Goal: Task Accomplishment & Management: Manage account settings

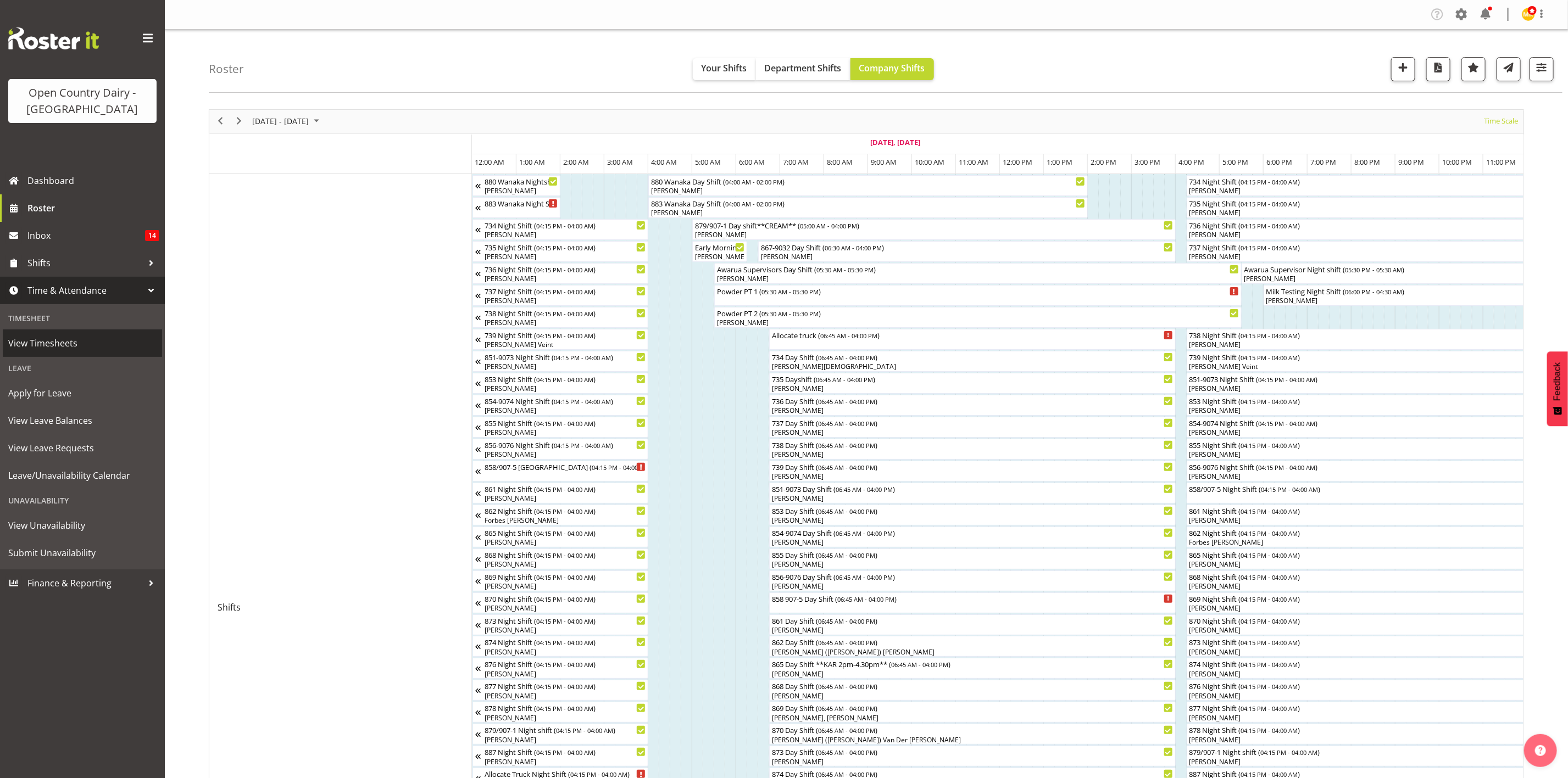
click at [93, 343] on span "View Timesheets" at bounding box center [82, 343] width 149 height 17
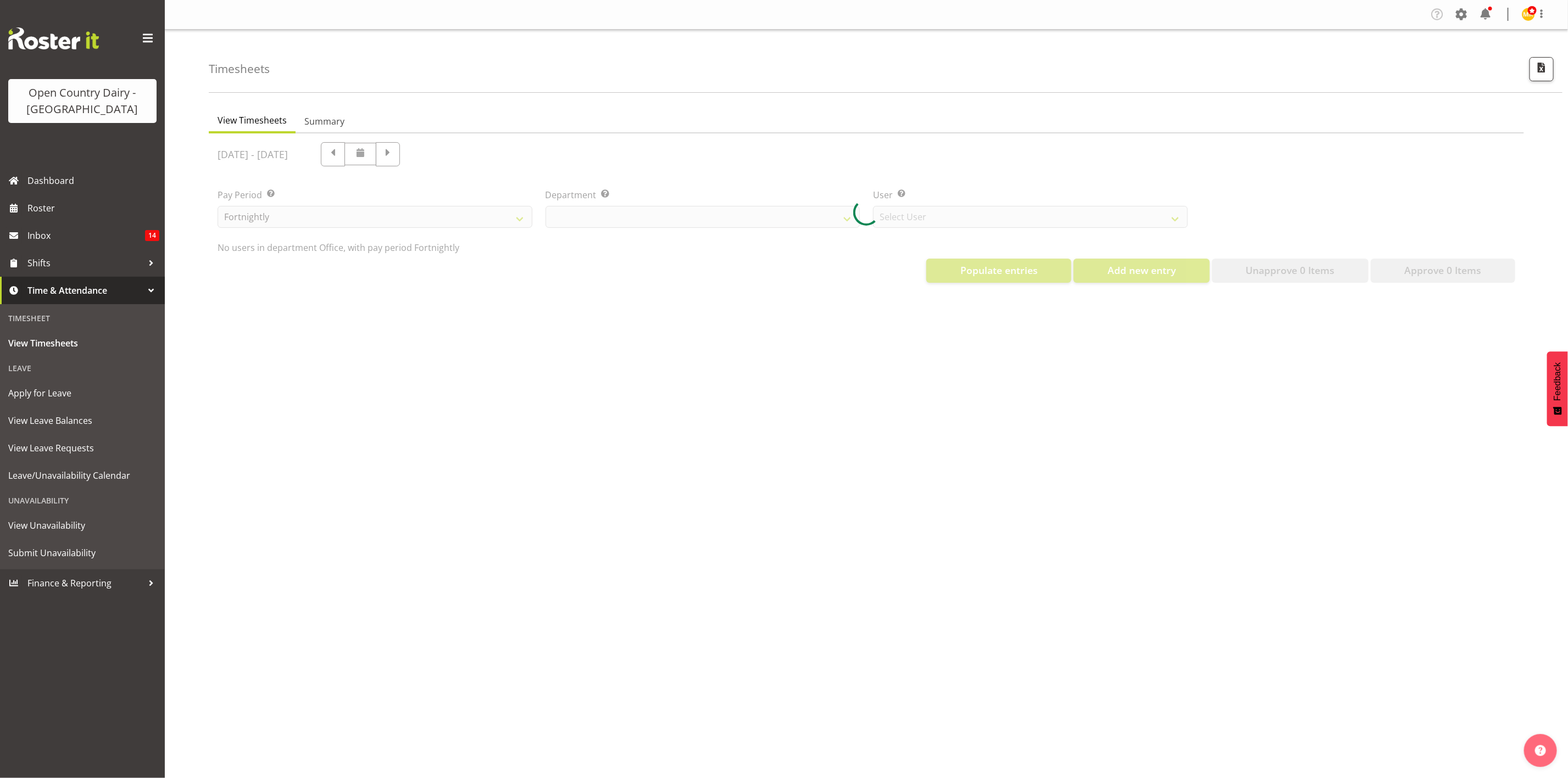
click at [719, 222] on div at bounding box center [866, 212] width 1315 height 158
select select "699"
select select "8449"
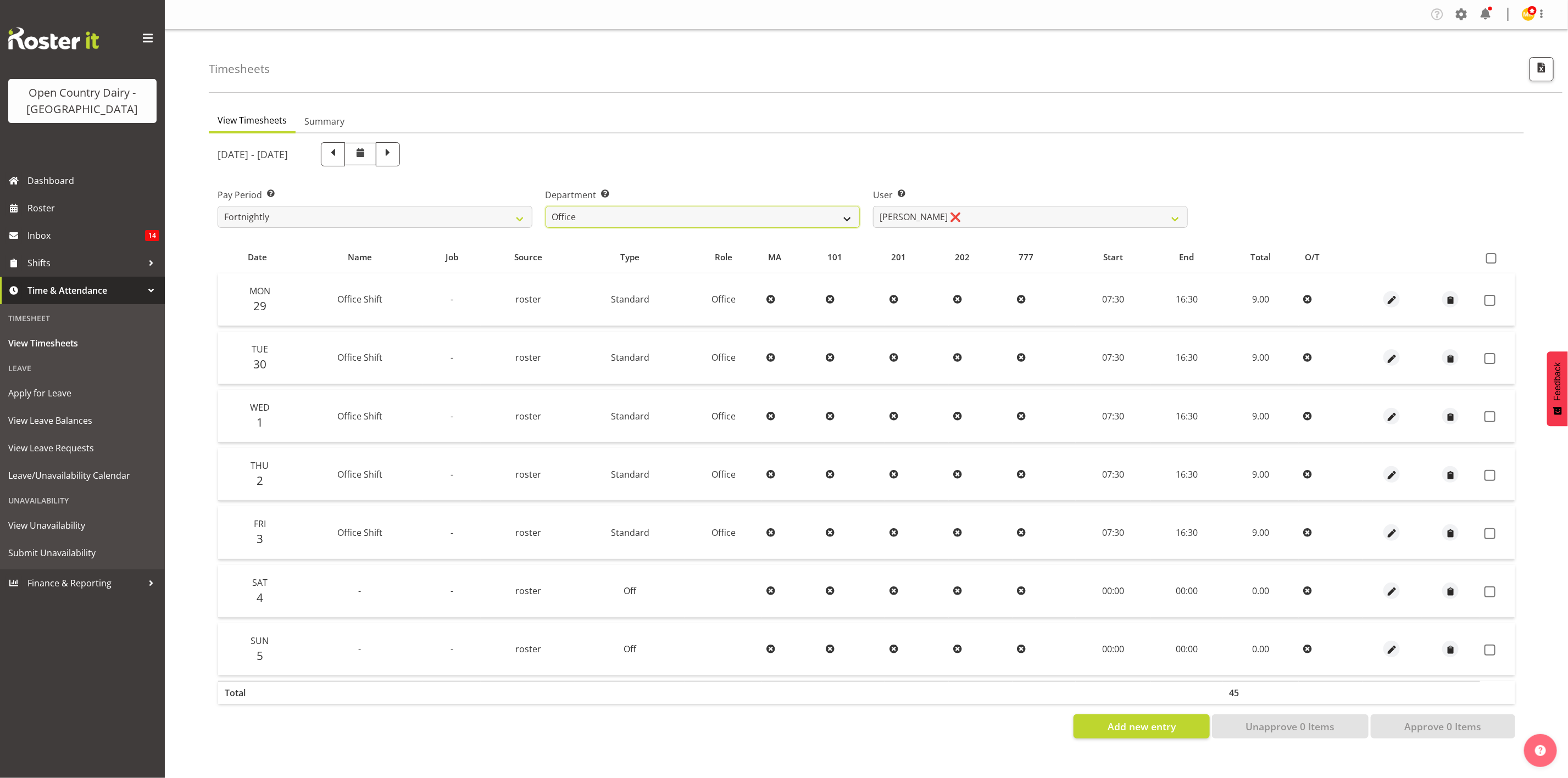
click at [714, 210] on select "734 735 736 737 738 739 851 853 854 855 856 858 861 862 865 867-9032 868 869 87…" at bounding box center [703, 217] width 315 height 22
select select "905"
click at [545, 206] on select "734 735 736 737 738 739 851 853 854 855 856 858 861 862 865 867-9032 868 869 87…" at bounding box center [703, 217] width 315 height 22
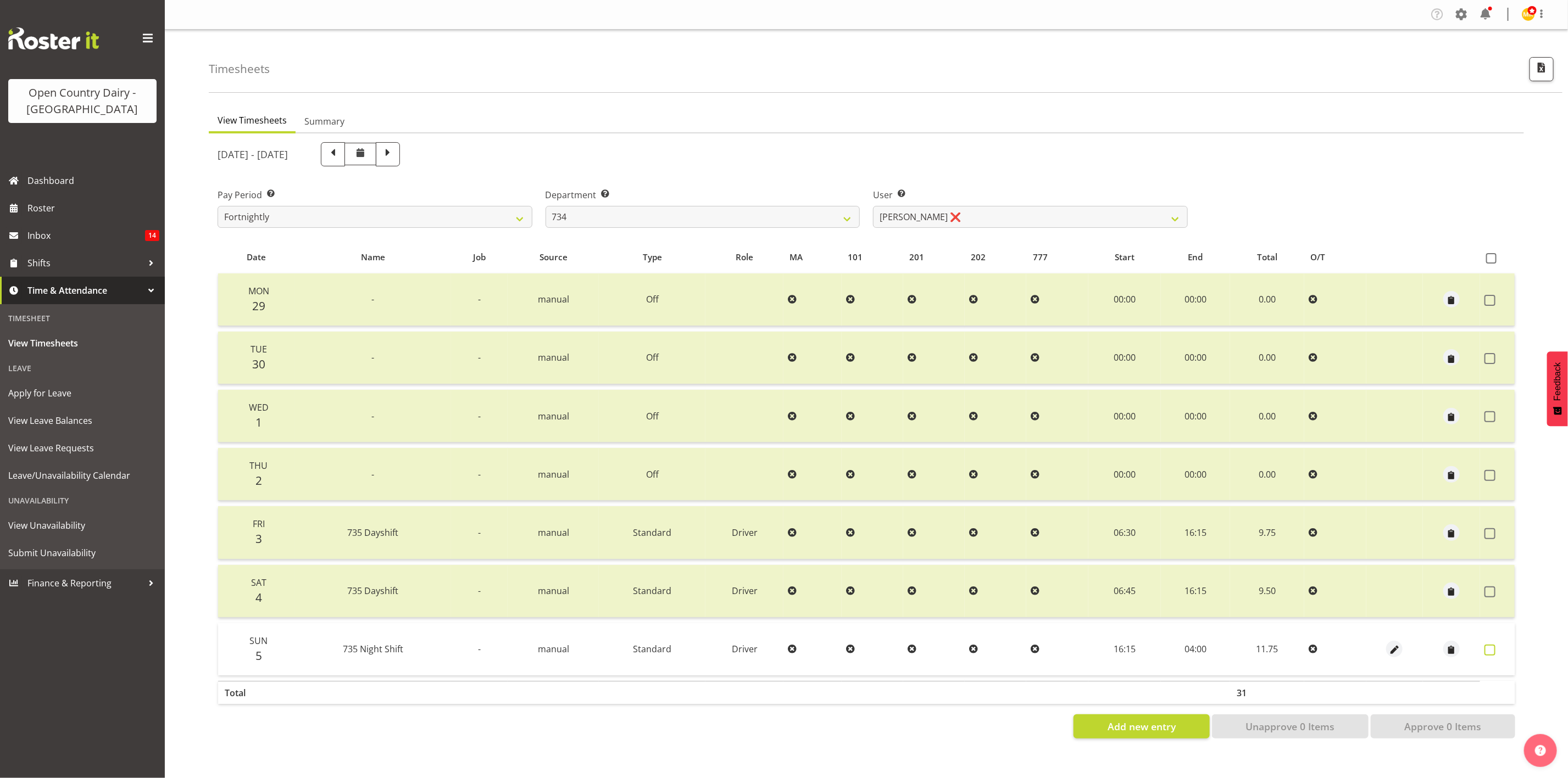
click at [1492, 649] on span at bounding box center [1490, 650] width 11 height 11
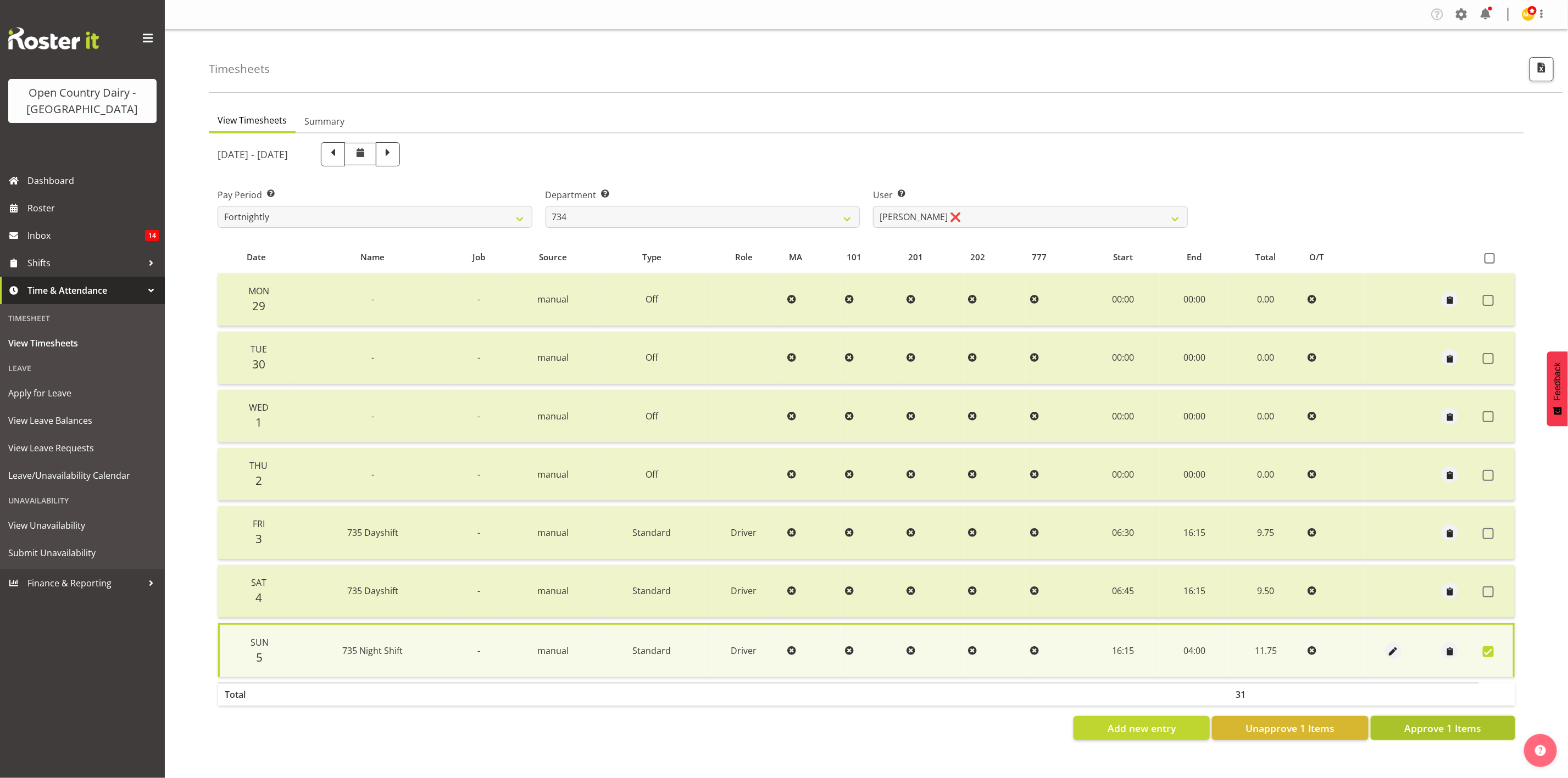
click at [1457, 716] on button "Approve 1 Items" at bounding box center [1443, 728] width 144 height 24
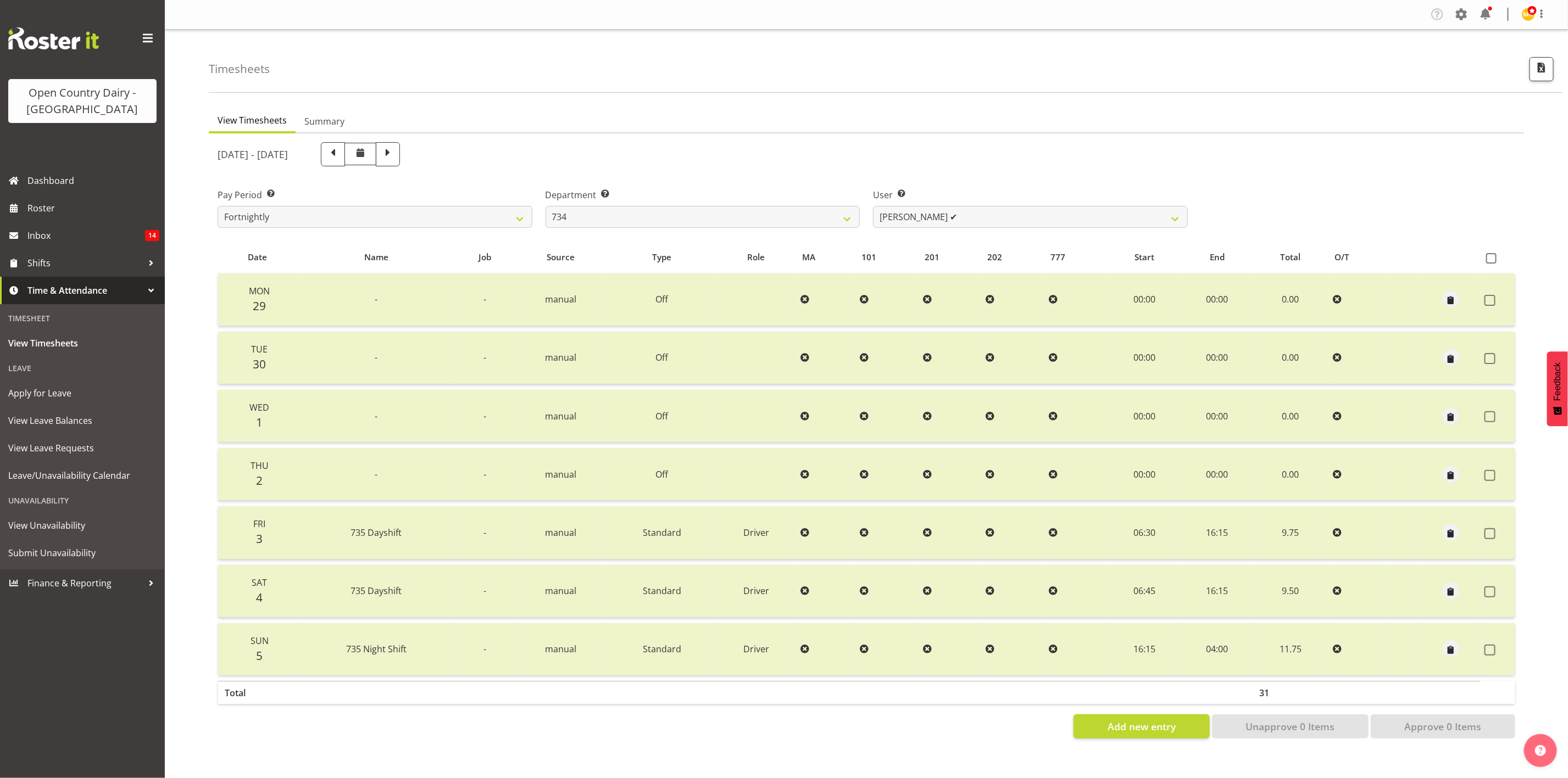
click at [1482, 646] on td at bounding box center [1497, 649] width 34 height 52
click at [1489, 648] on span at bounding box center [1490, 650] width 11 height 11
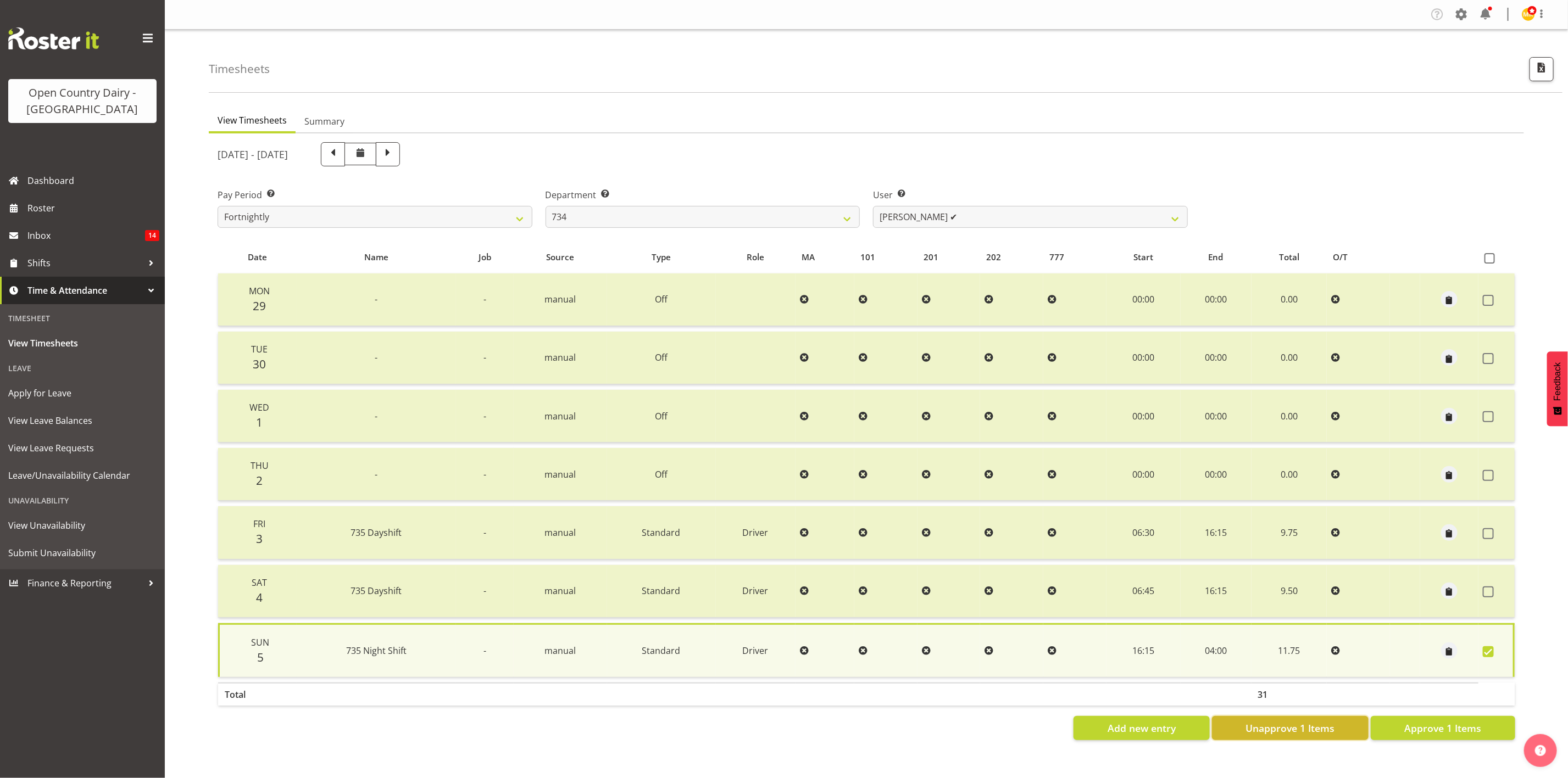
click at [1306, 722] on span "Unapprove 1 Items" at bounding box center [1290, 728] width 89 height 14
checkbox input "false"
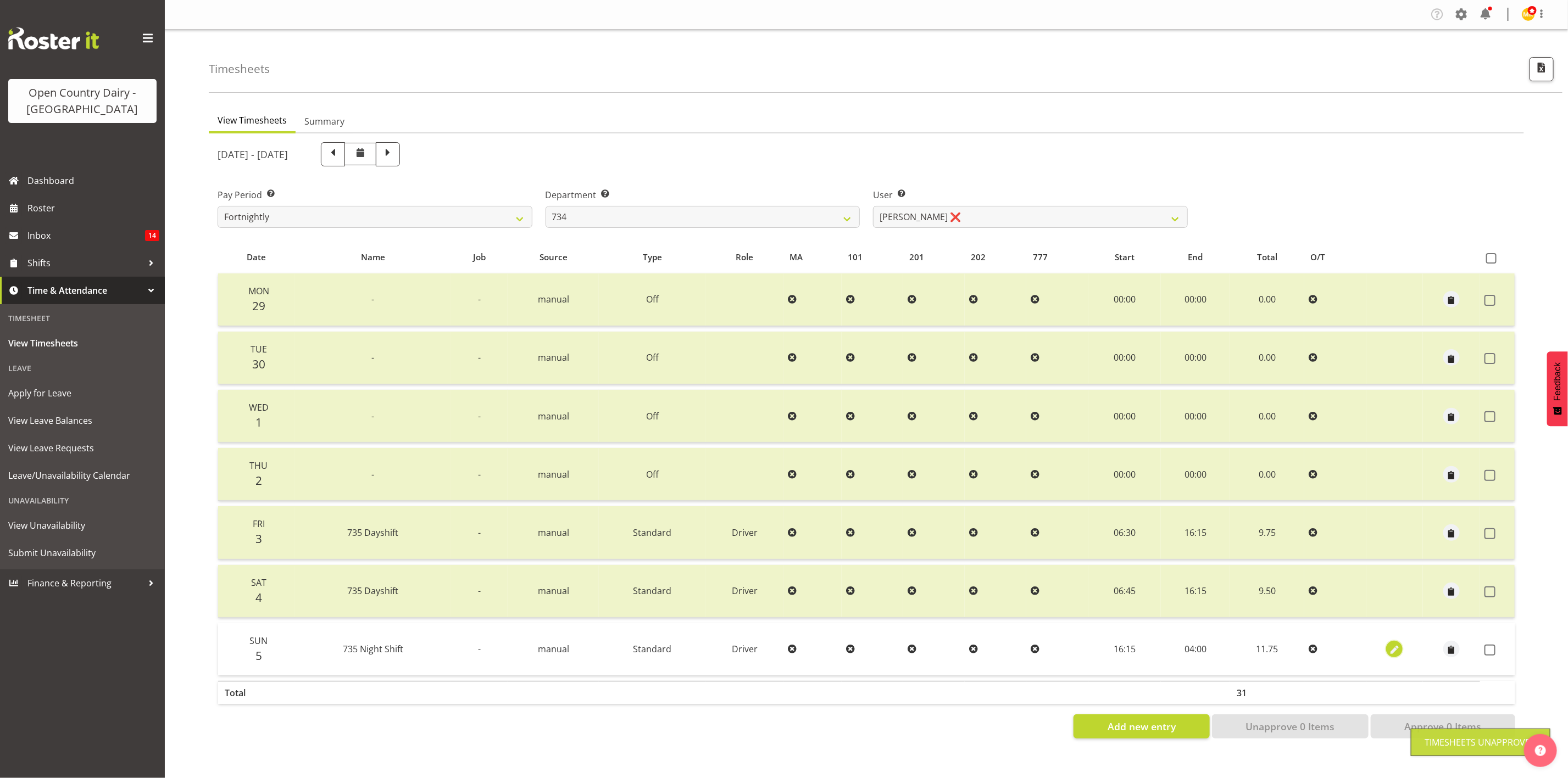
click at [1399, 650] on span "button" at bounding box center [1394, 650] width 13 height 13
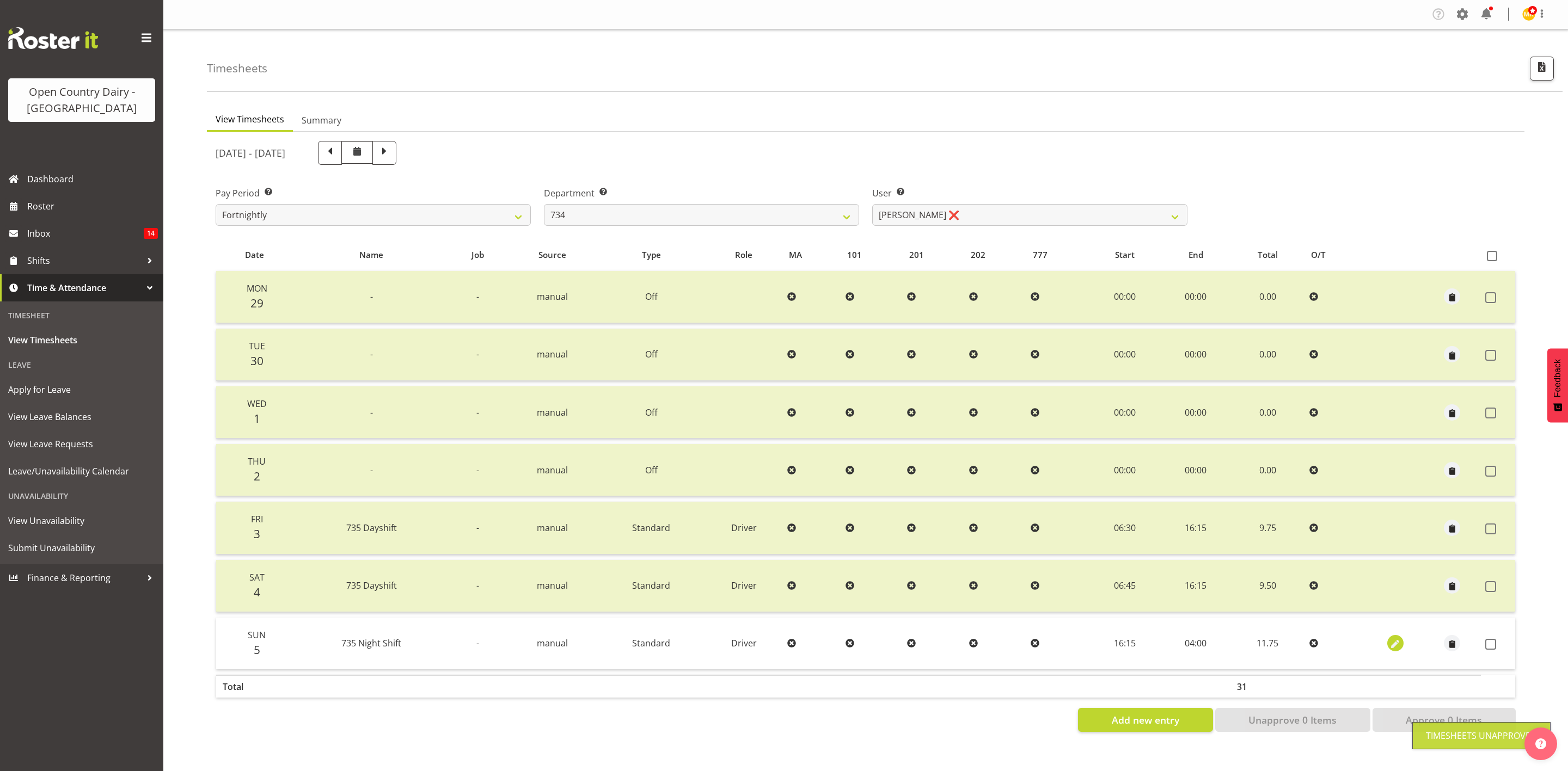
select select "Standard"
select select "909"
select select "9"
select select "2025"
select select "4"
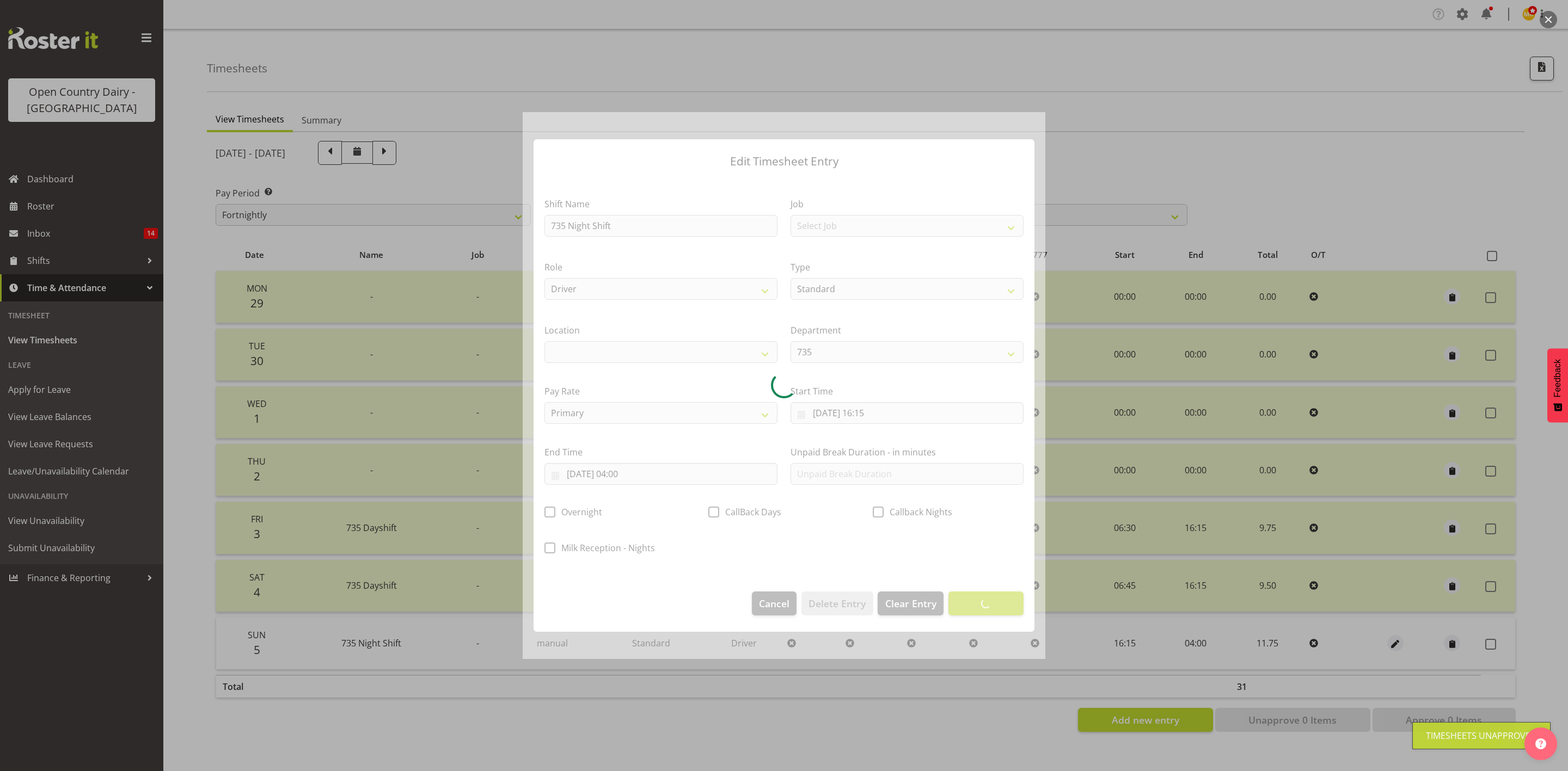
select select
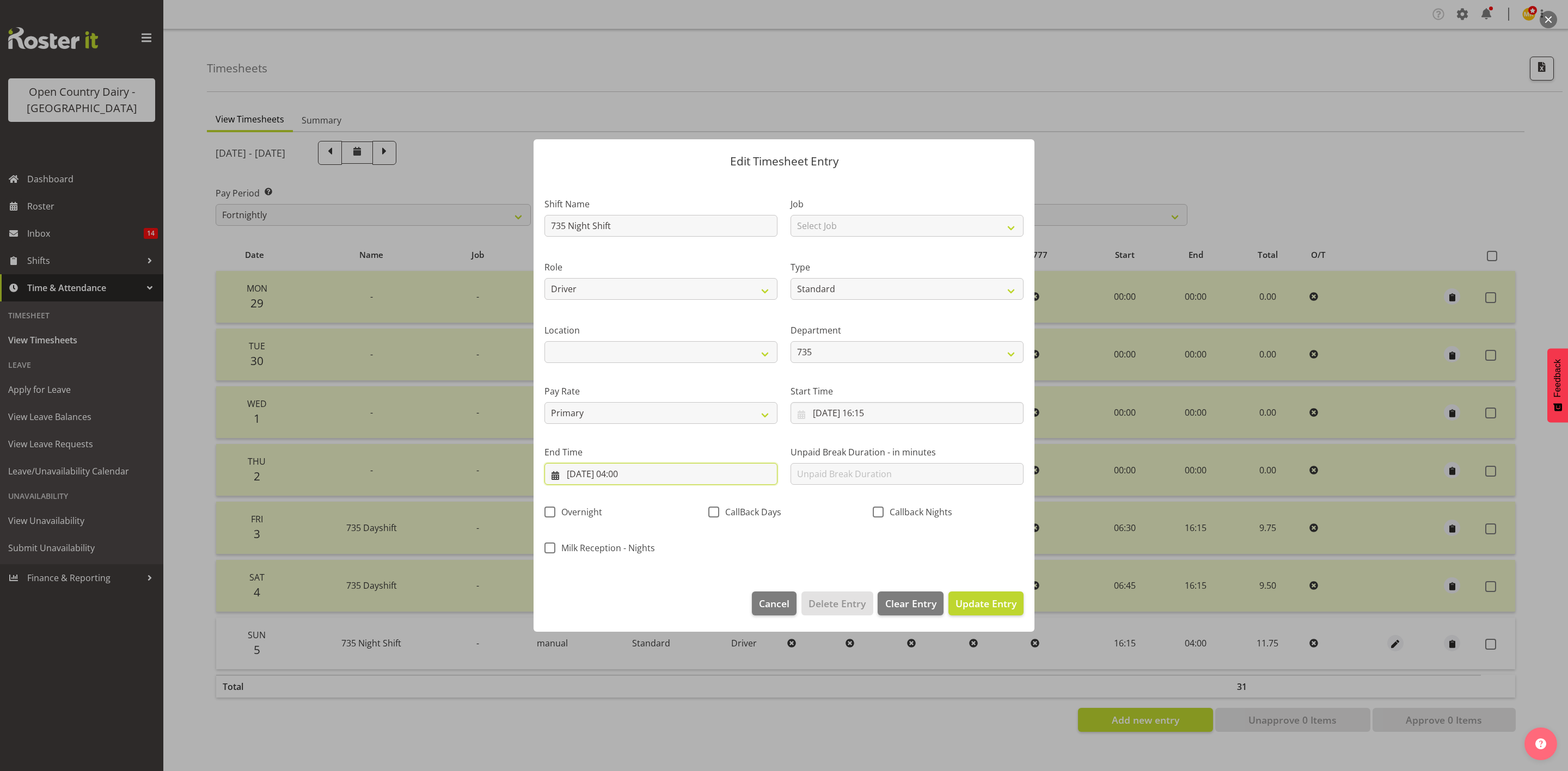
click at [618, 474] on input "06/10/2025, 04:00" at bounding box center [660, 474] width 233 height 22
click at [601, 585] on span "6" at bounding box center [600, 583] width 4 height 10
type input "06/10/2025, 00:00"
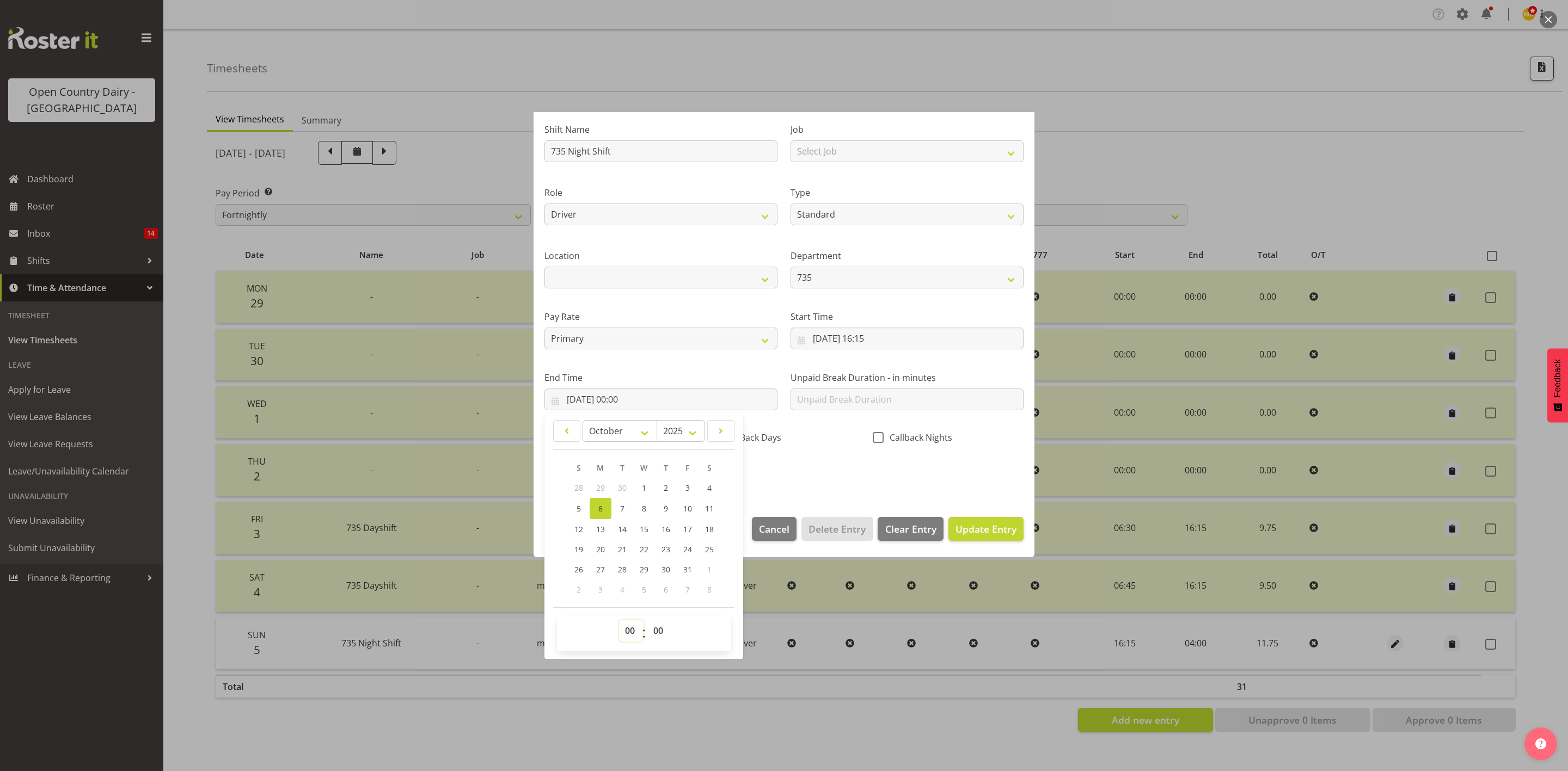
click at [629, 629] on select "00 01 02 03 04 05 06 07 08 09 10 11 12 13 14 15 16 17 18 19 20 21 22 23" at bounding box center [631, 631] width 24 height 22
select select "5"
click at [619, 620] on select "00 01 02 03 04 05 06 07 08 09 10 11 12 13 14 15 16 17 18 19 20 21 22 23" at bounding box center [631, 631] width 24 height 22
type input "06/10/2025, 05:00"
click at [833, 458] on div "Shift Name 735 Night Shift Job Select Job Connecting /unconnecting Trailers Dri…" at bounding box center [784, 298] width 492 height 381
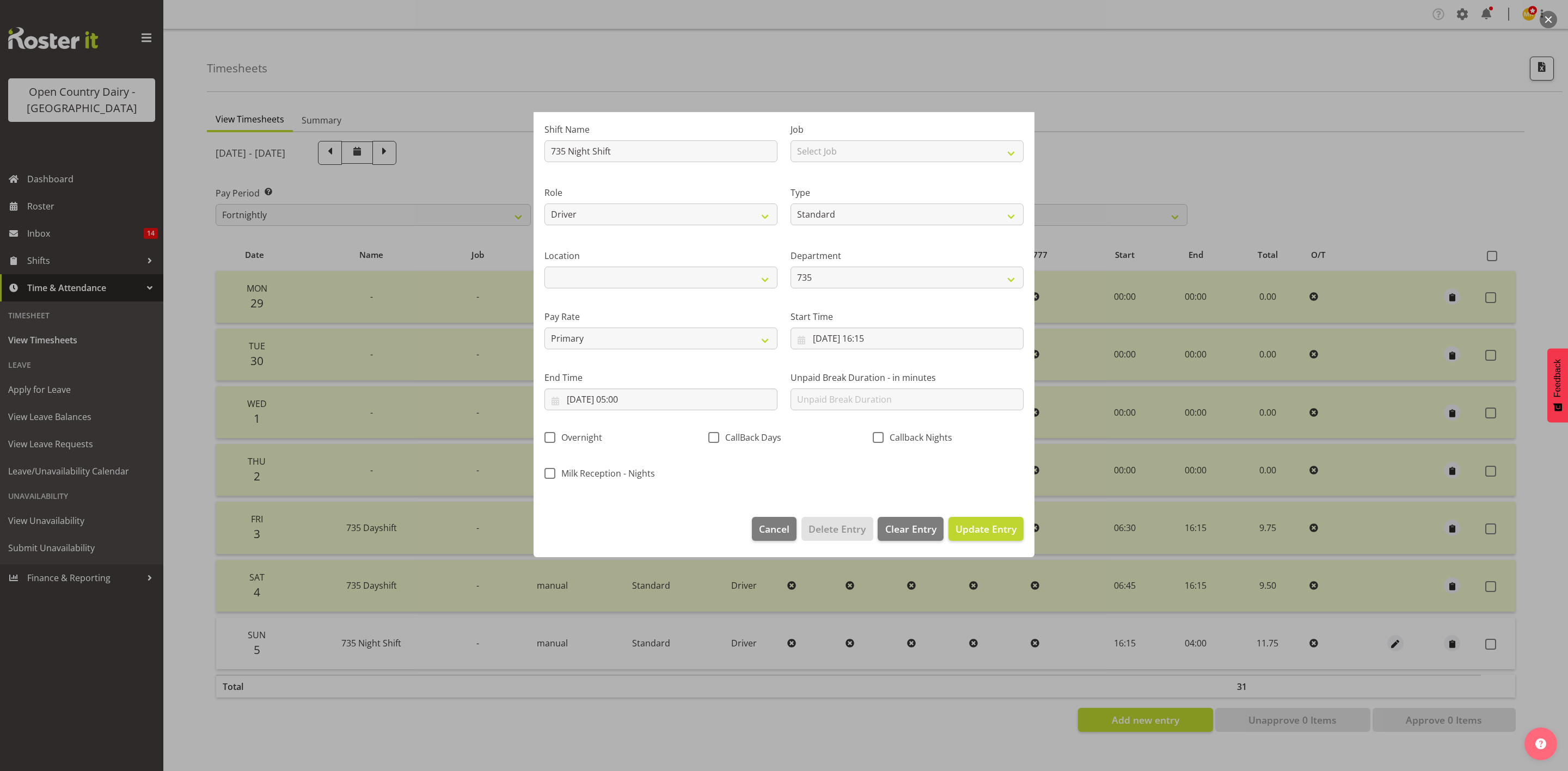
scroll to position [0, 0]
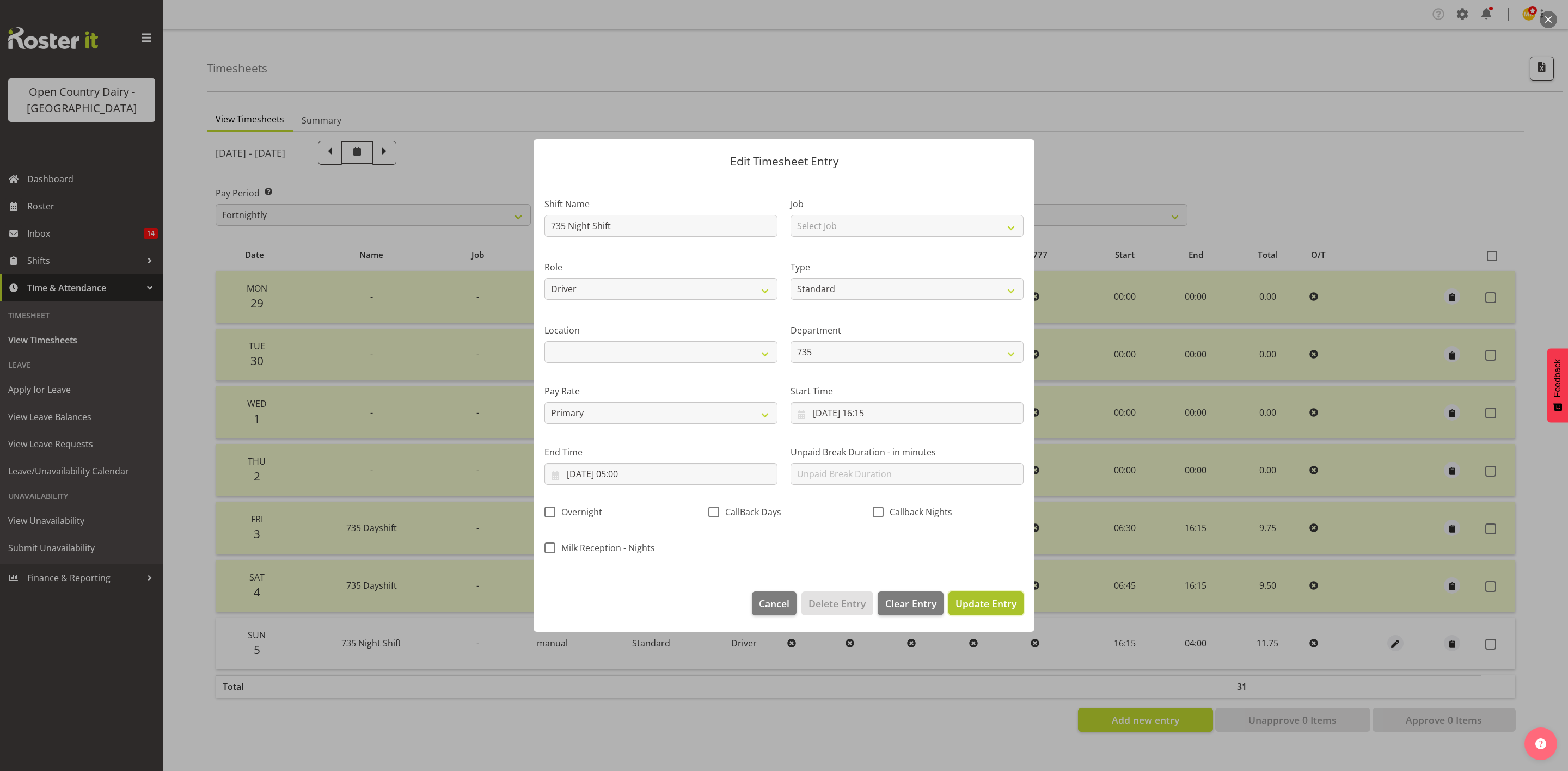
click at [992, 602] on span "Update Entry" at bounding box center [986, 603] width 61 height 13
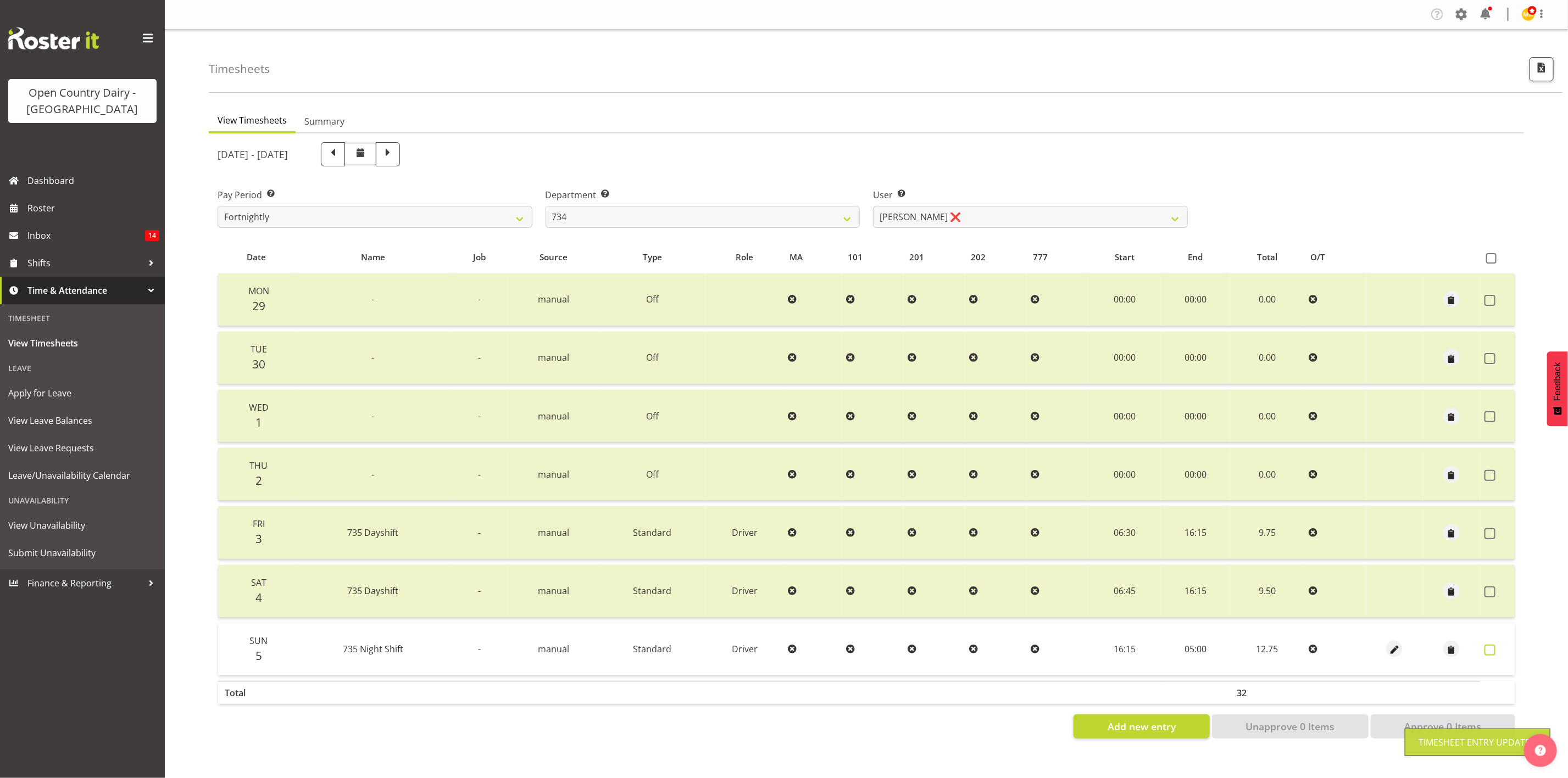
click at [1496, 647] on label at bounding box center [1493, 650] width 17 height 11
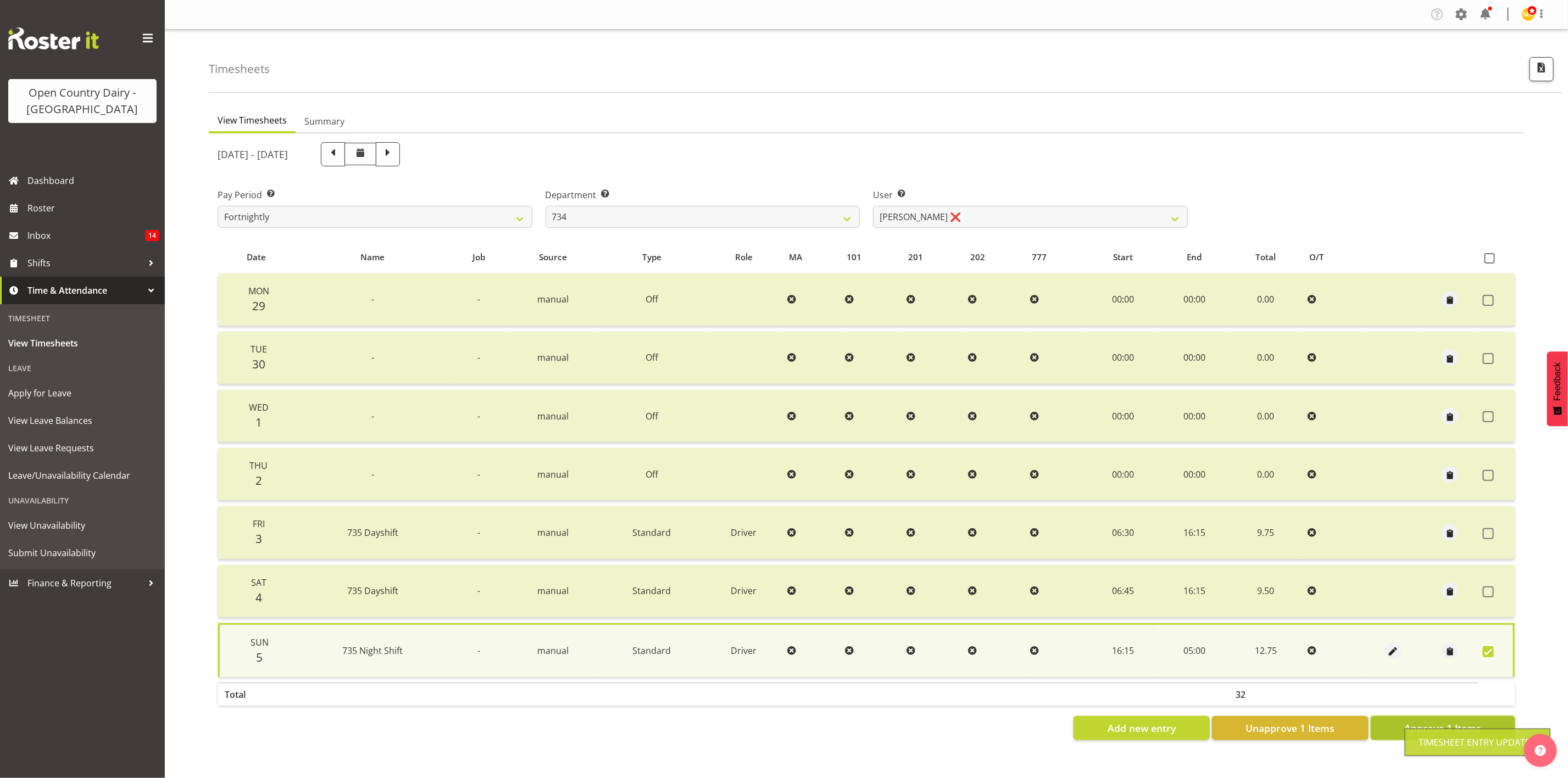
click at [1408, 721] on span "Approve 1 Items" at bounding box center [1442, 728] width 77 height 14
checkbox input "false"
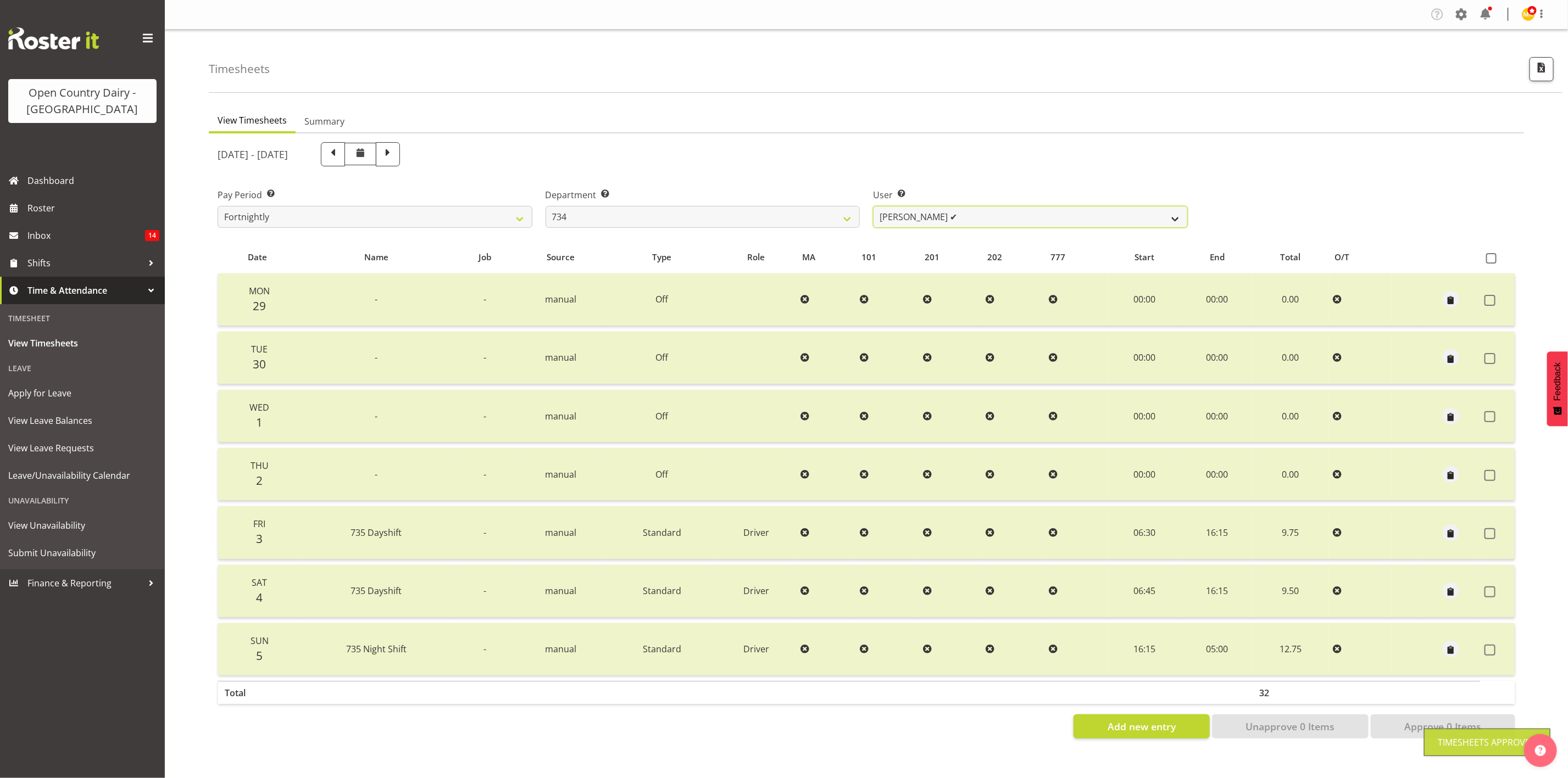
click at [929, 215] on select "Justin Spicer ✔ Ryan Thompson ✔ Tracey Chittock ✔ Zachary Shanks ✔" at bounding box center [1030, 217] width 315 height 22
click at [838, 222] on select "734 735 736 737 738 739 851 853 854 855 856 858 861 862 865 867-9032 868 869 87…" at bounding box center [703, 217] width 315 height 22
select select "902"
click at [545, 206] on select "734 735 736 737 738 739 851 853 854 855 856 858 861 862 865 867-9032 868 869 87…" at bounding box center [703, 217] width 315 height 22
click at [976, 214] on select "Erika McNaught ✔ Rachel Fletcher ✔ Rick Murphy ✔ Tish Veint ❌" at bounding box center [1030, 217] width 315 height 22
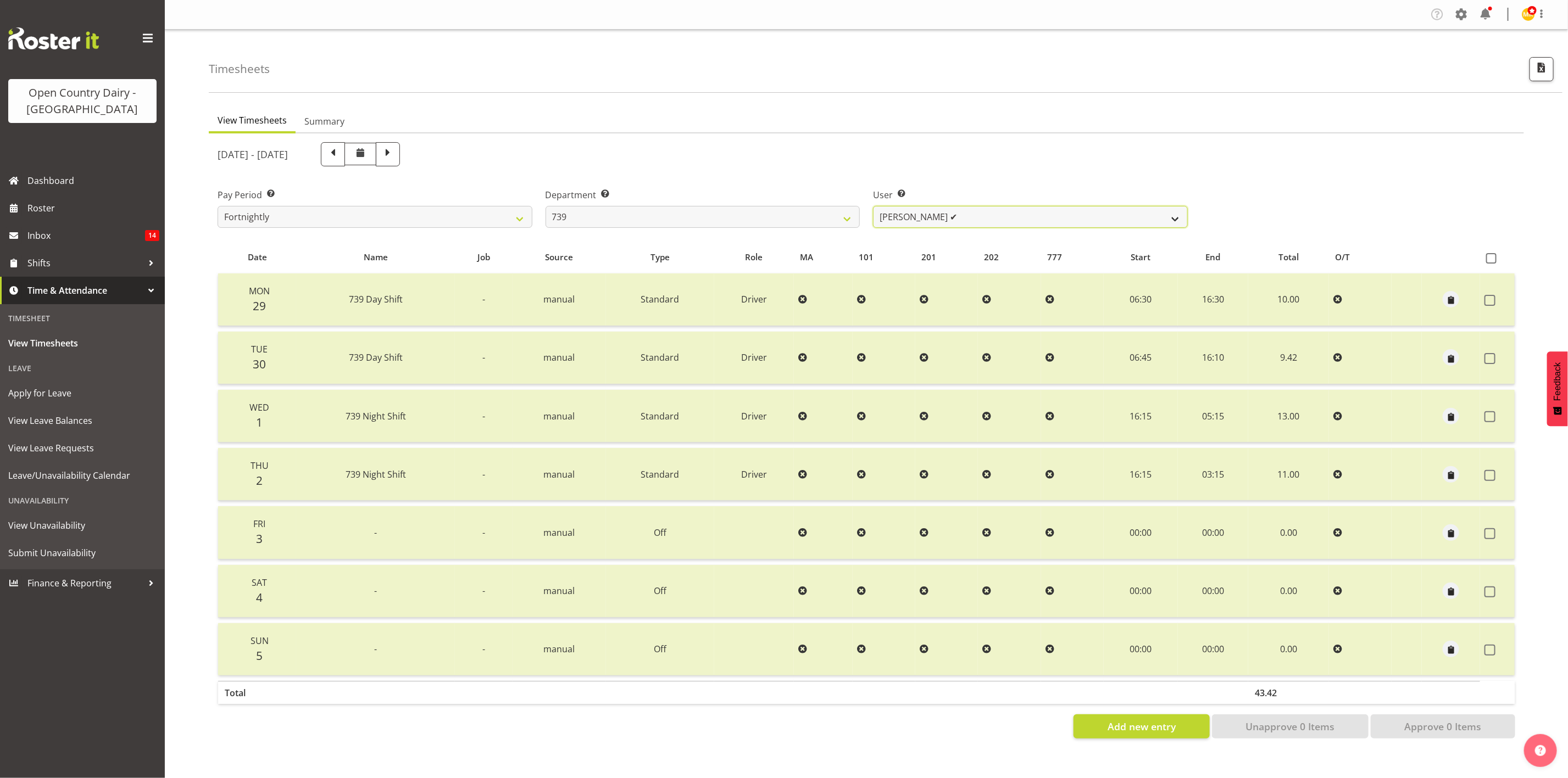
select select "9757"
click at [873, 206] on select "Erika McNaught ✔ Rachel Fletcher ✔ Rick Murphy ✔ Tish Veint ❌" at bounding box center [1030, 217] width 315 height 22
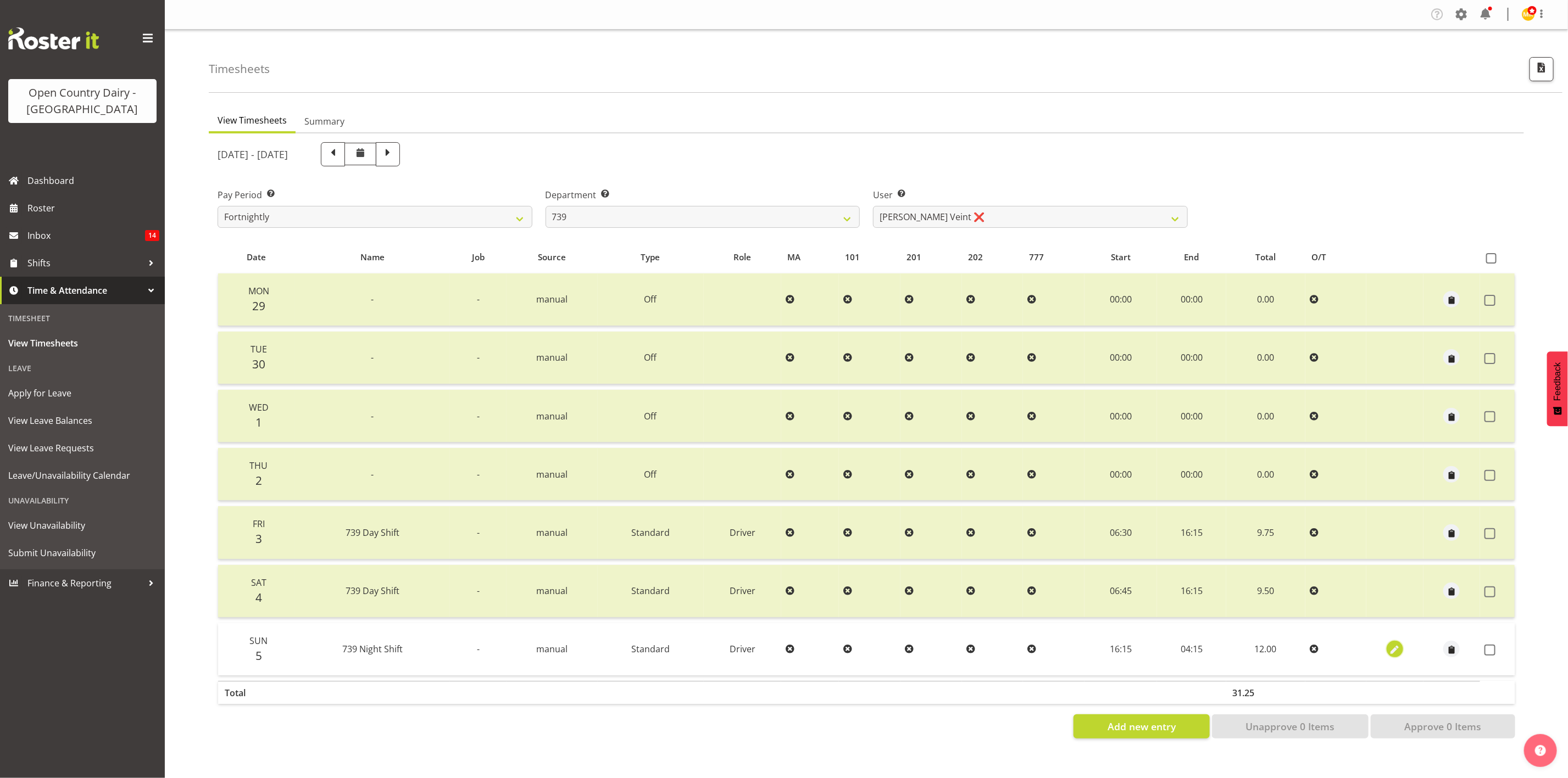
click at [1400, 644] on span "button" at bounding box center [1395, 650] width 13 height 13
select select "Standard"
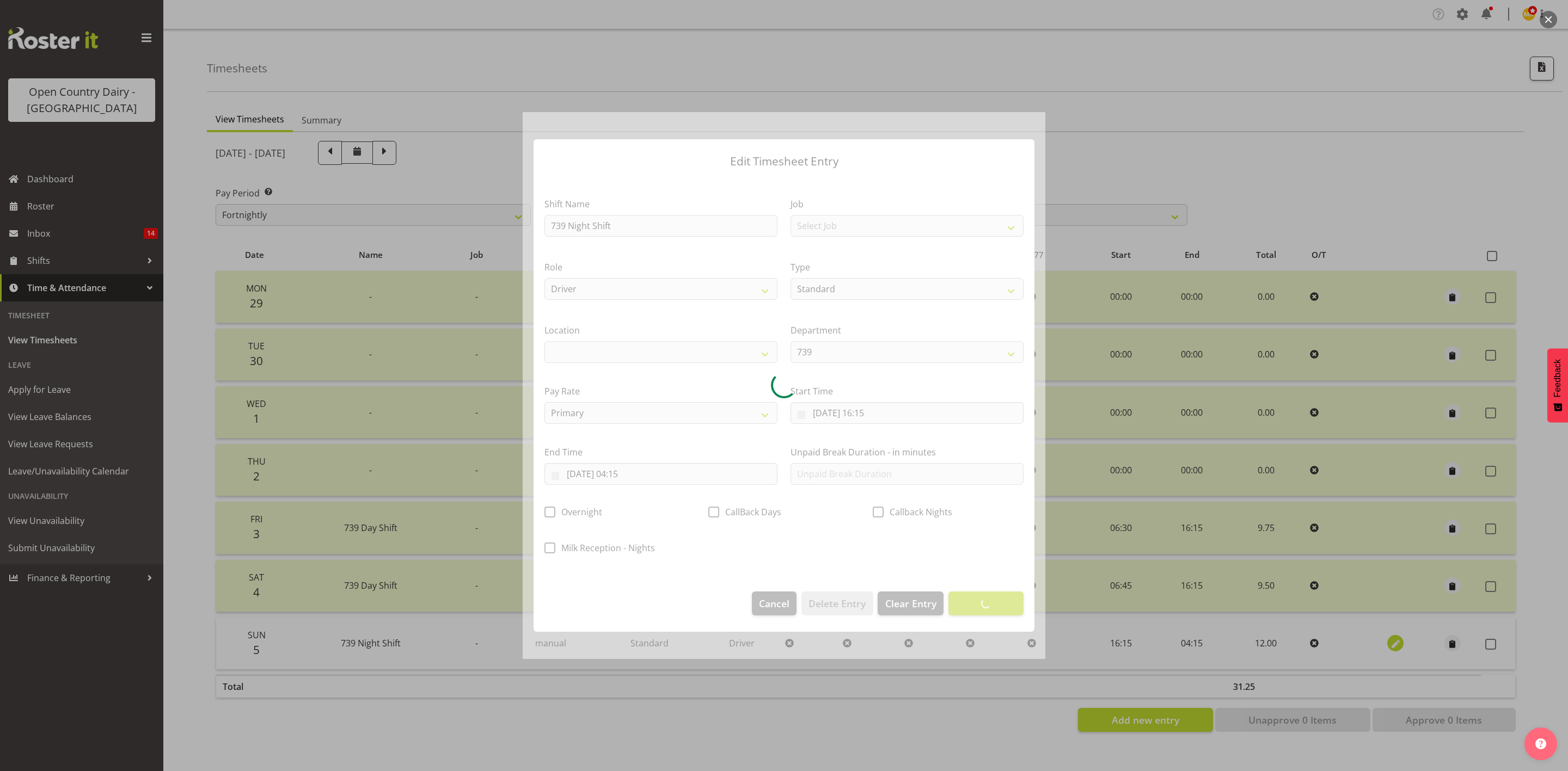
select select
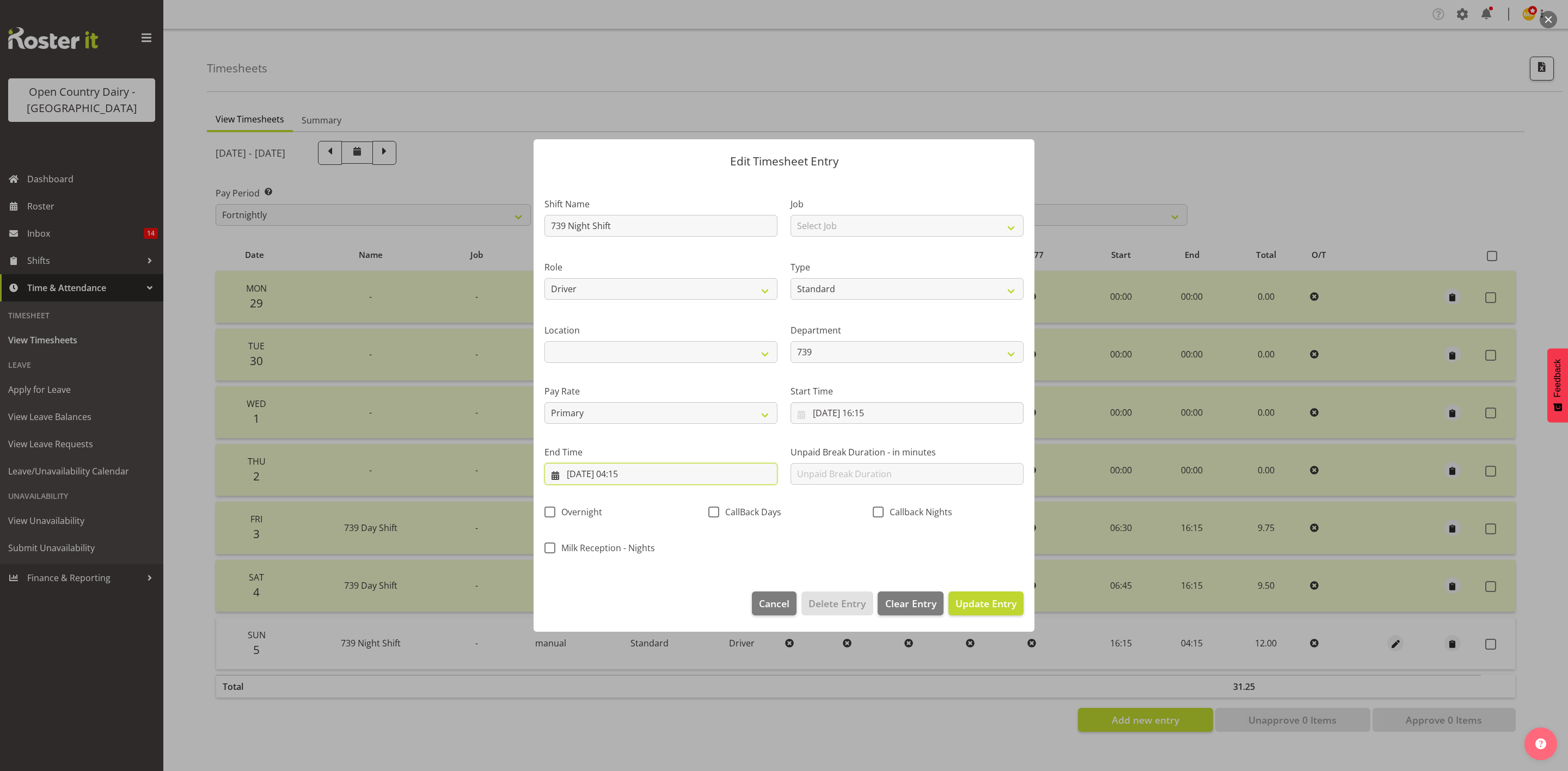
click at [637, 474] on input "06/10/2025, 04:15" at bounding box center [660, 474] width 233 height 22
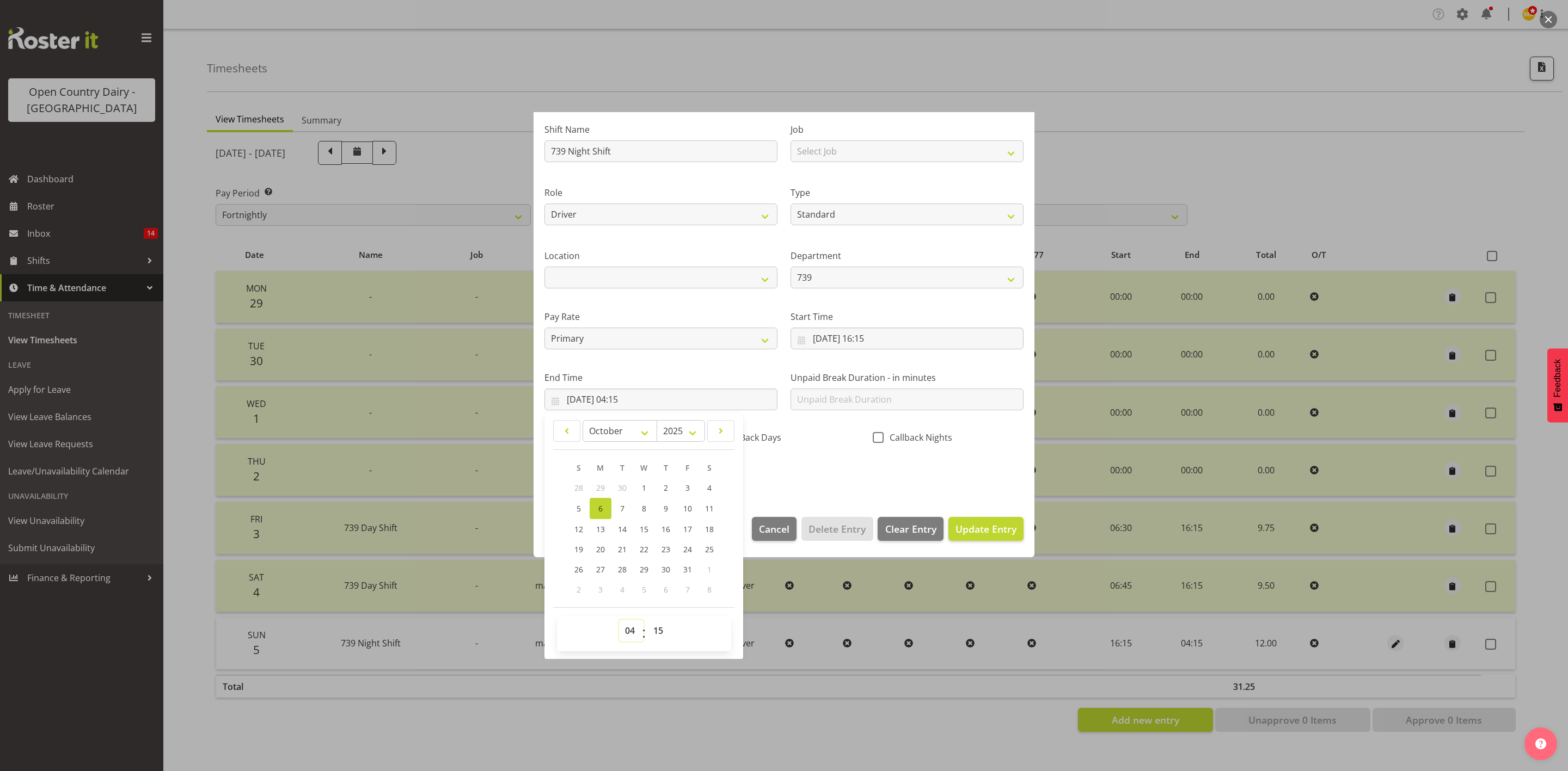
drag, startPoint x: 626, startPoint y: 635, endPoint x: 634, endPoint y: 626, distance: 12.0
click at [626, 635] on select "00 01 02 03 04 05 06 07 08 09 10 11 12 13 14 15 16 17 18 19 20 21 22 23" at bounding box center [631, 631] width 24 height 22
click at [628, 635] on select "00 01 02 03 04 05 06 07 08 09 10 11 12 13 14 15 16 17 18 19 20 21 22 23" at bounding box center [631, 631] width 24 height 22
select select "5"
click at [619, 620] on select "00 01 02 03 04 05 06 07 08 09 10 11 12 13 14 15 16 17 18 19 20 21 22 23" at bounding box center [631, 631] width 24 height 22
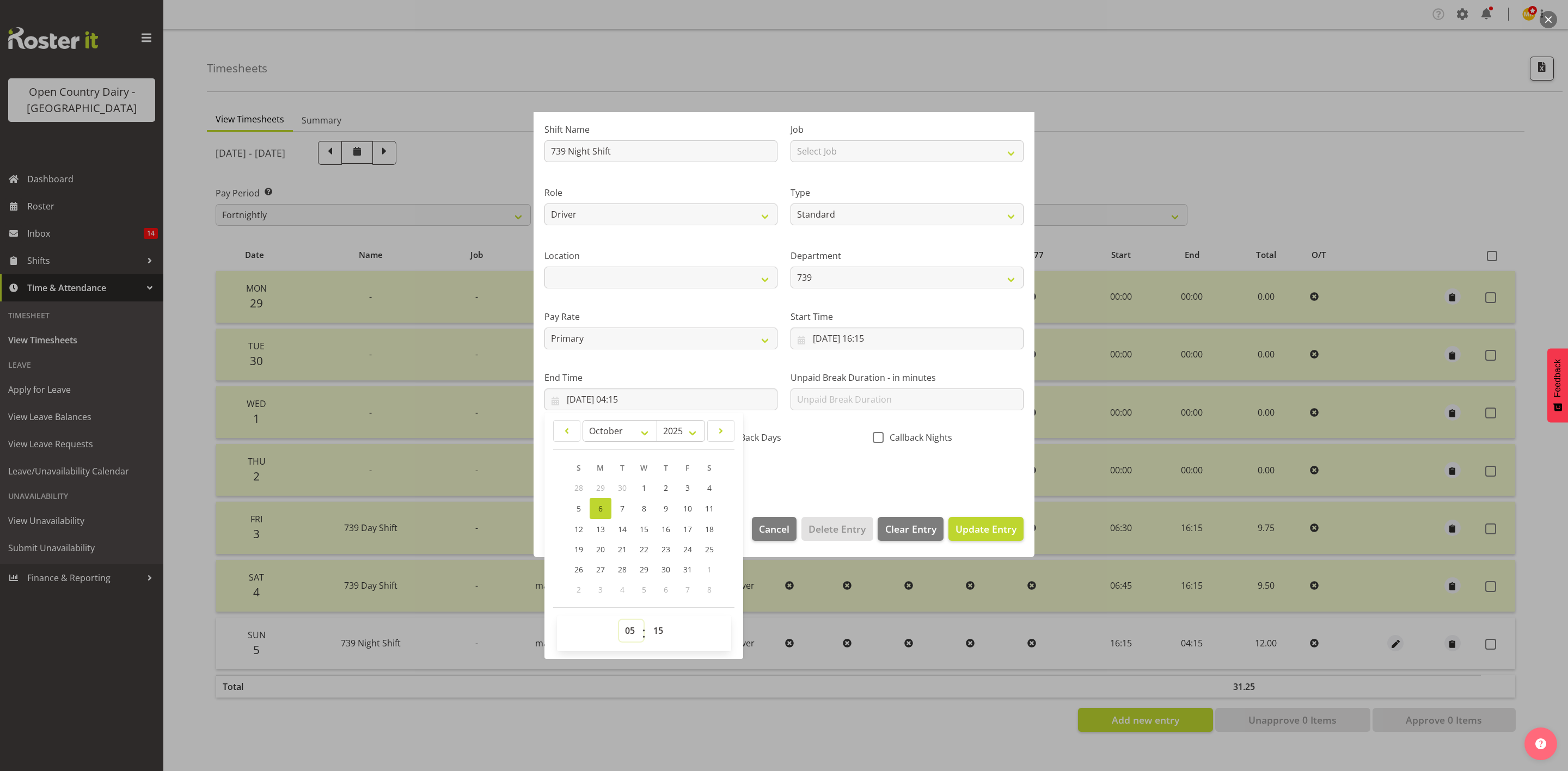
type input "06/10/2025, 05:15"
drag, startPoint x: 657, startPoint y: 634, endPoint x: 660, endPoint y: 624, distance: 10.4
click at [657, 635] on select "00 01 02 03 04 05 06 07 08 09 10 11 12 13 14 15 16 17 18 19 20 21 22 23 24 25 2…" at bounding box center [659, 631] width 24 height 22
select select "0"
click at [648, 620] on select "00 01 02 03 04 05 06 07 08 09 10 11 12 13 14 15 16 17 18 19 20 21 22 23 24 25 2…" at bounding box center [659, 631] width 24 height 22
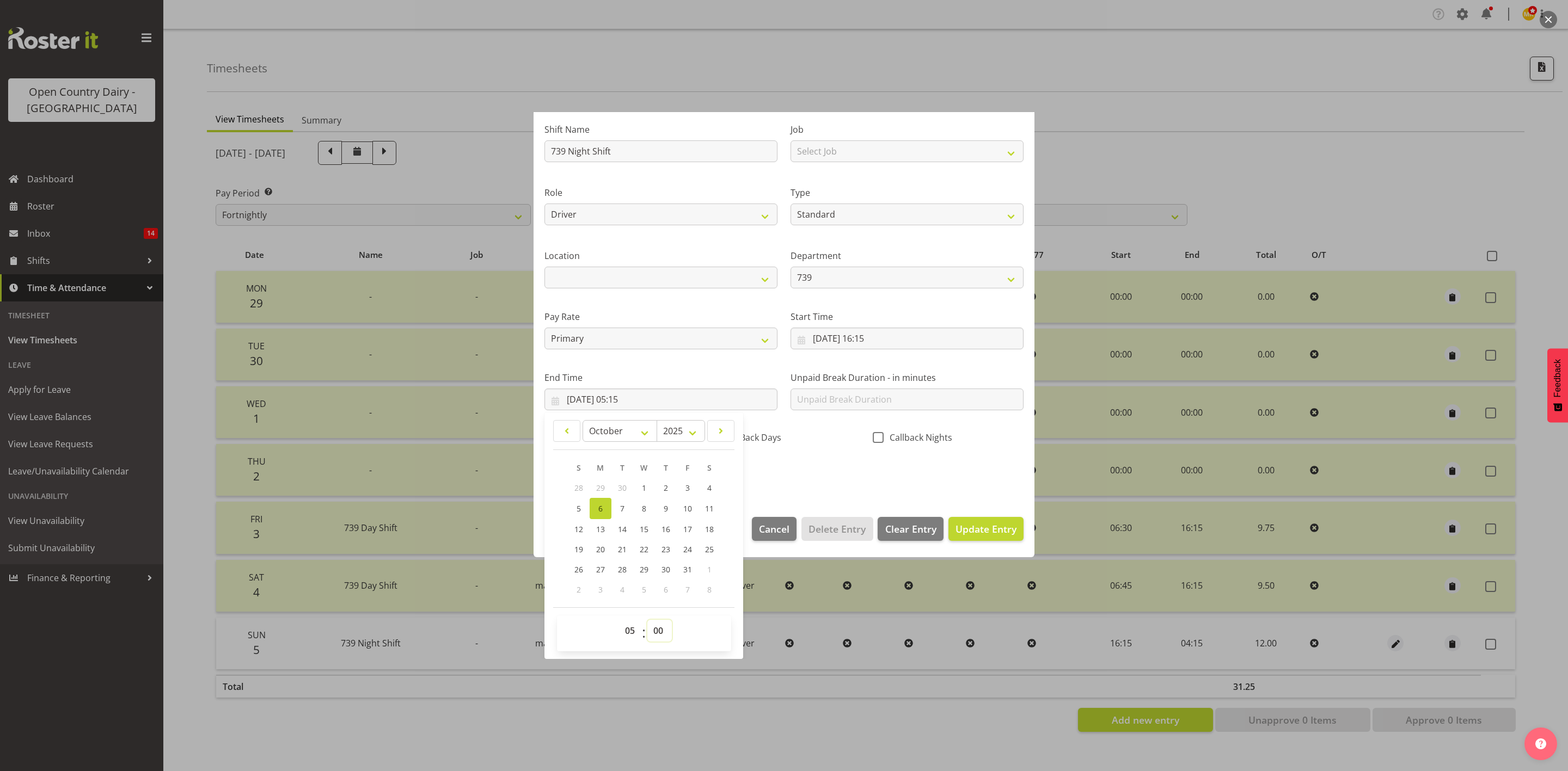
type input "06/10/2025, 05:00"
click at [835, 484] on div "Shift Name 739 Night Shift Job Select Job Connecting /unconnecting Trailers Dri…" at bounding box center [784, 298] width 492 height 381
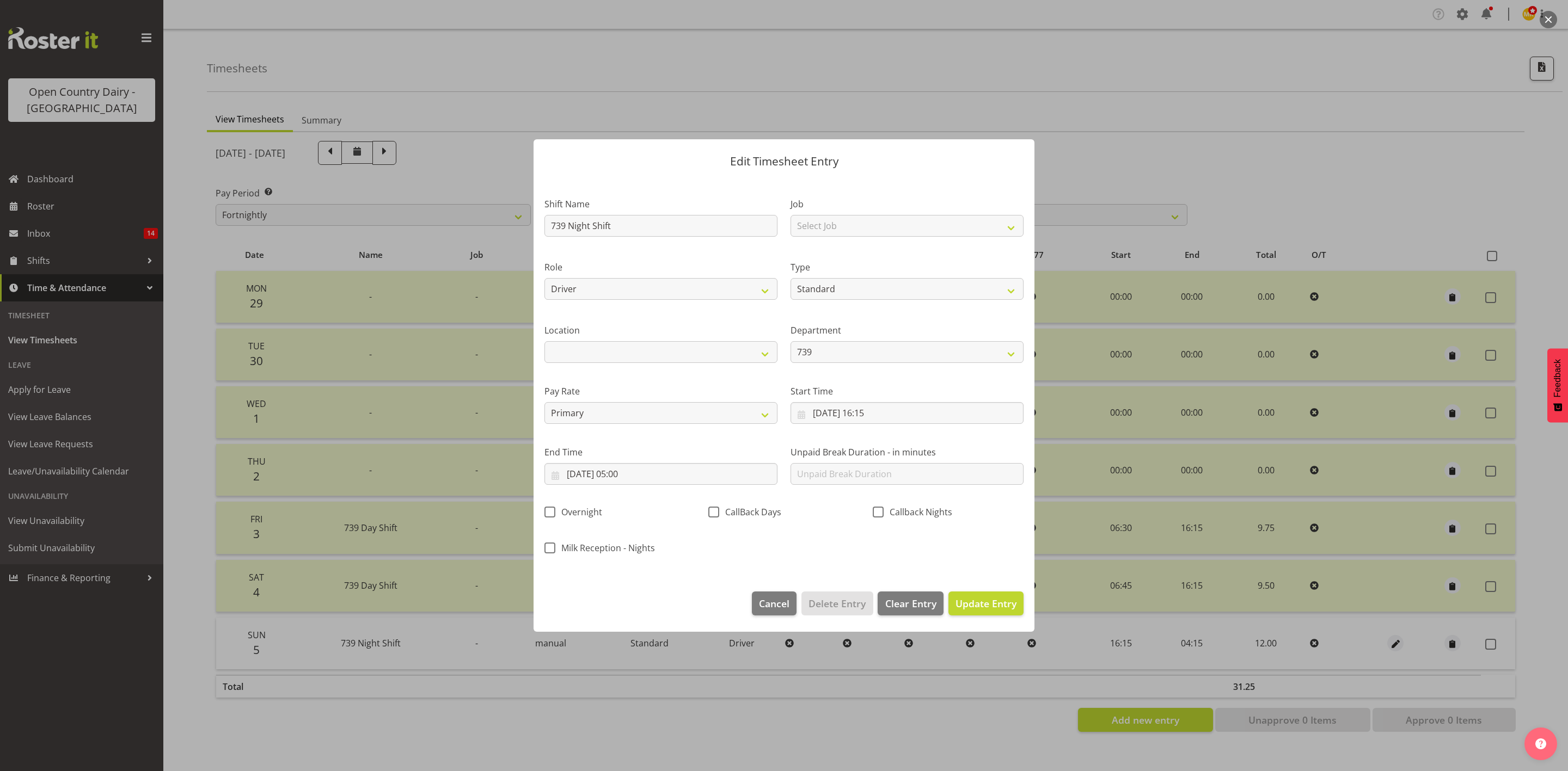
scroll to position [0, 0]
click at [990, 614] on button "Update Entry" at bounding box center [985, 603] width 75 height 24
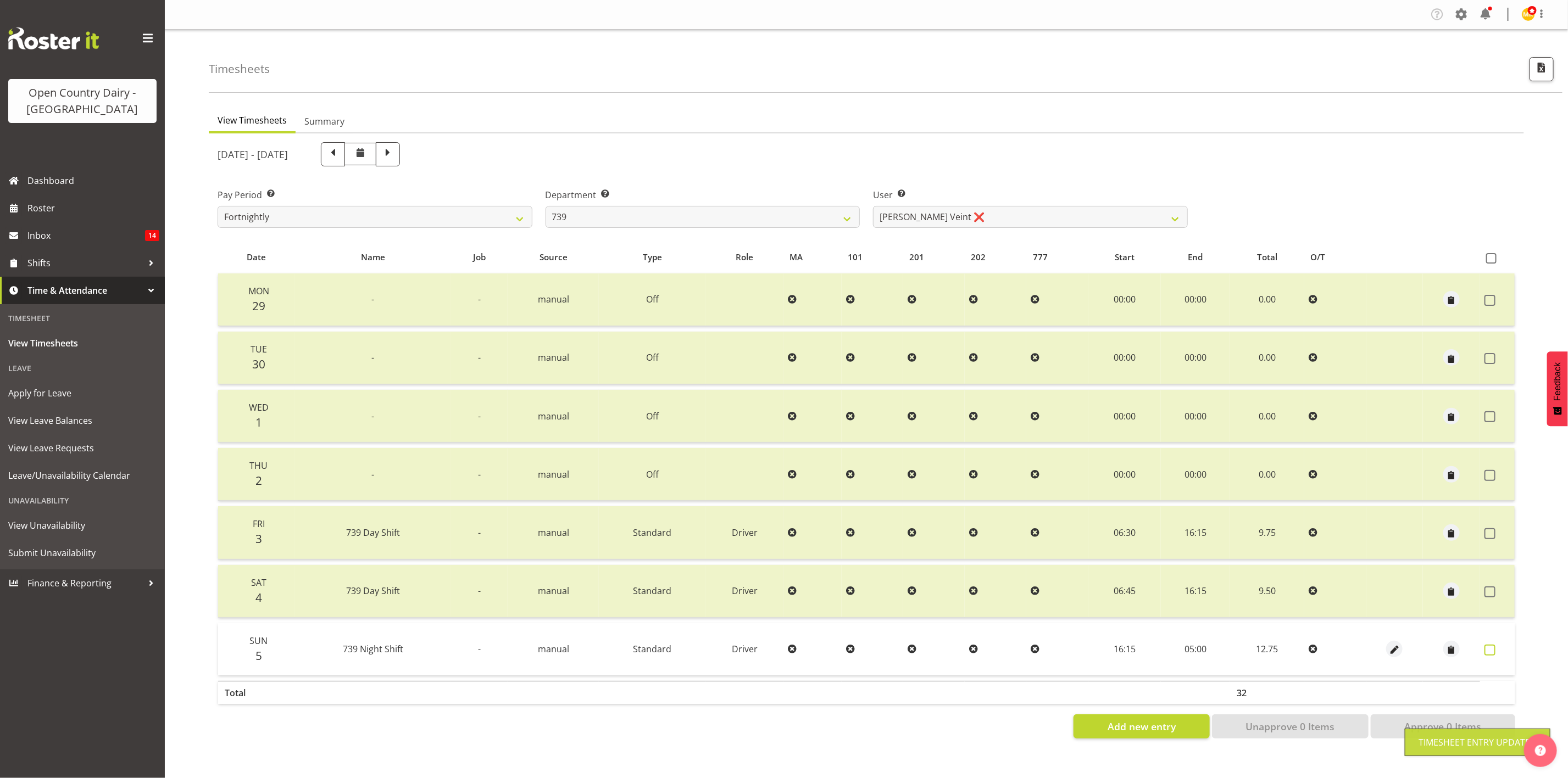
click at [1496, 645] on label at bounding box center [1493, 650] width 17 height 11
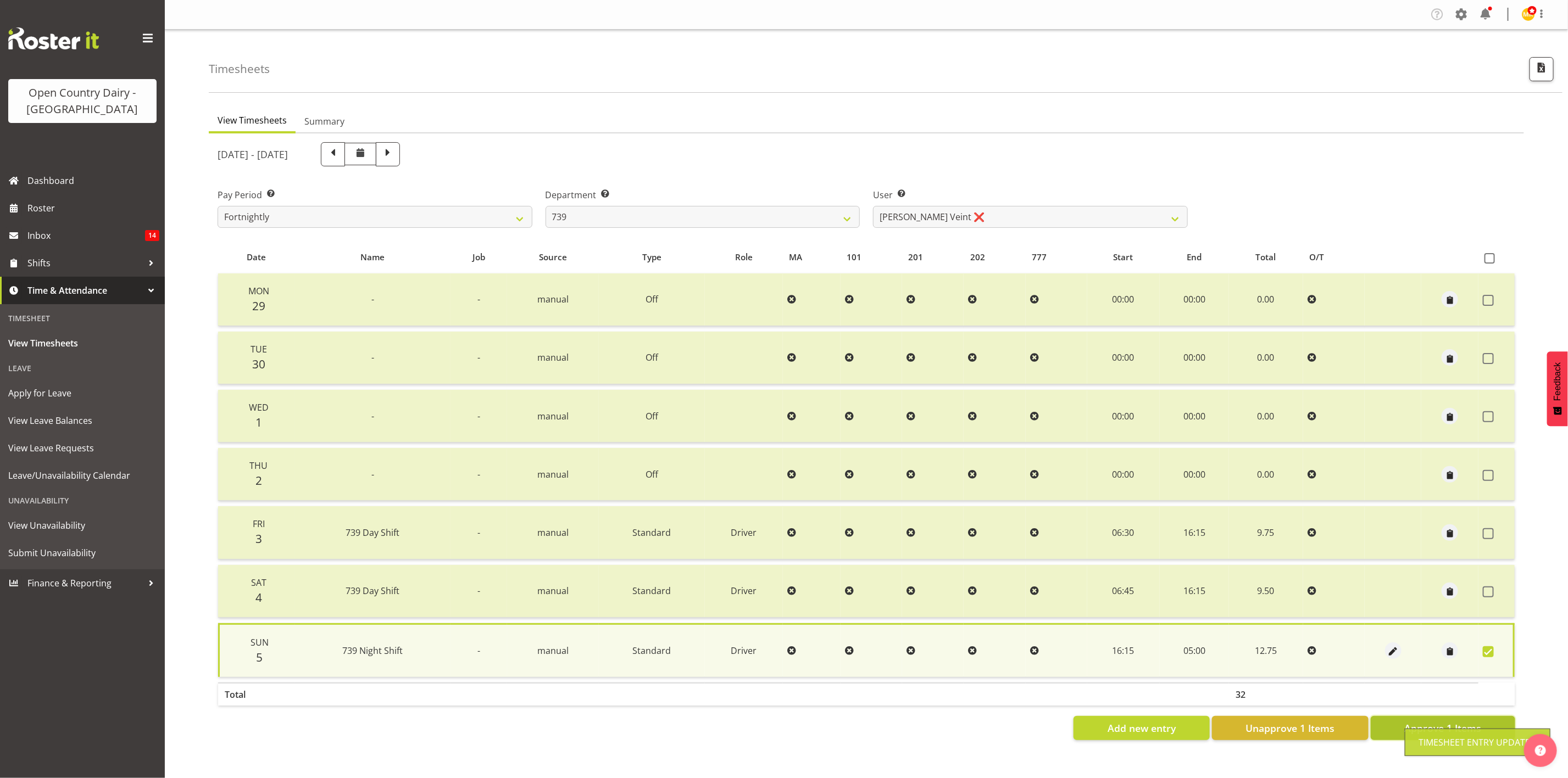
click at [1424, 724] on span "Approve 1 Items" at bounding box center [1442, 728] width 77 height 14
checkbox input "false"
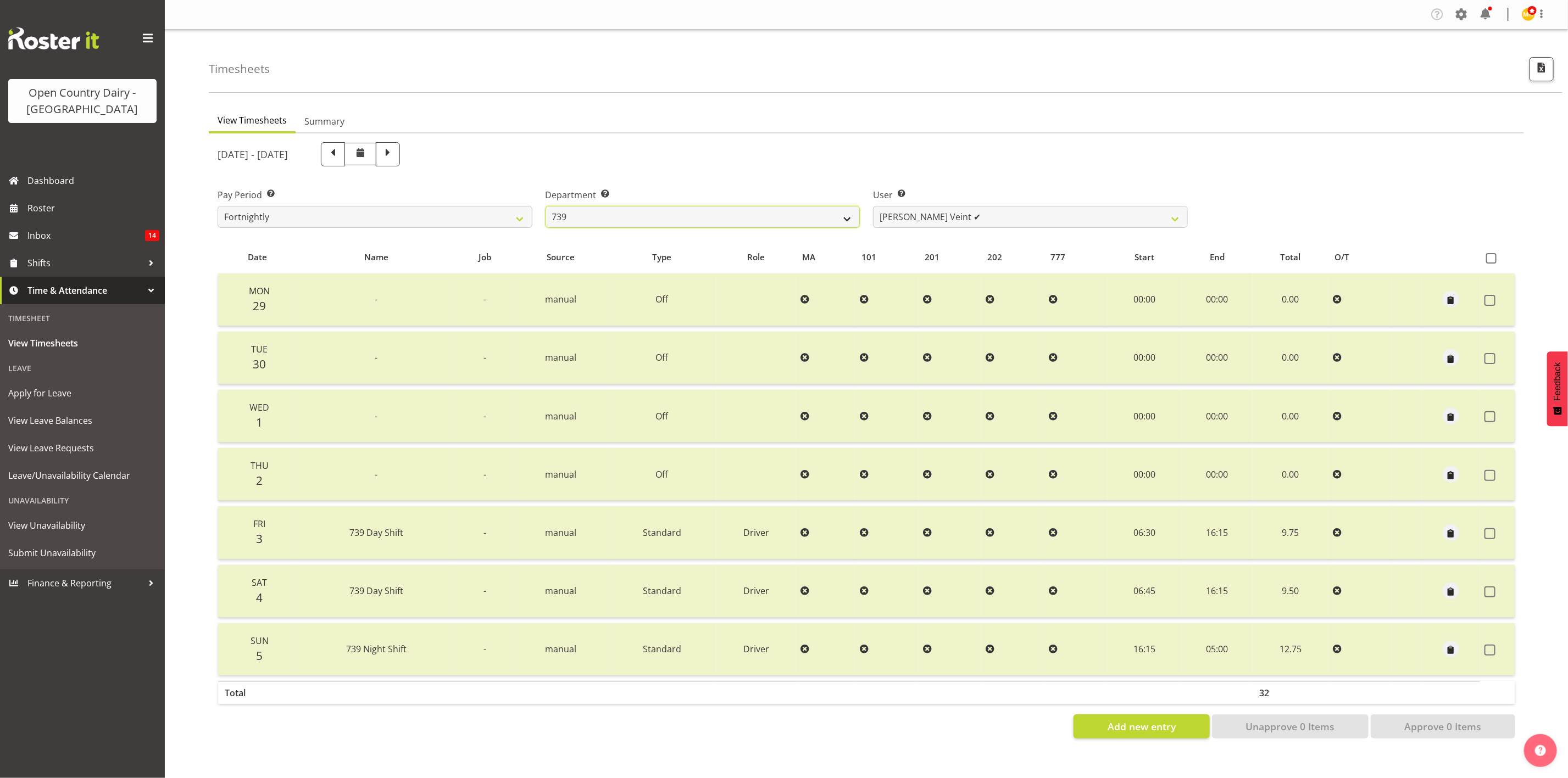
click at [722, 216] on select "734 735 736 737 738 739 851 853 854 855 856 858 861 862 865 867-9032 868 869 87…" at bounding box center [703, 217] width 315 height 22
select select "668"
click at [545, 206] on select "734 735 736 737 738 739 851 853 854 855 856 858 861 862 865 867-9032 868 869 87…" at bounding box center [703, 217] width 315 height 22
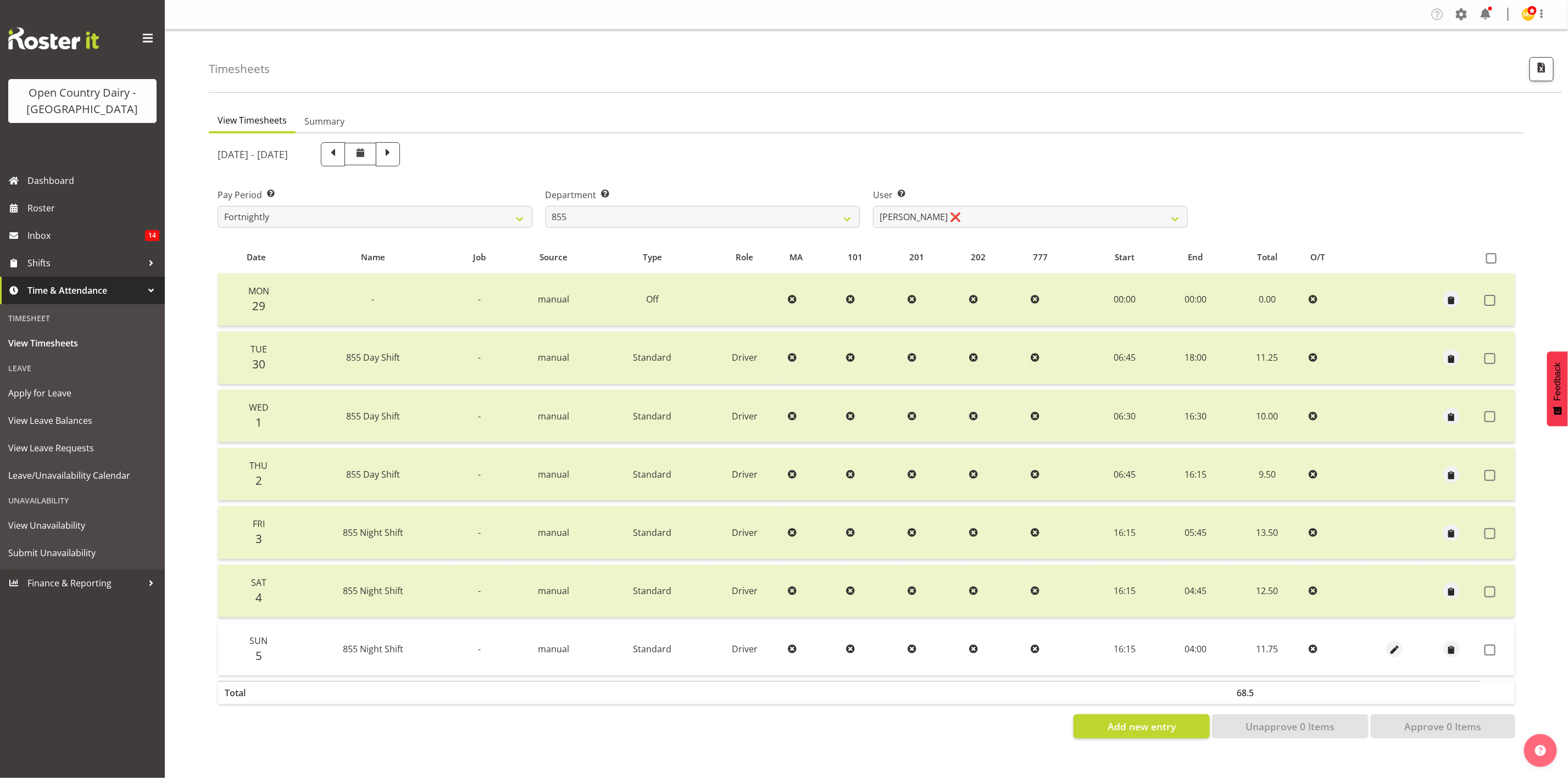
click at [1403, 647] on div at bounding box center [1395, 649] width 49 height 17
click at [1388, 646] on span "button" at bounding box center [1394, 650] width 13 height 13
select select "Standard"
select select "9"
select select "2025"
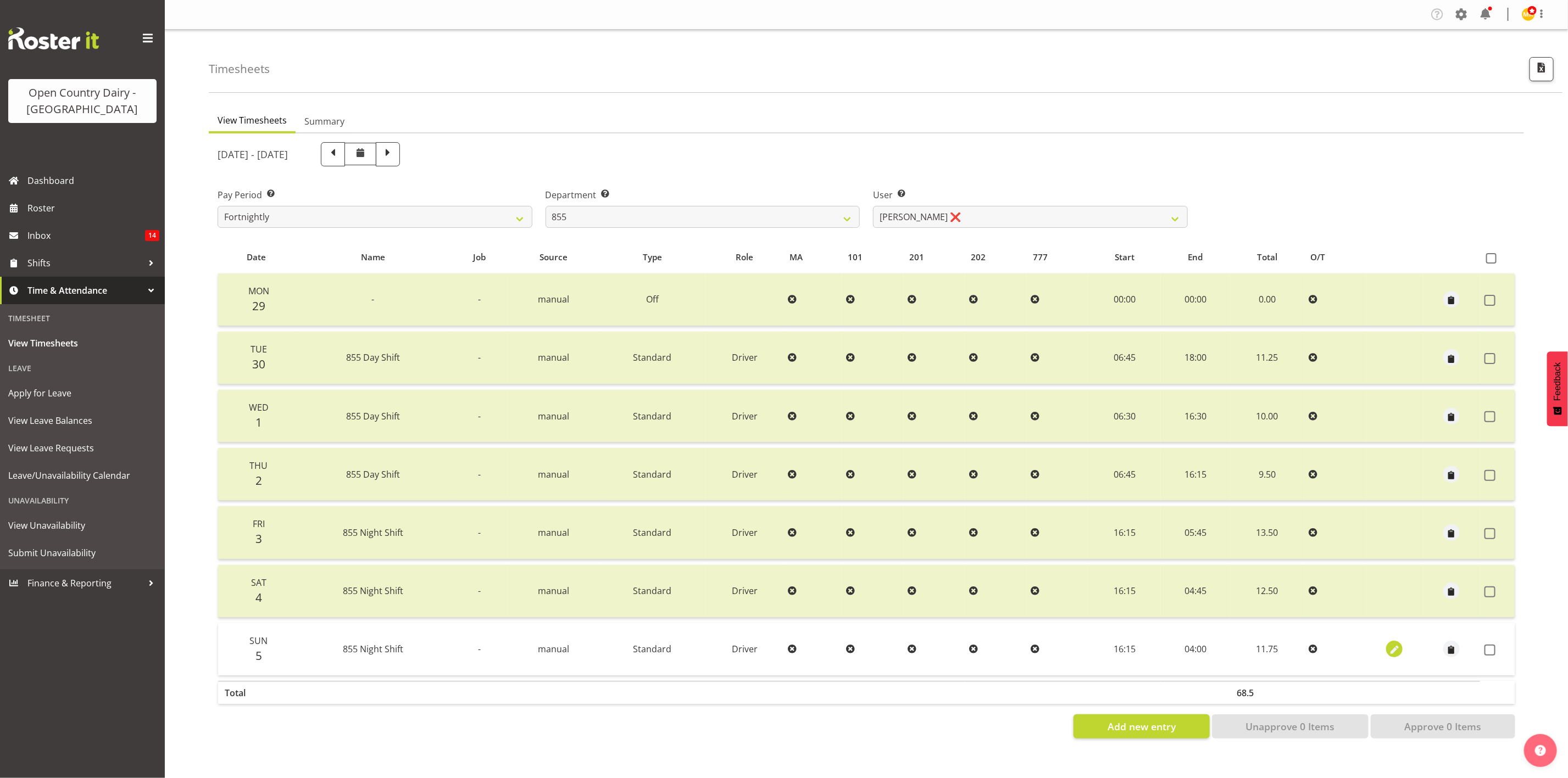
select select "4"
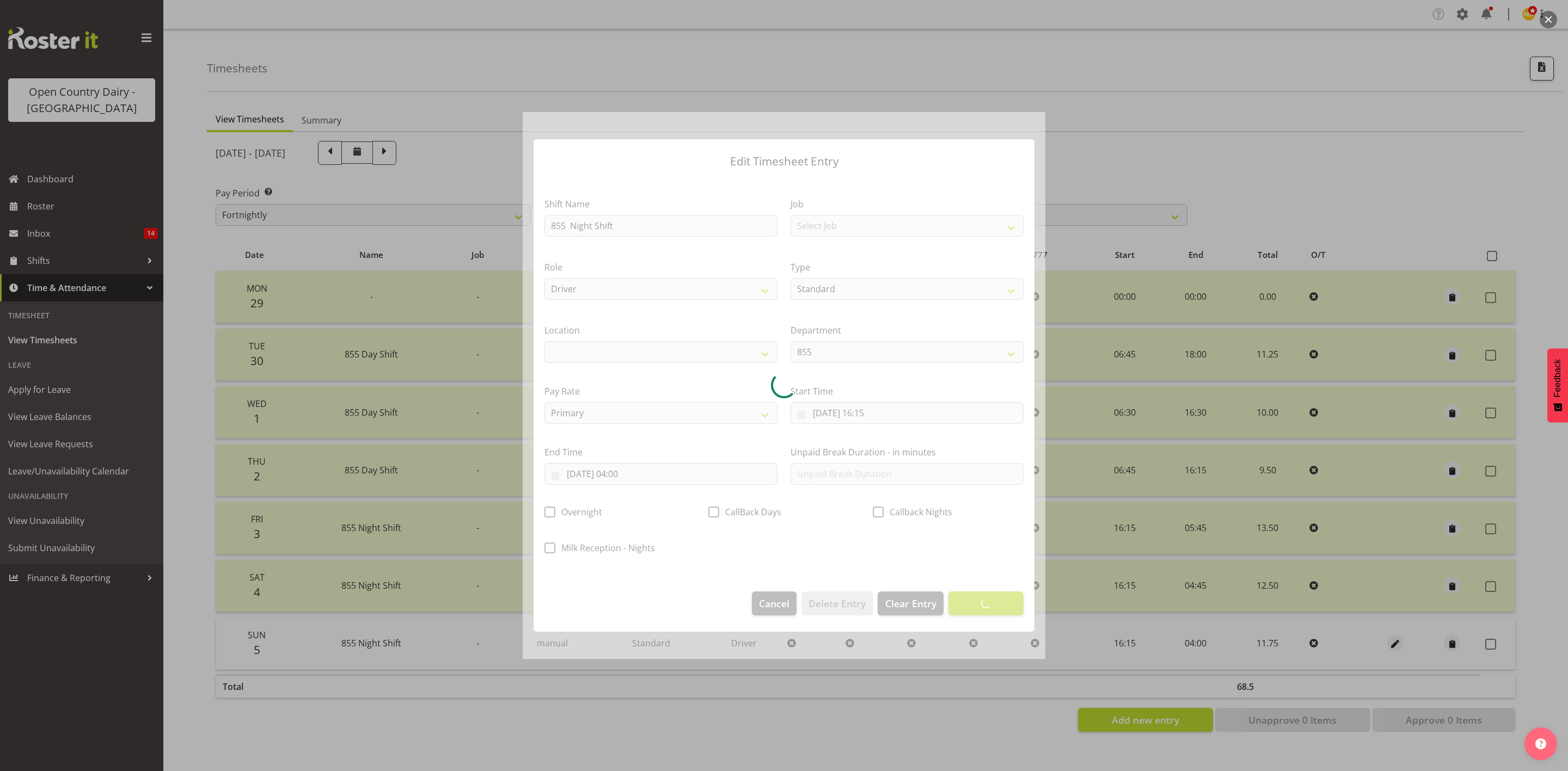
select select
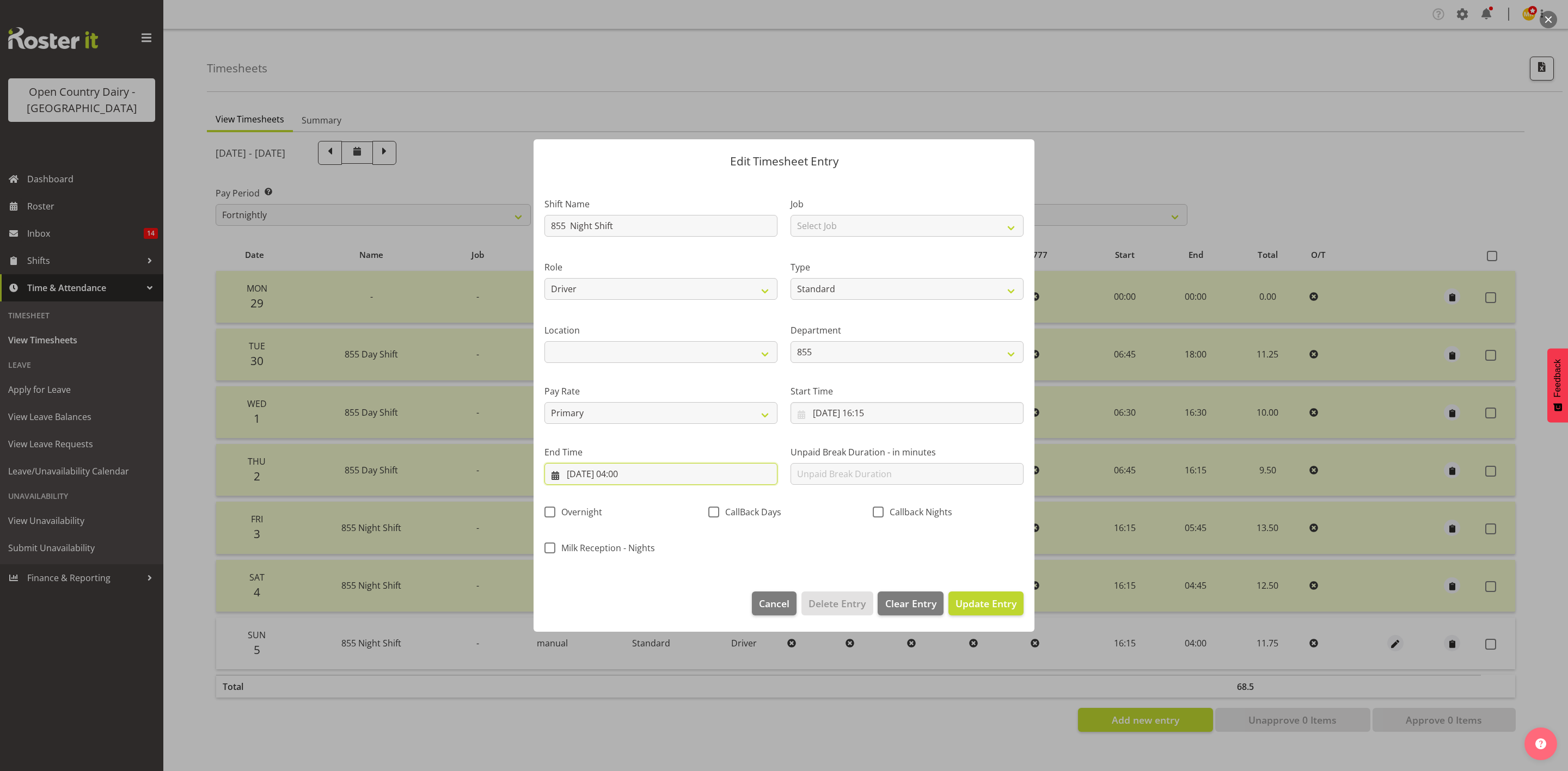
click at [629, 471] on input "06/10/2025, 04:00" at bounding box center [660, 474] width 233 height 22
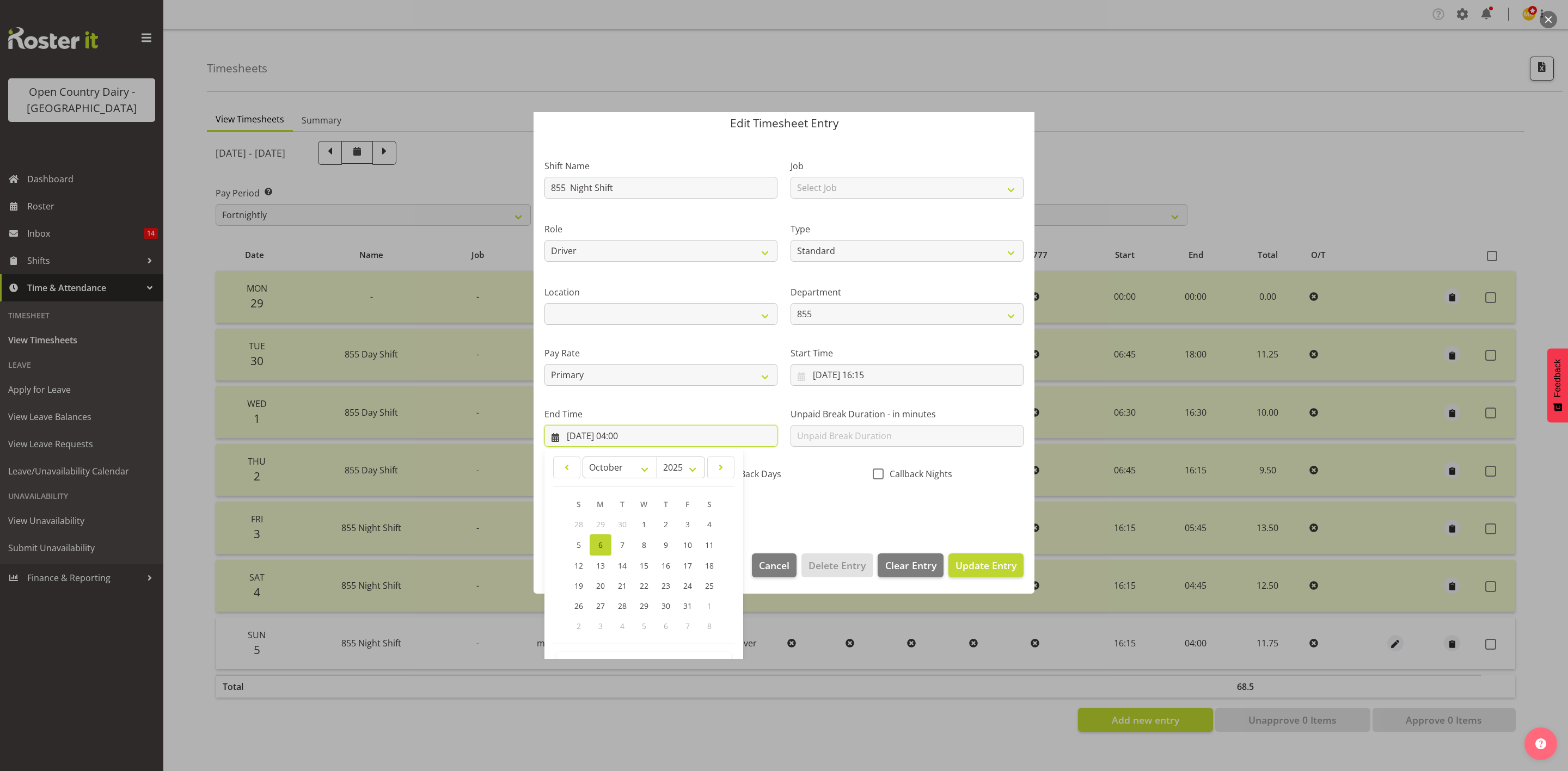
scroll to position [75, 0]
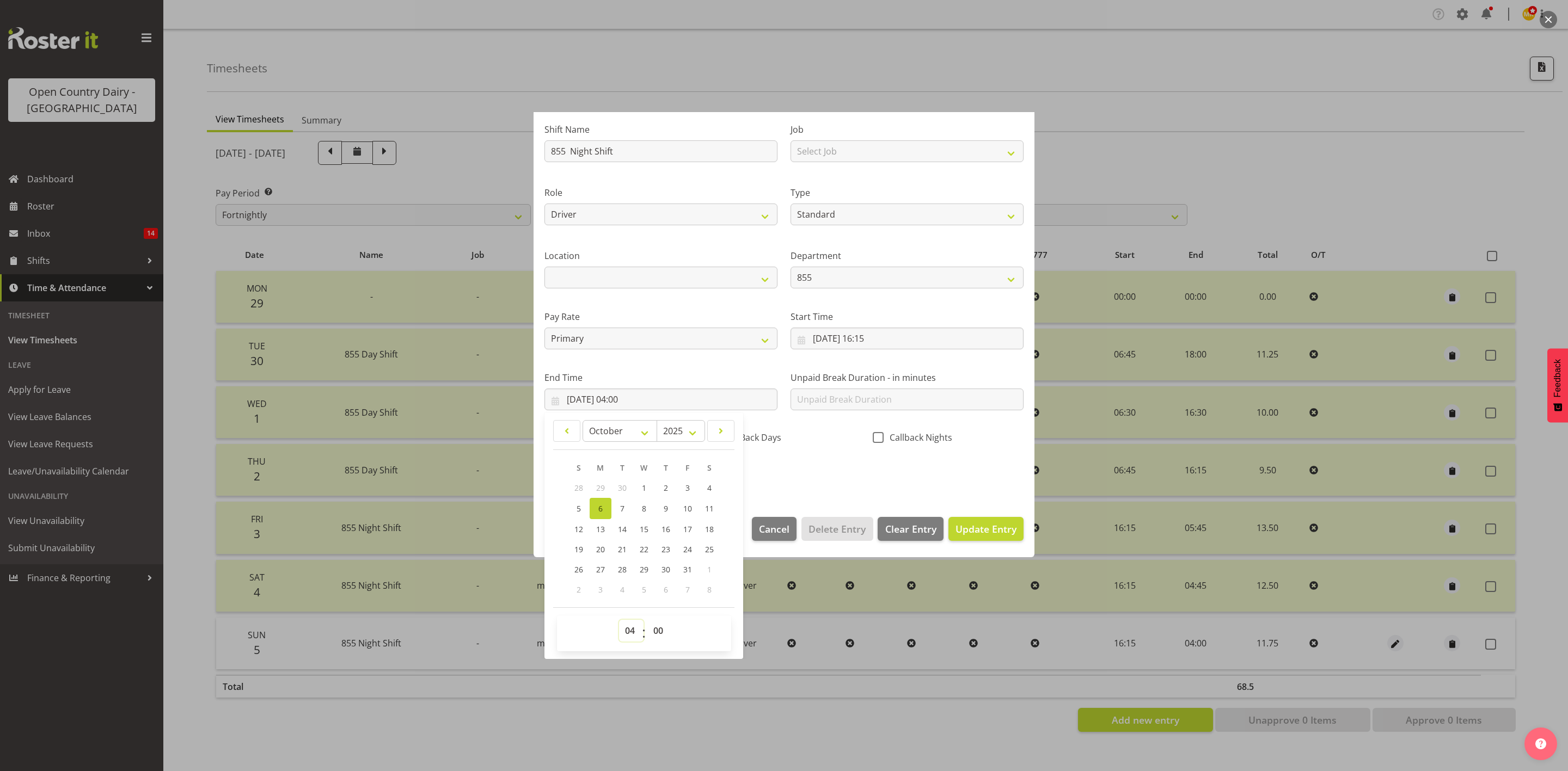
click at [631, 627] on select "00 01 02 03 04 05 06 07 08 09 10 11 12 13 14 15 16 17 18 19 20 21 22 23" at bounding box center [631, 631] width 24 height 22
select select "5"
click at [619, 620] on select "00 01 02 03 04 05 06 07 08 09 10 11 12 13 14 15 16 17 18 19 20 21 22 23" at bounding box center [631, 631] width 24 height 22
type input "06/10/2025, 05:00"
click at [846, 474] on div "Shift Name 855 Night Shift Job Select Job Connecting /unconnecting Trailers Dri…" at bounding box center [784, 298] width 492 height 381
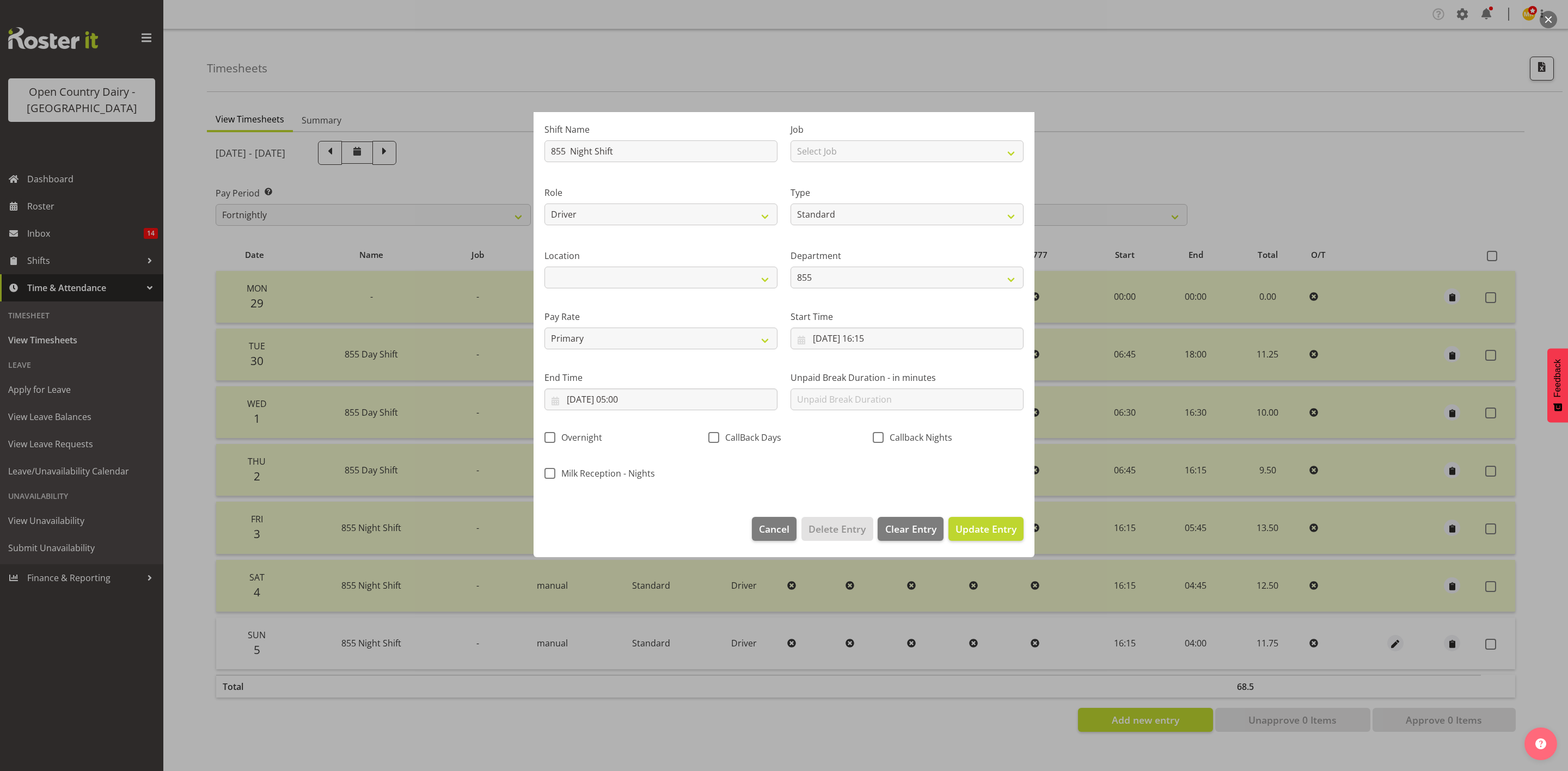
scroll to position [0, 0]
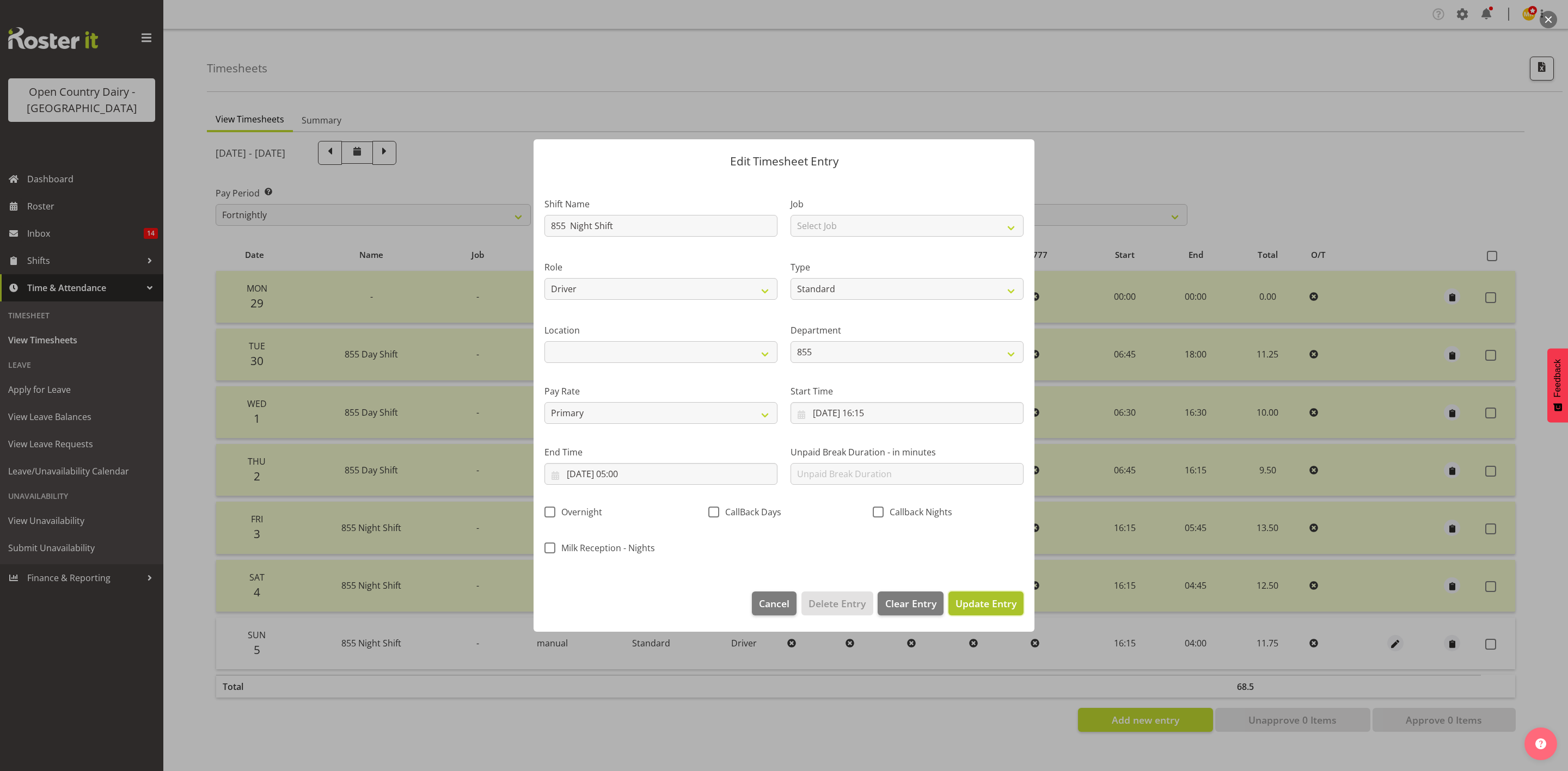
click at [1007, 600] on span "Update Entry" at bounding box center [986, 603] width 61 height 13
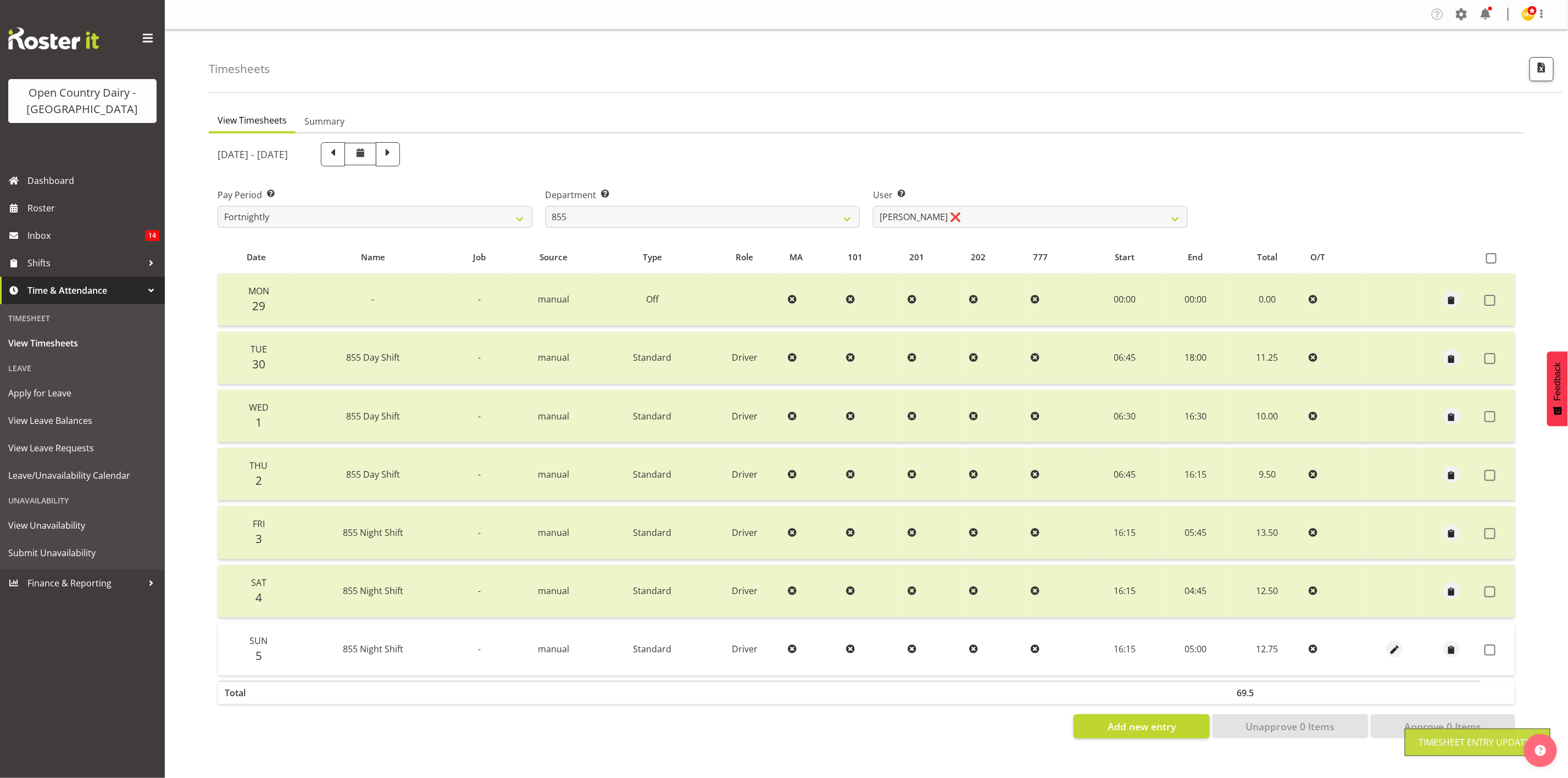
click at [1489, 646] on span at bounding box center [1490, 650] width 11 height 11
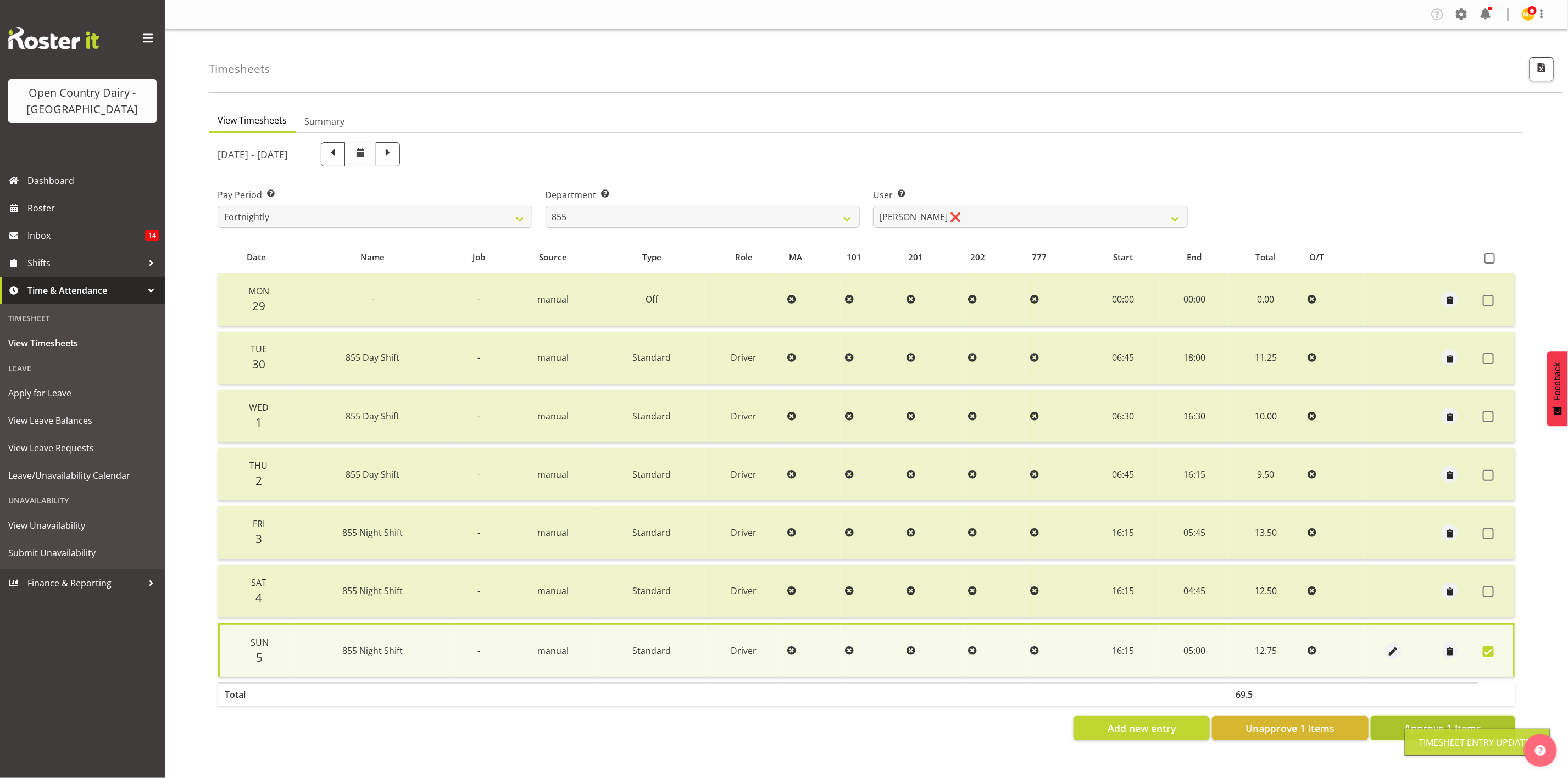
click at [1410, 721] on span "Approve 1 Items" at bounding box center [1442, 728] width 77 height 14
checkbox input "false"
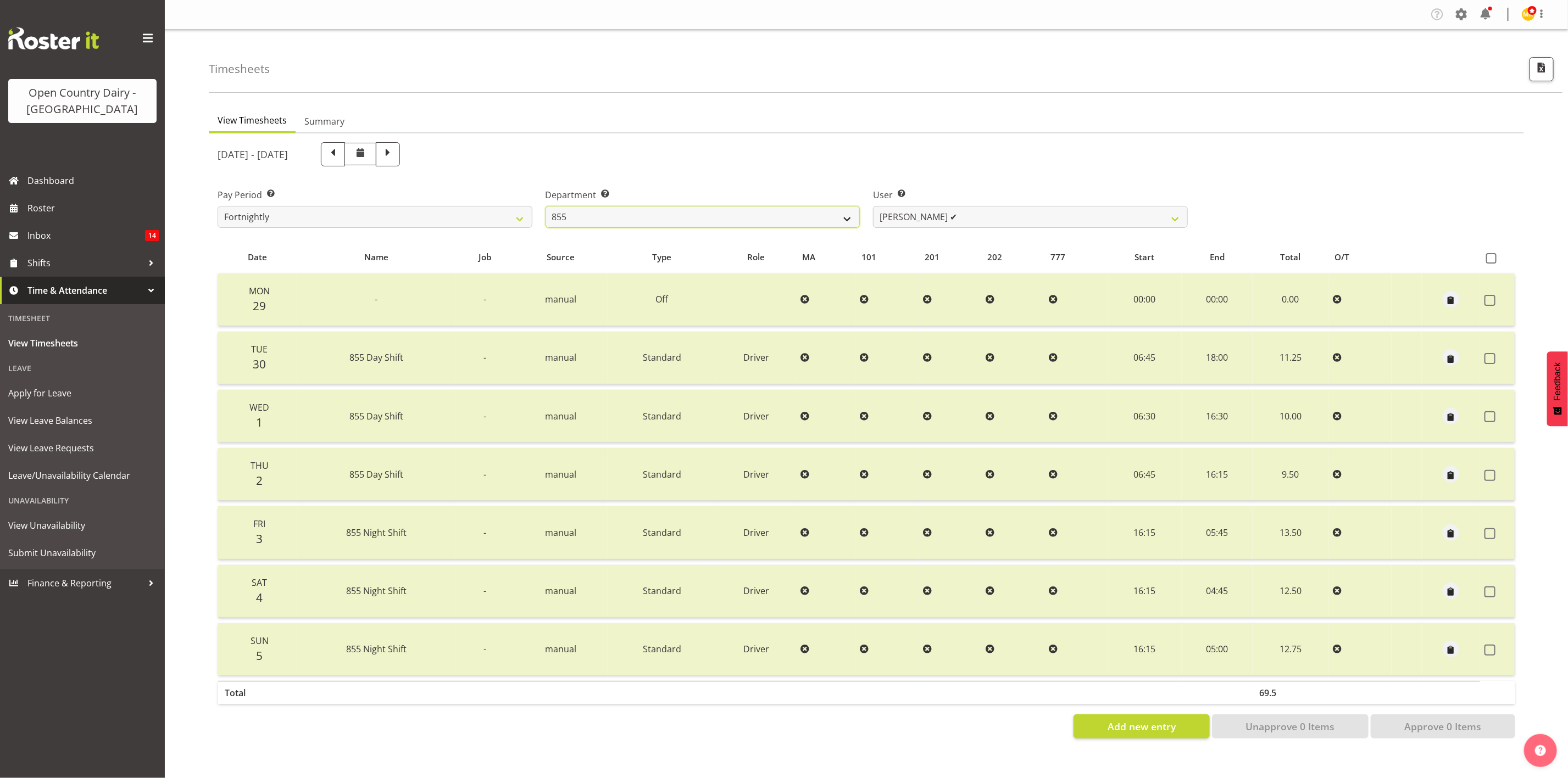
click at [679, 225] on select "734 735 736 737 738 739 851 853 854 855 856 858 861 862 865 867-9032 868 869 87…" at bounding box center [703, 217] width 315 height 22
select select "678"
click at [545, 206] on select "734 735 736 737 738 739 851 853 854 855 856 858 861 862 865 867-9032 868 869 87…" at bounding box center [703, 217] width 315 height 22
click at [954, 220] on select "Flavio Ferraz ✔ George Courtney ❌ Steffan Kennard ✔" at bounding box center [1030, 217] width 315 height 22
select select "7487"
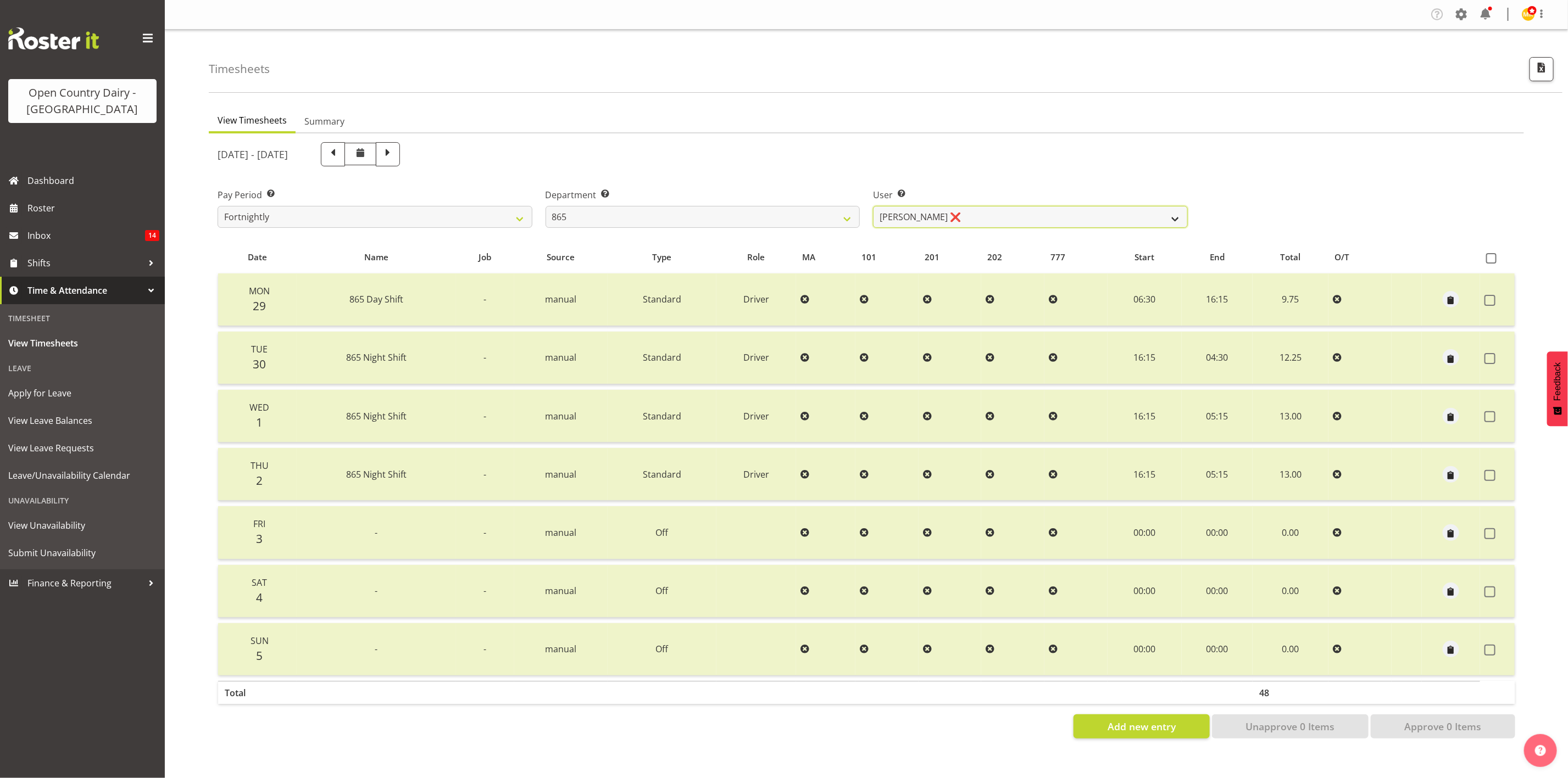
click at [873, 206] on select "Flavio Ferraz ✔ George Courtney ❌ Steffan Kennard ✔" at bounding box center [1030, 217] width 315 height 22
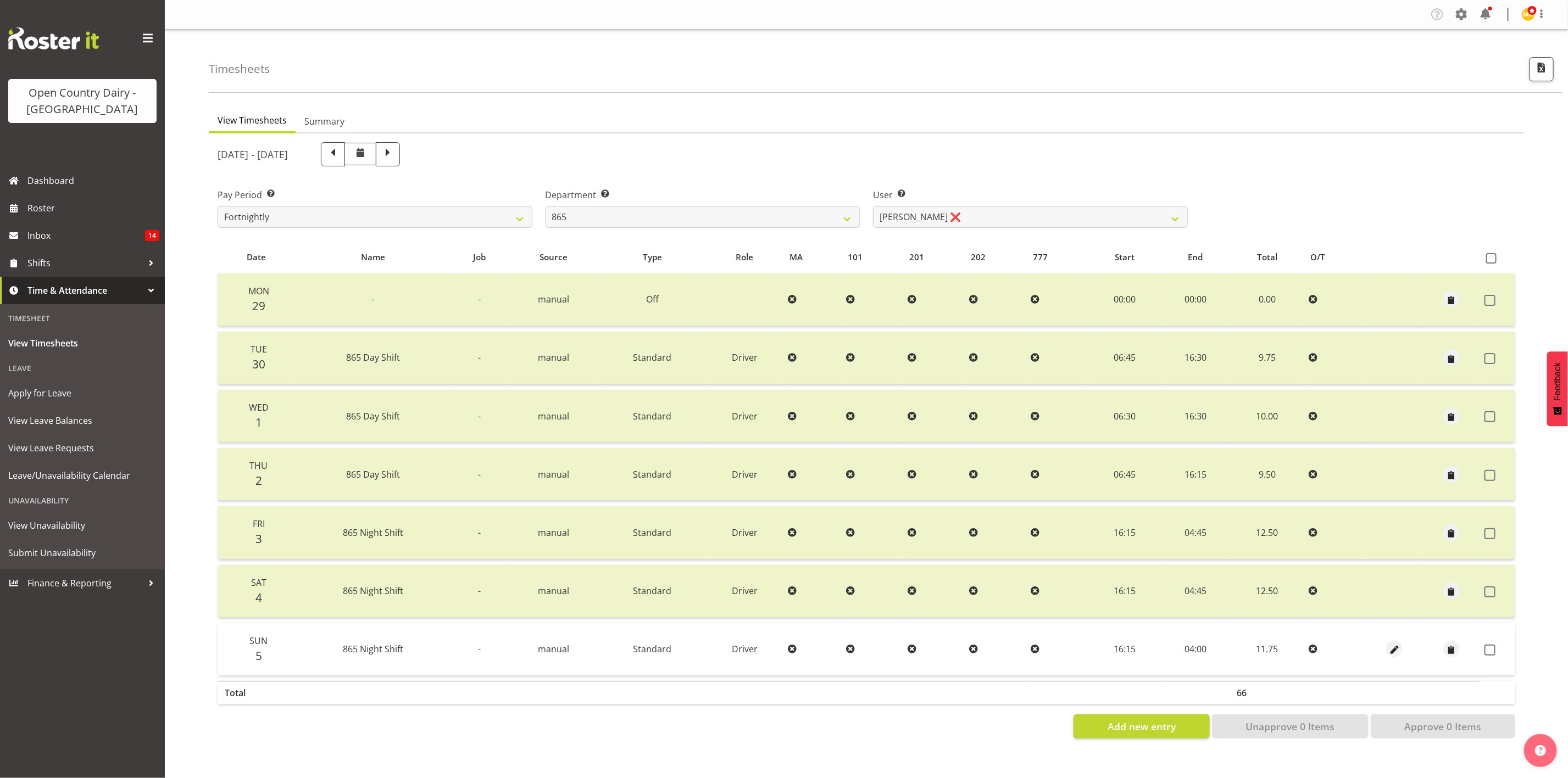
drag, startPoint x: 1403, startPoint y: 648, endPoint x: 1396, endPoint y: 648, distance: 7.0
click at [1403, 649] on div at bounding box center [1395, 649] width 49 height 17
click at [1399, 648] on span "button" at bounding box center [1394, 650] width 13 height 13
select select "Standard"
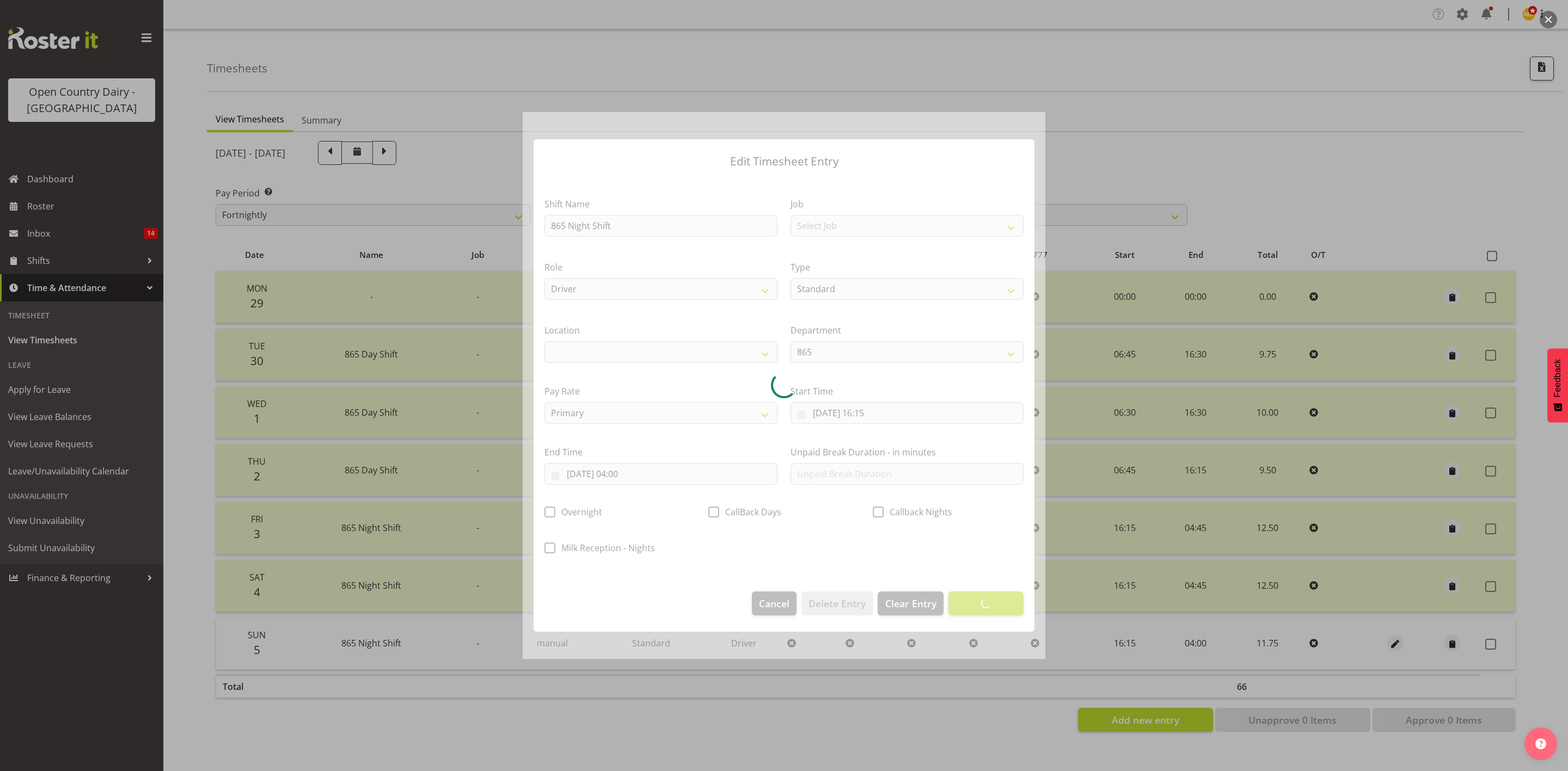
select select
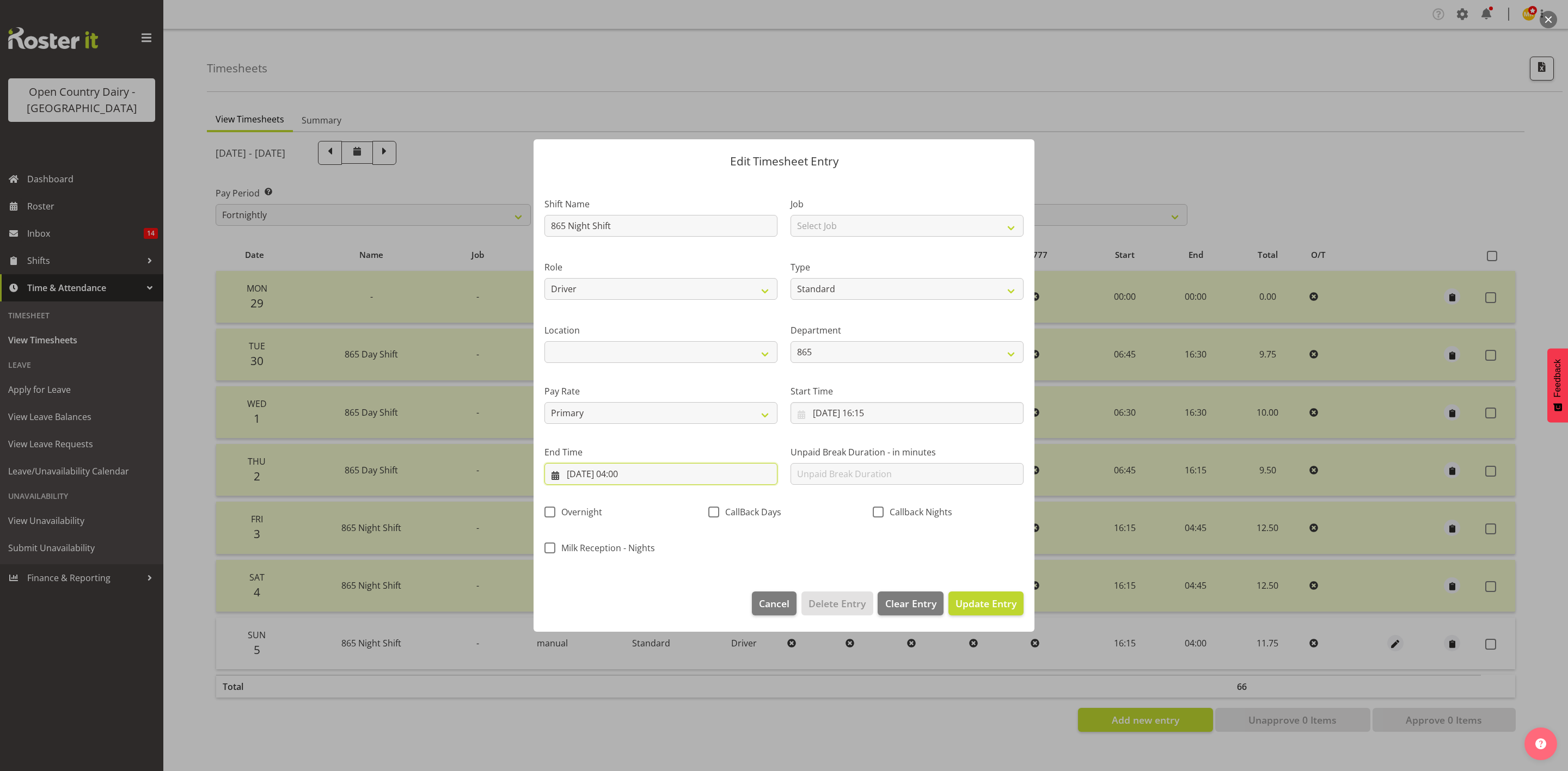
click at [624, 478] on input "06/10/2025, 04:00" at bounding box center [660, 474] width 233 height 22
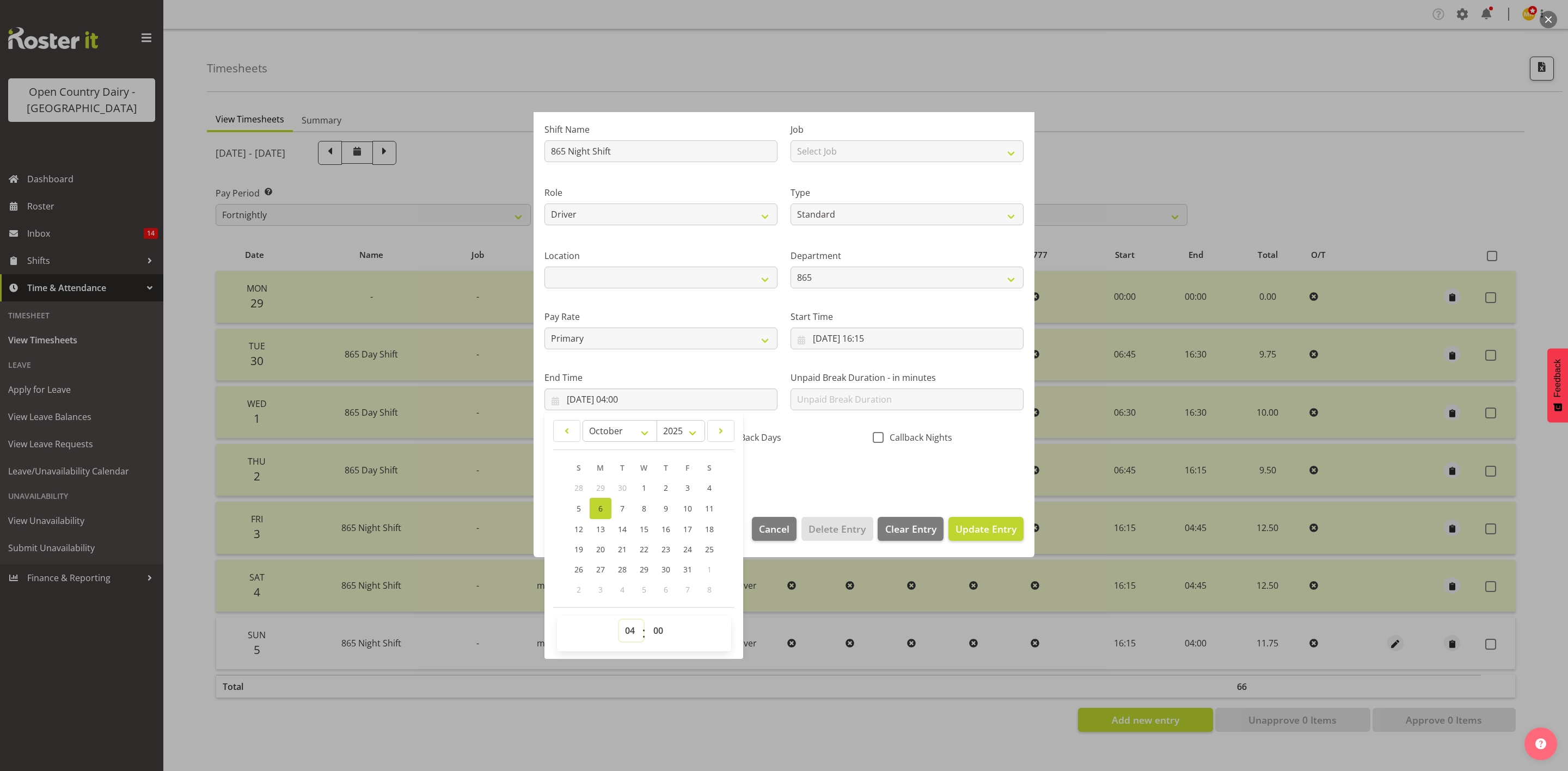
click at [637, 632] on select "00 01 02 03 04 05 06 07 08 09 10 11 12 13 14 15 16 17 18 19 20 21 22 23" at bounding box center [631, 631] width 24 height 22
select select "5"
click at [619, 620] on select "00 01 02 03 04 05 06 07 08 09 10 11 12 13 14 15 16 17 18 19 20 21 22 23" at bounding box center [631, 631] width 24 height 22
type input "06/10/2025, 05:00"
click at [832, 457] on div "Shift Name 865 Night Shift Job Select Job Connecting /unconnecting Trailers Dri…" at bounding box center [784, 298] width 492 height 381
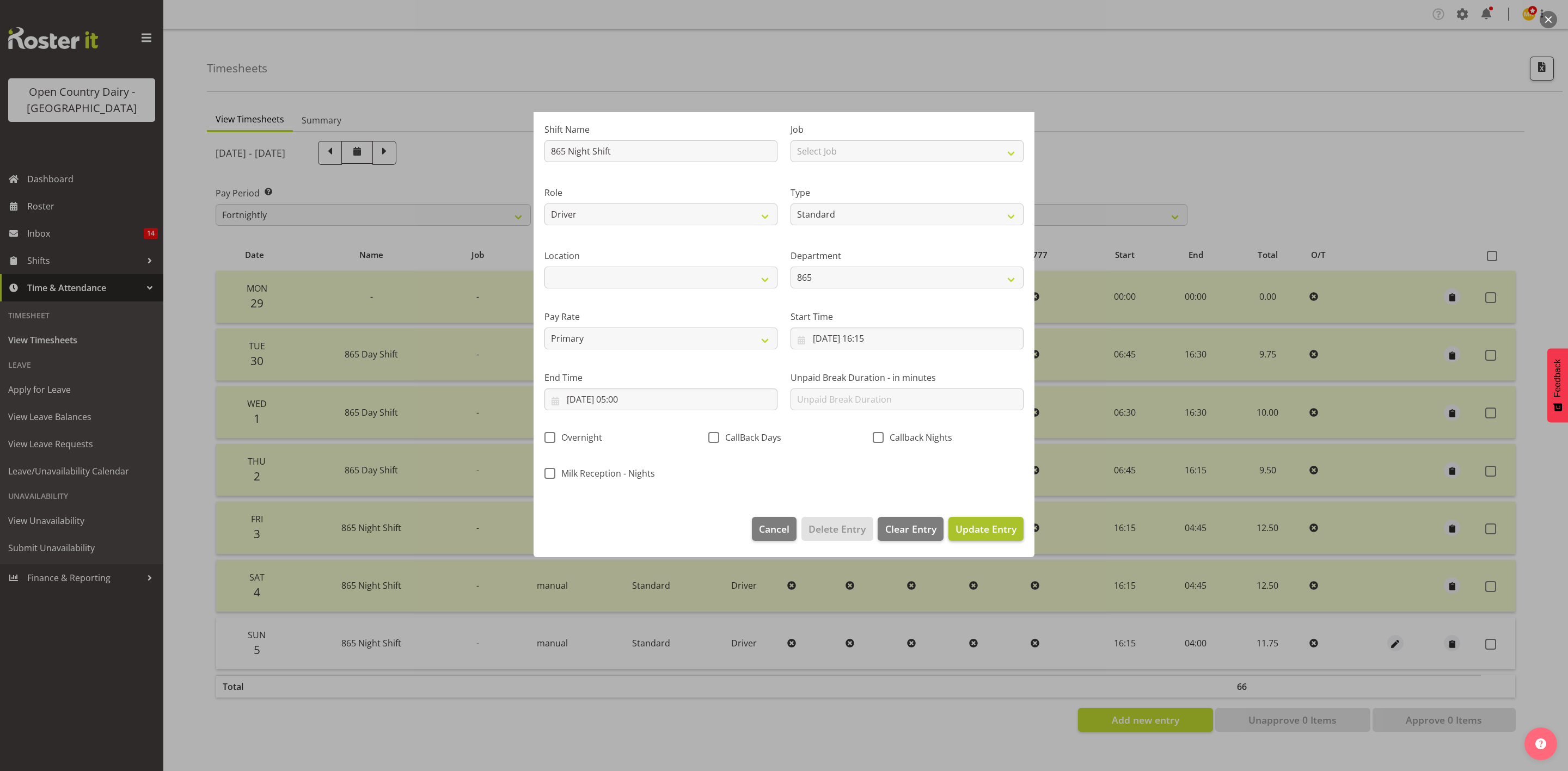
scroll to position [0, 0]
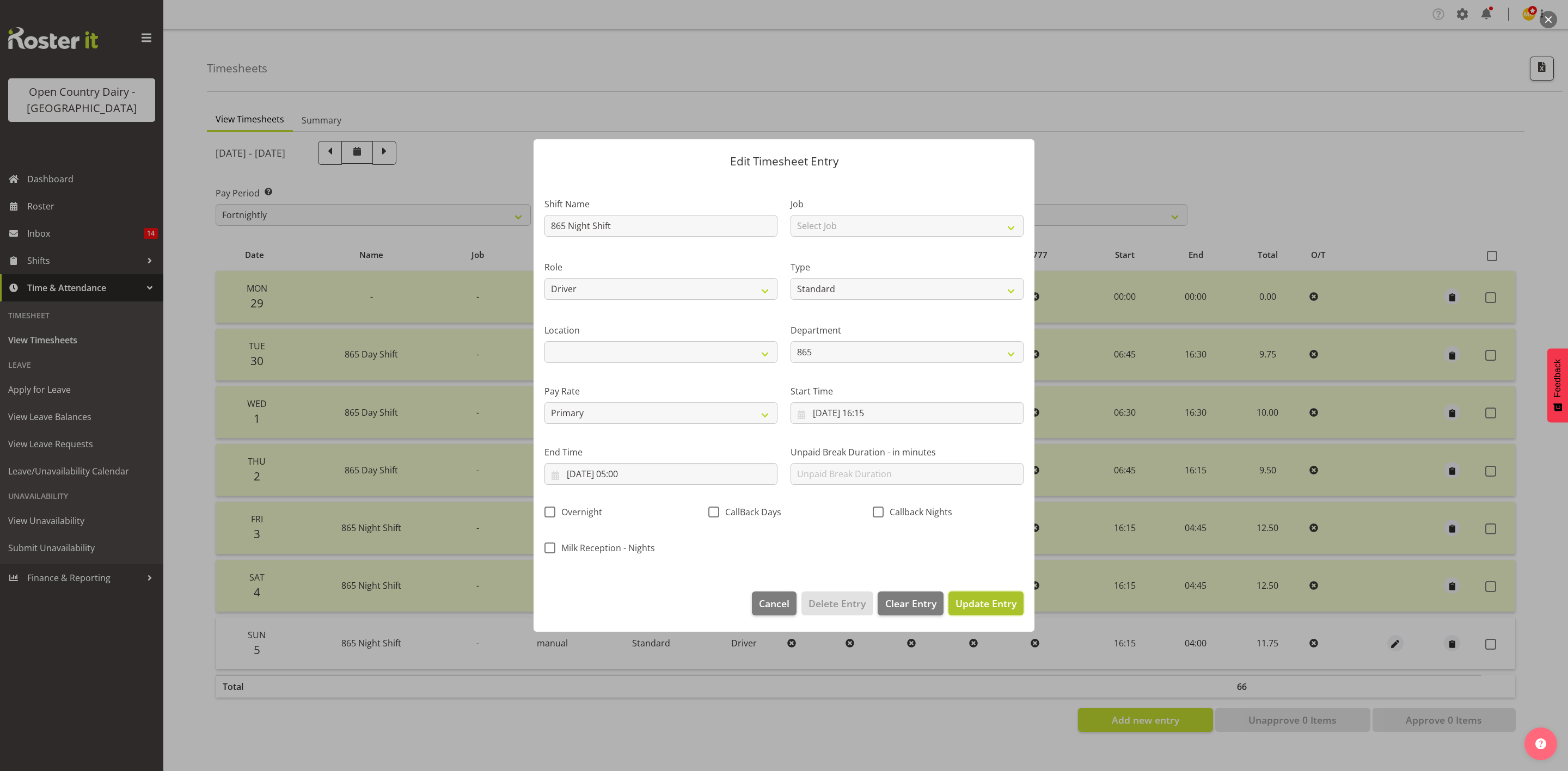
click at [992, 604] on span "Update Entry" at bounding box center [986, 603] width 61 height 13
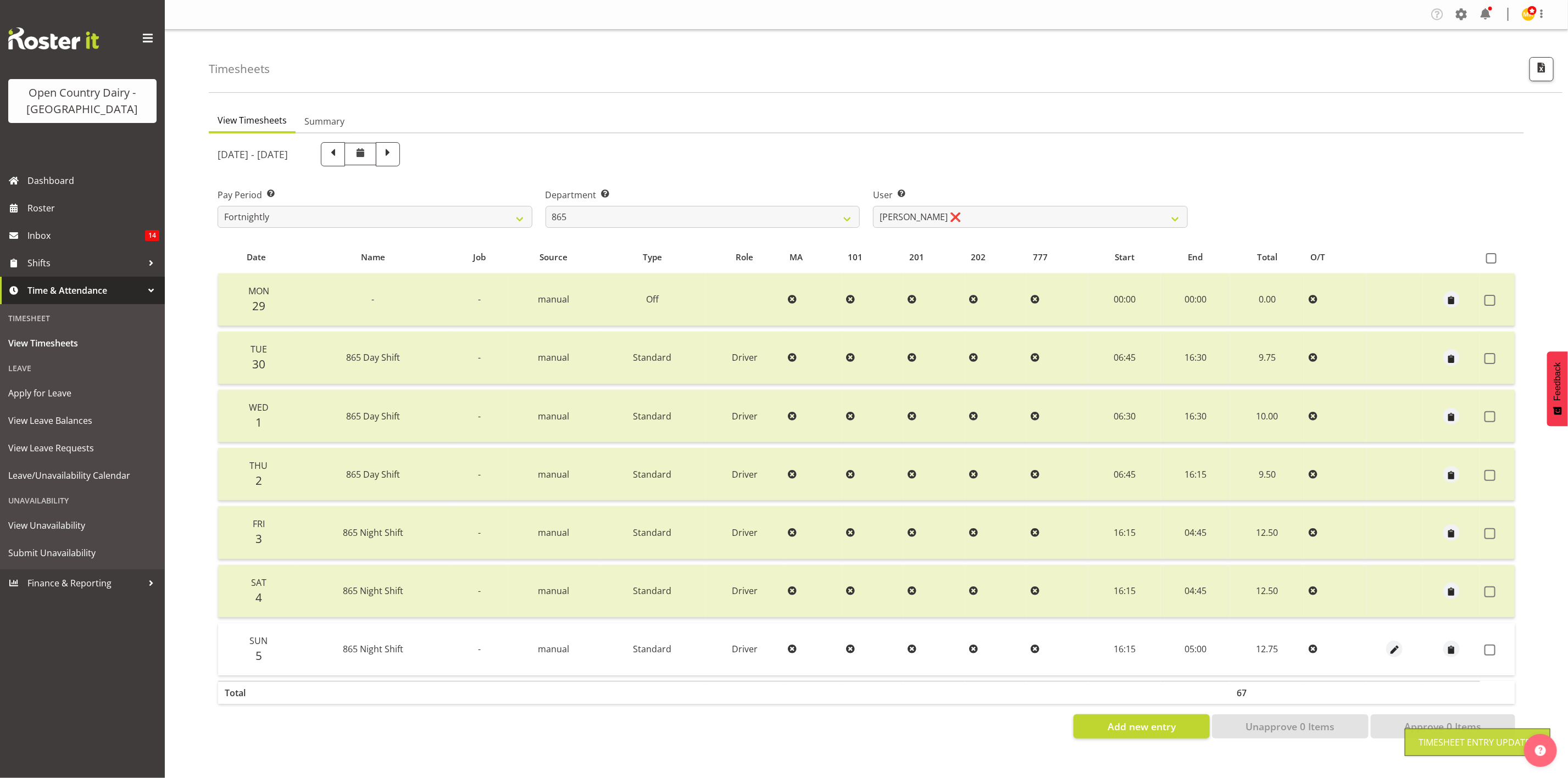
click at [1486, 645] on span at bounding box center [1490, 650] width 11 height 11
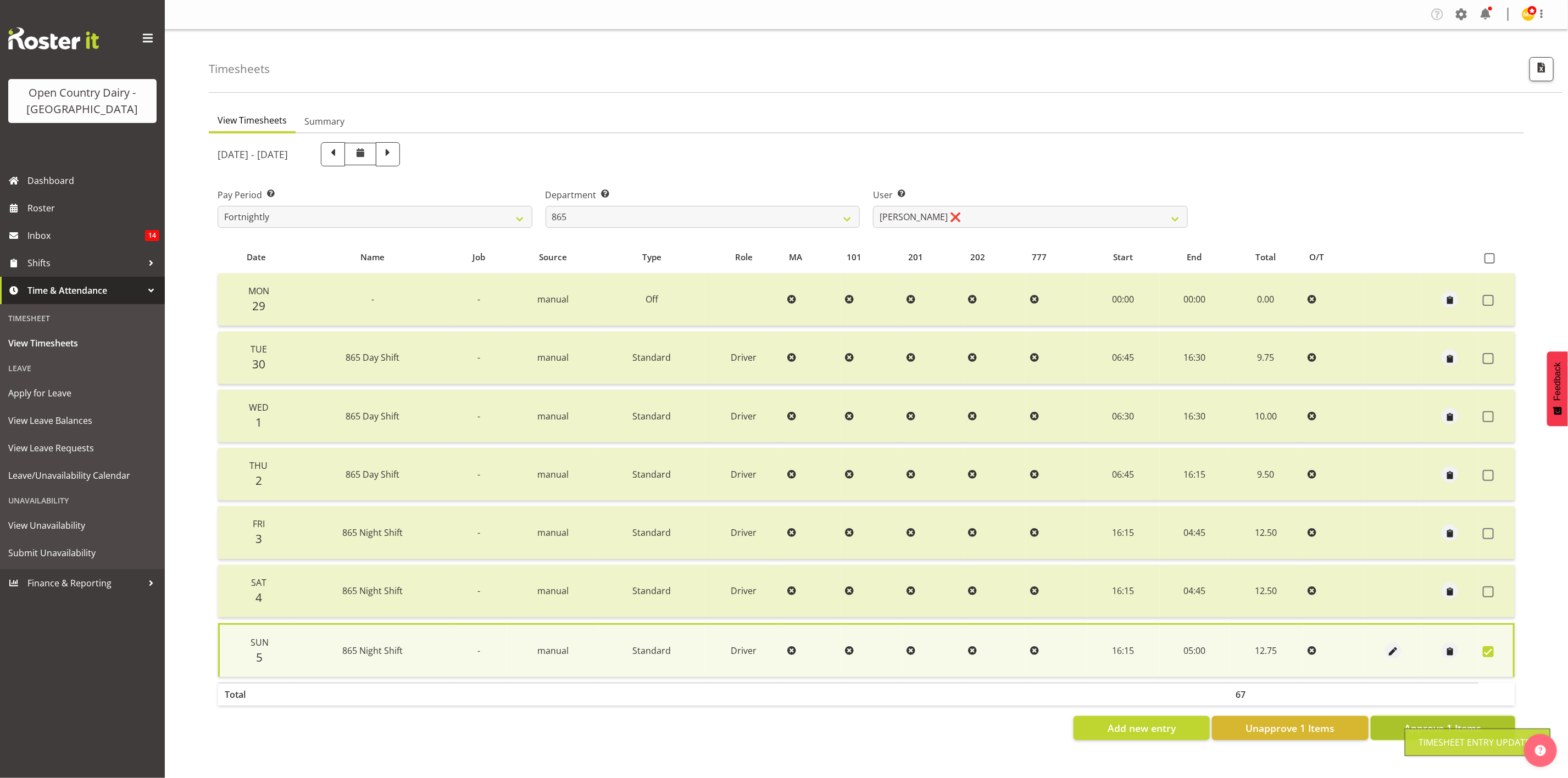
click at [1413, 716] on button "Approve 1 Items" at bounding box center [1443, 728] width 144 height 24
checkbox input "false"
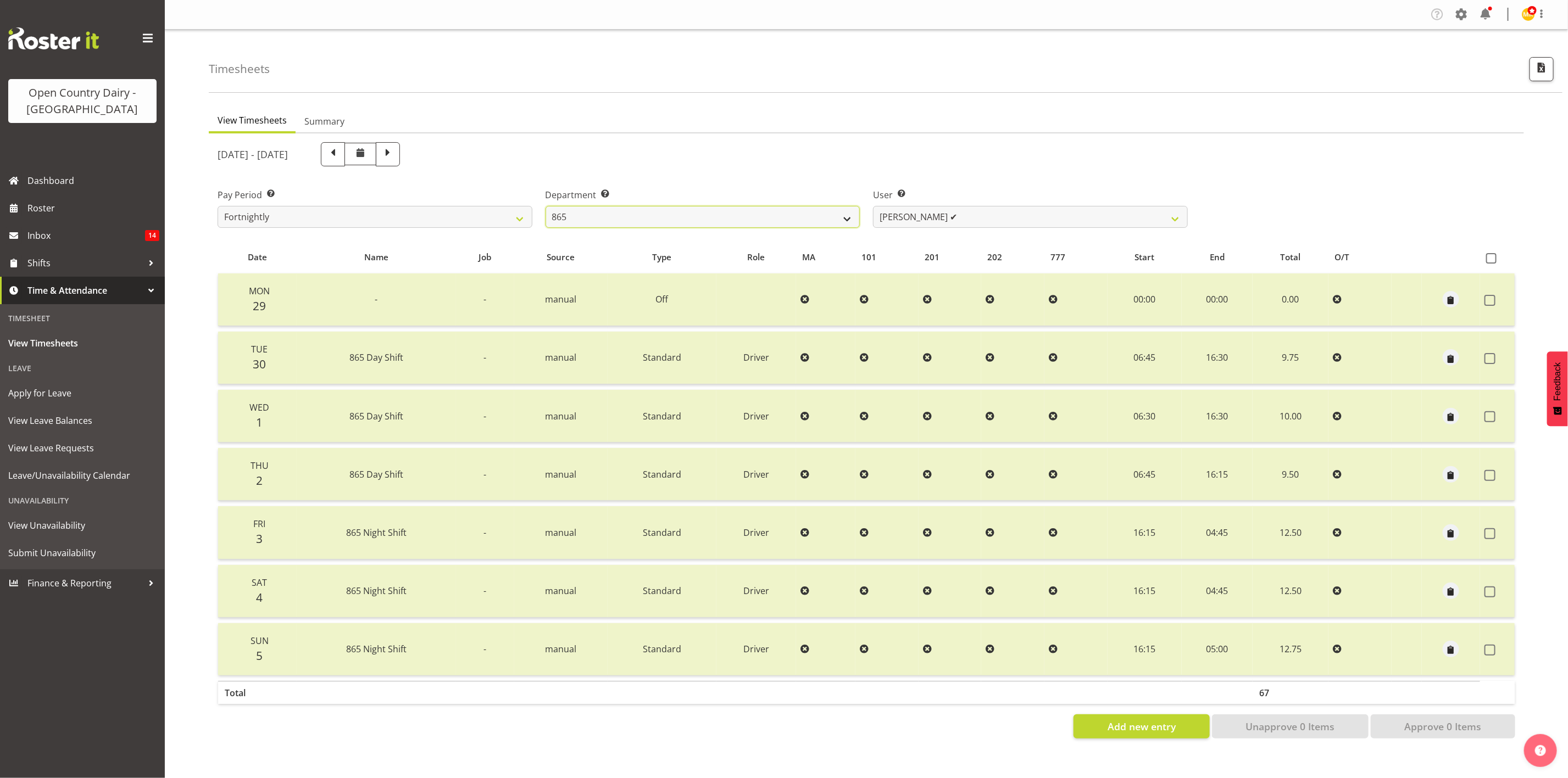
click at [753, 209] on select "734 735 736 737 738 739 851 853 854 855 856 858 861 862 865 867-9032 868 869 87…" at bounding box center [703, 217] width 315 height 22
select select "676"
click at [545, 206] on select "734 735 736 737 738 739 851 853 854 855 856 858 861 862 865 867-9032 868 869 87…" at bounding box center [703, 217] width 315 height 22
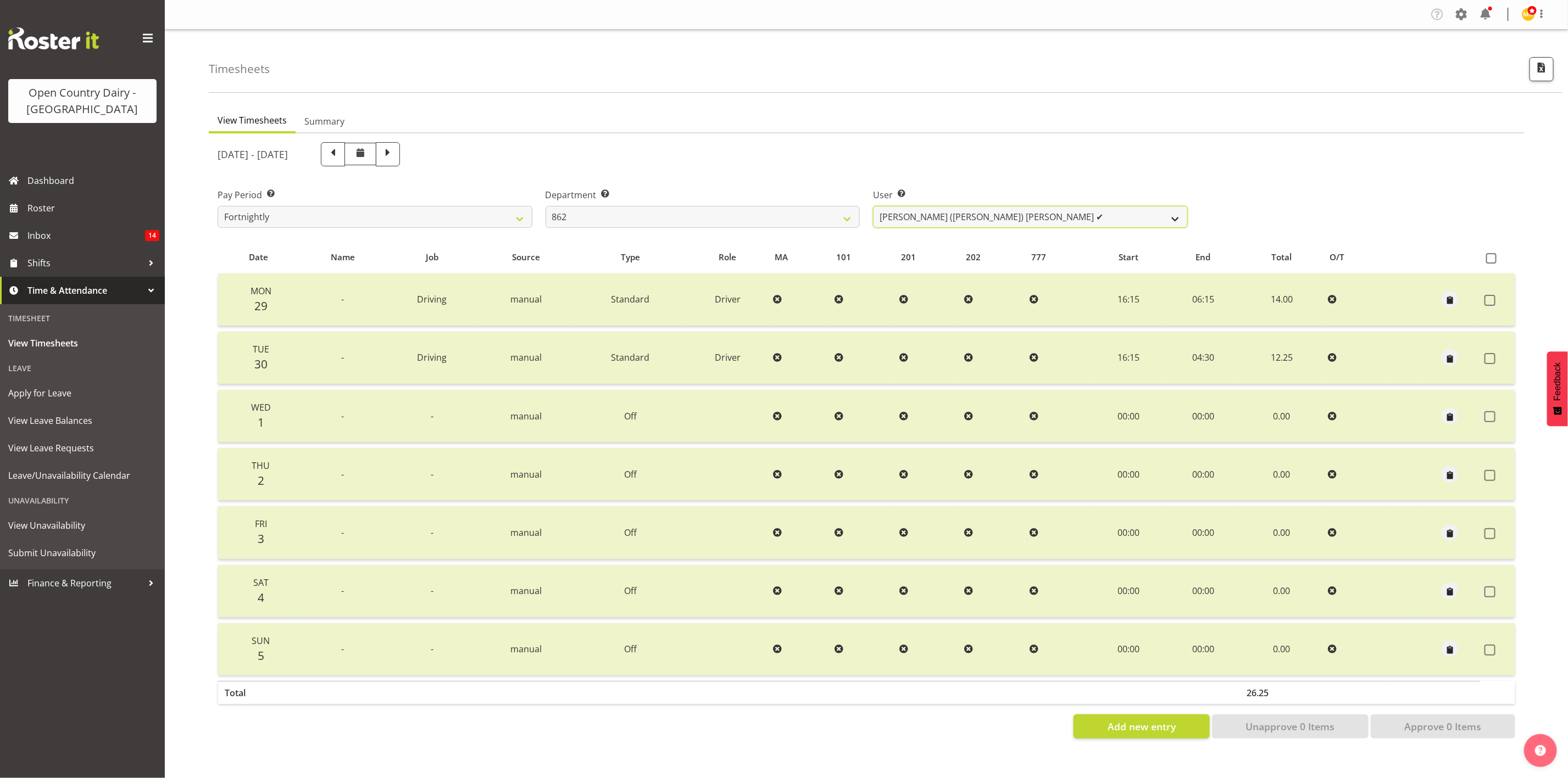
click at [934, 221] on select "Bennie (David) Smith ✔ Colin Schwarz ✔ Forbes O'Reilly ❌ Tracy Inder ✔" at bounding box center [1030, 217] width 315 height 22
click at [777, 214] on select "734 735 736 737 738 739 851 853 854 855 856 858 861 862 865 867-9032 868 869 87…" at bounding box center [703, 217] width 315 height 22
drag, startPoint x: 951, startPoint y: 208, endPoint x: 951, endPoint y: 218, distance: 10.0
click at [951, 208] on select "Bennie (David) Smith ✔ Colin Schwarz ✔ Forbes O'Reilly ❌ Tracy Inder ✔" at bounding box center [1030, 217] width 315 height 22
select select "10208"
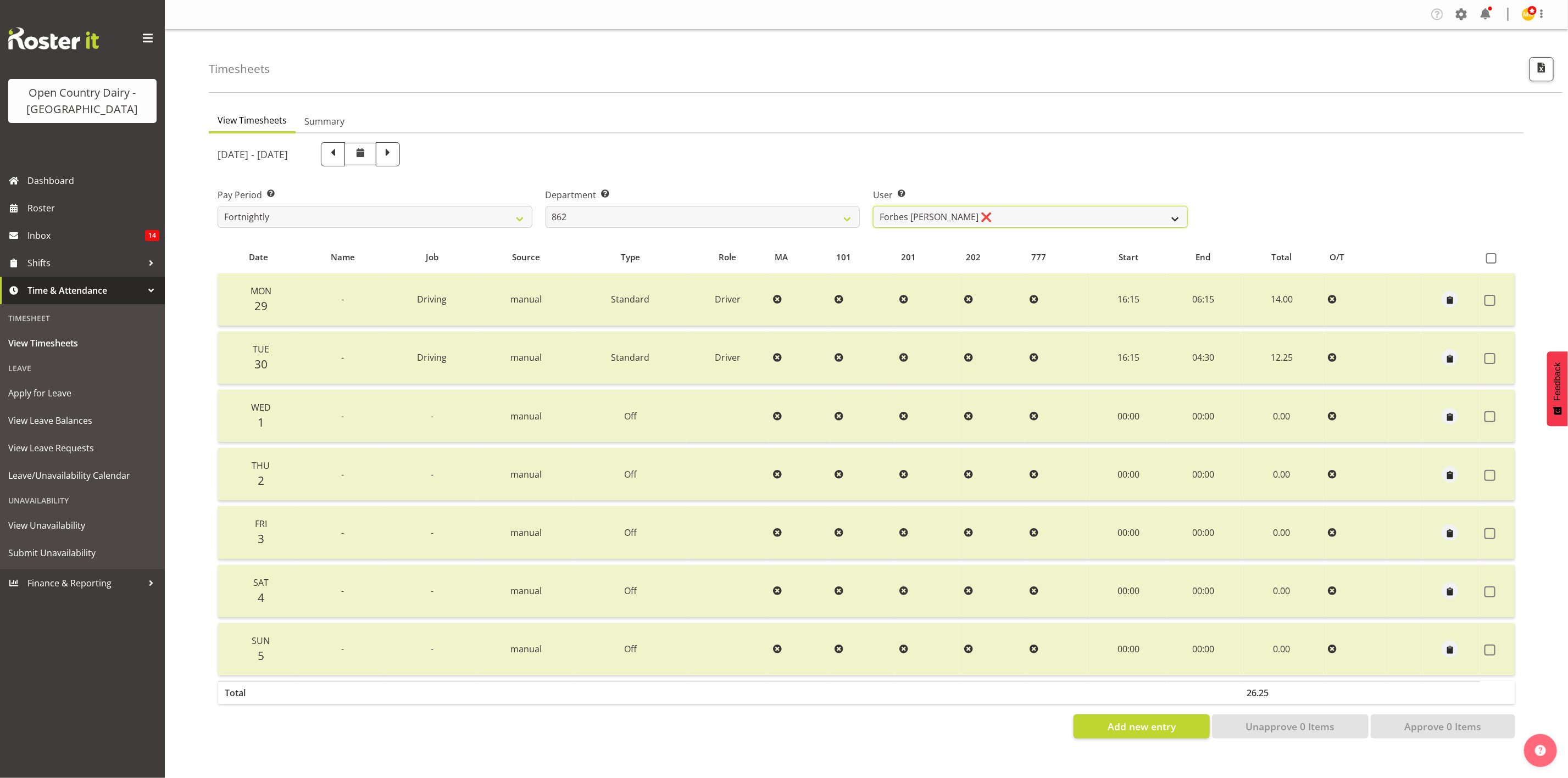
click at [873, 206] on select "Bennie (David) Smith ✔ Colin Schwarz ✔ Forbes O'Reilly ❌ Tracy Inder ✔" at bounding box center [1030, 217] width 315 height 22
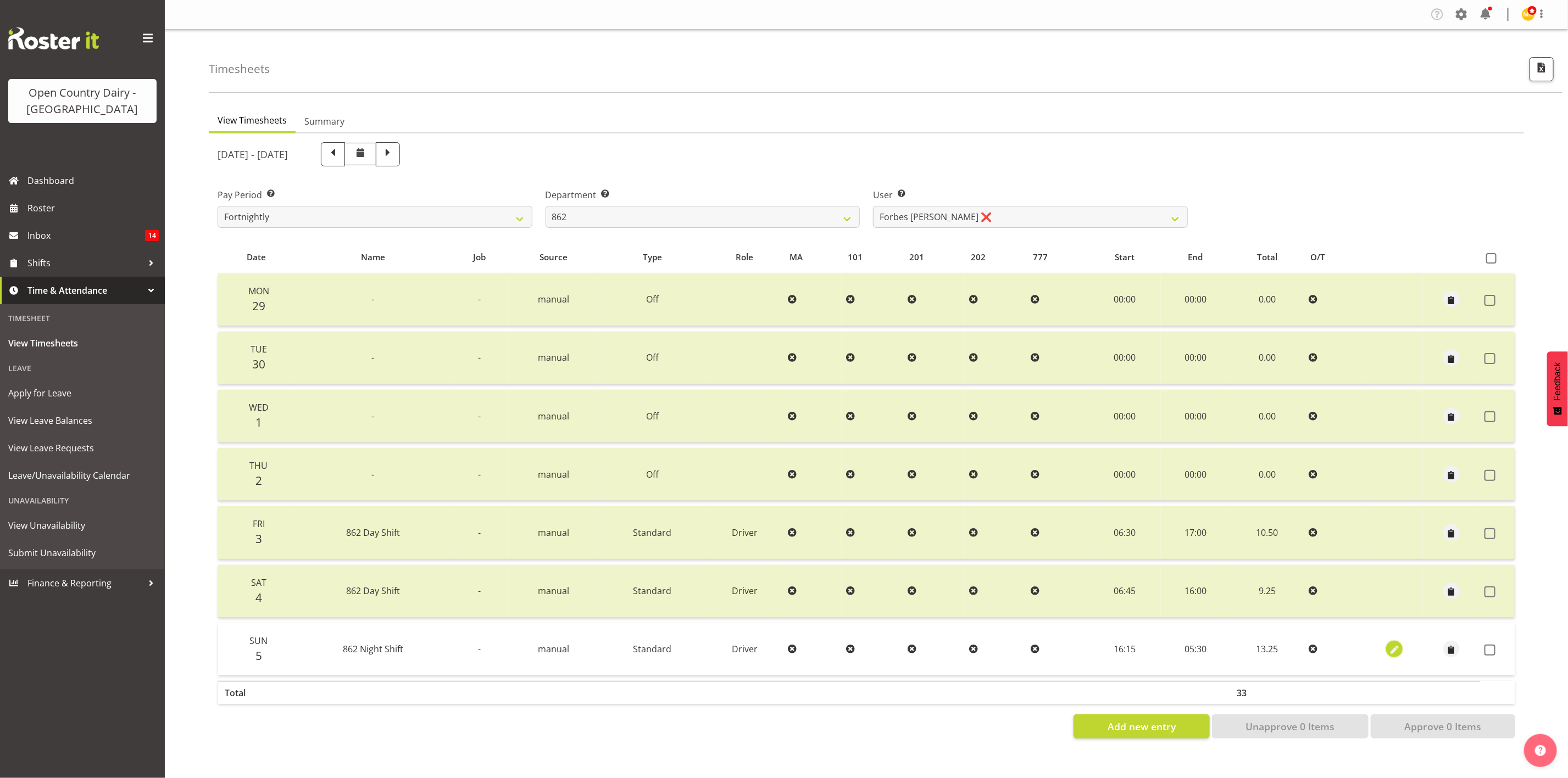
click at [1392, 644] on span "button" at bounding box center [1394, 650] width 13 height 13
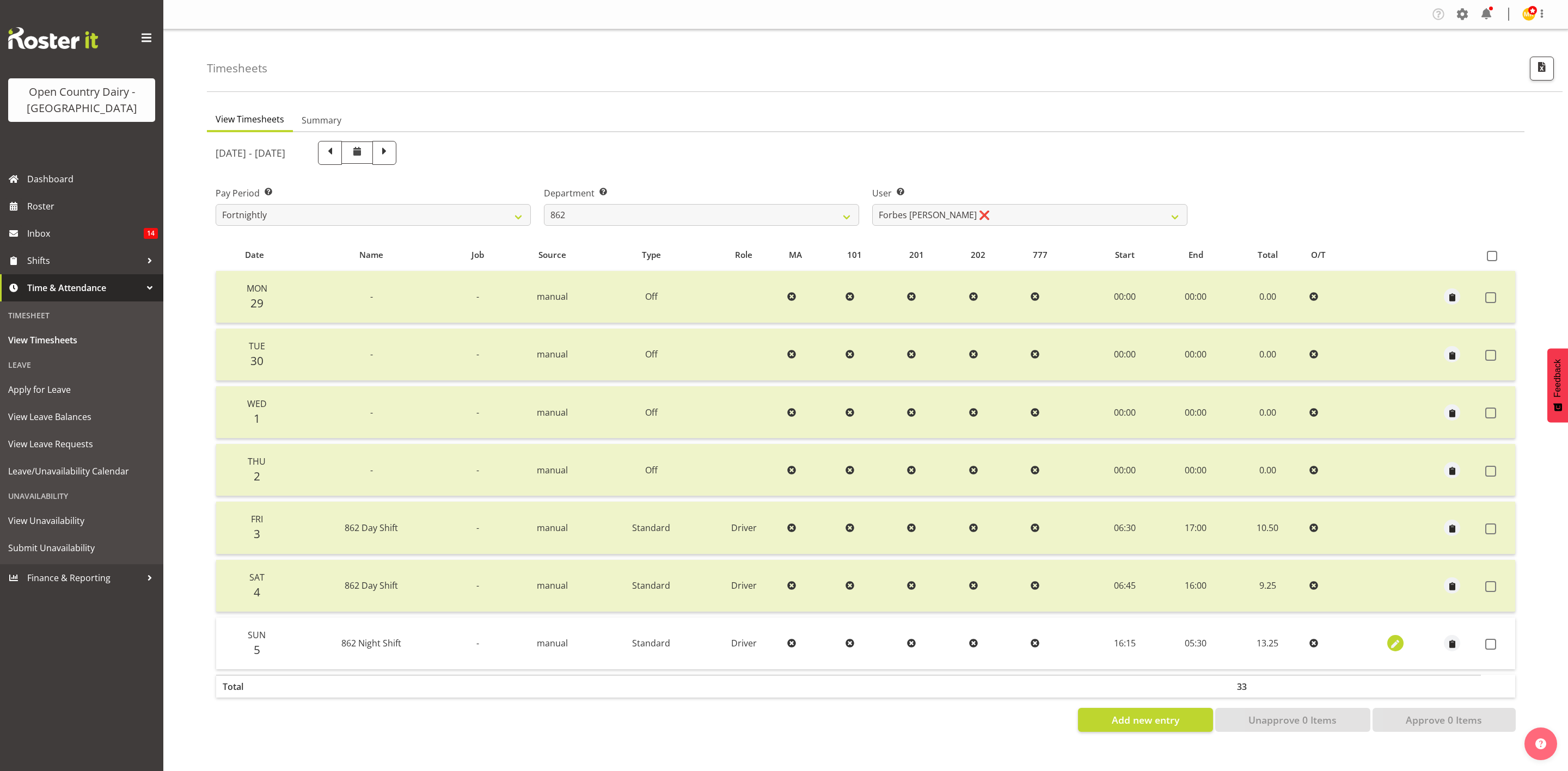
select select "Standard"
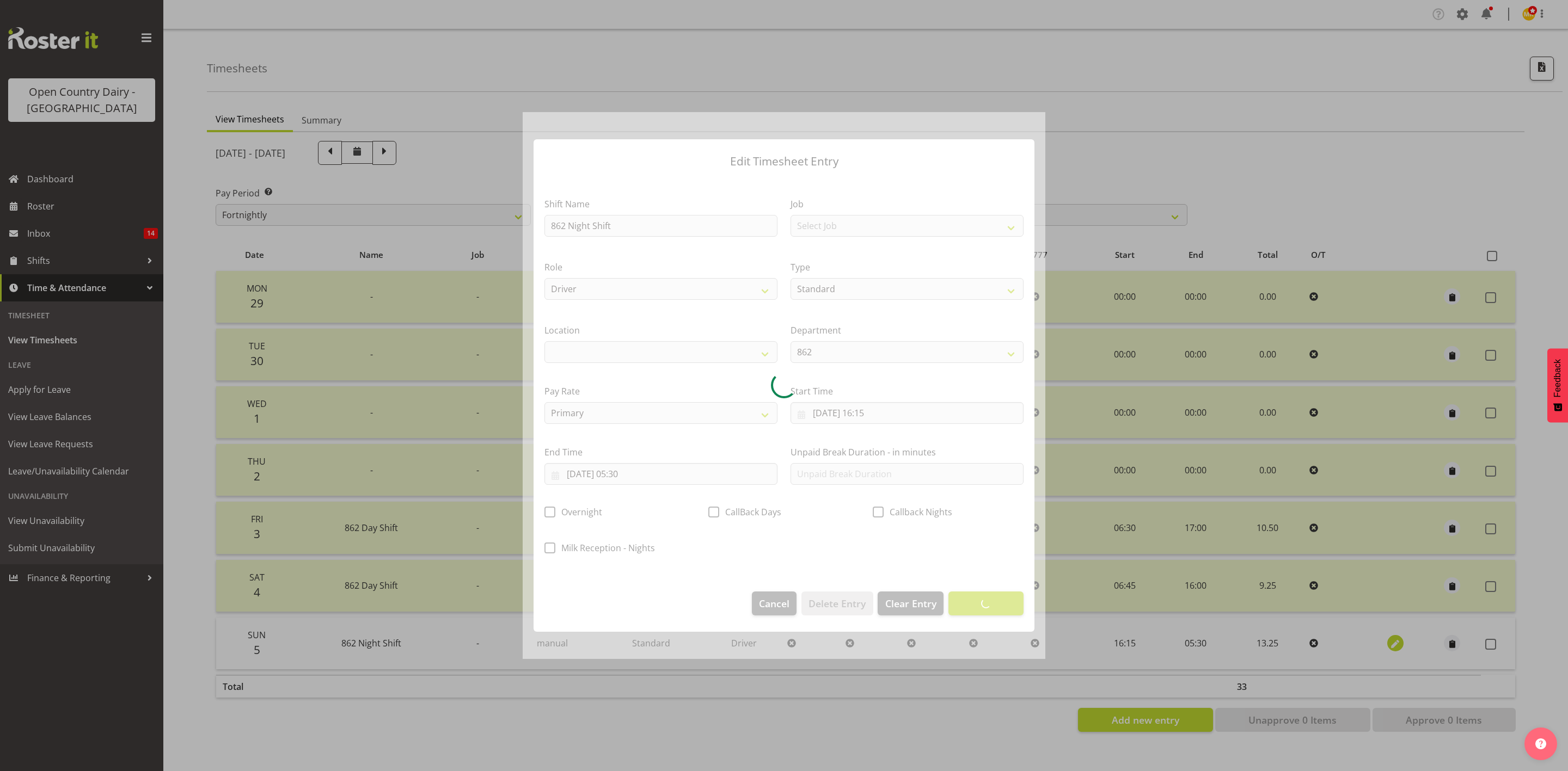
select select
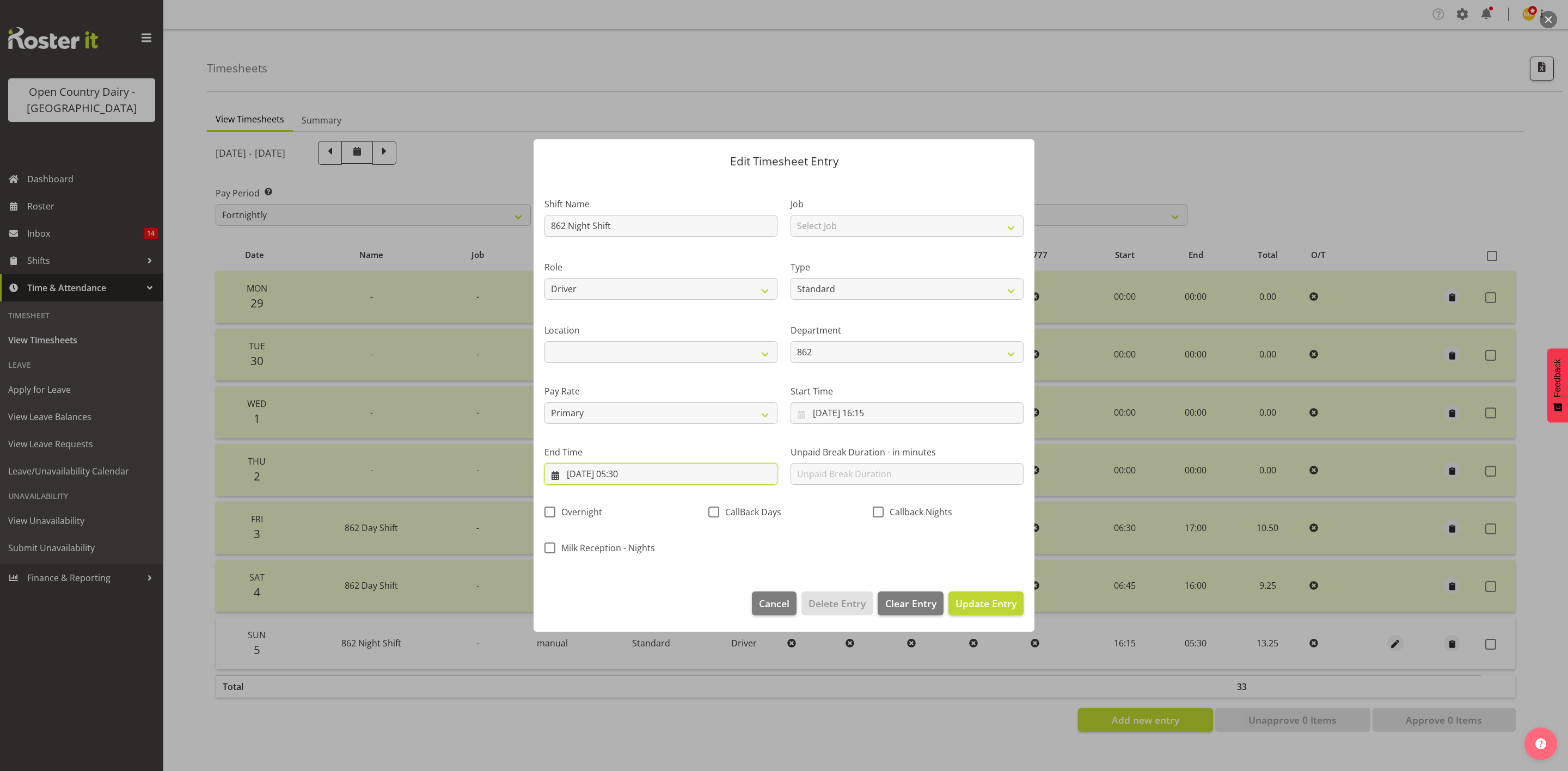
click at [625, 472] on input "06/10/2025, 05:30" at bounding box center [660, 474] width 233 height 22
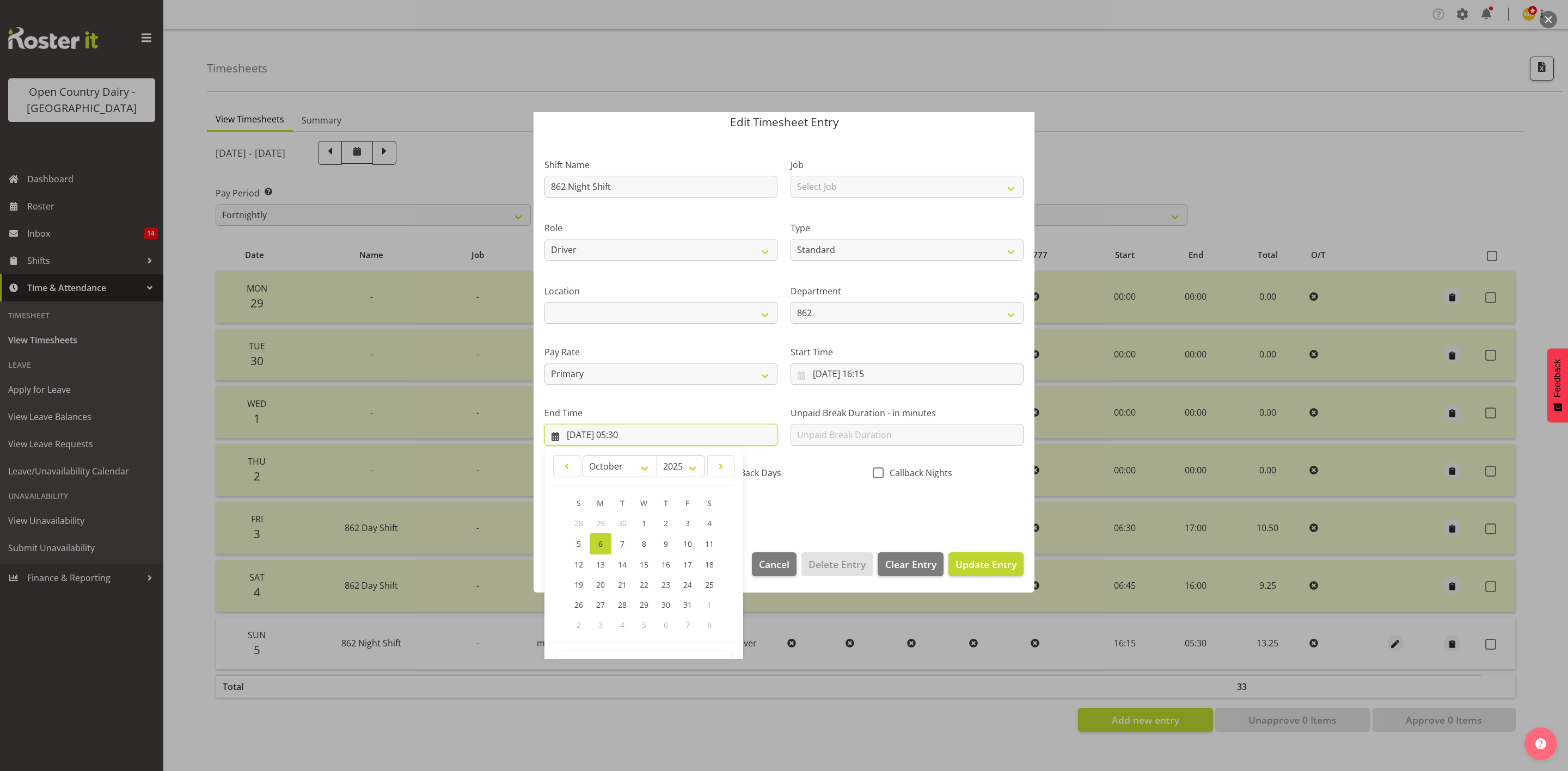
scroll to position [75, 0]
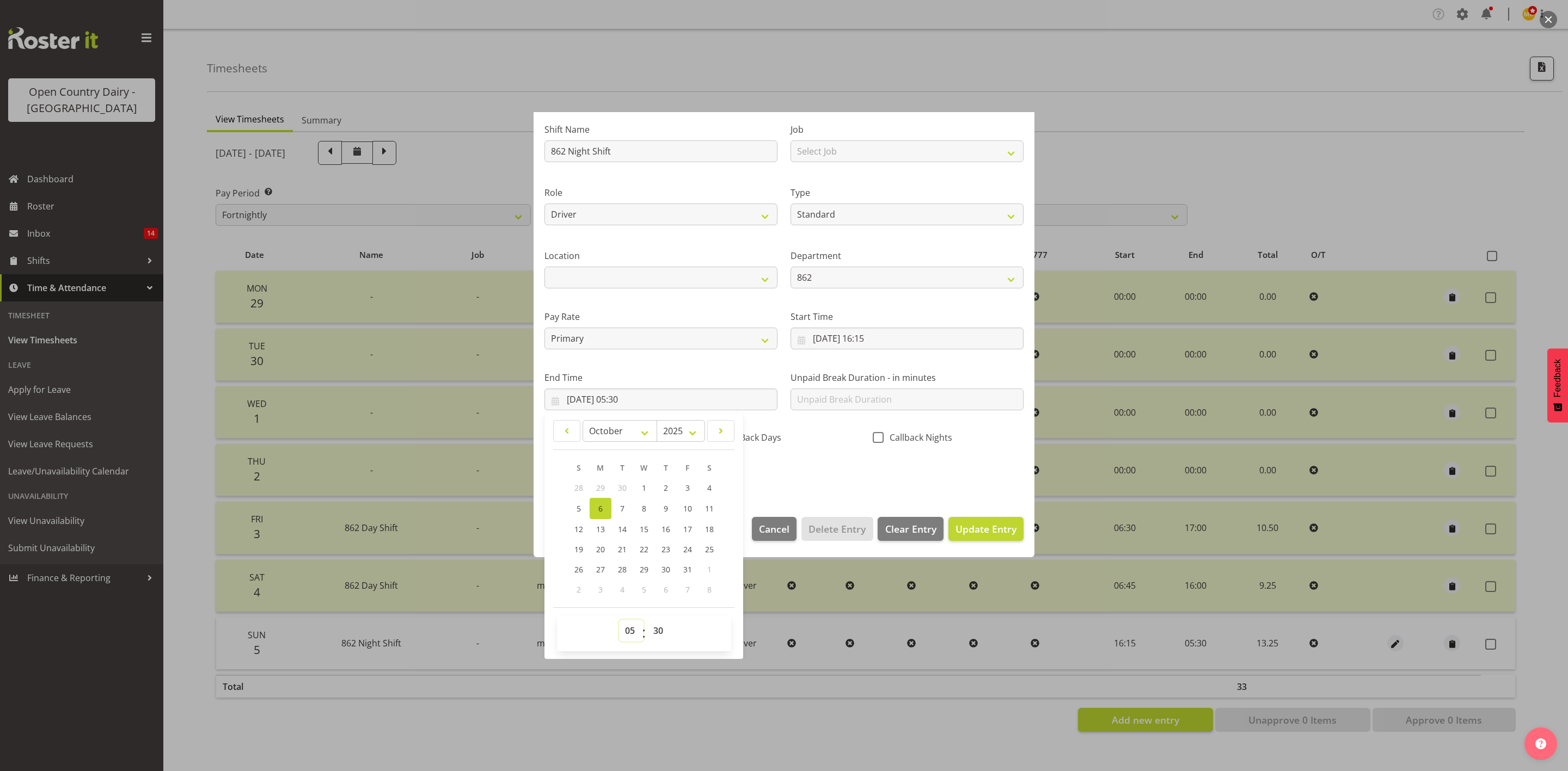
click at [627, 627] on select "00 01 02 03 04 05 06 07 08 09 10 11 12 13 14 15 16 17 18 19 20 21 22 23" at bounding box center [631, 631] width 24 height 22
click at [629, 629] on select "00 01 02 03 04 05 06 07 08 09 10 11 12 13 14 15 16 17 18 19 20 21 22 23" at bounding box center [631, 631] width 24 height 22
click at [619, 620] on select "00 01 02 03 04 05 06 07 08 09 10 11 12 13 14 15 16 17 18 19 20 21 22 23" at bounding box center [631, 631] width 24 height 22
click at [659, 633] on select "00 01 02 03 04 05 06 07 08 09 10 11 12 13 14 15 16 17 18 19 20 21 22 23 24 25 2…" at bounding box center [659, 631] width 24 height 22
select select "0"
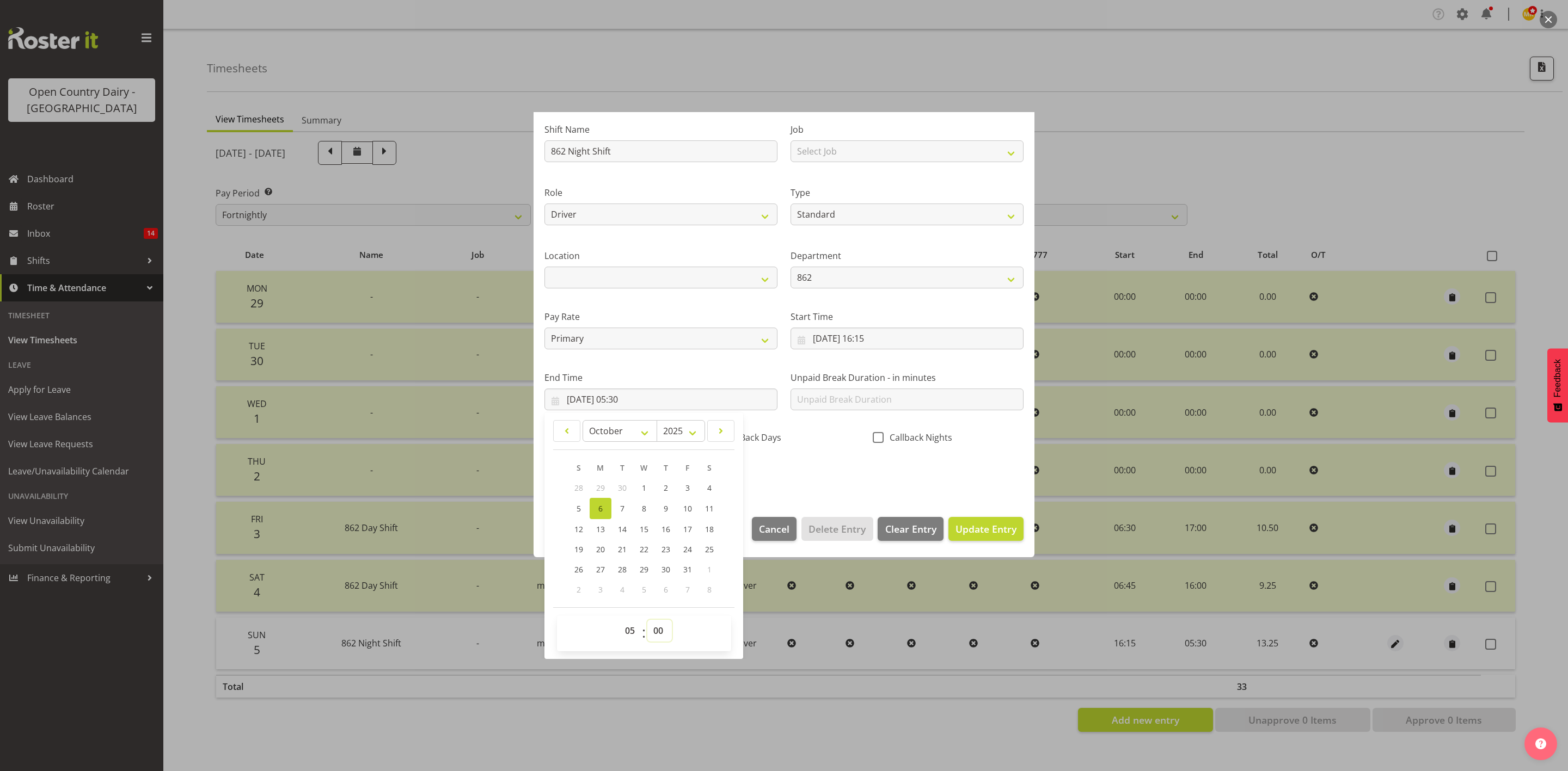
click at [648, 620] on select "00 01 02 03 04 05 06 07 08 09 10 11 12 13 14 15 16 17 18 19 20 21 22 23 24 25 2…" at bounding box center [659, 631] width 24 height 22
type input "06/10/2025, 05:00"
click at [813, 451] on div "CallBack Days" at bounding box center [783, 434] width 164 height 36
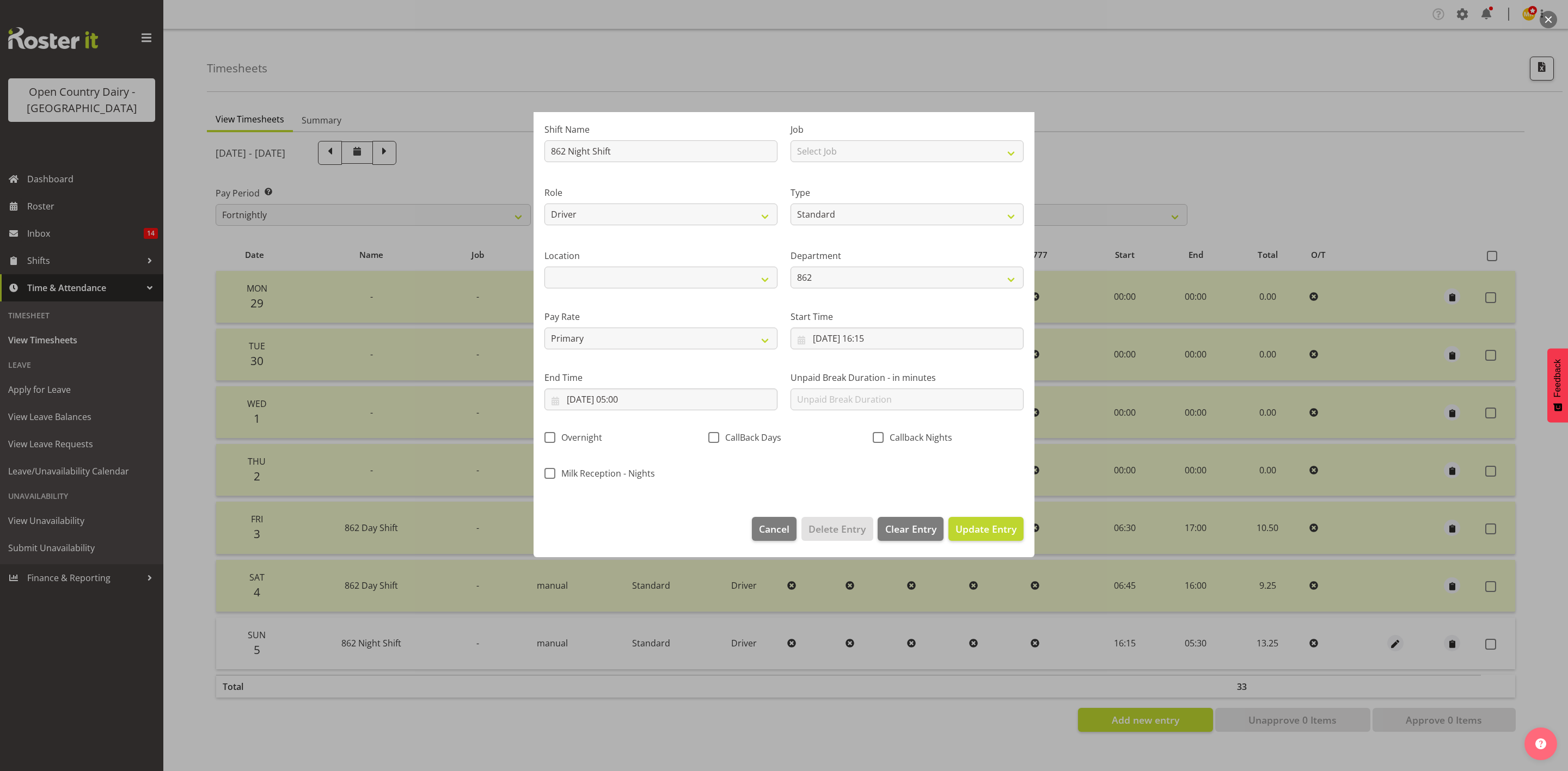
scroll to position [0, 0]
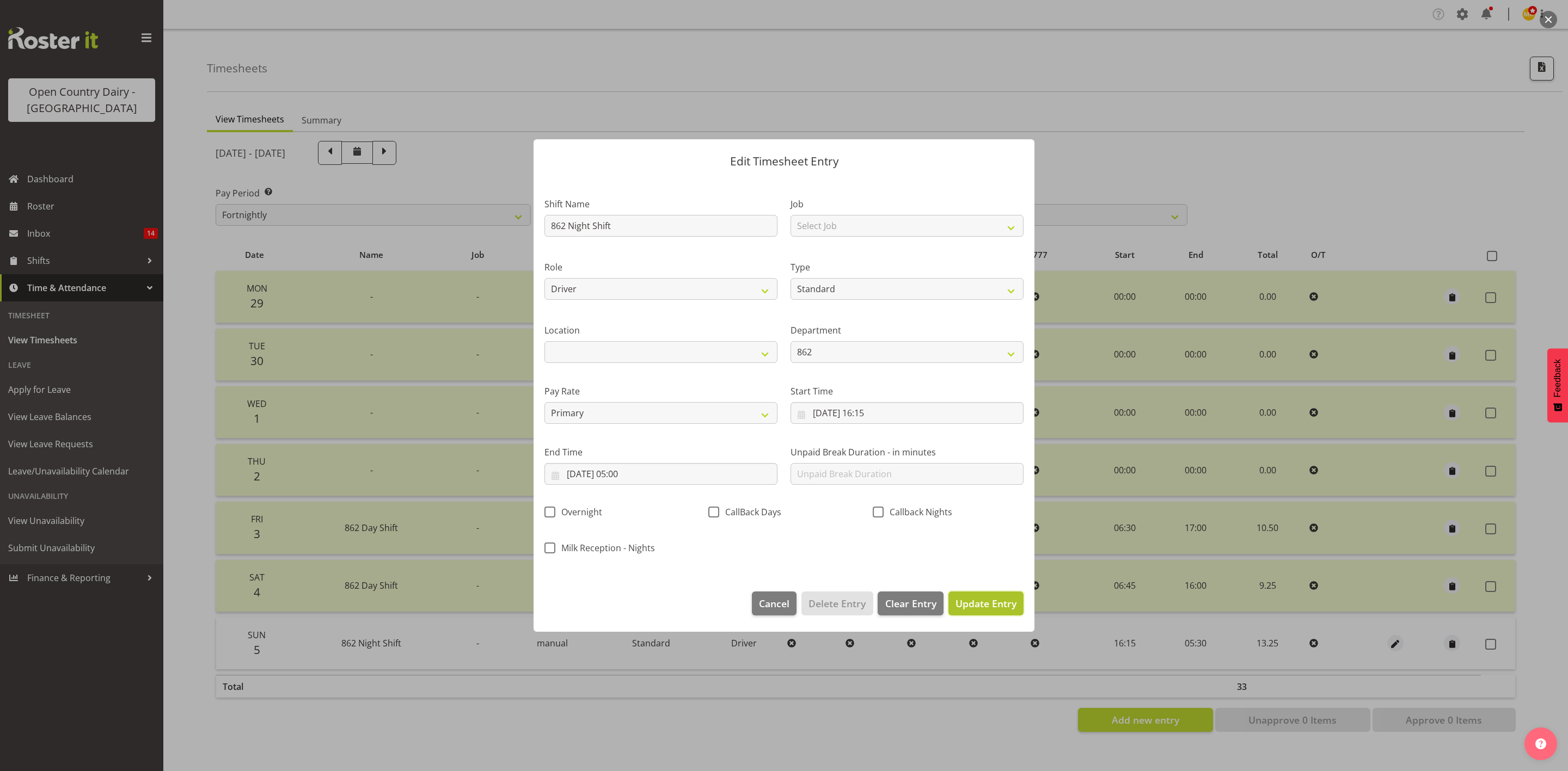
click at [968, 601] on span "Update Entry" at bounding box center [986, 603] width 61 height 13
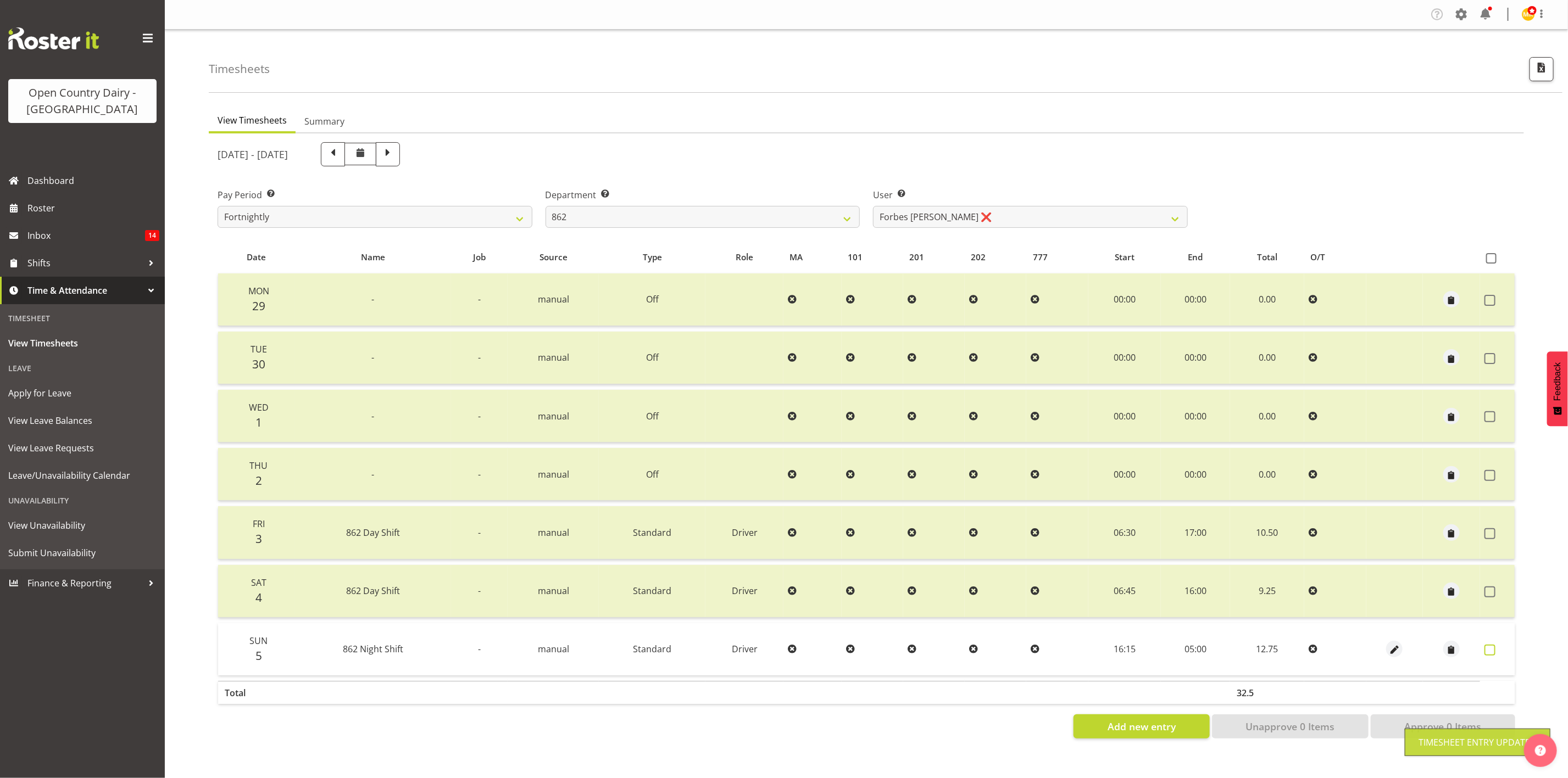
click at [1486, 647] on span at bounding box center [1490, 650] width 11 height 11
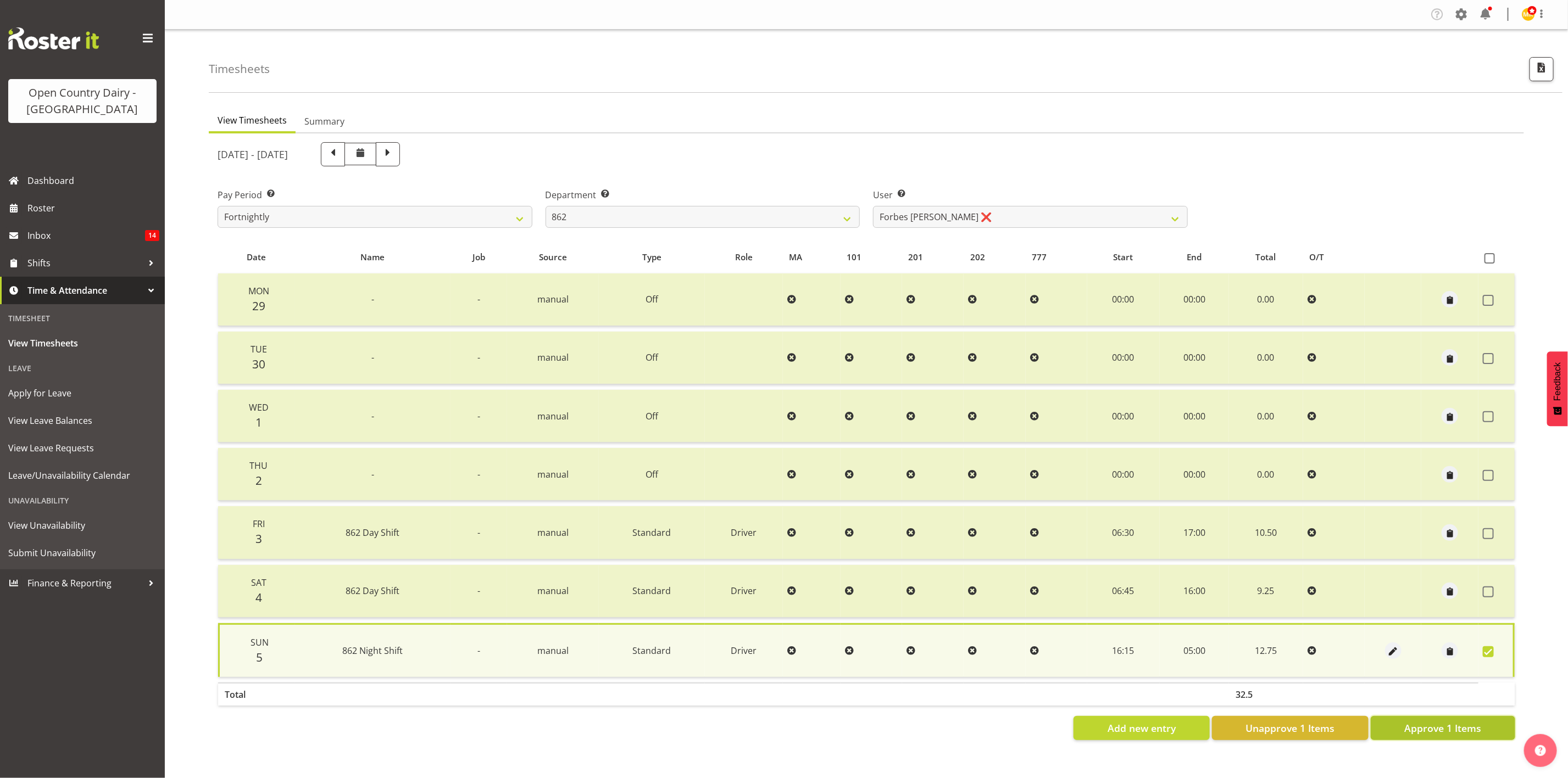
click at [1386, 725] on button "Approve 1 Items" at bounding box center [1443, 728] width 144 height 24
checkbox input "false"
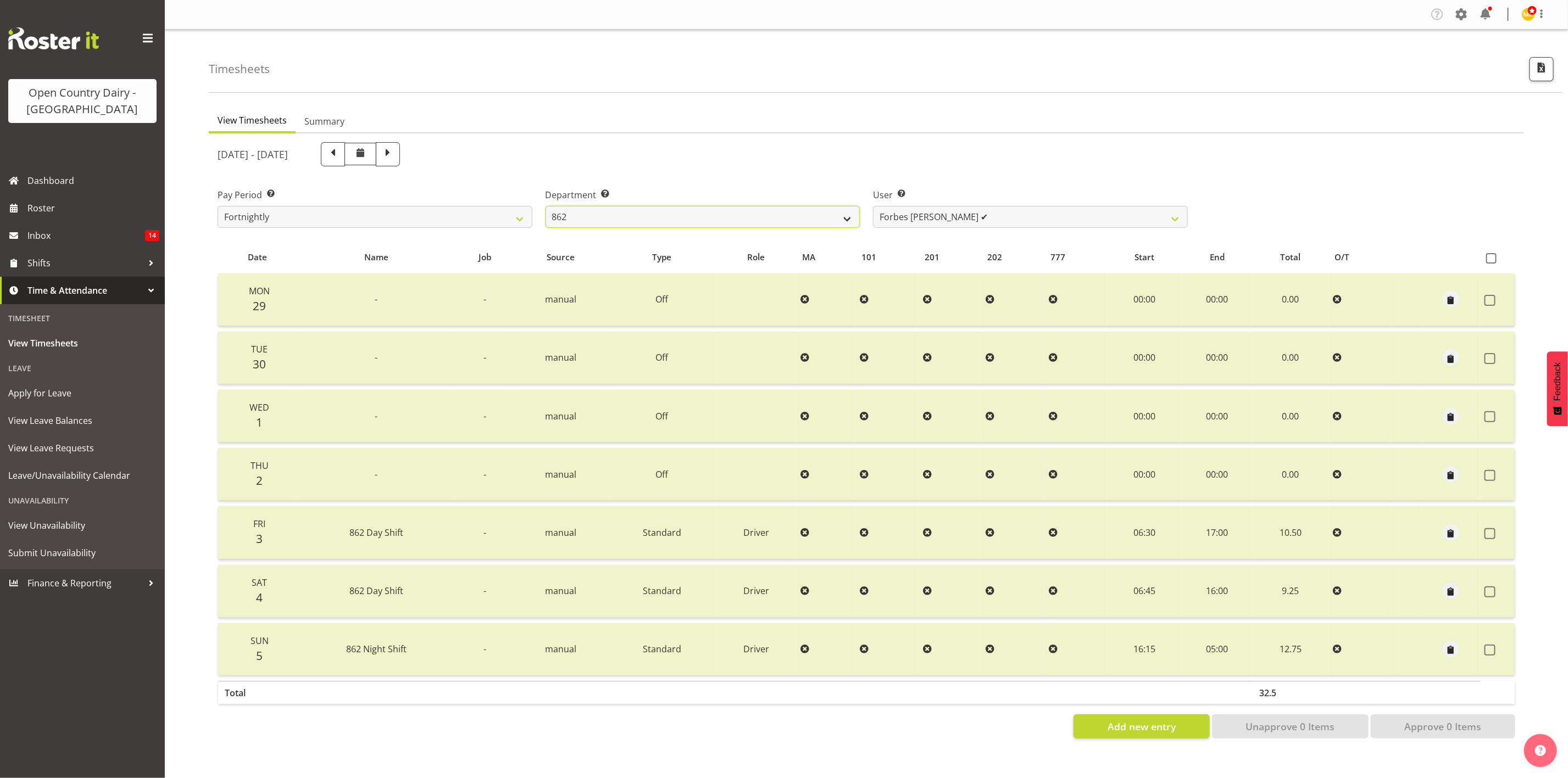
click at [773, 211] on select "734 735 736 737 738 739 851 853 854 855 856 858 861 862 865 867-9032 868 869 87…" at bounding box center [703, 217] width 315 height 22
select select "927"
click at [545, 206] on select "734 735 736 737 738 739 851 853 854 855 856 858 861 862 865 867-9032 868 869 87…" at bounding box center [703, 217] width 315 height 22
click at [1063, 221] on select "Gert (Gerry) Van Der Berg ✔ Glenn Tither ✔ Jason Gough ✔ Richard Aitken ❌" at bounding box center [1030, 217] width 315 height 22
select select "11799"
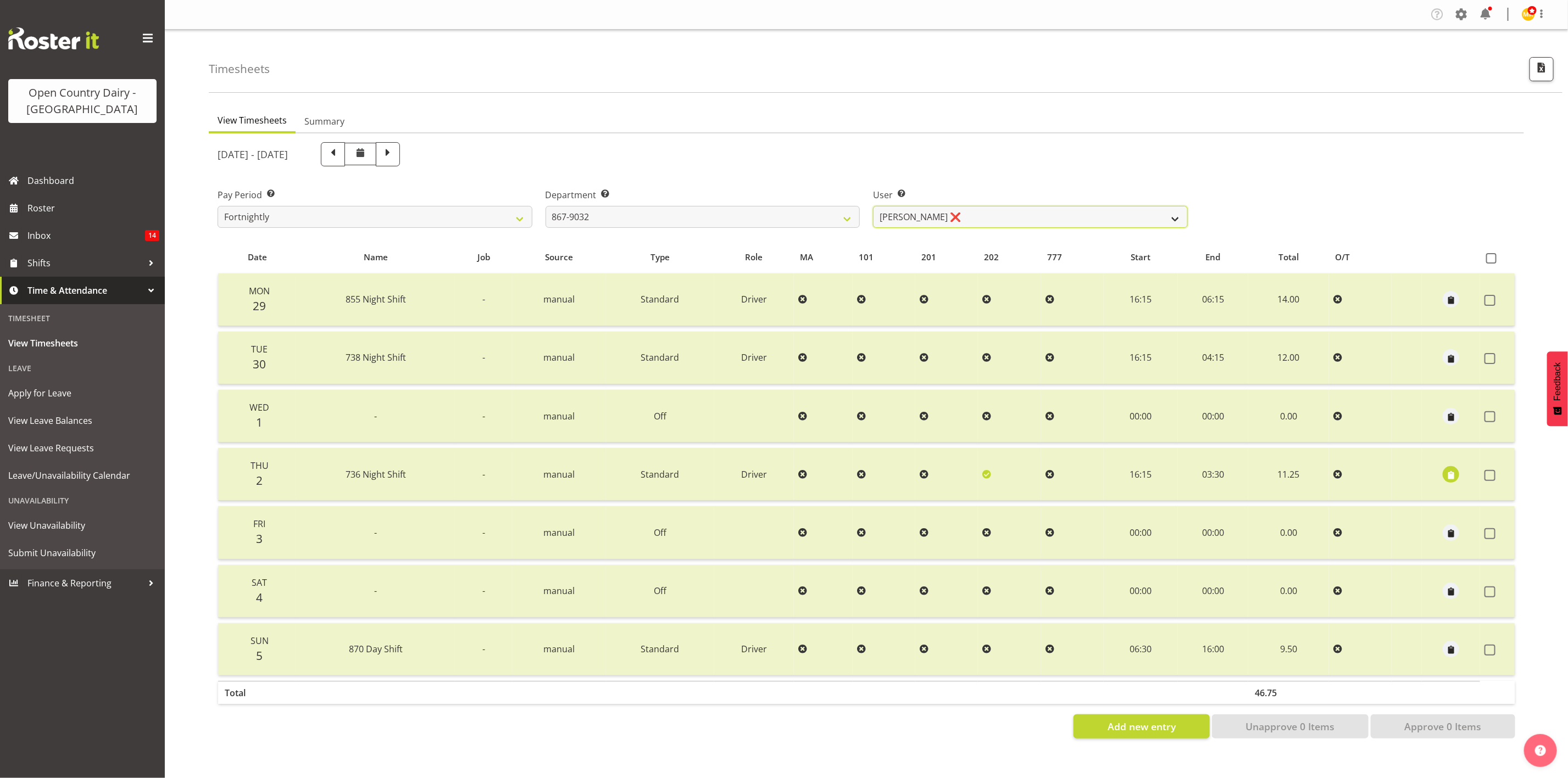
click at [873, 206] on select "Gert (Gerry) Van Der Berg ✔ Glenn Tither ✔ Jason Gough ✔ Richard Aitken ❌" at bounding box center [1030, 217] width 315 height 22
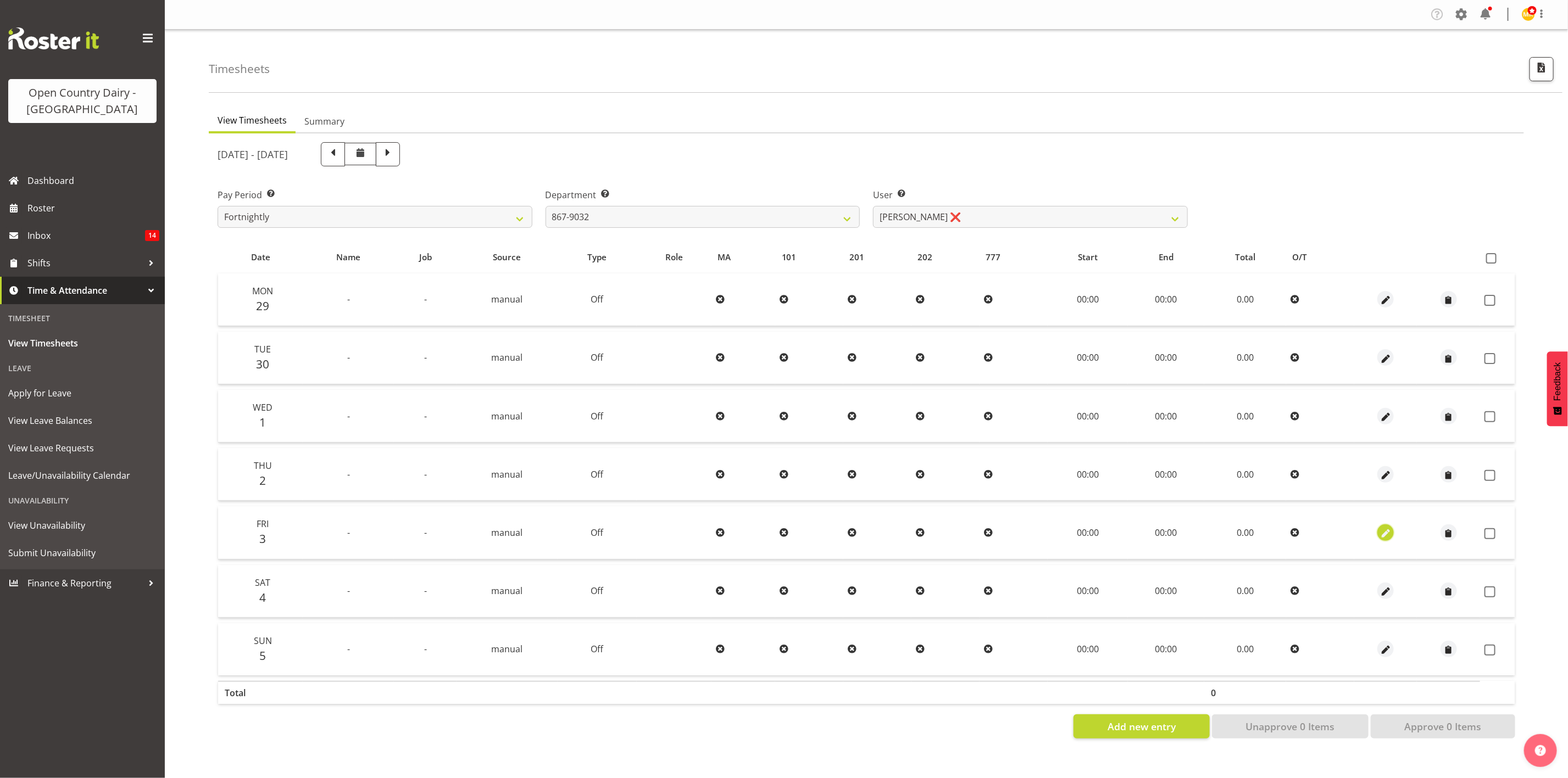
click at [1387, 533] on span "button" at bounding box center [1386, 534] width 13 height 13
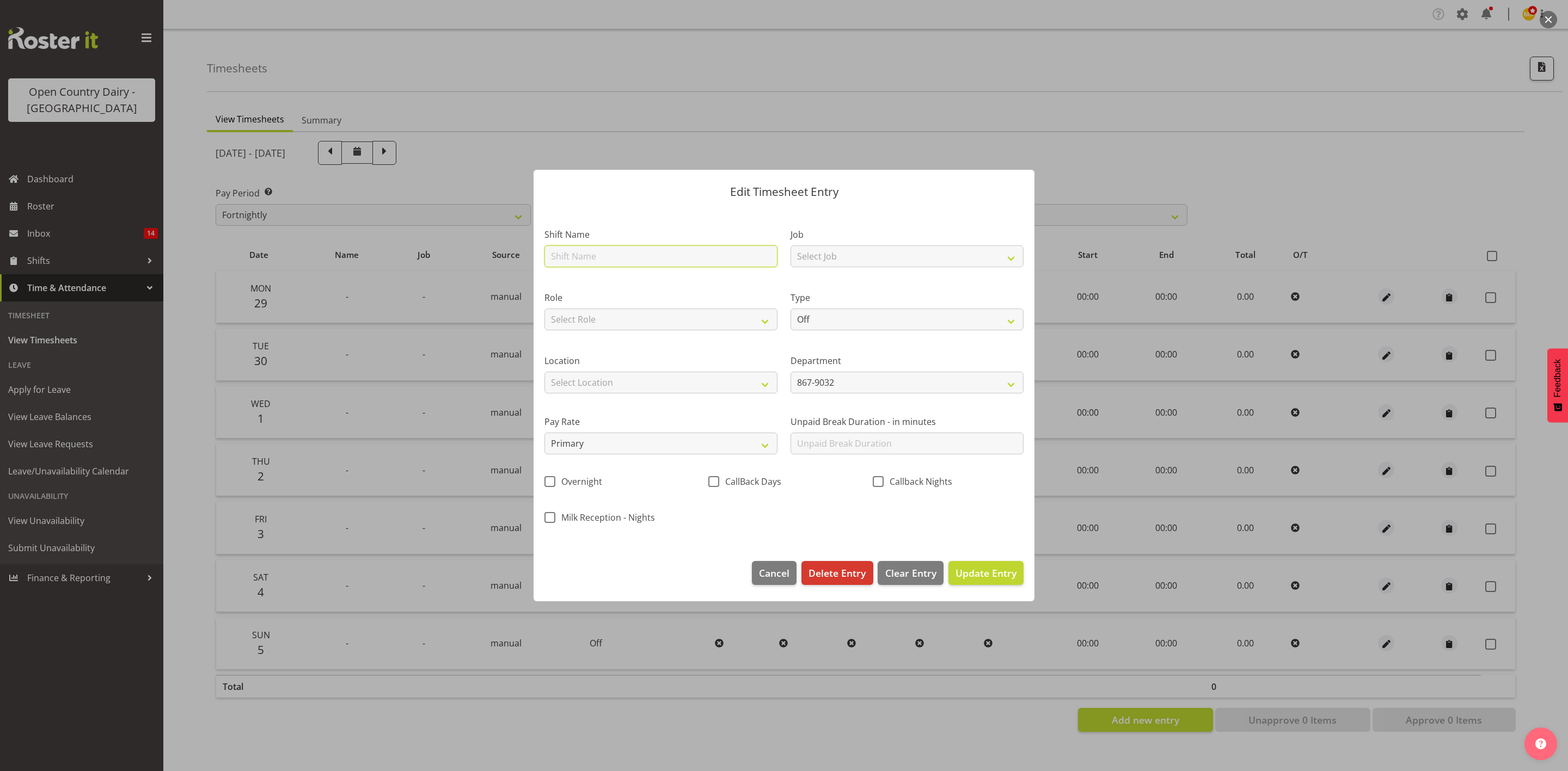
click at [715, 260] on input "text" at bounding box center [660, 256] width 233 height 22
type input "day shift"
click at [822, 317] on select "Off Standard Public Holiday Public Holiday (Worked) Day In Lieu Annual Leave Si…" at bounding box center [907, 319] width 233 height 22
select select "Standard"
click at [791, 309] on select "Off Standard Public Holiday Public Holiday (Worked) Day In Lieu Annual Leave Si…" at bounding box center [907, 319] width 233 height 22
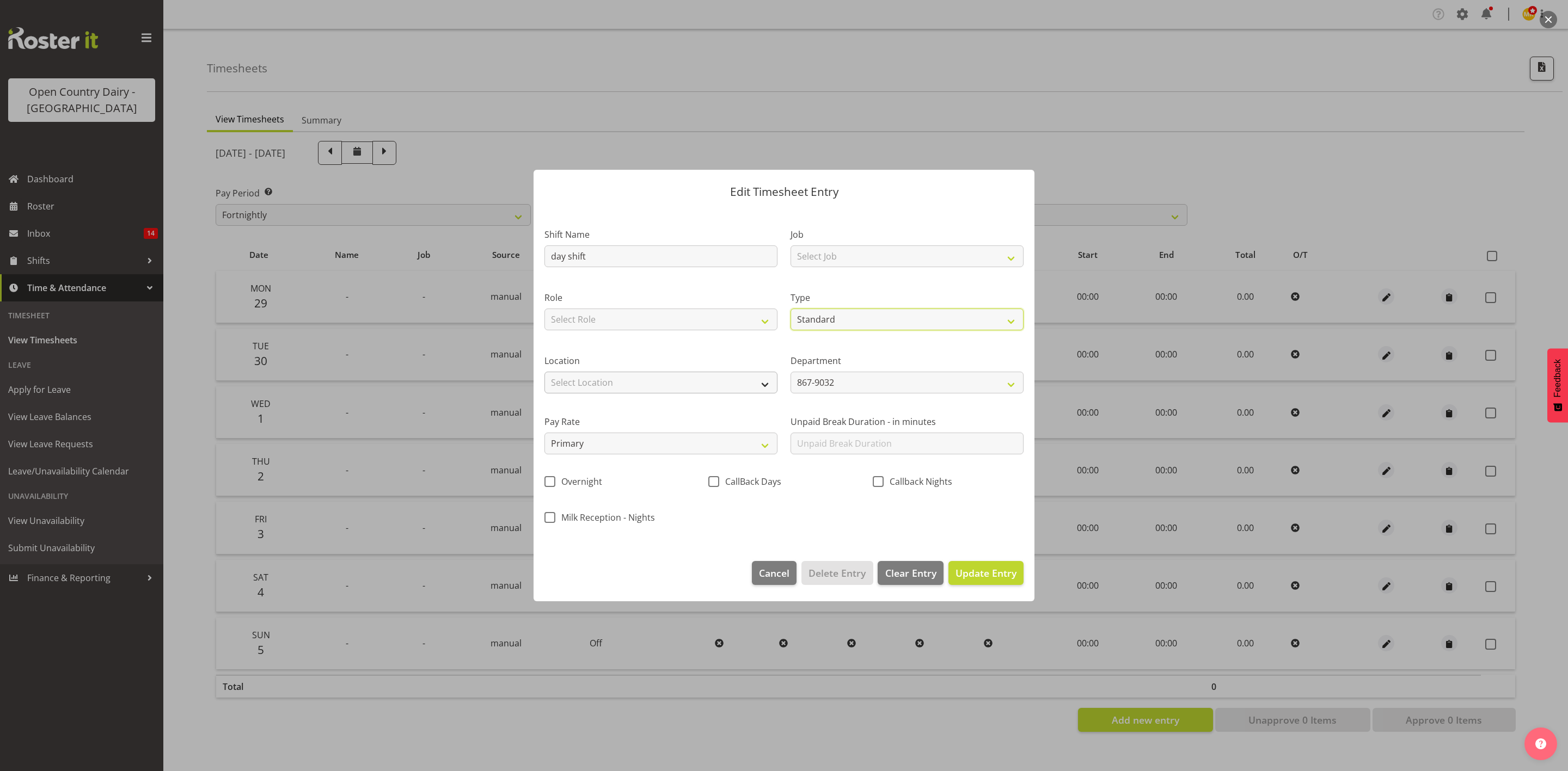
select select "9"
select select "2025"
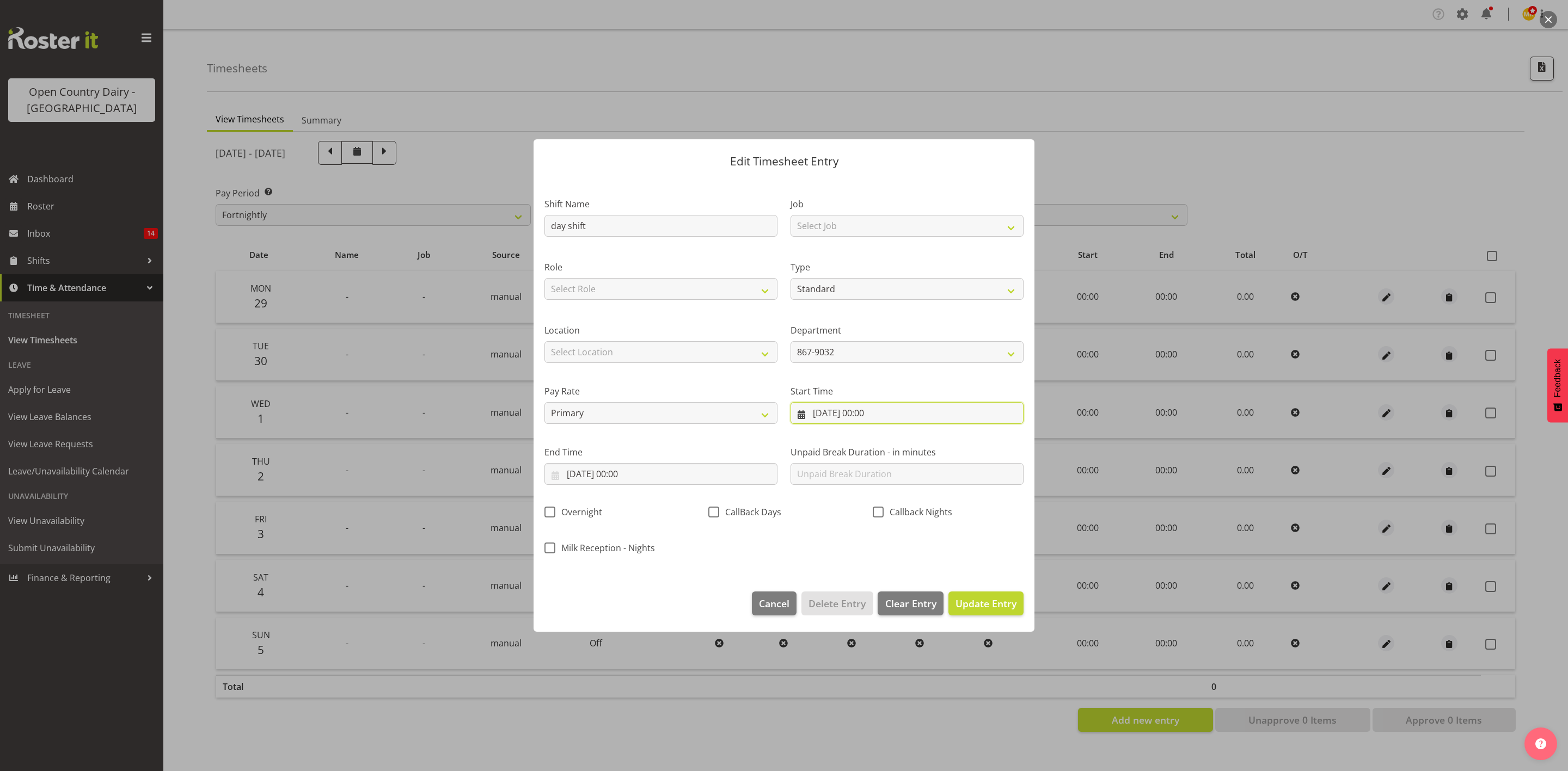
click at [867, 410] on input "03/10/2025, 00:00" at bounding box center [907, 413] width 233 height 22
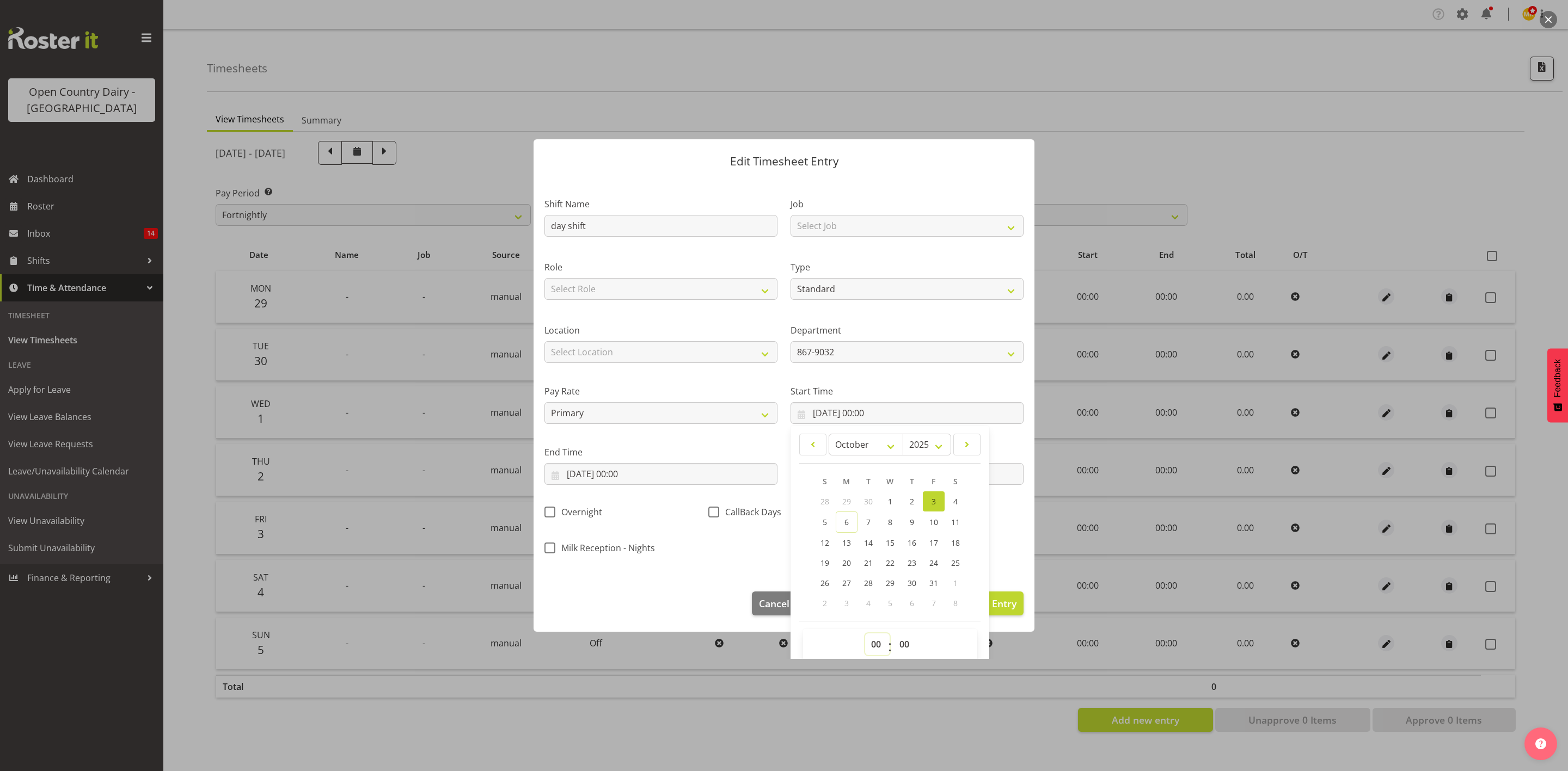
drag, startPoint x: 866, startPoint y: 651, endPoint x: 866, endPoint y: 641, distance: 10.0
click at [866, 651] on select "00 01 02 03 04 05 06 07 08 09 10 11 12 13 14 15 16 17 18 19 20 21 22 23" at bounding box center [877, 644] width 24 height 22
select select "6"
click at [865, 634] on select "00 01 02 03 04 05 06 07 08 09 10 11 12 13 14 15 16 17 18 19 20 21 22 23" at bounding box center [877, 644] width 24 height 22
type input "03/10/2025, 06:00"
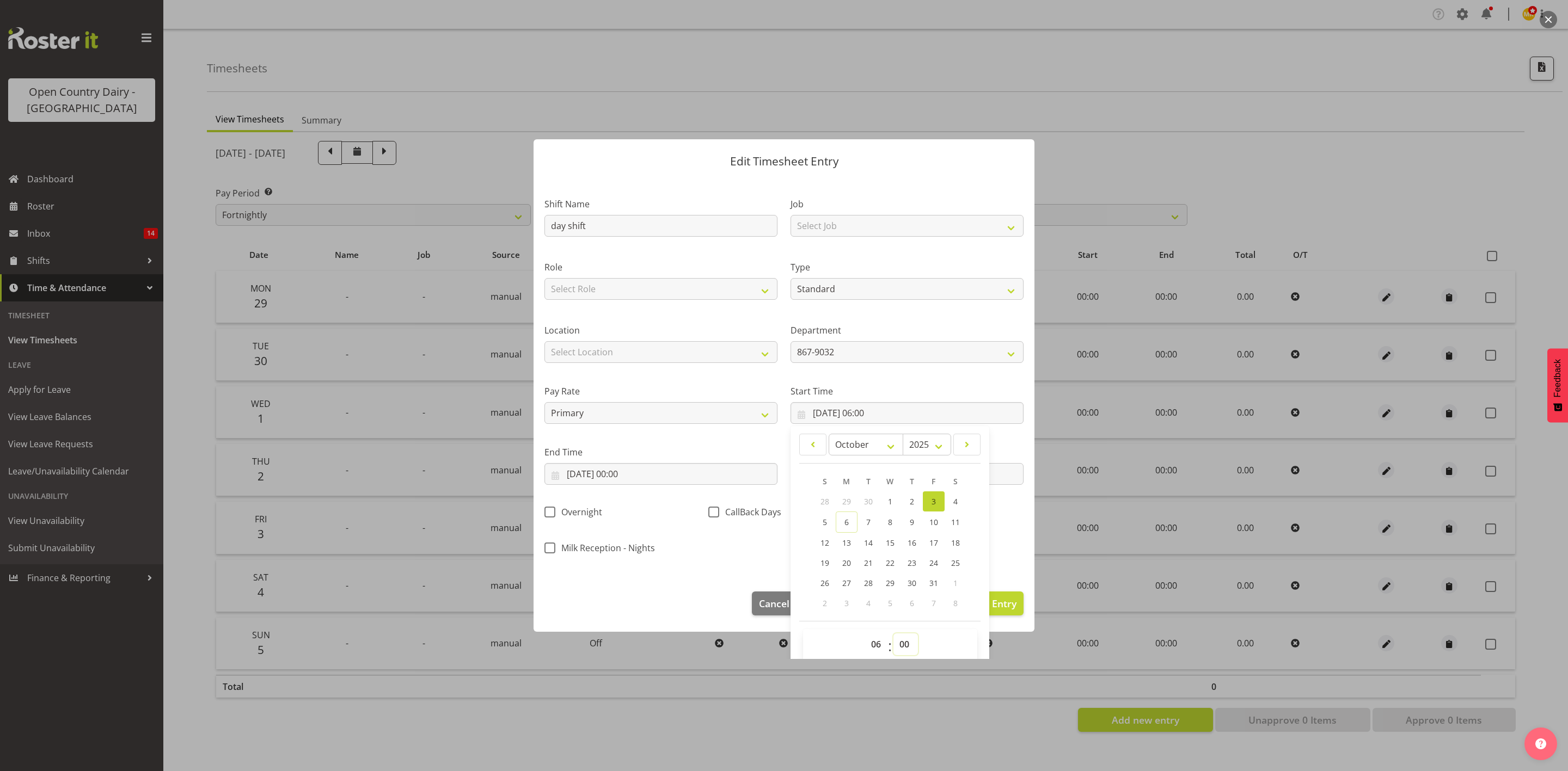
drag, startPoint x: 898, startPoint y: 645, endPoint x: 900, endPoint y: 635, distance: 10.2
click at [898, 645] on select "00 01 02 03 04 05 06 07 08 09 10 11 12 13 14 15 16 17 18 19 20 21 22 23 24 25 2…" at bounding box center [906, 644] width 24 height 22
select select "30"
click at [894, 634] on select "00 01 02 03 04 05 06 07 08 09 10 11 12 13 14 15 16 17 18 19 20 21 22 23 24 25 2…" at bounding box center [906, 644] width 24 height 22
type input "03/10/2025, 06:30"
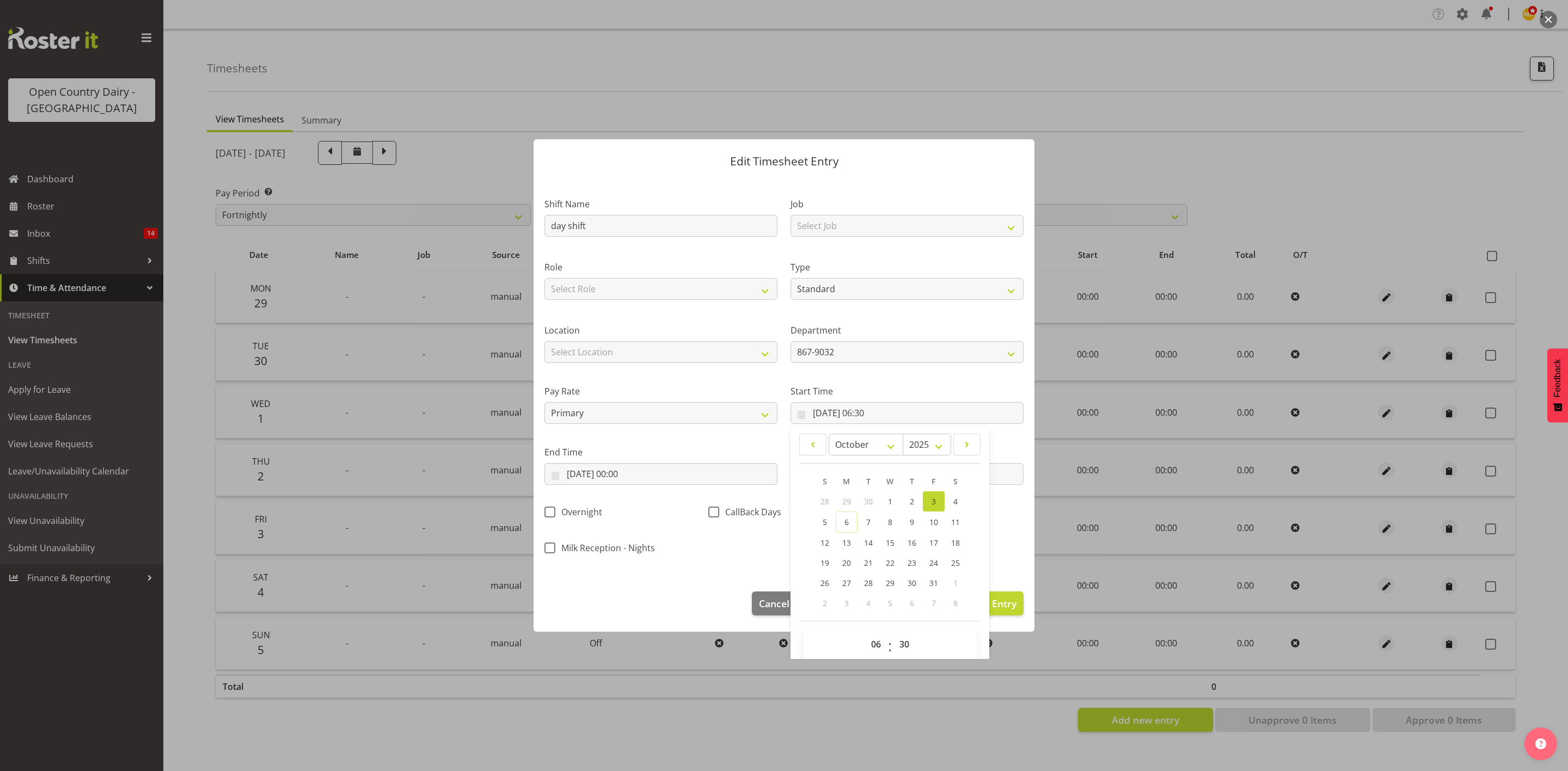
click at [989, 560] on div "Shift Name day shift Job Select Job Connecting /unconnecting Trailers Driving M…" at bounding box center [784, 373] width 492 height 381
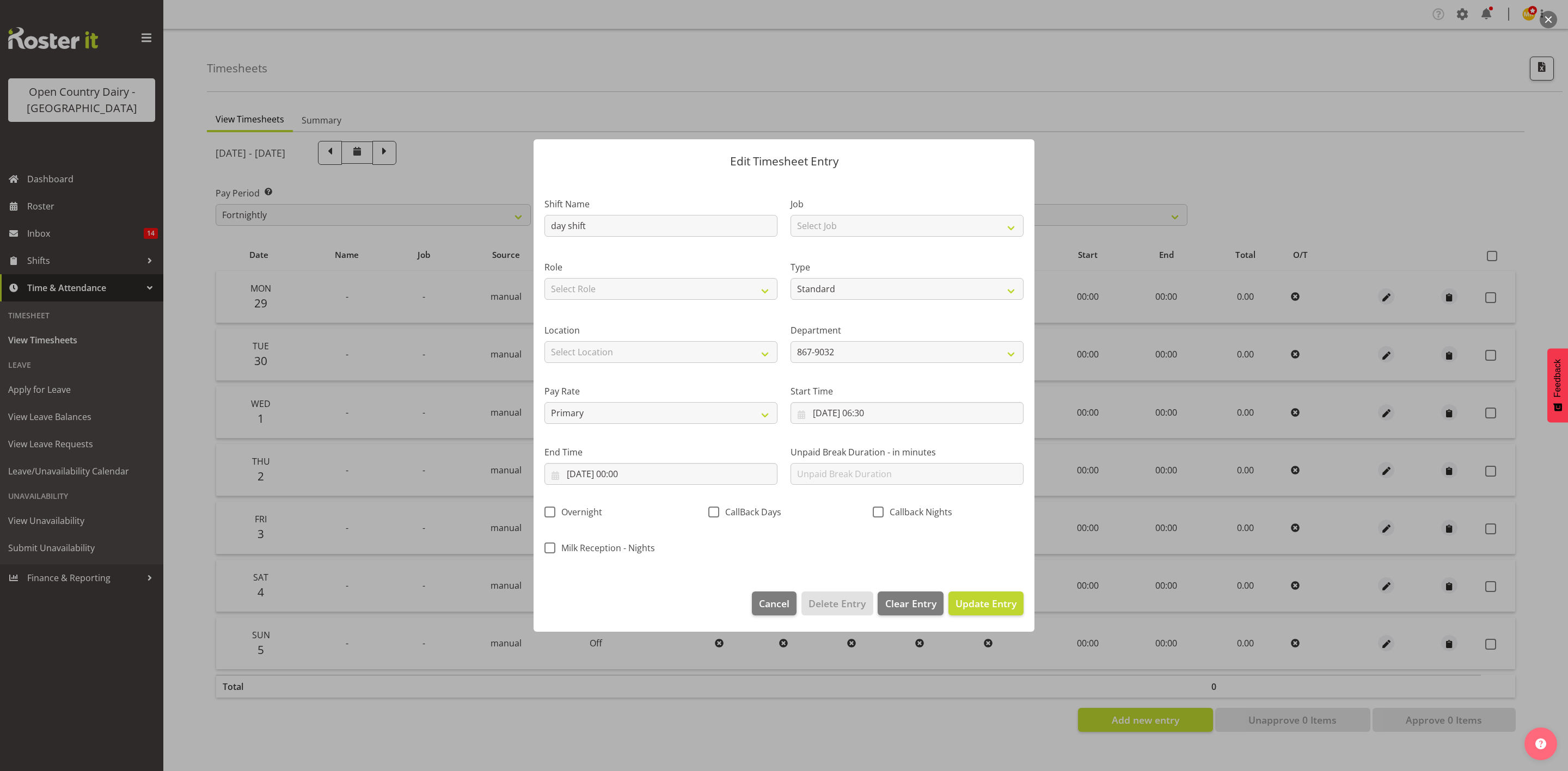
click at [626, 461] on div "End Time 03/10/2025, 00:00 January February March April May June July August Se…" at bounding box center [660, 466] width 233 height 39
click at [632, 471] on input "03/10/2025, 00:00" at bounding box center [660, 474] width 233 height 22
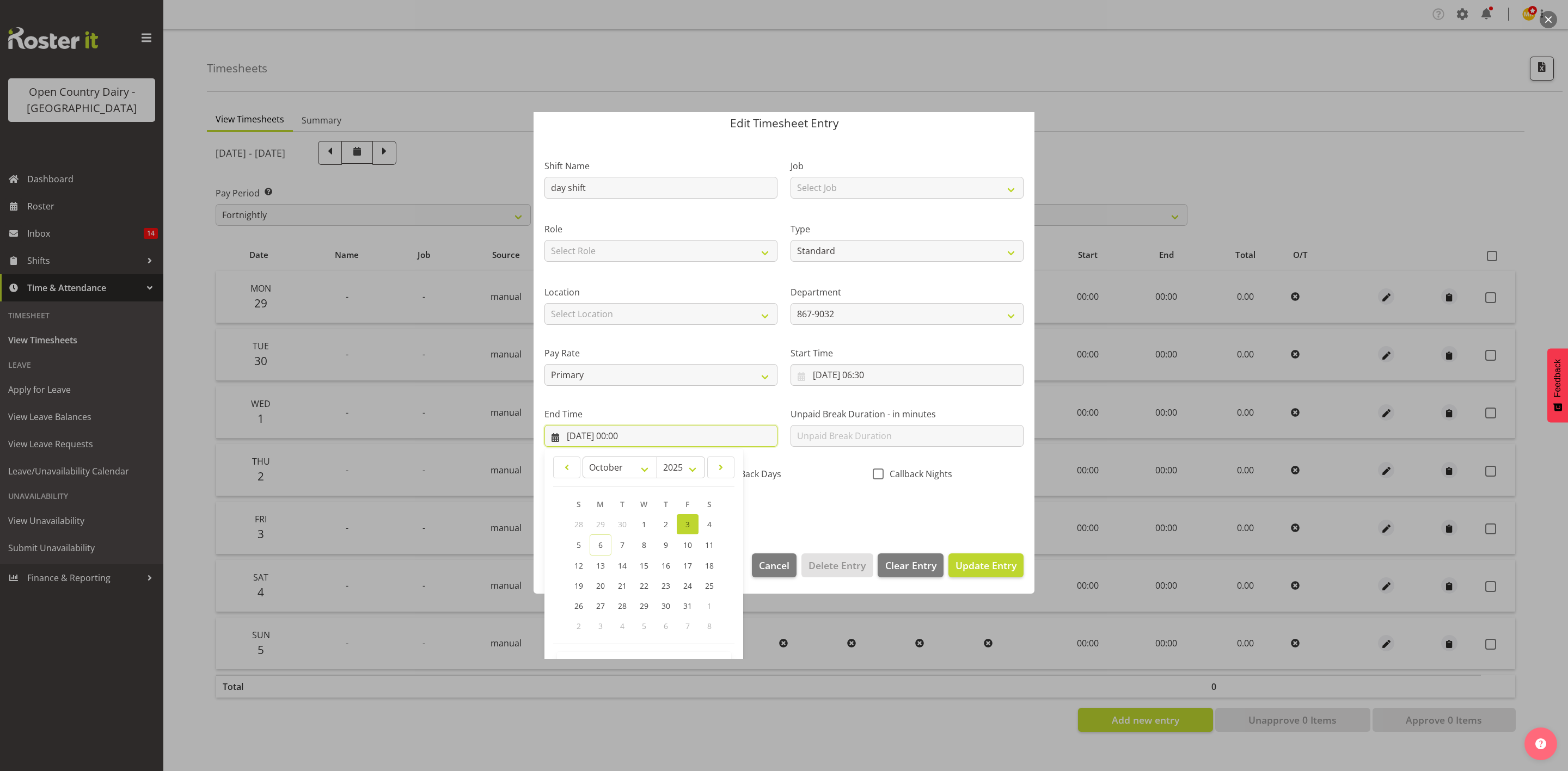
scroll to position [75, 0]
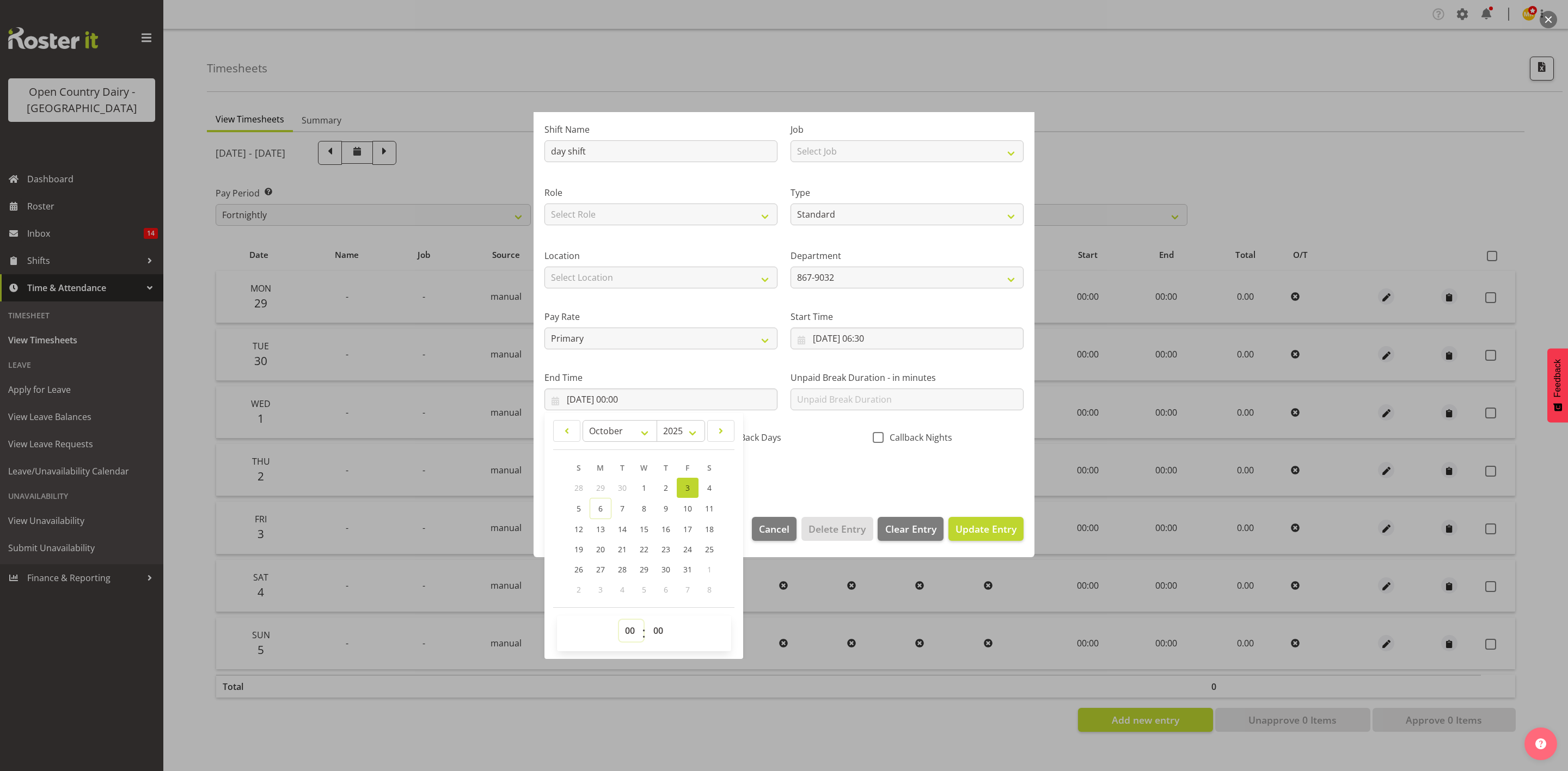
click at [634, 639] on select "00 01 02 03 04 05 06 07 08 09 10 11 12 13 14 15 16 17 18 19 20 21 22 23" at bounding box center [631, 631] width 24 height 22
select select "16"
click at [619, 620] on select "00 01 02 03 04 05 06 07 08 09 10 11 12 13 14 15 16 17 18 19 20 21 22 23" at bounding box center [631, 631] width 24 height 22
type input "03/10/2025, 16:00"
click at [662, 632] on select "00 01 02 03 04 05 06 07 08 09 10 11 12 13 14 15 16 17 18 19 20 21 22 23 24 25 2…" at bounding box center [659, 631] width 24 height 22
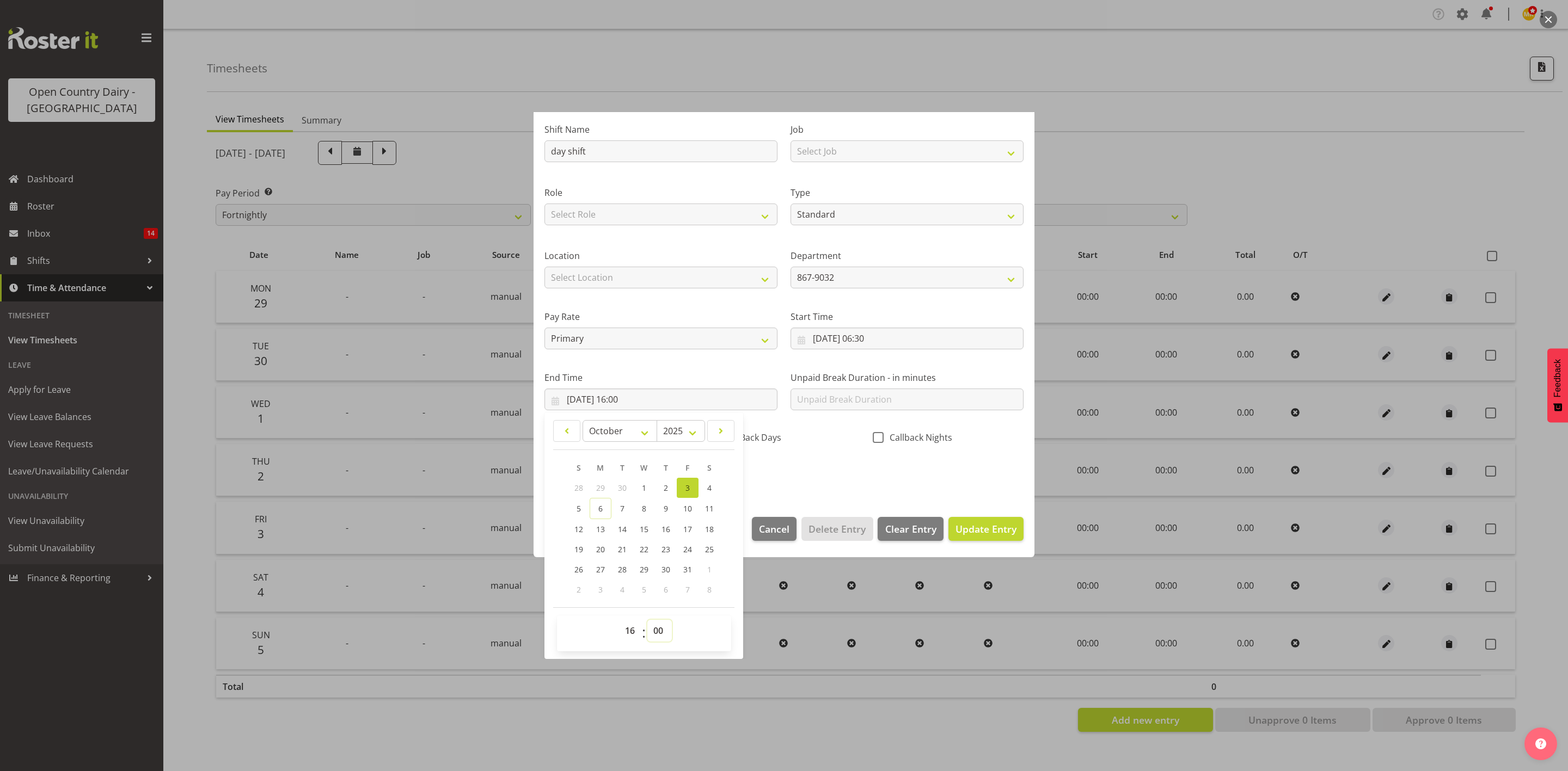
select select "15"
click at [648, 620] on select "00 01 02 03 04 05 06 07 08 09 10 11 12 13 14 15 16 17 18 19 20 21 22 23 24 25 2…" at bounding box center [659, 631] width 24 height 22
type input "03/10/2025, 16:15"
click at [777, 495] on section "Shift Name day shift Job Select Job Connecting /unconnecting Trailers Driving M…" at bounding box center [784, 305] width 501 height 403
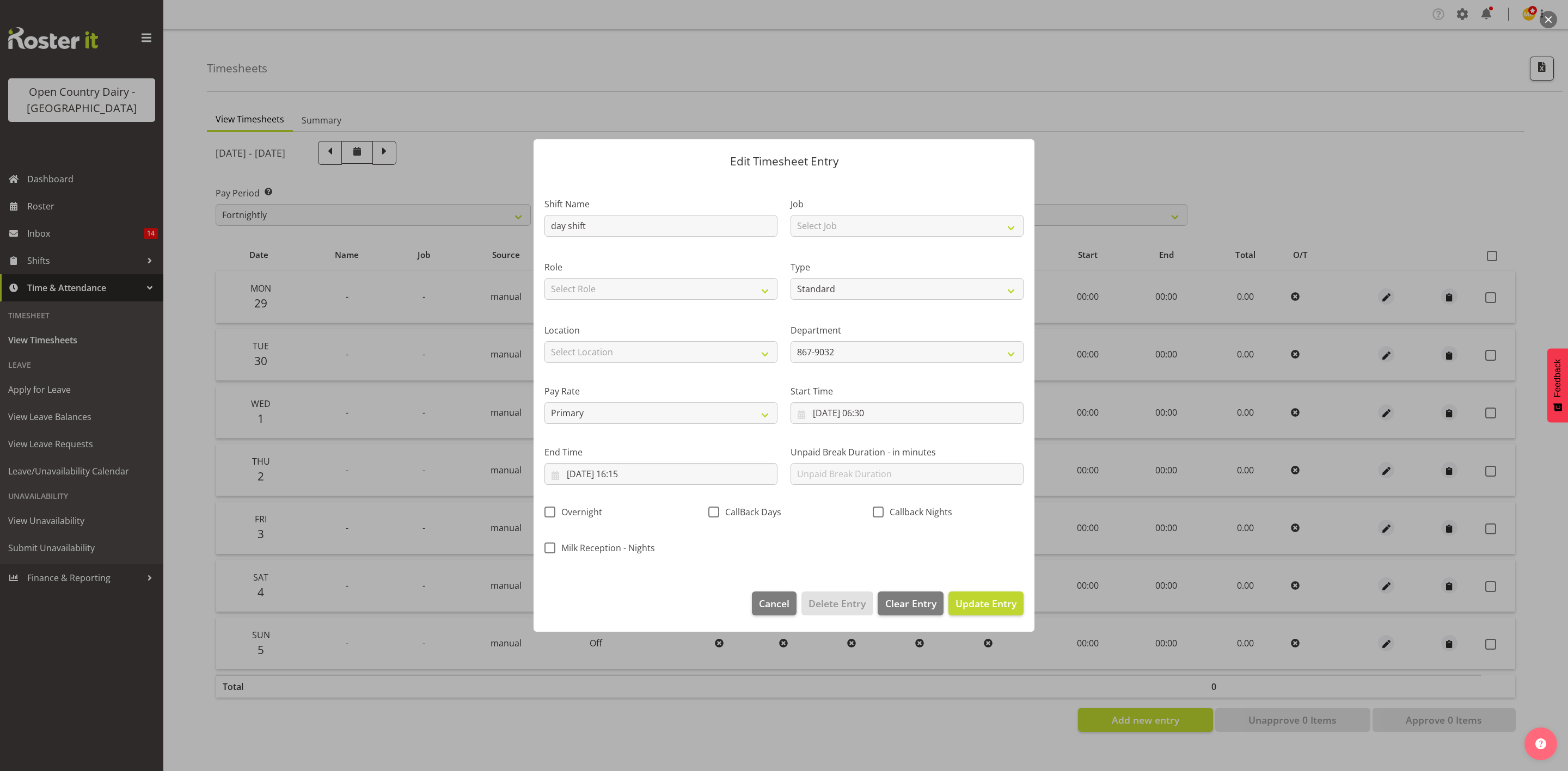
scroll to position [0, 0]
click at [998, 613] on button "Update Entry" at bounding box center [985, 603] width 75 height 24
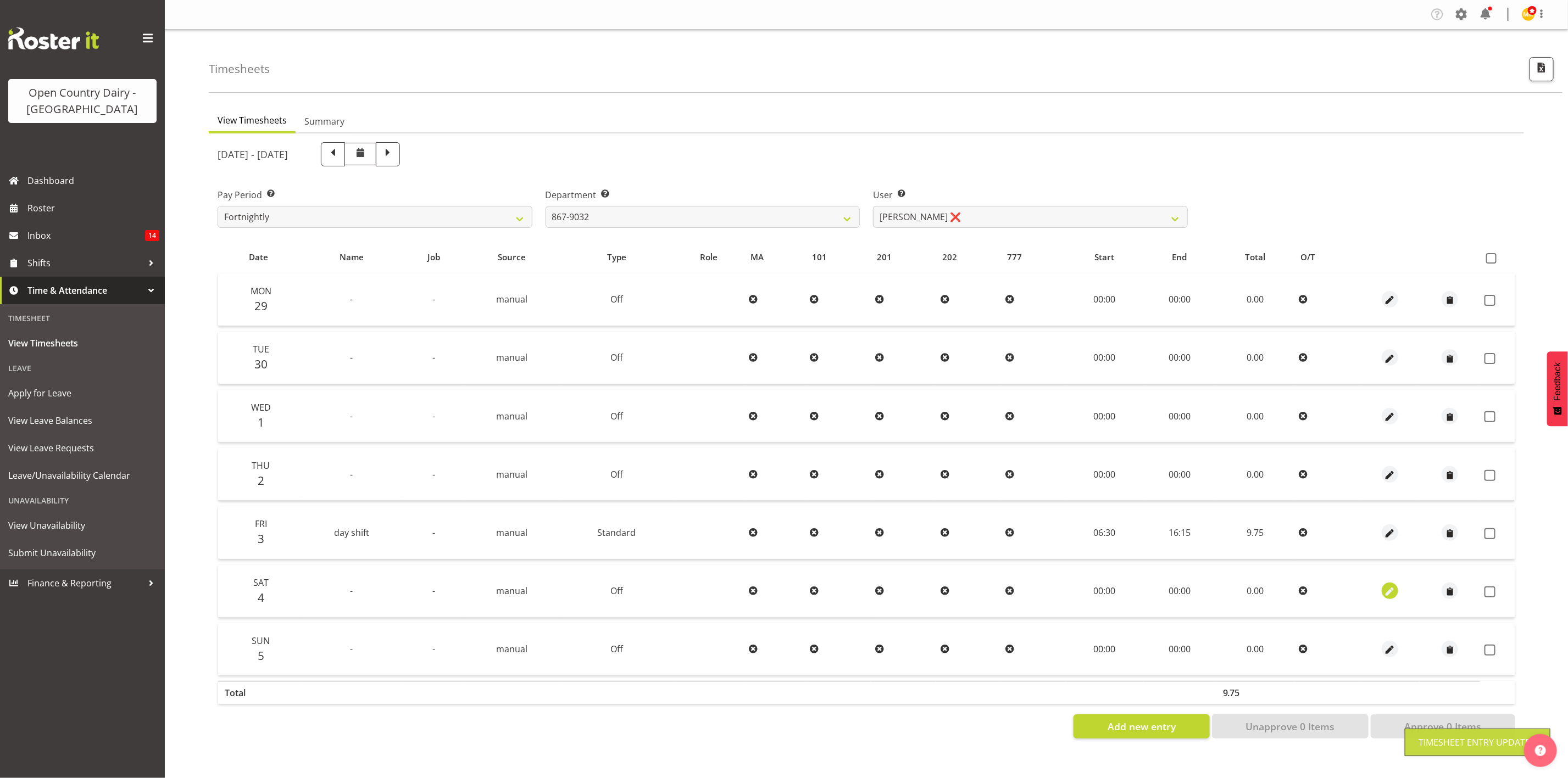
drag, startPoint x: 1378, startPoint y: 591, endPoint x: 1392, endPoint y: 591, distance: 14.0
click at [1390, 591] on div at bounding box center [1390, 591] width 52 height 17
click at [1392, 591] on span "button" at bounding box center [1389, 592] width 13 height 13
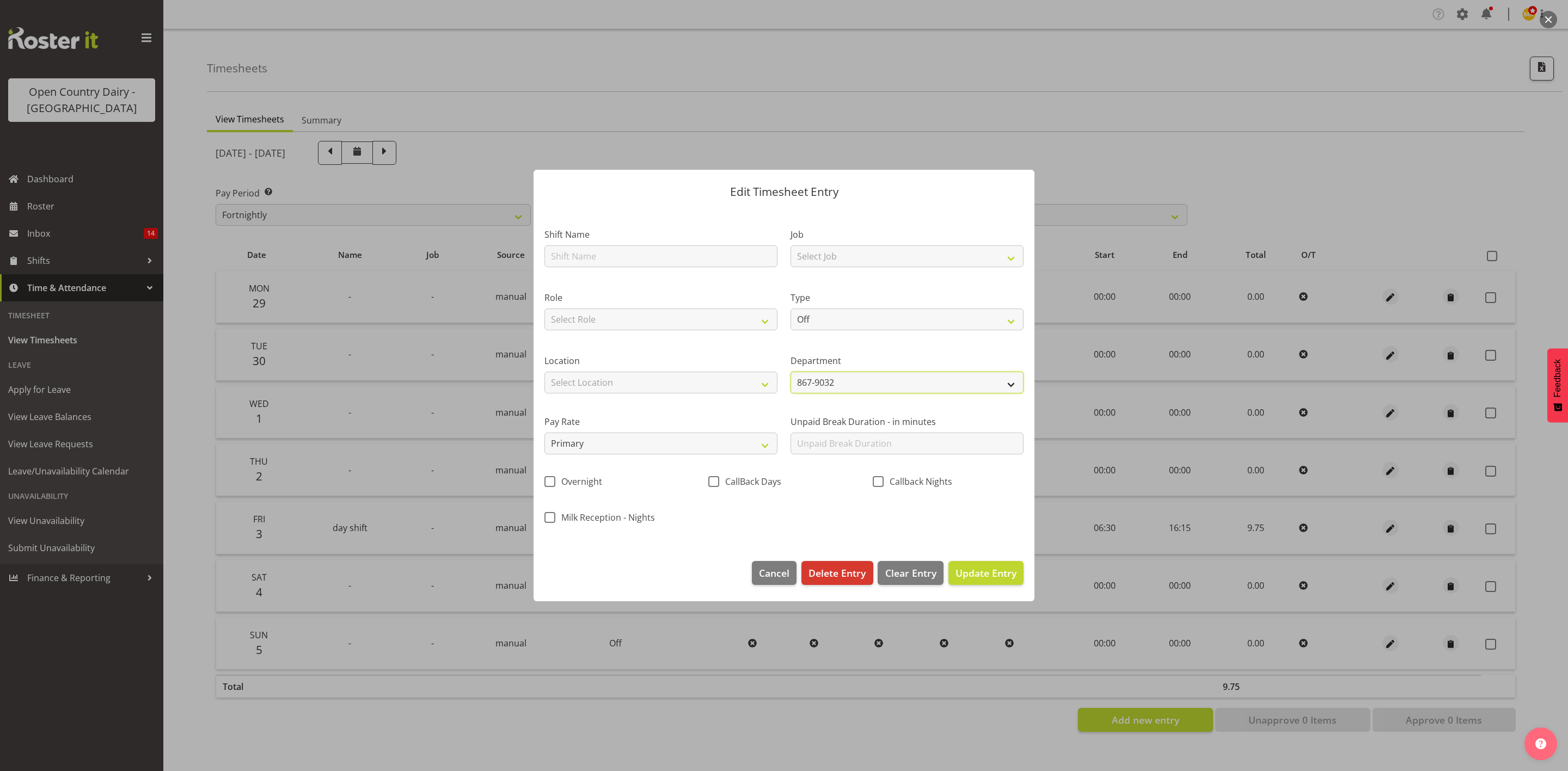
click at [819, 388] on select "867-9032 851 855 853 856 880 883 861 862 864 865 868 869 870 872 873 874 876 87…" at bounding box center [907, 383] width 233 height 22
click at [696, 252] on input "text" at bounding box center [660, 256] width 233 height 22
type input "day shift"
click at [883, 252] on select "Select Job Connecting /unconnecting Trailers Driving Meeting Milk Testing" at bounding box center [907, 256] width 233 height 22
select select "10670"
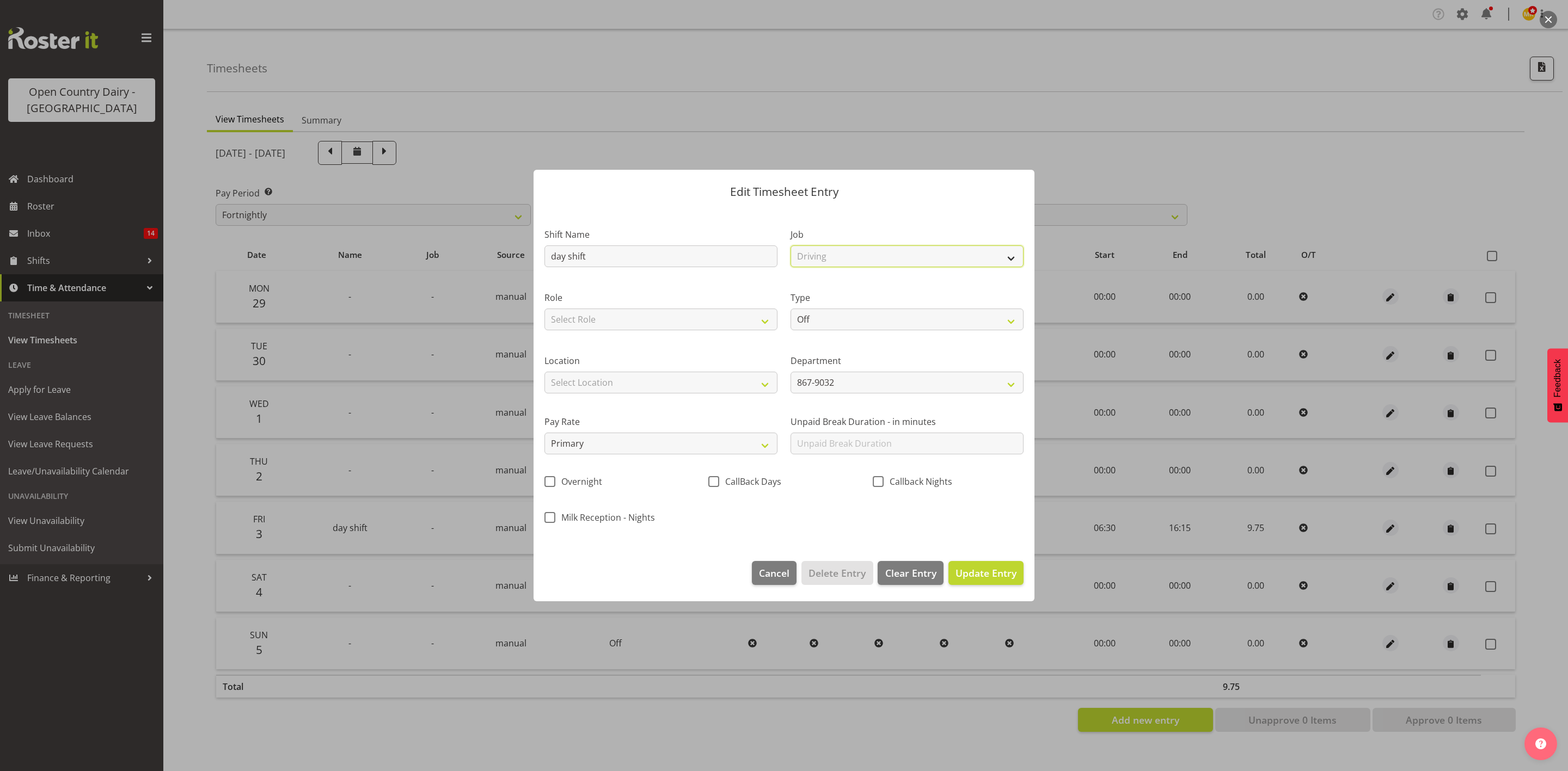
click at [791, 245] on select "Select Job Connecting /unconnecting Trailers Driving Meeting Milk Testing" at bounding box center [907, 256] width 233 height 22
click at [838, 320] on select "Off Standard Public Holiday Public Holiday (Worked) Day In Lieu Annual Leave Si…" at bounding box center [907, 319] width 233 height 22
select select "Standard"
click at [791, 309] on select "Off Standard Public Holiday Public Holiday (Worked) Day In Lieu Annual Leave Si…" at bounding box center [907, 319] width 233 height 22
select select "9"
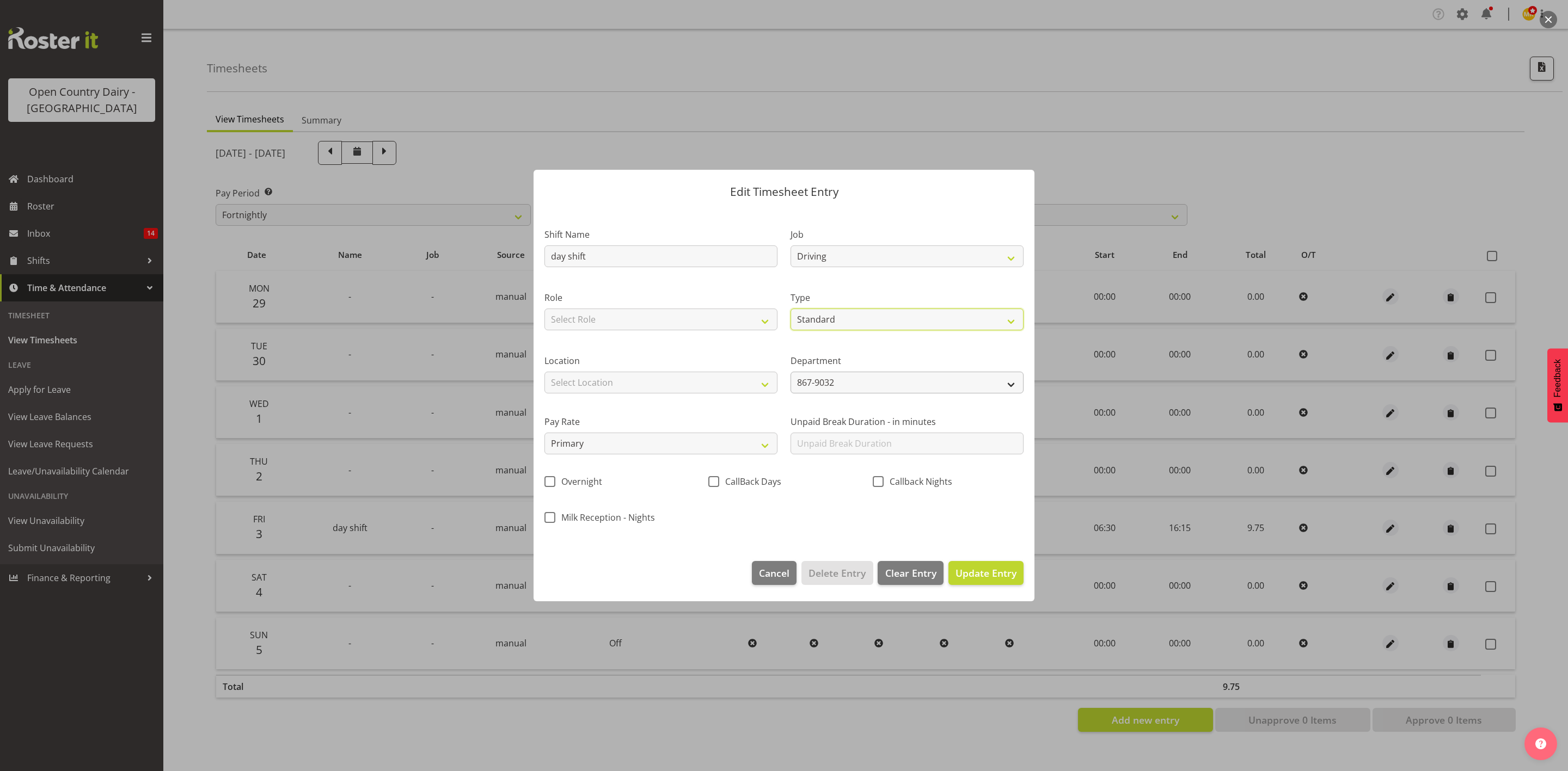
select select "2025"
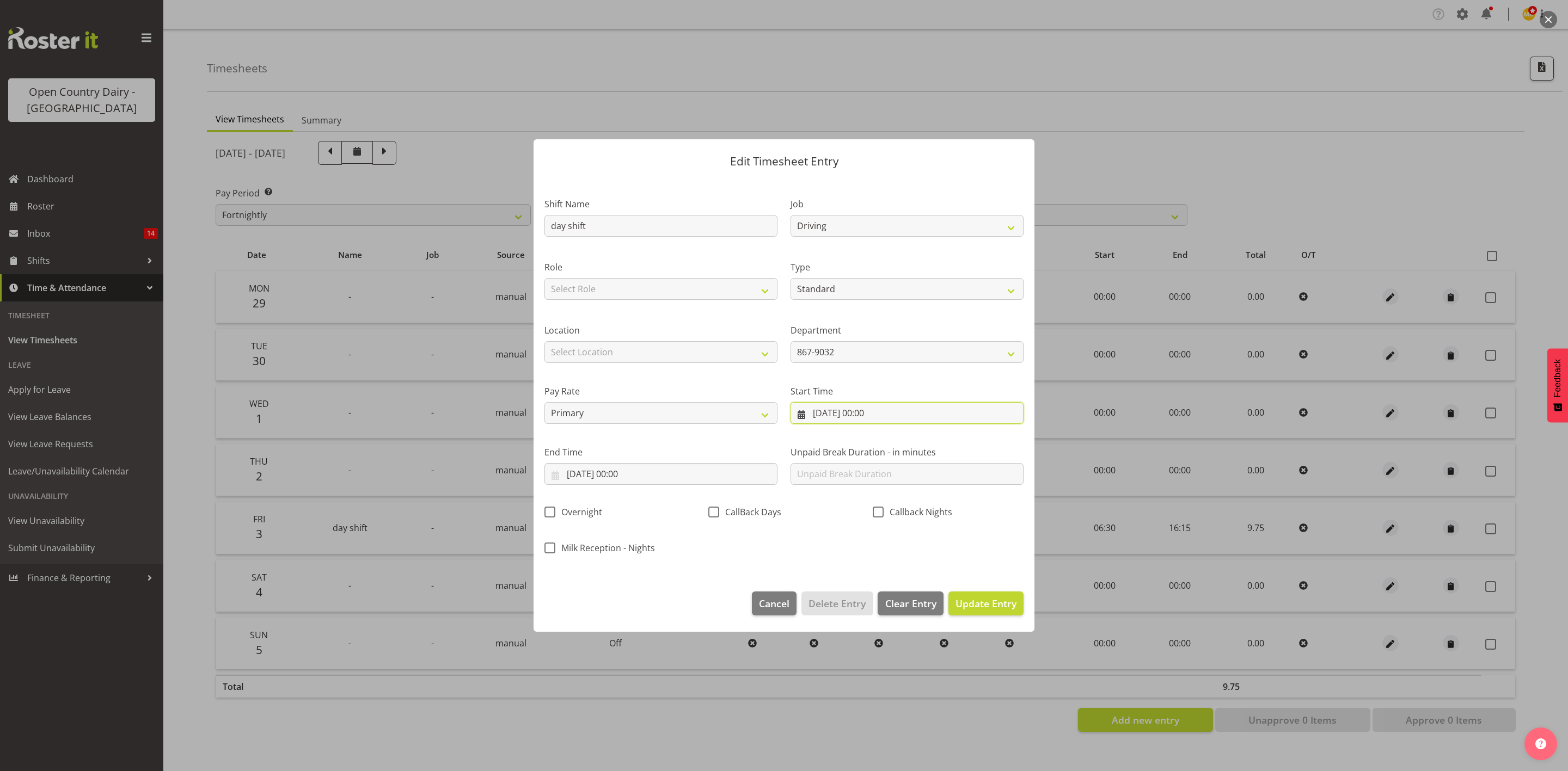
click at [867, 416] on input "04/10/2025, 00:00" at bounding box center [907, 413] width 233 height 22
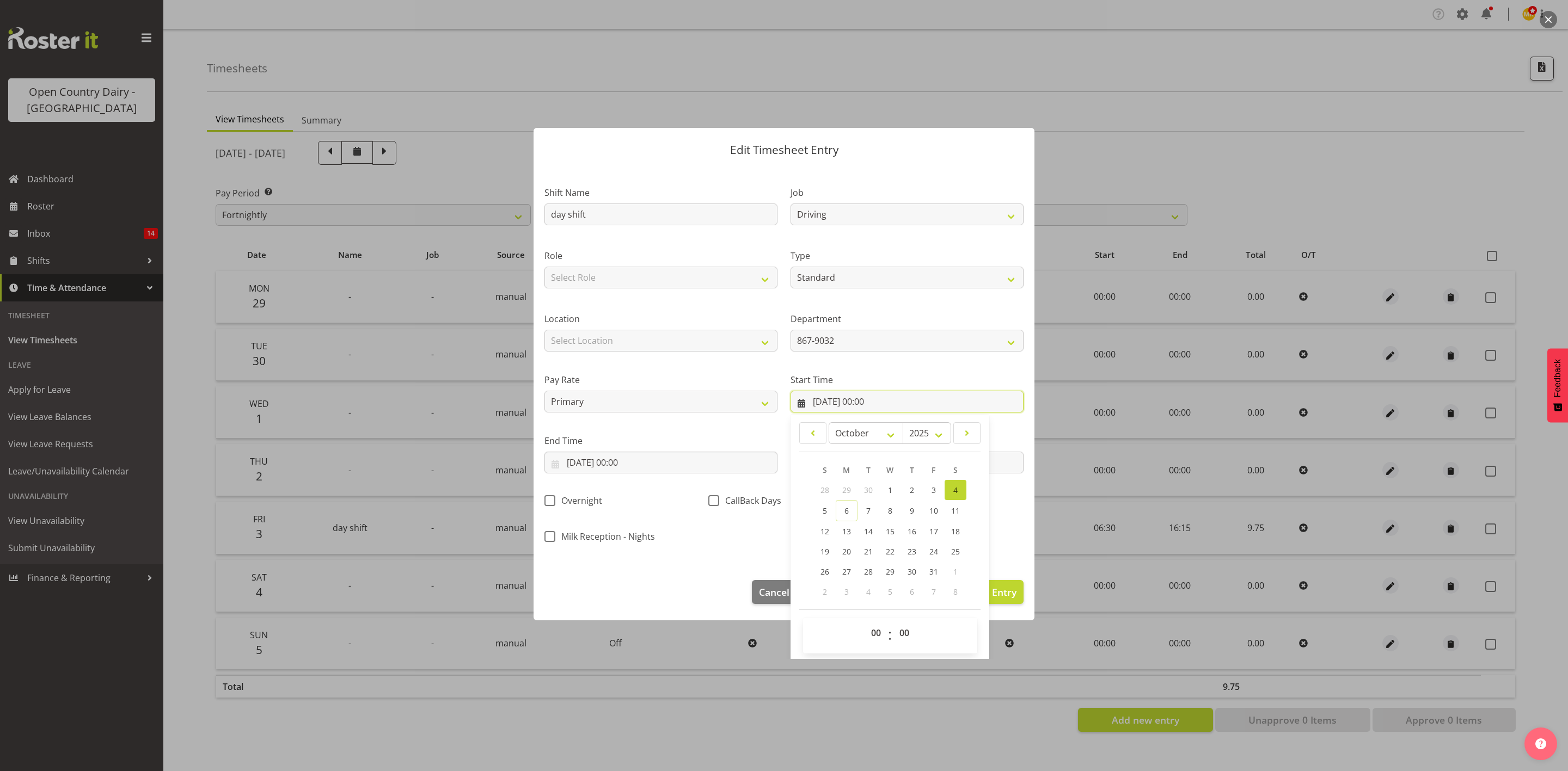
scroll to position [13, 0]
click at [868, 629] on select "00 01 02 03 04 05 06 07 08 09 10 11 12 13 14 15 16 17 18 19 20 21 22 23" at bounding box center [877, 631] width 24 height 22
click at [865, 633] on select "00 01 02 03 04 05 06 07 08 09 10 11 12 13 14 15 16 17 18 19 20 21 22 23" at bounding box center [877, 631] width 24 height 22
select select "6"
click at [865, 621] on select "00 01 02 03 04 05 06 07 08 09 10 11 12 13 14 15 16 17 18 19 20 21 22 23" at bounding box center [877, 631] width 24 height 22
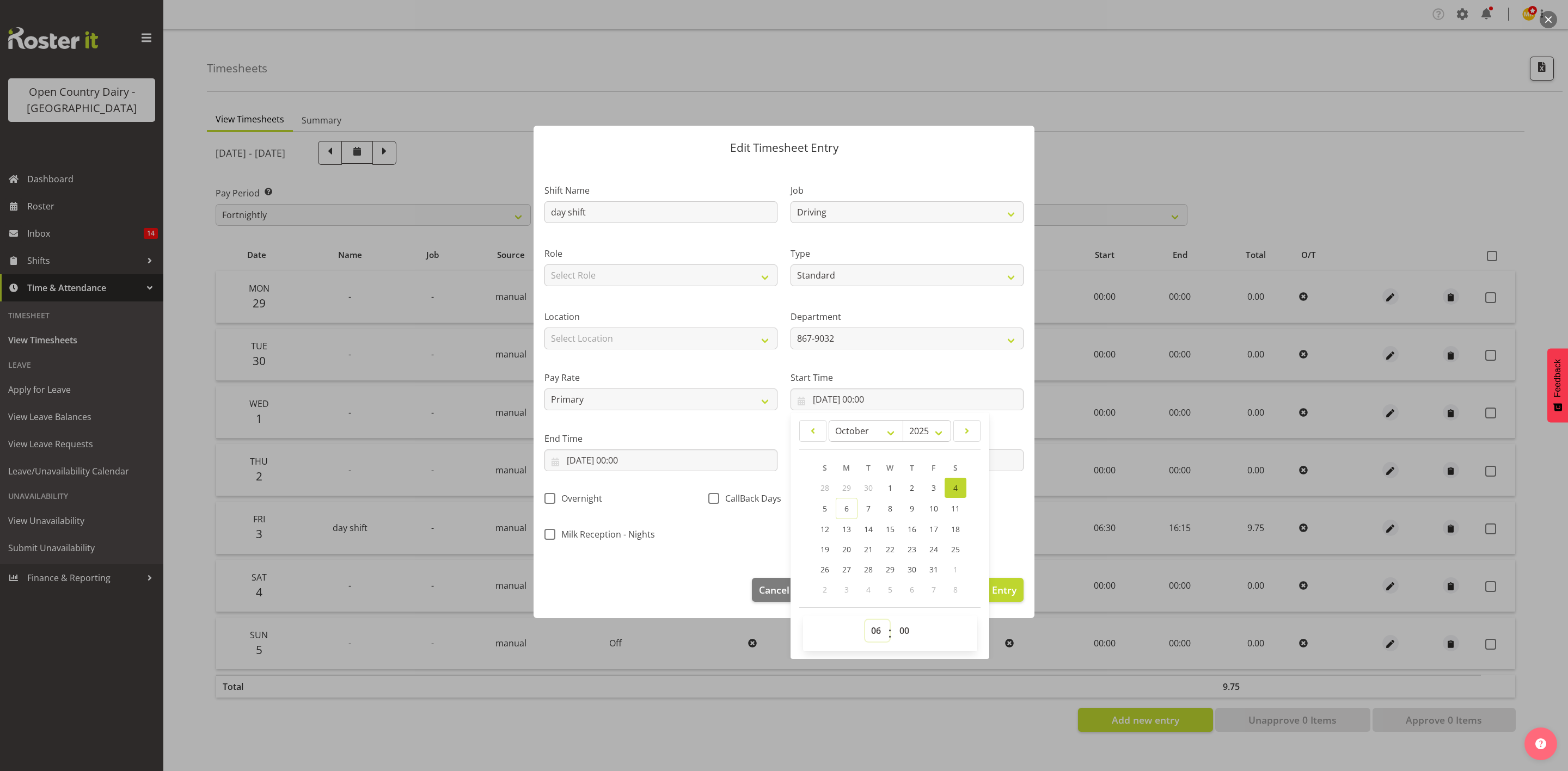
type input "04/10/2025, 06:00"
click at [905, 632] on select "00 01 02 03 04 05 06 07 08 09 10 11 12 13 14 15 16 17 18 19 20 21 22 23 24 25 2…" at bounding box center [906, 631] width 24 height 22
select select "45"
click at [894, 621] on select "00 01 02 03 04 05 06 07 08 09 10 11 12 13 14 15 16 17 18 19 20 21 22 23 24 25 2…" at bounding box center [906, 631] width 24 height 22
type input "04/10/2025, 06:45"
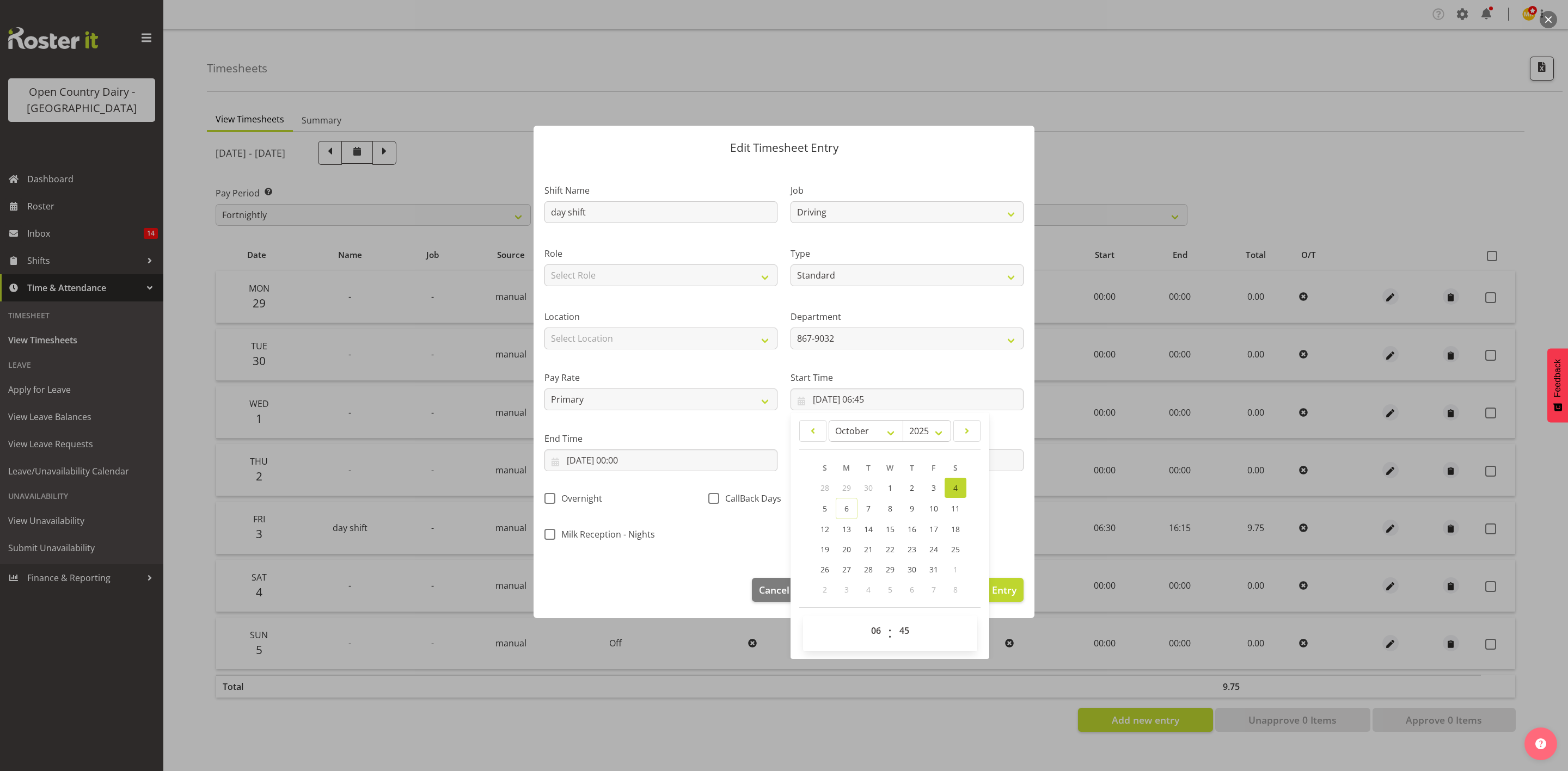
click at [745, 430] on div "End Time 04/10/2025, 00:00 January February March April May June July August Se…" at bounding box center [661, 447] width 246 height 61
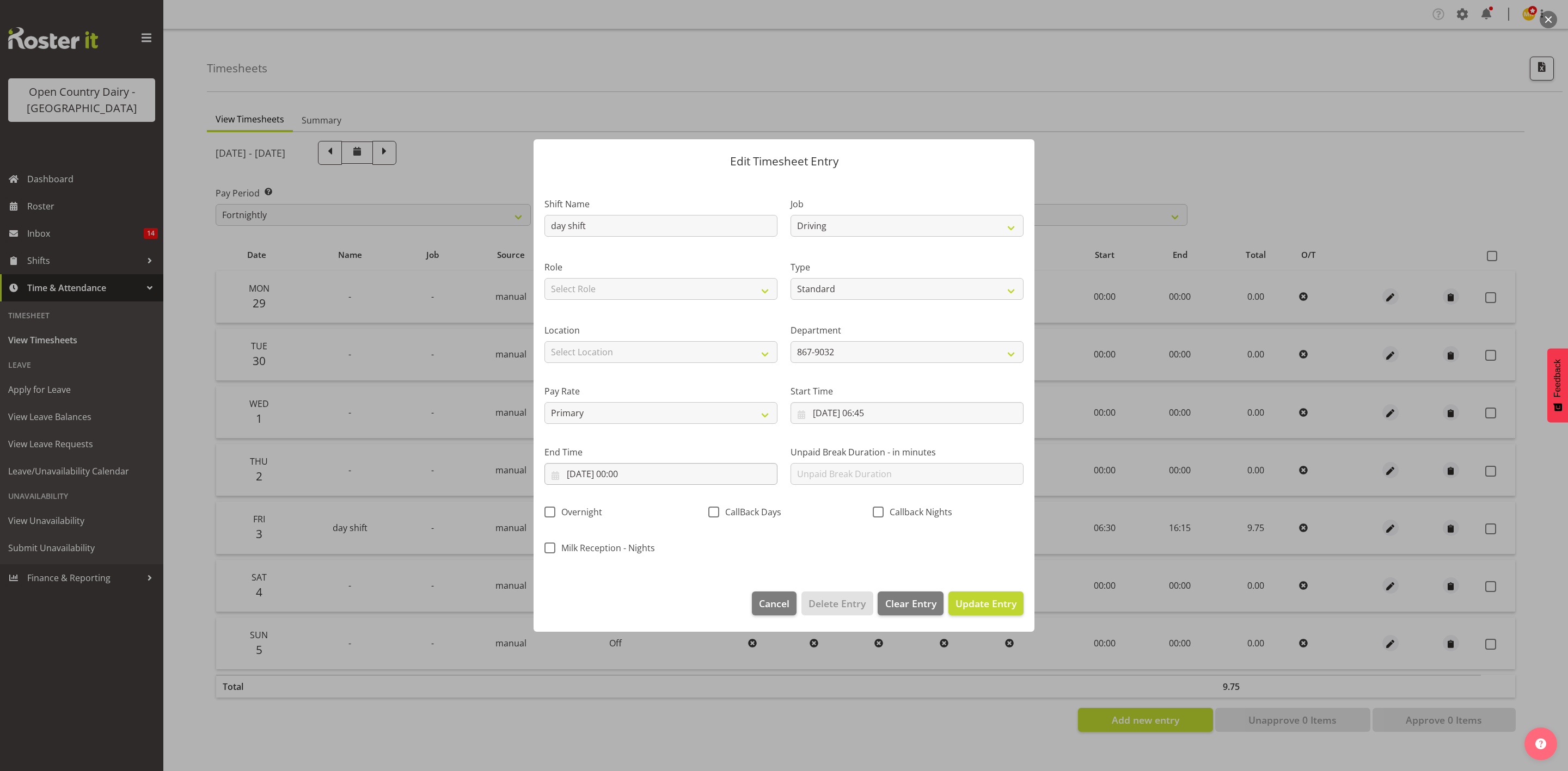
scroll to position [0, 0]
click at [634, 480] on input "04/10/2025, 00:00" at bounding box center [660, 474] width 233 height 22
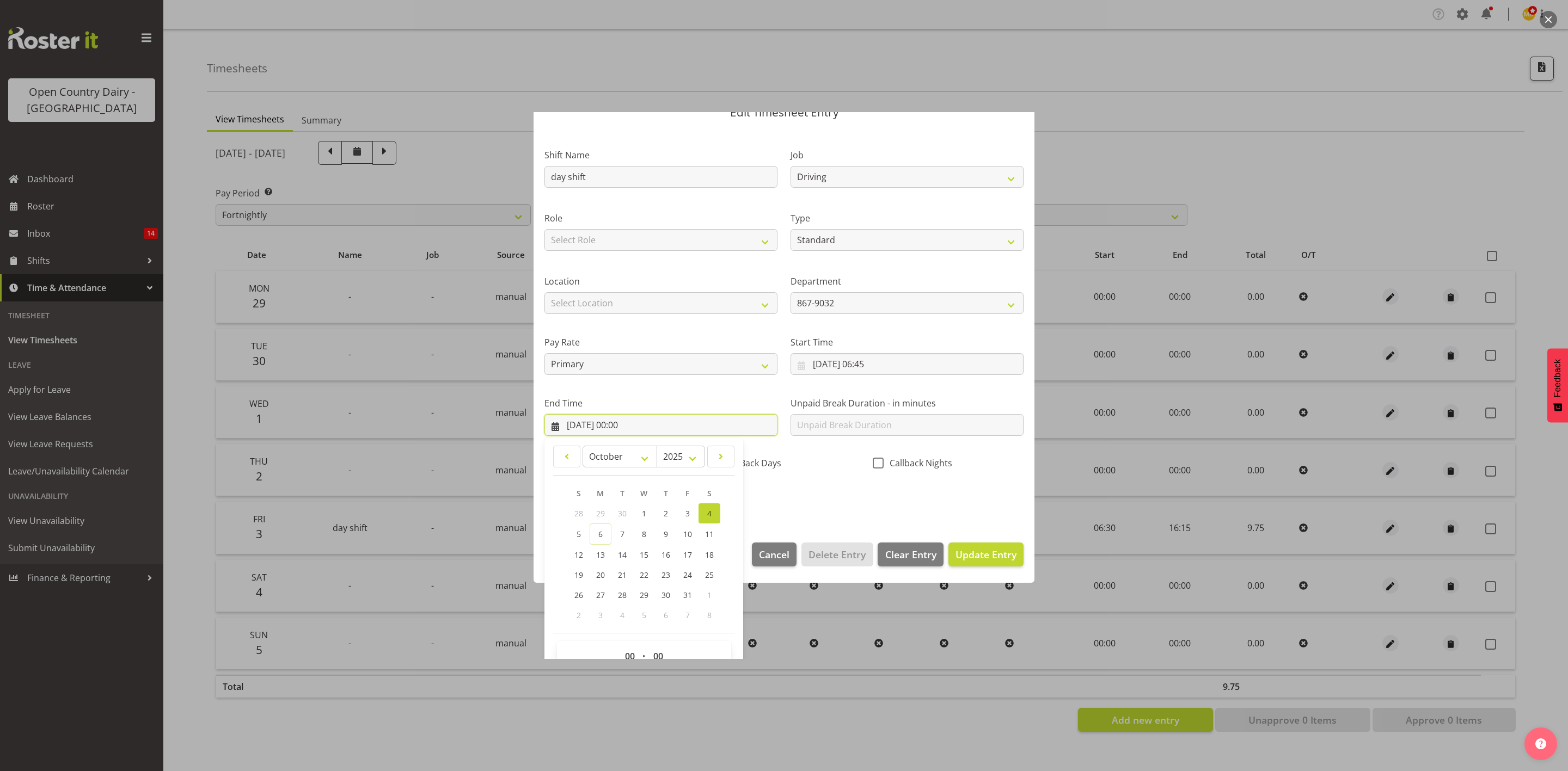
scroll to position [75, 0]
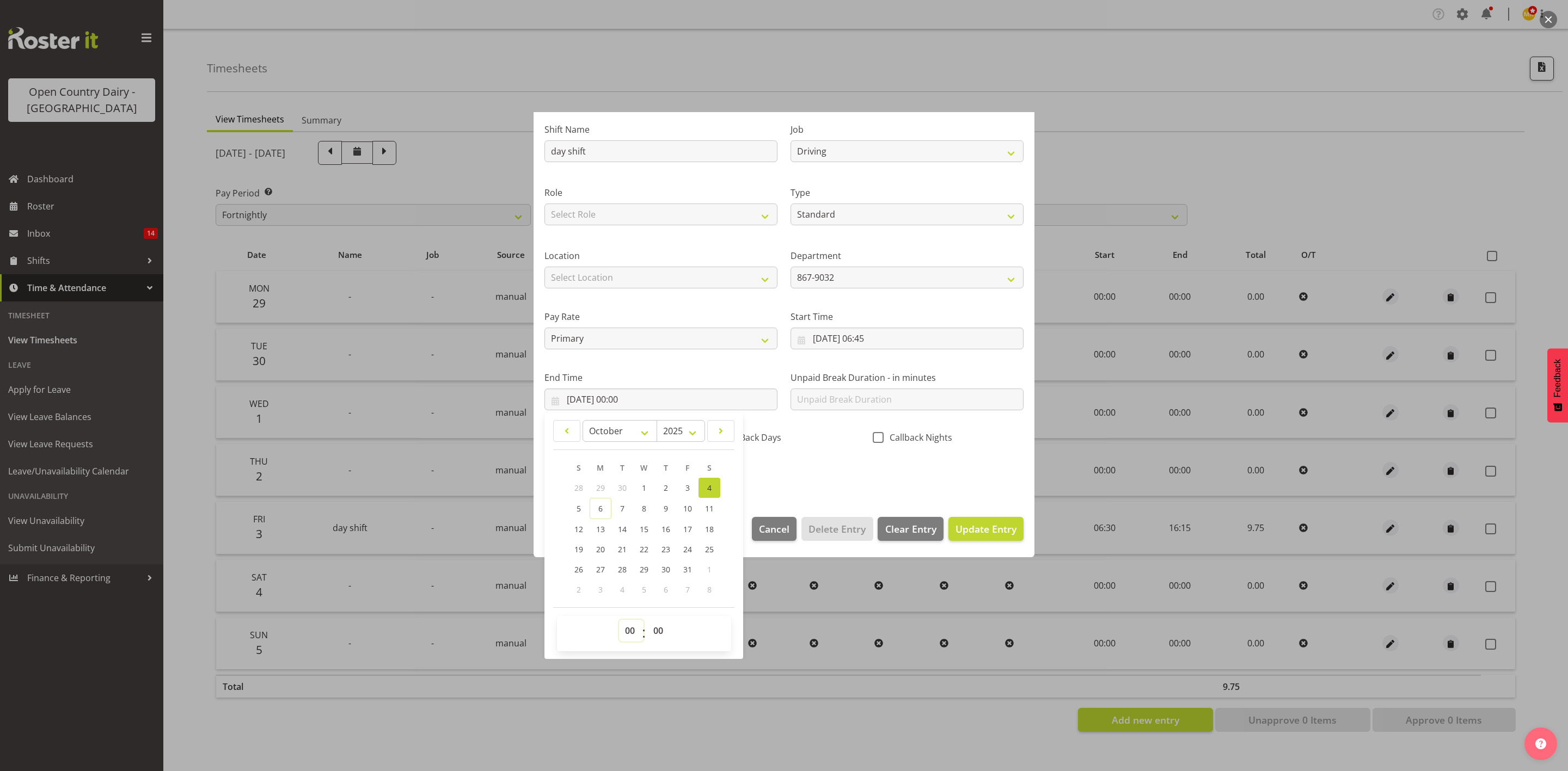
drag, startPoint x: 639, startPoint y: 632, endPoint x: 639, endPoint y: 623, distance: 9.0
click at [639, 632] on select "00 01 02 03 04 05 06 07 08 09 10 11 12 13 14 15 16 17 18 19 20 21 22 23" at bounding box center [631, 631] width 24 height 22
select select "16"
click at [619, 620] on select "00 01 02 03 04 05 06 07 08 09 10 11 12 13 14 15 16 17 18 19 20 21 22 23" at bounding box center [631, 631] width 24 height 22
type input "04/10/2025, 16:00"
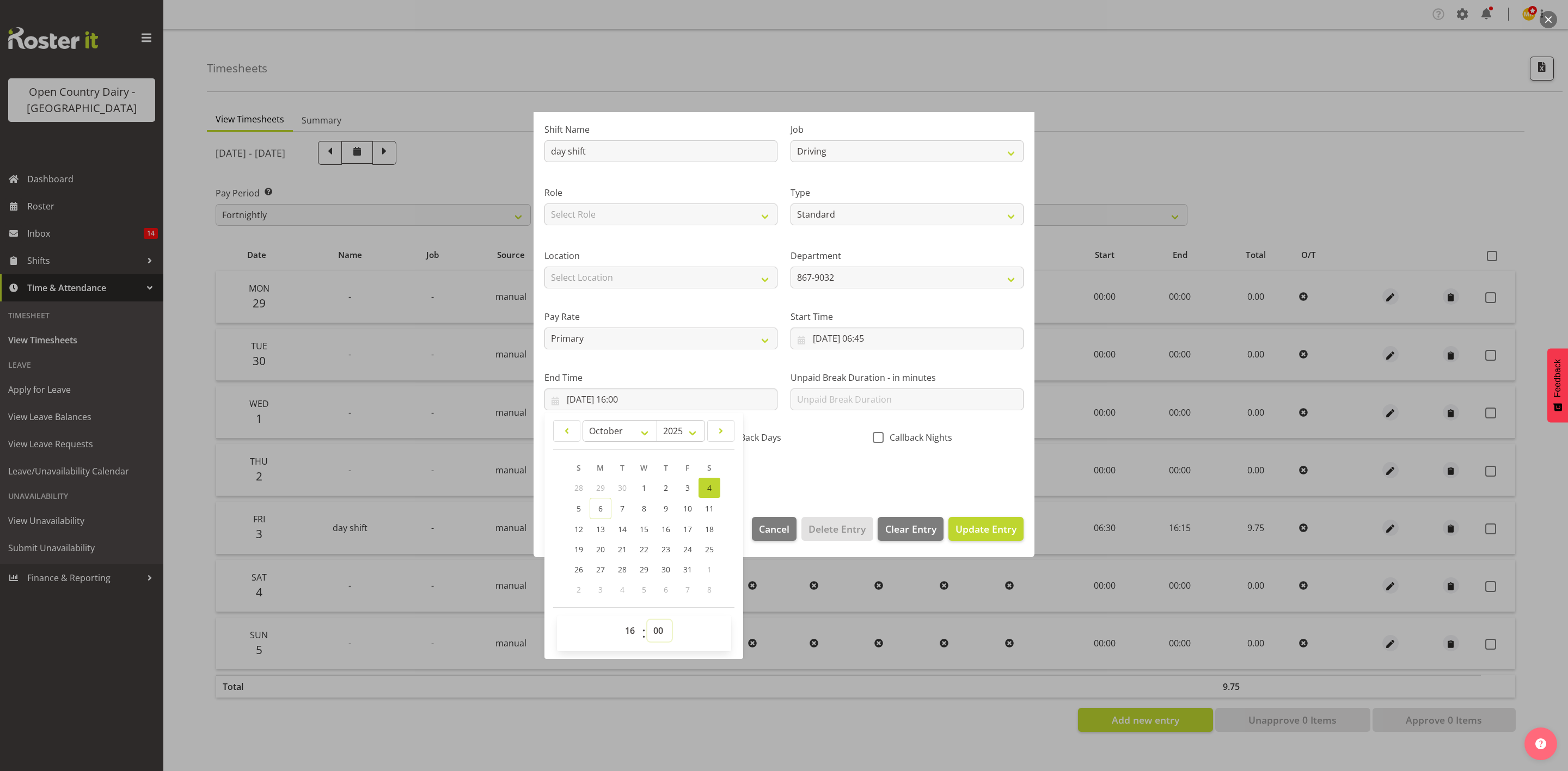
click at [655, 627] on select "00 01 02 03 04 05 06 07 08 09 10 11 12 13 14 15 16 17 18 19 20 21 22 23 24 25 2…" at bounding box center [659, 631] width 24 height 22
select select "30"
click at [648, 620] on select "00 01 02 03 04 05 06 07 08 09 10 11 12 13 14 15 16 17 18 19 20 21 22 23 24 25 2…" at bounding box center [659, 631] width 24 height 22
type input "04/10/2025, 16:30"
click at [803, 436] on div "CallBack Days" at bounding box center [784, 439] width 151 height 14
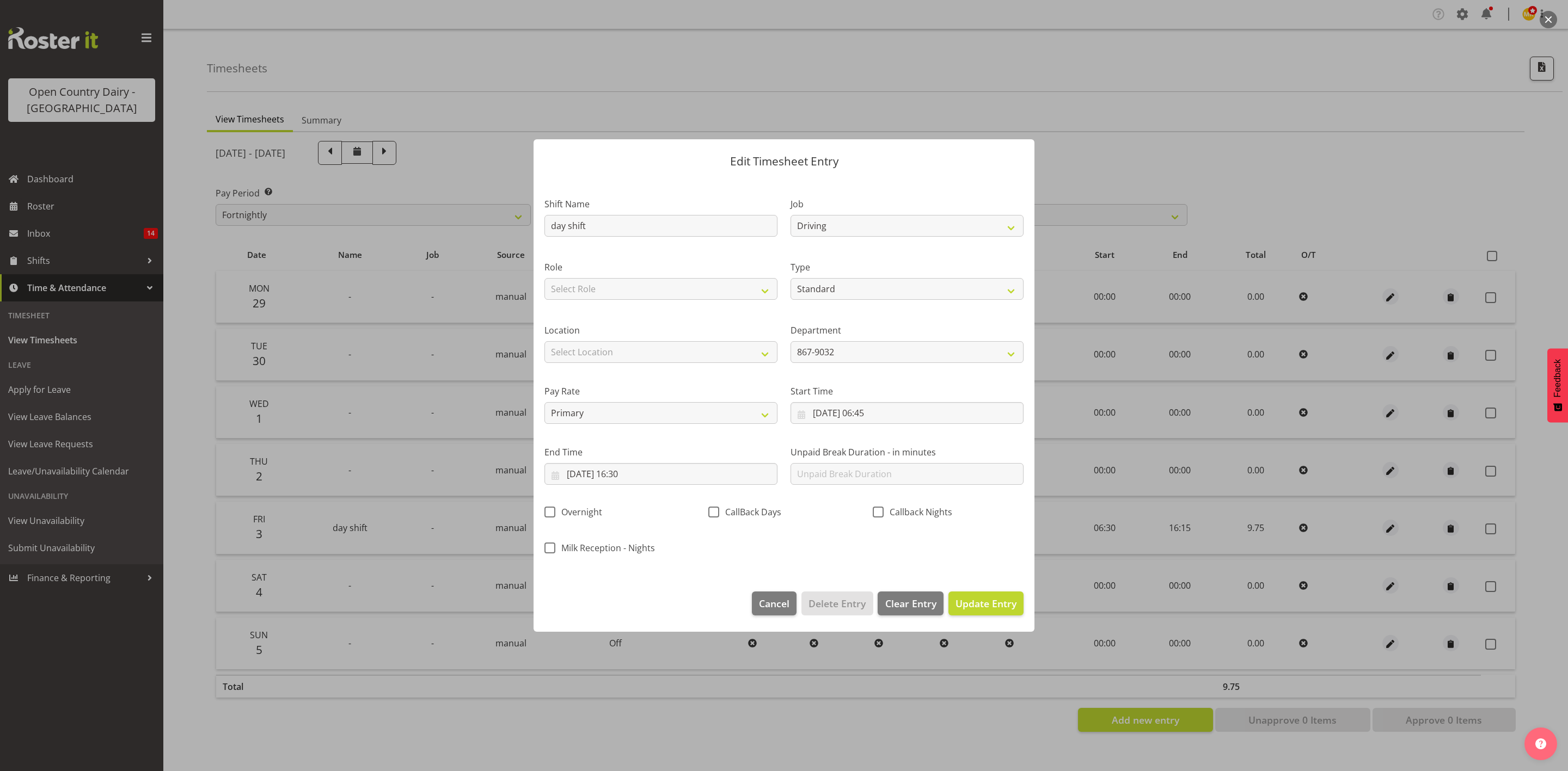
scroll to position [0, 0]
click at [977, 601] on span "Update Entry" at bounding box center [986, 603] width 61 height 13
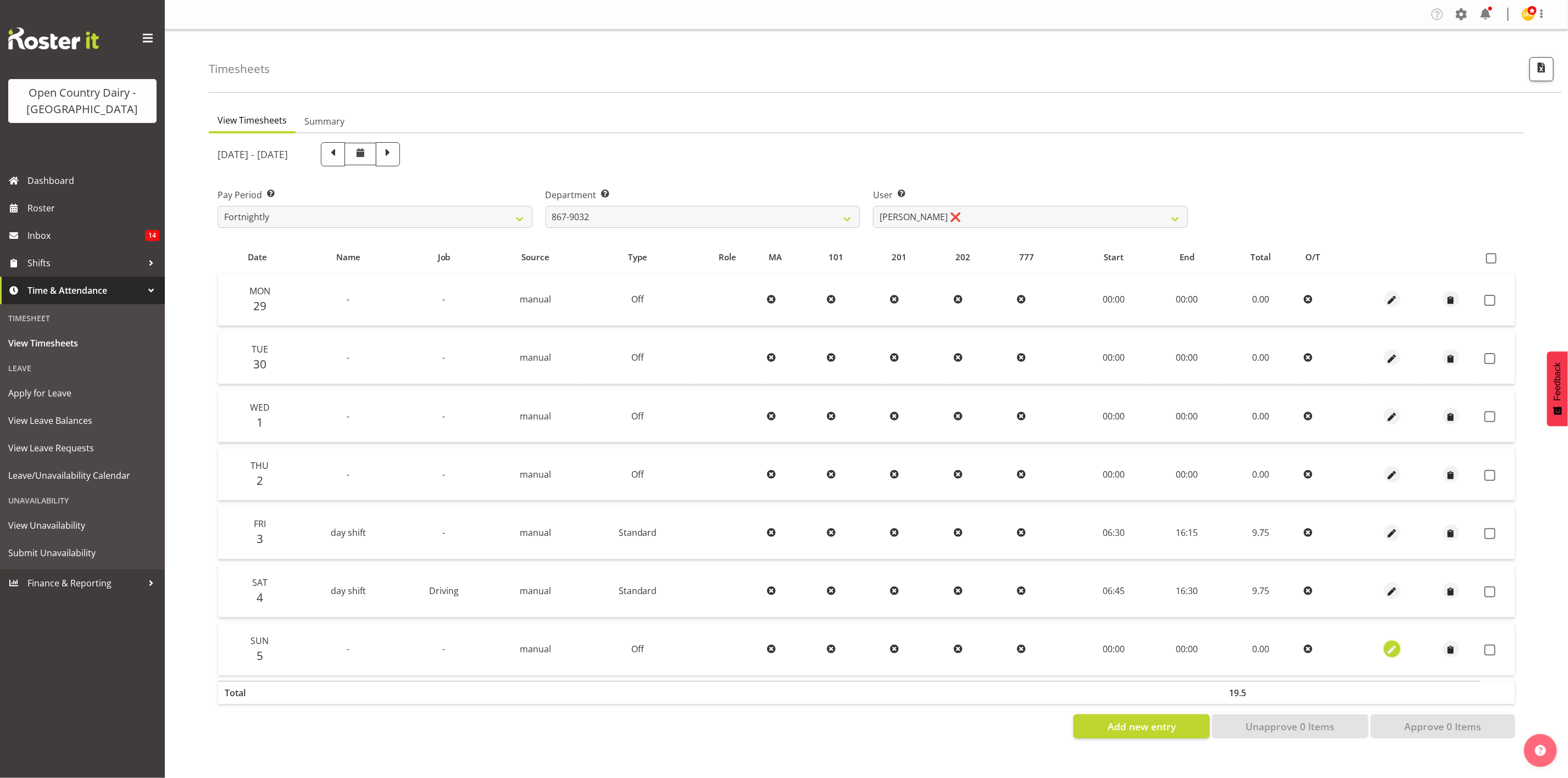
click at [1390, 645] on span "button" at bounding box center [1392, 650] width 13 height 13
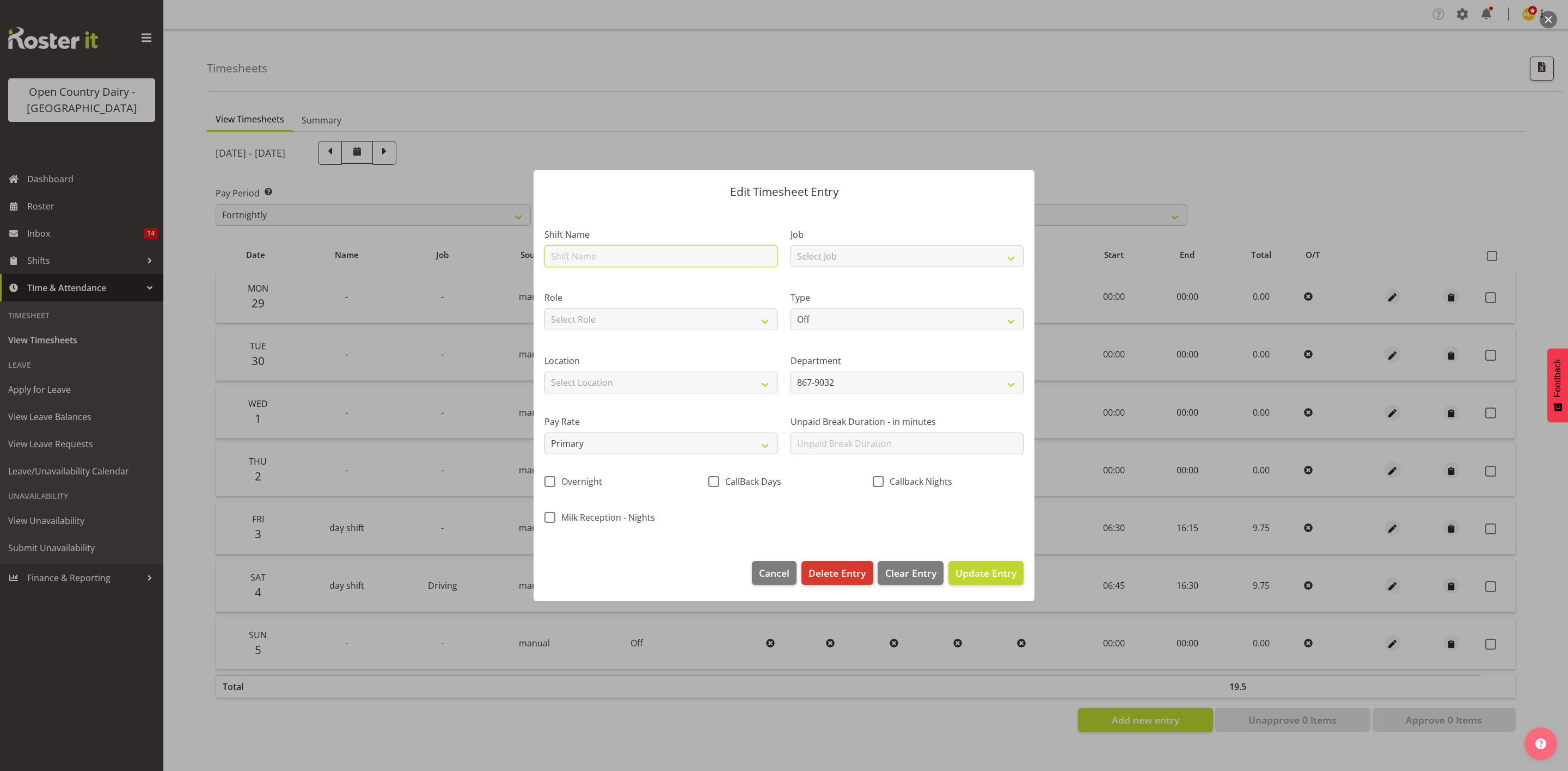
click at [727, 255] on input "text" at bounding box center [660, 256] width 233 height 22
type input "night shift"
click at [861, 263] on select "Select Job Connecting /unconnecting Trailers Driving Meeting Milk Testing" at bounding box center [907, 256] width 233 height 22
click at [858, 340] on div "Department 867-9032 851 855 853 856 880 883 861 862 864 865 868 869 870 872 873…" at bounding box center [907, 369] width 246 height 61
click at [856, 322] on select "Off Standard Public Holiday Public Holiday (Worked) Day In Lieu Annual Leave Si…" at bounding box center [907, 319] width 233 height 22
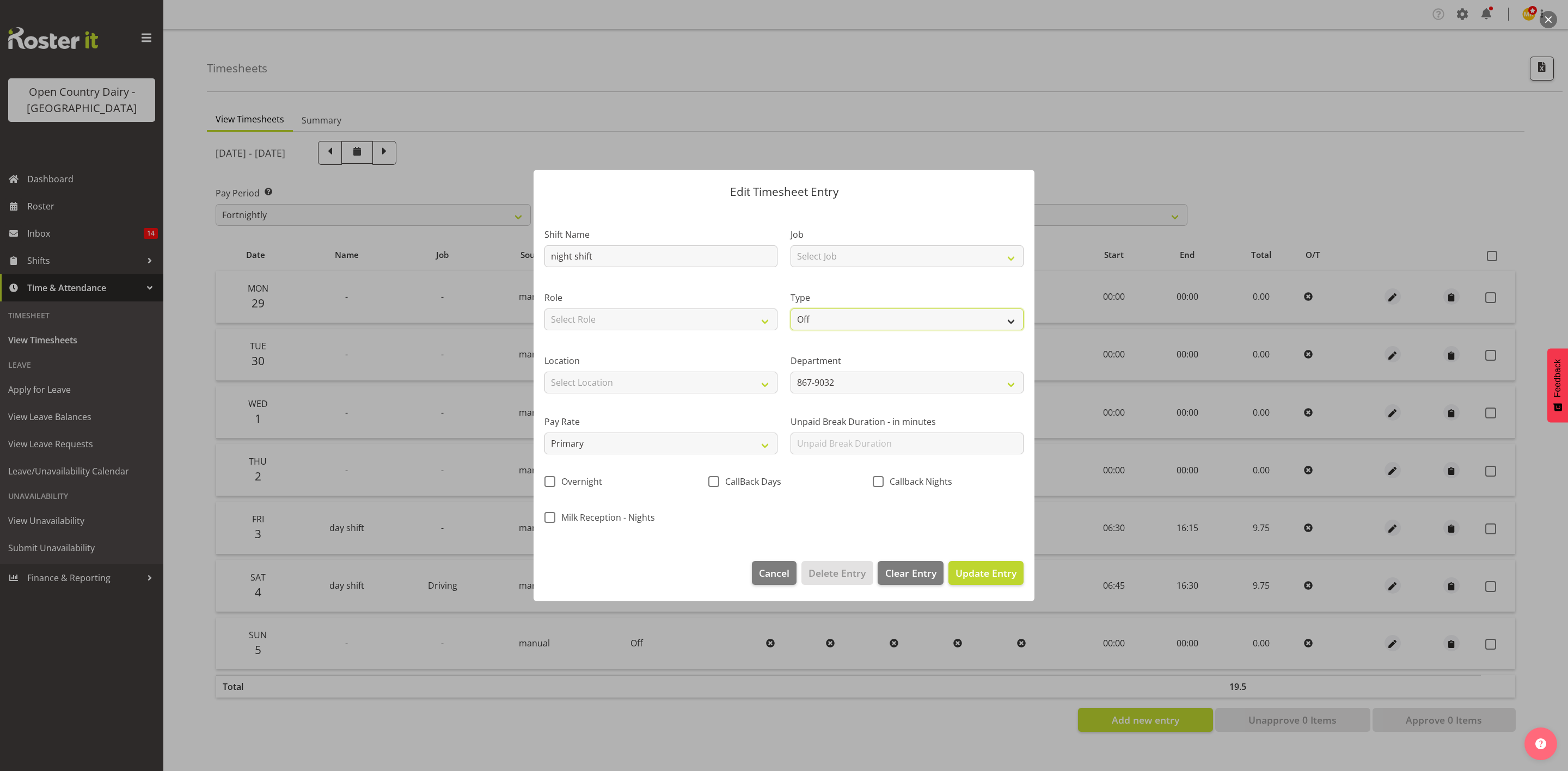
select select "Standard"
click at [791, 309] on select "Off Standard Public Holiday Public Holiday (Worked) Day In Lieu Annual Leave Si…" at bounding box center [907, 319] width 233 height 22
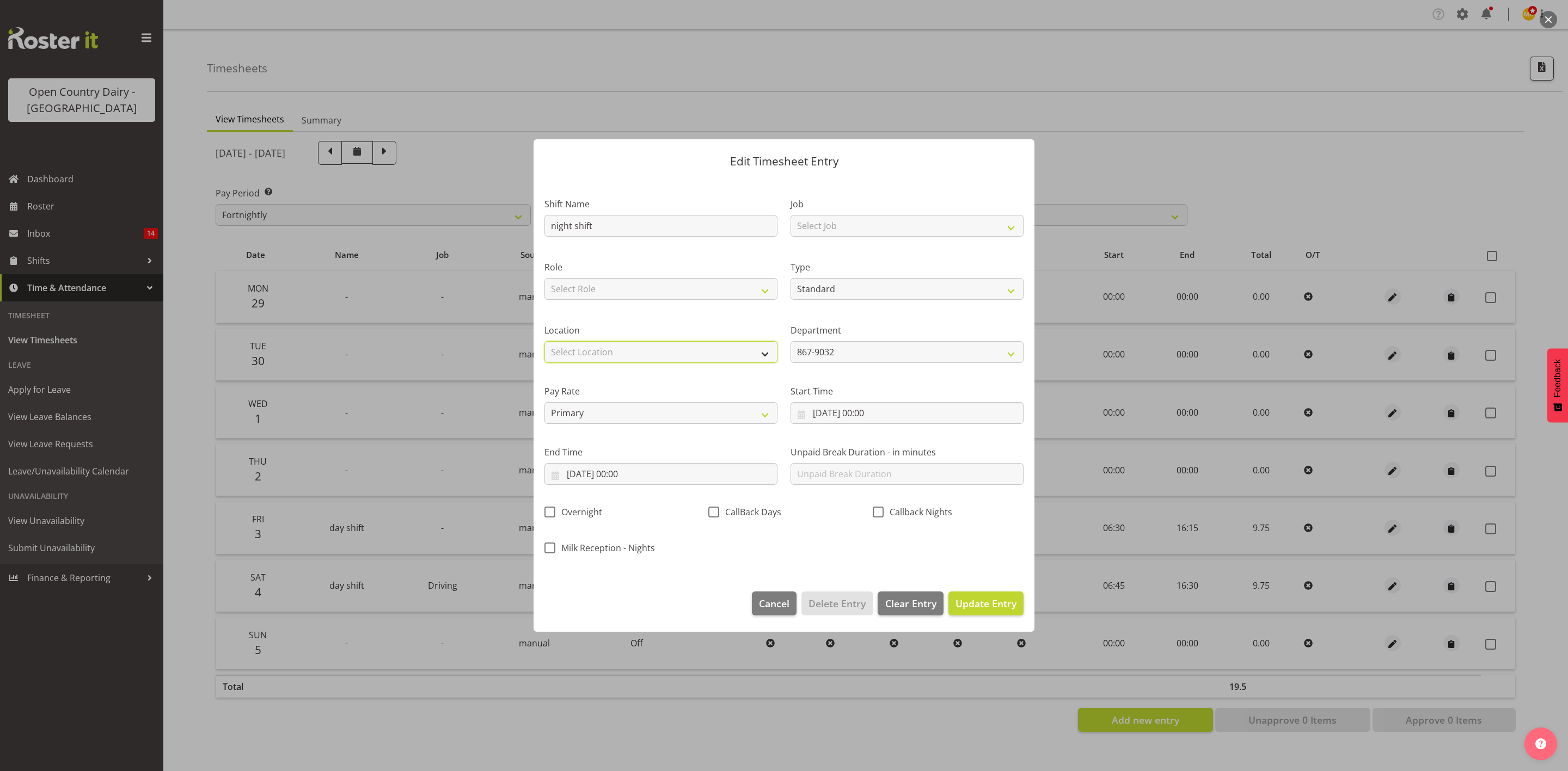
click at [737, 348] on select "Select Location Awarua Milk Awarua Office Freight Horotiu office Waharoa Office…" at bounding box center [660, 352] width 233 height 22
click at [737, 348] on select "Select Location Awarua Milk Awarua Office Freight Horotiu office Waharoa Office…" at bounding box center [660, 352] width 233 height 22
click at [820, 349] on select "867-9032 851 855 853 856 880 883 861 862 864 865 868 869 870 872 873 874 876 87…" at bounding box center [907, 352] width 233 height 22
click at [850, 410] on input "05/10/2025, 00:00" at bounding box center [907, 413] width 233 height 22
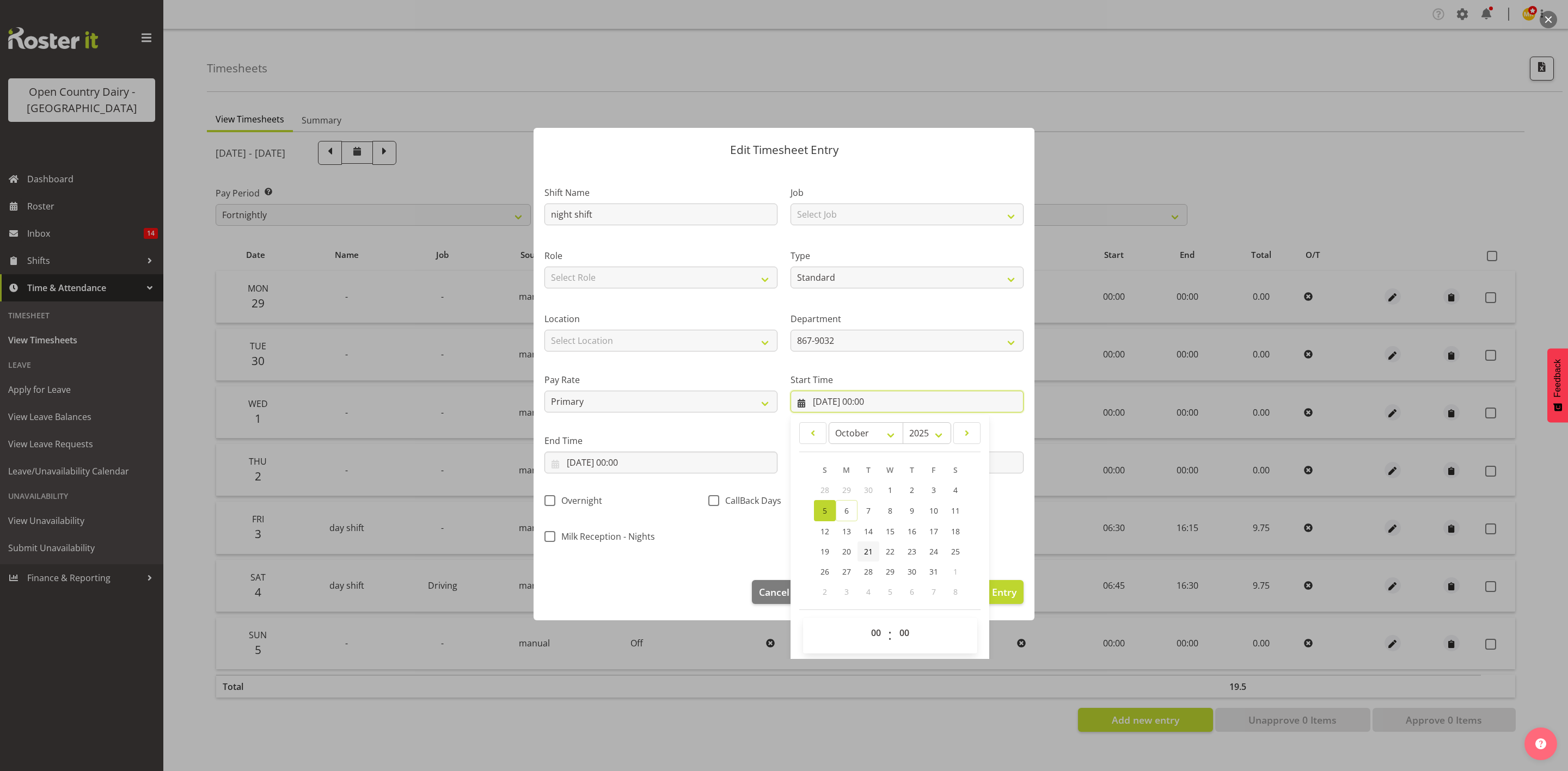
scroll to position [13, 0]
click at [875, 629] on select "00 01 02 03 04 05 06 07 08 09 10 11 12 13 14 15 16 17 18 19 20 21 22 23" at bounding box center [877, 631] width 24 height 22
select select "6"
click at [865, 621] on select "00 01 02 03 04 05 06 07 08 09 10 11 12 13 14 15 16 17 18 19 20 21 22 23" at bounding box center [877, 631] width 24 height 22
type input "05/10/2025, 06:00"
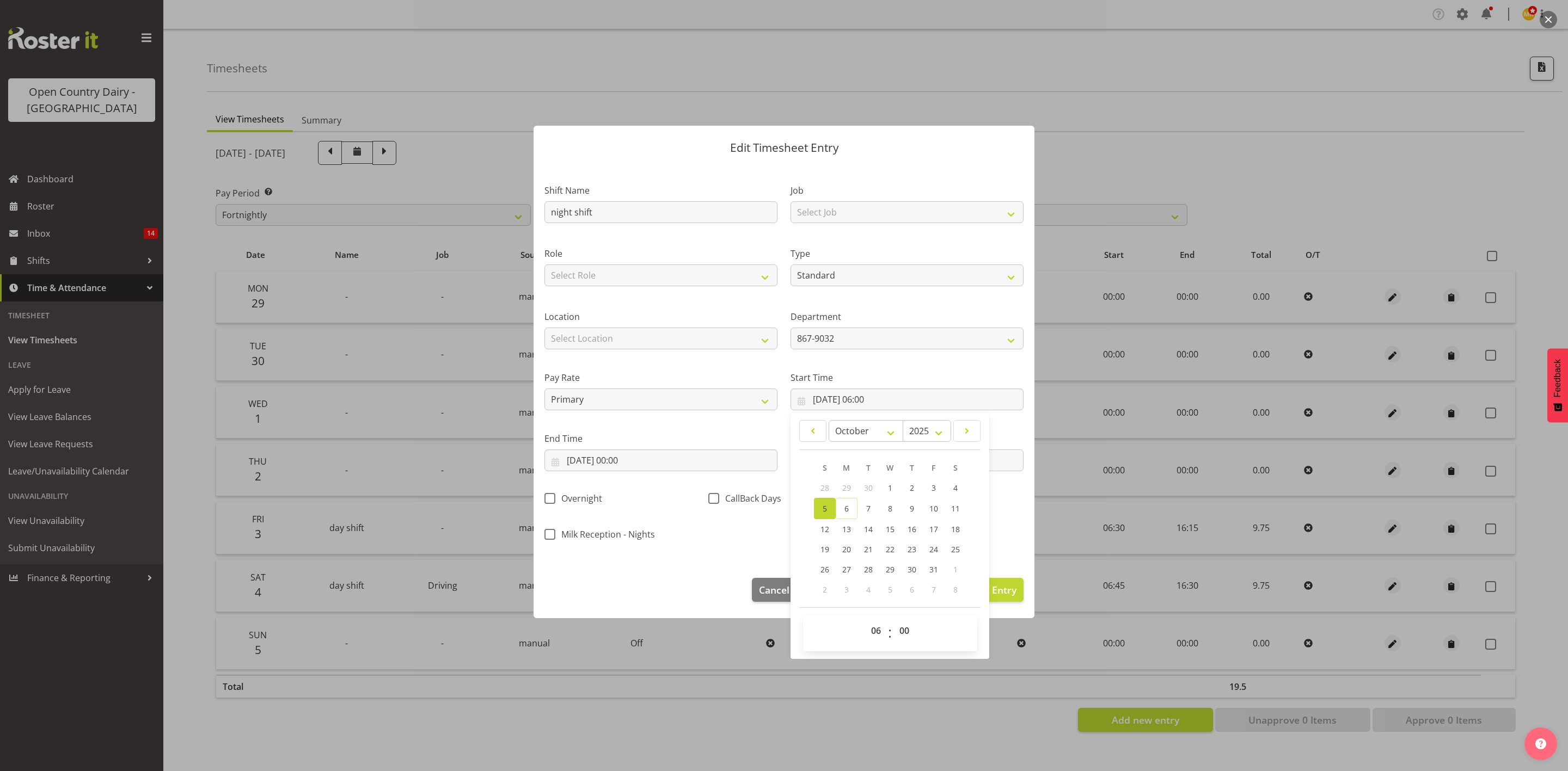
click at [867, 642] on span "00 01 02 03 04 05 06 07 08 09 10 11 12 13 14 15 16 17 18 19 20 21 22 23" at bounding box center [877, 633] width 24 height 27
drag, startPoint x: 867, startPoint y: 630, endPoint x: 869, endPoint y: 621, distance: 9.2
click at [867, 630] on select "00 01 02 03 04 05 06 07 08 09 10 11 12 13 14 15 16 17 18 19 20 21 22 23" at bounding box center [877, 631] width 24 height 22
select select "16"
click at [865, 621] on select "00 01 02 03 04 05 06 07 08 09 10 11 12 13 14 15 16 17 18 19 20 21 22 23" at bounding box center [877, 631] width 24 height 22
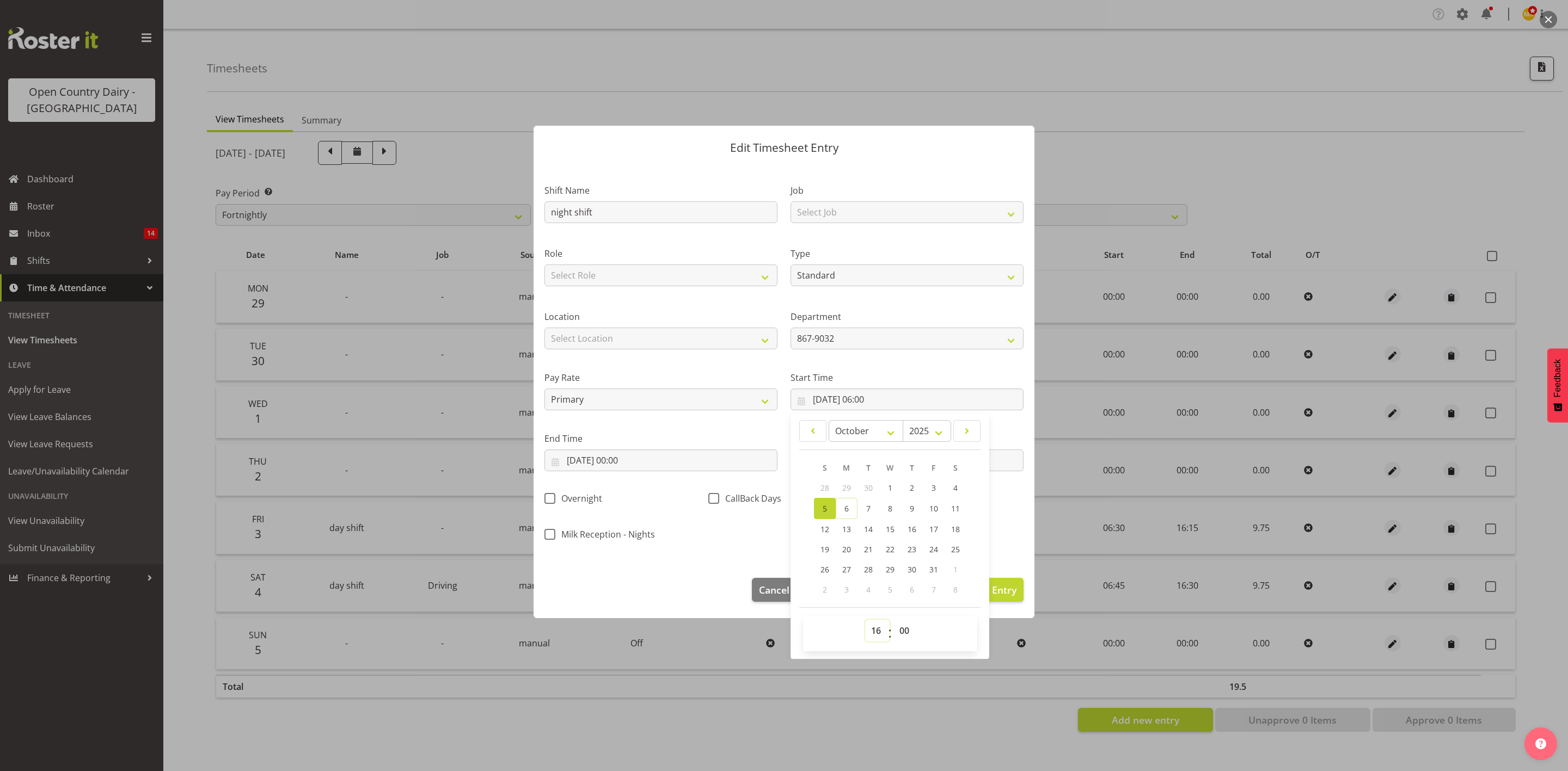
type input "05/10/2025, 16:00"
drag, startPoint x: 898, startPoint y: 634, endPoint x: 898, endPoint y: 627, distance: 7.0
click at [898, 634] on select "00 01 02 03 04 05 06 07 08 09 10 11 12 13 14 15 16 17 18 19 20 21 22 23 24 25 2…" at bounding box center [906, 631] width 24 height 22
select select "15"
click at [894, 621] on select "00 01 02 03 04 05 06 07 08 09 10 11 12 13 14 15 16 17 18 19 20 21 22 23 24 25 2…" at bounding box center [906, 631] width 24 height 22
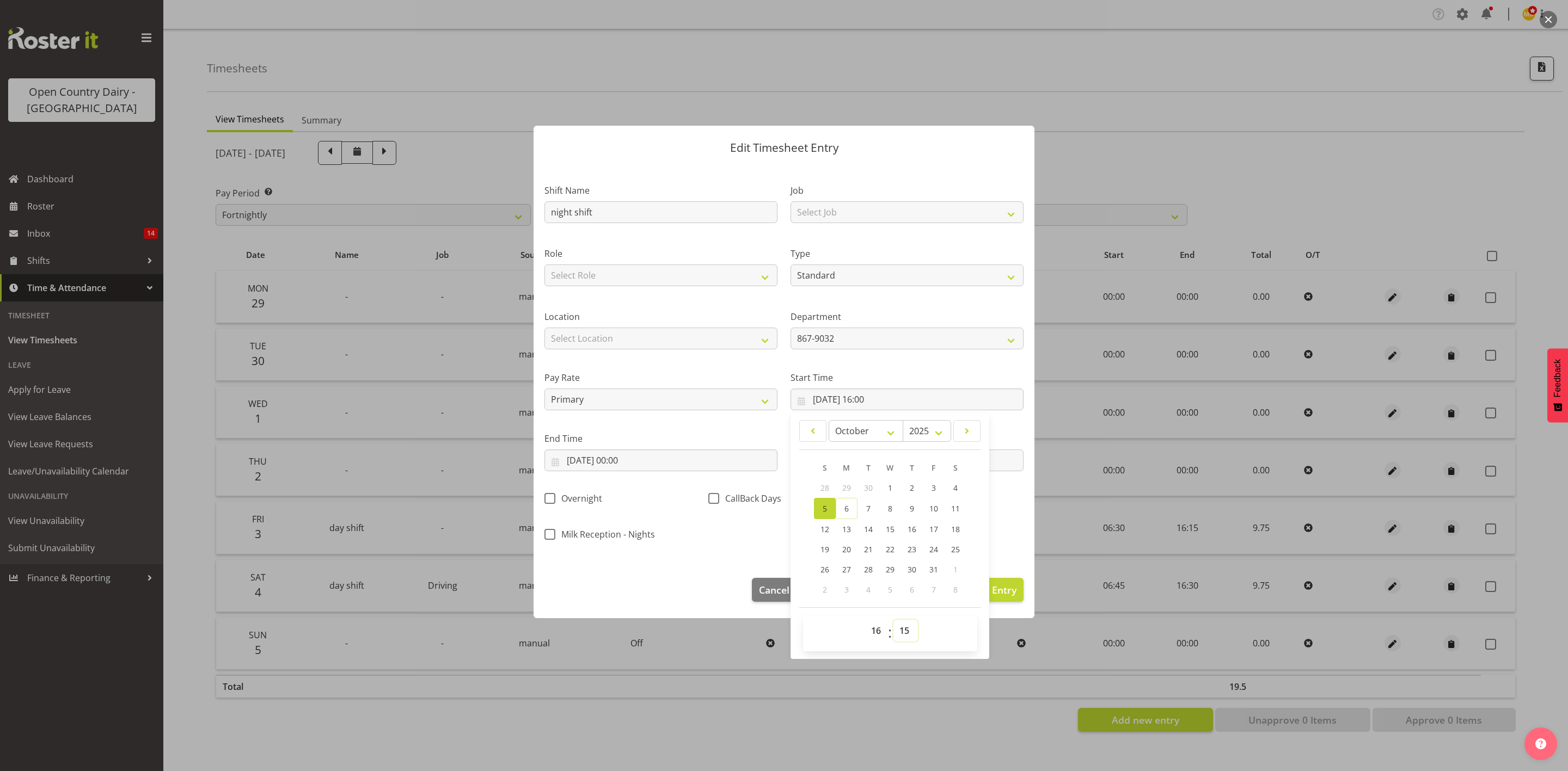
type input "05/10/2025, 16:15"
click at [667, 490] on div "Overnight" at bounding box center [620, 495] width 164 height 36
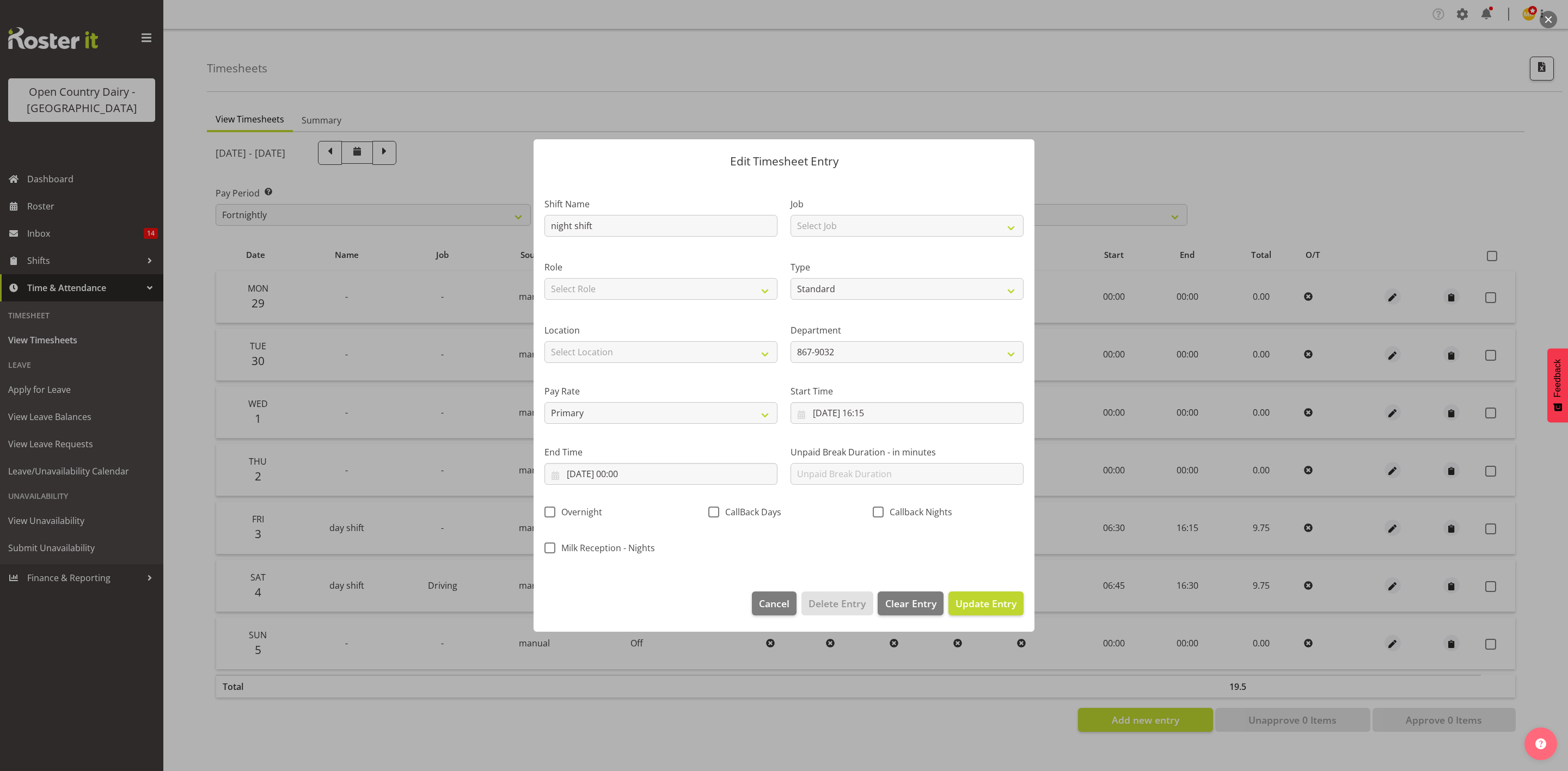
scroll to position [0, 0]
click at [624, 456] on label "End Time" at bounding box center [660, 452] width 233 height 13
click at [608, 473] on input "05/10/2025, 00:00" at bounding box center [660, 474] width 233 height 22
click at [598, 588] on link "6" at bounding box center [601, 583] width 22 height 21
type input "06/10/2025, 00:00"
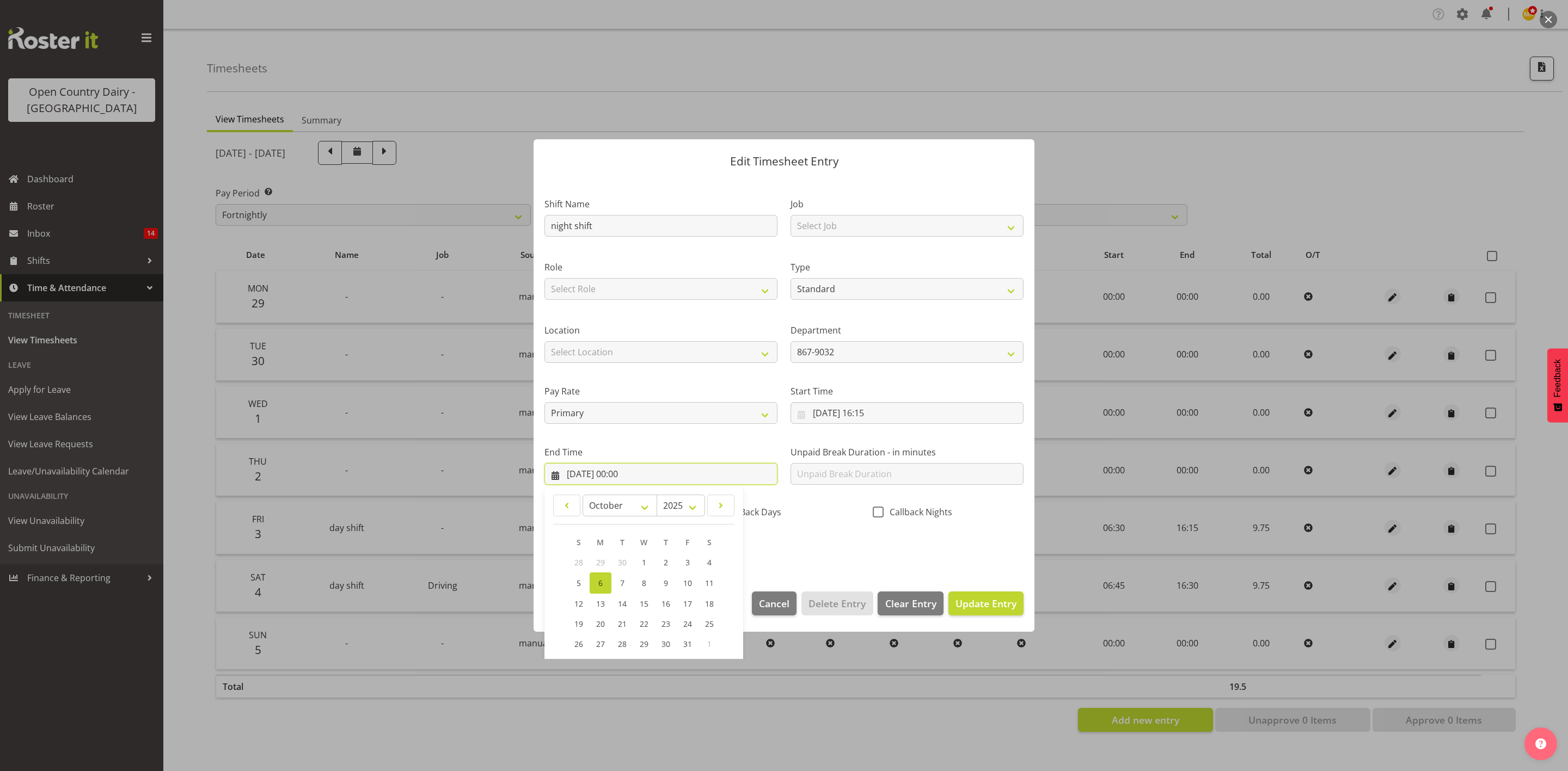
click at [671, 469] on input "06/10/2025, 00:00" at bounding box center [660, 474] width 233 height 22
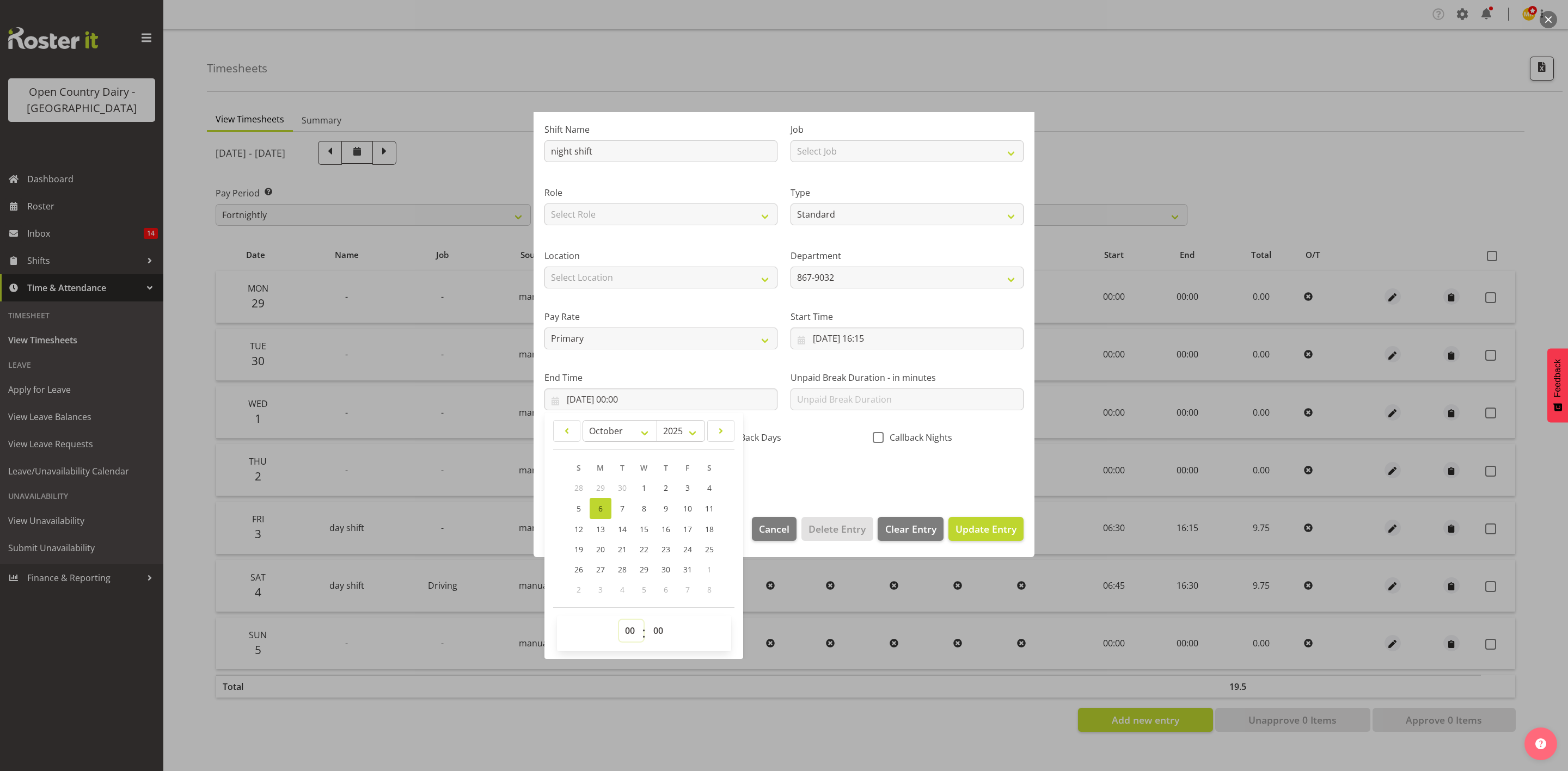
click at [639, 627] on select "00 01 02 03 04 05 06 07 08 09 10 11 12 13 14 15 16 17 18 19 20 21 22 23" at bounding box center [631, 631] width 24 height 22
select select "5"
click at [619, 620] on select "00 01 02 03 04 05 06 07 08 09 10 11 12 13 14 15 16 17 18 19 20 21 22 23" at bounding box center [631, 631] width 24 height 22
type input "06/10/2025, 05:00"
drag, startPoint x: 815, startPoint y: 442, endPoint x: 835, endPoint y: 451, distance: 21.9
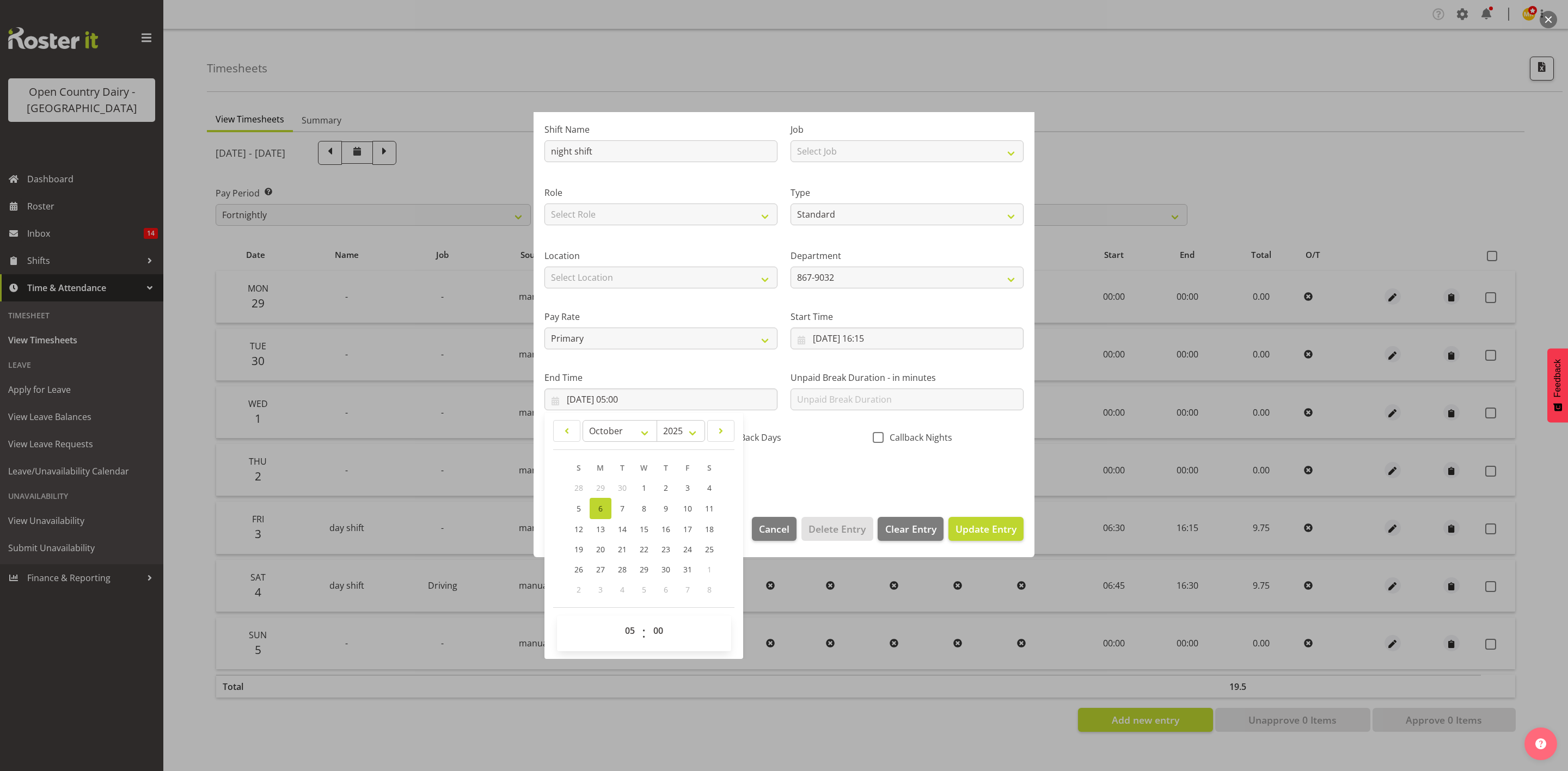
click at [816, 443] on div "CallBack Days" at bounding box center [784, 439] width 151 height 14
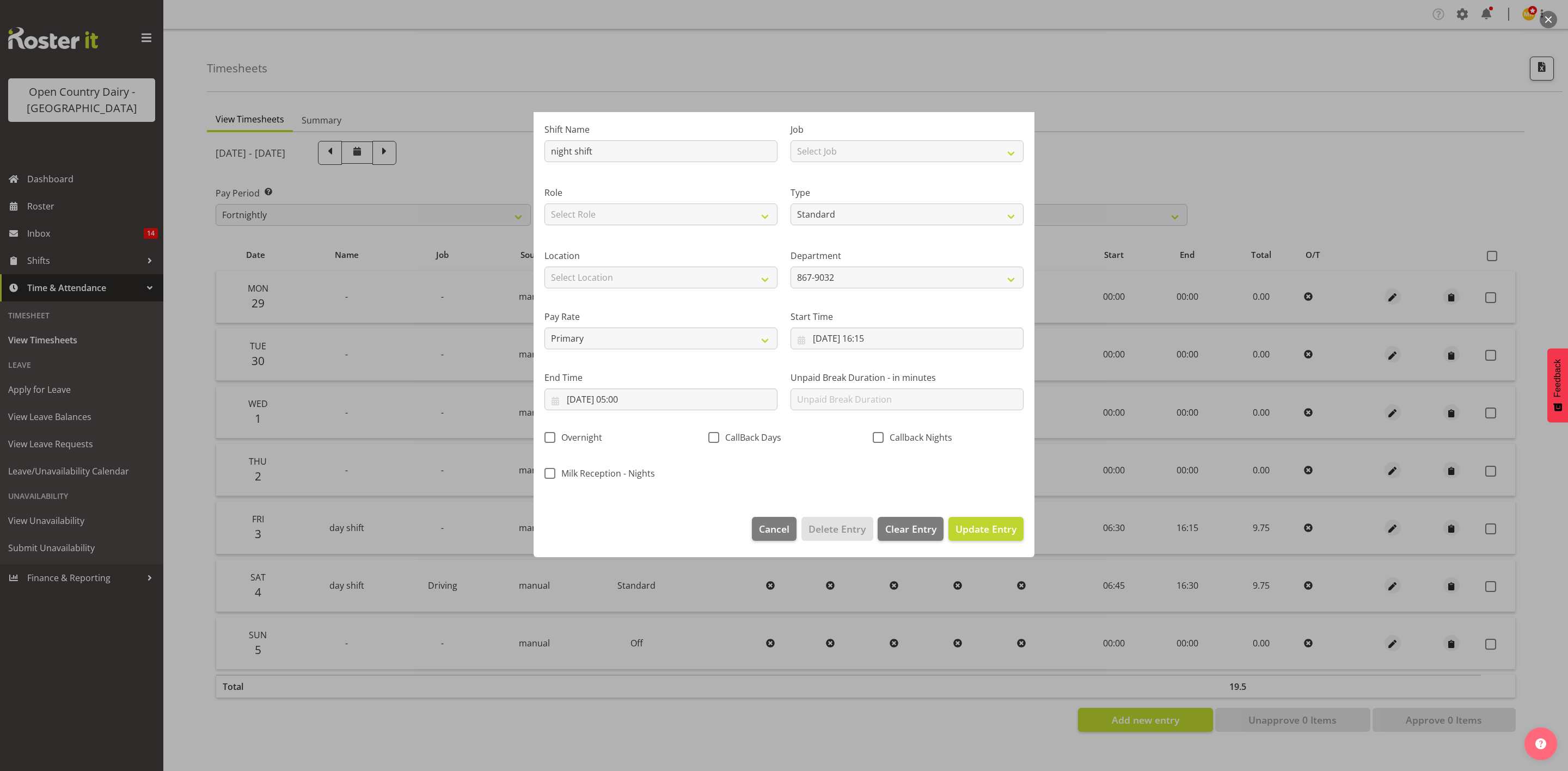
scroll to position [0, 0]
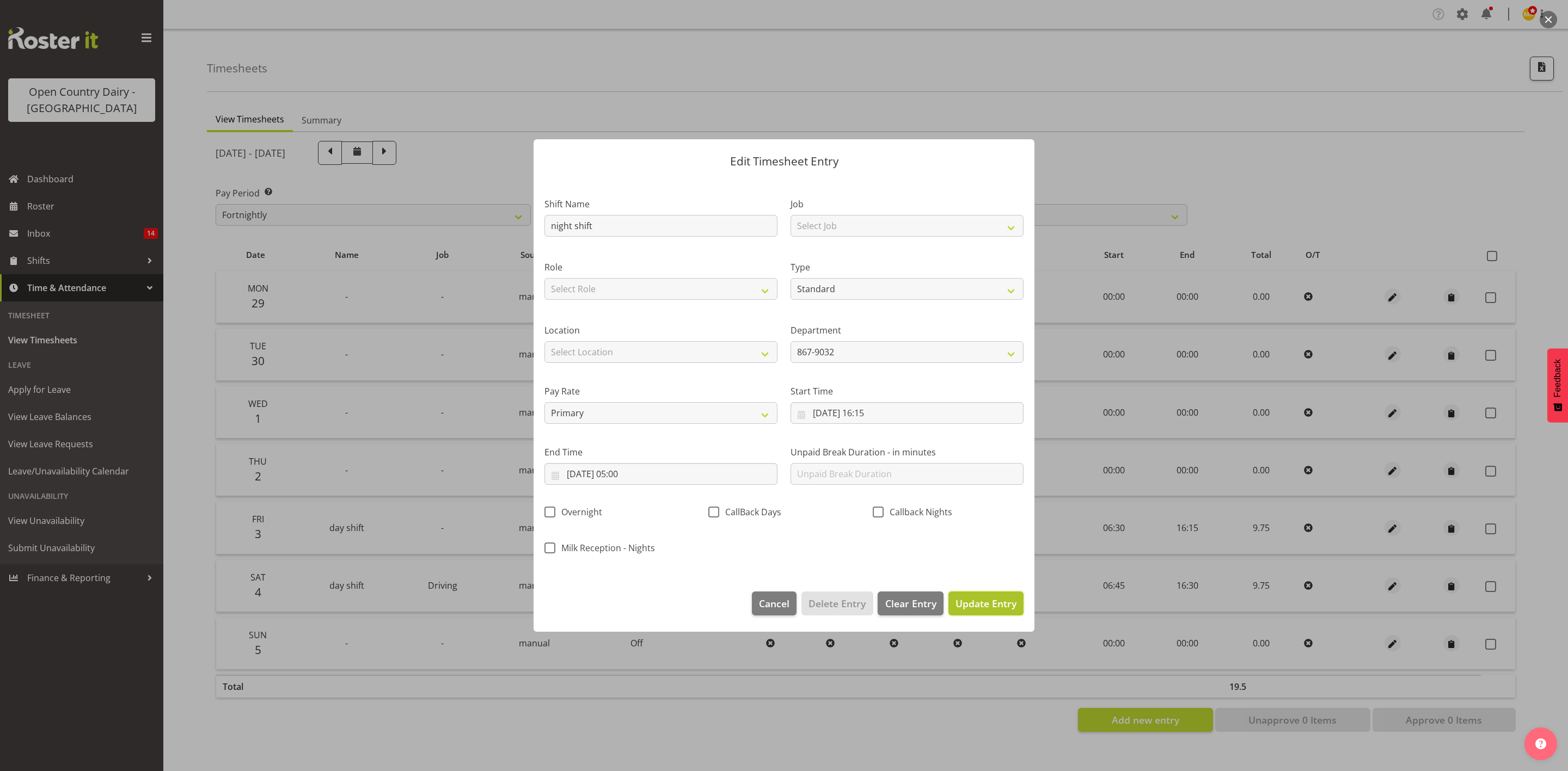
click at [996, 607] on span "Update Entry" at bounding box center [986, 603] width 61 height 13
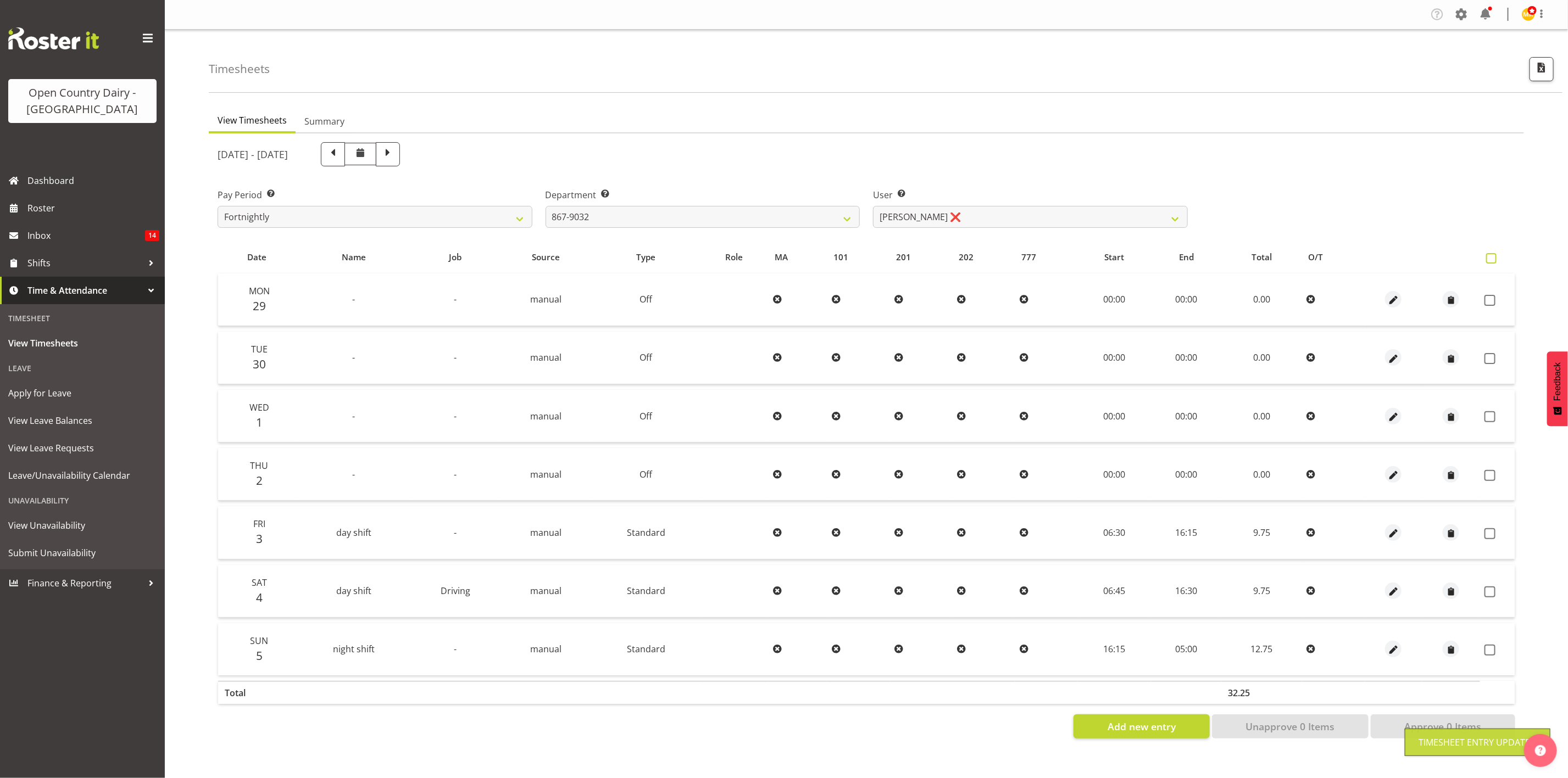
click at [1492, 257] on span at bounding box center [1491, 258] width 10 height 10
click at [1492, 257] on input "checkbox" at bounding box center [1489, 259] width 7 height 7
checkbox input "true"
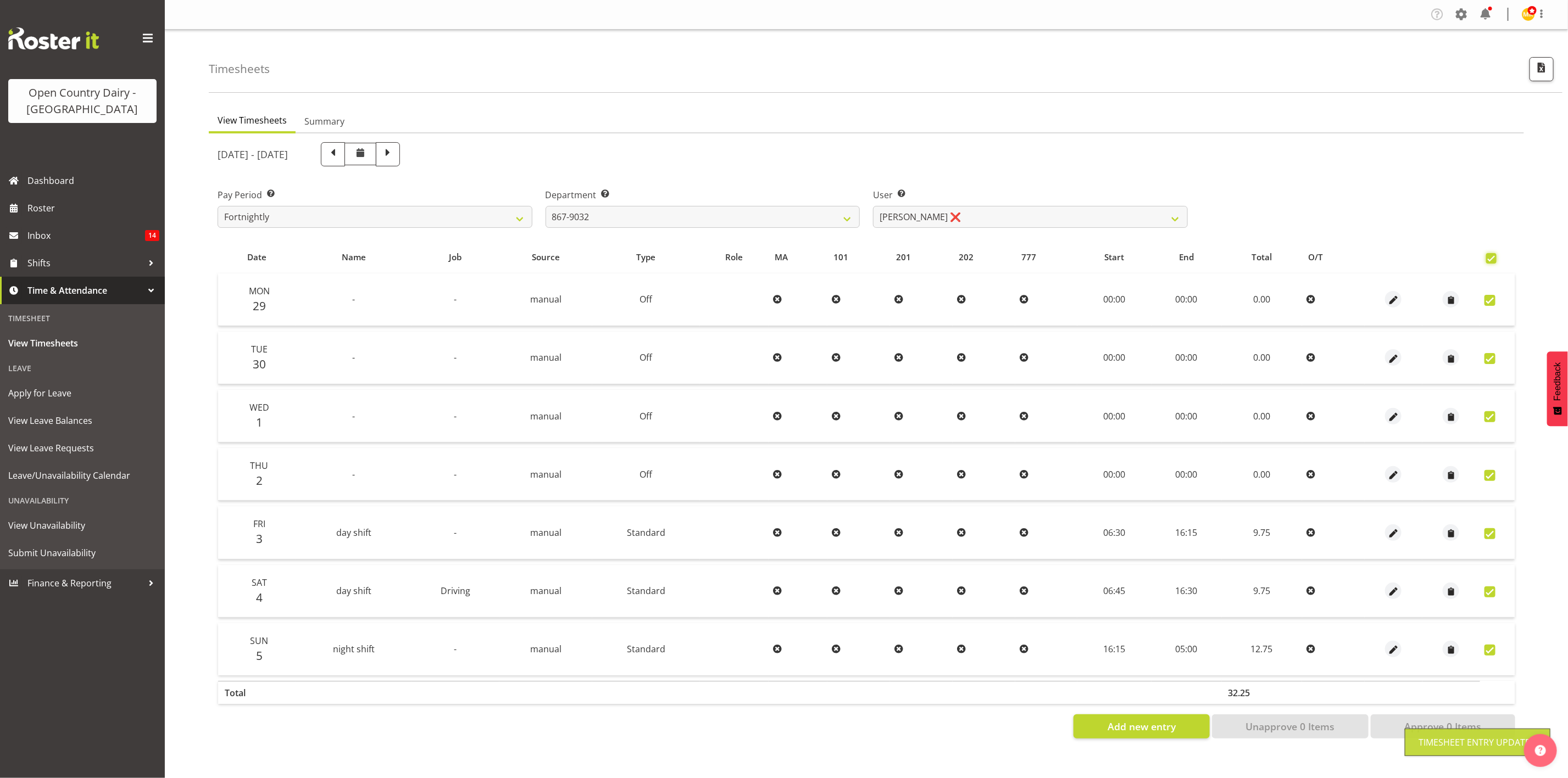
checkbox input "true"
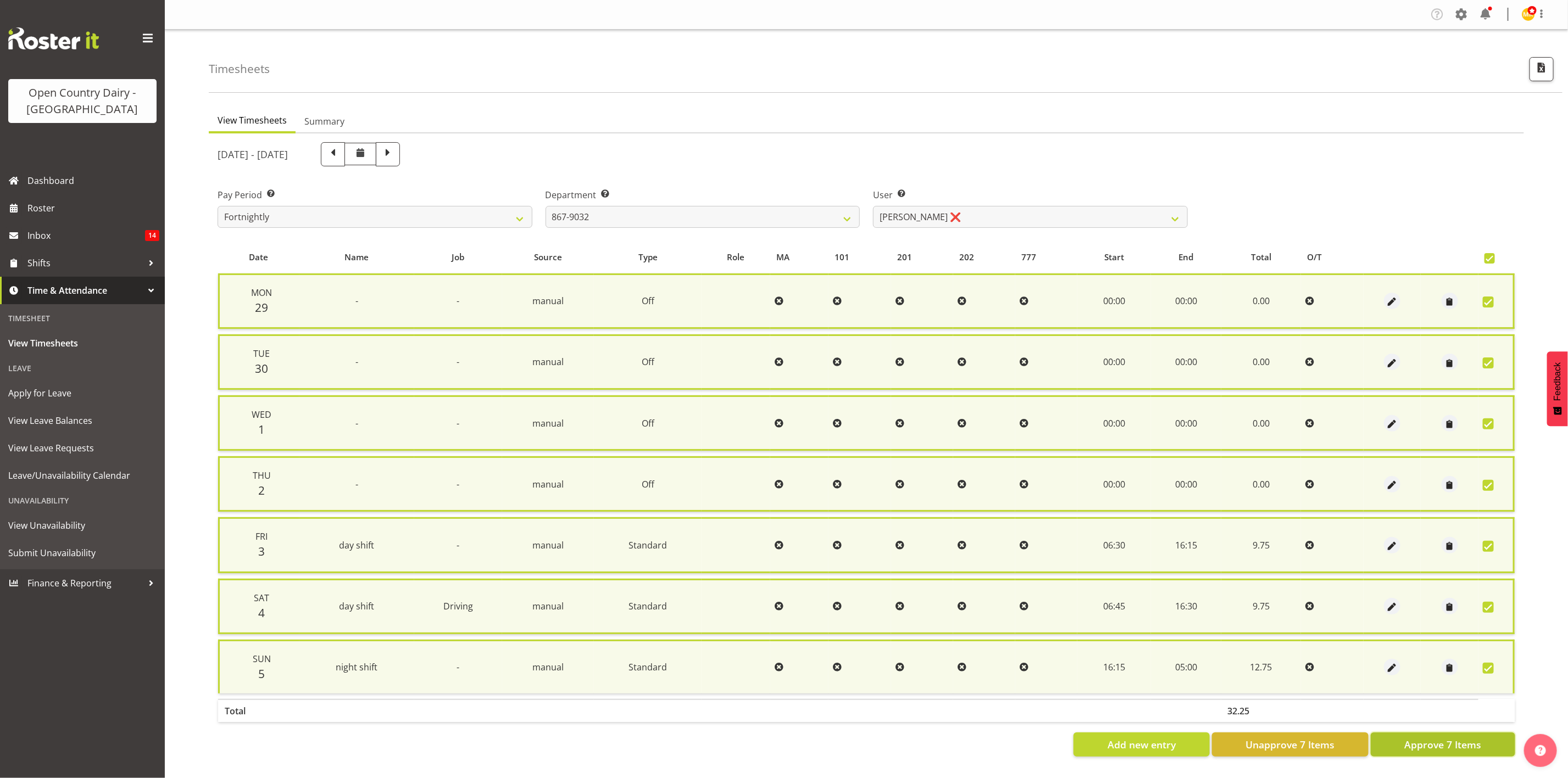
click at [1418, 733] on button "Approve 7 Items" at bounding box center [1443, 744] width 144 height 24
checkbox input "false"
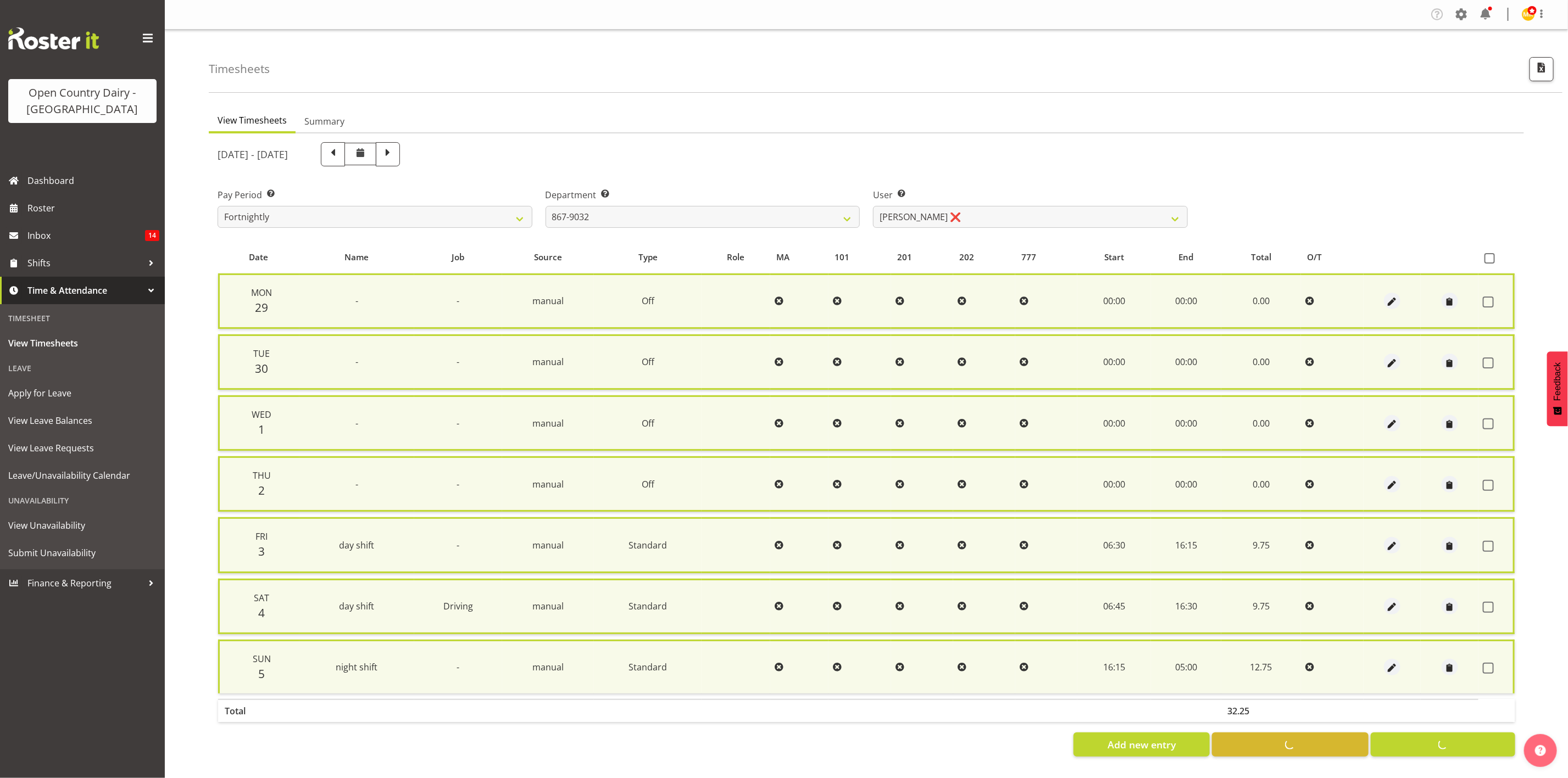
checkbox input "false"
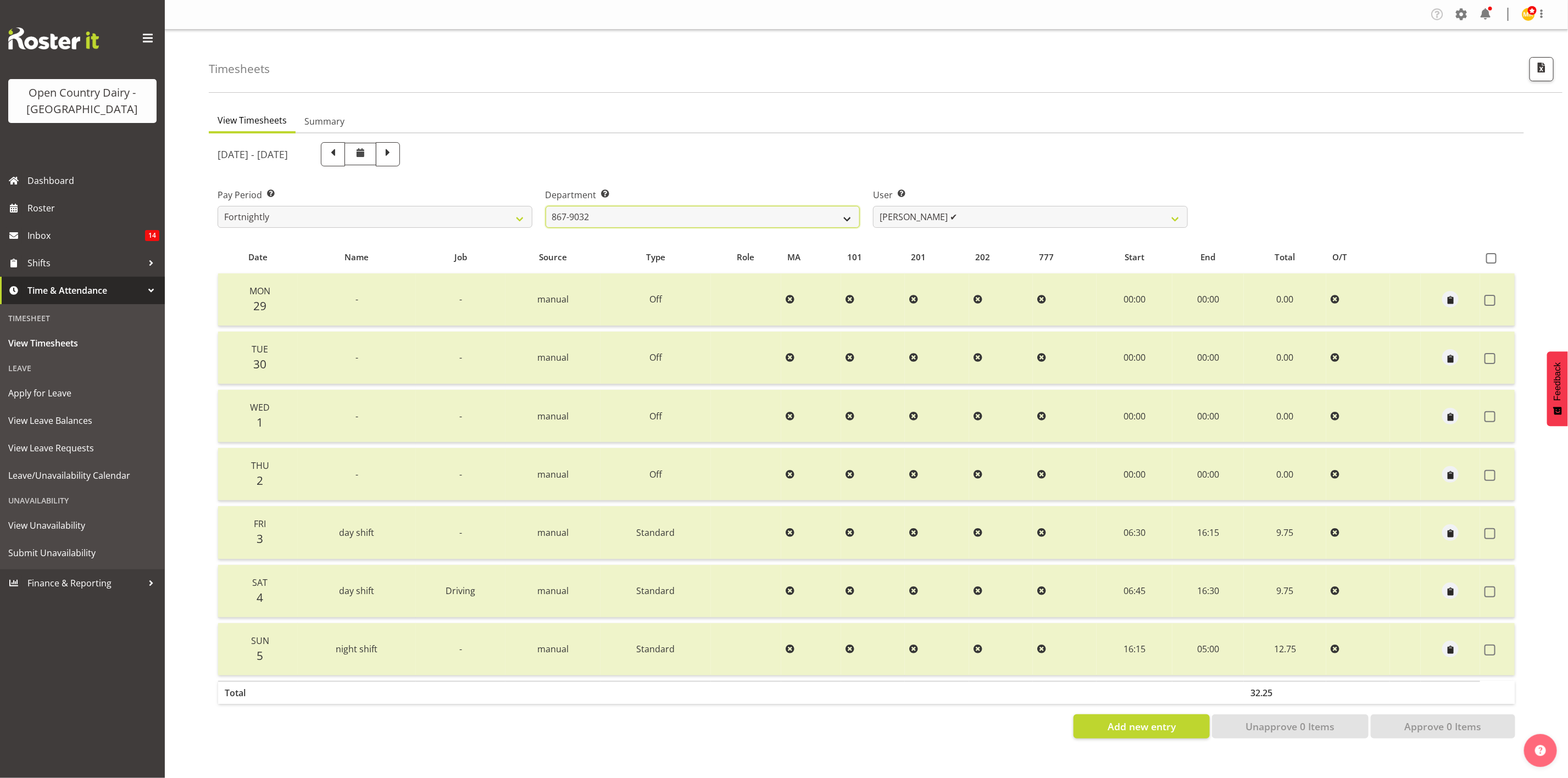
click at [763, 213] on select "734 735 736 737 738 739 851 853 854 855 856 858 861 862 865 867-9032 868 869 87…" at bounding box center [703, 217] width 315 height 22
select select "690"
click at [545, 206] on select "734 735 736 737 738 739 851 853 854 855 856 858 861 862 865 867-9032 868 869 87…" at bounding box center [703, 217] width 315 height 22
select select "9759"
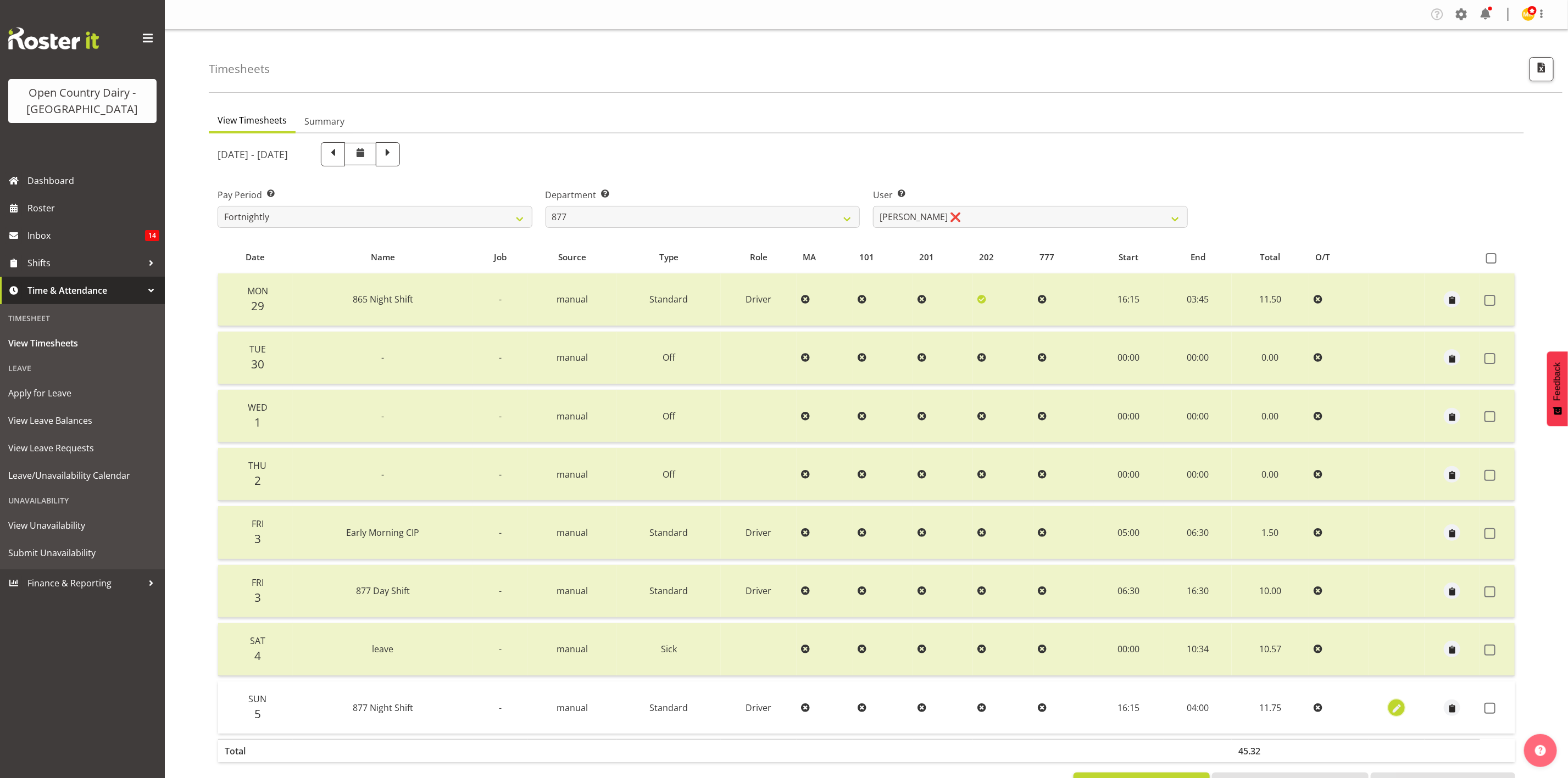
click at [1400, 709] on span "button" at bounding box center [1397, 709] width 13 height 13
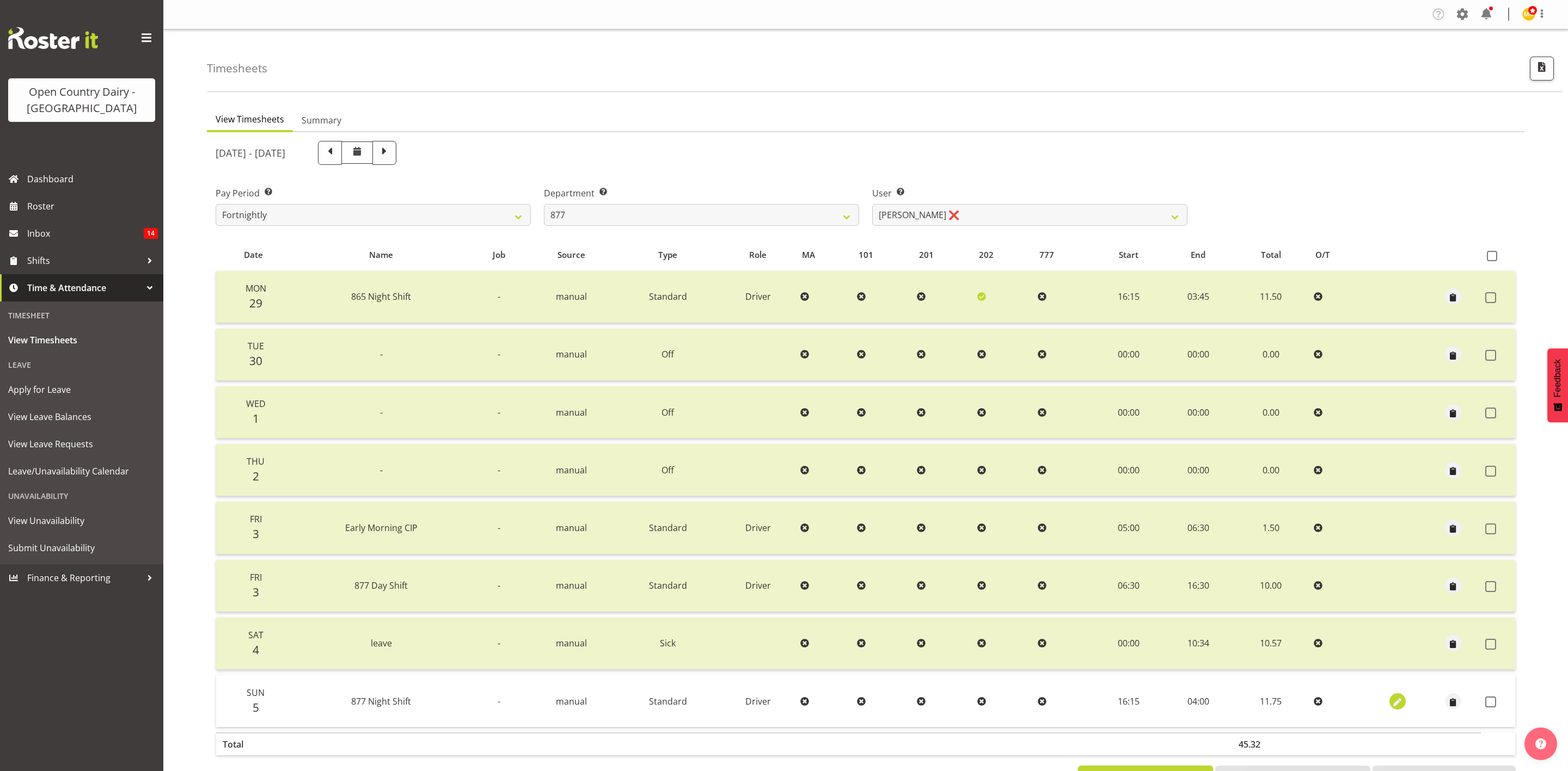
select select "Standard"
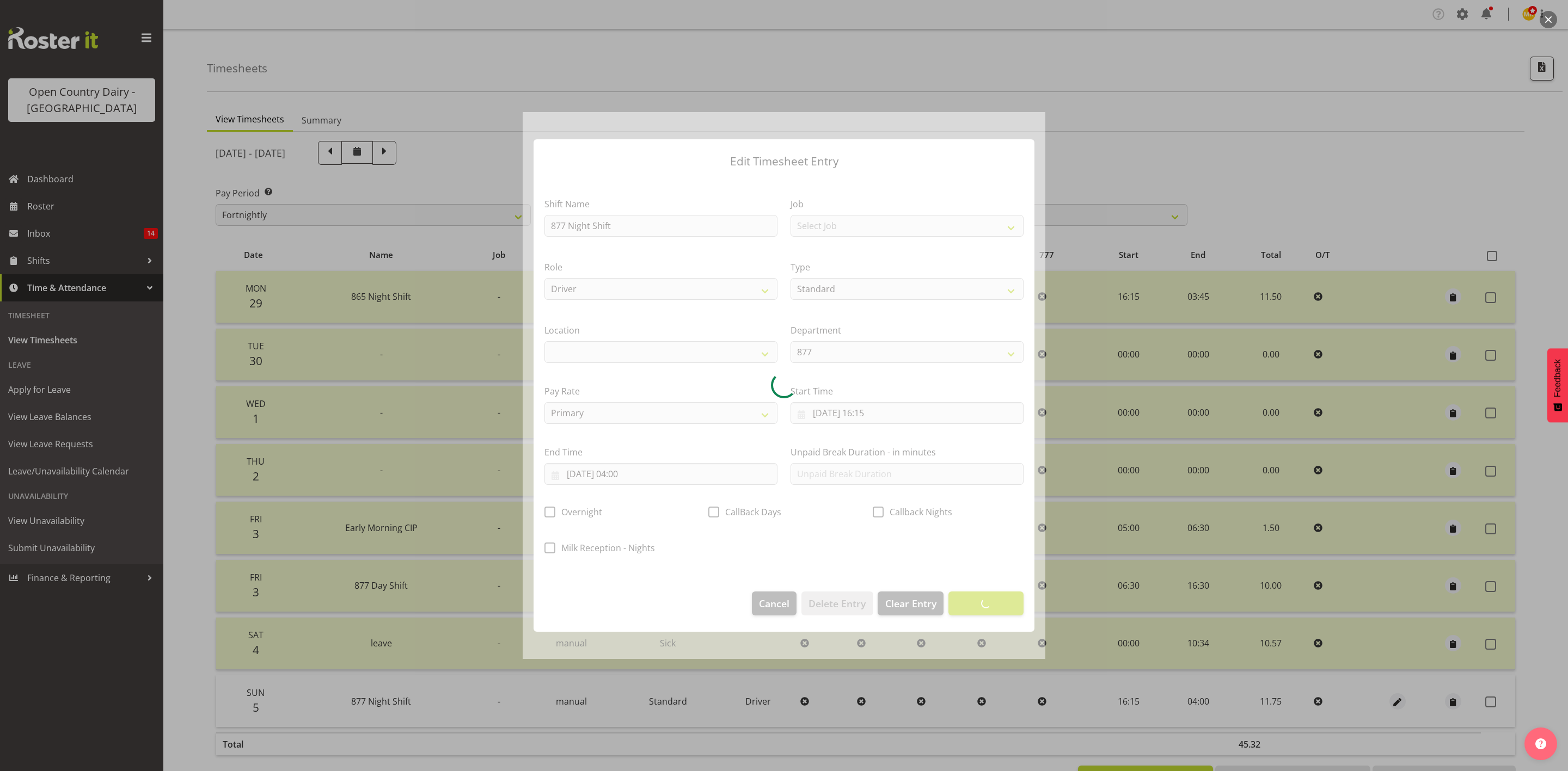
select select
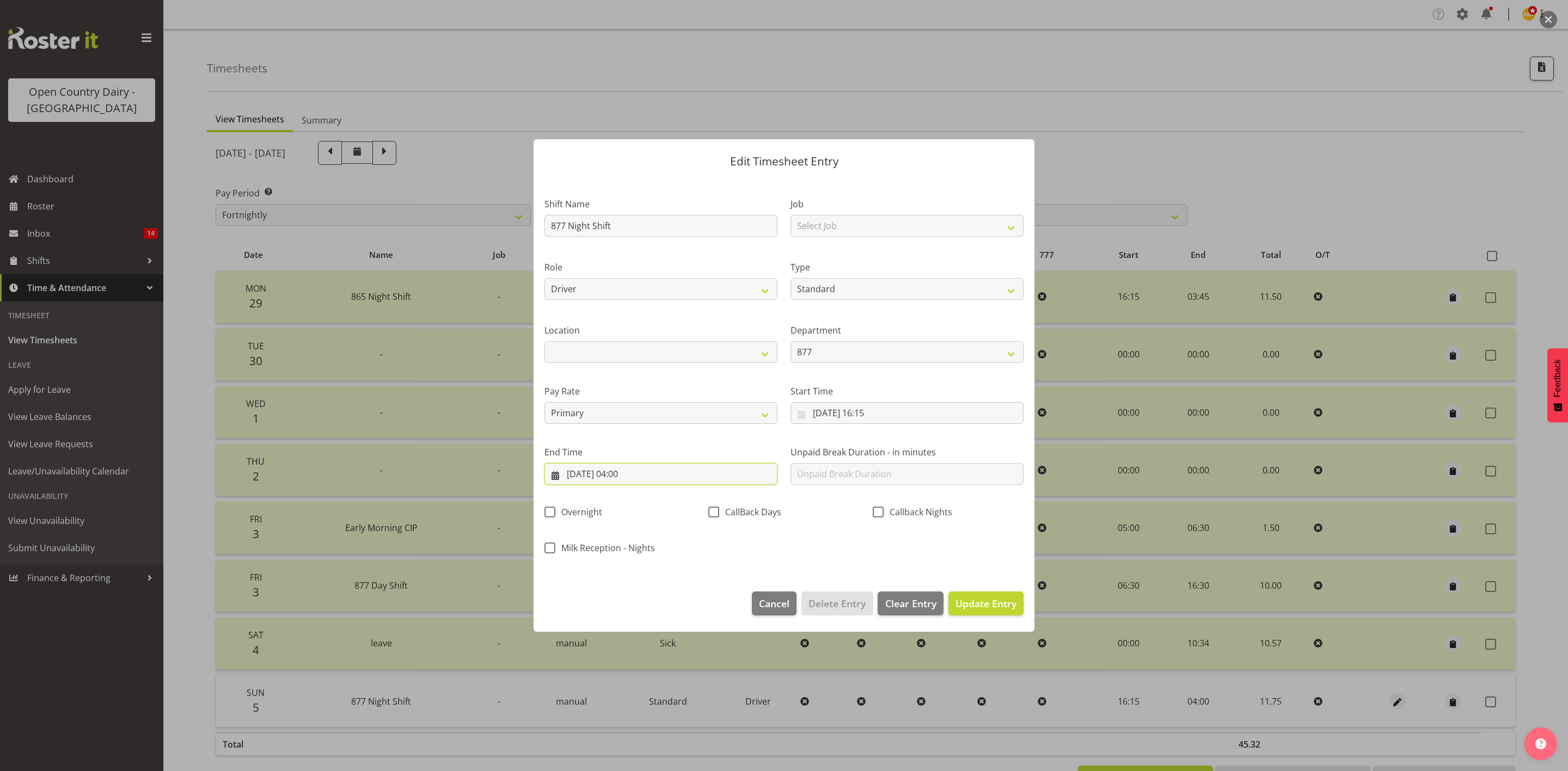
click at [637, 478] on input "06/10/2025, 04:00" at bounding box center [660, 474] width 233 height 22
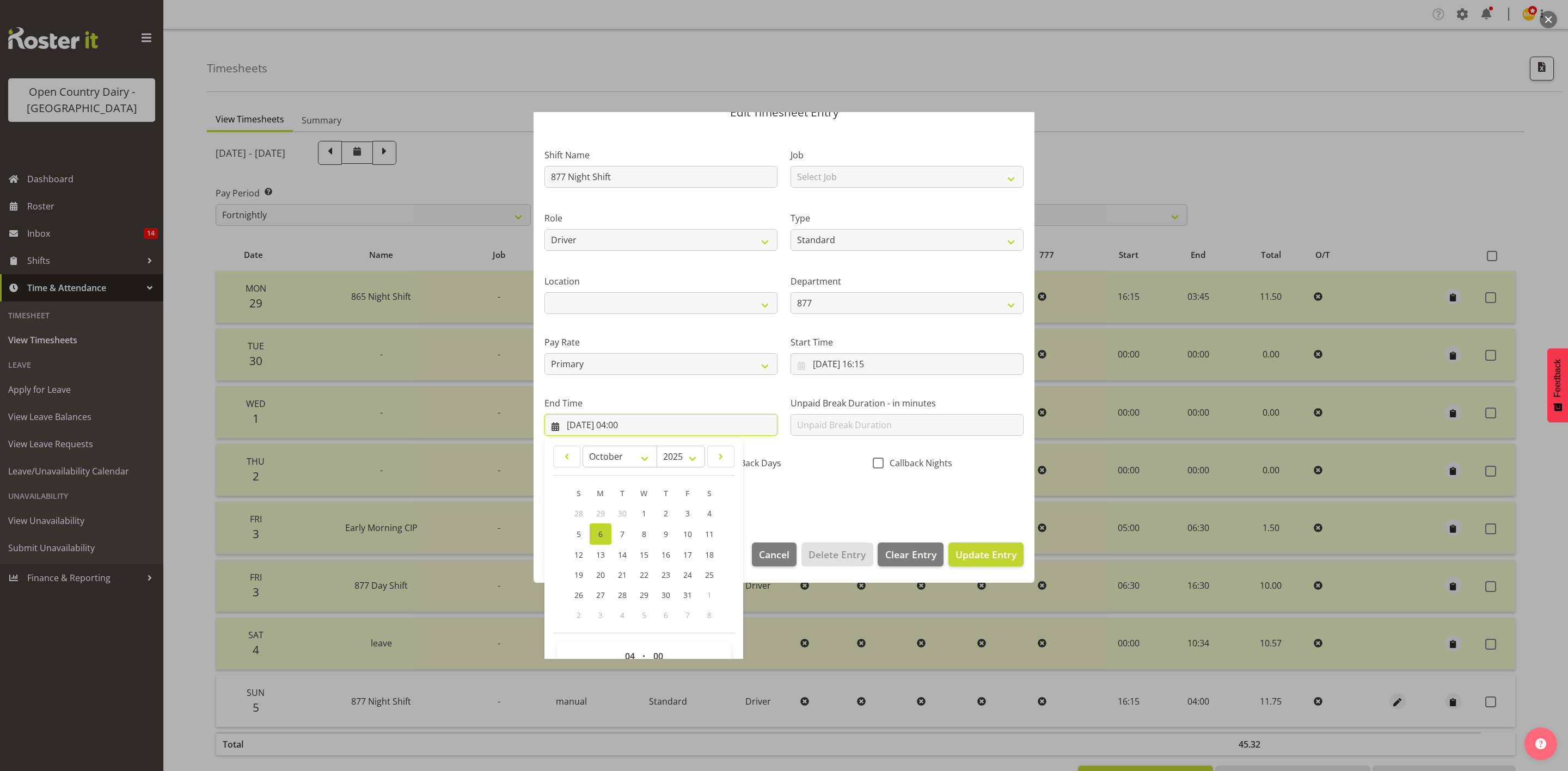
scroll to position [75, 0]
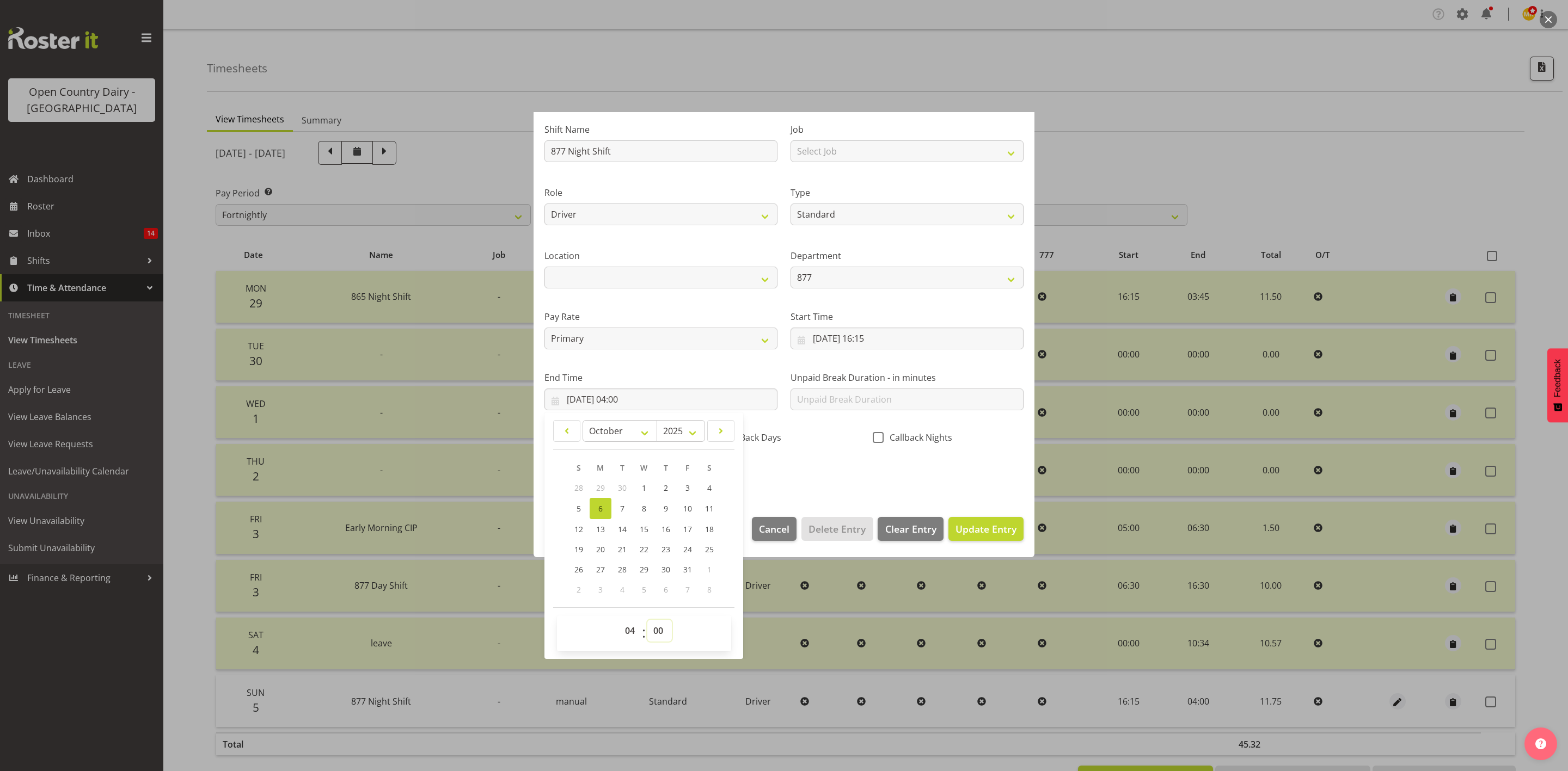
drag, startPoint x: 652, startPoint y: 630, endPoint x: 631, endPoint y: 630, distance: 21.0
click at [652, 630] on select "00 01 02 03 04 05 06 07 08 09 10 11 12 13 14 15 16 17 18 19 20 21 22 23 24 25 2…" at bounding box center [659, 631] width 24 height 22
click at [628, 627] on select "00 01 02 03 04 05 06 07 08 09 10 11 12 13 14 15 16 17 18 19 20 21 22 23" at bounding box center [631, 631] width 24 height 22
select select "5"
click at [619, 620] on select "00 01 02 03 04 05 06 07 08 09 10 11 12 13 14 15 16 17 18 19 20 21 22 23" at bounding box center [631, 631] width 24 height 22
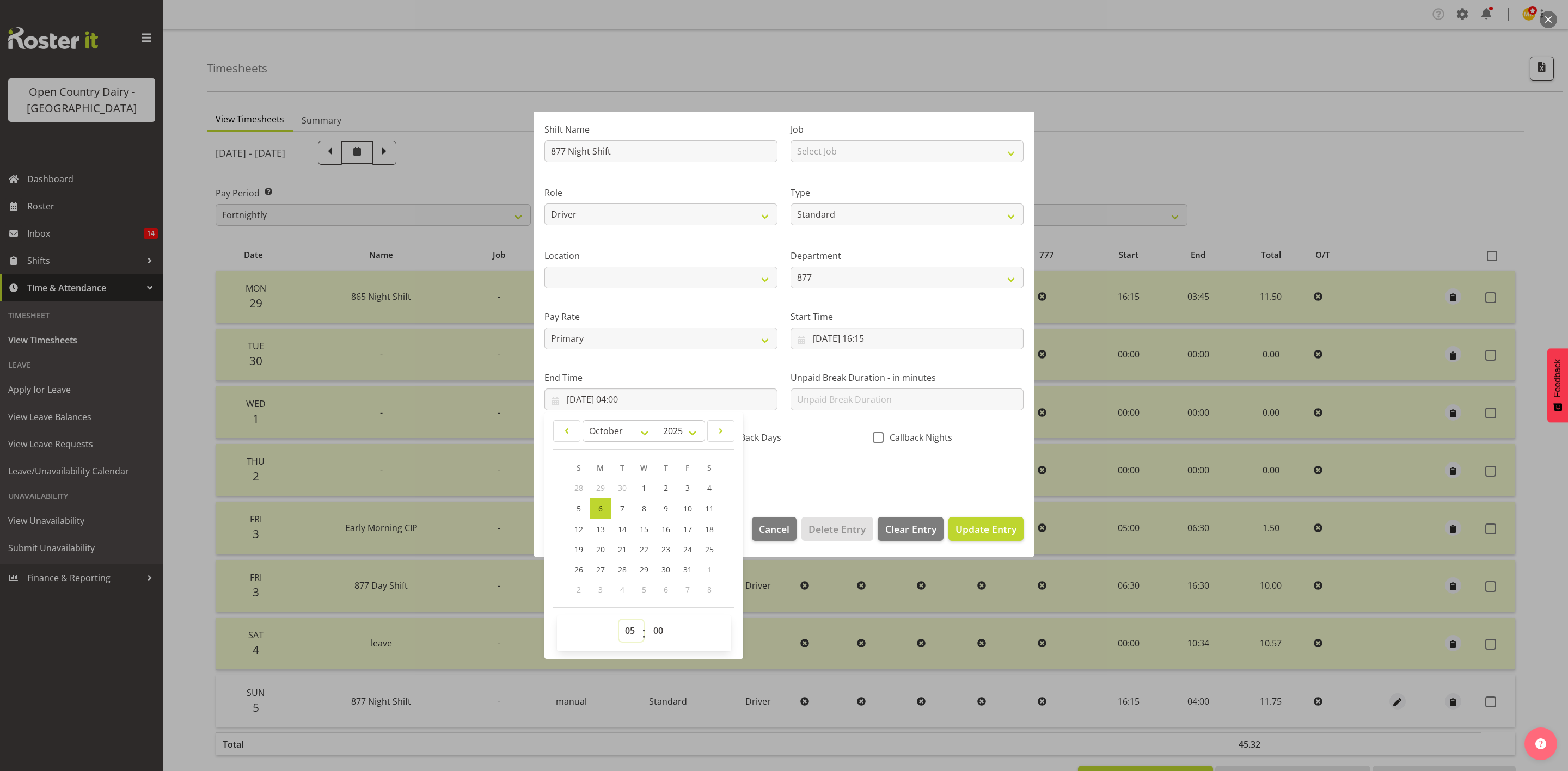
type input "06/10/2025, 05:00"
drag, startPoint x: 822, startPoint y: 466, endPoint x: 848, endPoint y: 473, distance: 26.9
click at [822, 466] on div "Shift Name 877 Night Shift Job Select Job Connecting /unconnecting Trailers Dri…" at bounding box center [784, 298] width 492 height 381
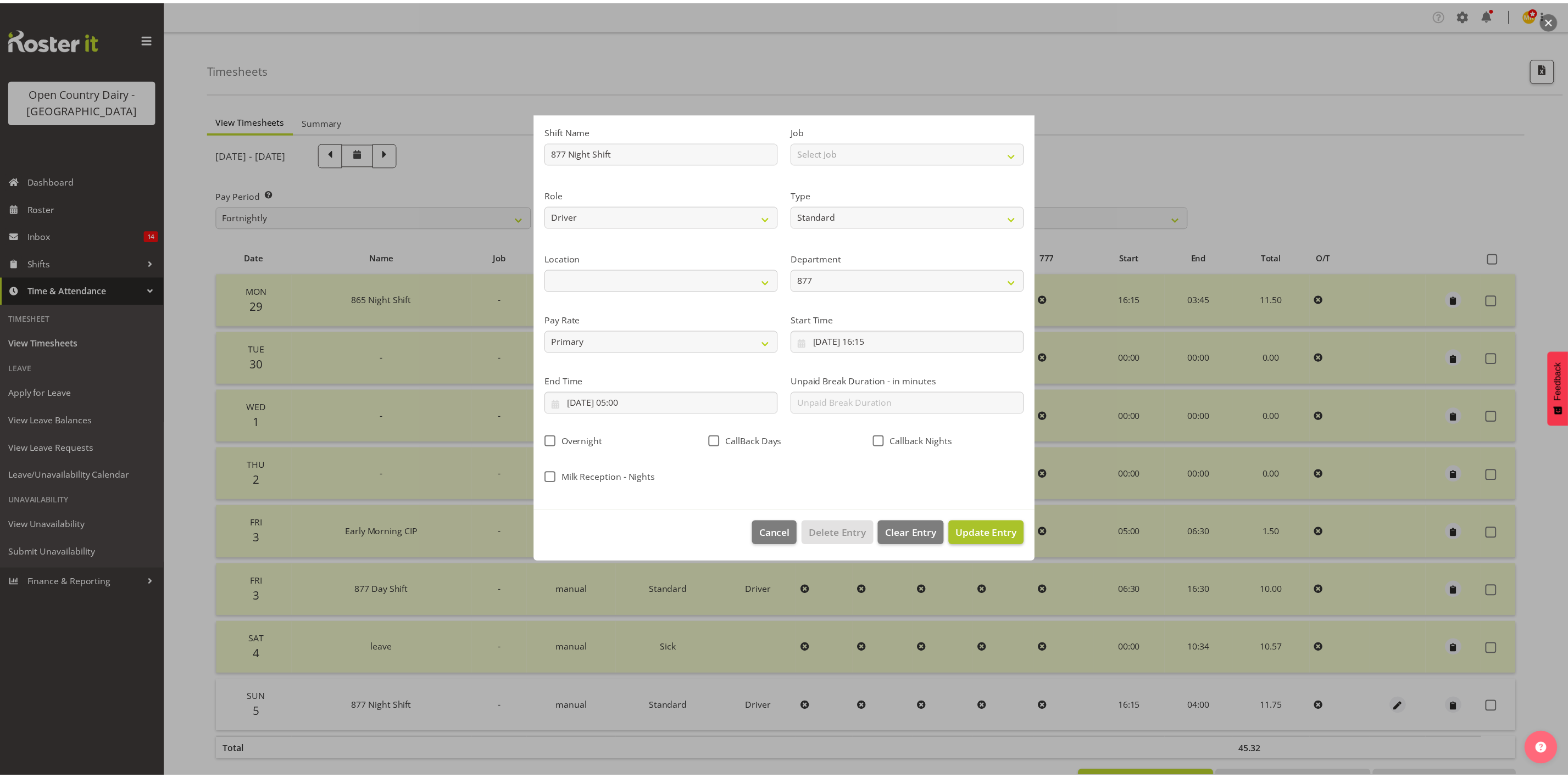
scroll to position [0, 0]
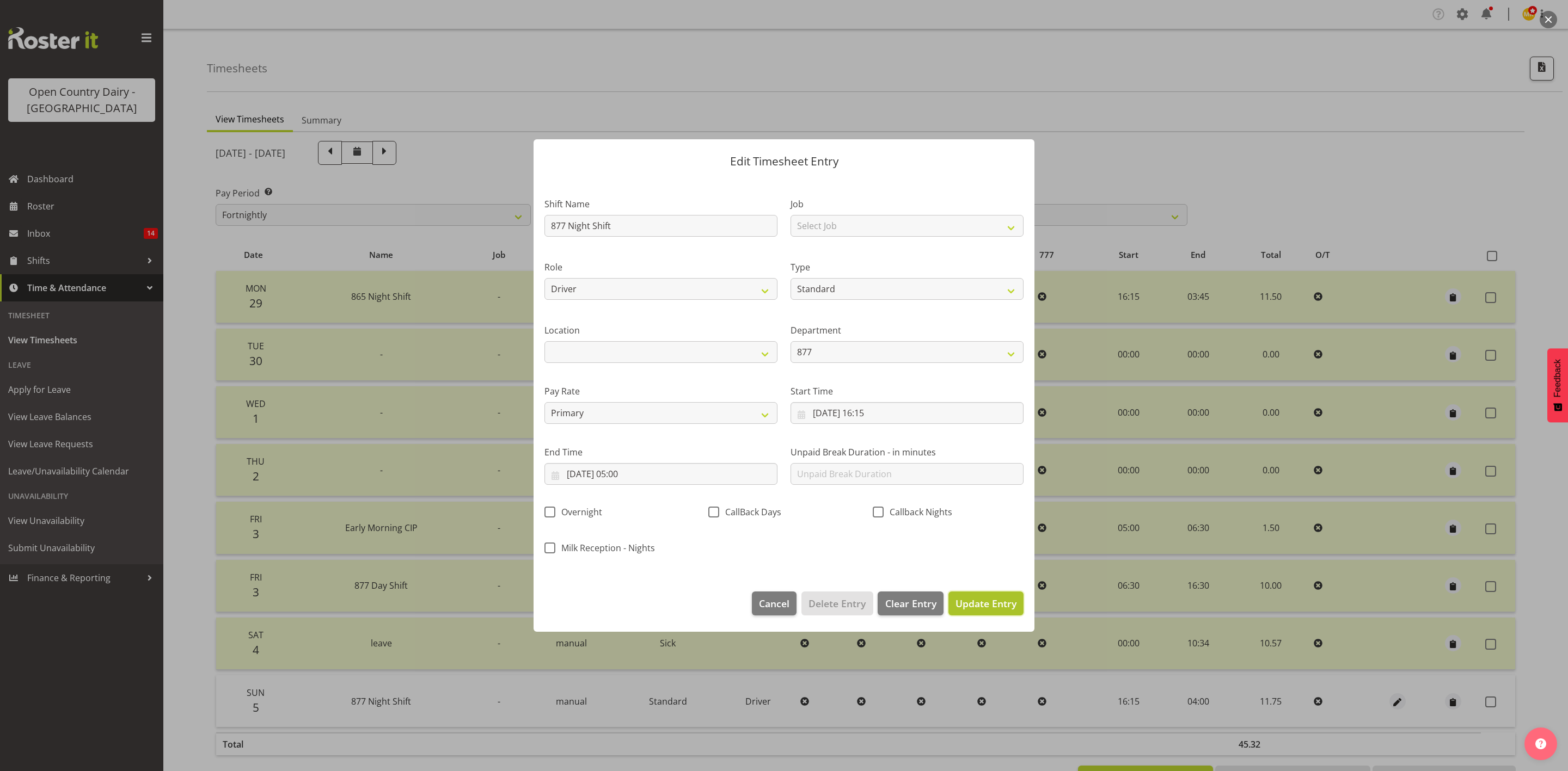
click at [1011, 602] on span "Update Entry" at bounding box center [986, 603] width 61 height 13
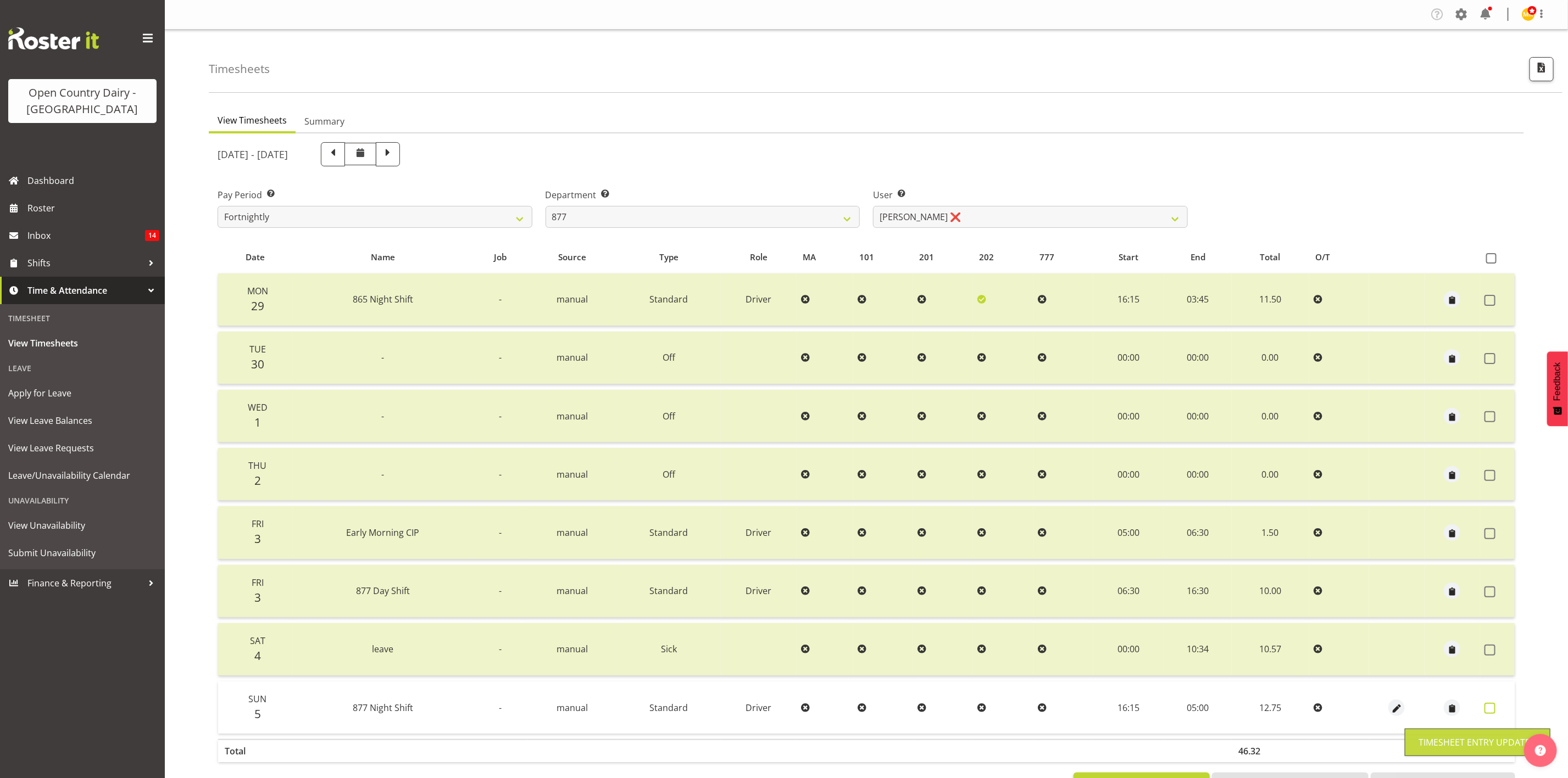
click at [1496, 707] on label at bounding box center [1493, 709] width 17 height 11
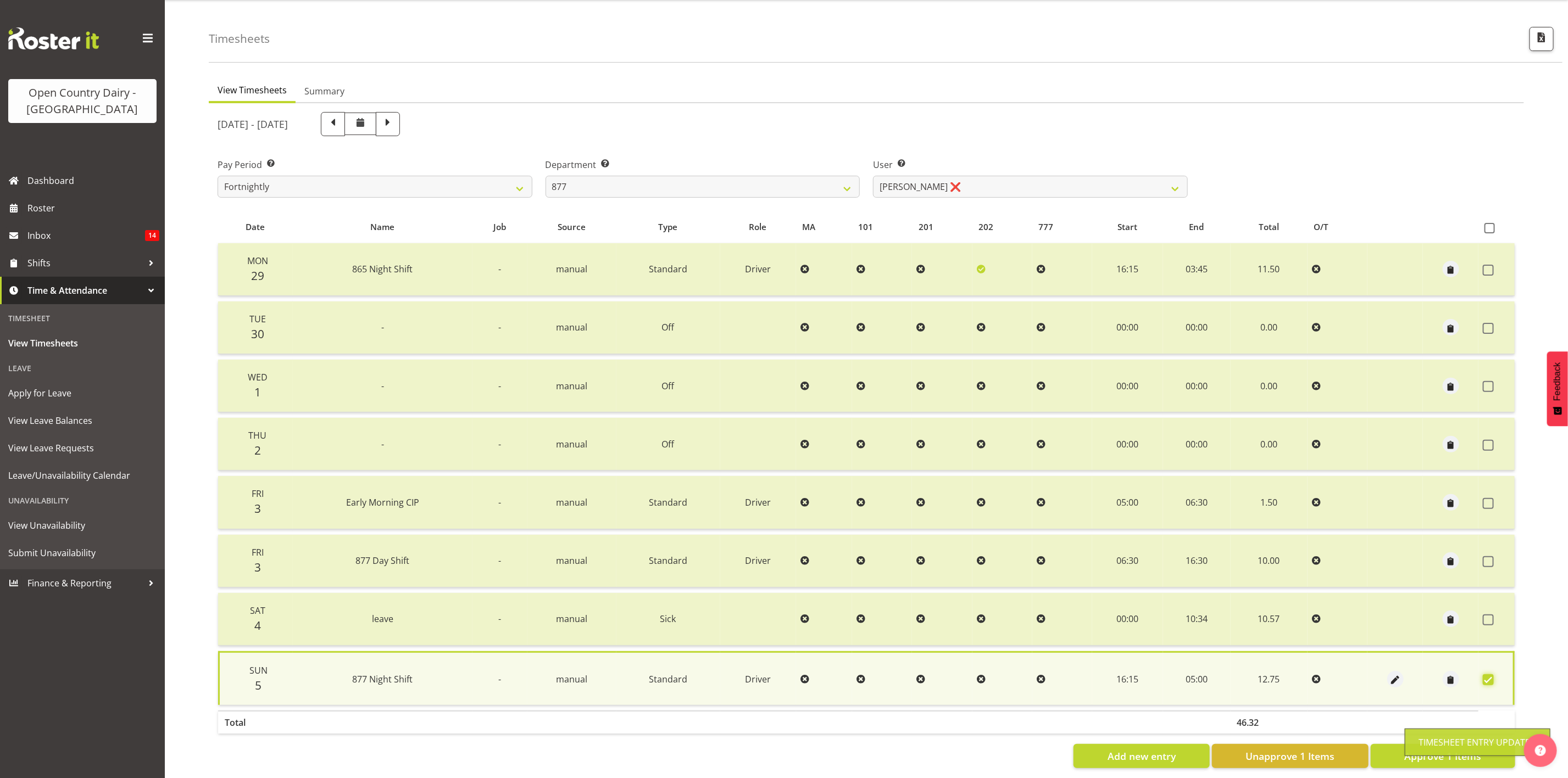
scroll to position [47, 0]
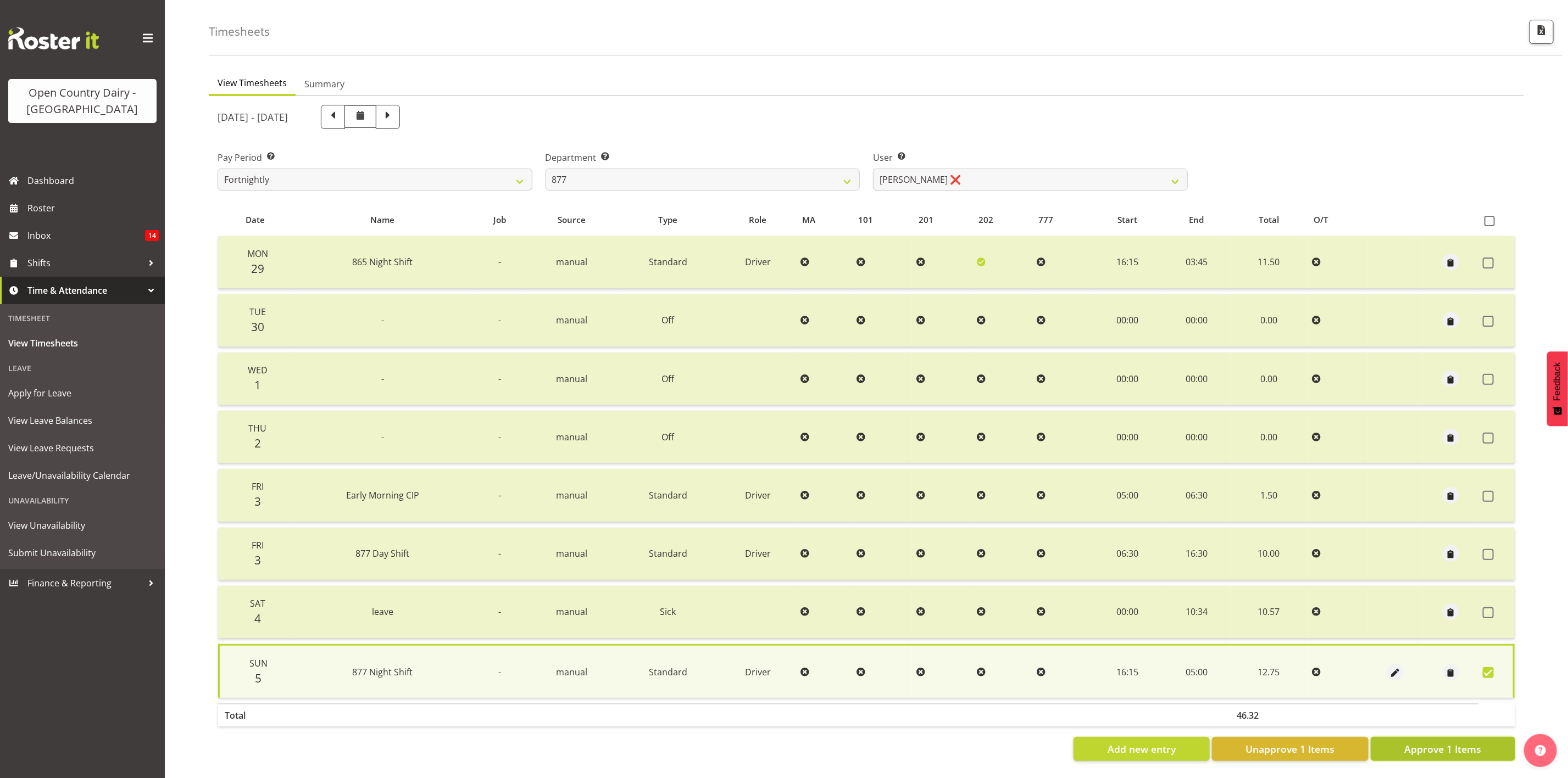
click at [1406, 742] on span "Approve 1 Items" at bounding box center [1442, 749] width 77 height 14
checkbox input "false"
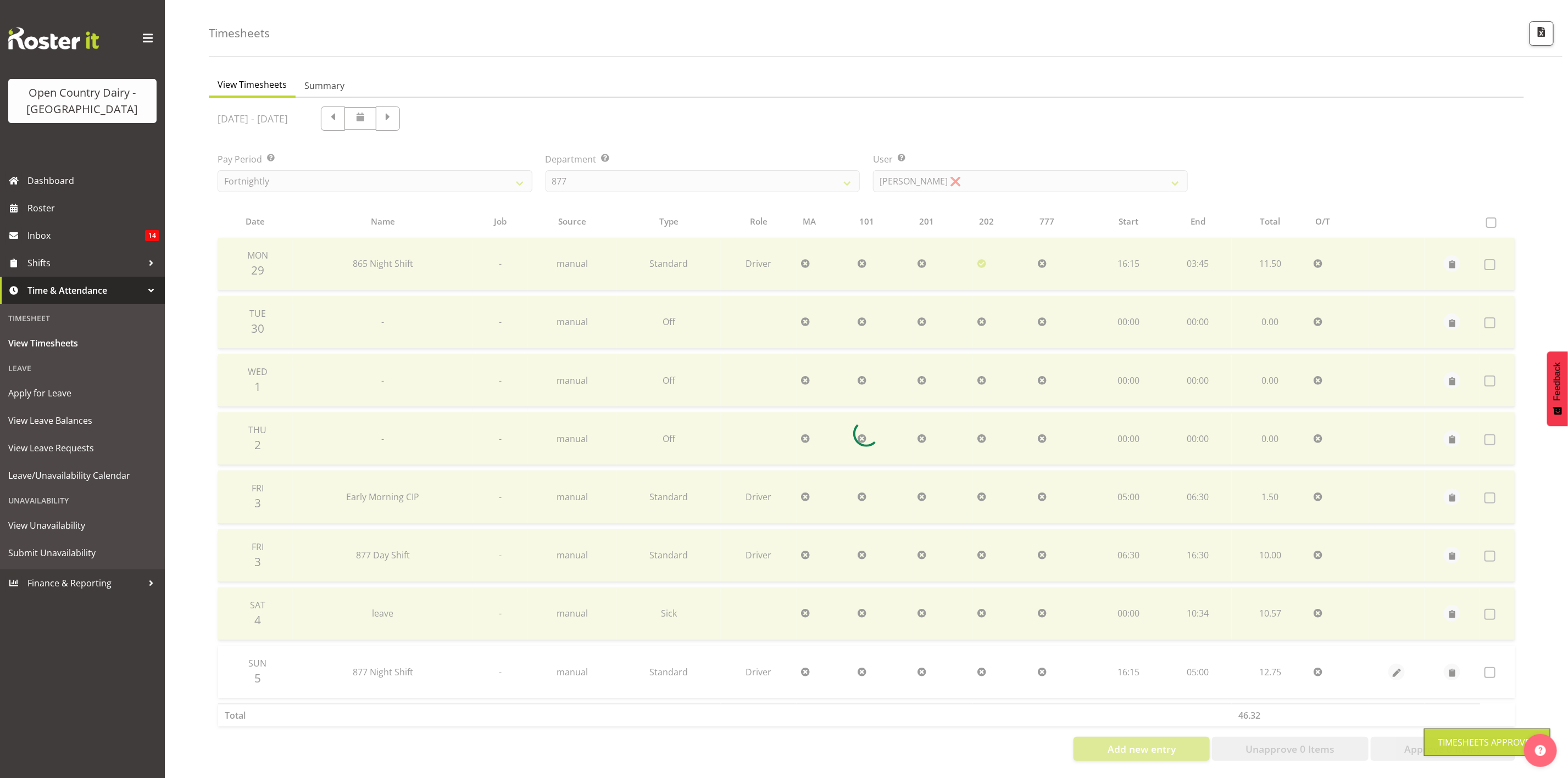
scroll to position [45, 0]
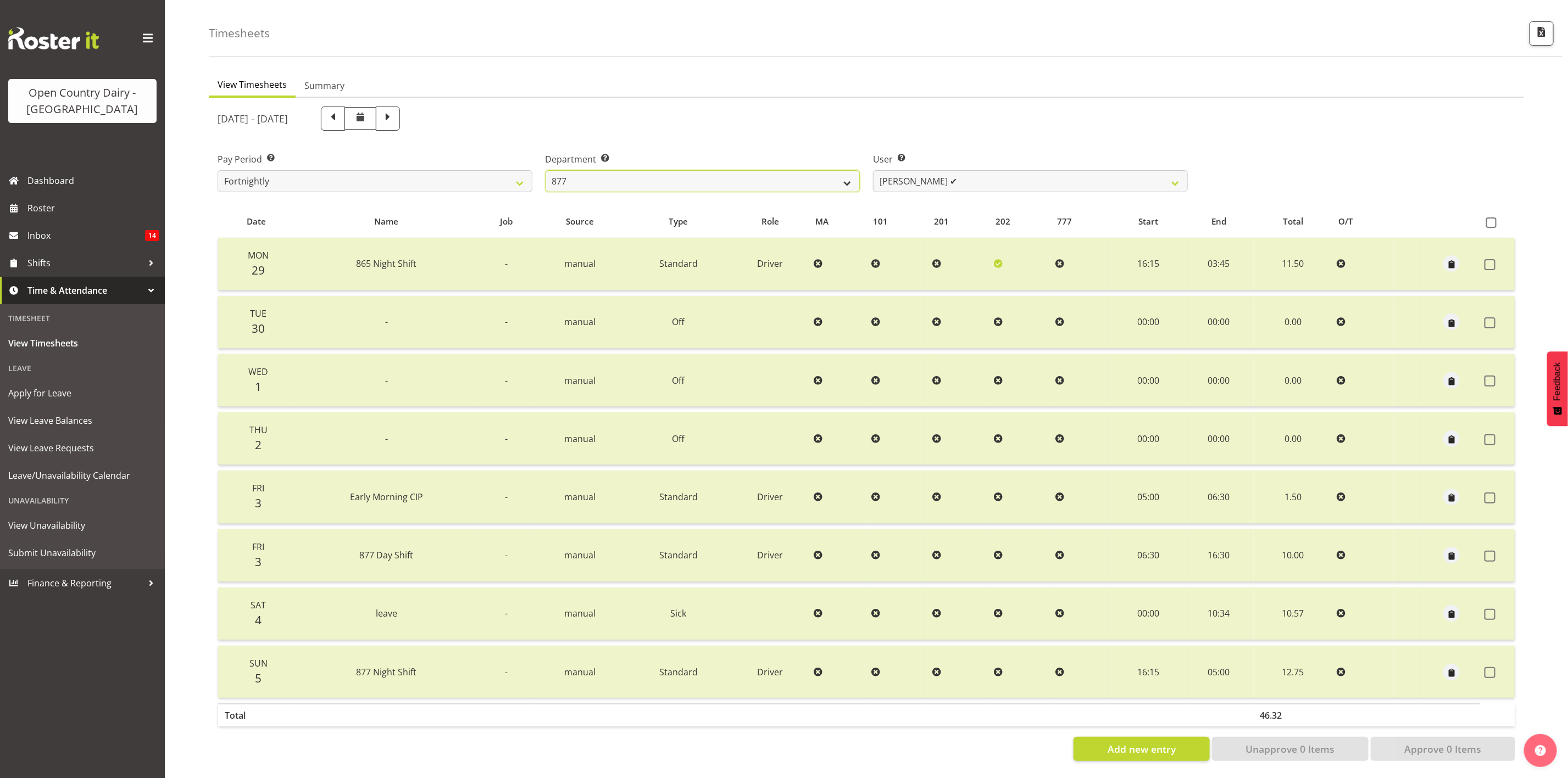
click at [831, 175] on select "734 735 736 737 738 739 851 853 854 855 856 858 861 862 865 867-9032 868 869 87…" at bounding box center [703, 181] width 315 height 22
select select "667"
click at [545, 170] on select "734 735 736 737 738 739 851 853 854 855 856 858 861 862 865 867-9032 868 869 87…" at bounding box center [703, 181] width 315 height 22
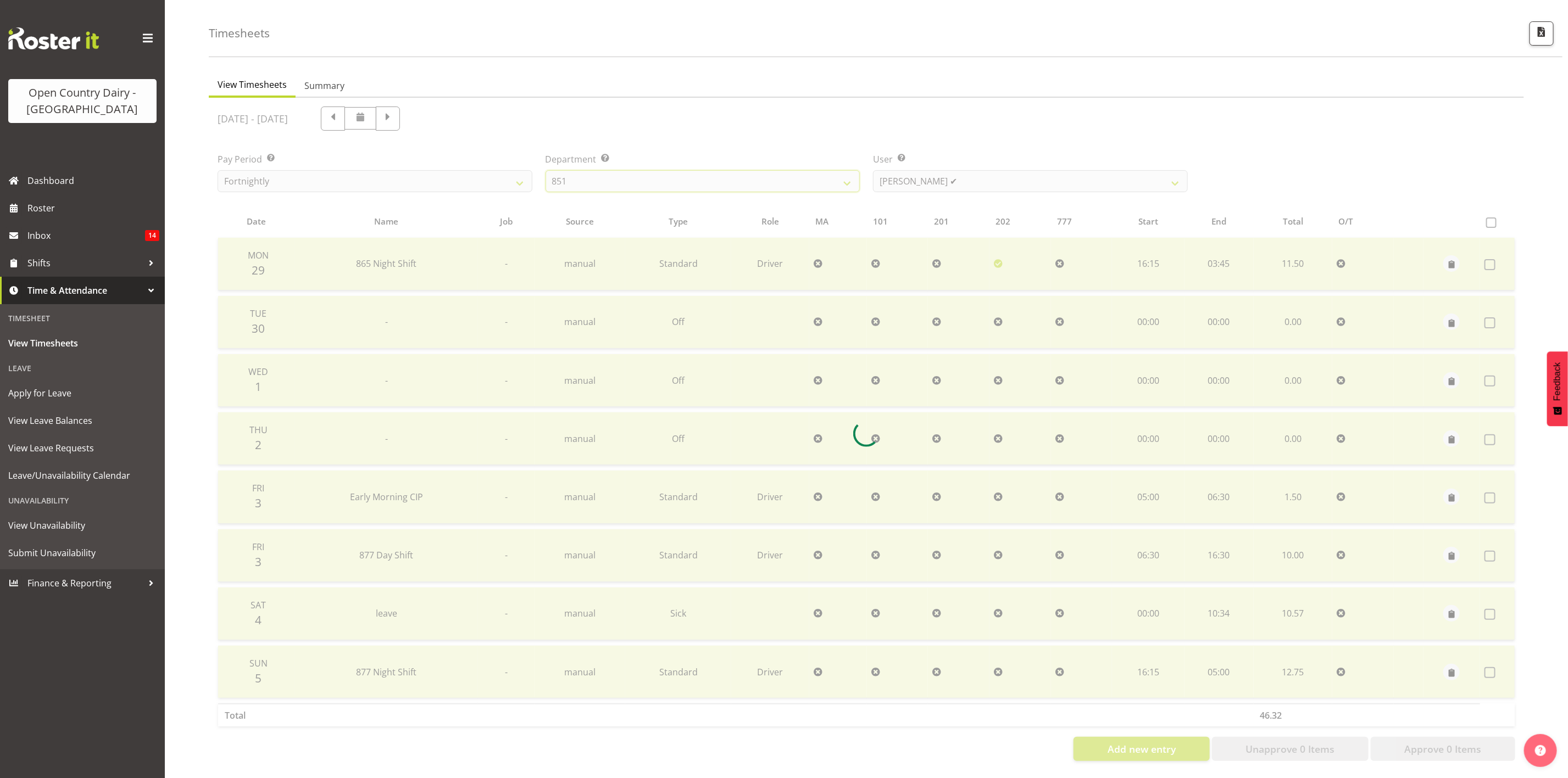
scroll to position [0, 0]
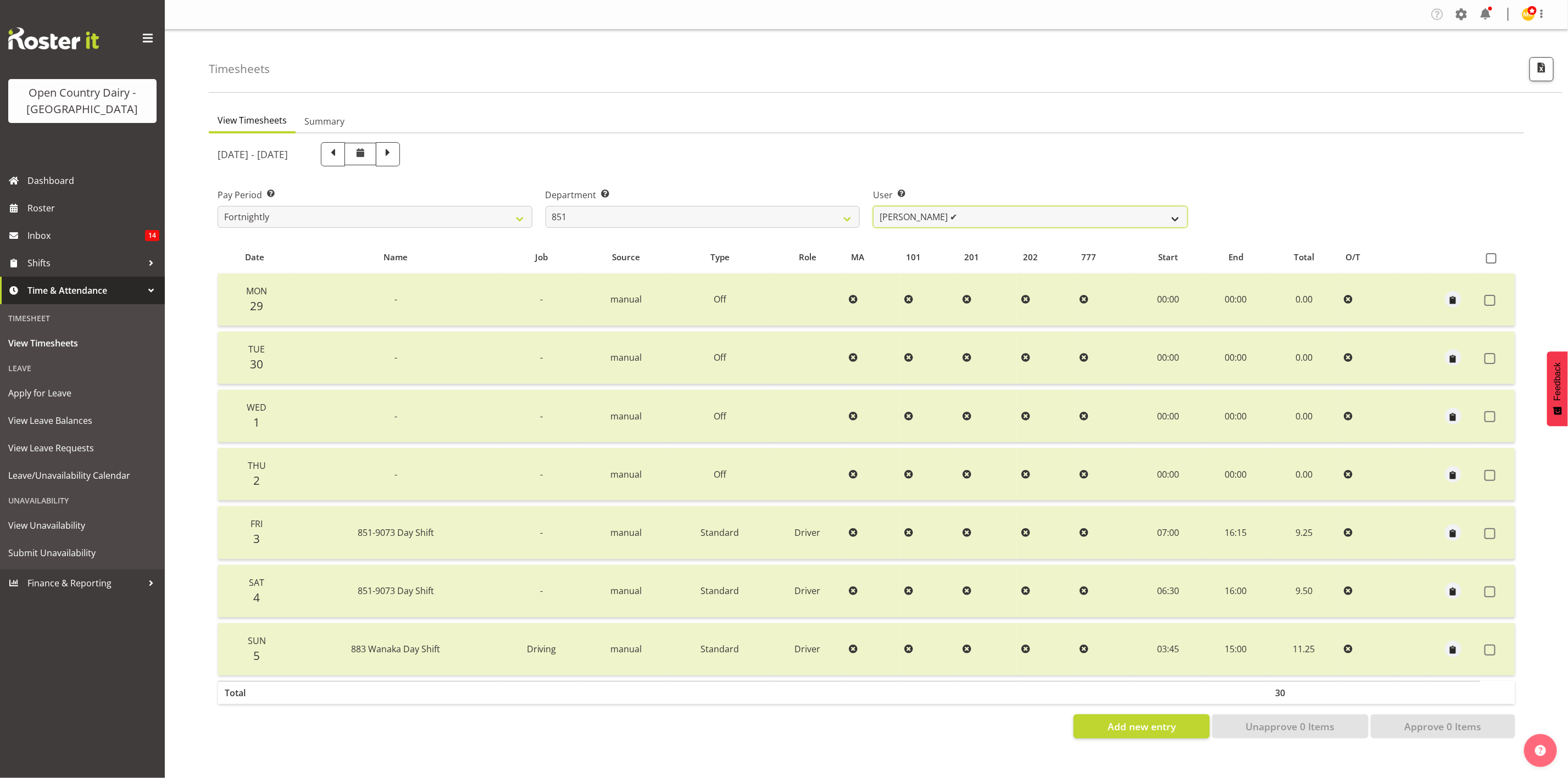
click at [940, 216] on select "Hayden Batt ✔ Martin Black ❌ Stacey Wilson ❌" at bounding box center [1030, 217] width 315 height 22
select select "7425"
click at [873, 206] on select "Hayden Batt ✔ Martin Black ❌ Stacey Wilson ❌" at bounding box center [1030, 217] width 315 height 22
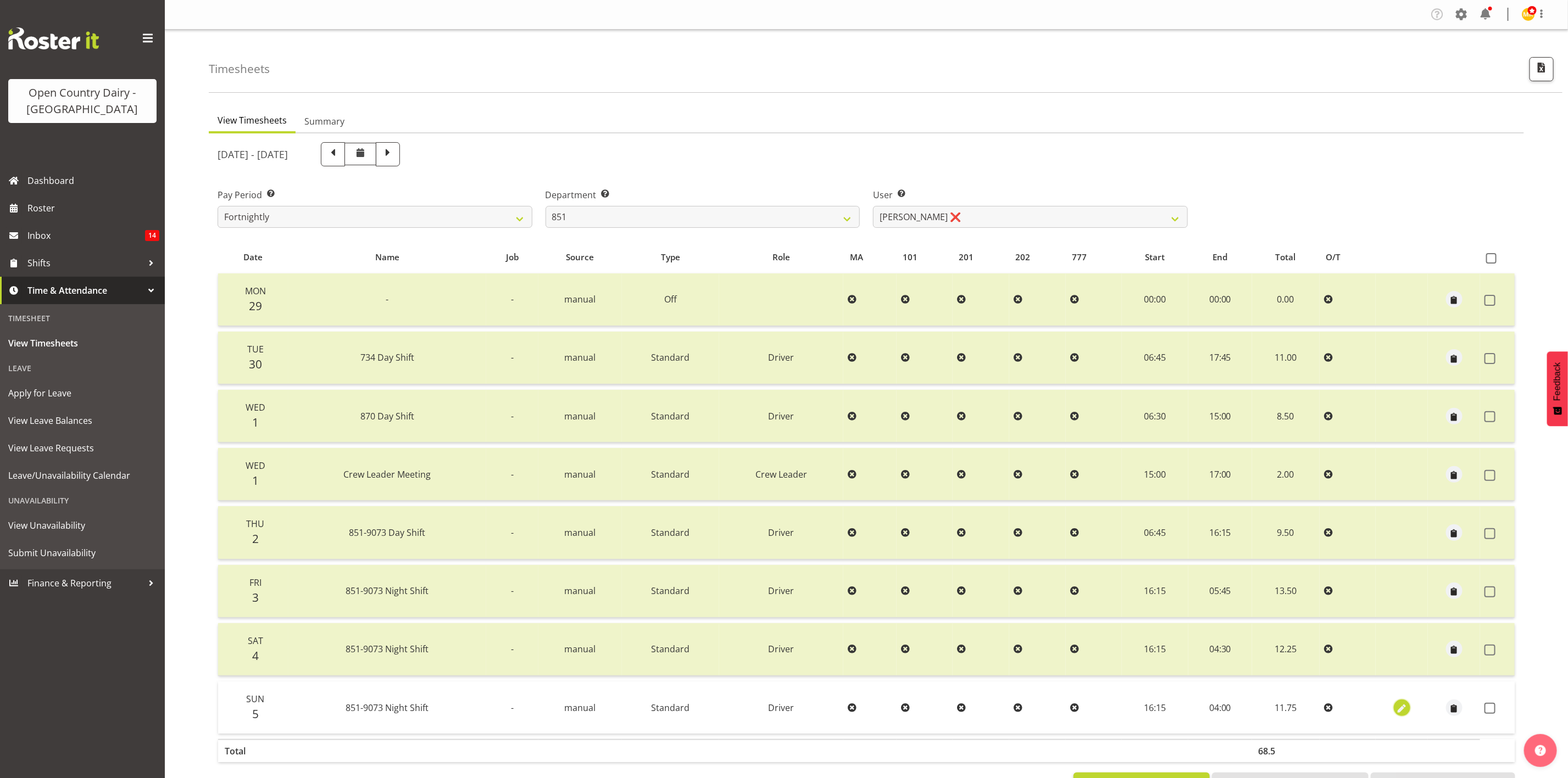
click at [1400, 705] on span "button" at bounding box center [1402, 709] width 13 height 13
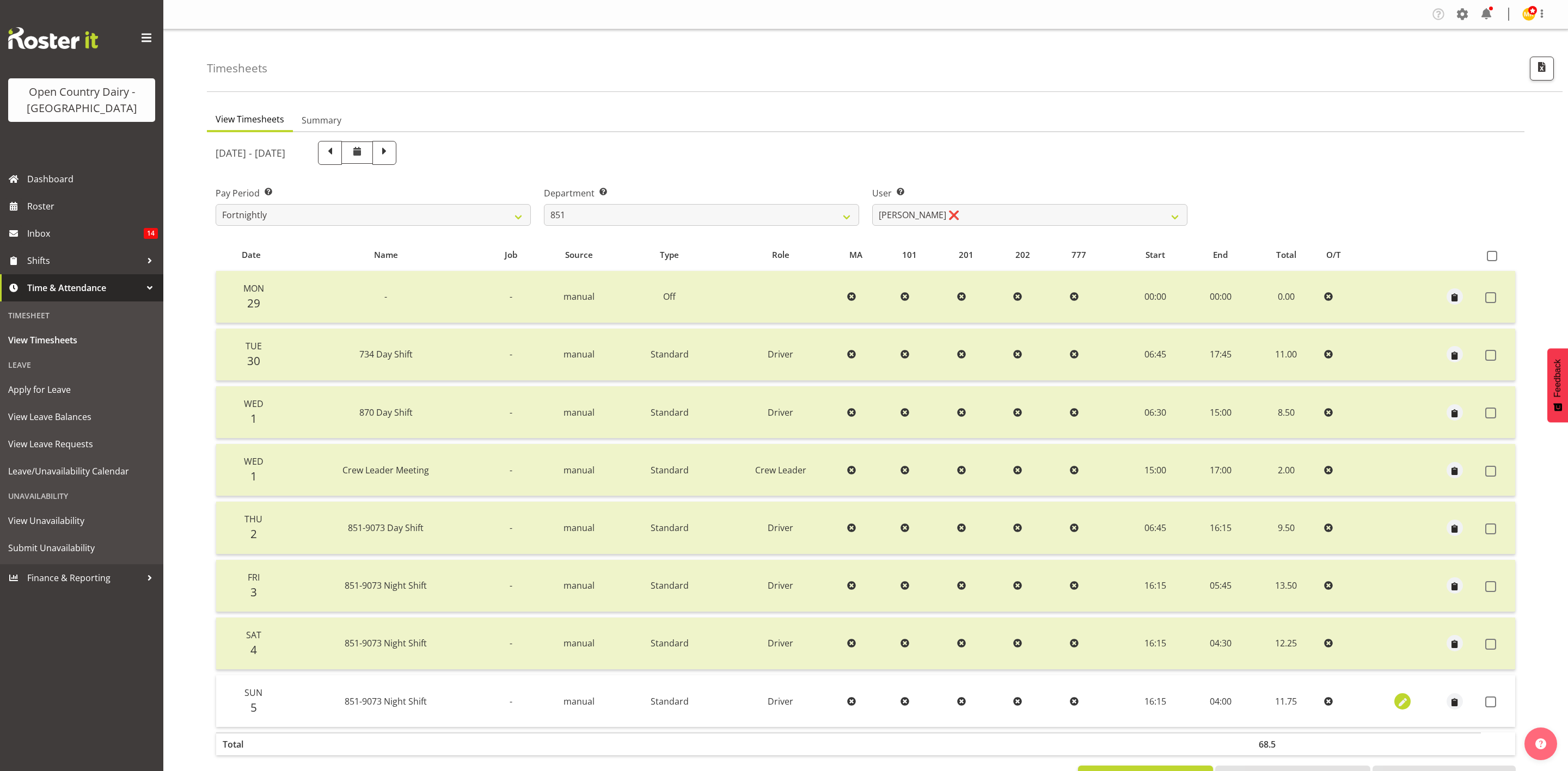
select select "Standard"
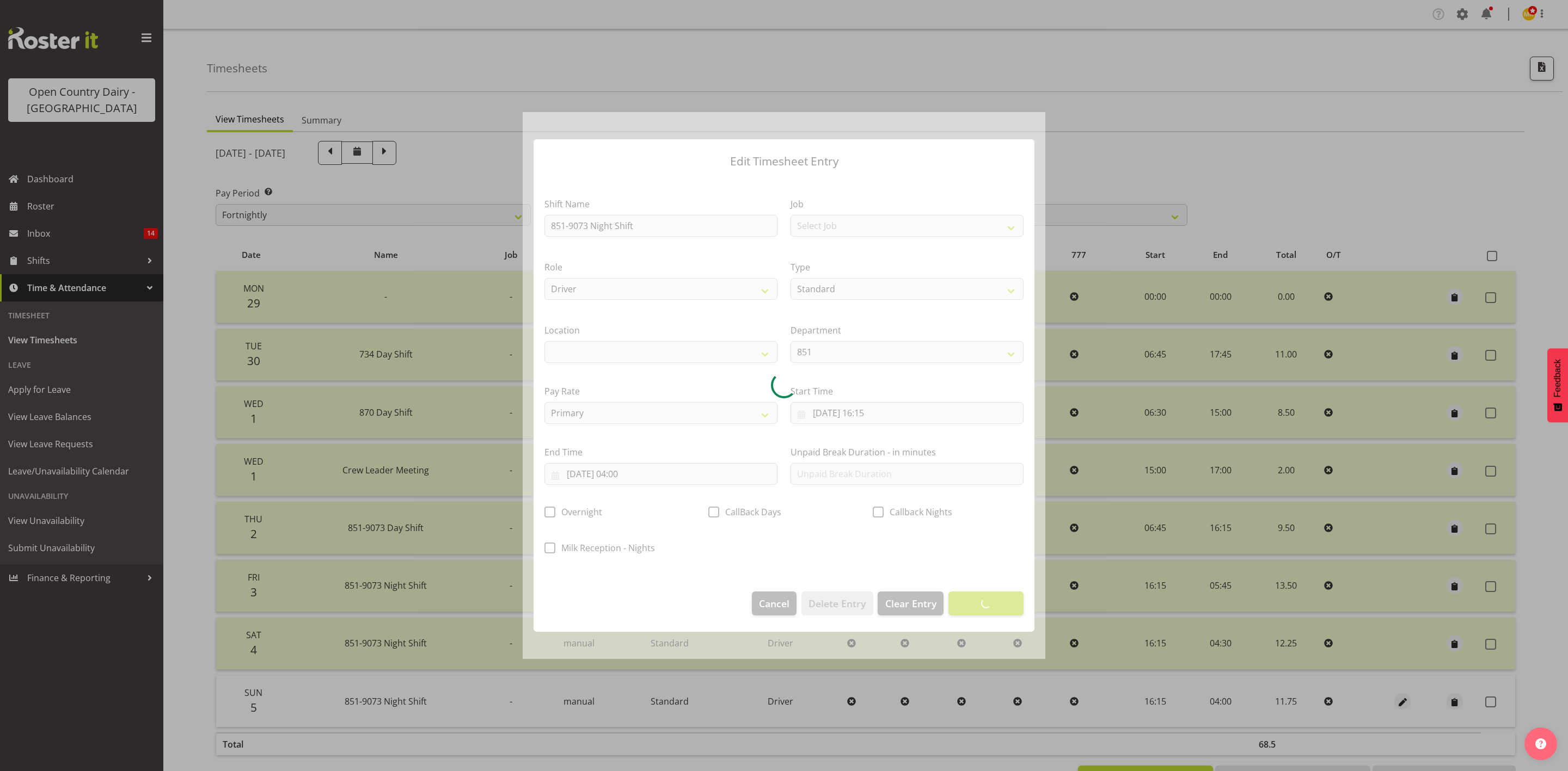
select select
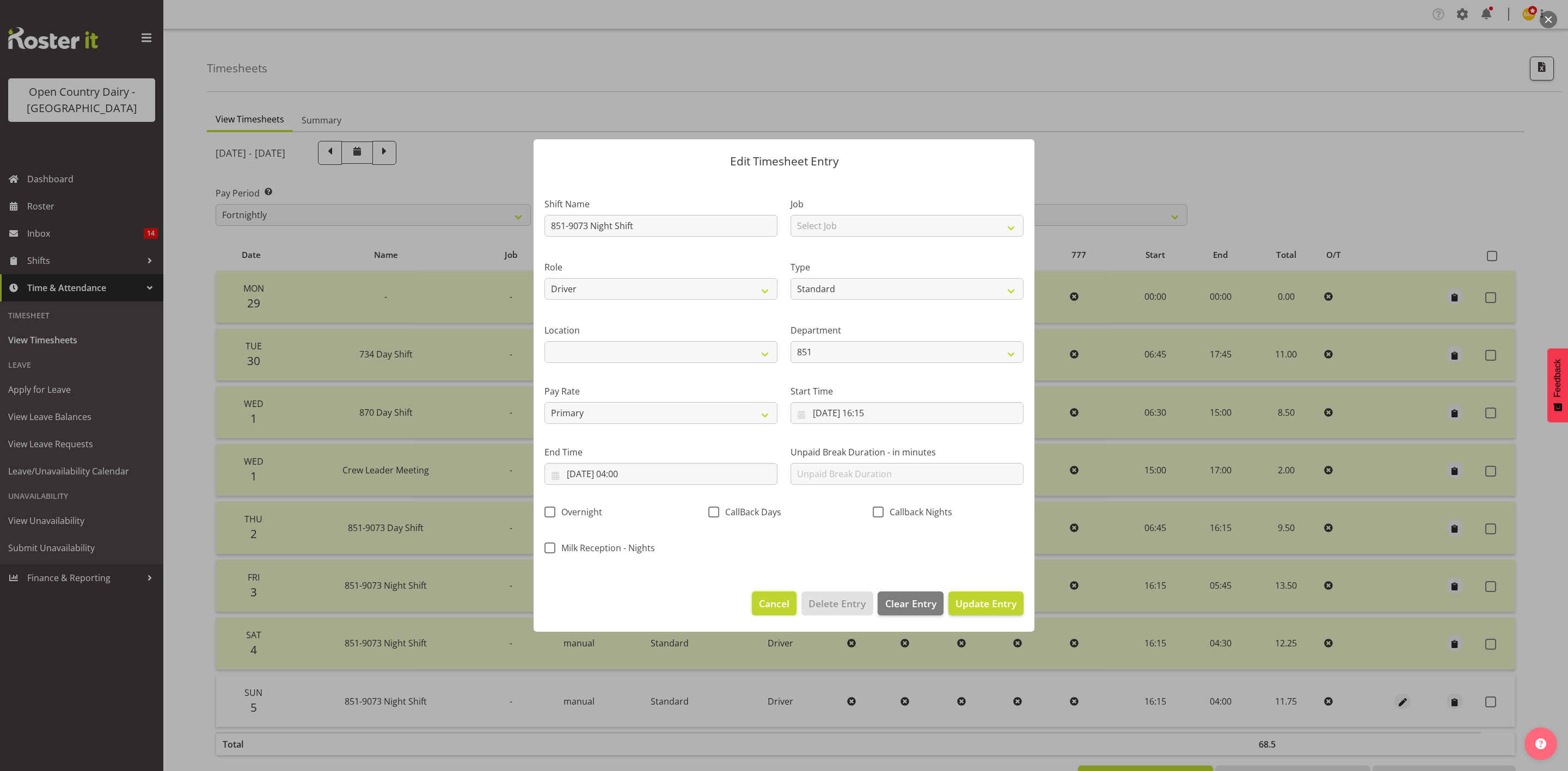
click at [771, 601] on span "Cancel" at bounding box center [774, 603] width 30 height 14
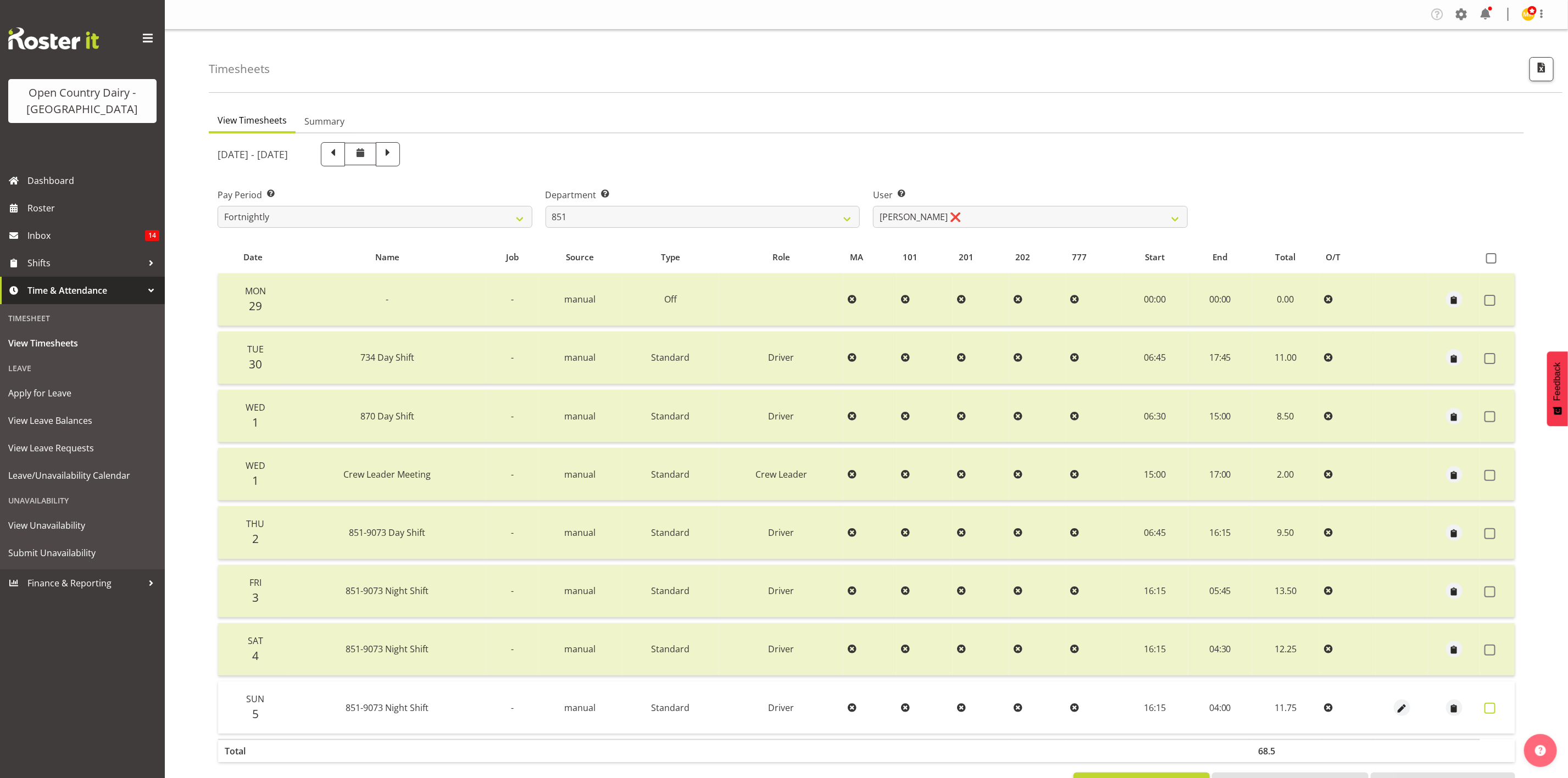
click at [1491, 703] on span at bounding box center [1490, 709] width 11 height 11
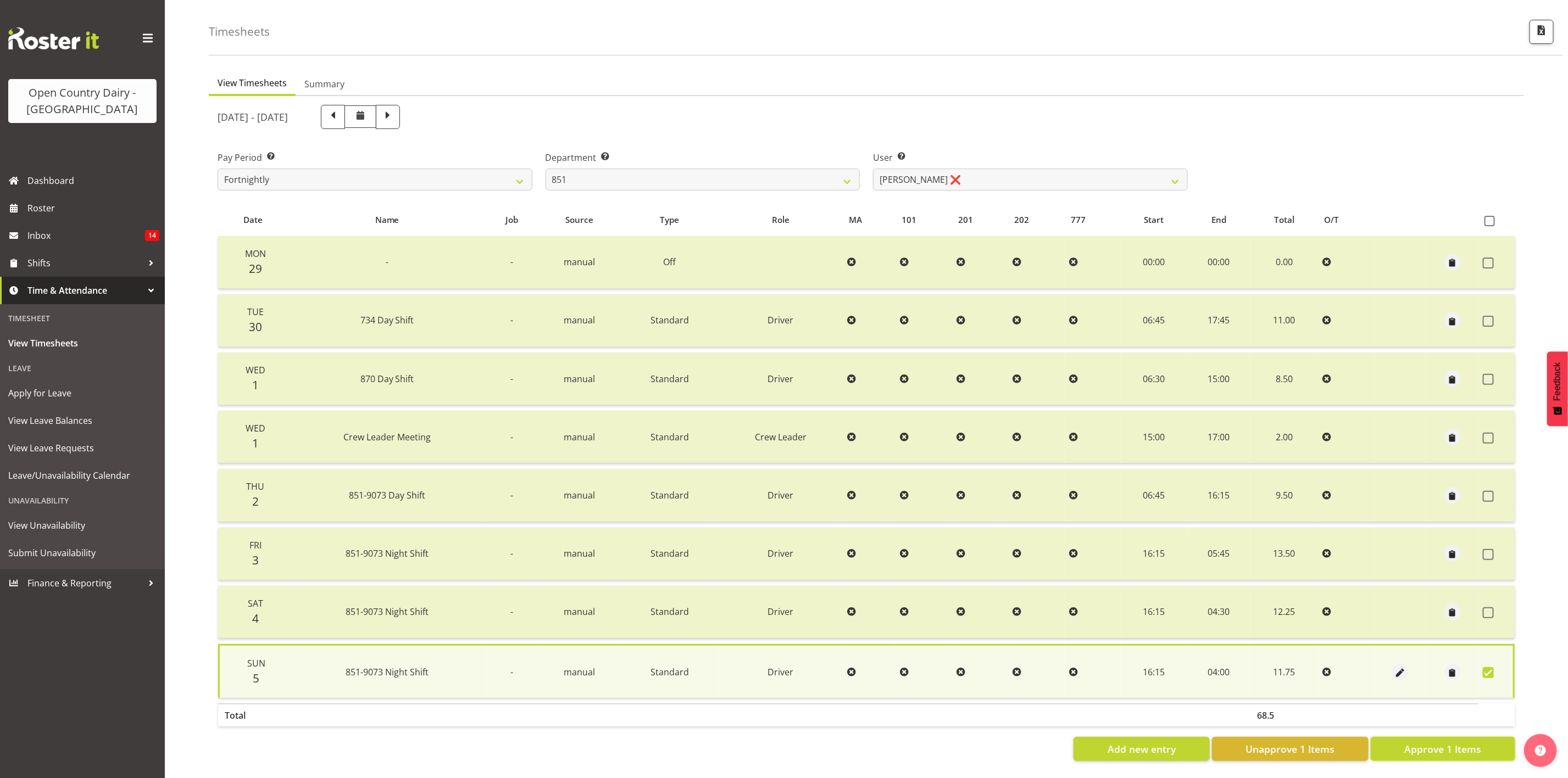
click at [1429, 745] on button "Approve 1 Items" at bounding box center [1443, 749] width 144 height 24
click at [1427, 737] on div "Add new entry Unapprove 1 Items Approve 1 Items" at bounding box center [866, 749] width 1298 height 24
checkbox input "false"
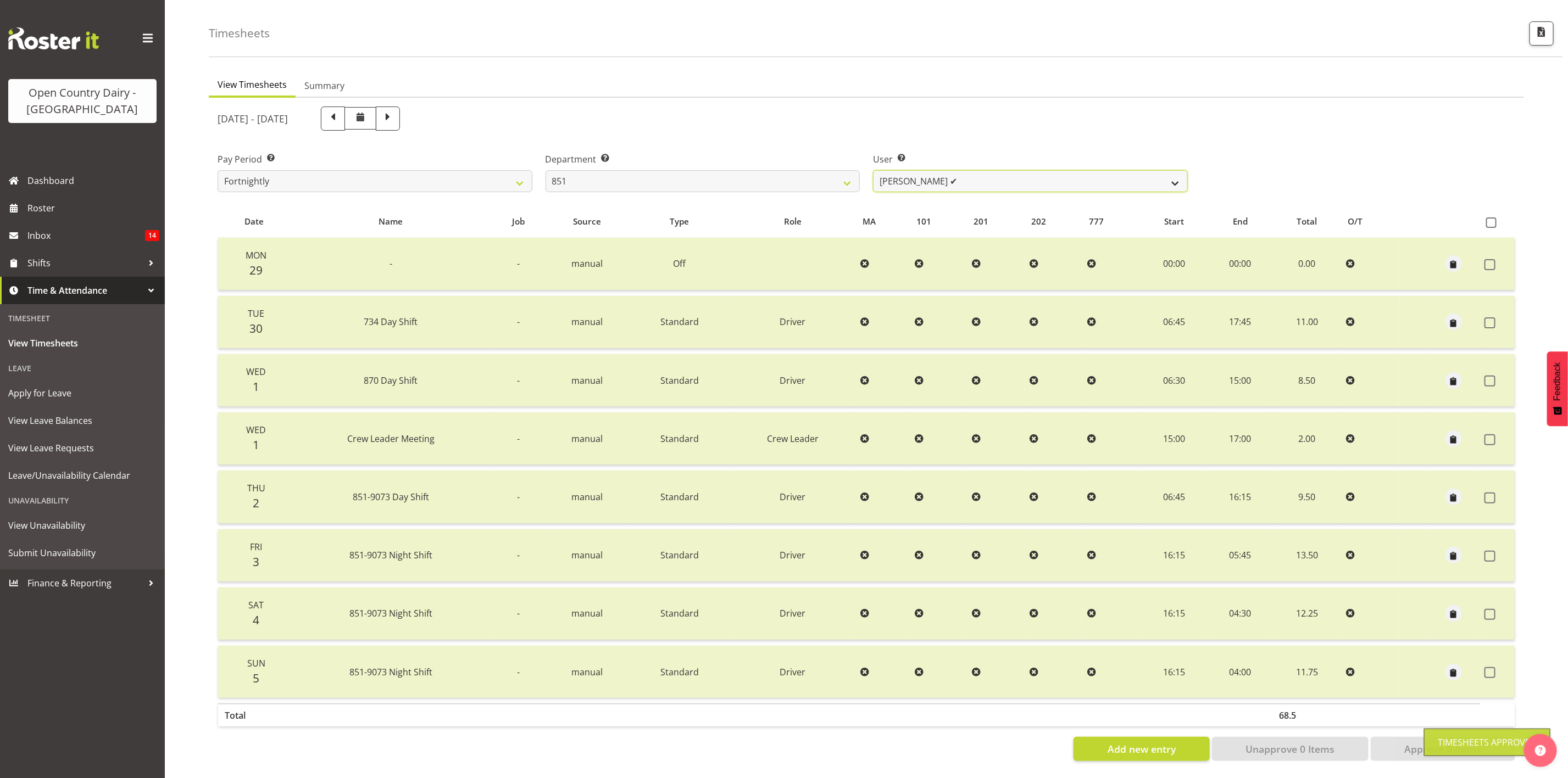
click at [897, 170] on select "Hayden Batt ✔ Martin Black ✔ Stacey Wilson ❌" at bounding box center [1030, 181] width 315 height 22
click at [787, 170] on select "734 735 736 737 738 739 851 853 854 855 856 858 861 862 865 867-9032 868 869 87…" at bounding box center [703, 181] width 315 height 22
select select "905"
click at [545, 170] on select "734 735 736 737 738 739 851 853 854 855 856 858 861 862 865 867-9032 868 869 87…" at bounding box center [703, 181] width 315 height 22
select select "11654"
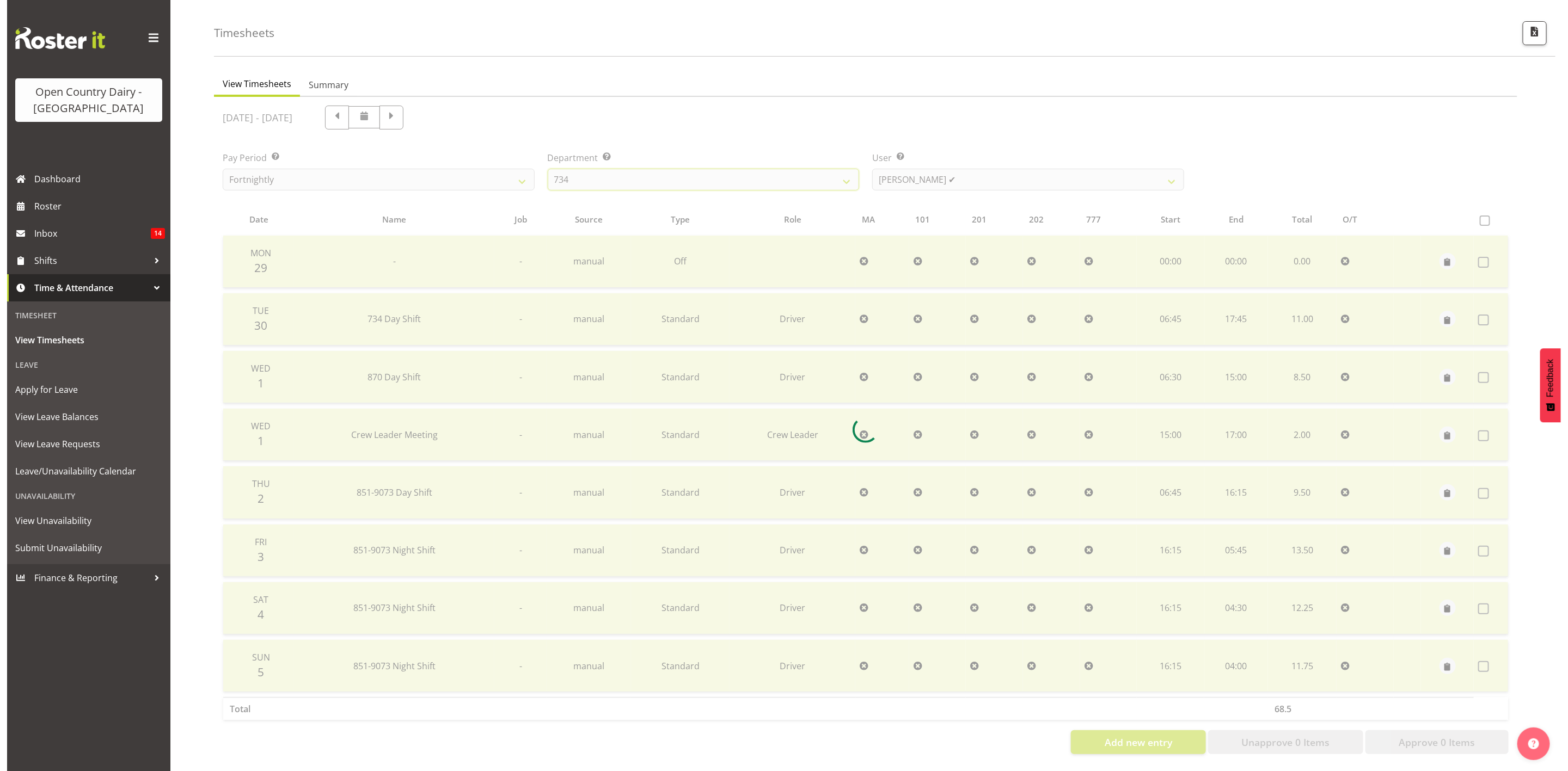
scroll to position [0, 0]
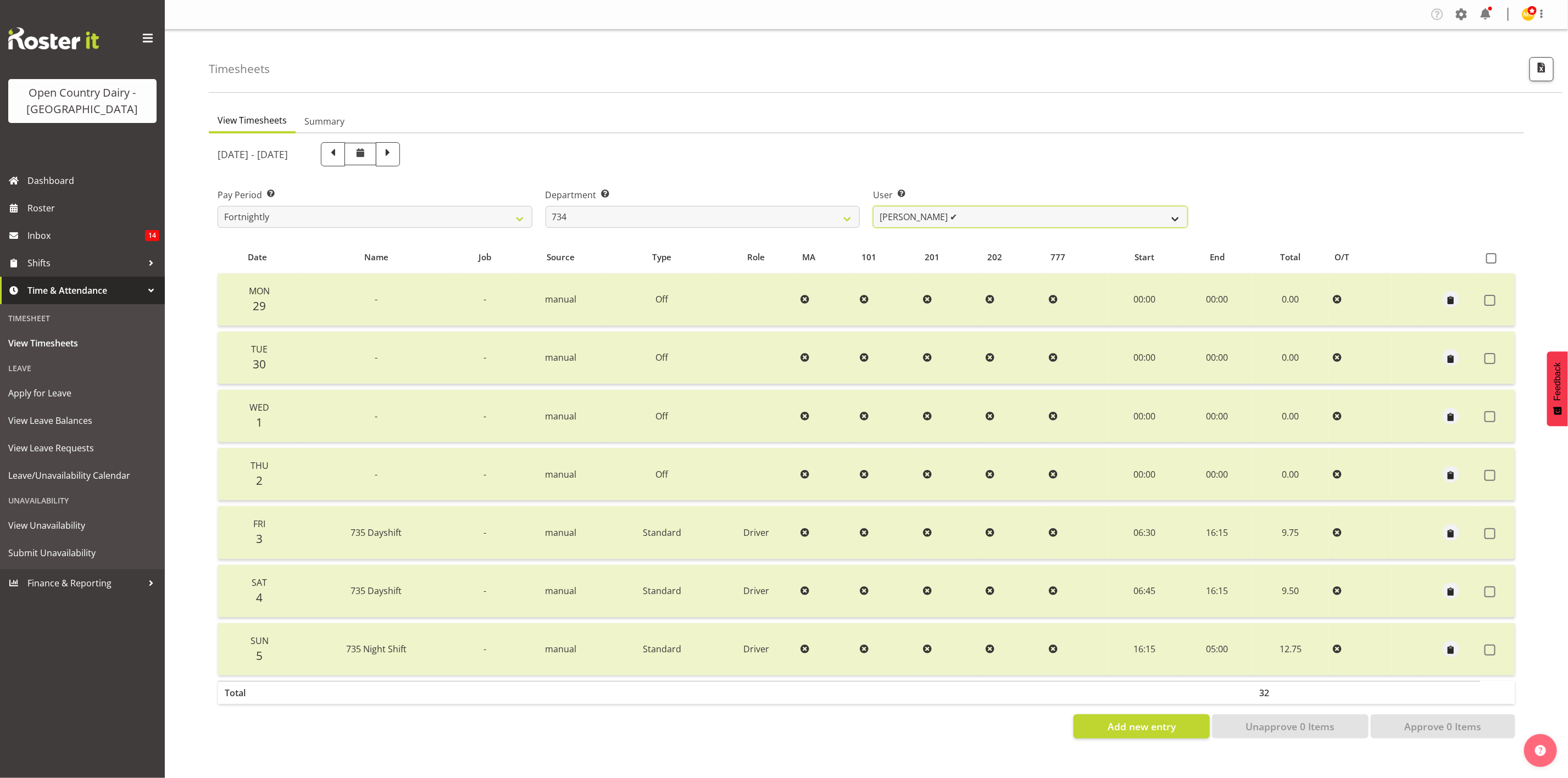
click at [969, 216] on select "Justin Spicer ✔ Ryan Thompson ✔ Tracey Chittock ✔ Zachary Shanks ✔" at bounding box center [1030, 217] width 315 height 22
click at [794, 220] on select "734 735 736 737 738 739 851 853 854 855 856 858 861 862 865 867-9032 868 869 87…" at bounding box center [703, 217] width 315 height 22
click at [545, 206] on select "734 735 736 737 738 739 851 853 854 855 856 858 861 862 865 867-9032 868 869 87…" at bounding box center [703, 217] width 315 height 22
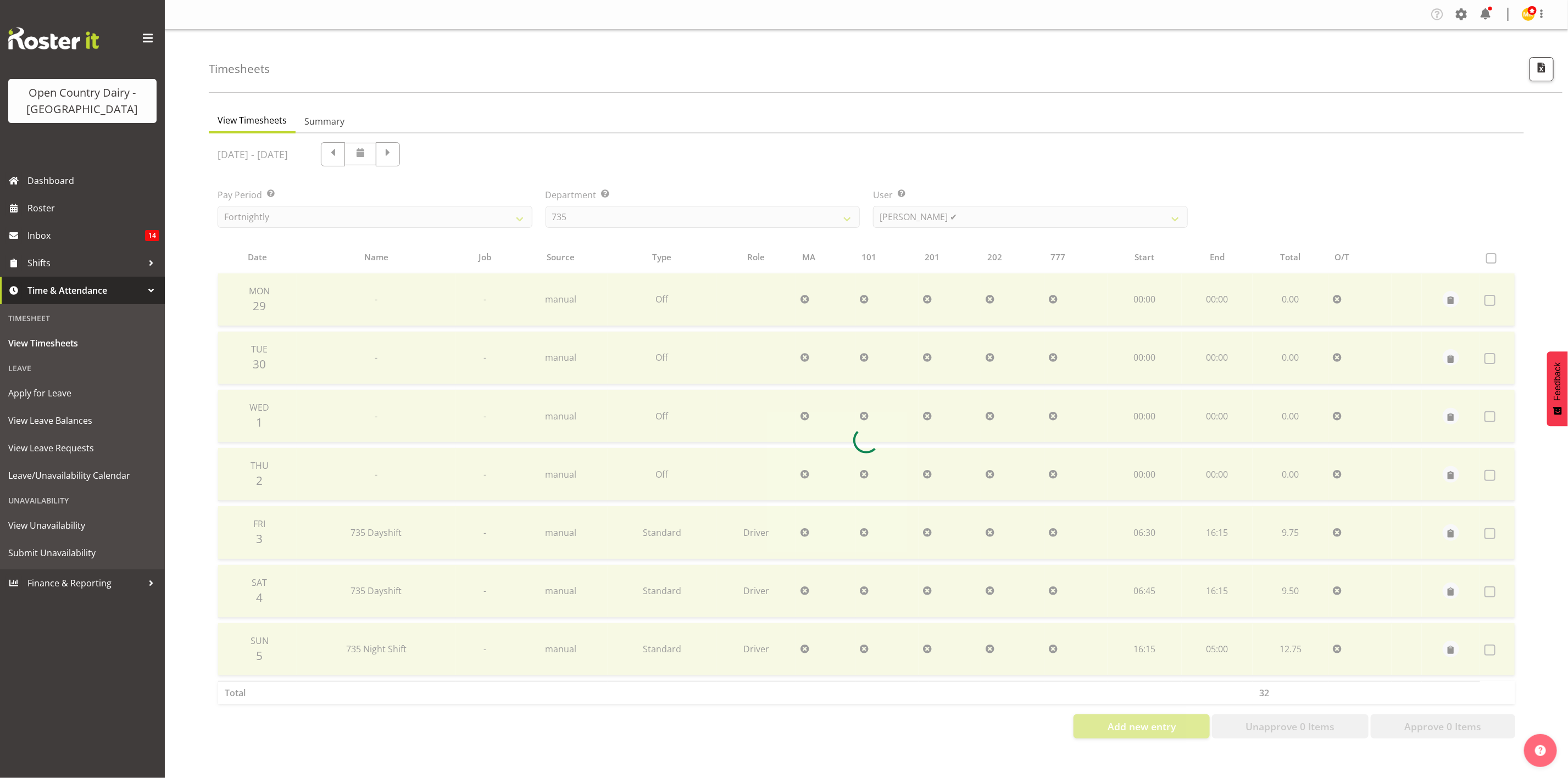
click at [954, 218] on div at bounding box center [866, 440] width 1315 height 614
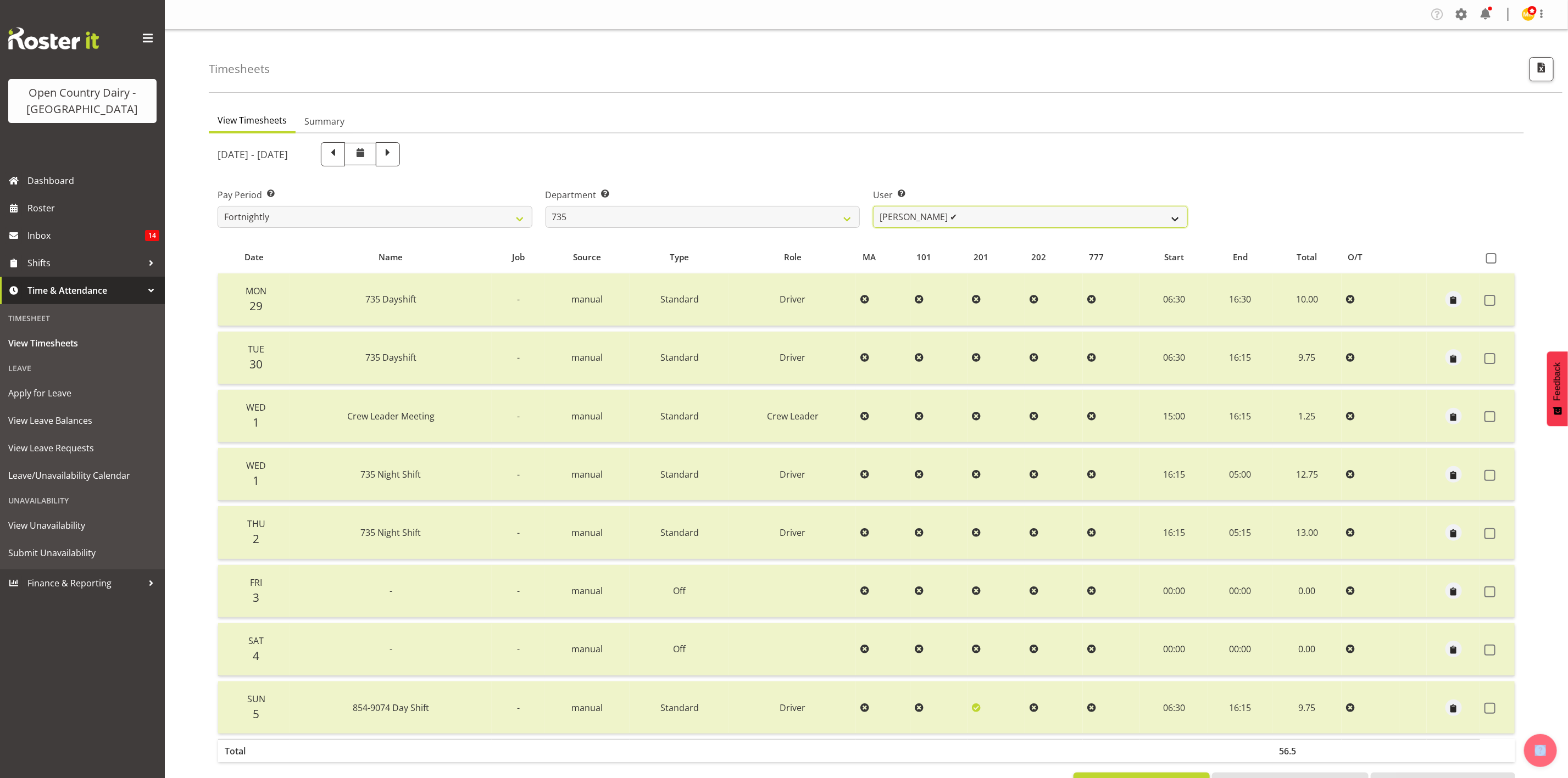
click at [954, 218] on select "Brian Neas ✔ Cherie Williams ❌ Christopher Sutherland ✔ Stuart Craig ✔" at bounding box center [1030, 217] width 315 height 22
click at [782, 219] on select "734 735 736 737 738 739 851 853 854 855 856 858 861 862 865 867-9032 868 869 87…" at bounding box center [703, 217] width 315 height 22
select select "682"
click at [545, 206] on select "734 735 736 737 738 739 851 853 854 855 856 858 861 862 865 867-9032 868 869 87…" at bounding box center [703, 217] width 315 height 22
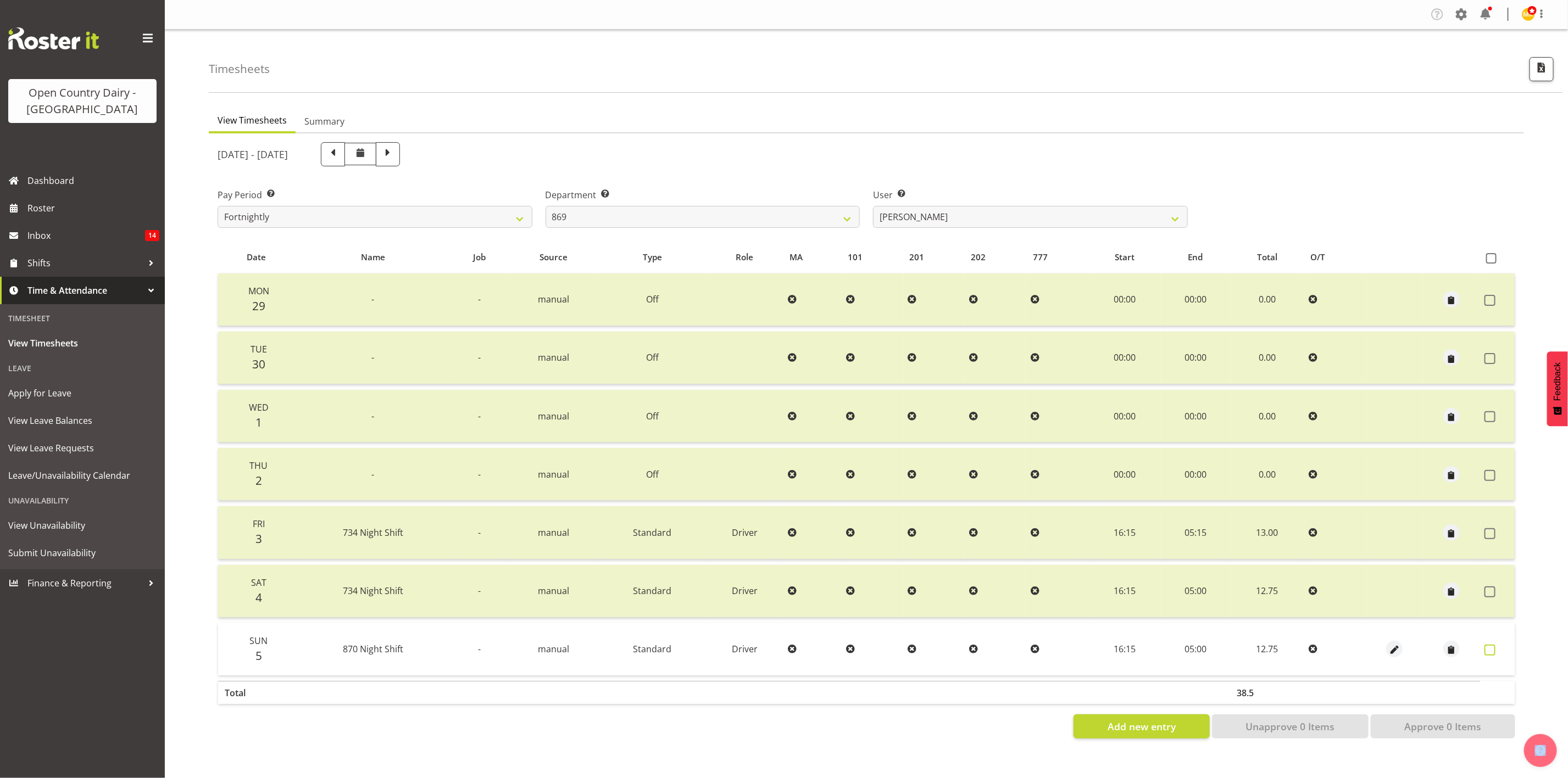
click at [1500, 653] on label at bounding box center [1493, 650] width 17 height 11
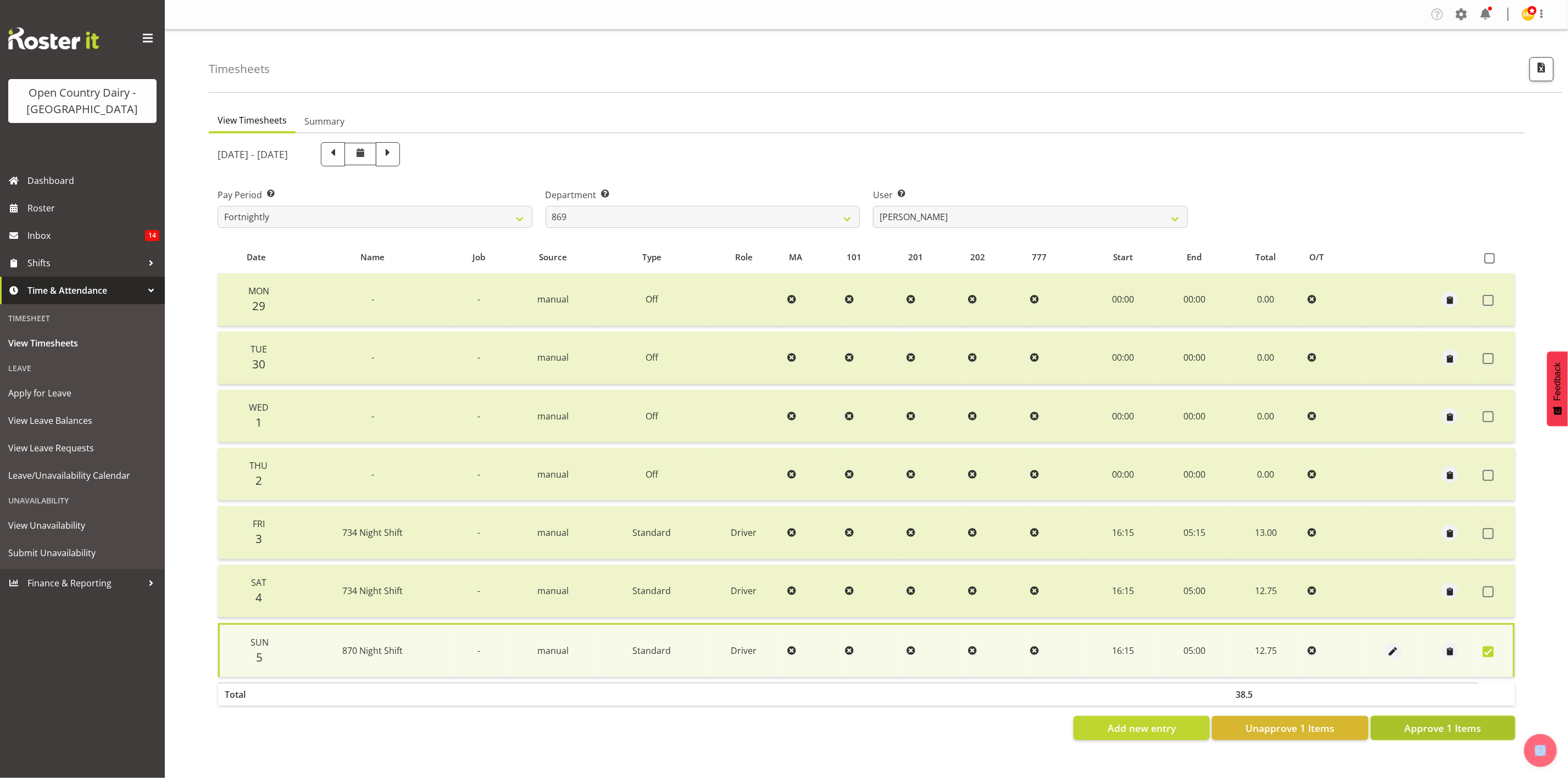
click at [1460, 721] on span "Approve 1 Items" at bounding box center [1442, 728] width 77 height 14
checkbox input "false"
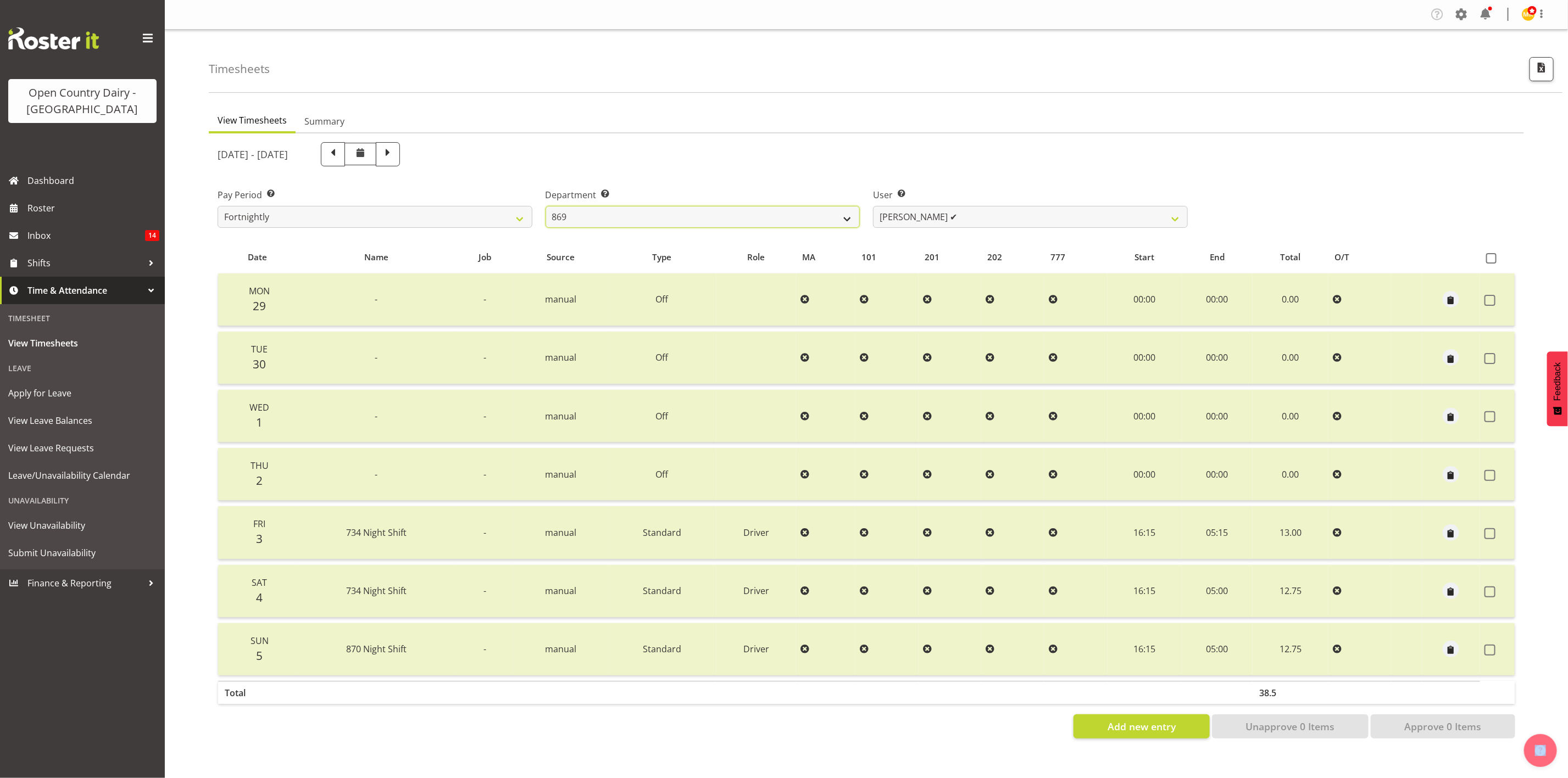
click at [818, 216] on select "734 735 736 737 738 739 851 853 854 855 856 858 861 862 865 867-9032 868 869 87…" at bounding box center [703, 217] width 315 height 22
click at [545, 206] on select "734 735 736 737 738 739 851 853 854 855 856 858 861 862 865 867-9032 868 869 87…" at bounding box center [703, 217] width 315 height 22
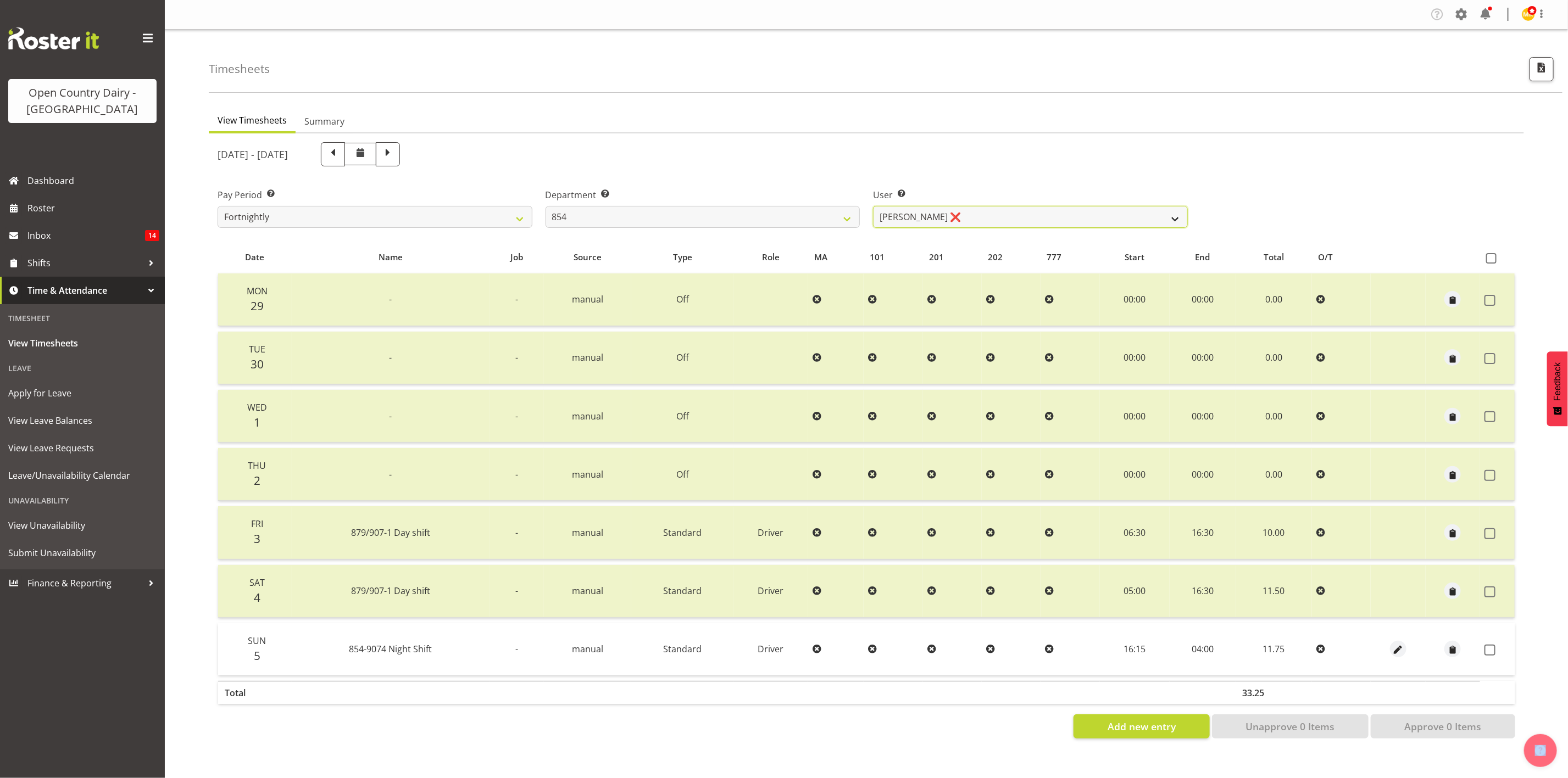
drag, startPoint x: 931, startPoint y: 224, endPoint x: 924, endPoint y: 221, distance: 7.6
click at [931, 224] on select "Carl Johnstone ❌ John Rook ✔ Karl Nicol ✔ Raymond George ✔" at bounding box center [1030, 217] width 315 height 22
click at [854, 220] on select "734 735 736 737 738 739 851 853 854 855 856 858 861 862 865 867-9032 868 869 87…" at bounding box center [703, 217] width 315 height 22
select select "671"
click at [545, 206] on select "734 735 736 737 738 739 851 853 854 855 856 858 861 862 865 867-9032 868 869 87…" at bounding box center [703, 217] width 315 height 22
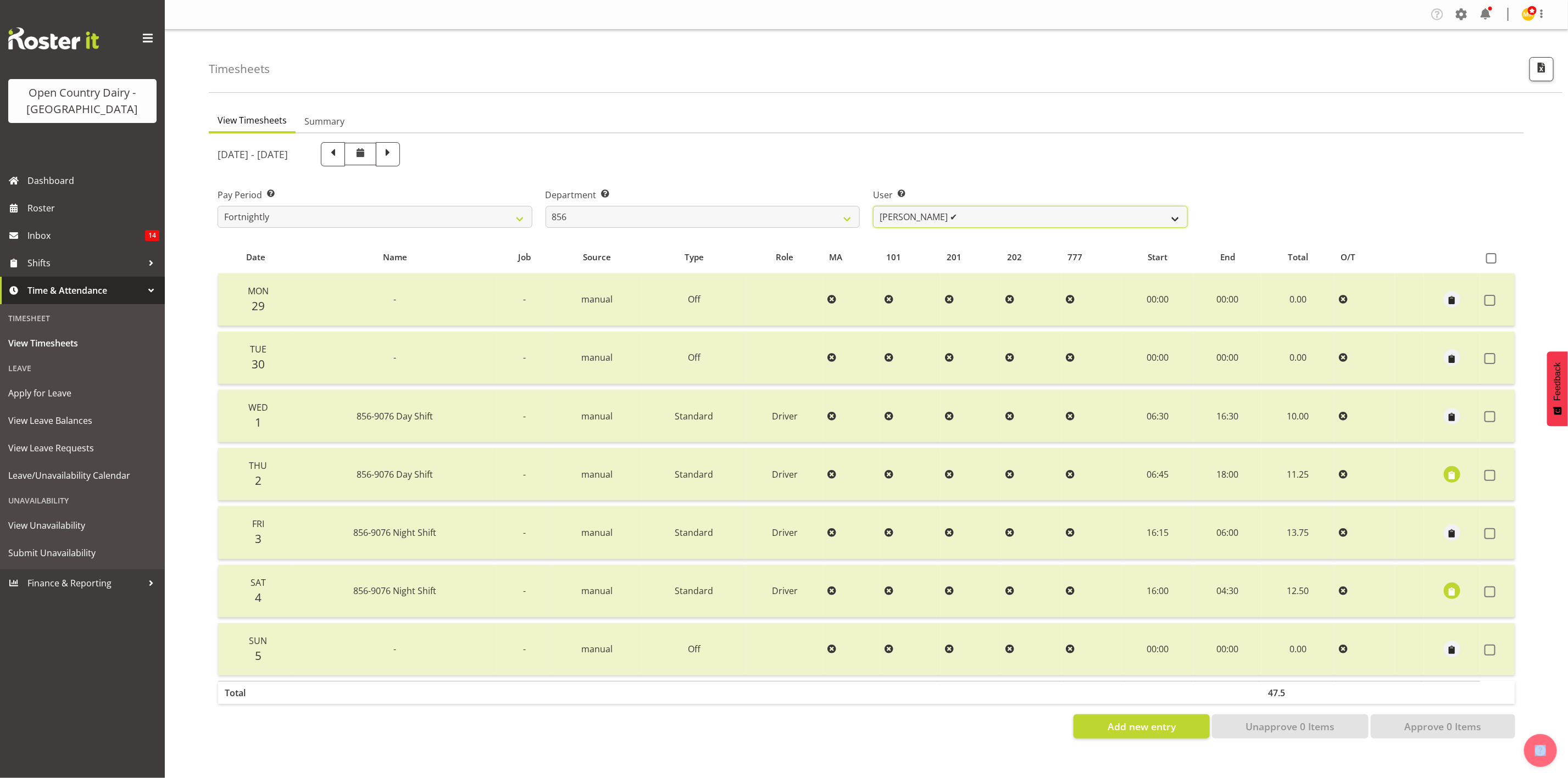
click at [919, 226] on select "Bradley Parkhill ✔ James Matheson ✔ Jason Vercoe ❌ Tony Lee ✔" at bounding box center [1030, 217] width 315 height 22
select select "7435"
click at [873, 206] on select "Bradley Parkhill ✔ James Matheson ✔ Jason Vercoe ❌ Tony Lee ✔" at bounding box center [1030, 217] width 315 height 22
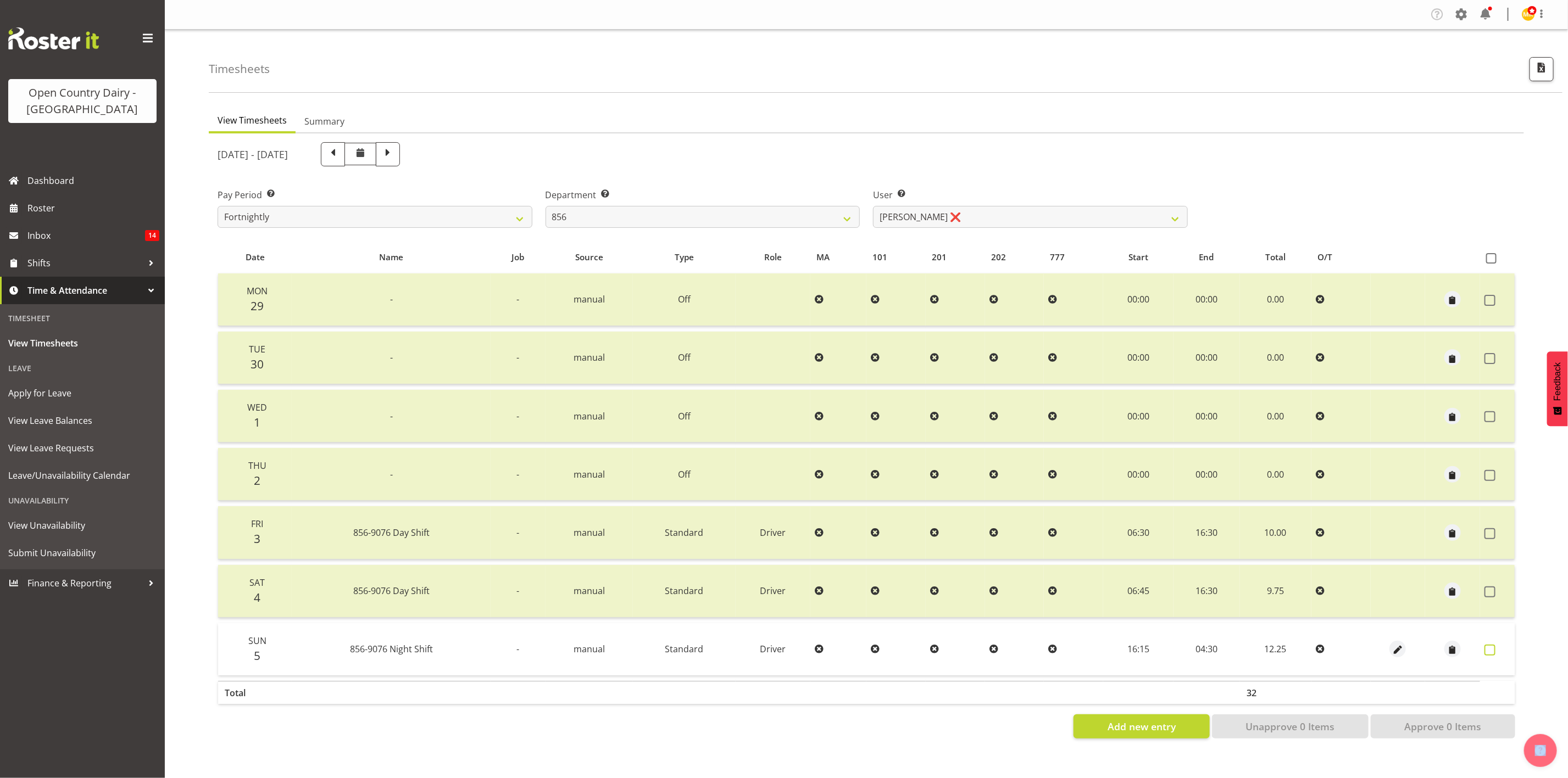
click at [1487, 646] on span at bounding box center [1490, 650] width 11 height 11
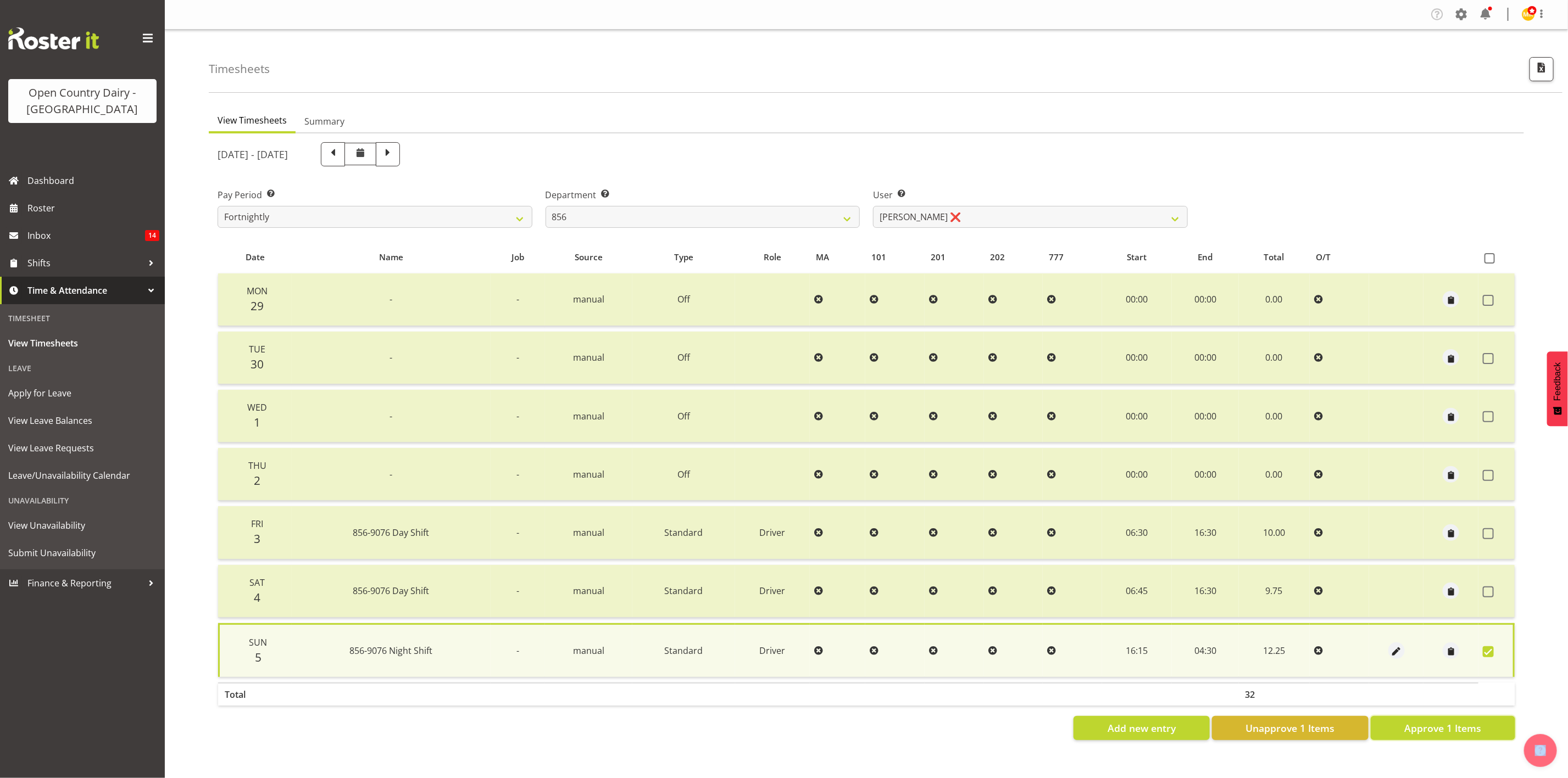
drag, startPoint x: 1437, startPoint y: 724, endPoint x: 1446, endPoint y: 725, distance: 9.1
click at [1438, 724] on span "Approve 1 Items" at bounding box center [1442, 728] width 77 height 14
checkbox input "false"
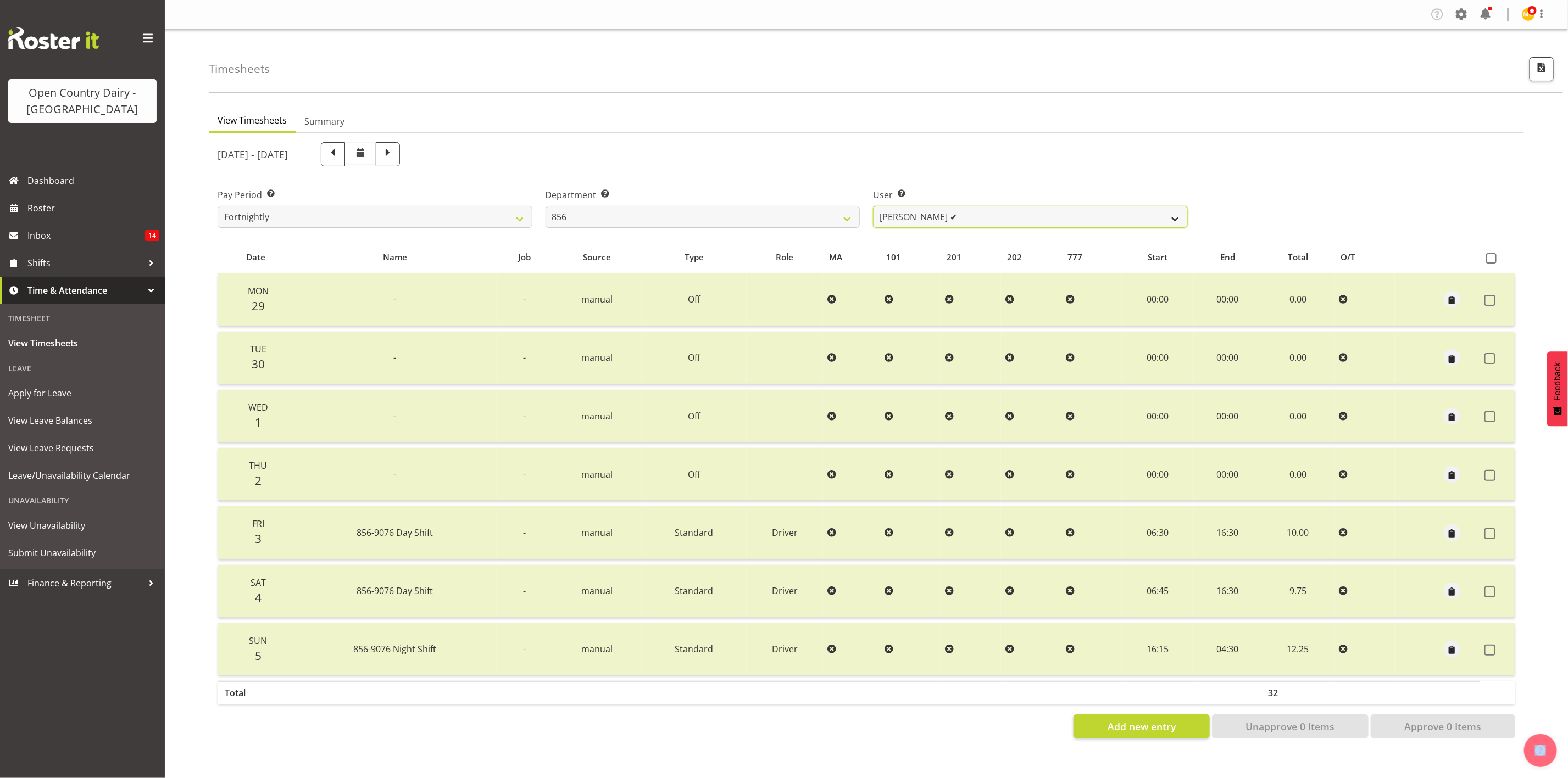
click at [882, 218] on select "Bradley Parkhill ✔ James Matheson ✔ Jason Vercoe ✔ Tony Lee ✔" at bounding box center [1030, 217] width 315 height 22
click at [784, 217] on select "734 735 736 737 738 739 851 853 854 855 856 858 861 862 865 867-9032 868 869 87…" at bounding box center [703, 217] width 315 height 22
click at [657, 217] on select "734 735 736 737 738 739 851 853 854 855 856 858 861 862 865 867-9032 868 869 87…" at bounding box center [703, 217] width 315 height 22
select select "904"
click at [545, 206] on select "734 735 736 737 738 739 851 853 854 855 856 858 861 862 865 867-9032 868 869 87…" at bounding box center [703, 217] width 315 height 22
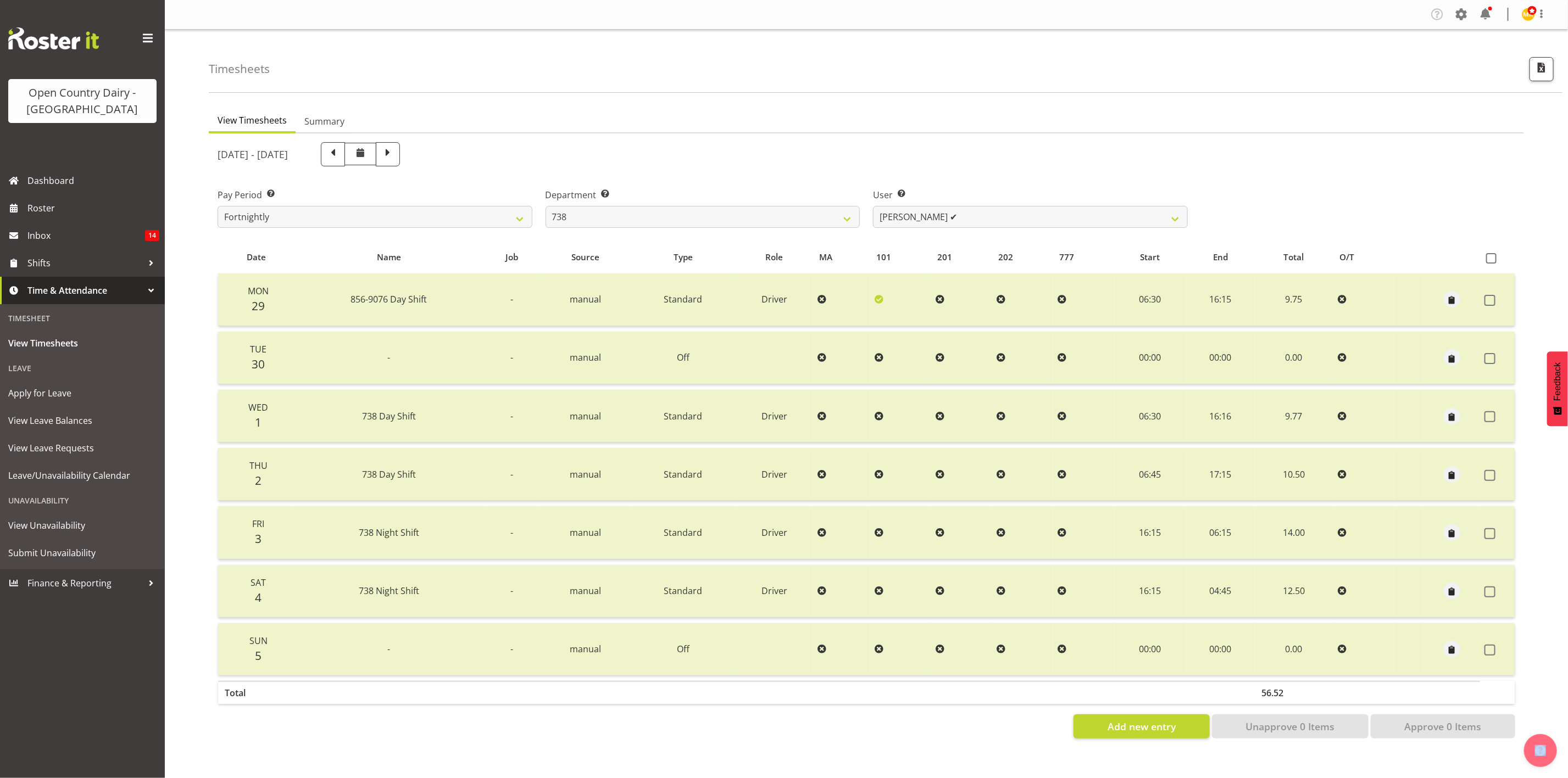
click at [1024, 217] on div at bounding box center [866, 440] width 1315 height 614
click at [1024, 217] on select "Christopher Gamble ✔ Marcy Tuuta ✔ Raymond Campbell ✔ Tama Irvine ❌" at bounding box center [1030, 217] width 315 height 22
select select "10093"
click at [873, 206] on select "Christopher Gamble ✔ Marcy Tuuta ✔ Raymond Campbell ✔ Tama Irvine ❌" at bounding box center [1030, 217] width 315 height 22
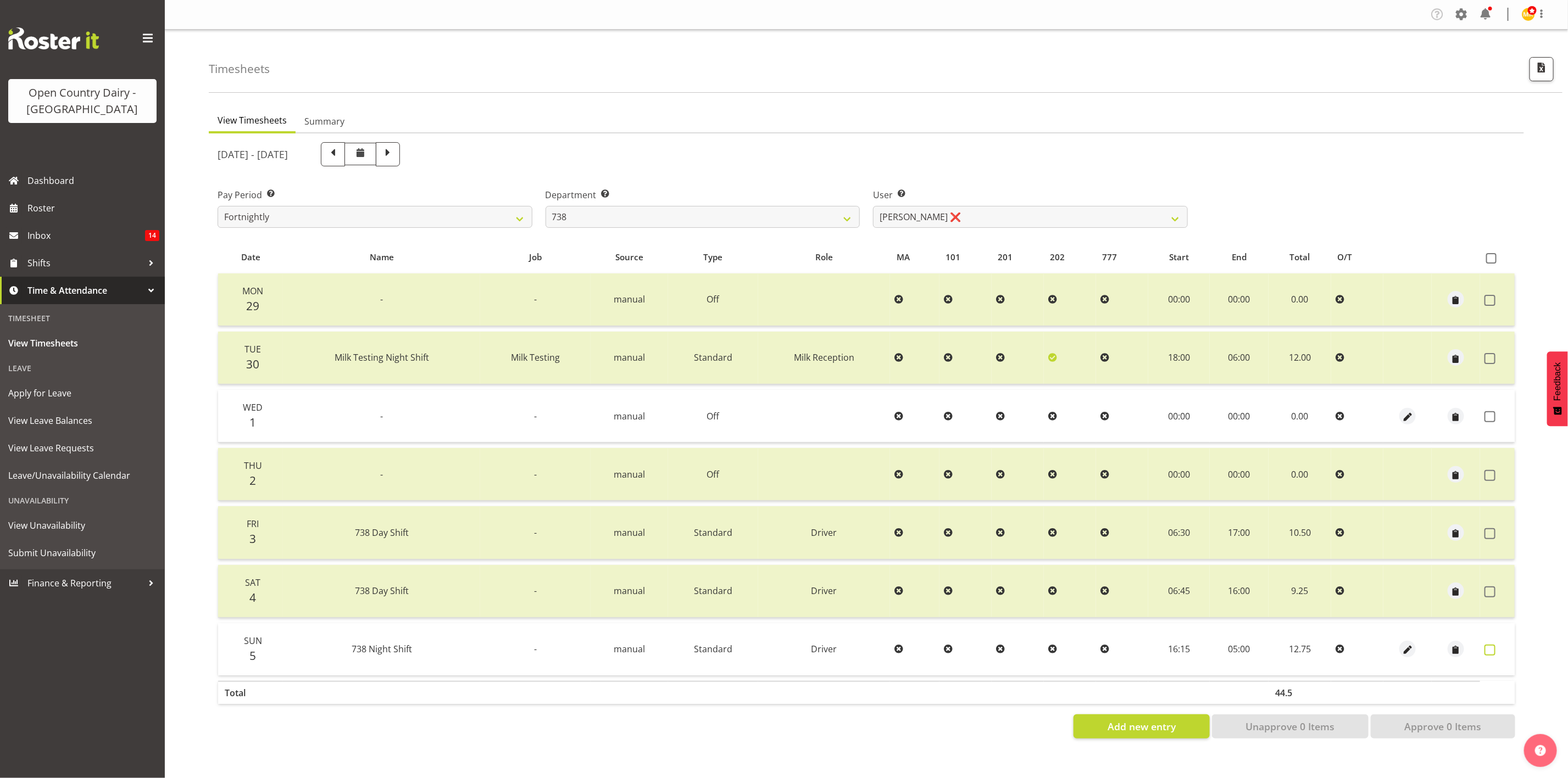
click at [1486, 652] on span at bounding box center [1490, 650] width 11 height 11
checkbox input "true"
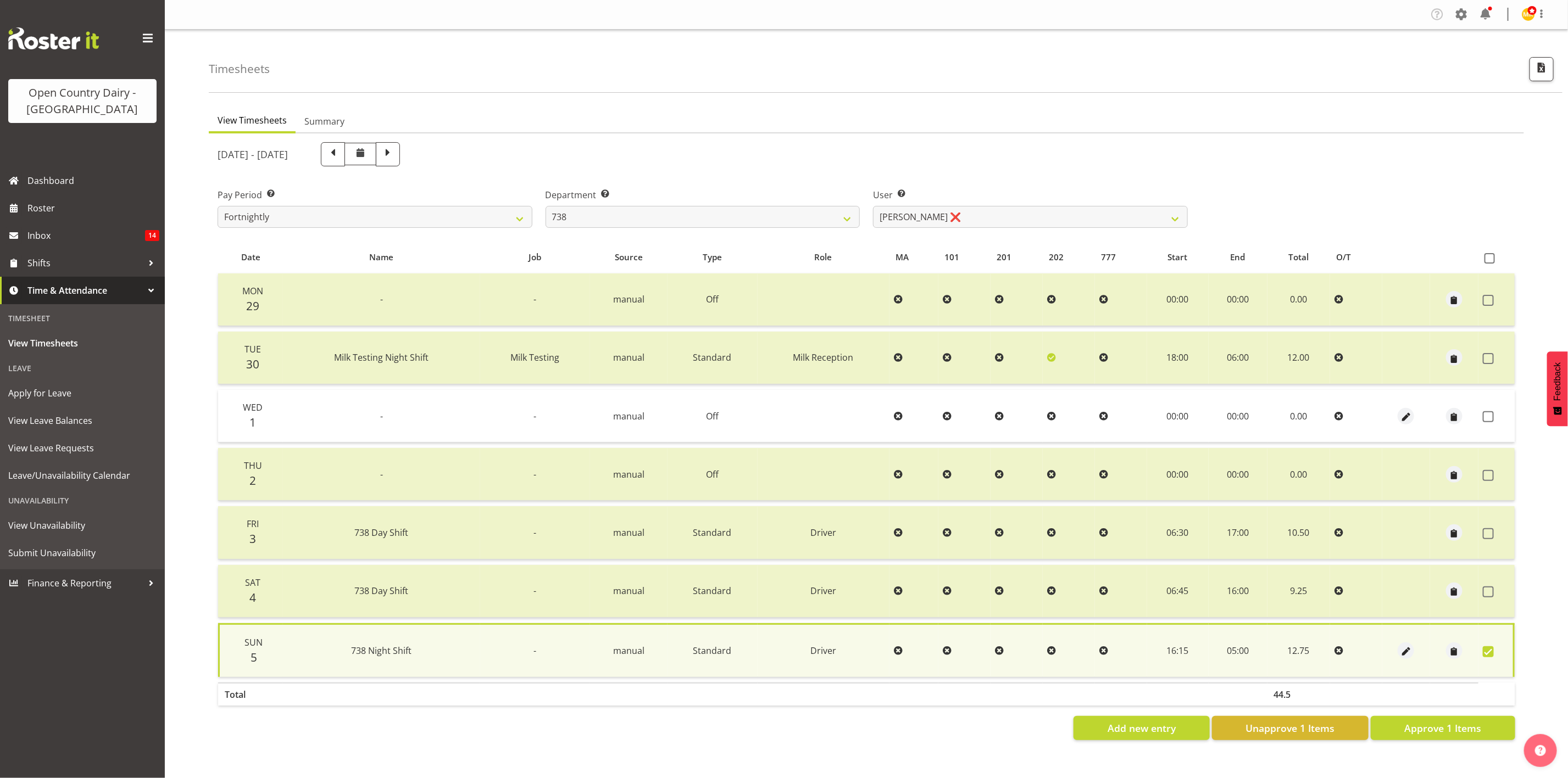
drag, startPoint x: 1488, startPoint y: 414, endPoint x: 1487, endPoint y: 447, distance: 33.0
click at [1488, 415] on span at bounding box center [1488, 417] width 11 height 11
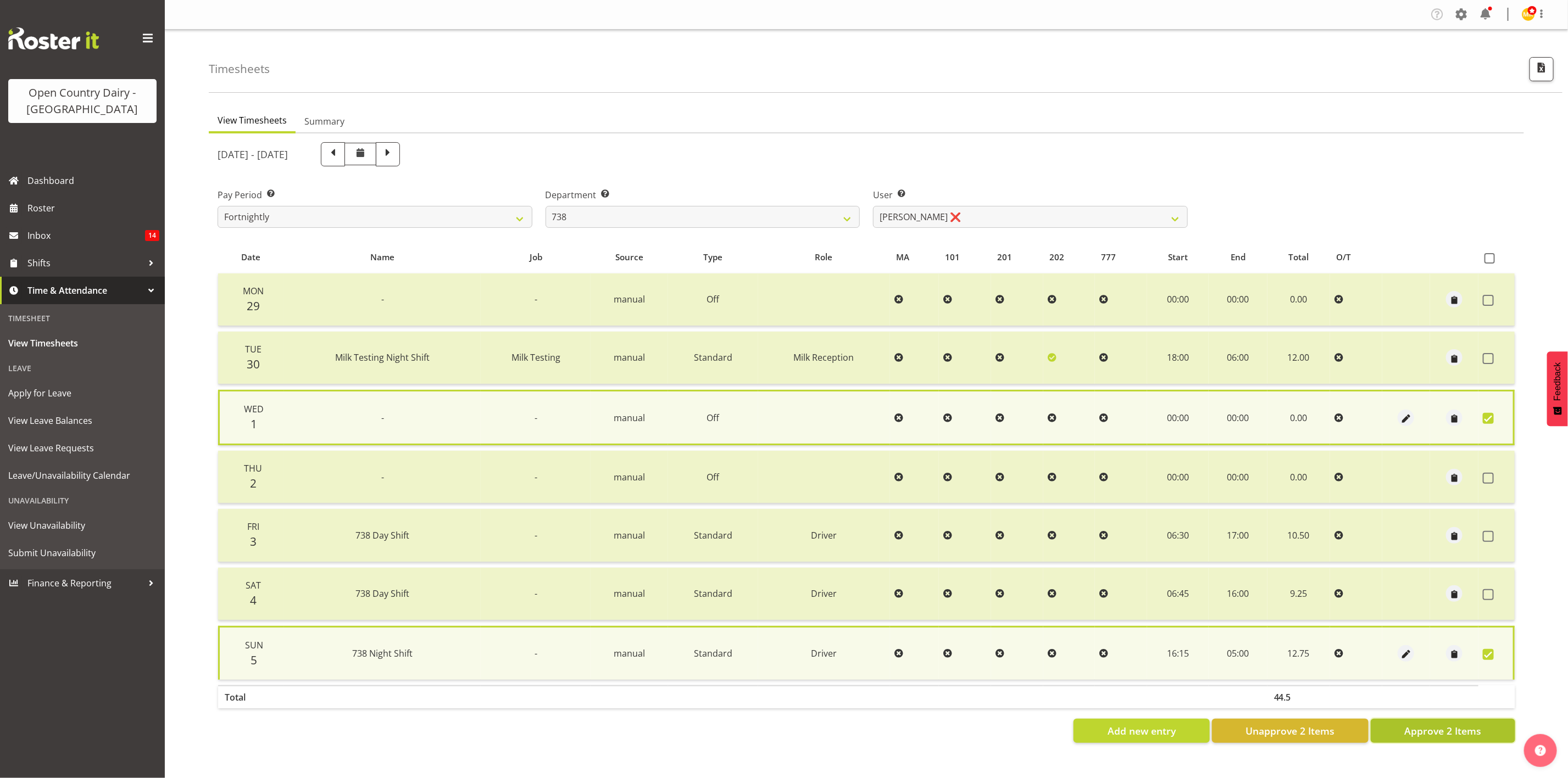
click at [1423, 724] on span "Approve 2 Items" at bounding box center [1442, 731] width 77 height 14
checkbox input "false"
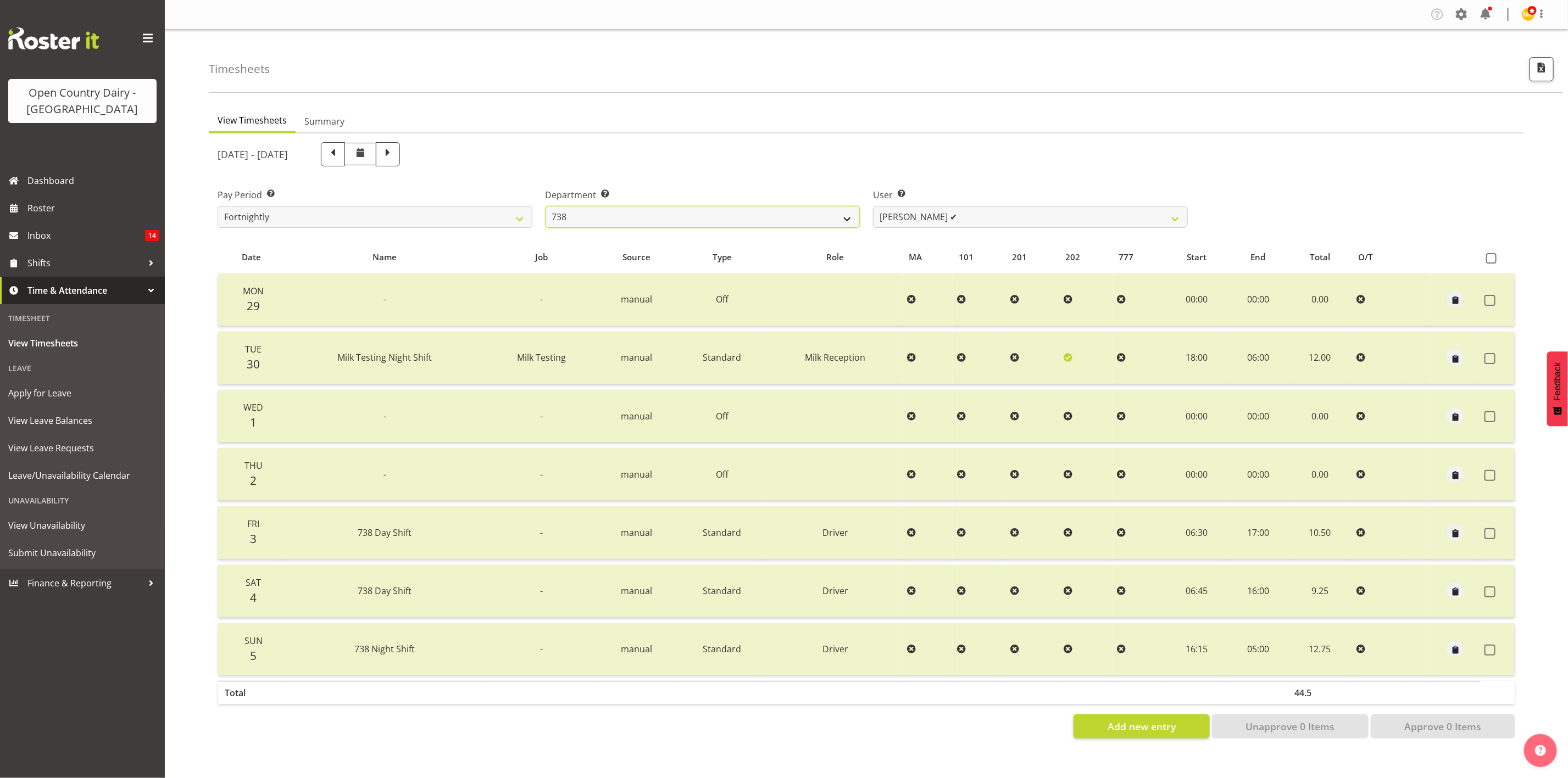
click at [712, 218] on select "734 735 736 737 738 739 851 853 854 855 856 858 861 862 865 867-9032 868 869 87…" at bounding box center [703, 217] width 315 height 22
select select "687"
click at [545, 206] on select "734 735 736 737 738 739 851 853 854 855 856 858 861 862 865 867-9032 868 869 87…" at bounding box center [703, 217] width 315 height 22
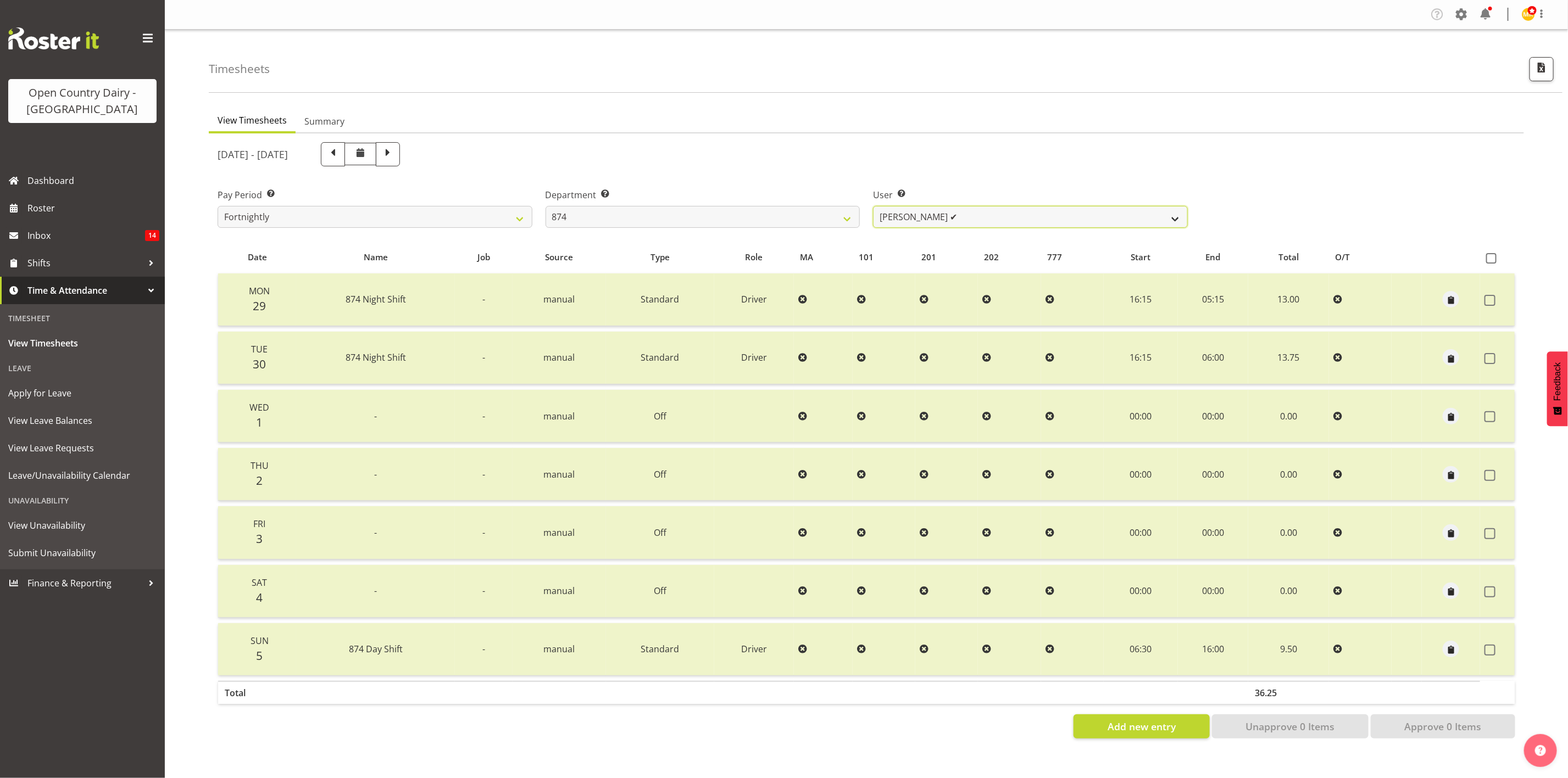
click at [970, 213] on select "Annette Parker ✔ Christopher McRae ✔ Patrick Stenton ❌ Rachel Carpenter ✔" at bounding box center [1030, 217] width 315 height 22
select select "10920"
click at [873, 206] on select "Annette Parker ✔ Christopher McRae ✔ Patrick Stenton ❌ Rachel Carpenter ✔" at bounding box center [1030, 217] width 315 height 22
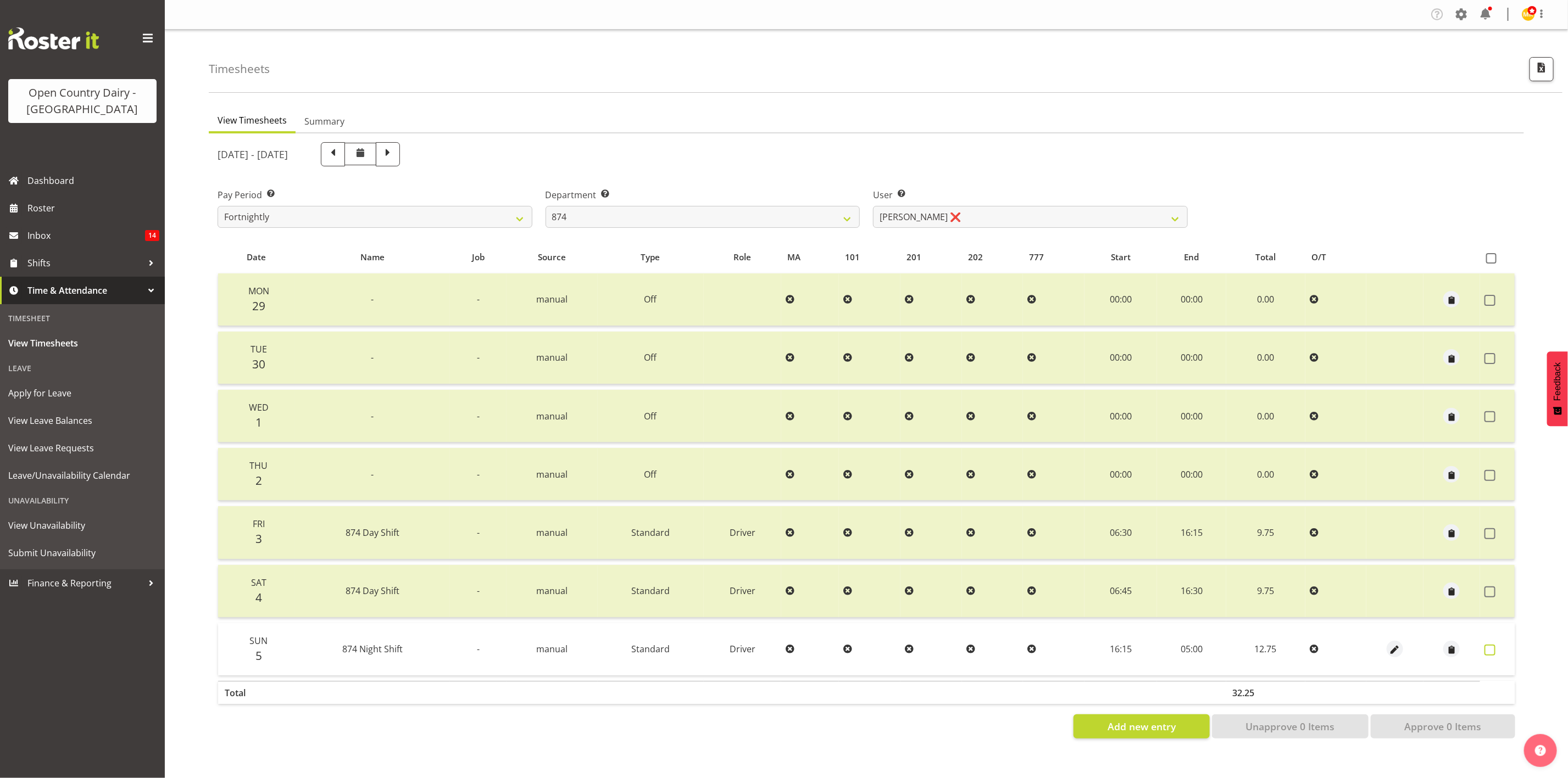
click at [1486, 646] on span at bounding box center [1490, 650] width 11 height 11
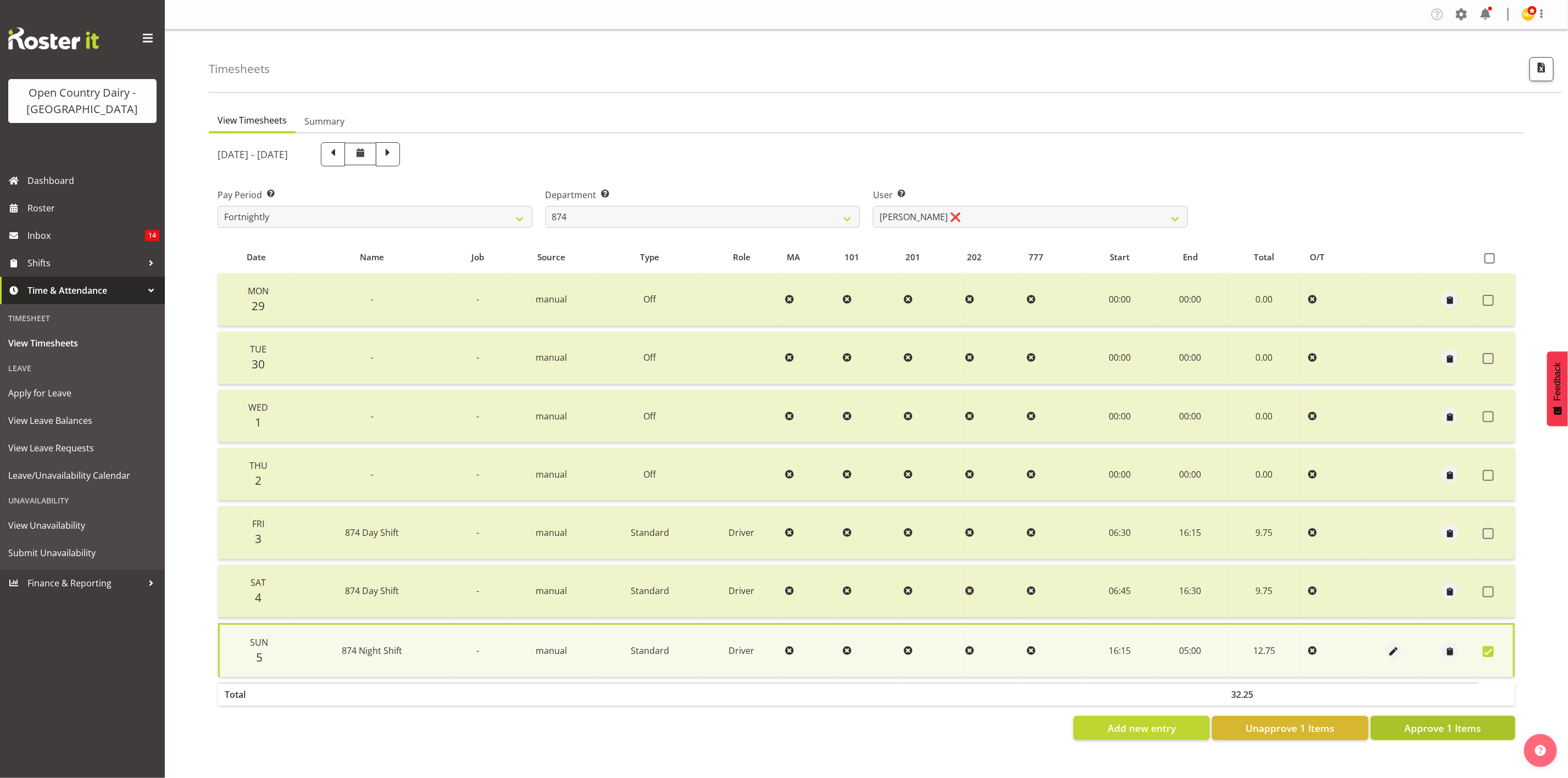
click at [1465, 721] on span "Approve 1 Items" at bounding box center [1442, 728] width 77 height 14
checkbox input "false"
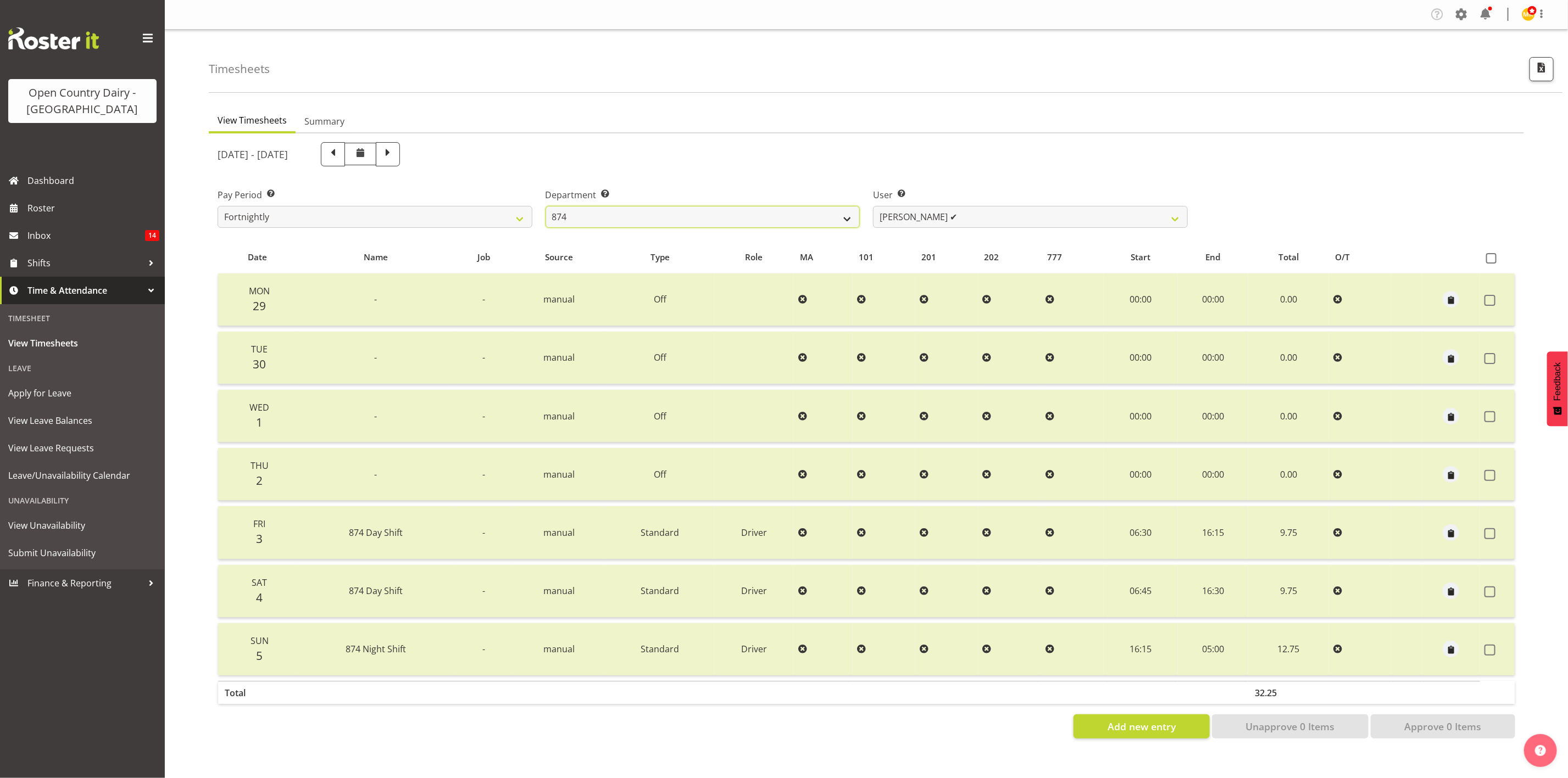
click at [814, 209] on select "734 735 736 737 738 739 851 853 854 855 856 858 861 862 865 867-9032 868 869 87…" at bounding box center [703, 217] width 315 height 22
select select "782"
click at [545, 206] on select "734 735 736 737 738 739 851 853 854 855 856 858 861 862 865 867-9032 868 869 87…" at bounding box center [703, 217] width 315 height 22
select select "10303"
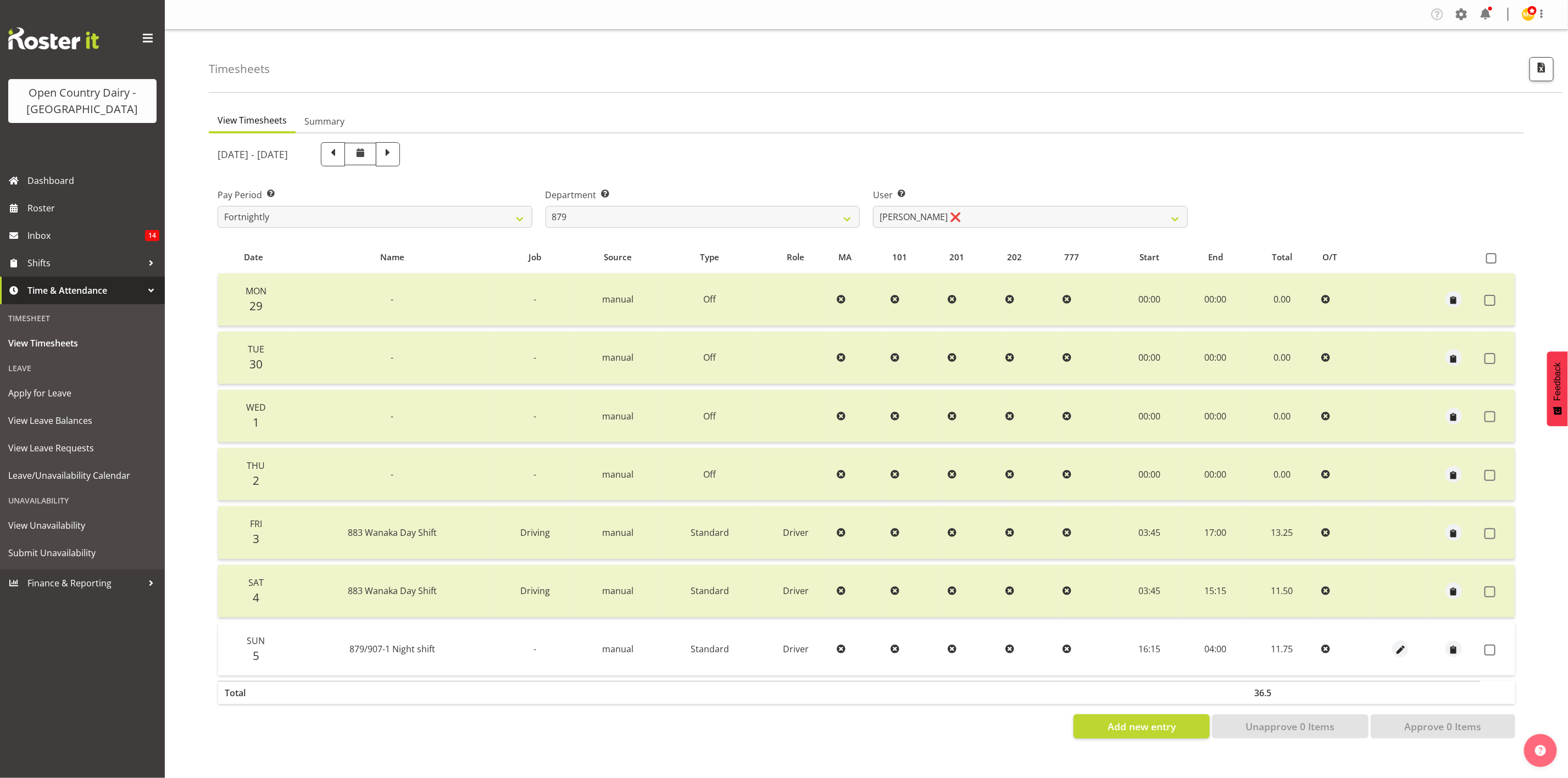
click at [1410, 648] on div at bounding box center [1400, 649] width 44 height 17
click at [1405, 649] on span "button" at bounding box center [1400, 650] width 13 height 13
select select "Standard"
select select "9"
select select "2025"
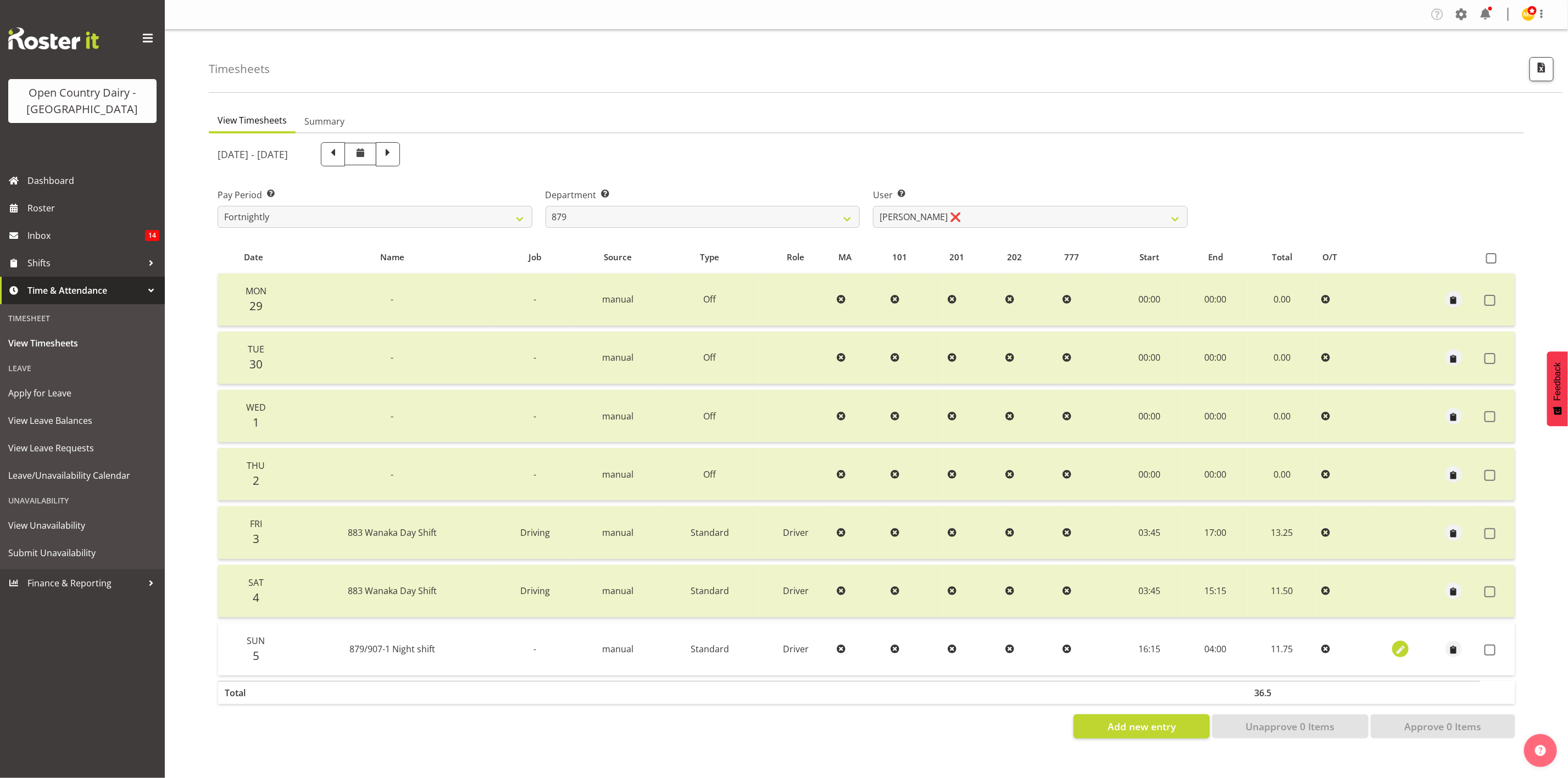
select select "4"
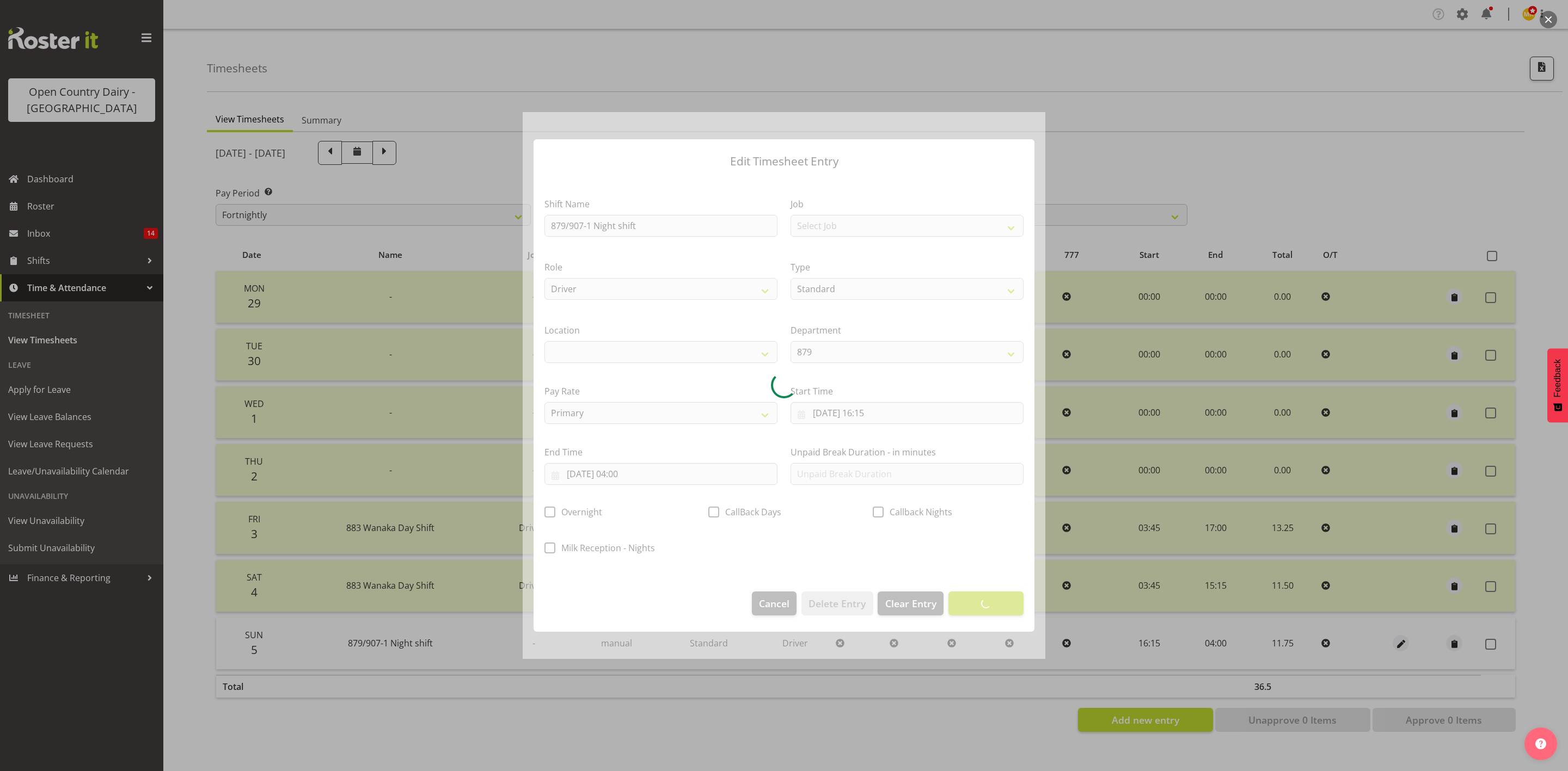
select select
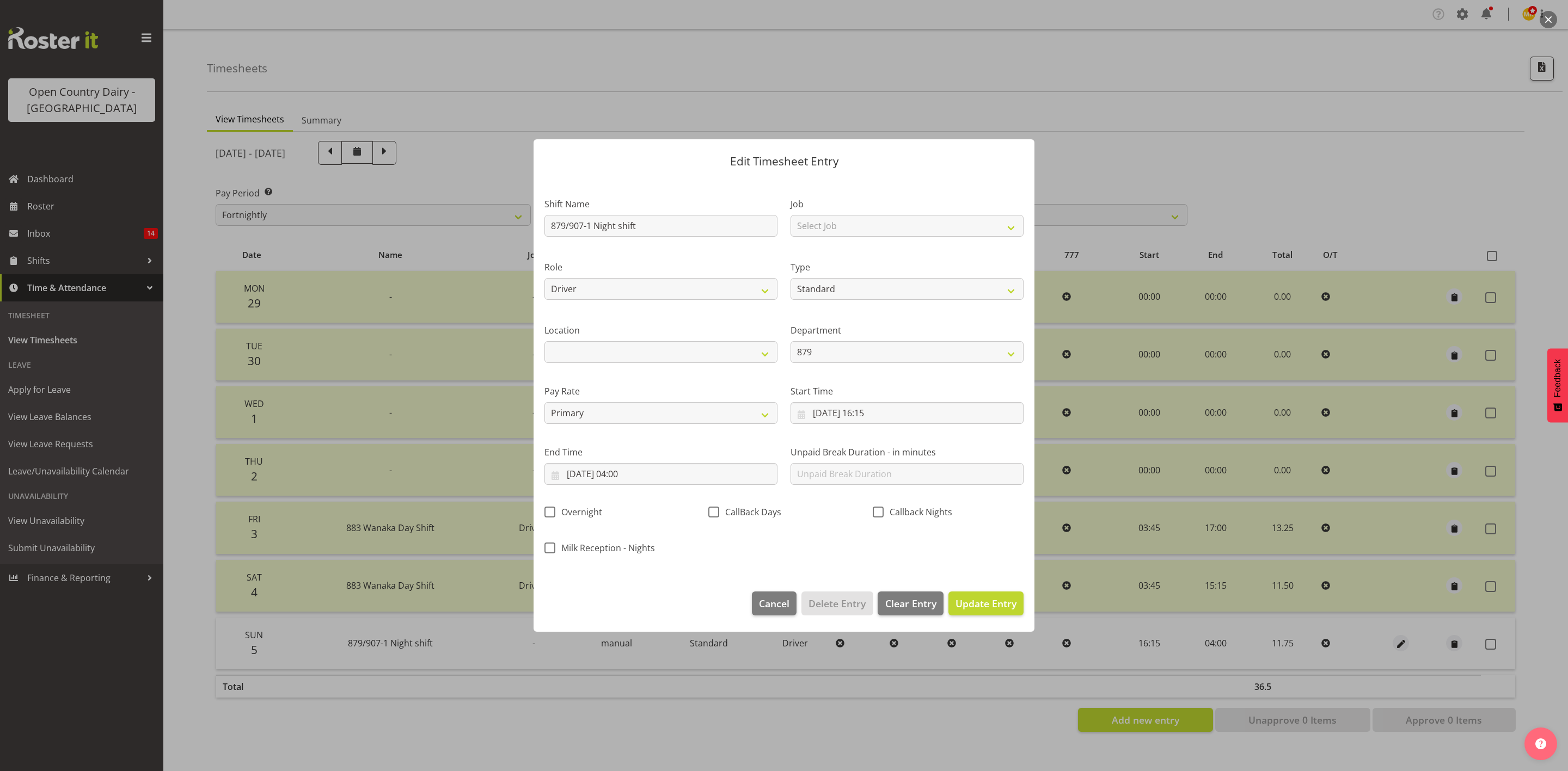
click at [634, 481] on section "Shift Name 879/907-1 Night shift Job Select Job Connecting /unconnecting Traile…" at bounding box center [784, 379] width 501 height 403
click at [634, 479] on input "06/10/2025, 04:00" at bounding box center [660, 474] width 233 height 22
click at [846, 533] on div "Shift Name 879/907-1 Night shift Job Select Job Connecting /unconnecting Traile…" at bounding box center [784, 373] width 492 height 381
drag, startPoint x: 617, startPoint y: 467, endPoint x: 623, endPoint y: 471, distance: 7.2
click at [618, 467] on input "06/10/2025, 04:00" at bounding box center [660, 474] width 233 height 22
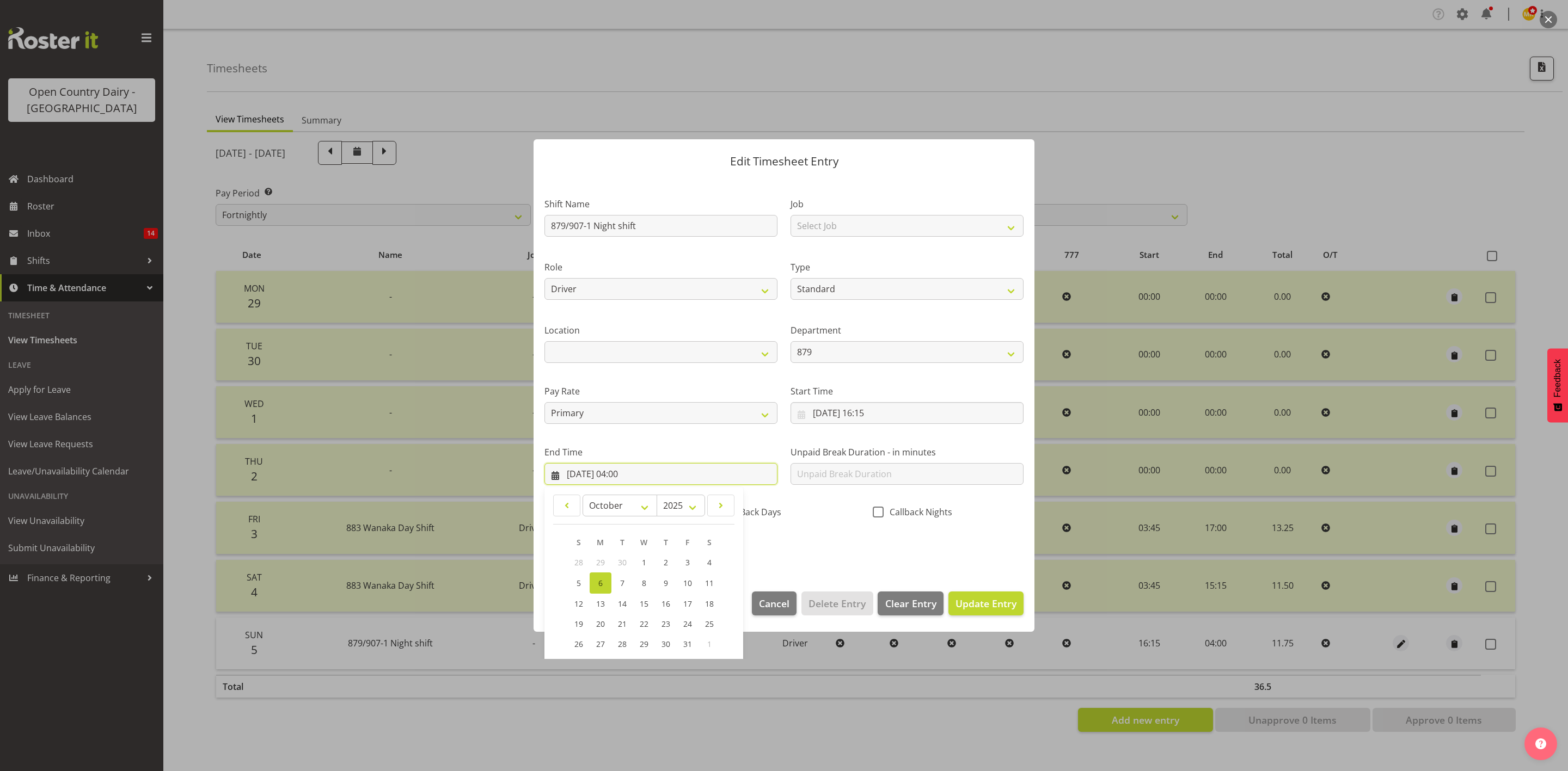
scroll to position [75, 0]
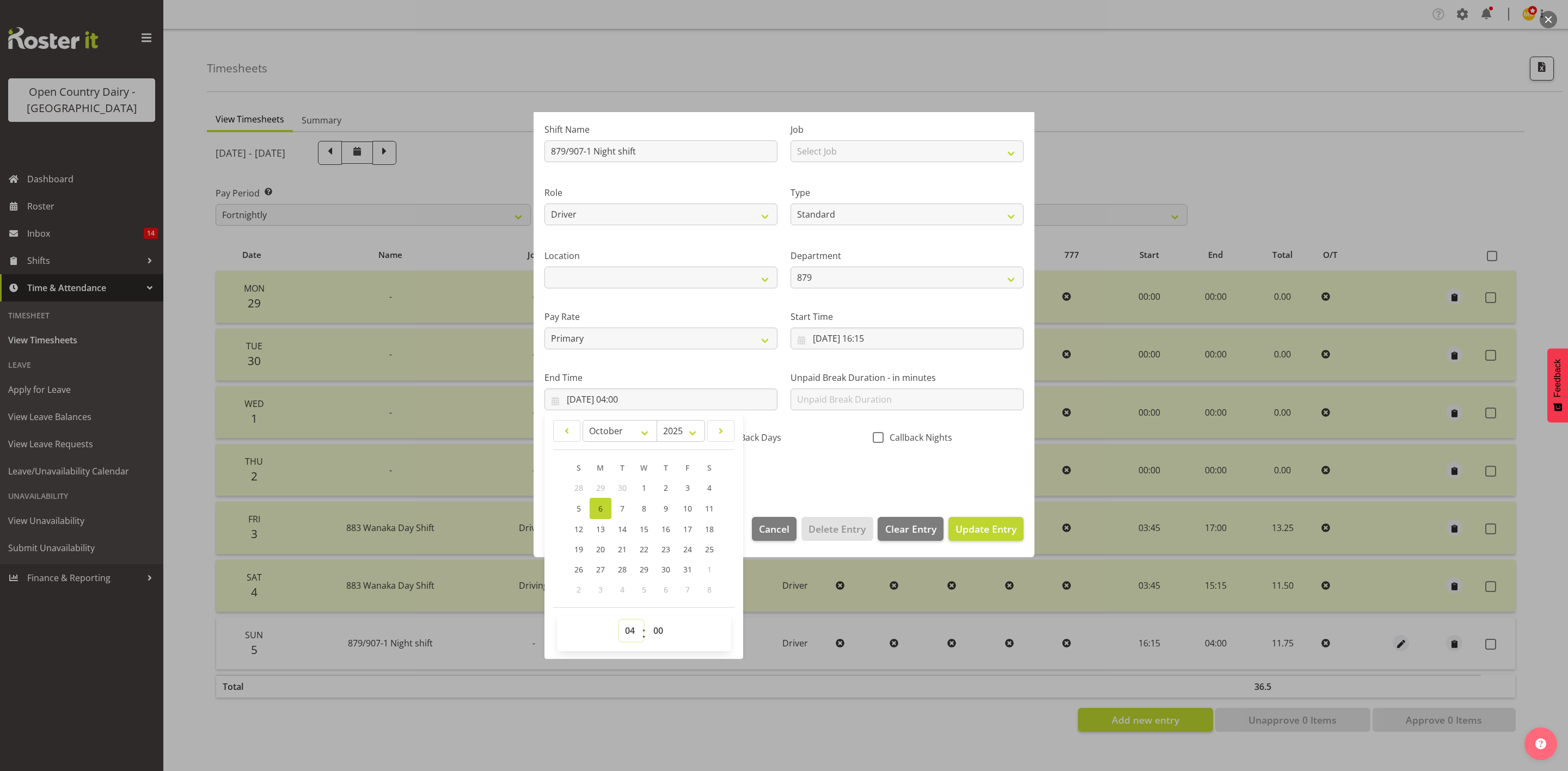
click at [628, 629] on select "00 01 02 03 04 05 06 07 08 09 10 11 12 13 14 15 16 17 18 19 20 21 22 23" at bounding box center [631, 631] width 24 height 22
select select "5"
click at [619, 620] on select "00 01 02 03 04 05 06 07 08 09 10 11 12 13 14 15 16 17 18 19 20 21 22 23" at bounding box center [631, 631] width 24 height 22
type input "06/10/2025, 05:00"
click at [643, 620] on span ":" at bounding box center [644, 633] width 4 height 27
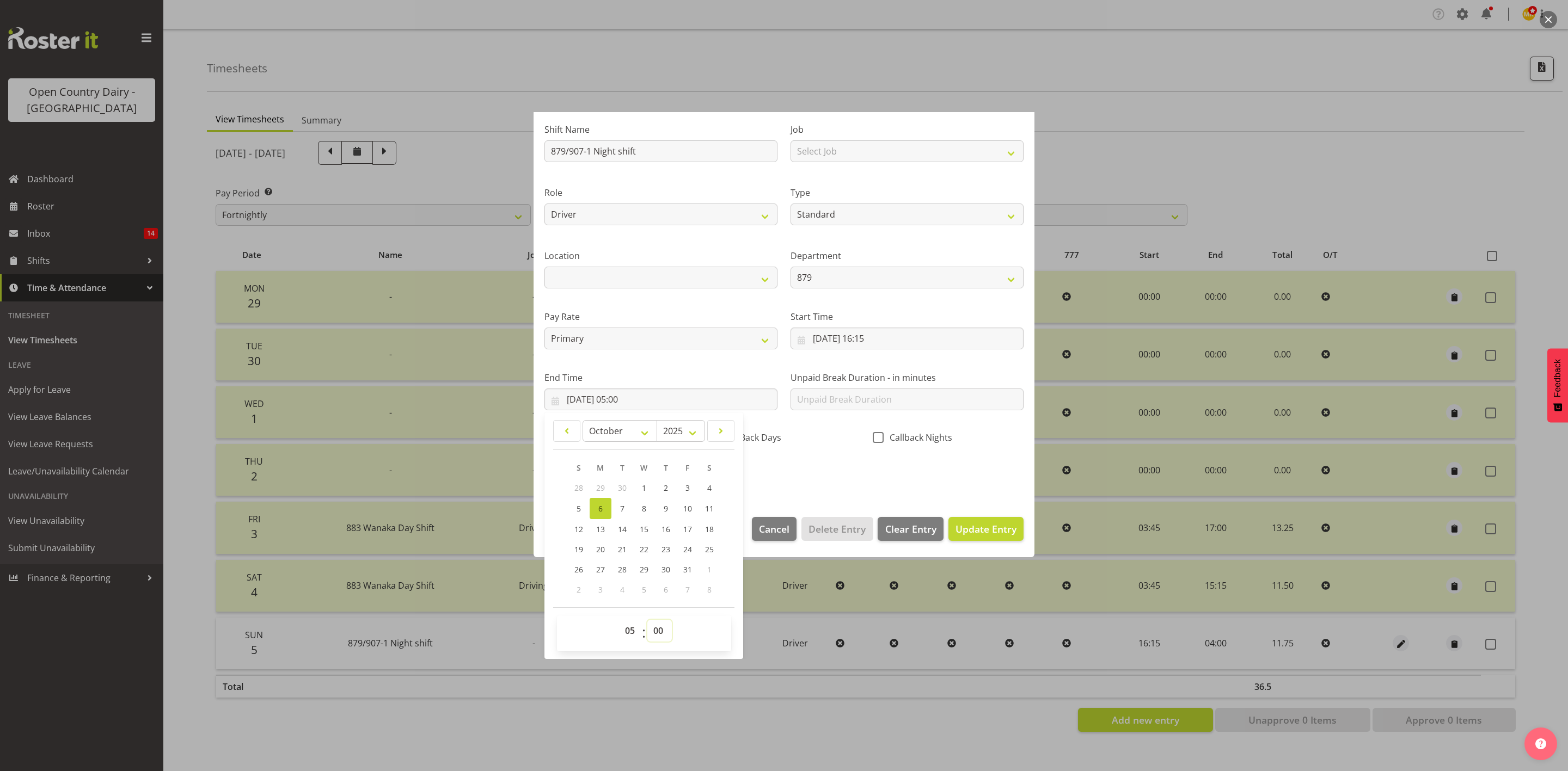
drag, startPoint x: 662, startPoint y: 629, endPoint x: 662, endPoint y: 621, distance: 8.0
click at [662, 629] on select "00 01 02 03 04 05 06 07 08 09 10 11 12 13 14 15 16 17 18 19 20 21 22 23 24 25 2…" at bounding box center [659, 631] width 24 height 22
select select "15"
click at [648, 620] on select "00 01 02 03 04 05 06 07 08 09 10 11 12 13 14 15 16 17 18 19 20 21 22 23 24 25 2…" at bounding box center [659, 631] width 24 height 22
type input "06/10/2025, 05:15"
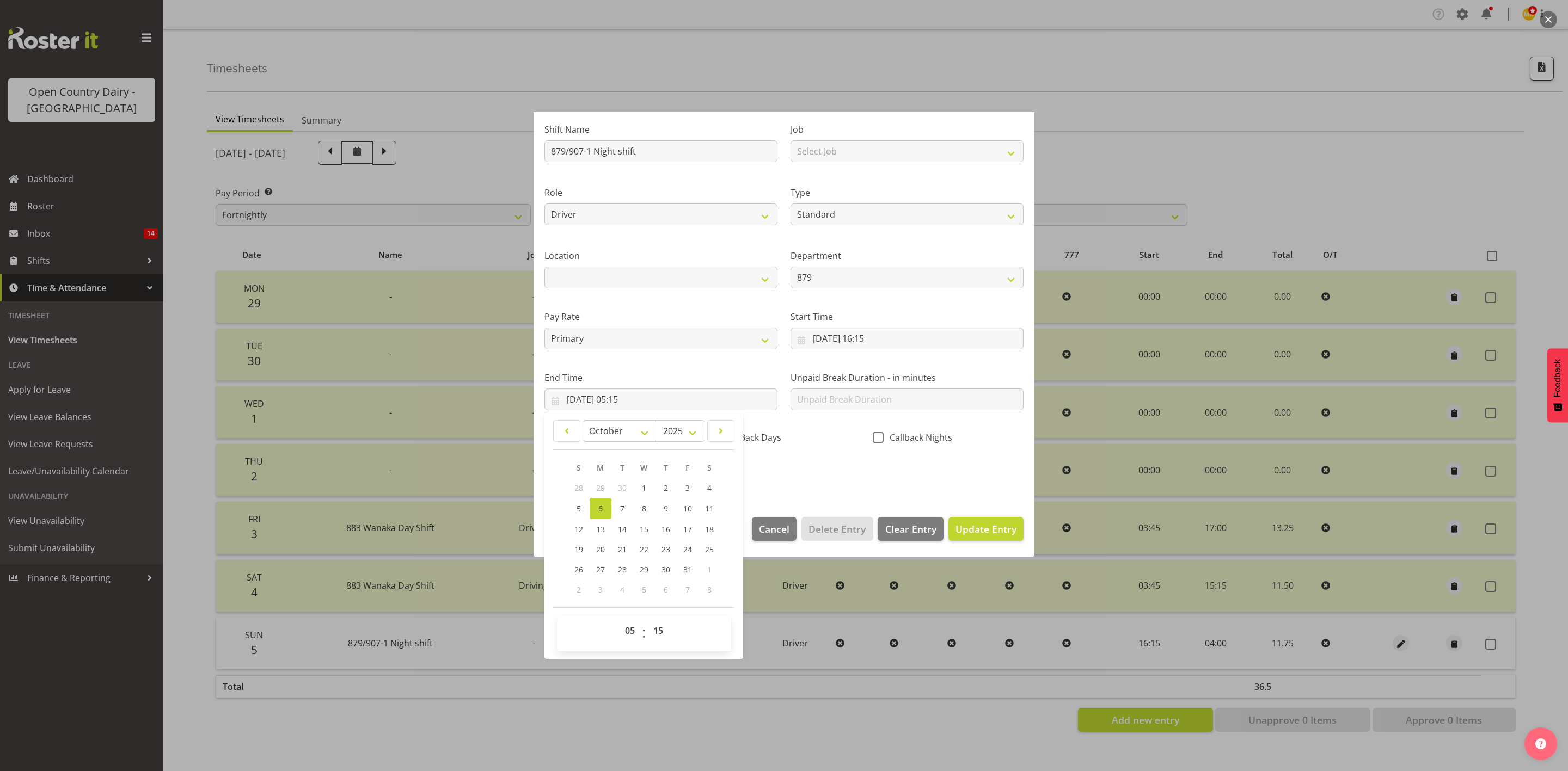
click at [771, 472] on div "Shift Name 879/907-1 Night shift Job Select Job Connecting /unconnecting Traile…" at bounding box center [784, 298] width 492 height 381
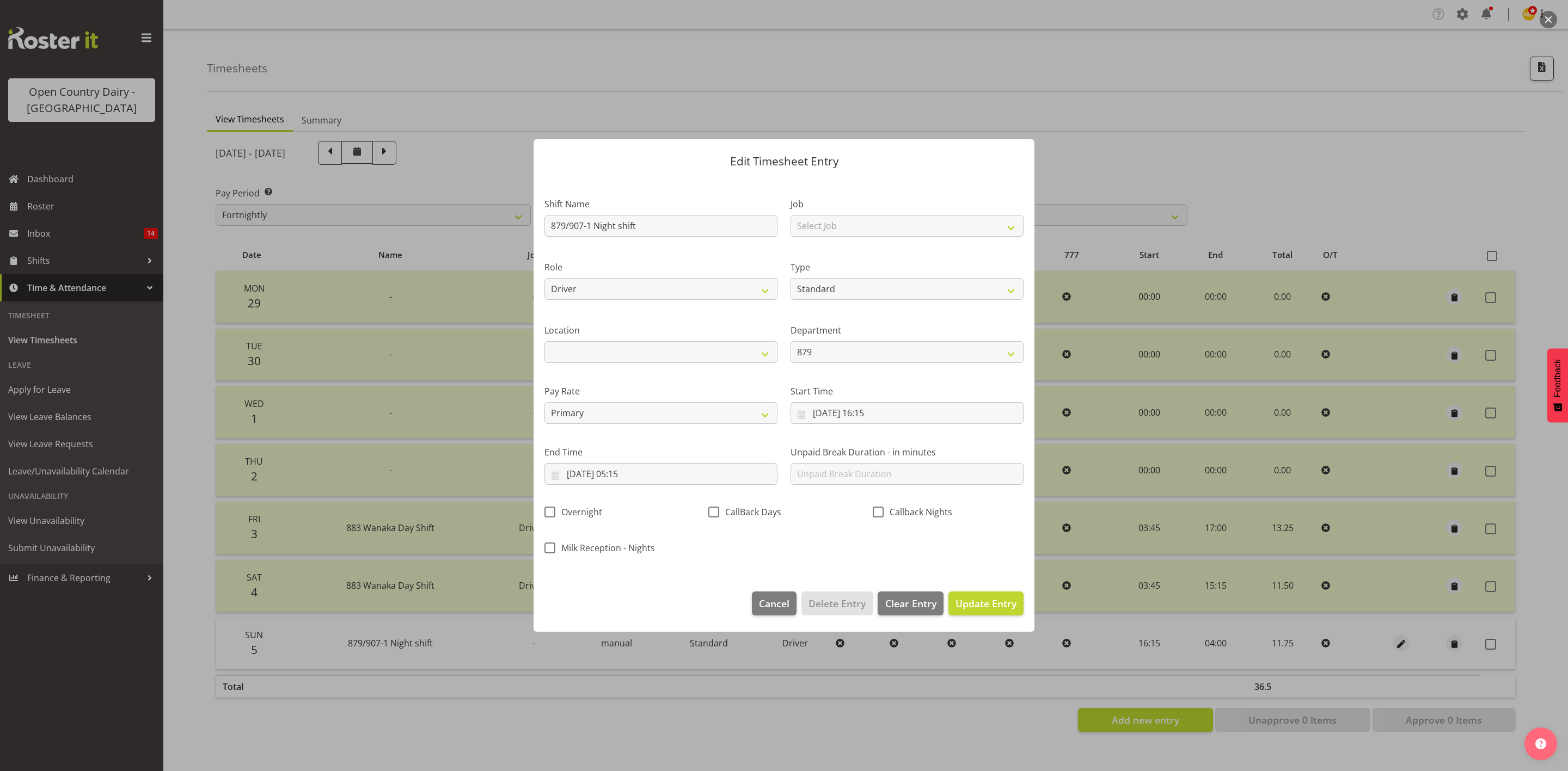
scroll to position [0, 0]
click at [984, 613] on button "Update Entry" at bounding box center [985, 603] width 75 height 24
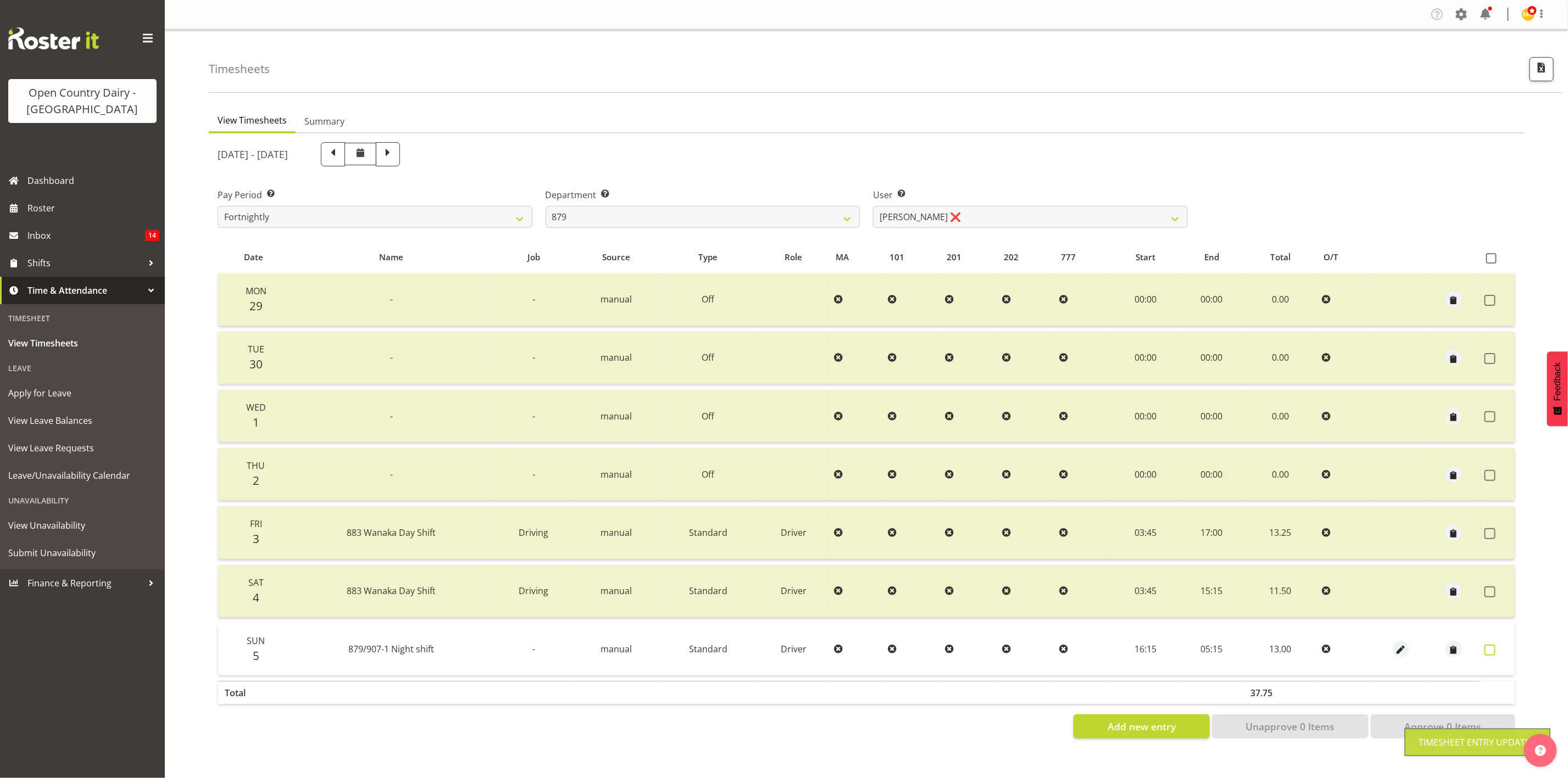
click at [1491, 648] on span at bounding box center [1490, 650] width 11 height 11
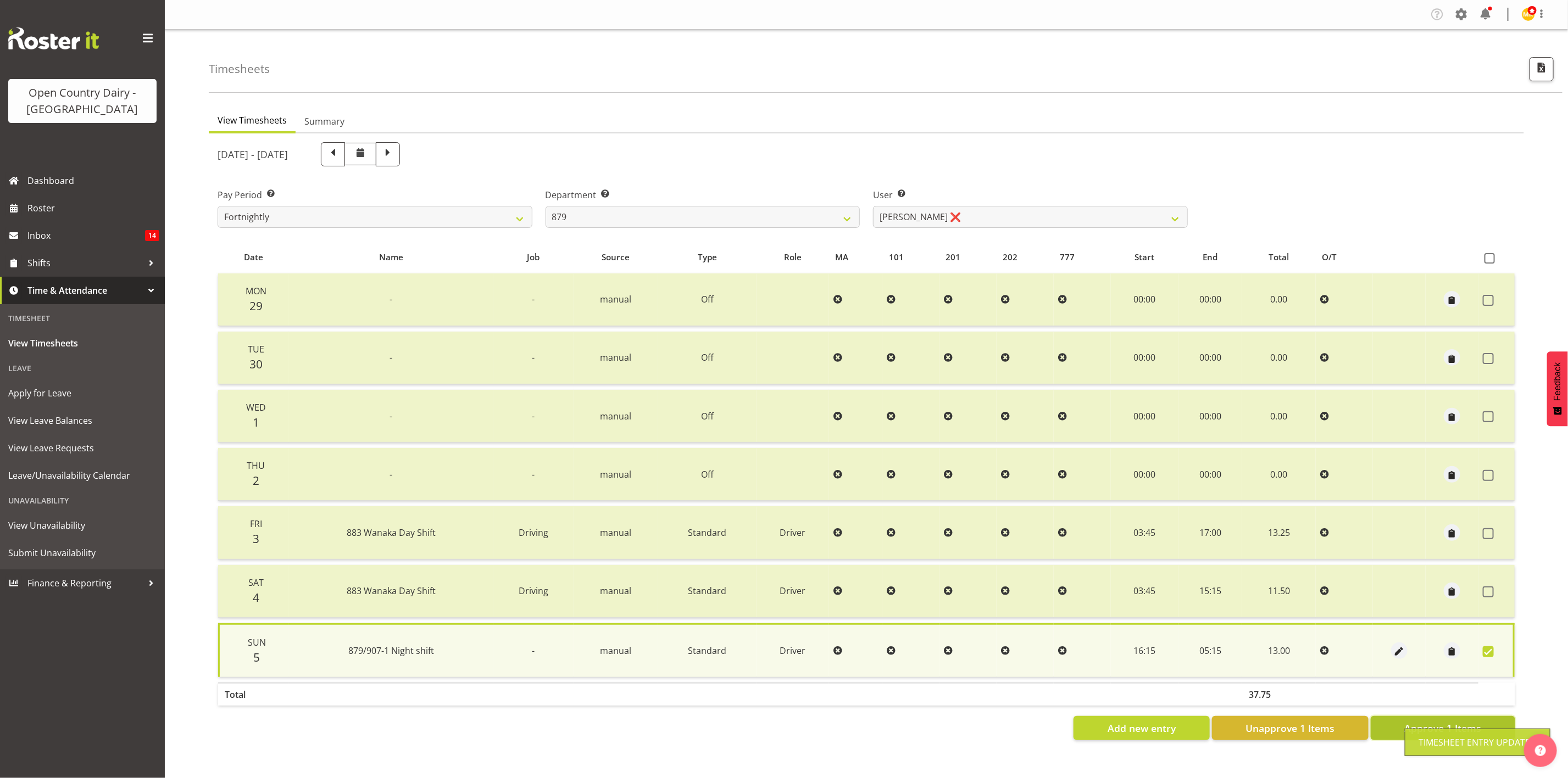
click at [1406, 722] on span "Approve 1 Items" at bounding box center [1442, 728] width 77 height 14
checkbox input "false"
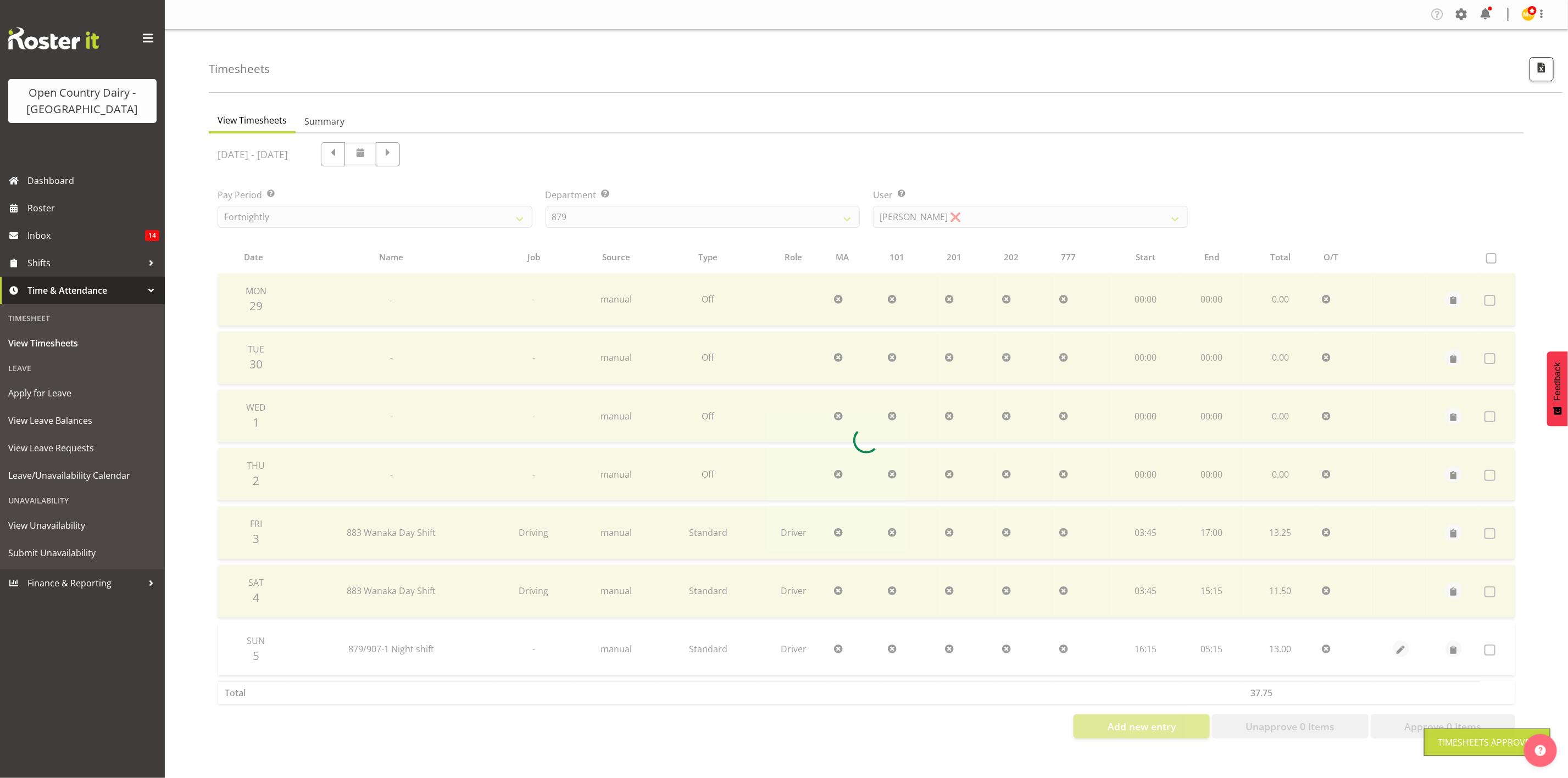
click at [1244, 190] on div at bounding box center [866, 440] width 1315 height 614
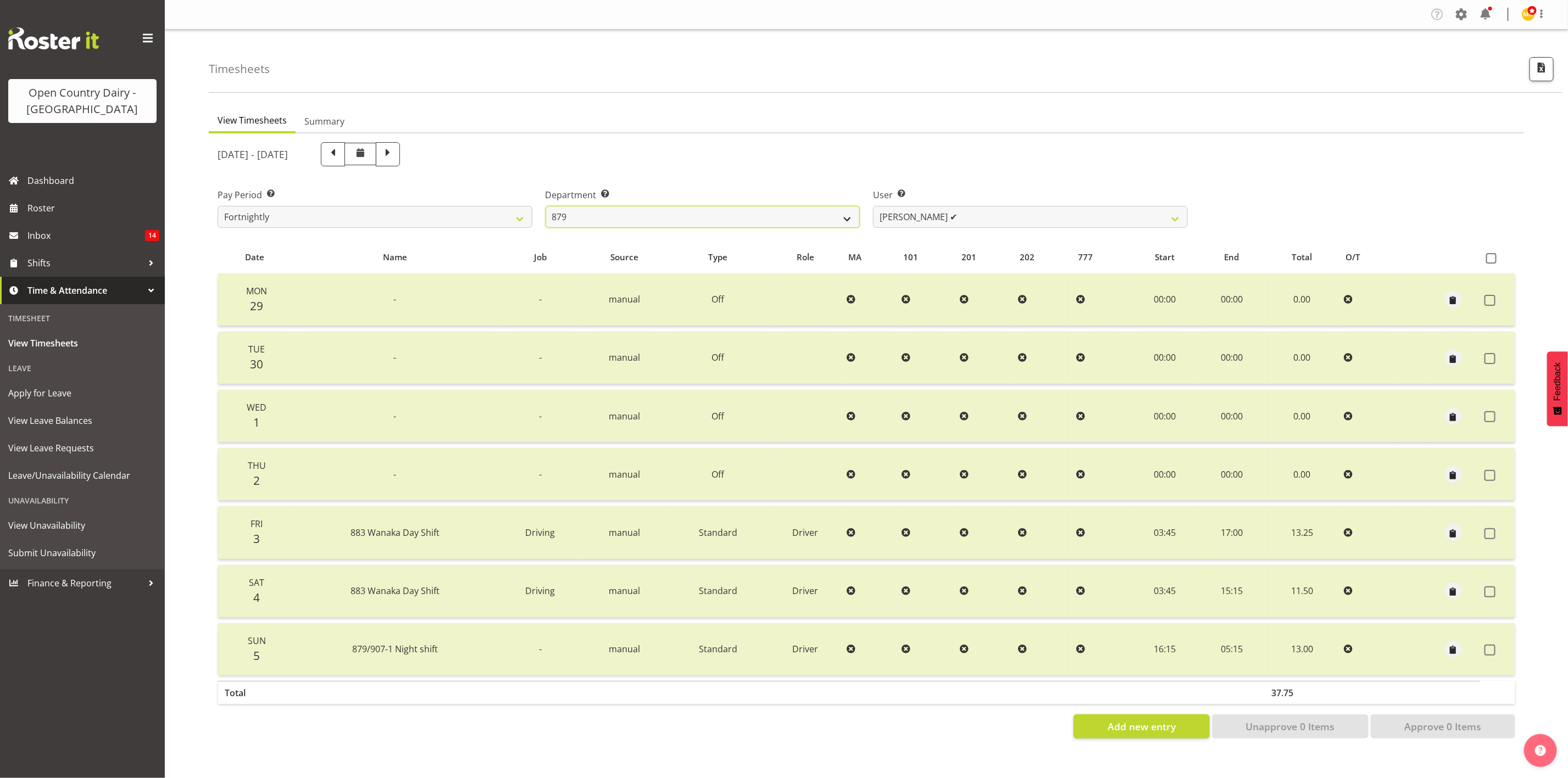
click at [821, 224] on select "734 735 736 737 738 739 851 853 854 855 856 858 861 862 865 867-9032 868 869 87…" at bounding box center [703, 217] width 315 height 22
click at [545, 206] on select "734 735 736 737 738 739 851 853 854 855 856 858 861 862 865 867-9032 868 869 87…" at bounding box center [703, 217] width 315 height 22
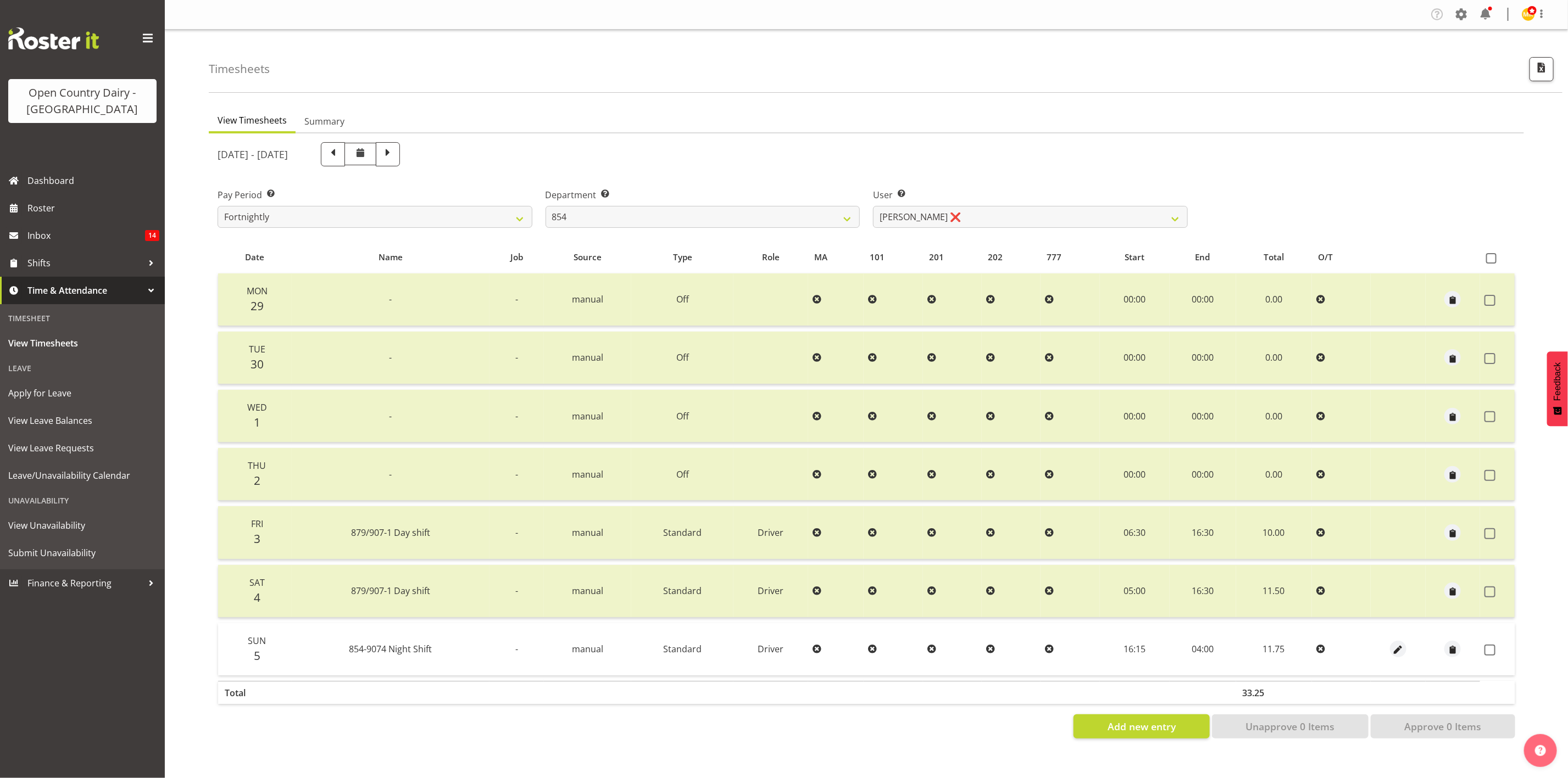
click at [1395, 656] on td at bounding box center [1398, 649] width 55 height 52
click at [635, 211] on select "734 735 736 737 738 739 851 853 854 855 856 858 861 862 865 867-9032 868 869 87…" at bounding box center [703, 217] width 315 height 22
click at [545, 206] on select "734 735 736 737 738 739 851 853 854 855 856 858 861 862 865 867-9032 868 869 87…" at bounding box center [703, 217] width 315 height 22
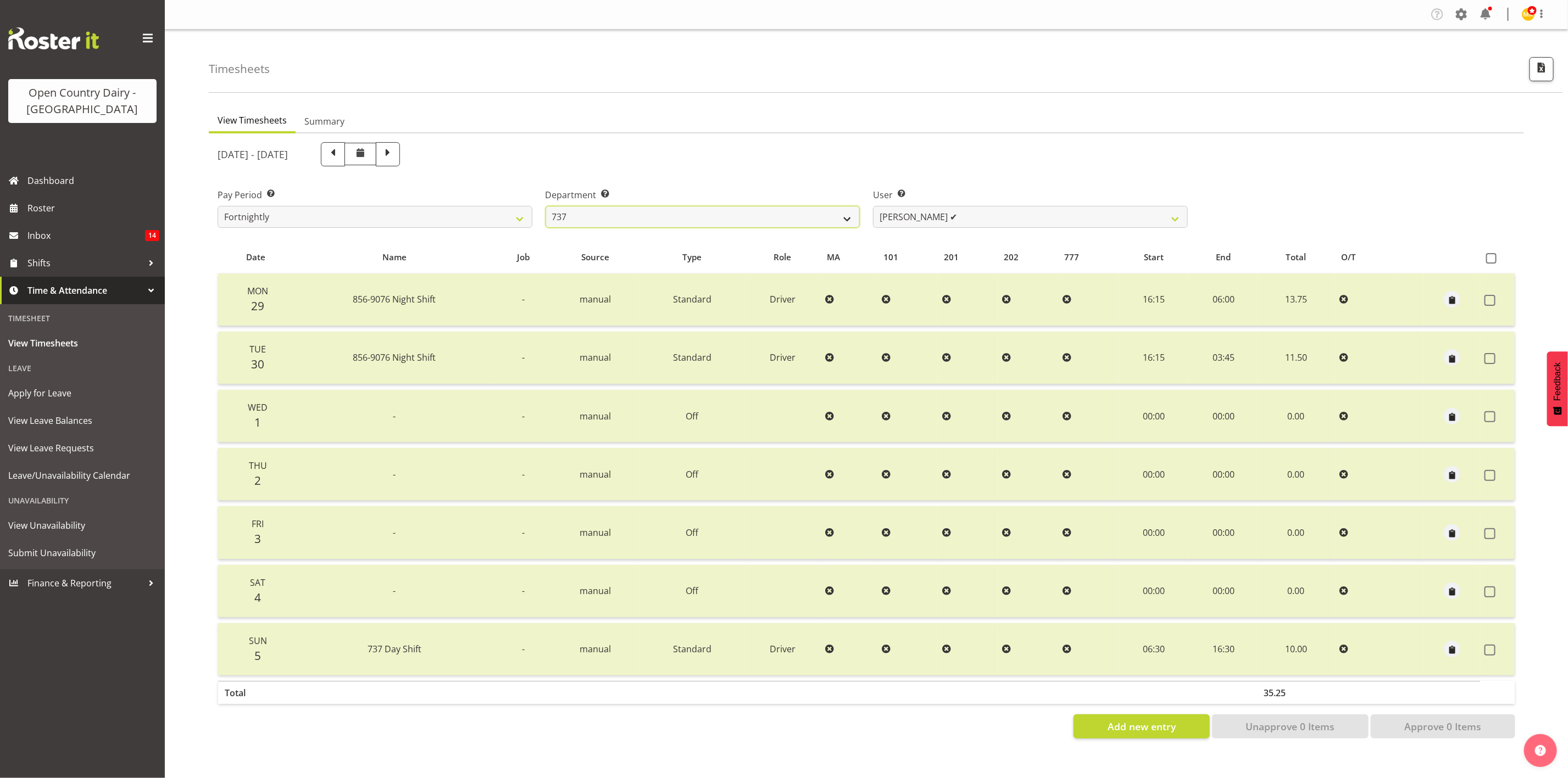
click at [628, 220] on select "734 735 736 737 738 739 851 853 854 855 856 858 861 862 865 867-9032 868 869 87…" at bounding box center [703, 217] width 315 height 22
select select "906"
click at [545, 206] on select "734 735 736 737 738 739 851 853 854 855 856 858 861 862 865 867-9032 868 869 87…" at bounding box center [703, 217] width 315 height 22
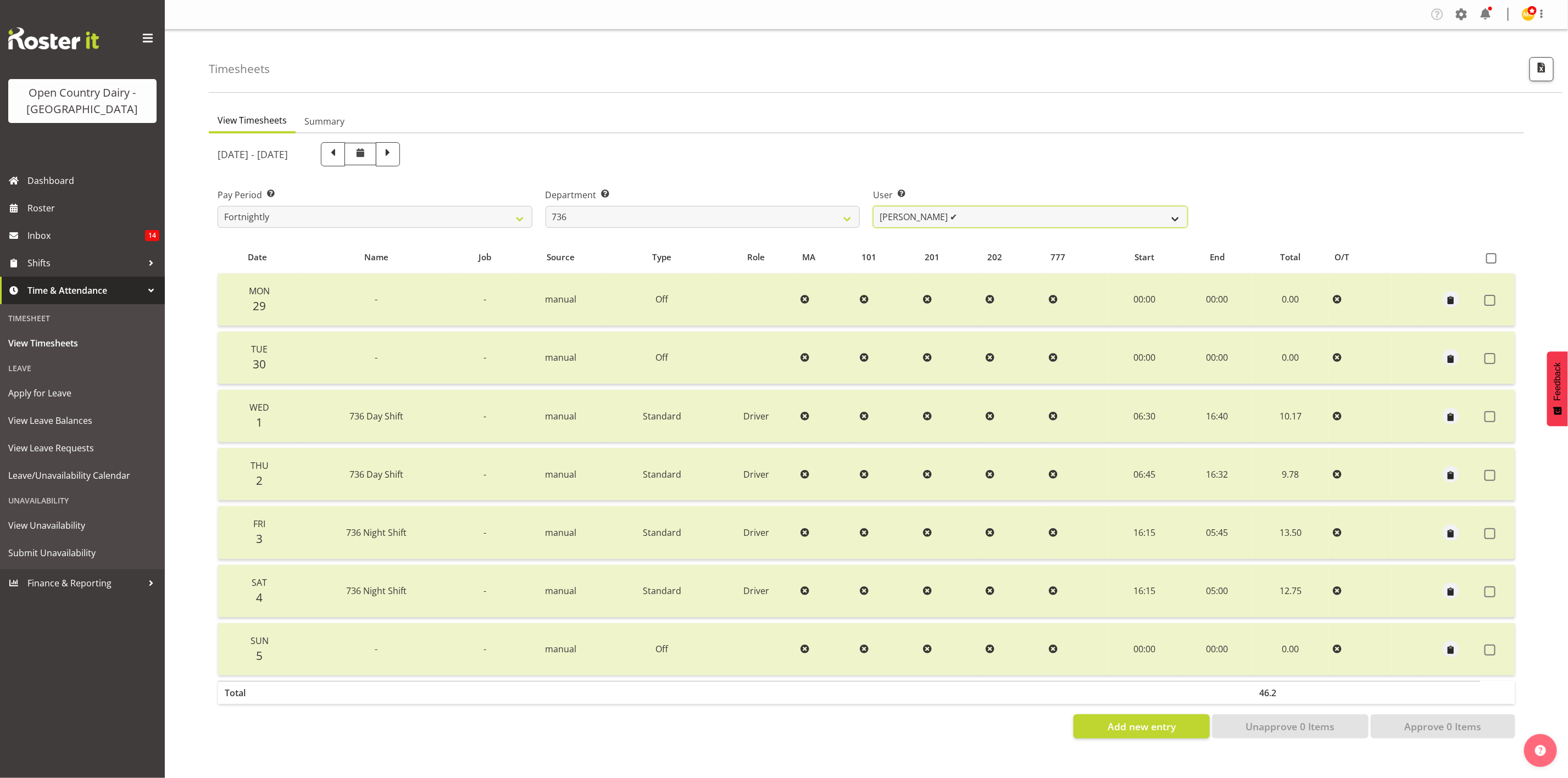
click at [907, 224] on select "Andy Van Brecht ✔ Gavin Hamilton ✔ Jamie Seaton ❌ Kerrod Ward ✔" at bounding box center [1030, 217] width 315 height 22
select select "7434"
click at [873, 206] on select "Andy Van Brecht ✔ Gavin Hamilton ✔ Jamie Seaton ❌ Kerrod Ward ✔" at bounding box center [1030, 217] width 315 height 22
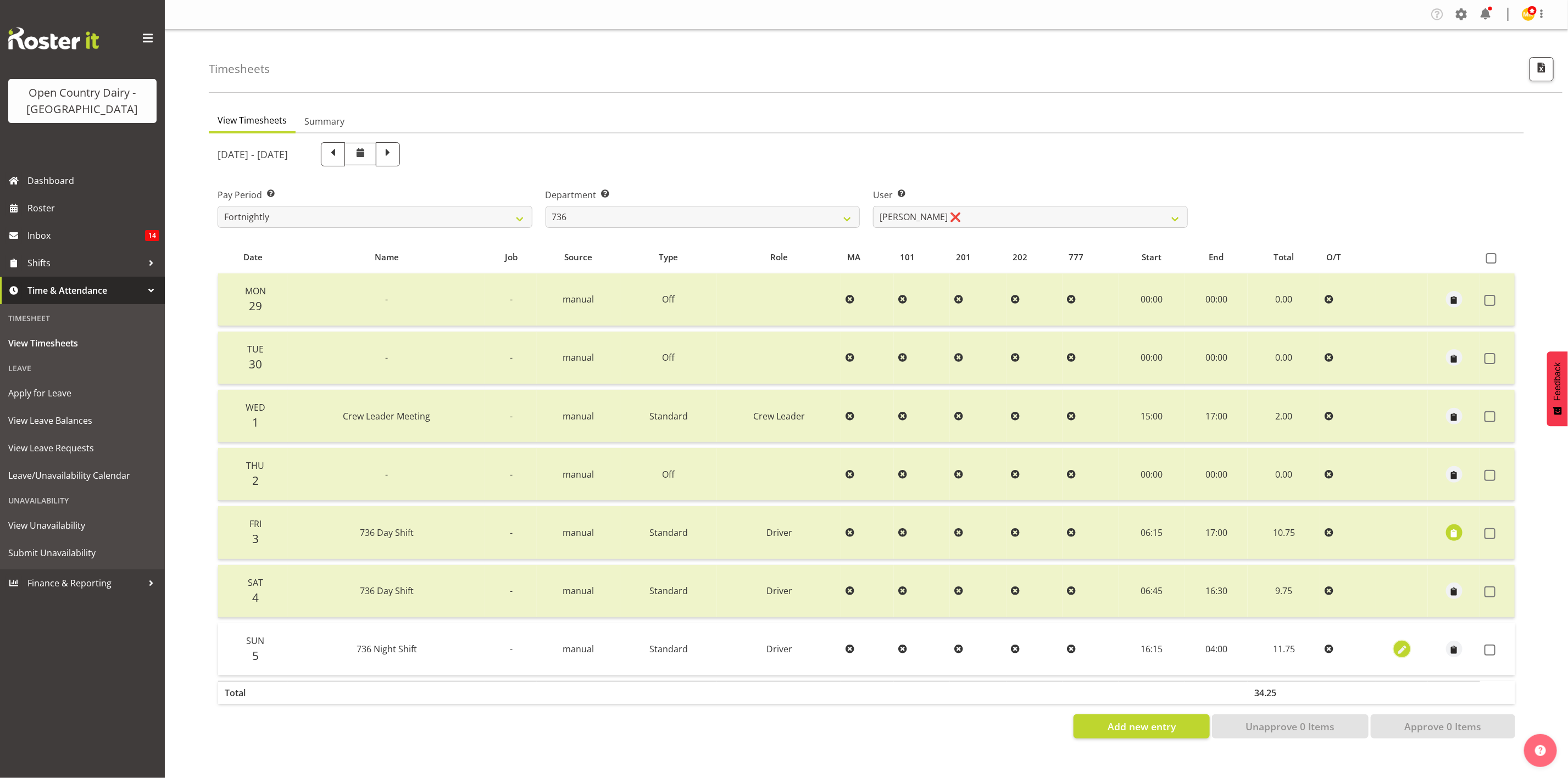
click at [1396, 642] on span "button" at bounding box center [1402, 650] width 13 height 16
select select "Standard"
select select "9"
select select "2025"
select select "4"
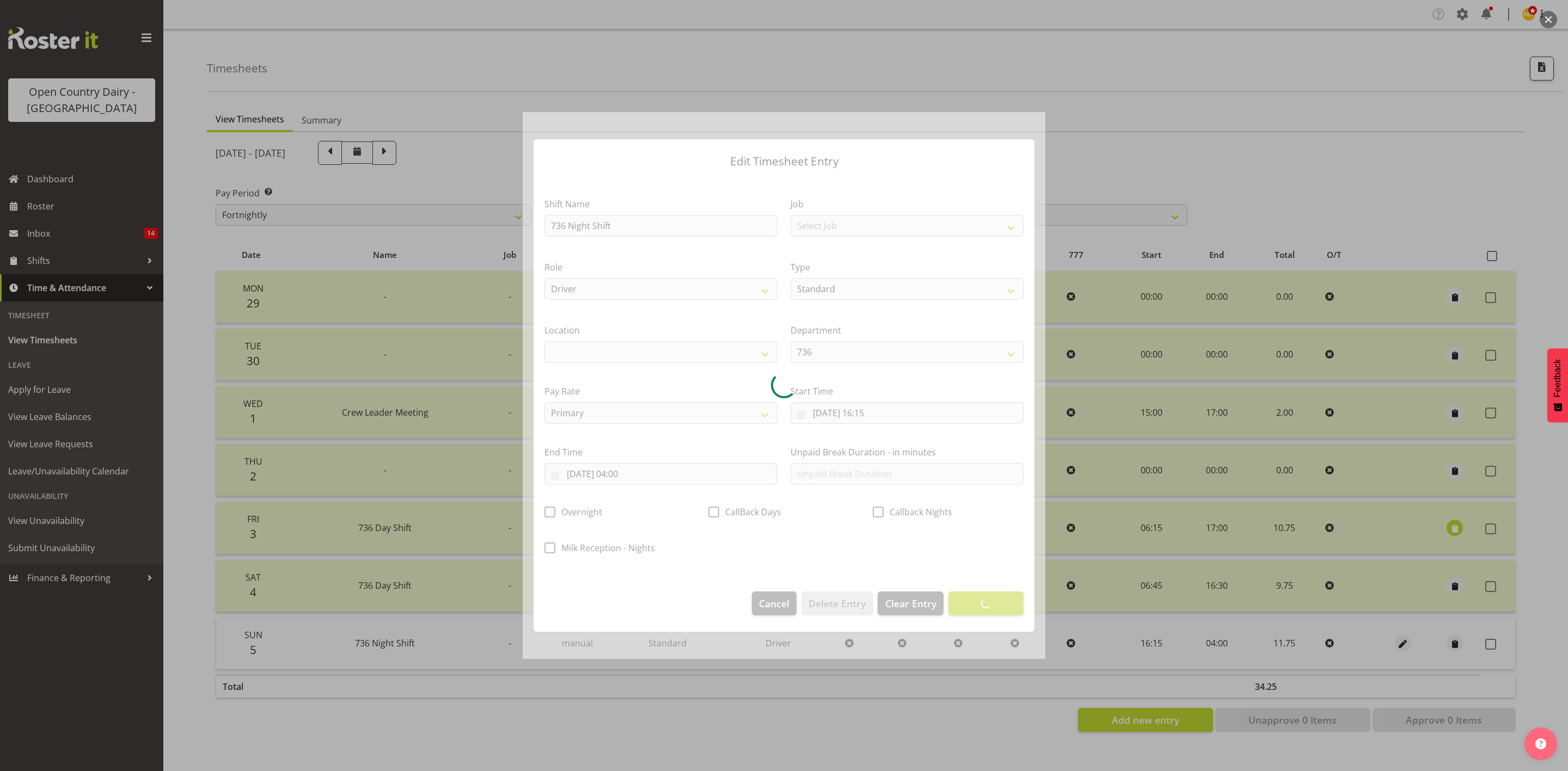
select select
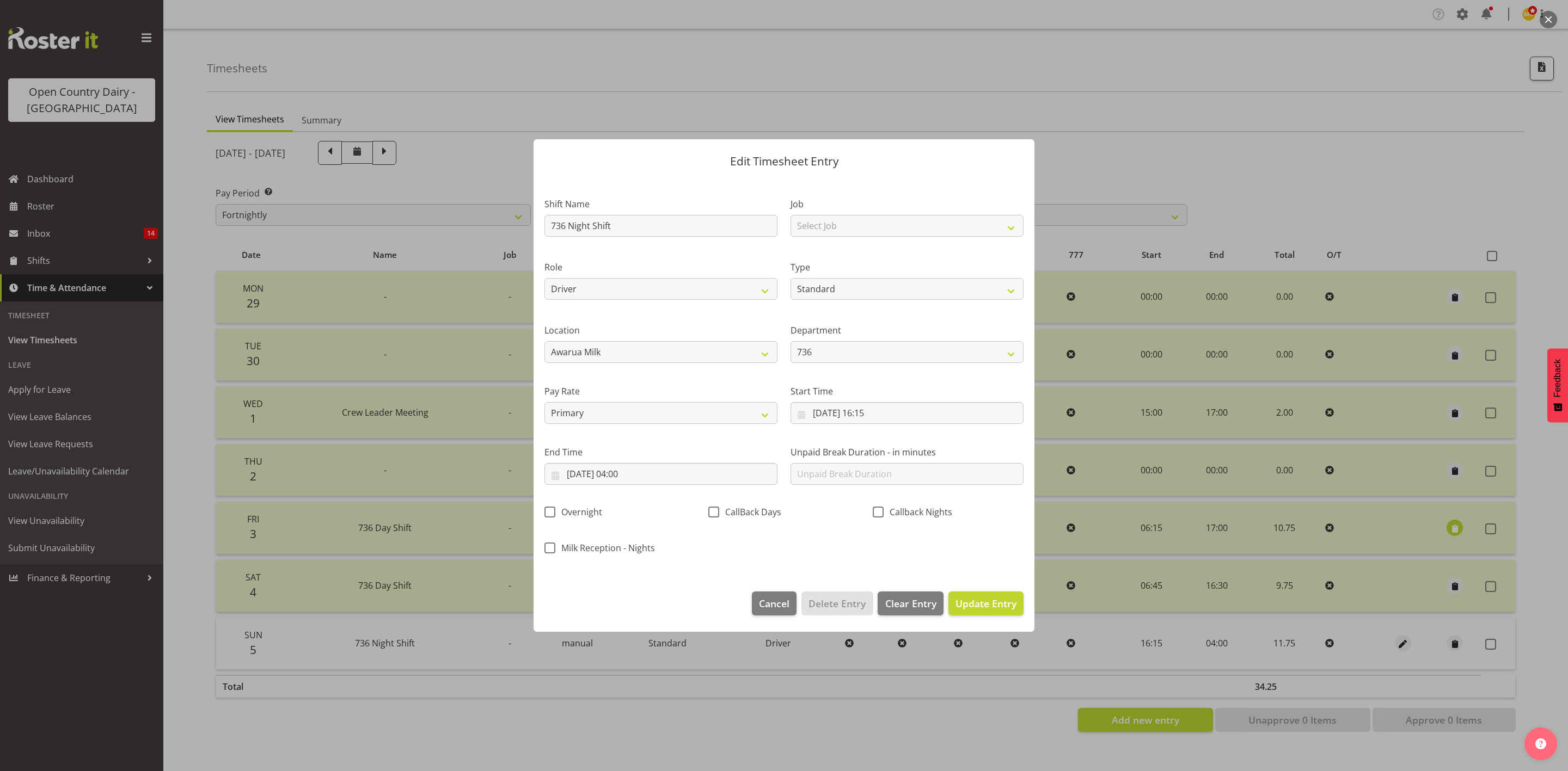
click at [632, 479] on div at bounding box center [784, 385] width 523 height 547
click at [632, 479] on input "06/10/2025, 04:00" at bounding box center [660, 474] width 233 height 22
click at [632, 478] on input "06/10/2025, 04:00" at bounding box center [660, 474] width 233 height 22
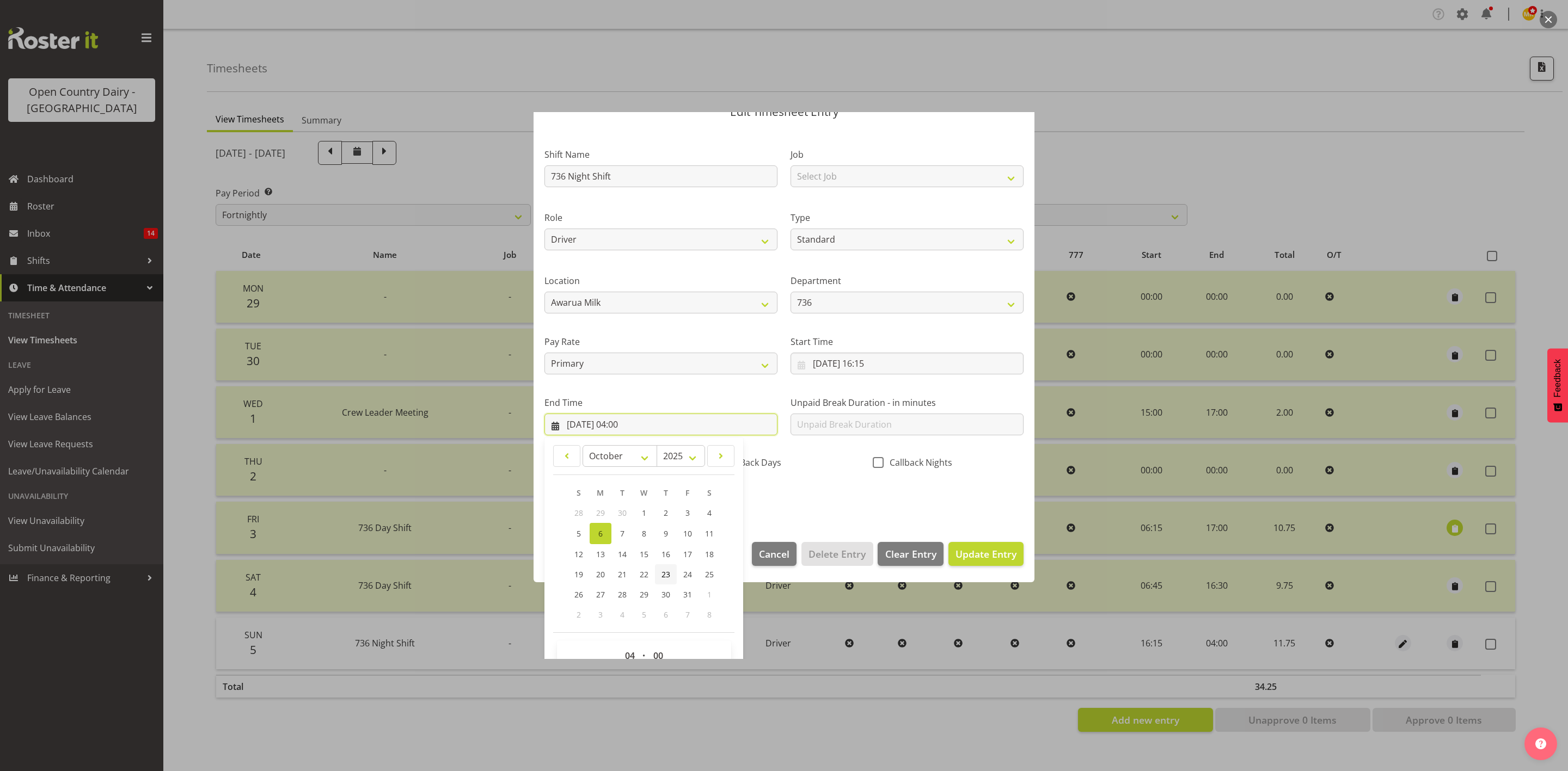
scroll to position [75, 0]
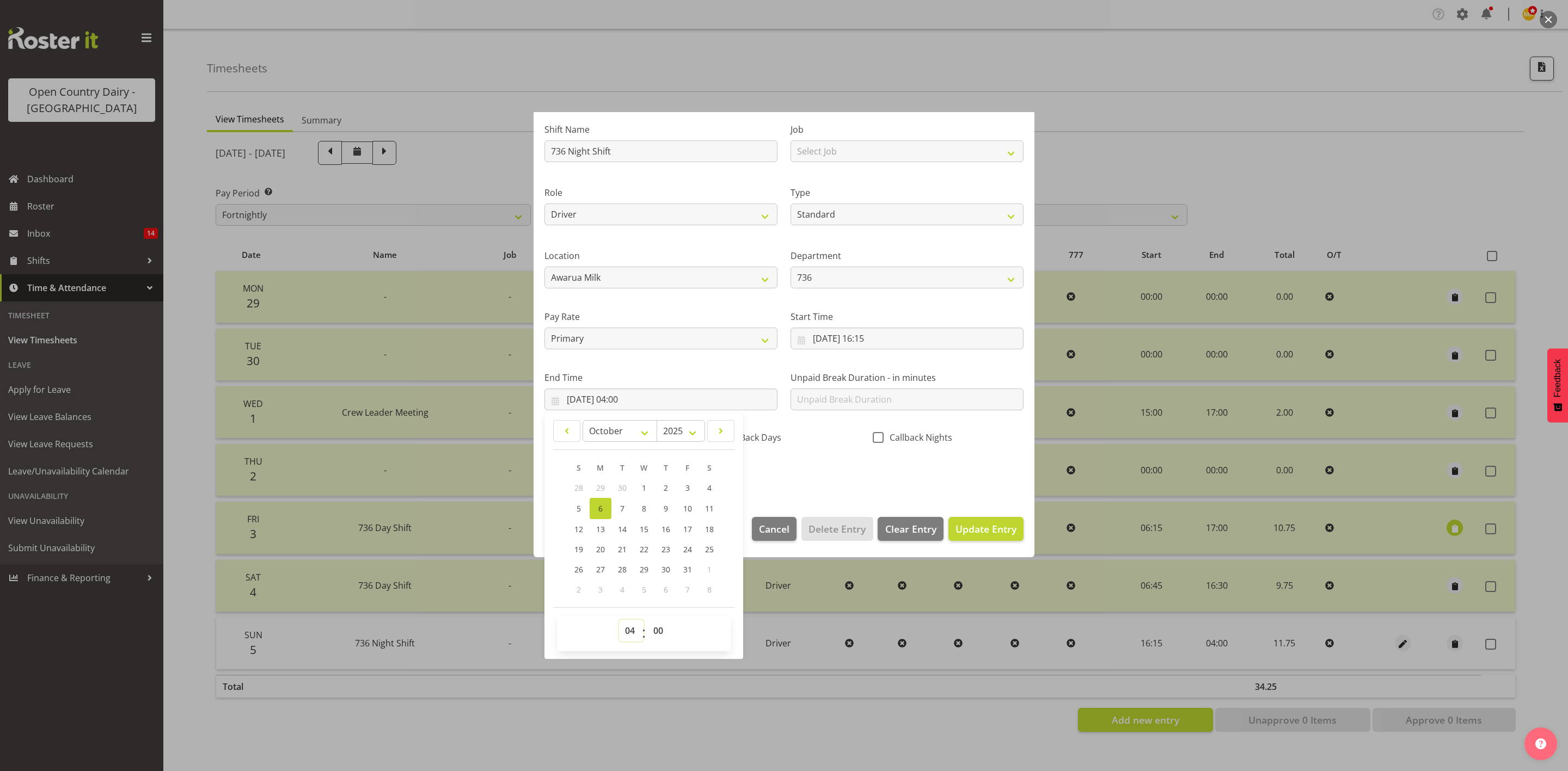
click at [628, 637] on select "00 01 02 03 04 05 06 07 08 09 10 11 12 13 14 15 16 17 18 19 20 21 22 23" at bounding box center [631, 631] width 24 height 22
select select "5"
click at [619, 620] on select "00 01 02 03 04 05 06 07 08 09 10 11 12 13 14 15 16 17 18 19 20 21 22 23" at bounding box center [631, 631] width 24 height 22
type input "06/10/2025, 05:00"
click at [662, 631] on select "00 01 02 03 04 05 06 07 08 09 10 11 12 13 14 15 16 17 18 19 20 21 22 23 24 25 2…" at bounding box center [659, 631] width 24 height 22
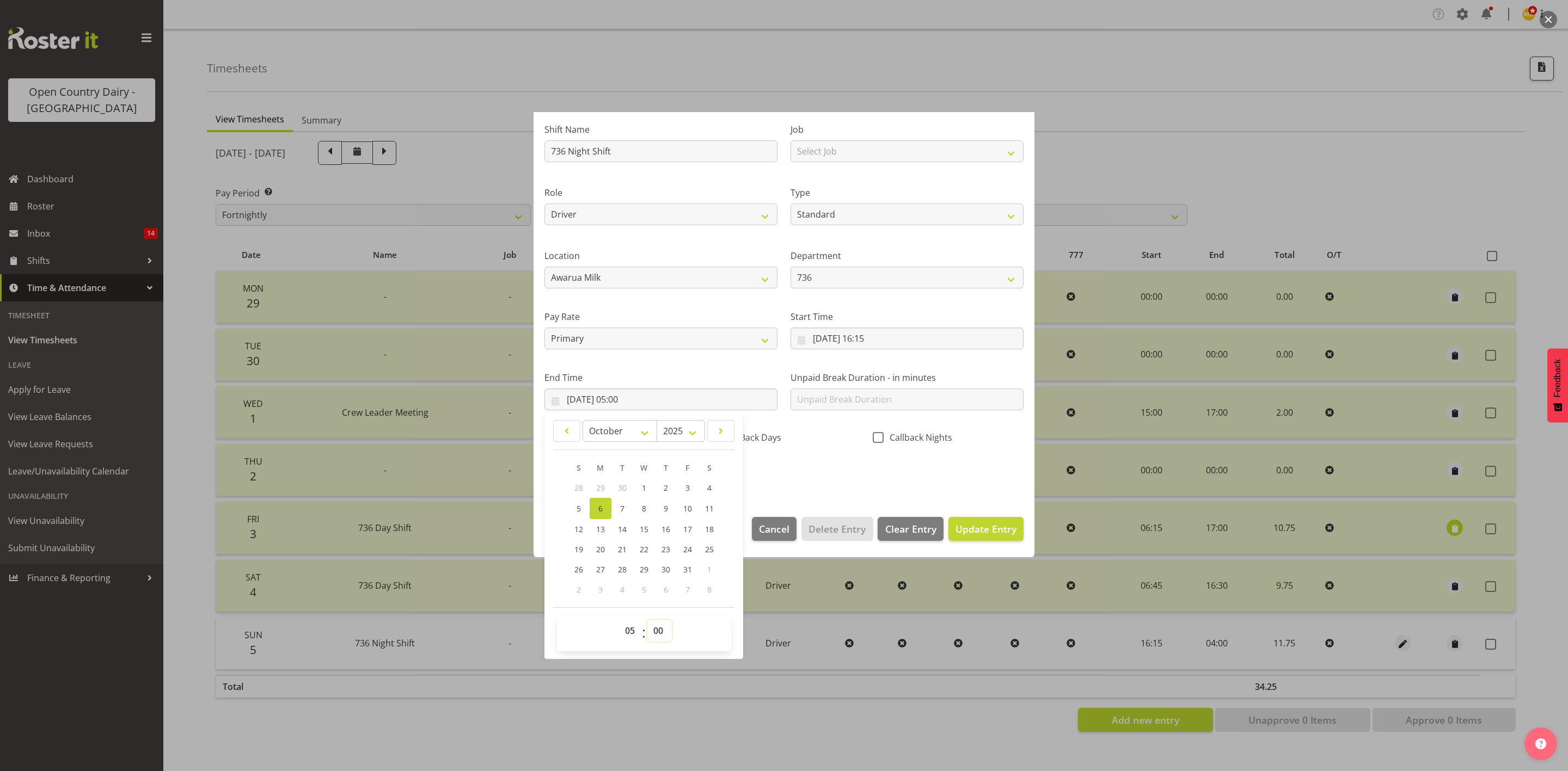
select select "20"
click at [648, 620] on select "00 01 02 03 04 05 06 07 08 09 10 11 12 13 14 15 16 17 18 19 20 21 22 23 24 25 2…" at bounding box center [659, 631] width 24 height 22
type input "06/10/2025, 05:20"
click at [794, 466] on div "Shift Name 736 Night Shift Job Select Job Connecting /unconnecting Trailers Dri…" at bounding box center [784, 298] width 492 height 381
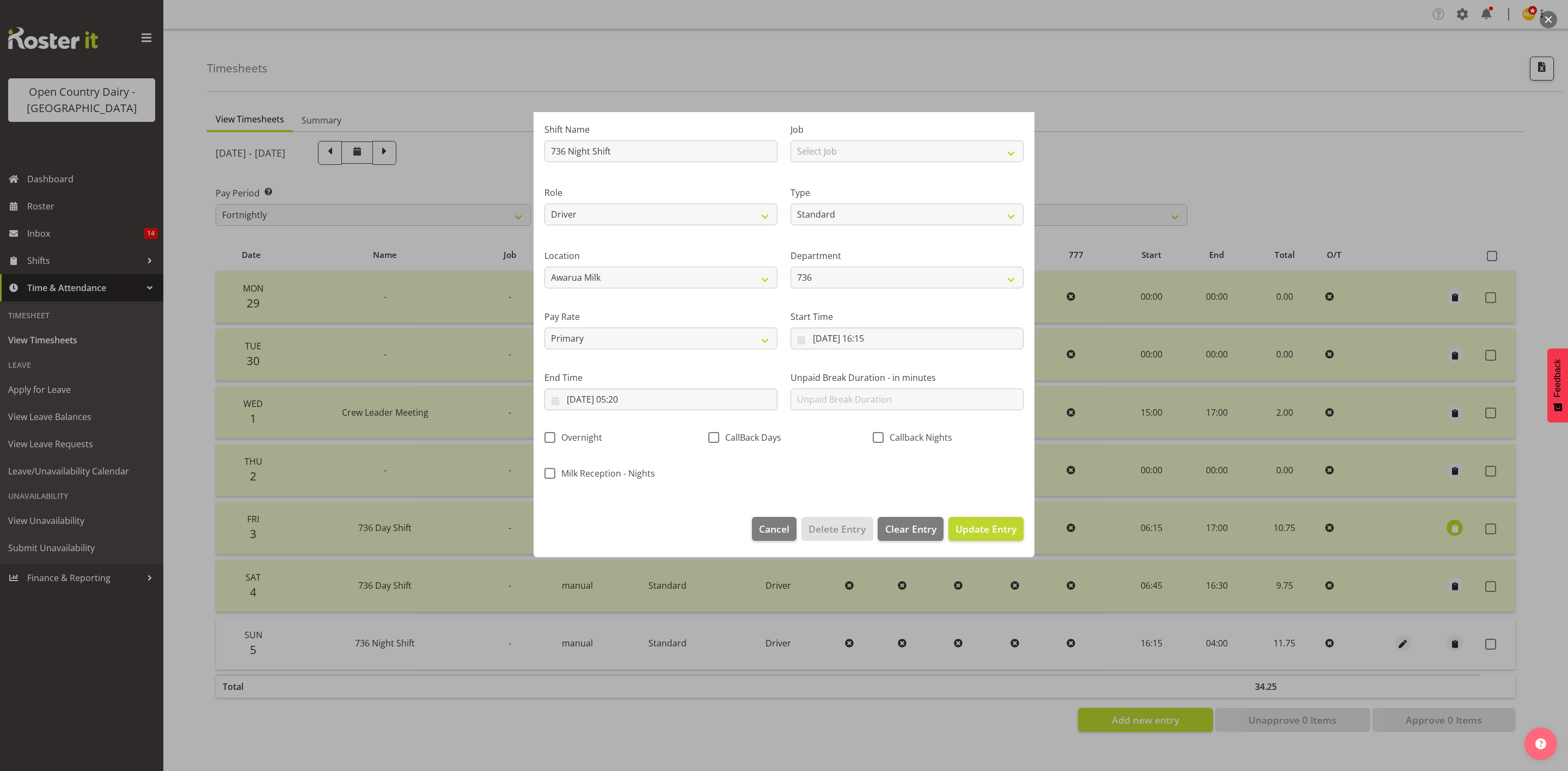
scroll to position [0, 0]
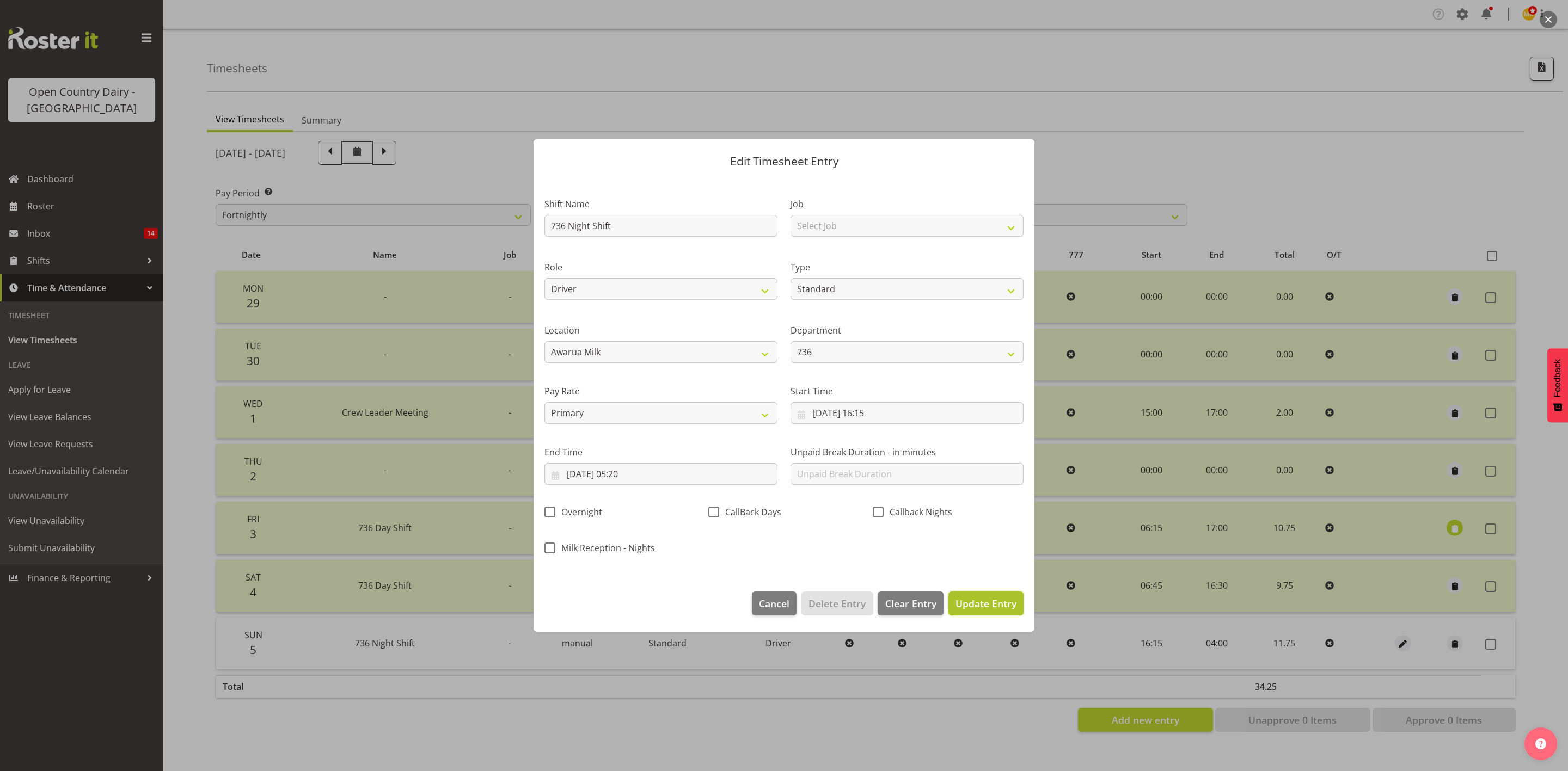
drag, startPoint x: 992, startPoint y: 595, endPoint x: 992, endPoint y: 601, distance: 6.0
click at [992, 601] on button "Update Entry" at bounding box center [985, 603] width 75 height 24
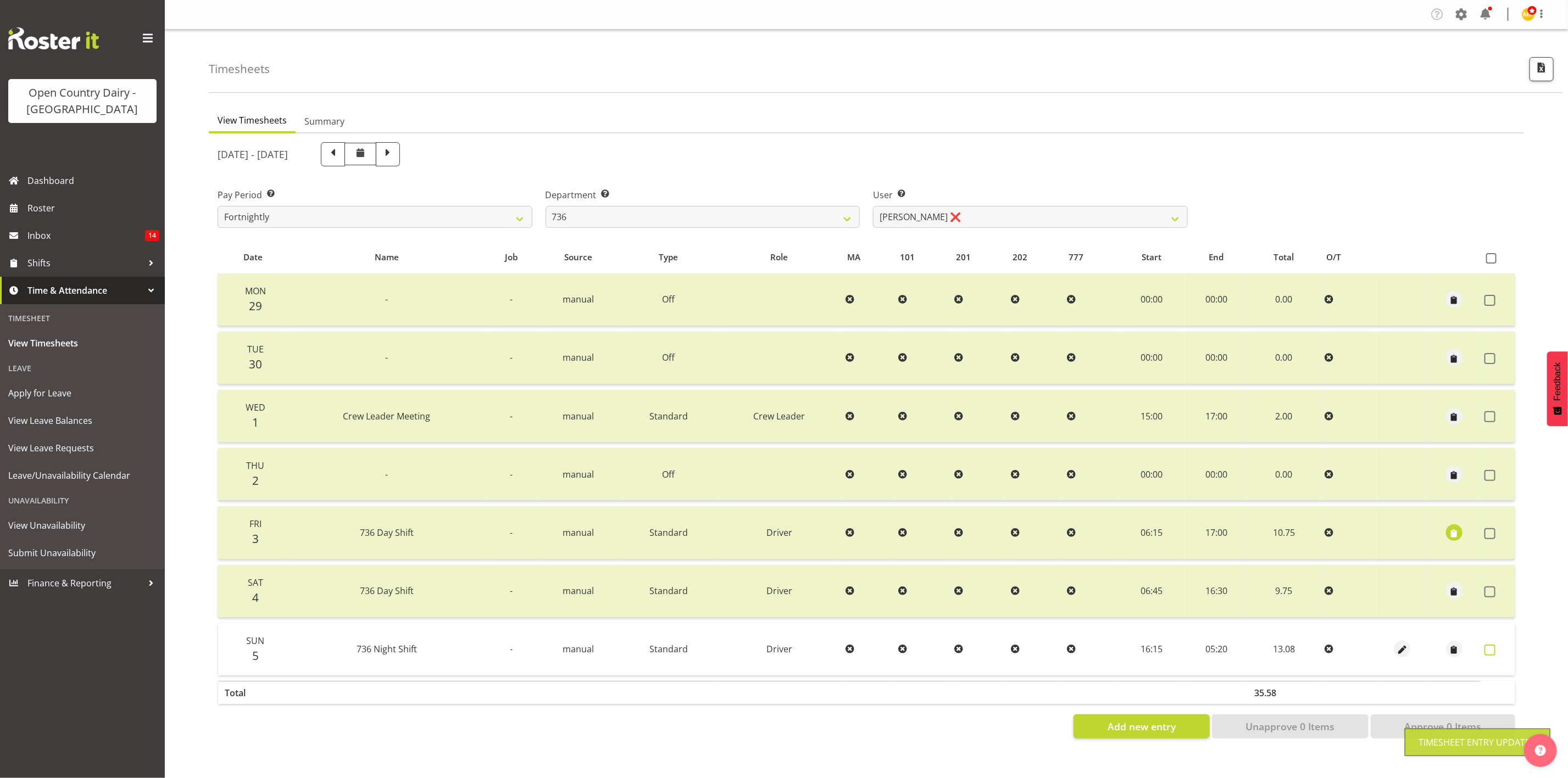
click at [1492, 647] on span at bounding box center [1490, 650] width 11 height 11
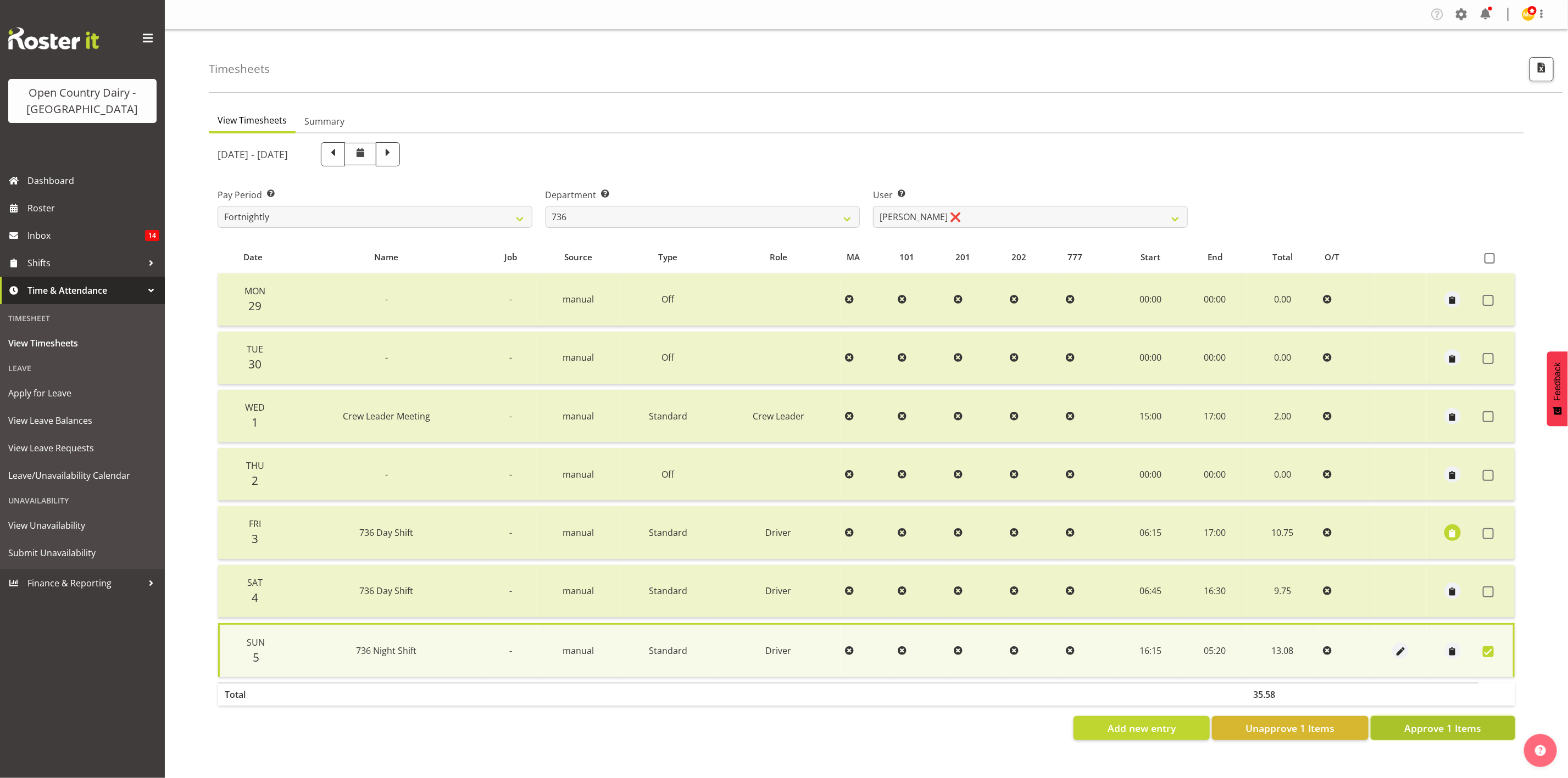
click at [1413, 721] on span "Approve 1 Items" at bounding box center [1442, 728] width 77 height 14
checkbox input "false"
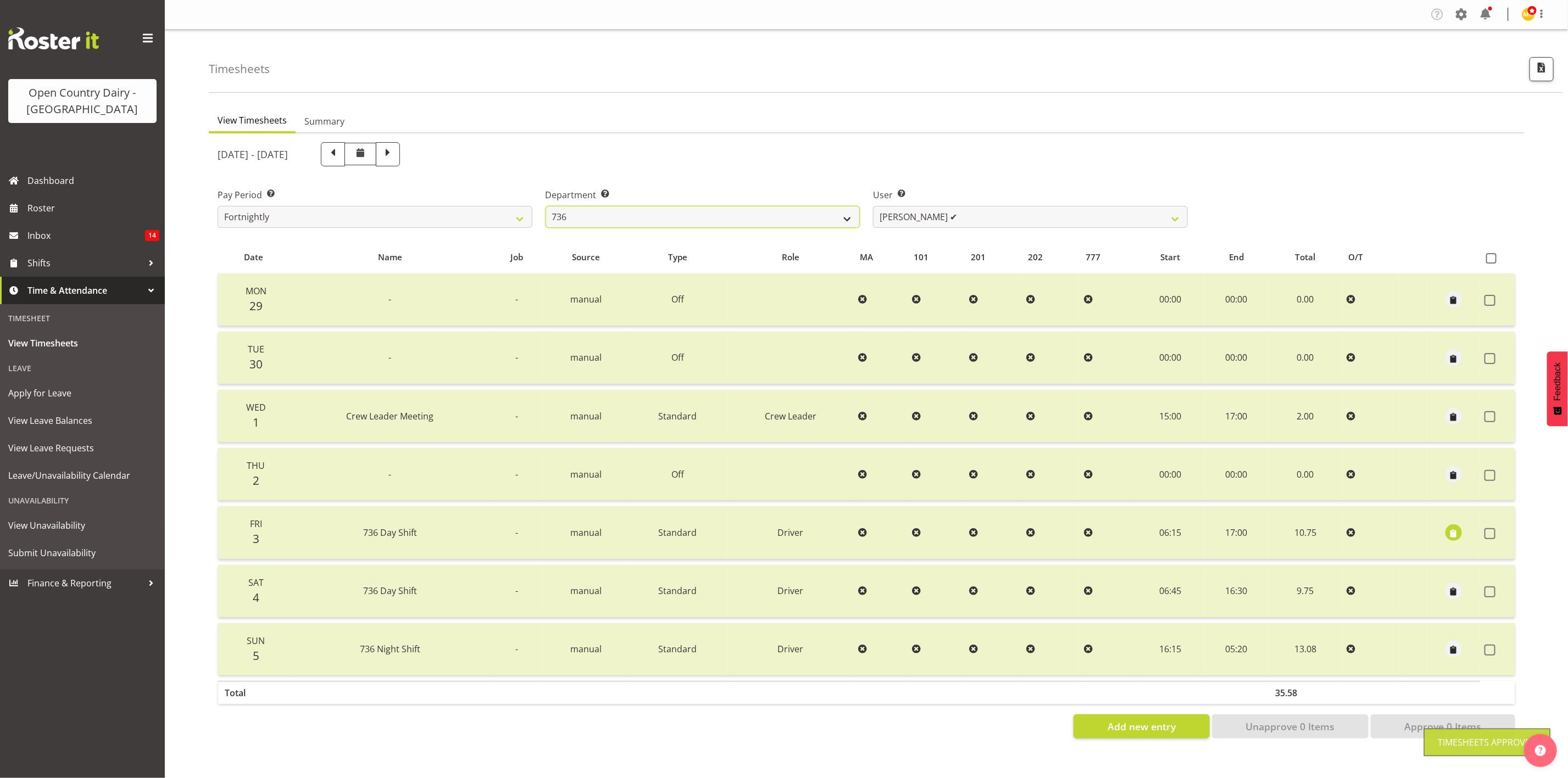
click at [747, 214] on select "734 735 736 737 738 739 851 853 854 855 856 858 861 862 865 867-9032 868 869 87…" at bounding box center [703, 217] width 315 height 22
select select "755"
click at [545, 206] on select "734 735 736 737 738 739 851 853 854 855 856 858 861 862 865 867-9032 868 869 87…" at bounding box center [703, 217] width 315 height 22
select select "10940"
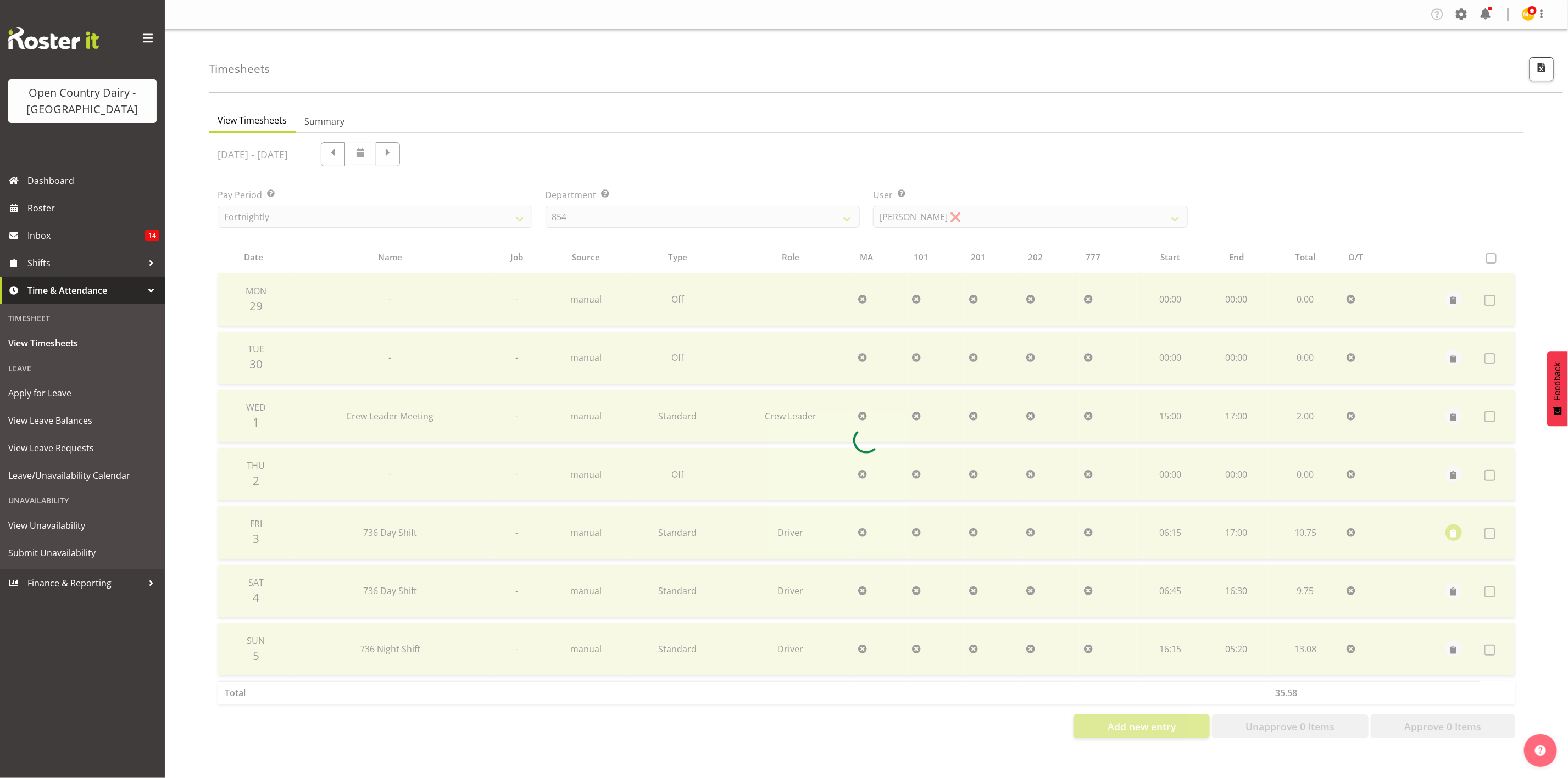
click at [922, 227] on div at bounding box center [866, 440] width 1315 height 614
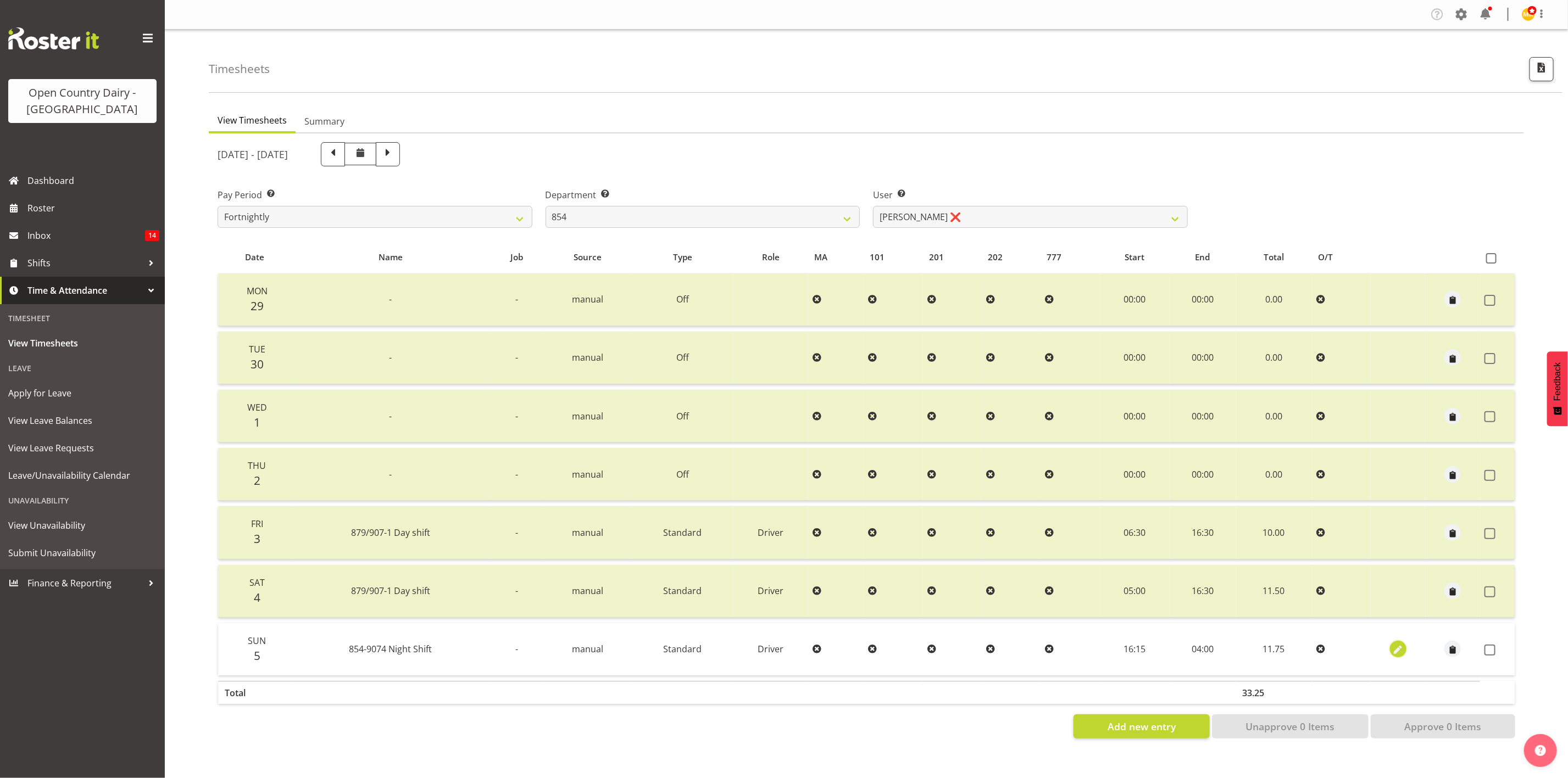
click at [1405, 647] on button "button" at bounding box center [1398, 649] width 17 height 17
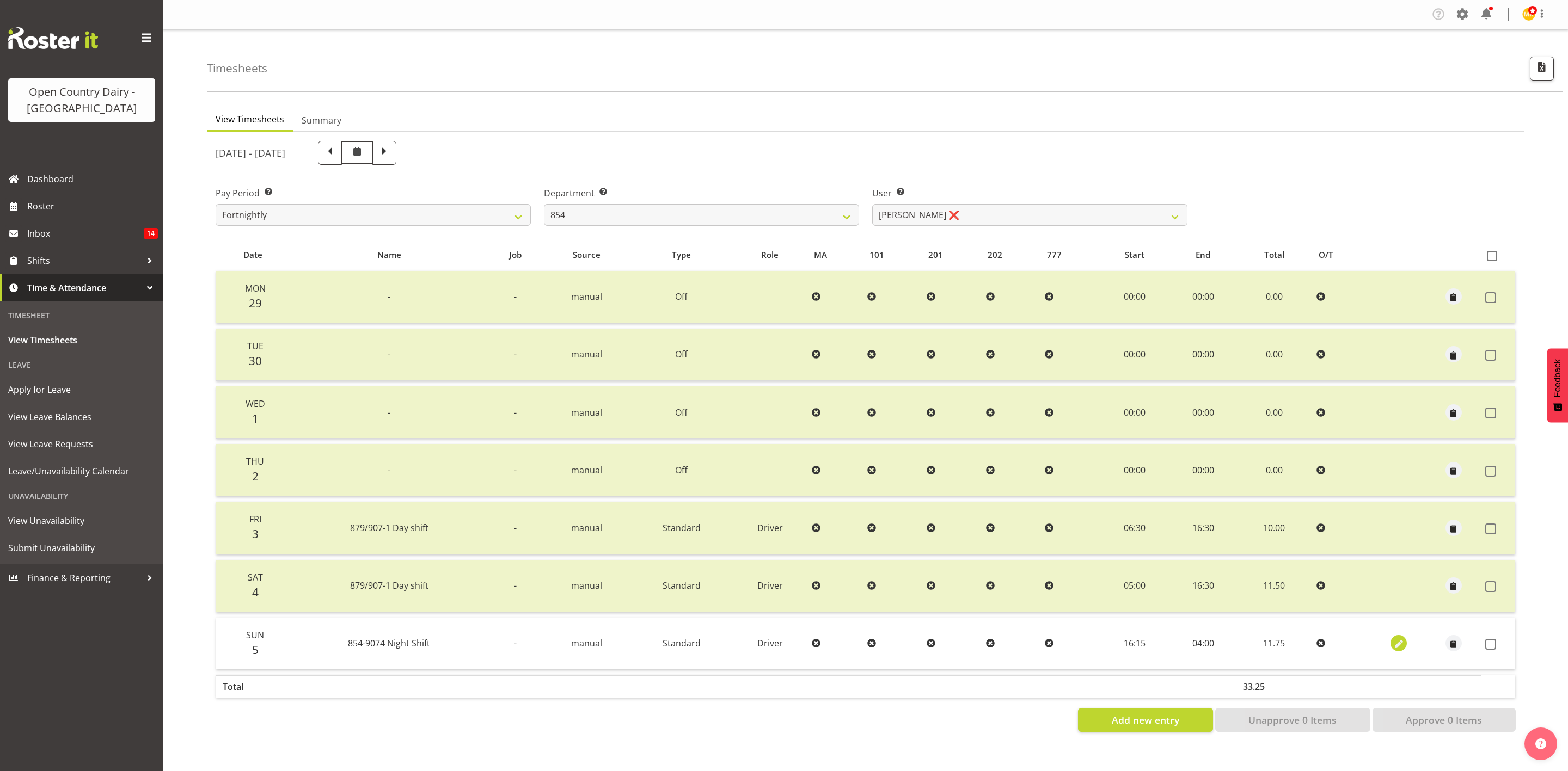
select select "Standard"
select select "9"
select select "2025"
select select "4"
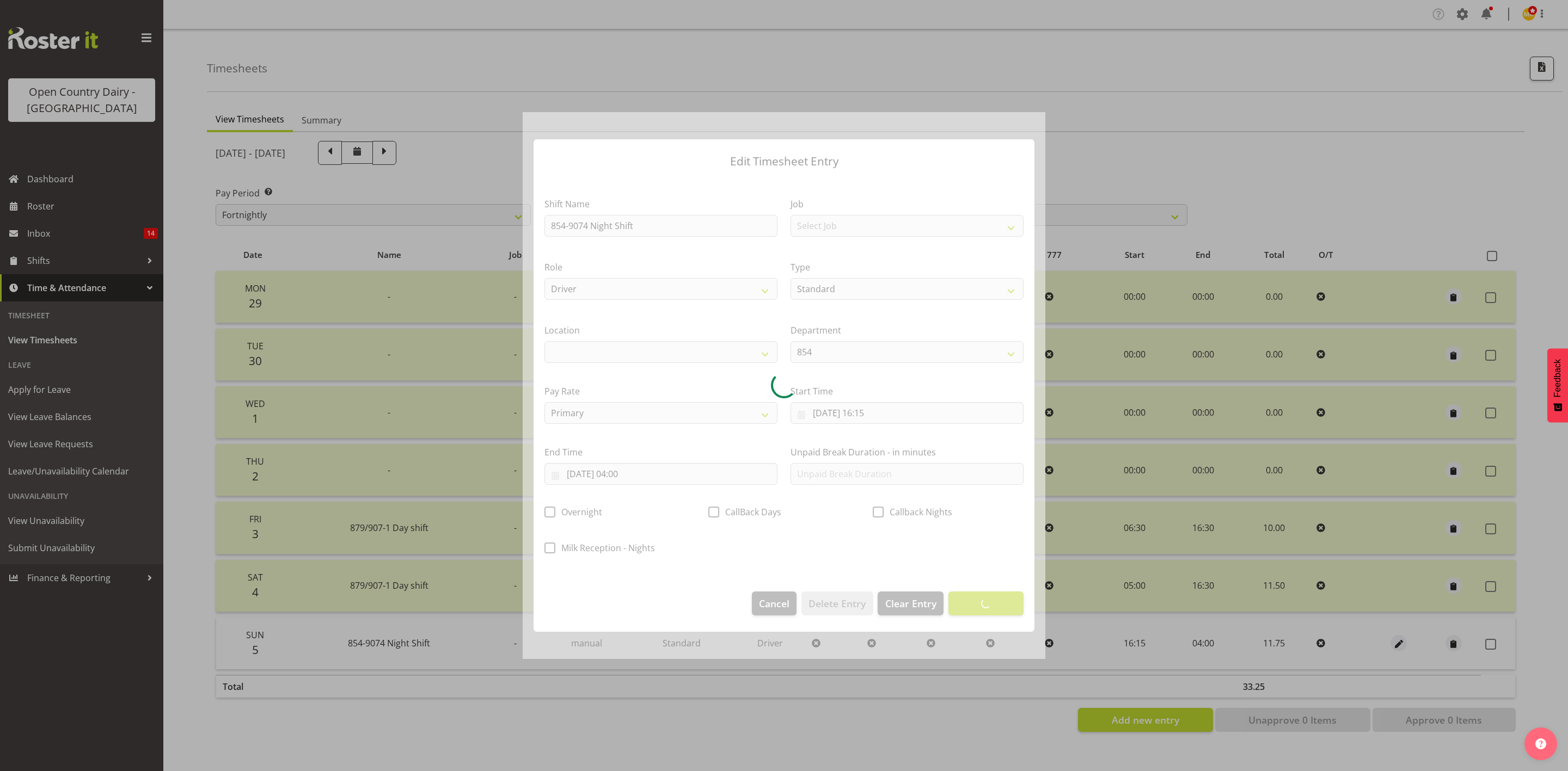
select select
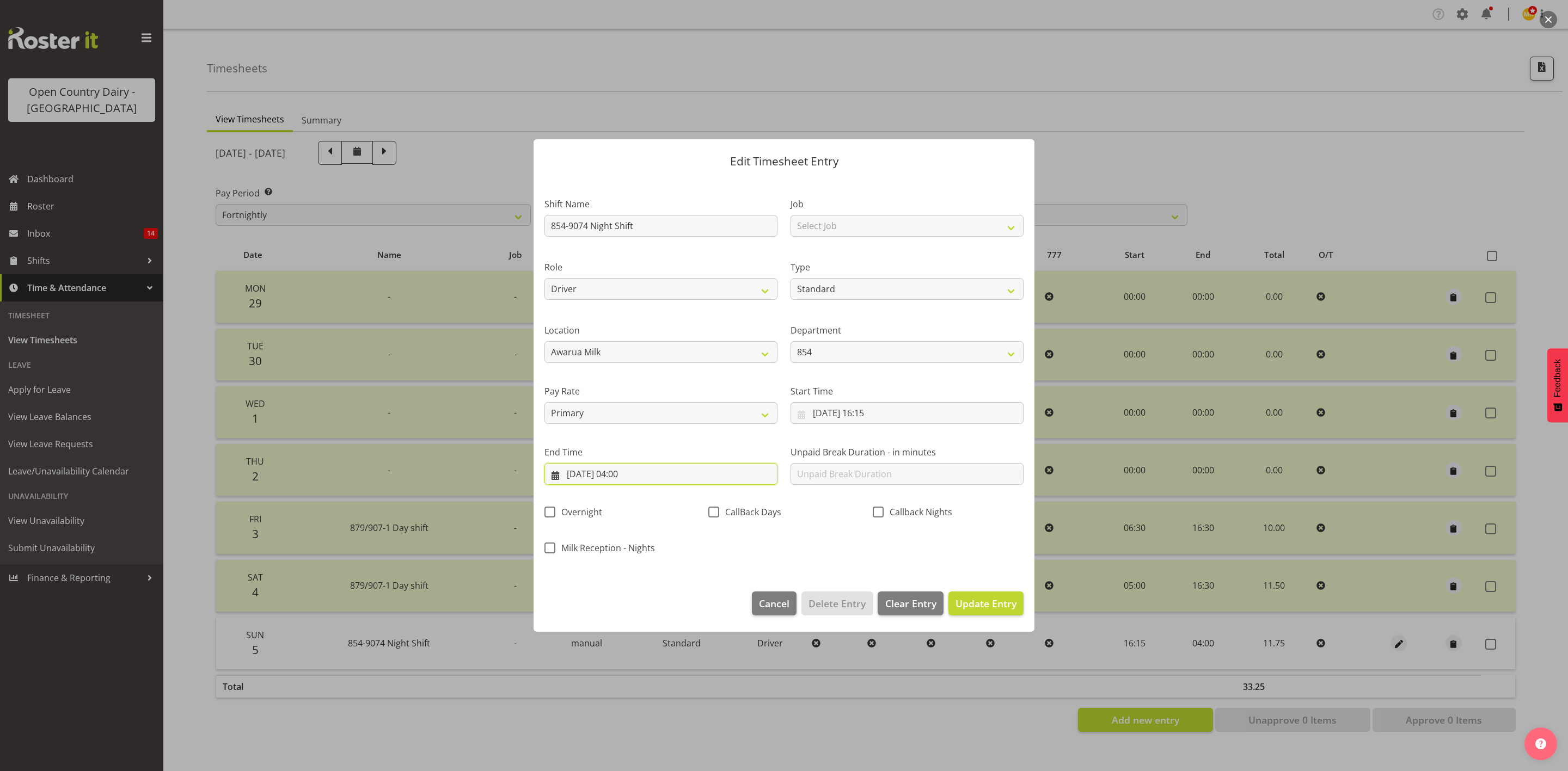
click at [653, 477] on input "06/10/2025, 04:00" at bounding box center [660, 474] width 233 height 22
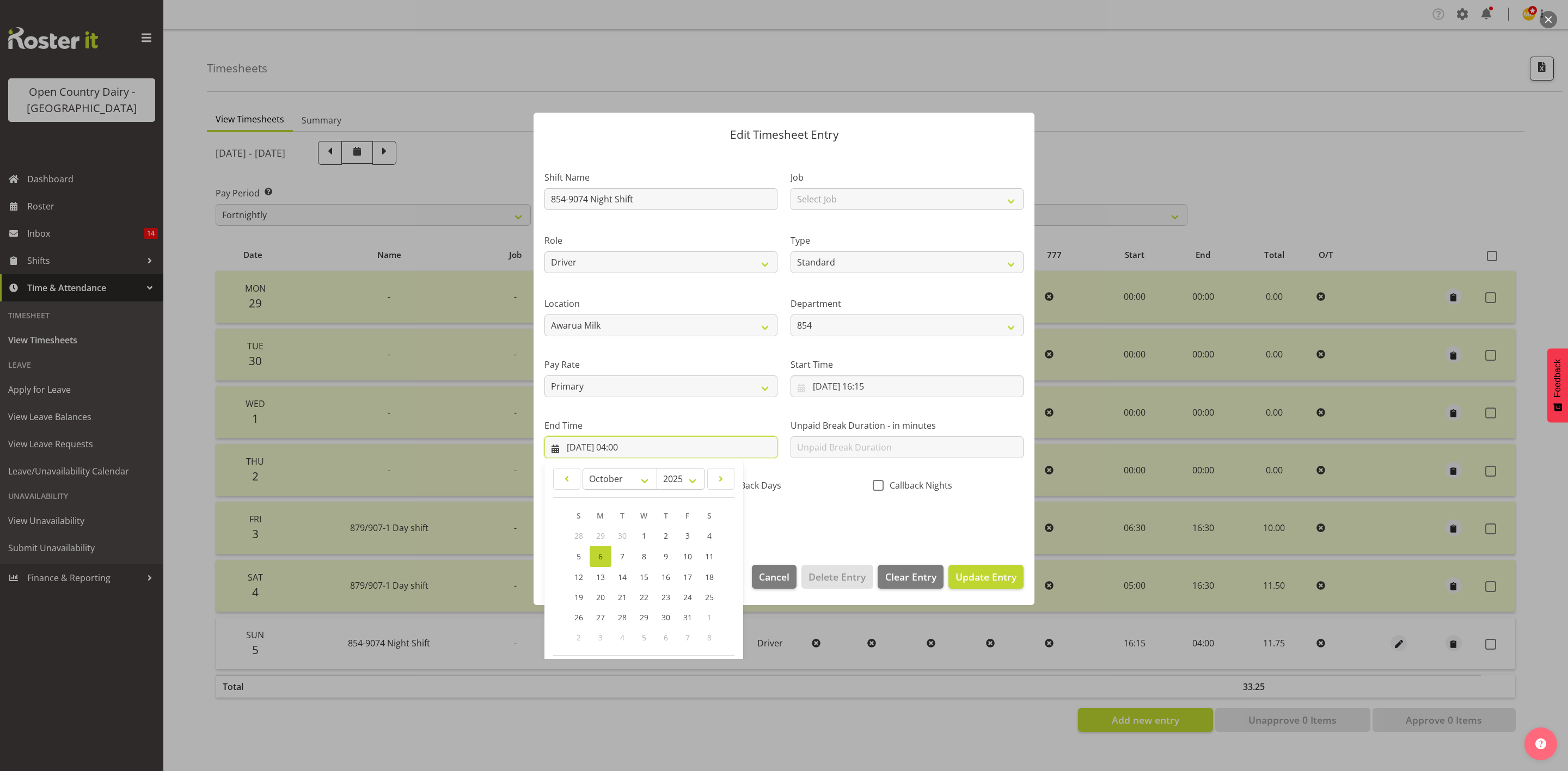
scroll to position [75, 0]
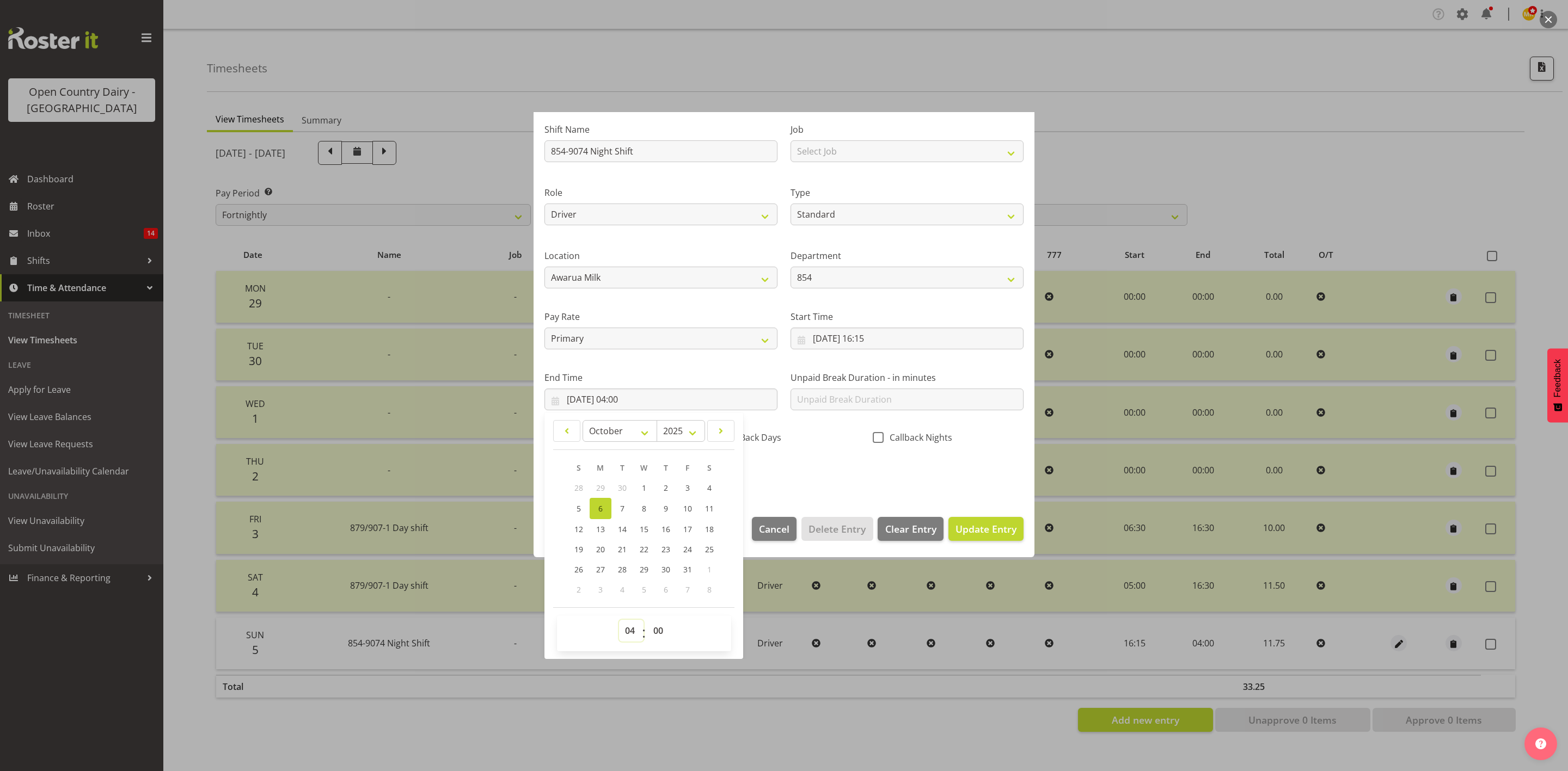
click at [632, 636] on select "00 01 02 03 04 05 06 07 08 09 10 11 12 13 14 15 16 17 18 19 20 21 22 23" at bounding box center [631, 631] width 24 height 22
select select "5"
click at [619, 620] on select "00 01 02 03 04 05 06 07 08 09 10 11 12 13 14 15 16 17 18 19 20 21 22 23" at bounding box center [631, 631] width 24 height 22
type input "06/10/2025, 05:00"
drag, startPoint x: 657, startPoint y: 631, endPoint x: 659, endPoint y: 621, distance: 10.2
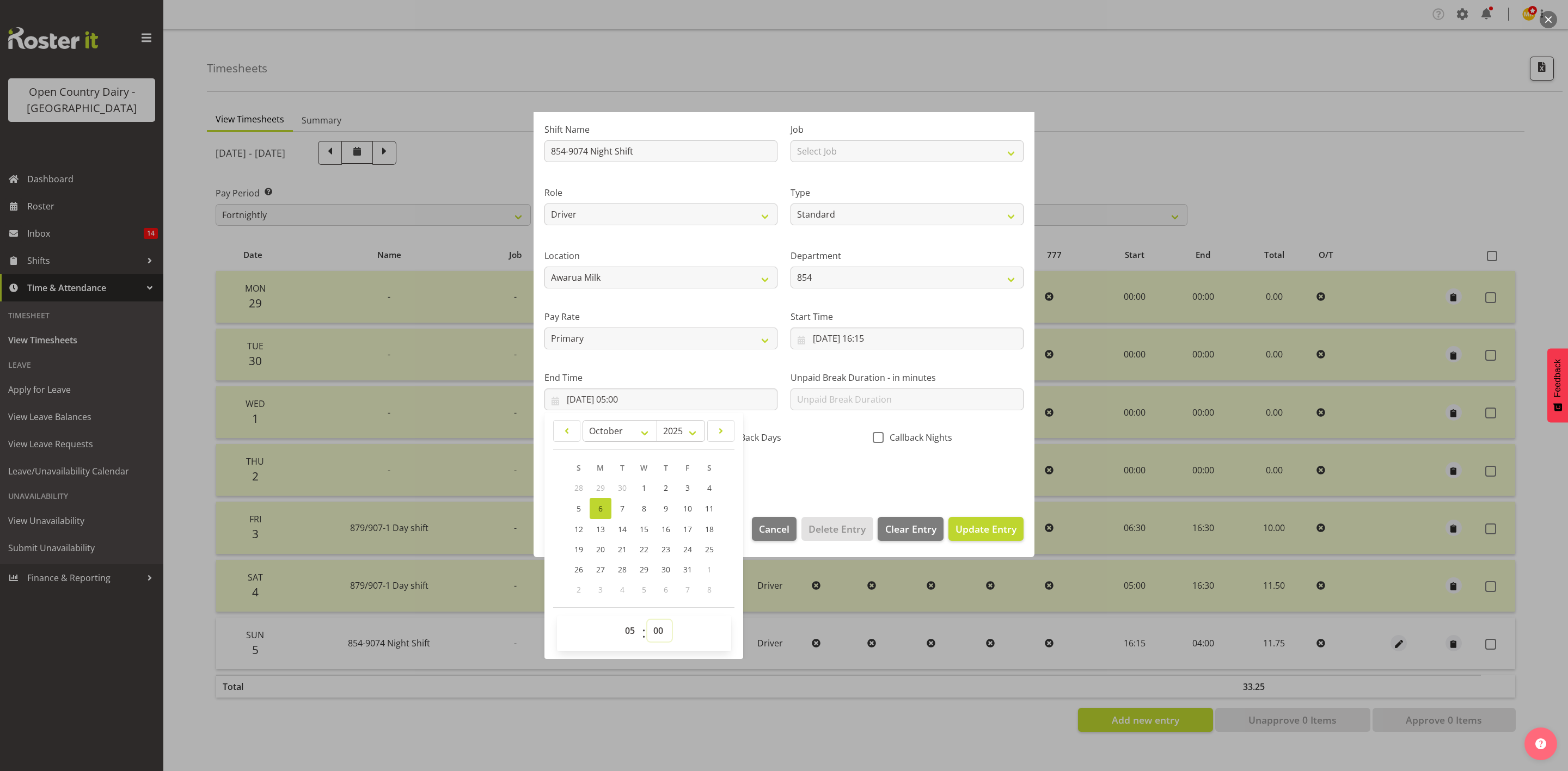
click at [657, 631] on select "00 01 02 03 04 05 06 07 08 09 10 11 12 13 14 15 16 17 18 19 20 21 22 23 24 25 2…" at bounding box center [659, 631] width 24 height 22
select select "20"
click at [648, 620] on select "00 01 02 03 04 05 06 07 08 09 10 11 12 13 14 15 16 17 18 19 20 21 22 23 24 25 2…" at bounding box center [659, 631] width 24 height 22
type input "06/10/2025, 05:20"
click at [919, 467] on div "Shift Name 854-9074 Night Shift Job Select Job Connecting /unconnecting Trailer…" at bounding box center [784, 298] width 492 height 381
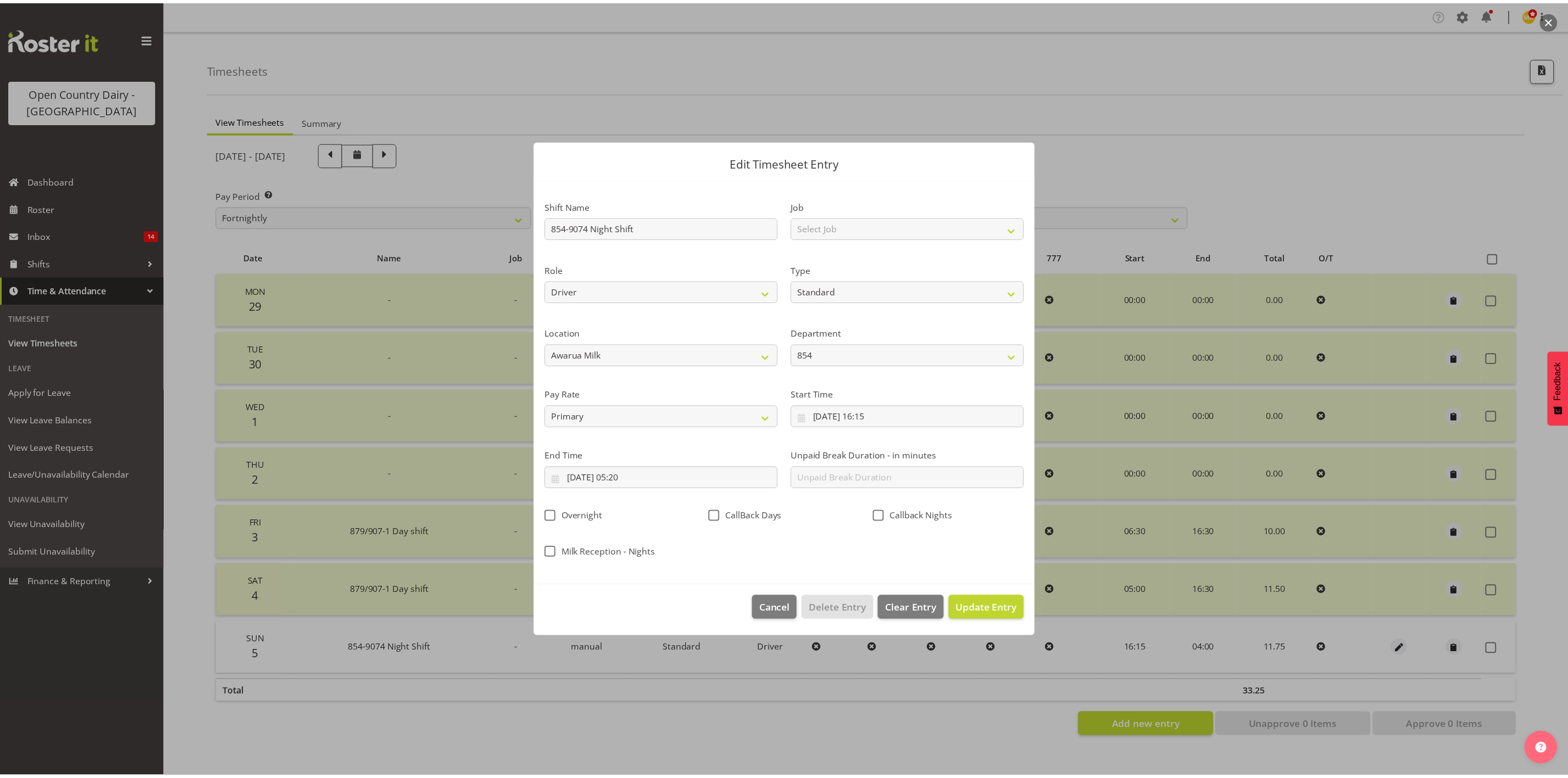
scroll to position [0, 0]
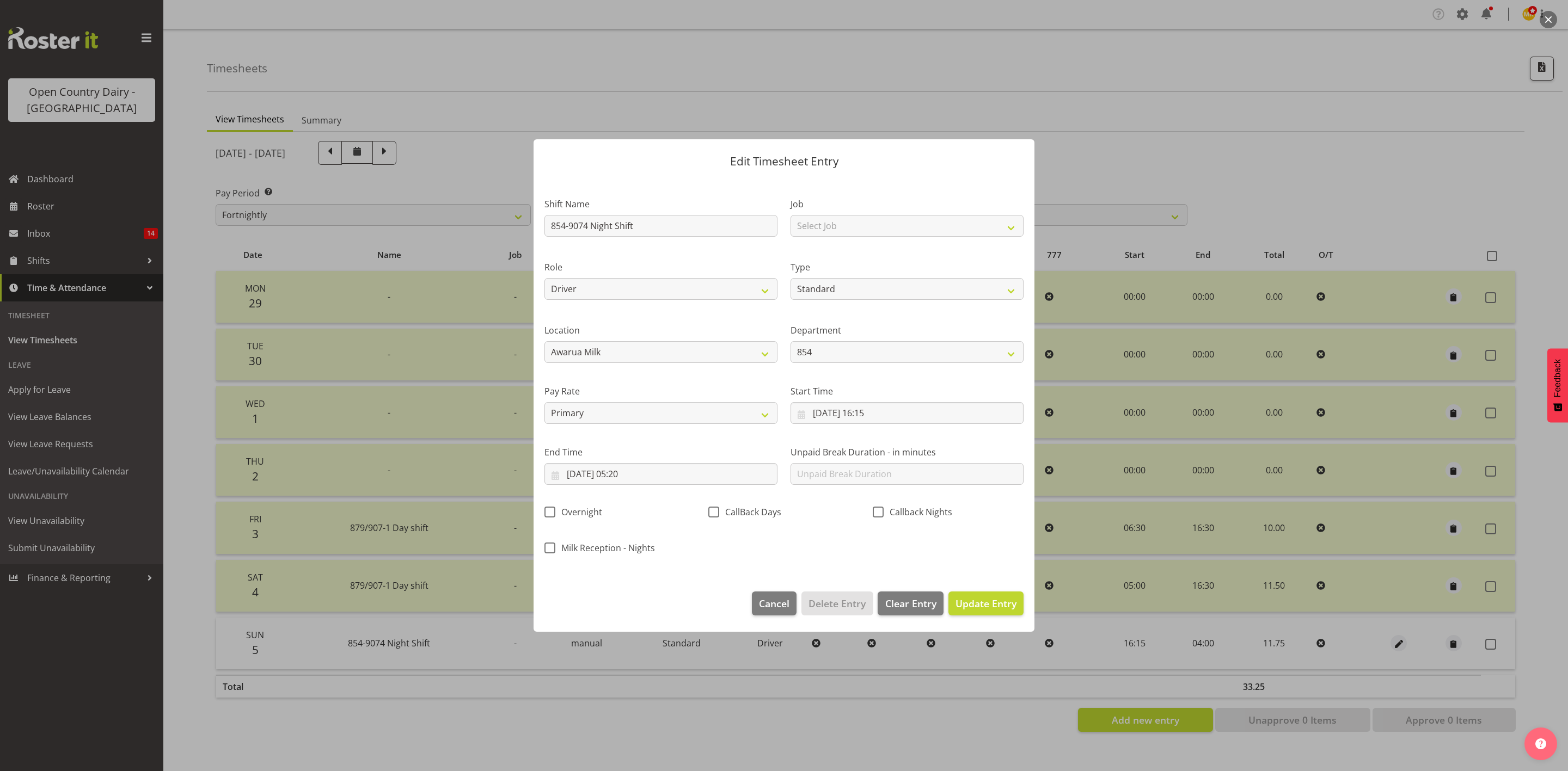
click at [969, 588] on footer "Cancel Delete Entry Clear Entry Update Entry" at bounding box center [784, 606] width 501 height 51
click at [975, 590] on footer "Cancel Delete Entry Clear Entry Update Entry" at bounding box center [784, 606] width 501 height 51
click at [977, 600] on span "Update Entry" at bounding box center [986, 603] width 61 height 13
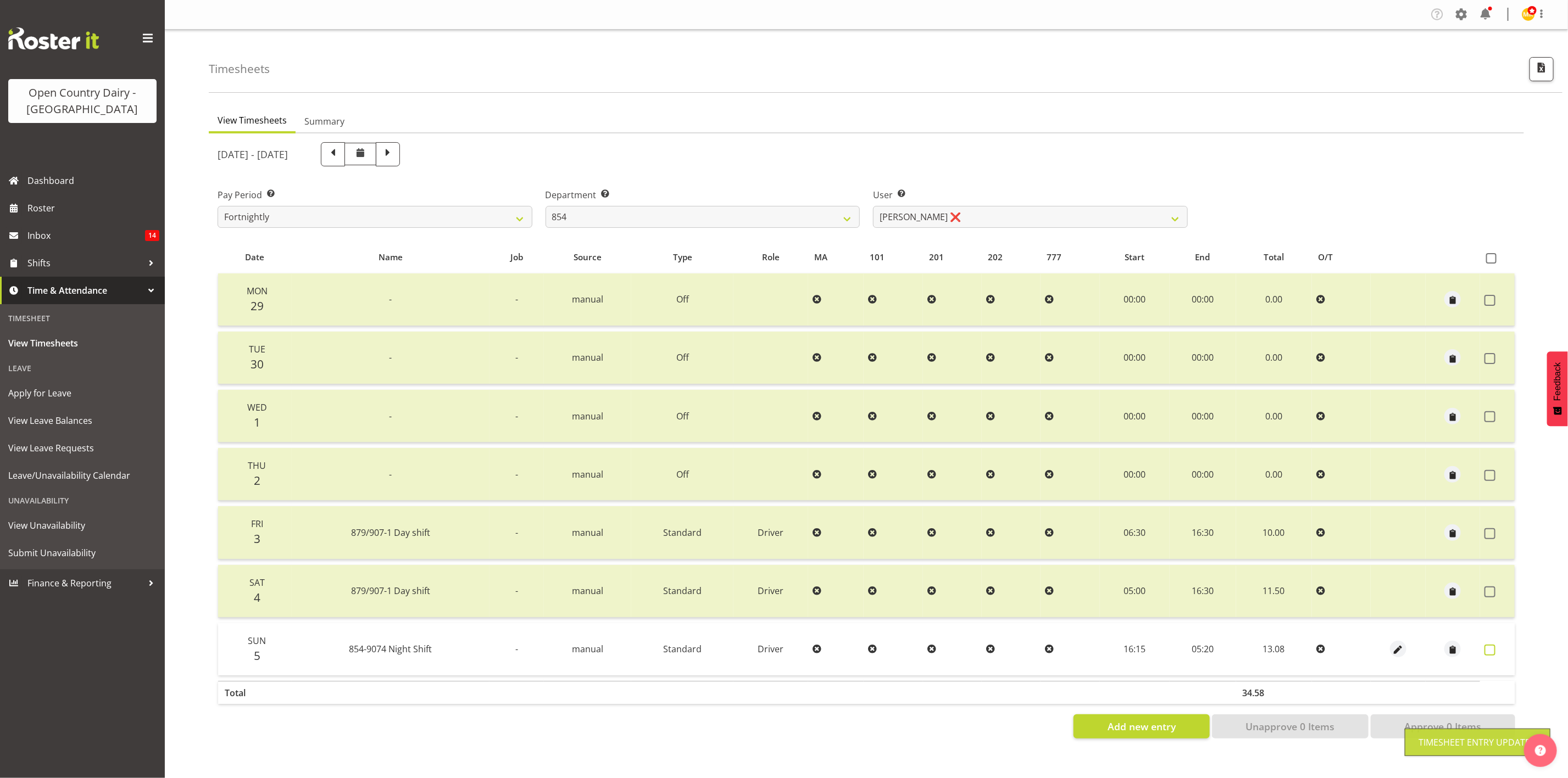
click at [1491, 648] on span at bounding box center [1490, 650] width 11 height 11
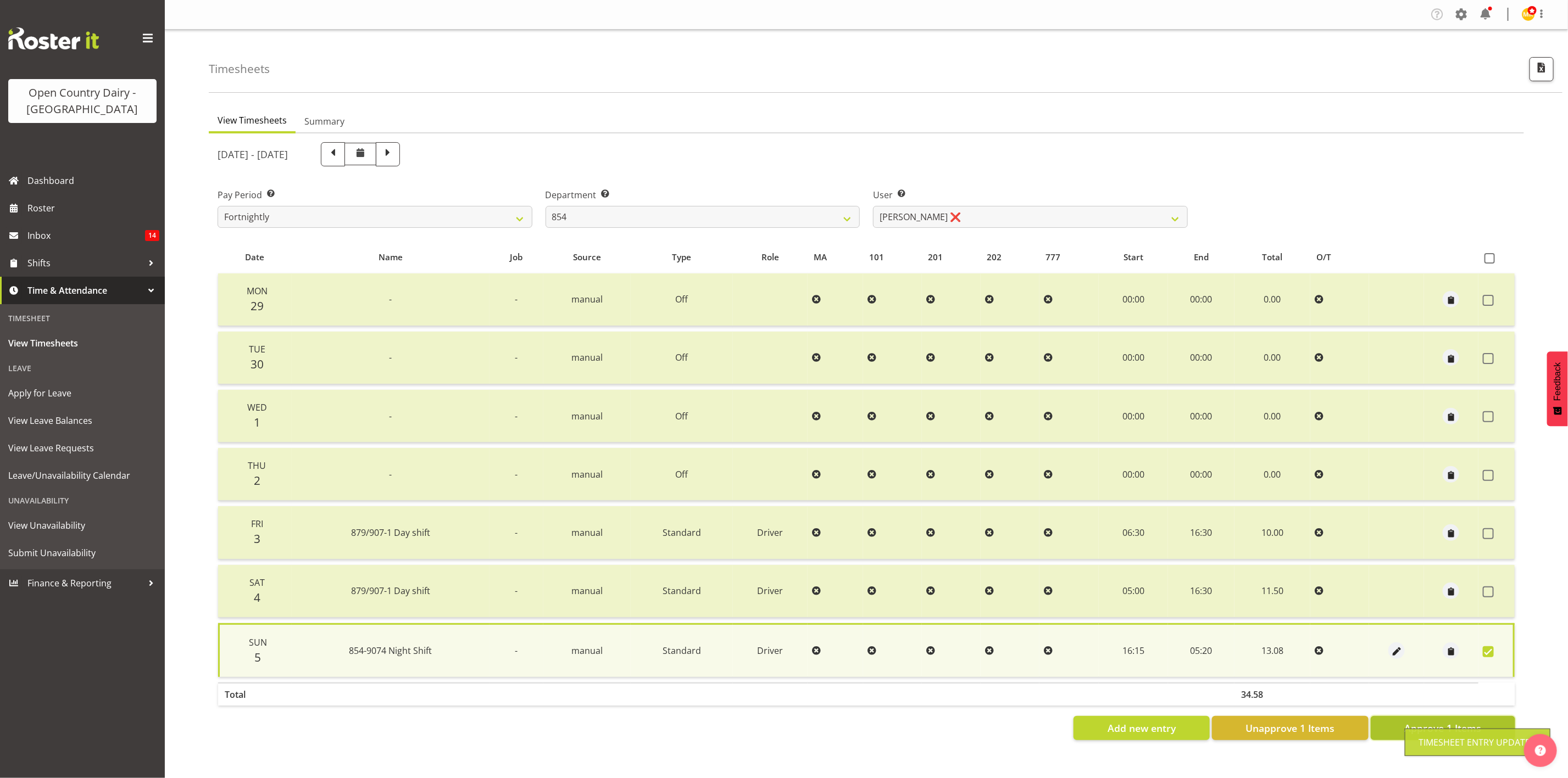
click at [1398, 724] on button "Approve 1 Items" at bounding box center [1443, 728] width 144 height 24
checkbox input "false"
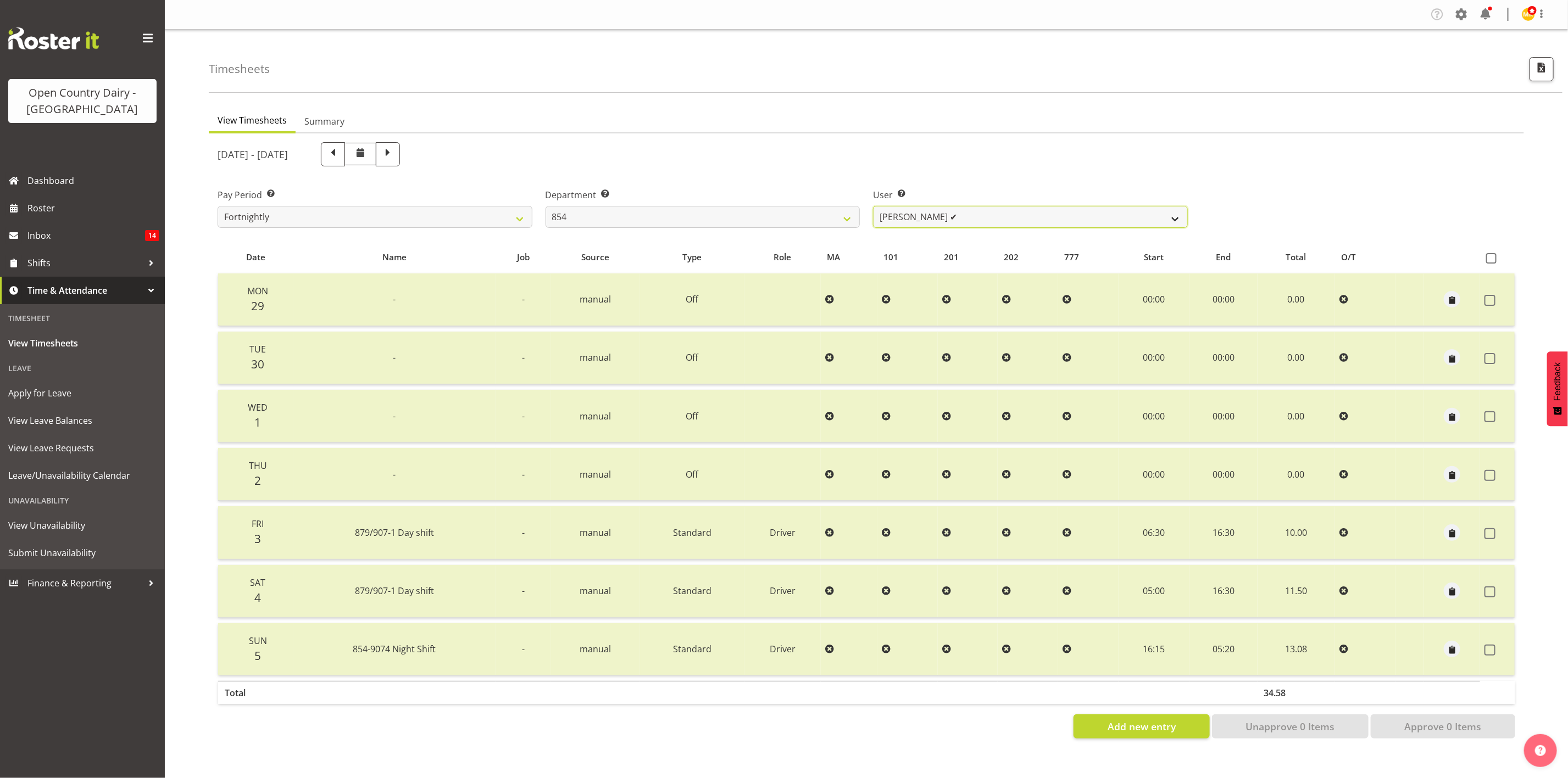
click at [1043, 211] on select "Carl Johnstone ✔ John Rook ✔ Karl Nicol ✔ Raymond George ✔" at bounding box center [1030, 217] width 315 height 22
click at [653, 222] on select "734 735 736 737 738 739 851 853 854 855 856 858 861 862 865 867-9032 868 869 87…" at bounding box center [703, 217] width 315 height 22
click at [847, 92] on div "Timesheets" at bounding box center [886, 61] width 1354 height 63
click at [763, 219] on select "734 735 736 737 738 739 851 853 854 855 856 858 861 862 865 867-9032 868 869 87…" at bounding box center [703, 217] width 315 height 22
select select "691"
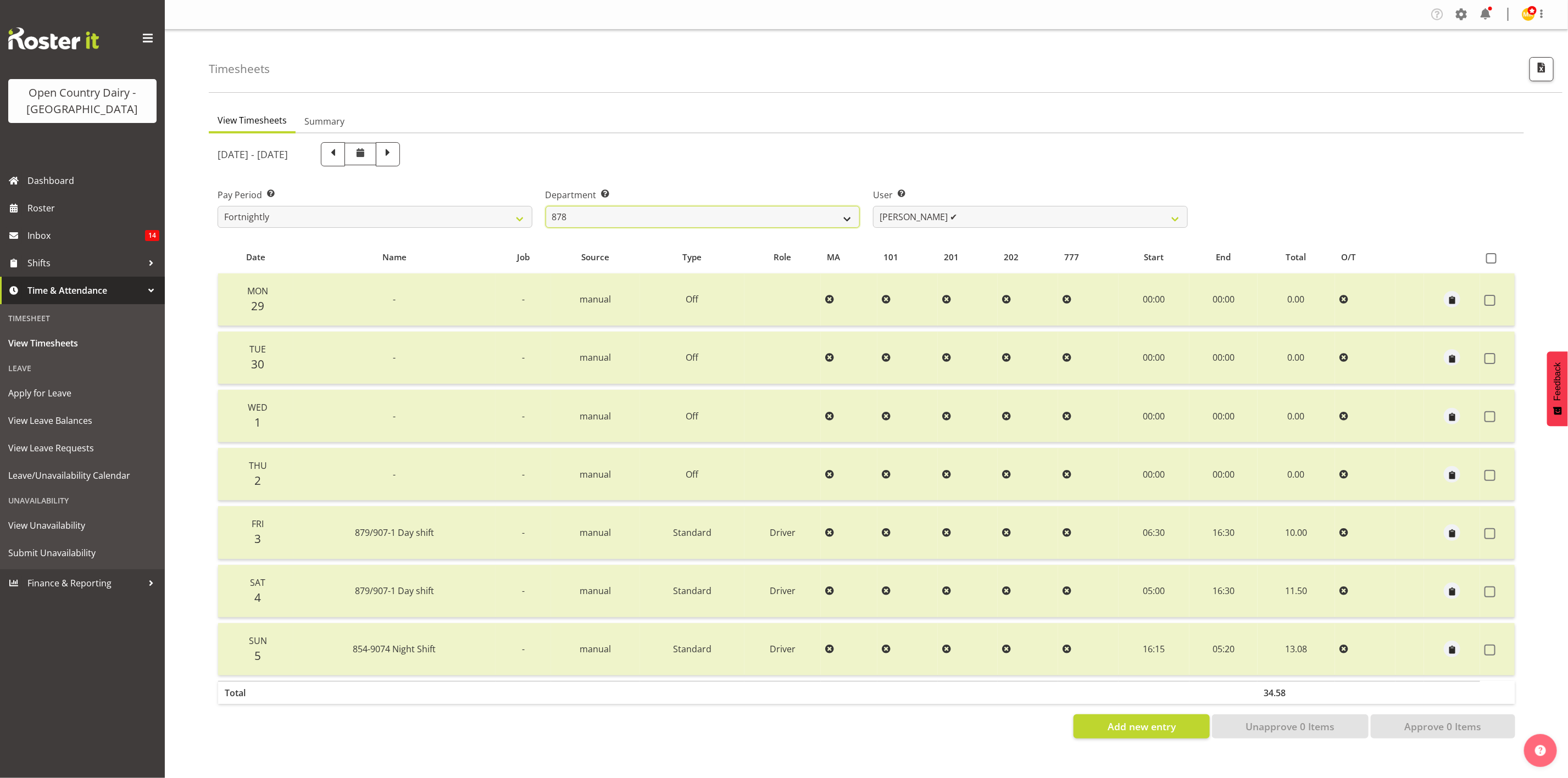
click at [545, 206] on select "734 735 736 737 738 739 851 853 854 855 856 858 861 862 865 867-9032 868 869 87…" at bounding box center [703, 217] width 315 height 22
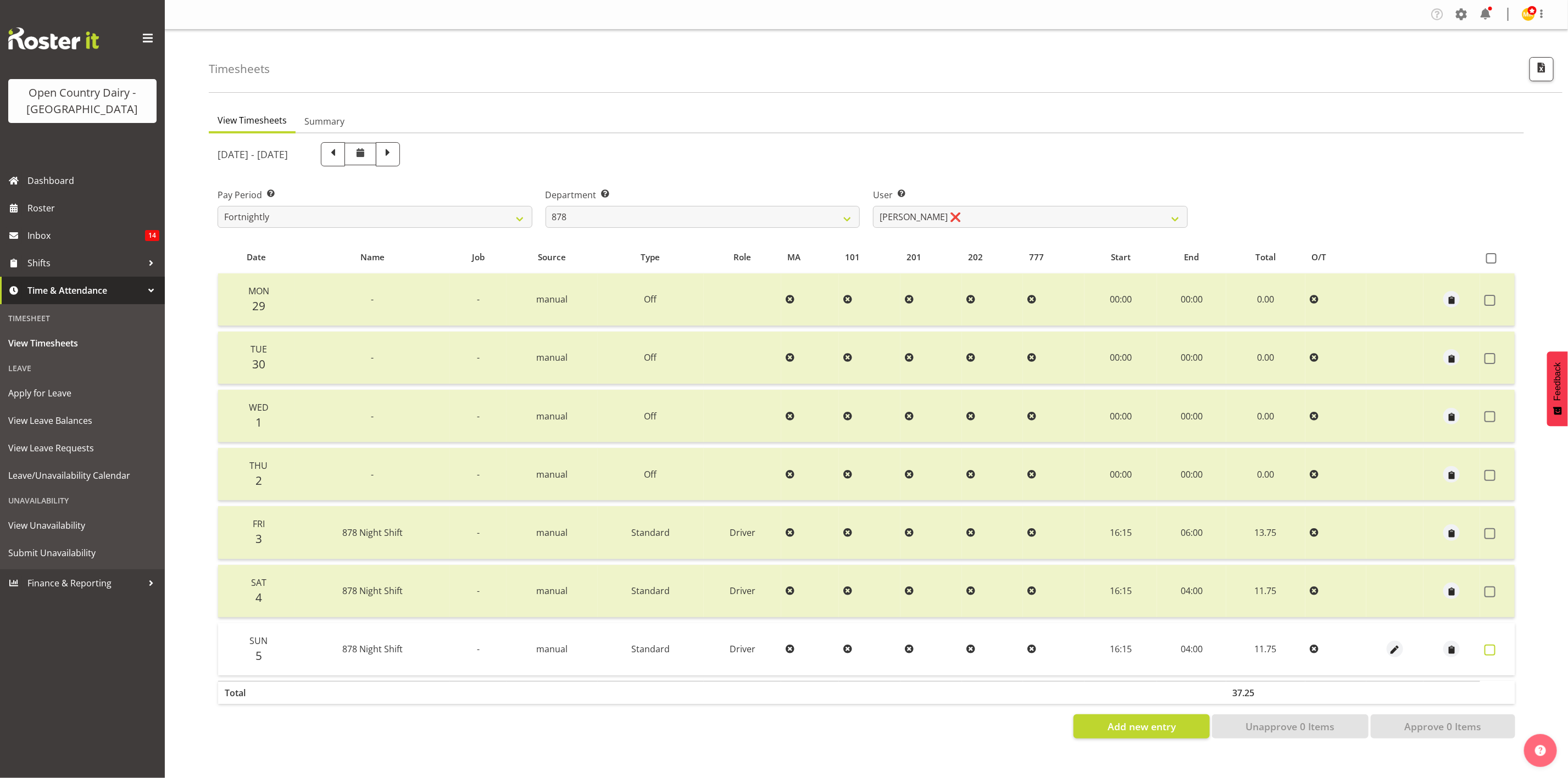
click at [1490, 646] on span at bounding box center [1490, 650] width 11 height 11
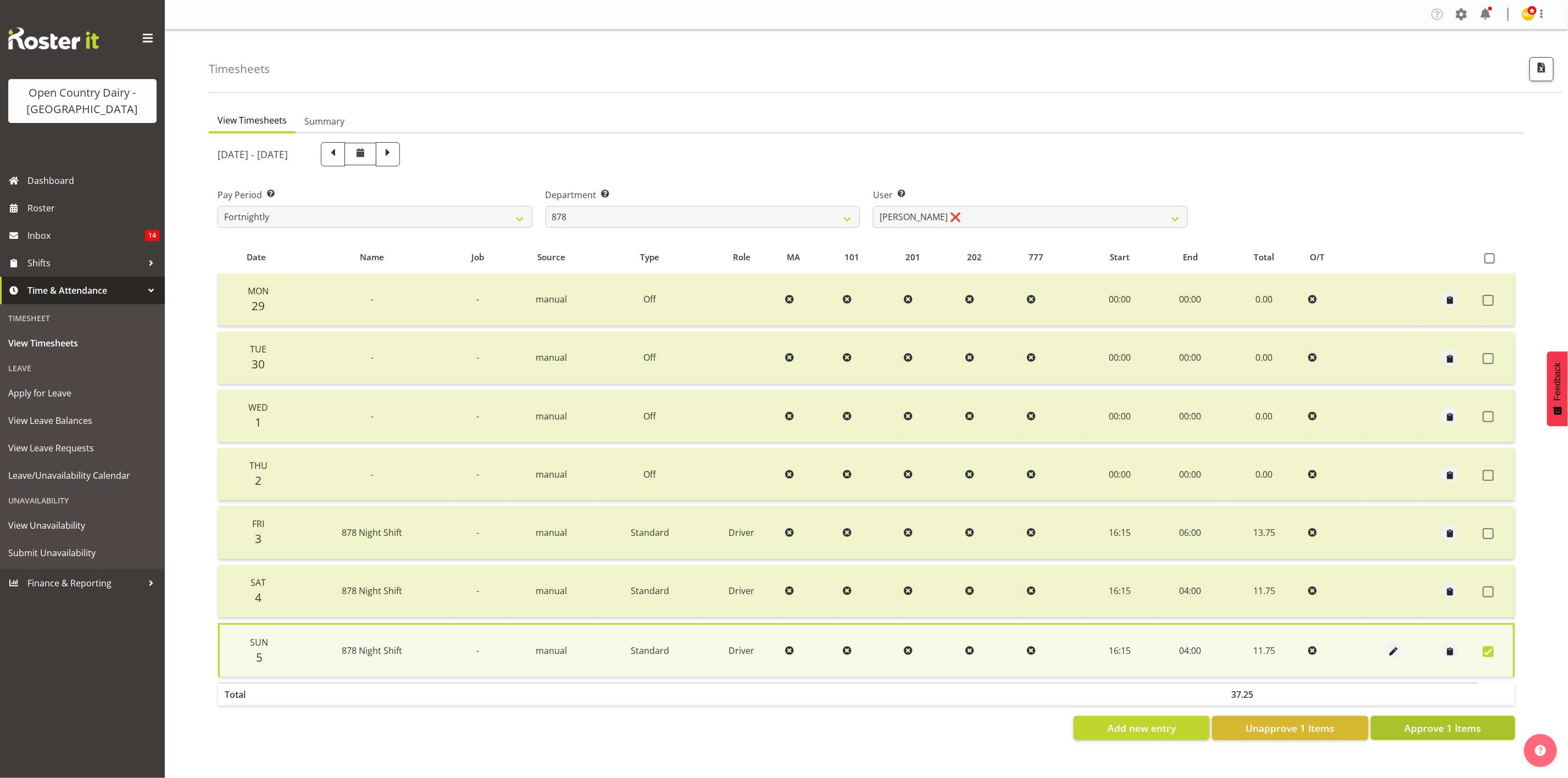
click at [1476, 729] on span "Approve 1 Items" at bounding box center [1442, 728] width 77 height 14
checkbox input "false"
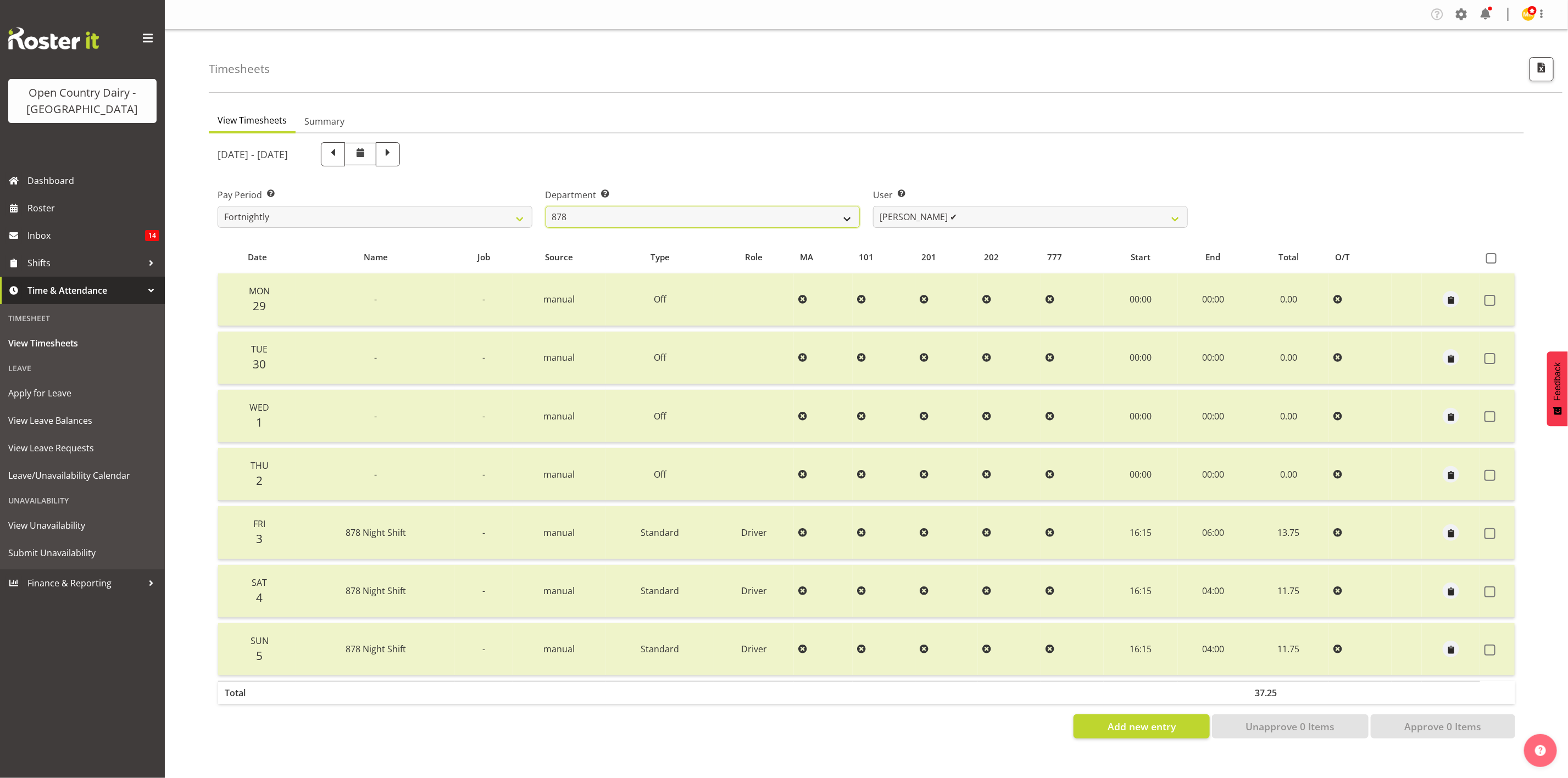
click at [654, 226] on select "734 735 736 737 738 739 851 853 854 855 856 858 861 862 865 867-9032 868 869 87…" at bounding box center [703, 217] width 315 height 22
select select "667"
click at [545, 206] on select "734 735 736 737 738 739 851 853 854 855 856 858 861 862 865 867-9032 868 869 87…" at bounding box center [703, 217] width 315 height 22
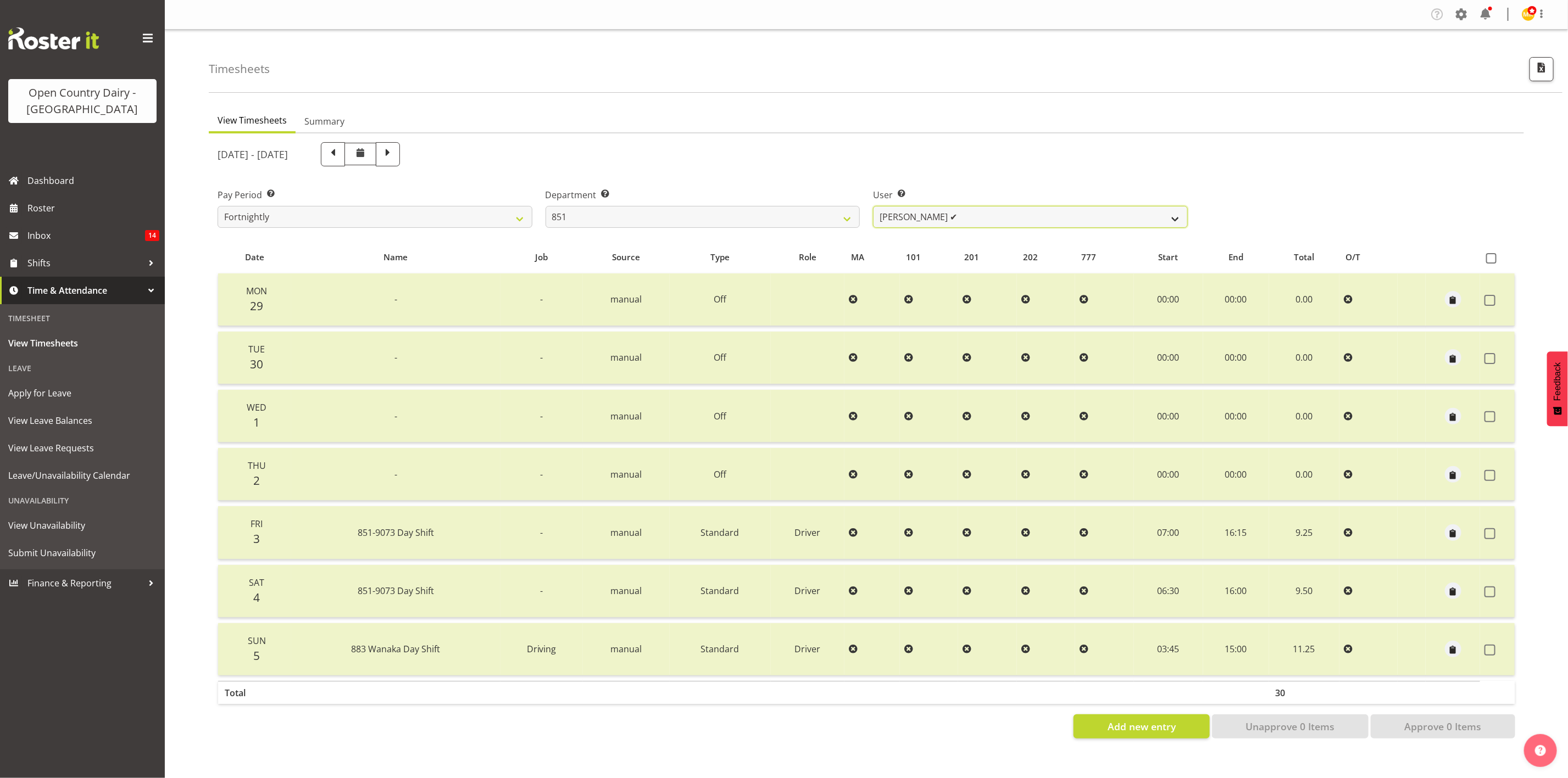
click at [982, 216] on select "Hayden Batt ✔ Martin Black ✔ Stacey Wilson ❌" at bounding box center [1030, 217] width 315 height 22
click at [873, 206] on select "Hayden Batt ✔ Martin Black ✔ Stacey Wilson ❌" at bounding box center [1030, 217] width 315 height 22
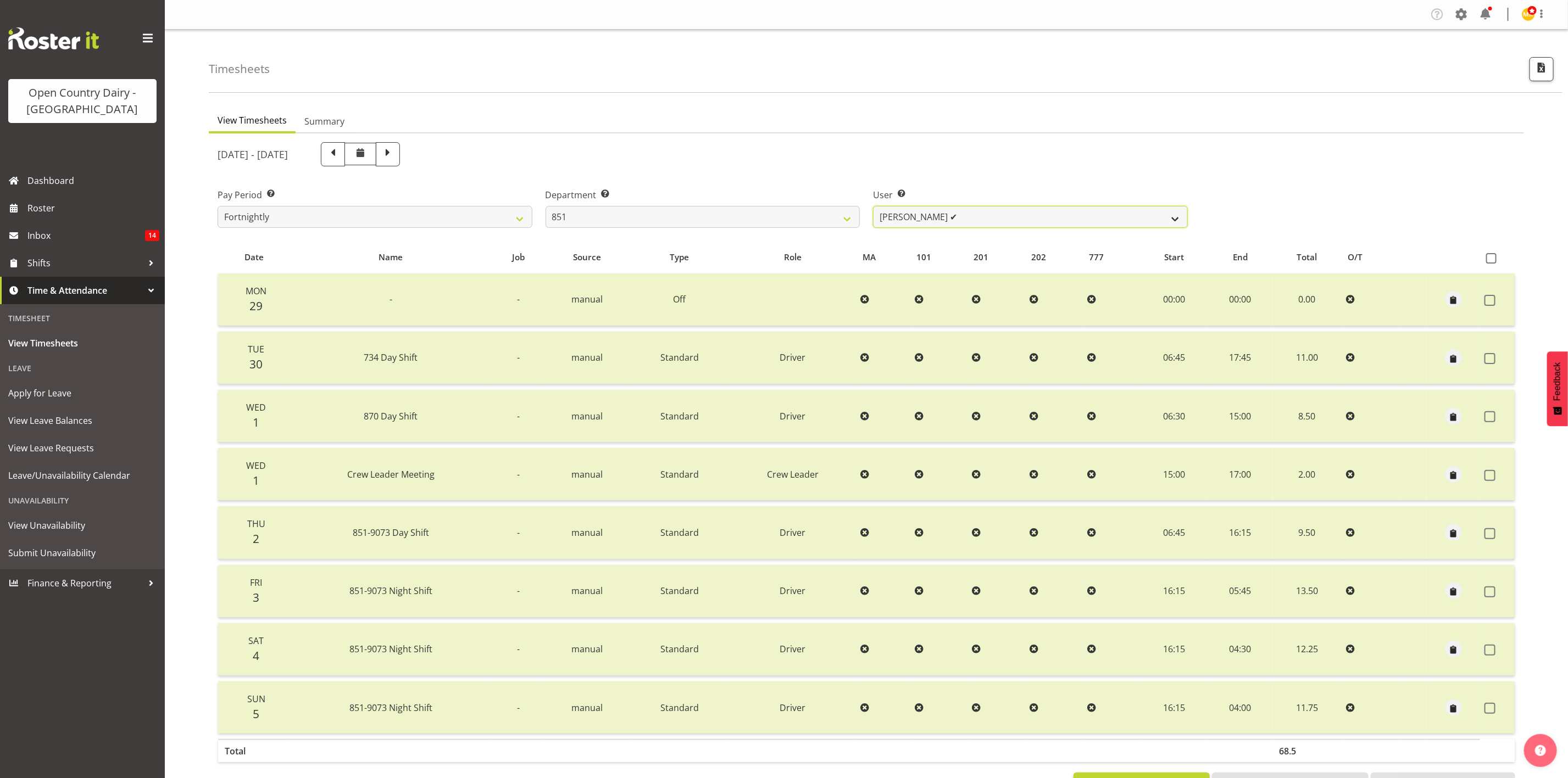
drag, startPoint x: 965, startPoint y: 217, endPoint x: 965, endPoint y: 224, distance: 7.0
click at [965, 217] on select "Hayden Batt ✔ Martin Black ✔ Stacey Wilson ❌" at bounding box center [1030, 217] width 315 height 22
select select "7437"
click at [873, 206] on select "Hayden Batt ✔ Martin Black ✔ Stacey Wilson ❌" at bounding box center [1030, 217] width 315 height 22
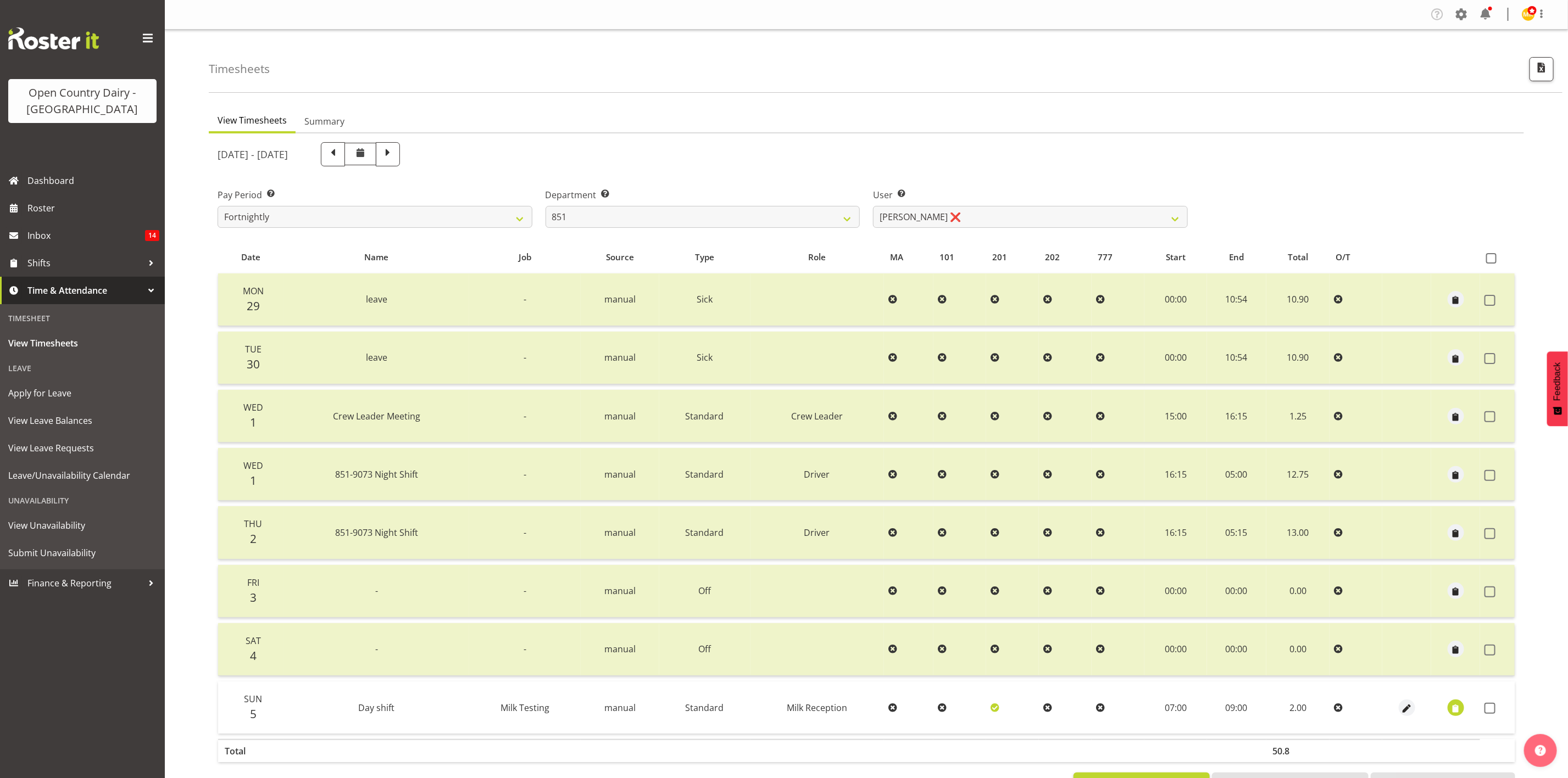
click at [1494, 714] on td at bounding box center [1497, 707] width 34 height 52
click at [1487, 705] on span at bounding box center [1490, 709] width 11 height 11
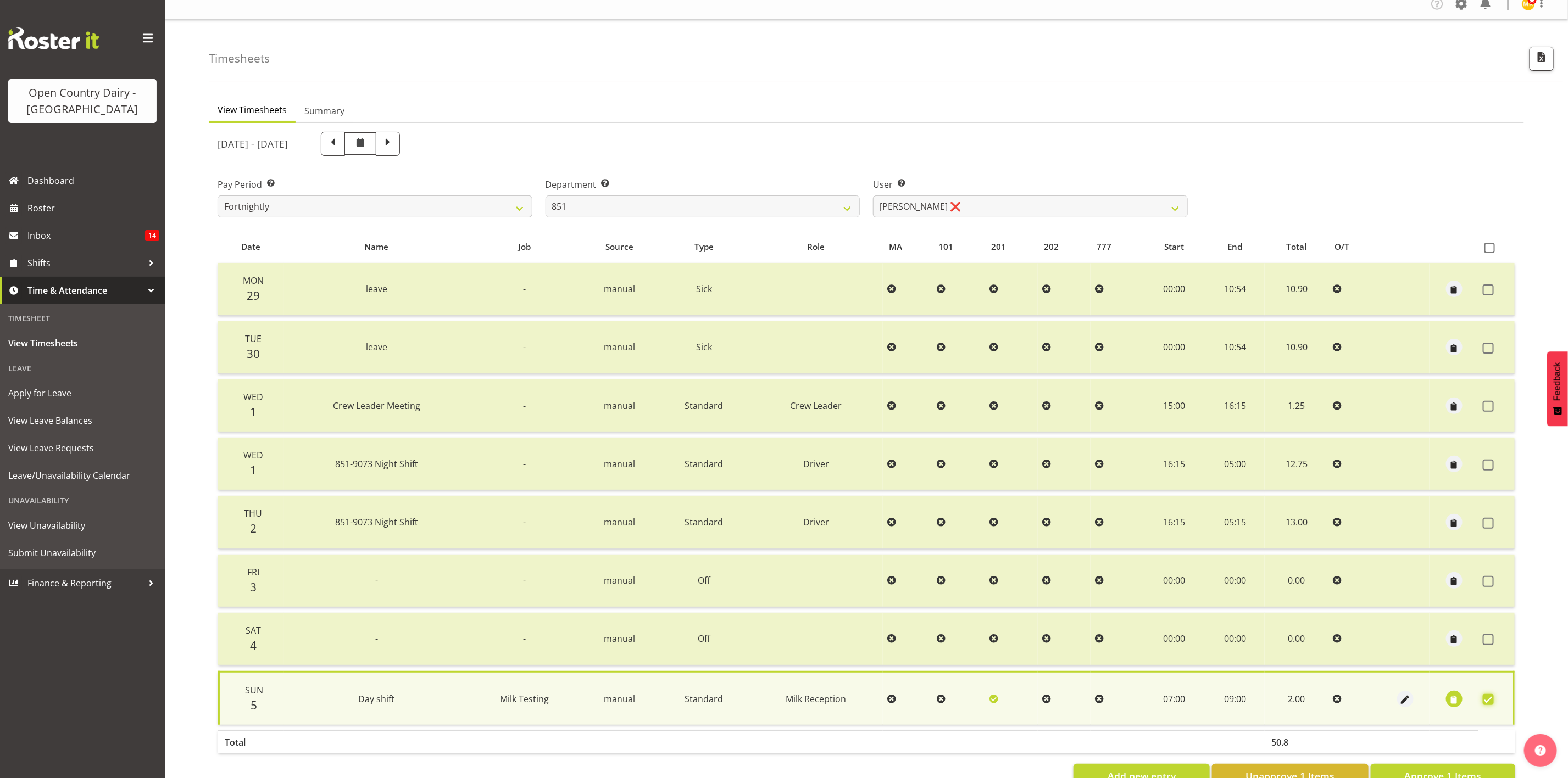
scroll to position [47, 0]
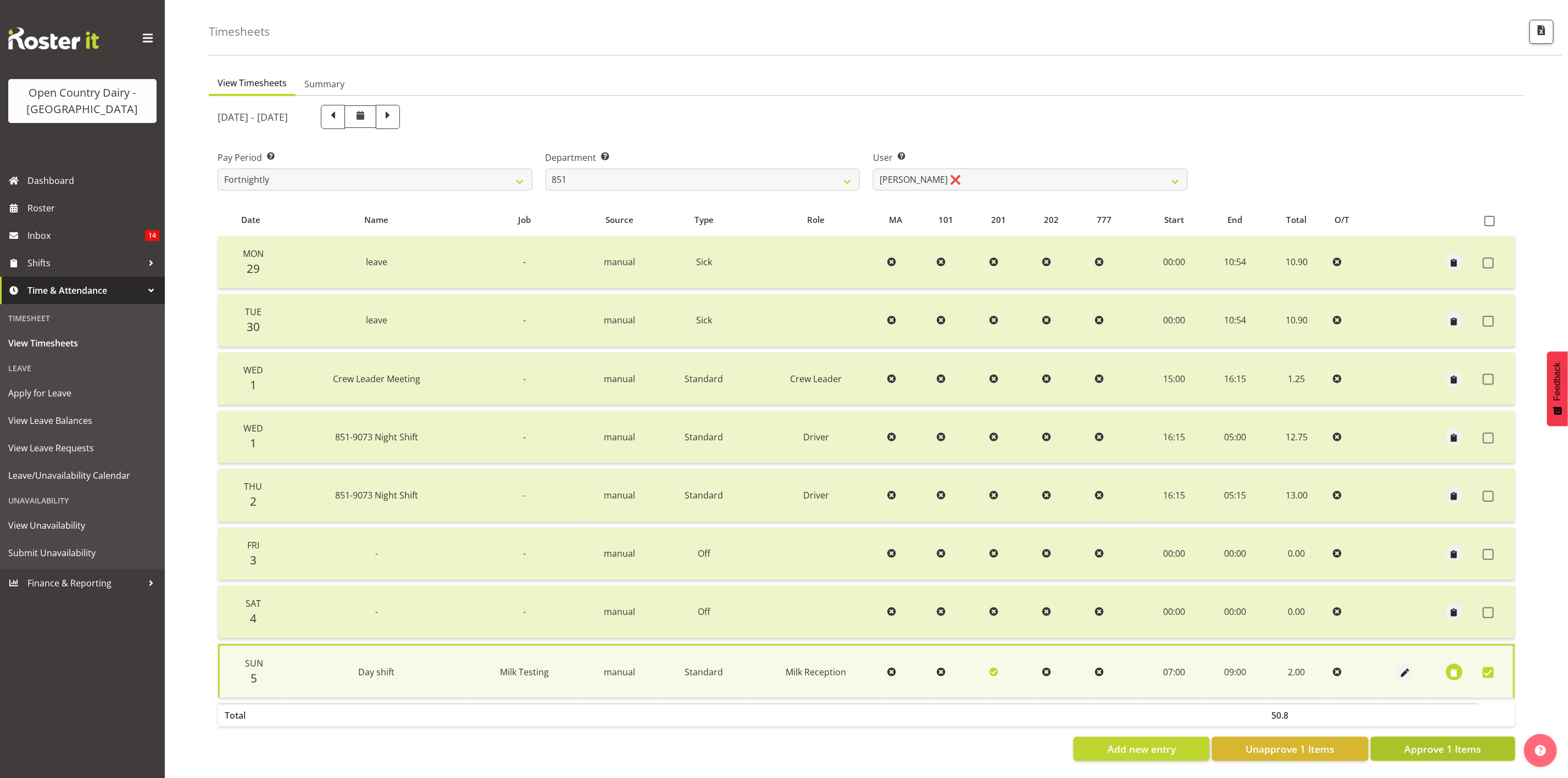
click at [1445, 737] on button "Approve 1 Items" at bounding box center [1443, 749] width 144 height 24
checkbox input "false"
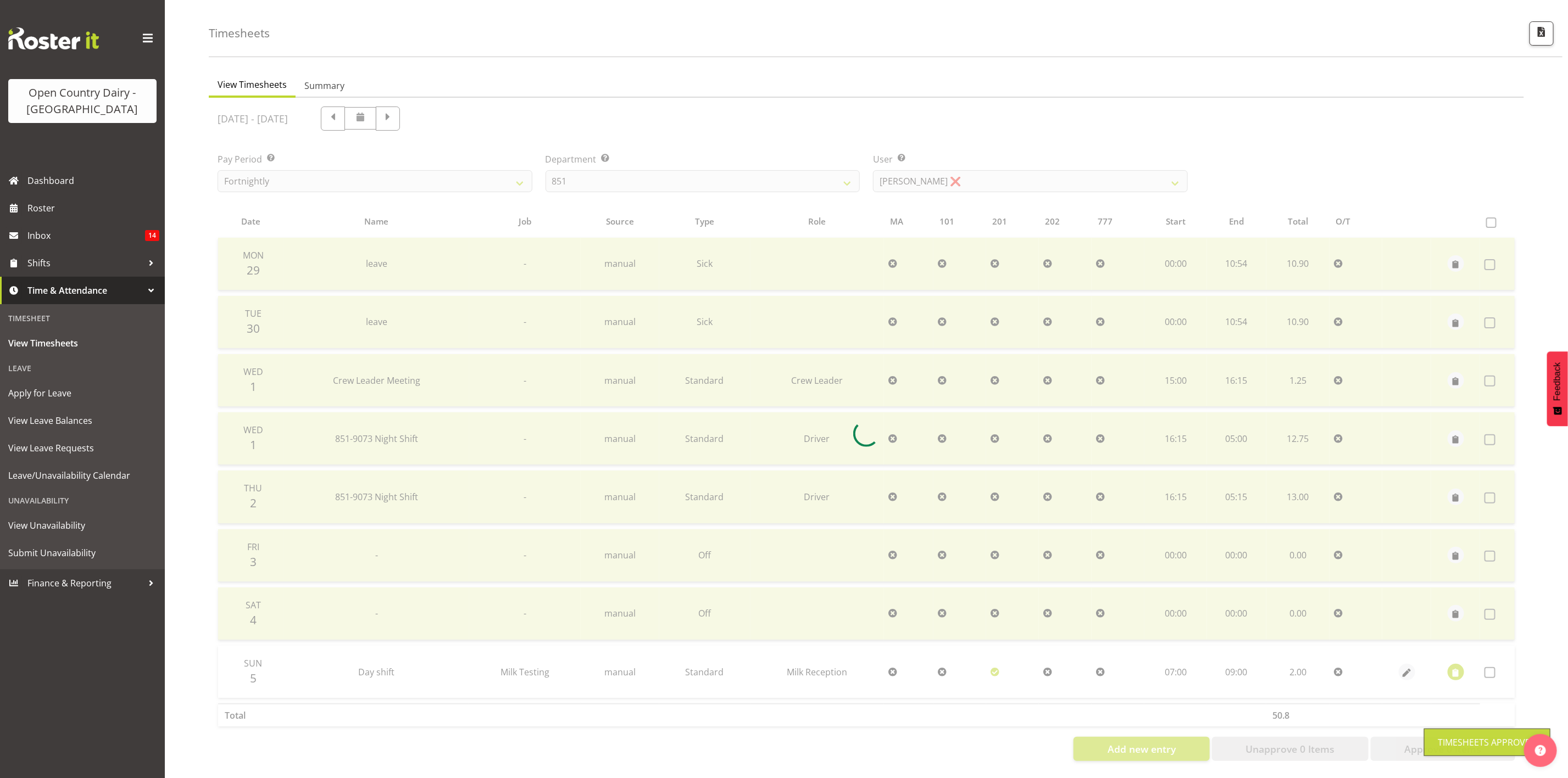
scroll to position [45, 0]
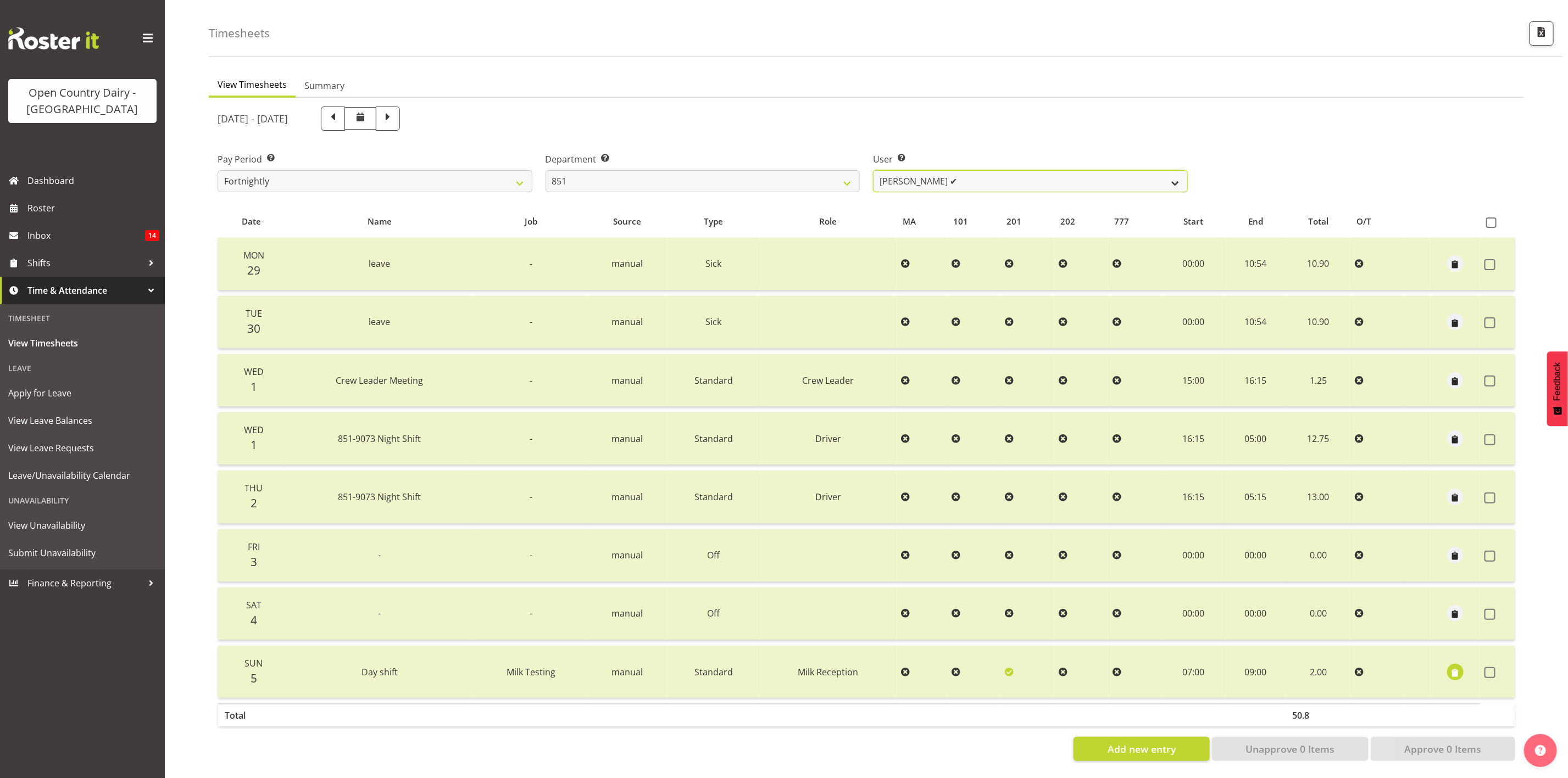
click at [924, 172] on select "Hayden Batt ✔ Martin Black ✔ Stacey Wilson ✔" at bounding box center [1030, 181] width 315 height 22
click at [854, 177] on select "734 735 736 737 738 739 851 853 854 855 856 858 861 862 865 867-9032 868 869 87…" at bounding box center [703, 181] width 315 height 22
select select "905"
click at [545, 170] on select "734 735 736 737 738 739 851 853 854 855 856 858 861 862 865 867-9032 868 869 87…" at bounding box center [703, 181] width 315 height 22
select select "11654"
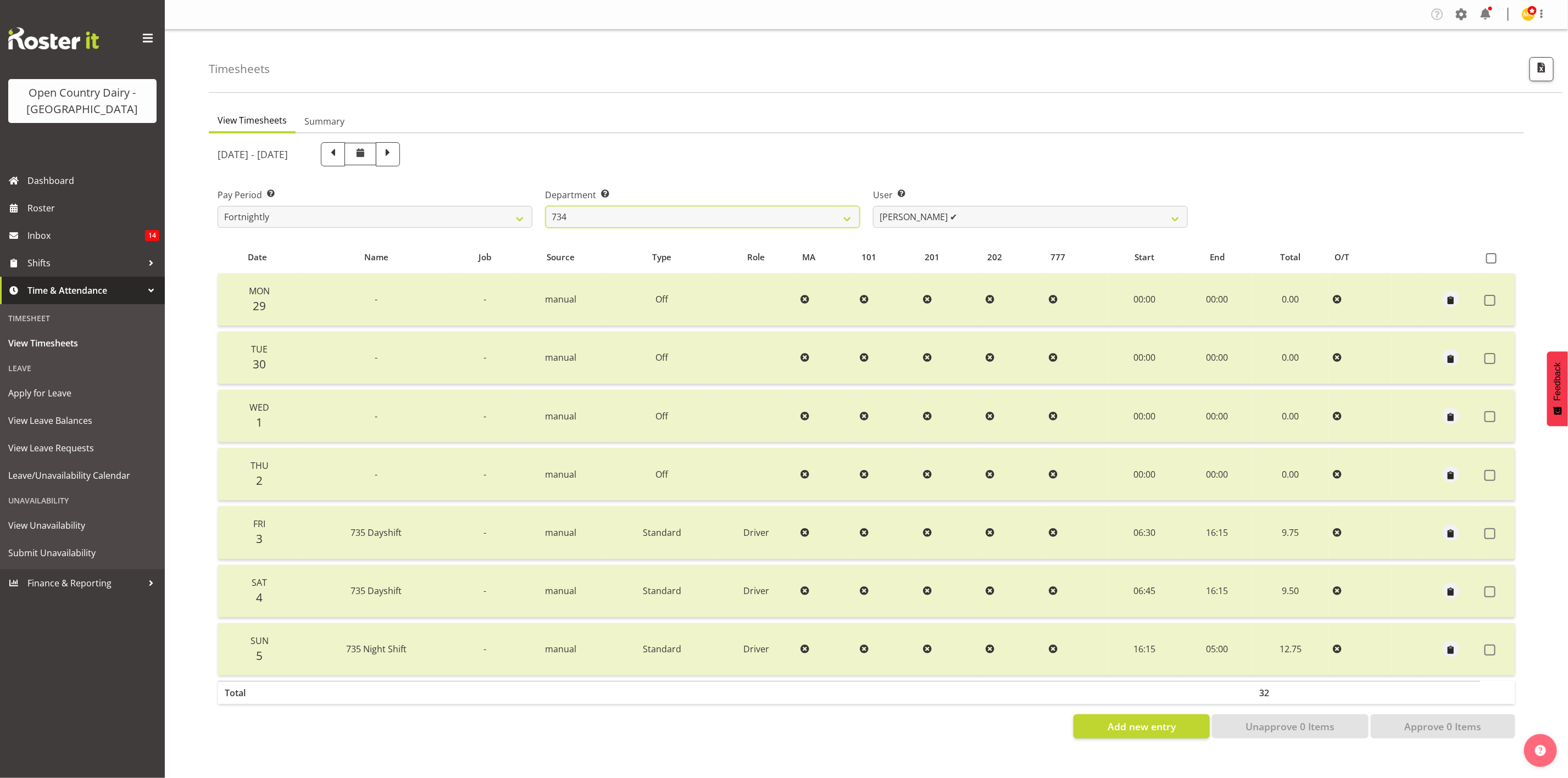
scroll to position [0, 0]
click at [996, 211] on select "Justin Spicer ✔ Ryan Thompson ✔ Tracey Chittock ✔ Zachary Shanks ✔" at bounding box center [1030, 217] width 315 height 22
drag, startPoint x: 839, startPoint y: 216, endPoint x: 828, endPoint y: 221, distance: 12.1
click at [839, 216] on select "734 735 736 737 738 739 851 853 854 855 856 858 861 862 865 867-9032 868 869 87…" at bounding box center [703, 217] width 315 height 22
click at [545, 206] on select "734 735 736 737 738 739 851 853 854 855 856 858 861 862 865 867-9032 868 869 87…" at bounding box center [703, 217] width 315 height 22
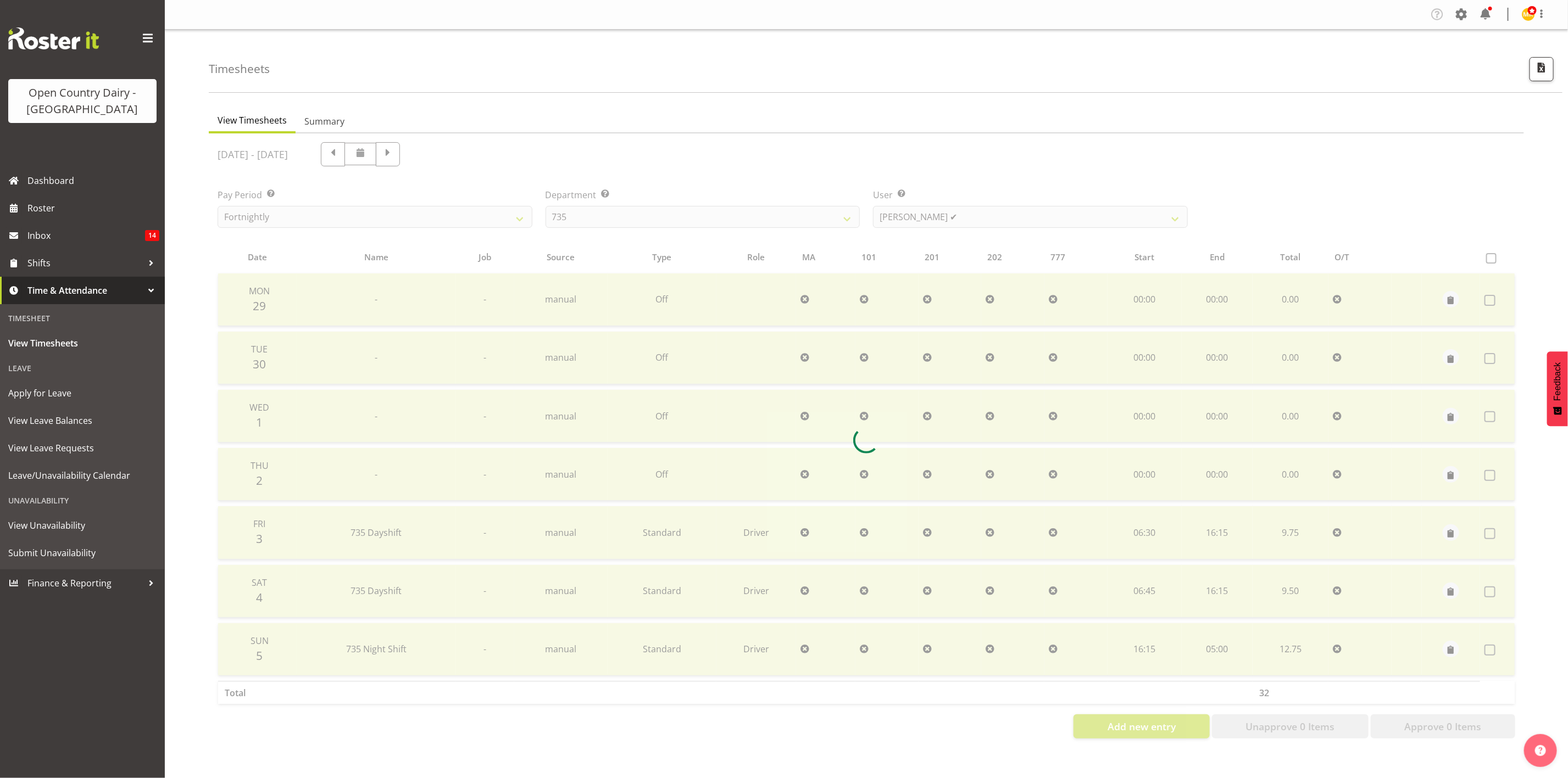
click at [908, 216] on div at bounding box center [866, 440] width 1315 height 614
click at [910, 216] on div at bounding box center [866, 440] width 1315 height 614
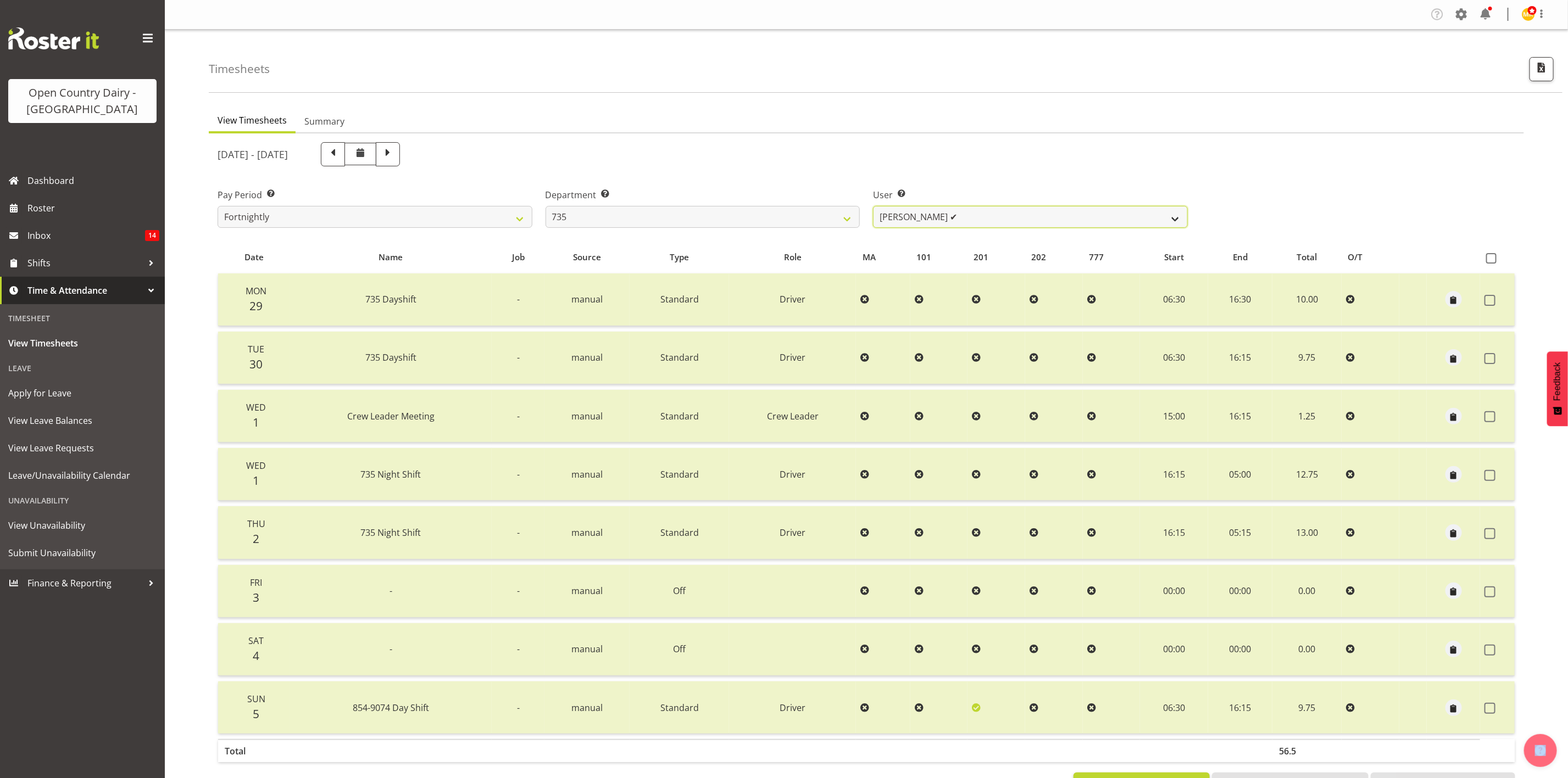
click at [910, 216] on select "Brian Neas ✔ Cherie Williams ❌ Christopher Sutherland ✔ Stuart Craig ✔" at bounding box center [1030, 217] width 315 height 22
click at [911, 216] on select "Brian Neas ✔ Cherie Williams ❌ Christopher Sutherland ✔ Stuart Craig ✔" at bounding box center [1030, 217] width 315 height 22
click at [912, 215] on select "Brian Neas ✔ Cherie Williams ❌ Christopher Sutherland ✔ Stuart Craig ✔" at bounding box center [1030, 217] width 315 height 22
click at [848, 227] on select "734 735 736 737 738 739 851 853 854 855 856 858 861 862 865 867-9032 868 869 87…" at bounding box center [703, 217] width 315 height 22
click at [545, 206] on select "734 735 736 737 738 739 851 853 854 855 856 858 861 862 865 867-9032 868 869 87…" at bounding box center [703, 217] width 315 height 22
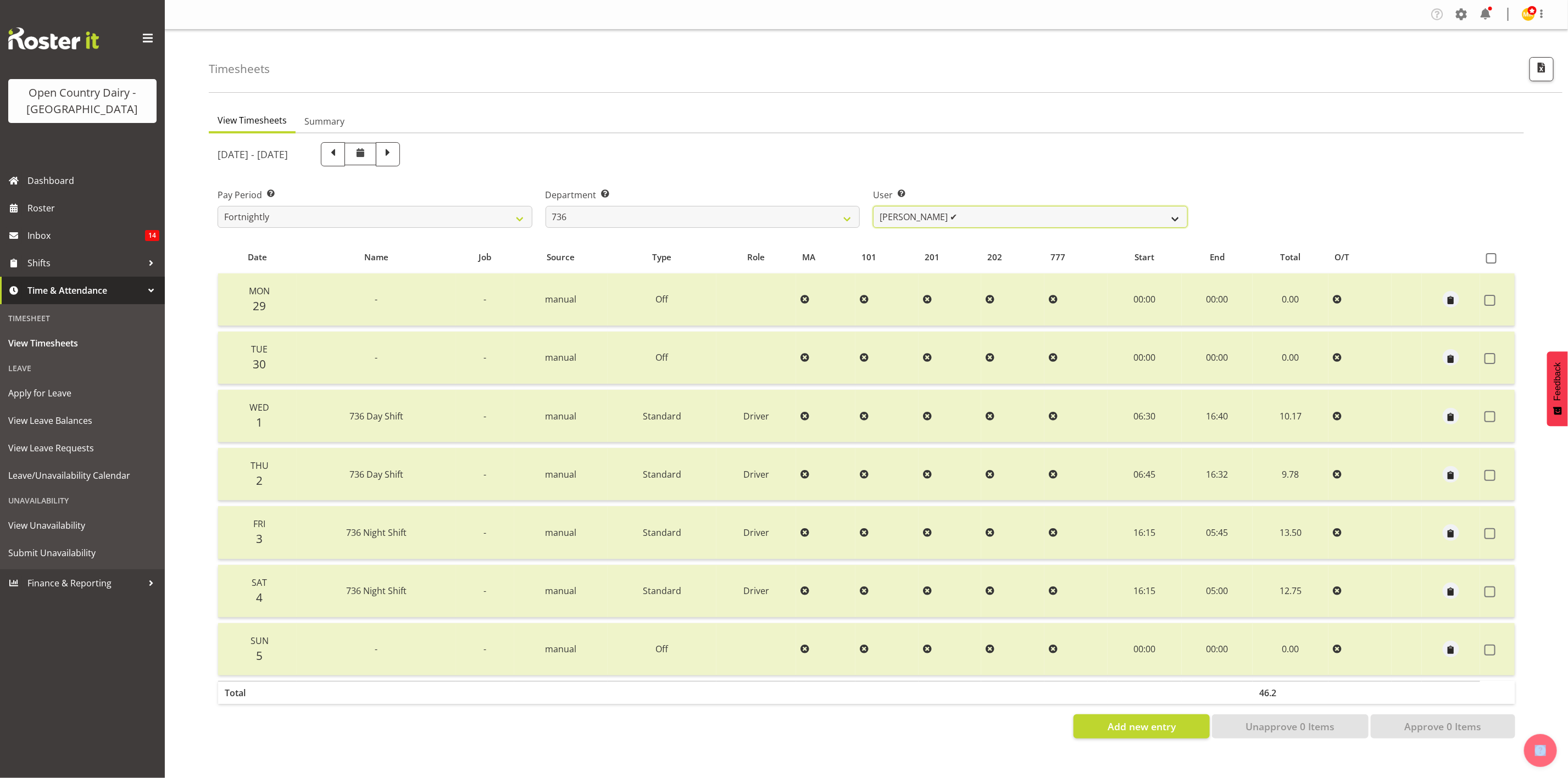
drag, startPoint x: 956, startPoint y: 214, endPoint x: 918, endPoint y: 218, distance: 38.2
click at [956, 214] on select "Andy Van Brecht ✔ Gavin Hamilton ✔ Jamie Seaton ✔ Kerrod Ward ✔" at bounding box center [1030, 217] width 315 height 22
drag, startPoint x: 824, startPoint y: 212, endPoint x: 821, endPoint y: 220, distance: 8.5
click at [824, 212] on select "734 735 736 737 738 739 851 853 854 855 856 858 861 862 865 867-9032 868 869 87…" at bounding box center [703, 217] width 315 height 22
click at [545, 206] on select "734 735 736 737 738 739 851 853 854 855 856 858 861 862 865 867-9032 868 869 87…" at bounding box center [703, 217] width 315 height 22
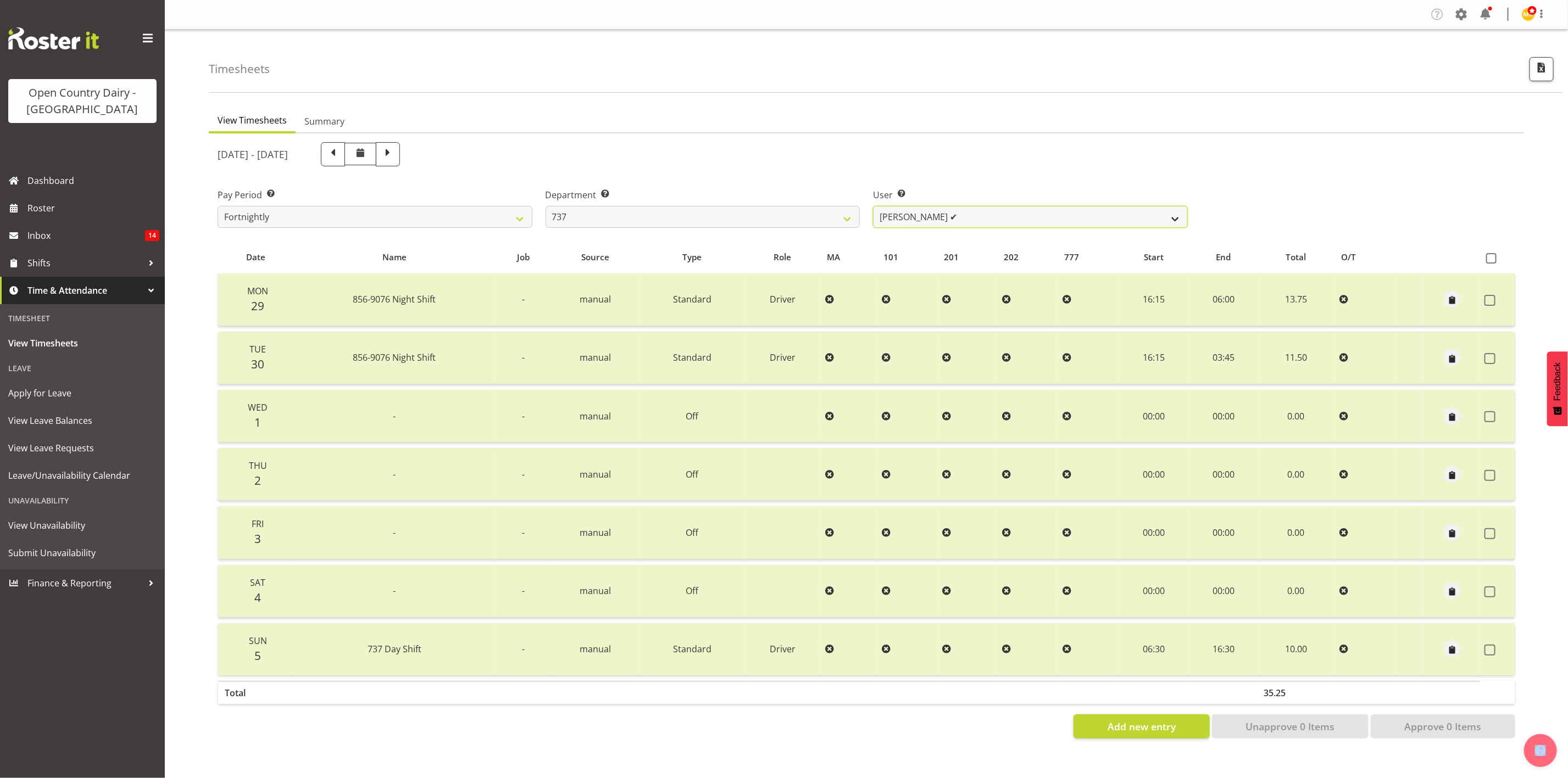
click at [965, 221] on select "Andrew Crawford ✔ Ashley Bragg ✔ Jack Townley ✔ Richard Turnbull ✔" at bounding box center [1030, 217] width 315 height 22
click at [808, 229] on div "Department Select which department you would like to view. 734 735 736 737 738 …" at bounding box center [703, 204] width 328 height 61
click at [777, 219] on select "734 735 736 737 738 739 851 853 854 855 856 858 861 862 865 867-9032 868 869 87…" at bounding box center [703, 217] width 315 height 22
click at [545, 206] on select "734 735 736 737 738 739 851 853 854 855 856 858 861 862 865 867-9032 868 869 87…" at bounding box center [703, 217] width 315 height 22
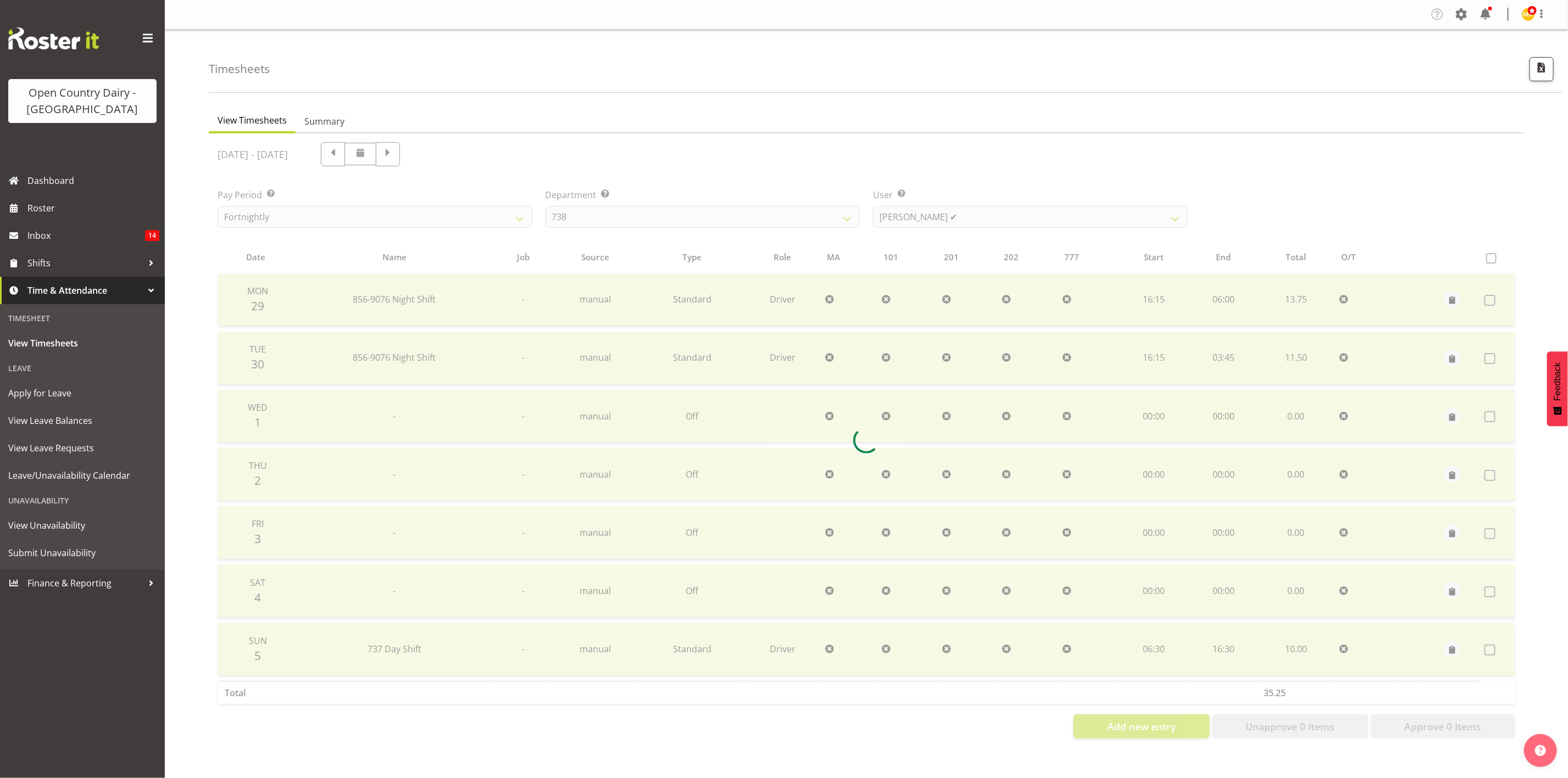
click at [915, 216] on div at bounding box center [866, 440] width 1315 height 614
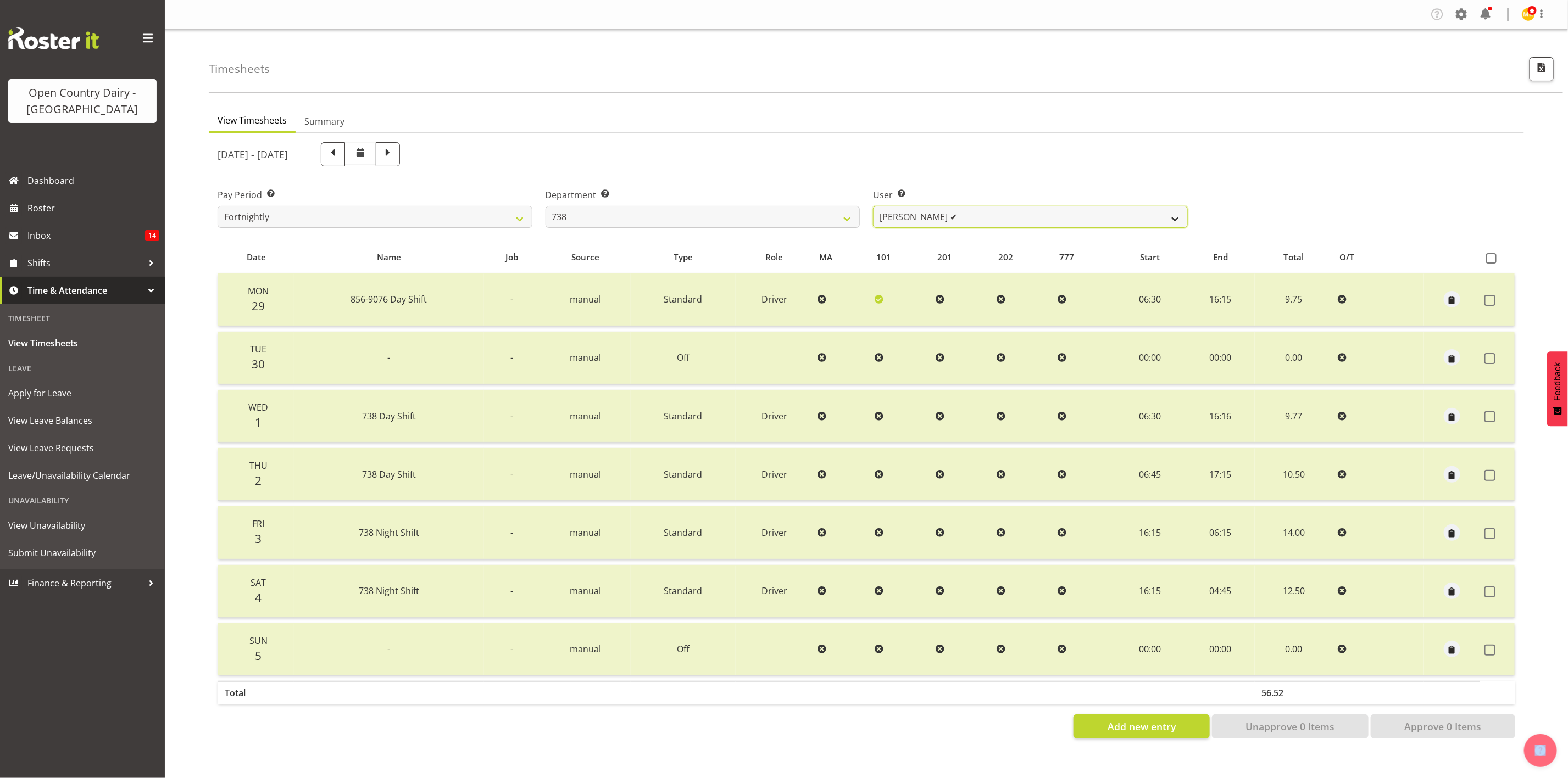
click at [915, 216] on select "Christopher Gamble ✔ Marcy Tuuta ✔ Raymond Campbell ✔ Tama Irvine ✔" at bounding box center [1030, 217] width 315 height 22
click at [805, 218] on select "734 735 736 737 738 739 851 853 854 855 856 858 861 862 865 867-9032 868 869 87…" at bounding box center [703, 217] width 315 height 22
click at [545, 206] on select "734 735 736 737 738 739 851 853 854 855 856 858 861 862 865 867-9032 868 869 87…" at bounding box center [703, 217] width 315 height 22
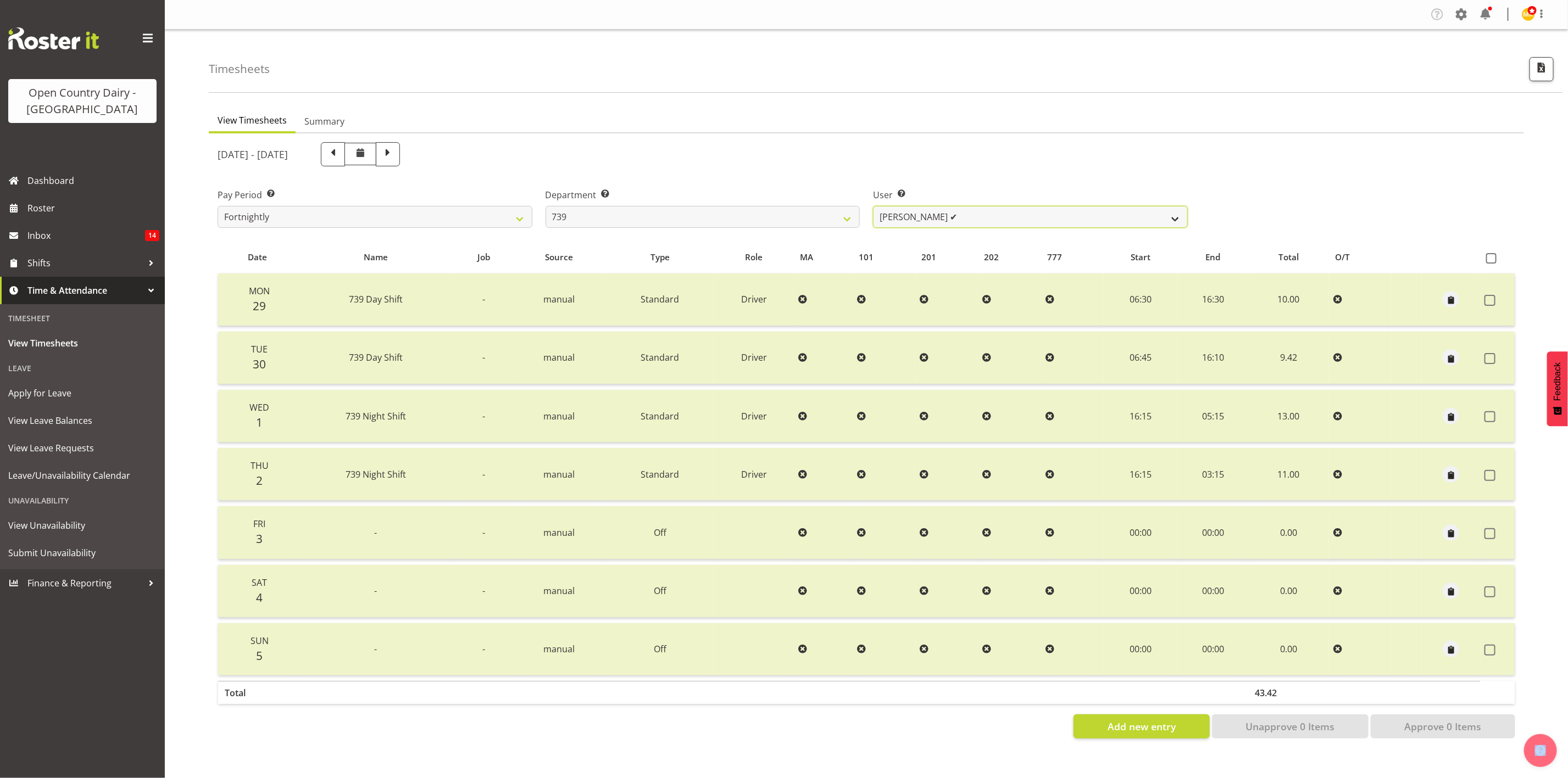
drag, startPoint x: 982, startPoint y: 215, endPoint x: 915, endPoint y: 215, distance: 67.0
click at [982, 215] on select "Erika McNaught ✔ Rachel Fletcher ✔ Rick Murphy ✔ Tish Veint ✔" at bounding box center [1030, 217] width 315 height 22
click at [840, 214] on select "734 735 736 737 738 739 851 853 854 855 856 858 861 862 865 867-9032 868 869 87…" at bounding box center [703, 217] width 315 height 22
click at [545, 206] on select "734 735 736 737 738 739 851 853 854 855 856 858 861 862 865 867-9032 868 869 87…" at bounding box center [703, 217] width 315 height 22
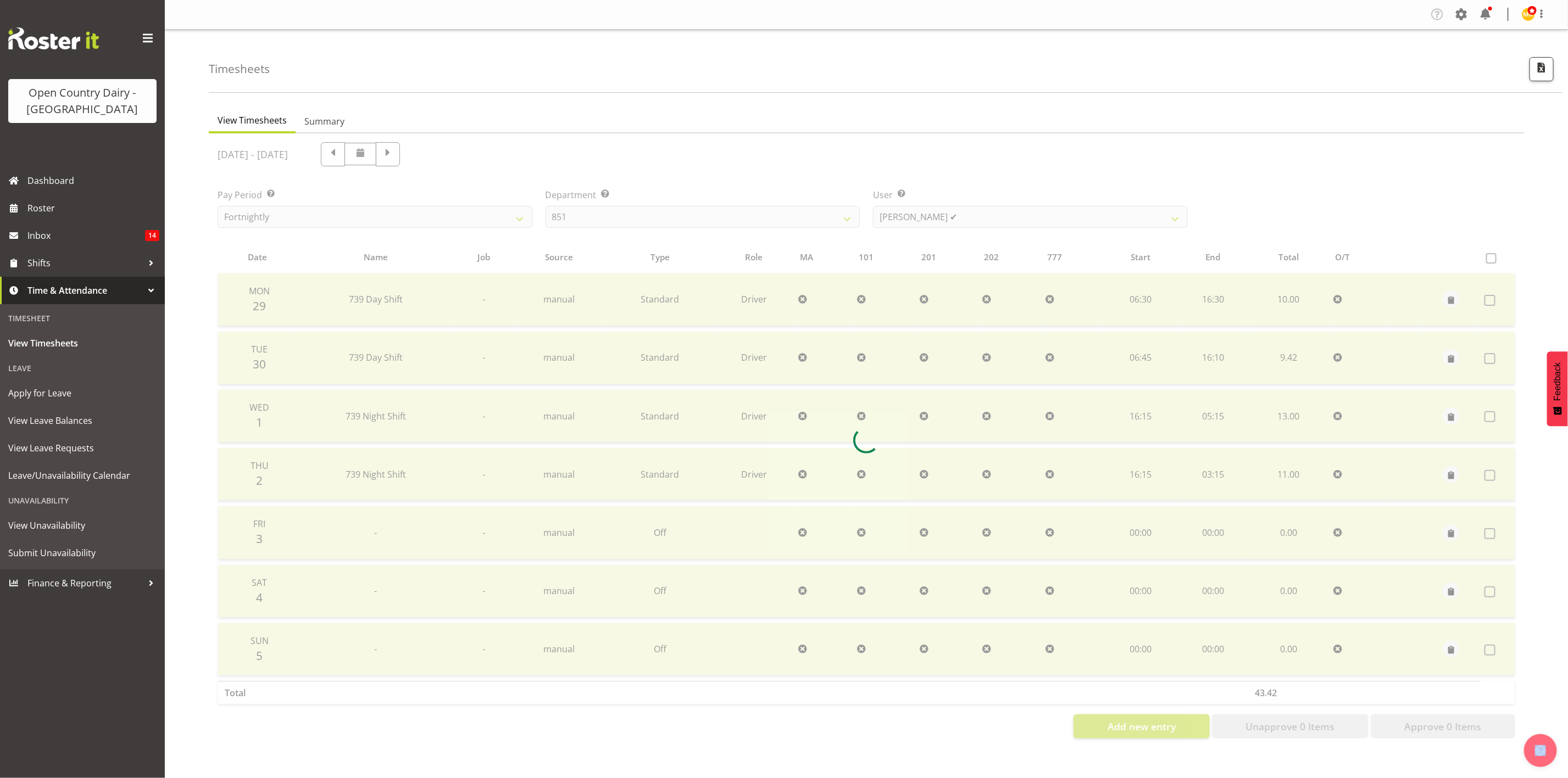
click at [951, 219] on div at bounding box center [866, 440] width 1315 height 614
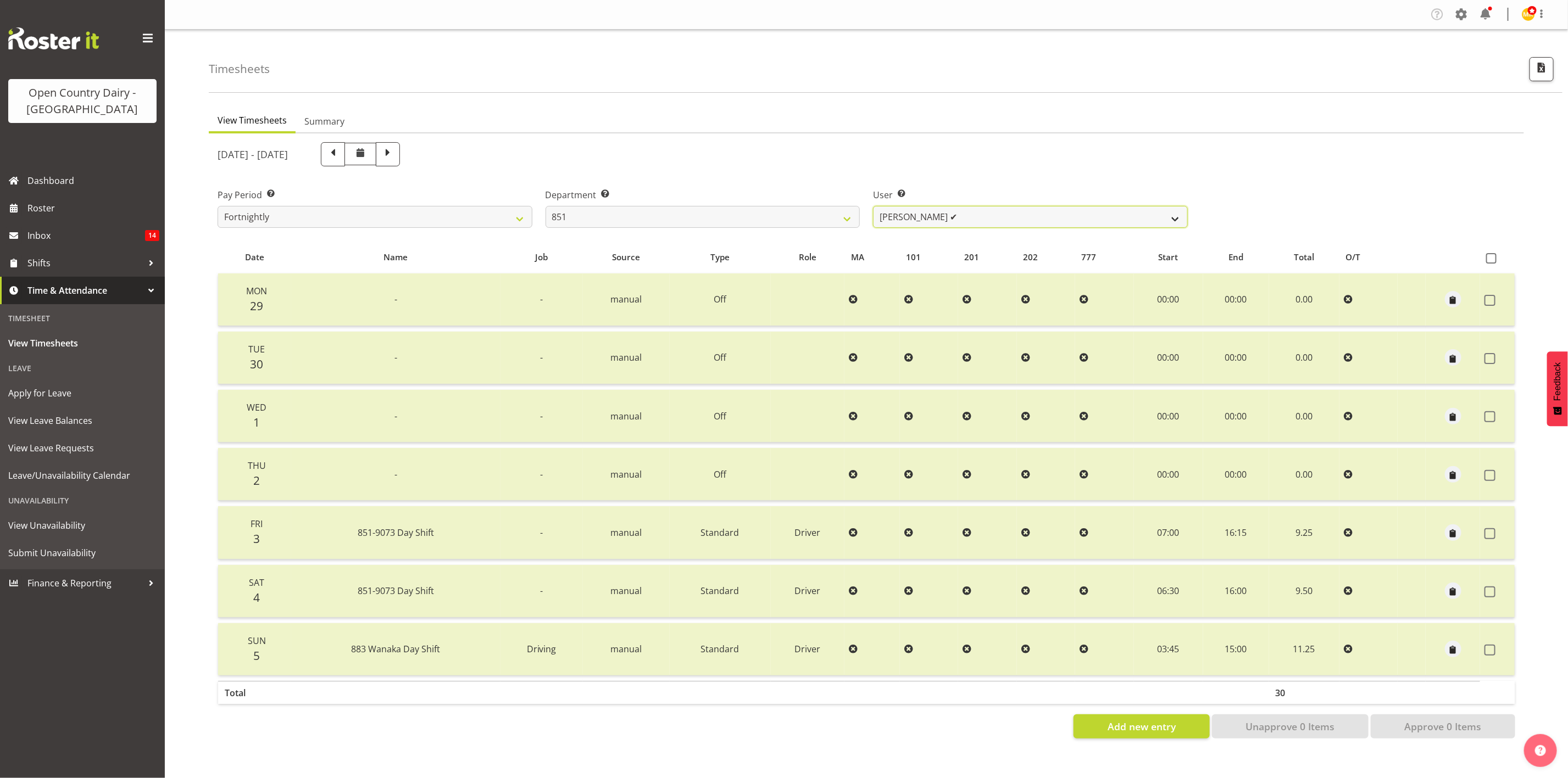
click at [951, 217] on select "Hayden Batt ✔ Martin Black ✔ Stacey Wilson ✔" at bounding box center [1030, 217] width 315 height 22
click at [832, 221] on select "734 735 736 737 738 739 851 853 854 855 856 858 861 862 865 867-9032 868 869 87…" at bounding box center [703, 217] width 315 height 22
click at [545, 206] on select "734 735 736 737 738 739 851 853 854 855 856 858 861 862 865 867-9032 868 869 87…" at bounding box center [703, 217] width 315 height 22
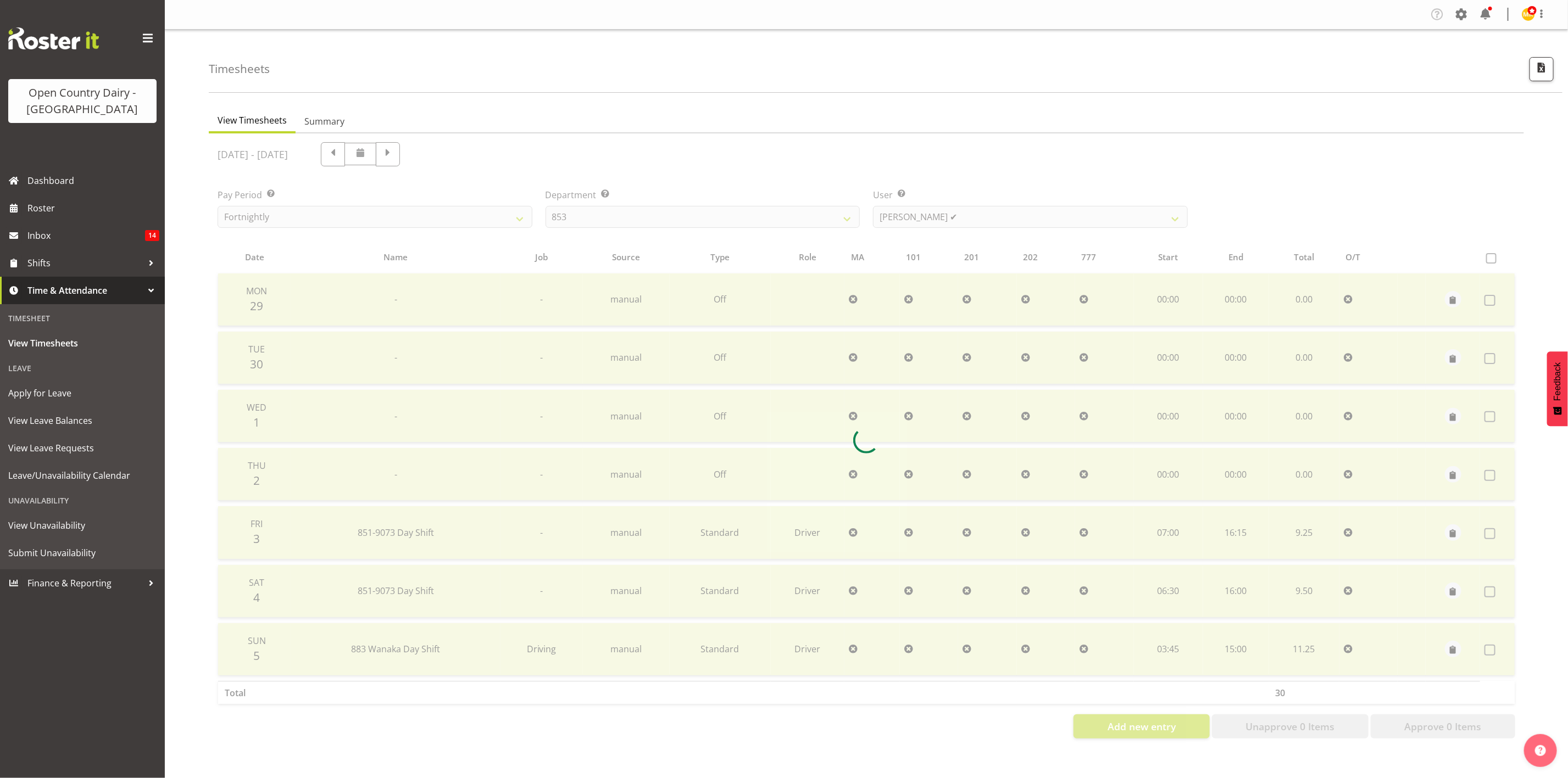
click at [970, 221] on div at bounding box center [866, 440] width 1315 height 614
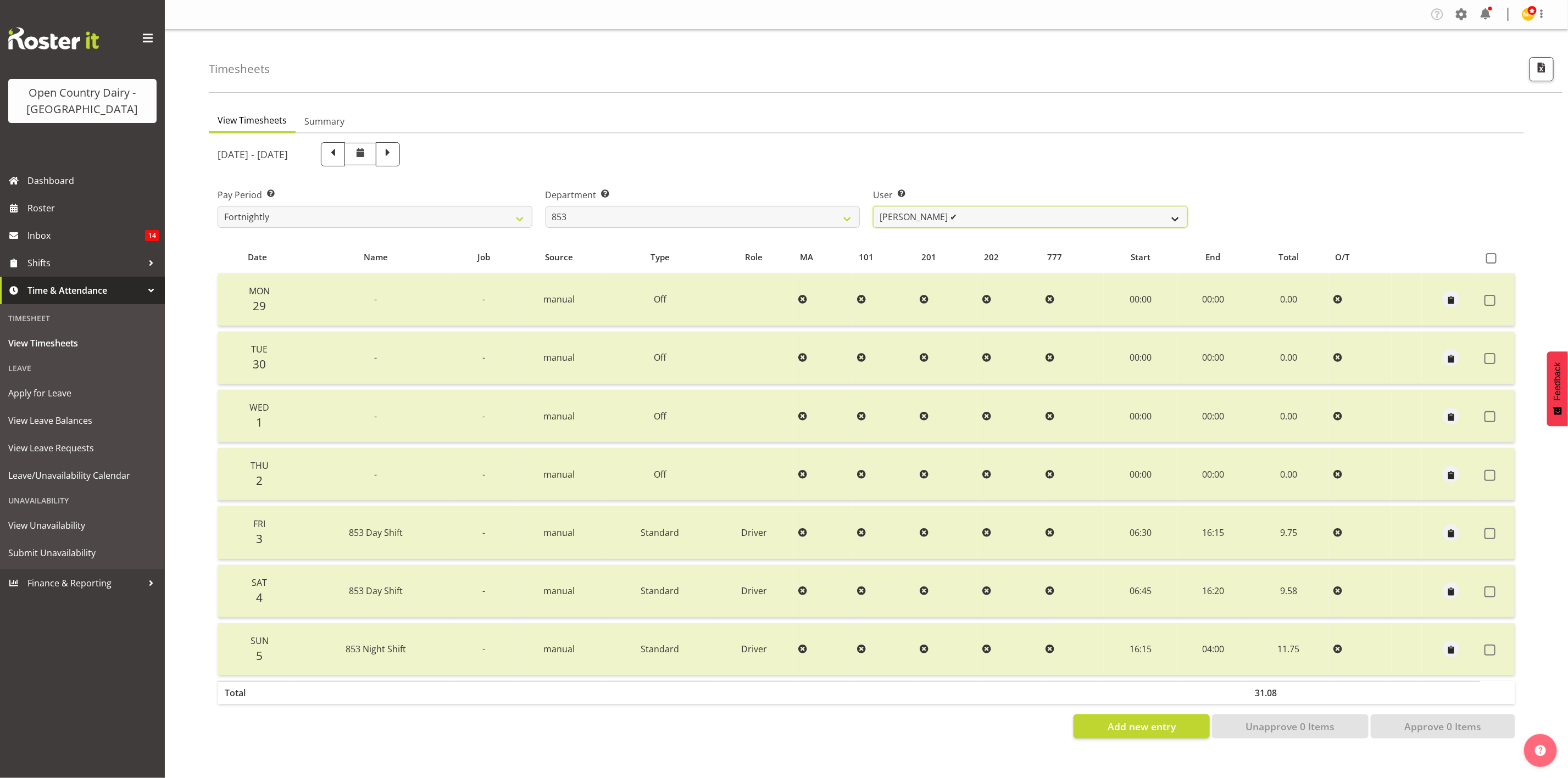
click at [970, 219] on select "Christiaan Botha ✔ Kevin Stuck ✔ Marty Powell ✔ Sean O'Neill ✔" at bounding box center [1030, 217] width 315 height 22
click at [841, 215] on select "734 735 736 737 738 739 851 853 854 855 856 858 861 862 865 867-9032 868 869 87…" at bounding box center [703, 217] width 315 height 22
click at [545, 206] on select "734 735 736 737 738 739 851 853 854 855 856 858 861 862 865 867-9032 868 869 87…" at bounding box center [703, 217] width 315 height 22
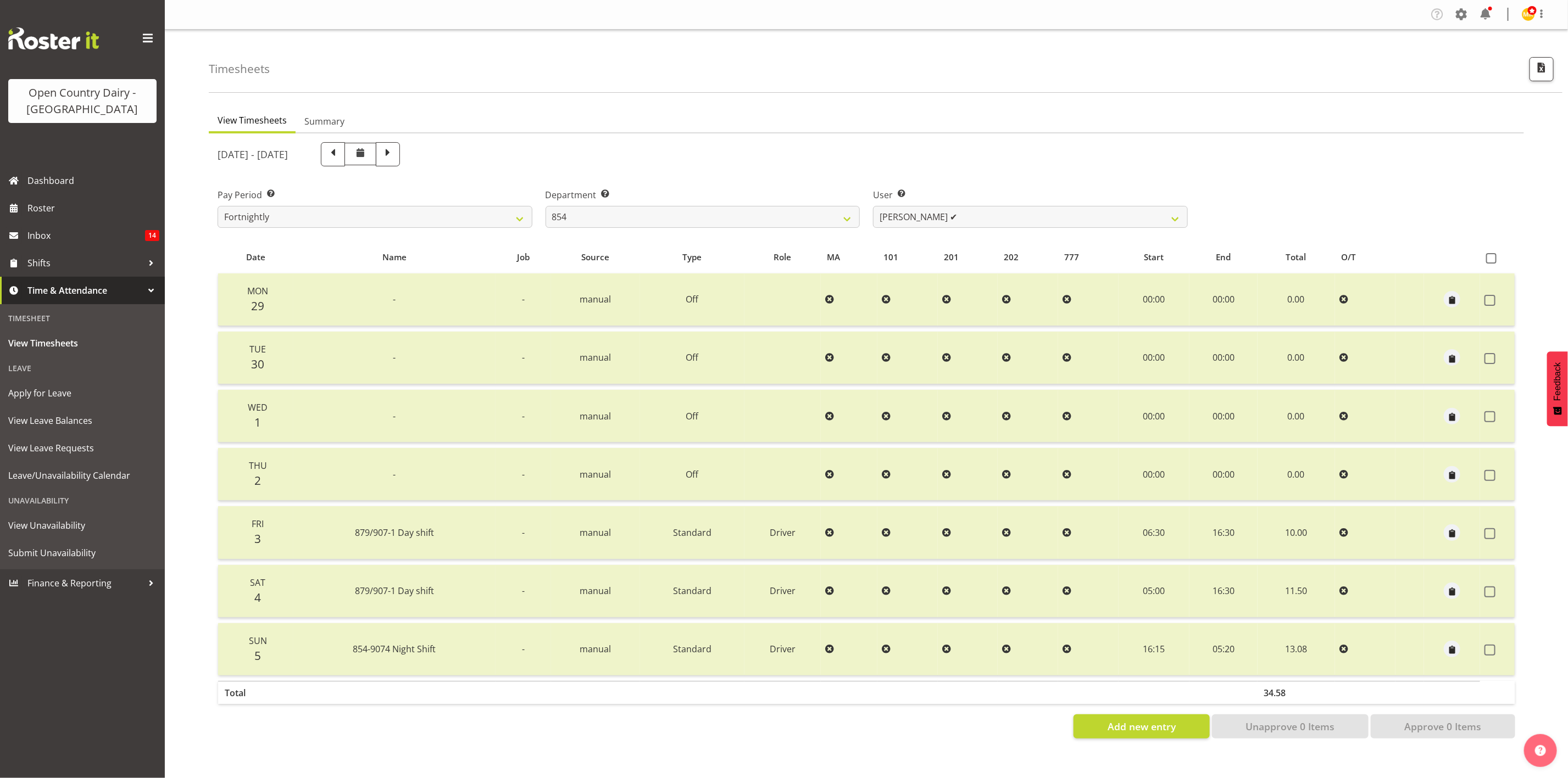
click at [950, 216] on div at bounding box center [866, 440] width 1315 height 614
drag, startPoint x: 950, startPoint y: 216, endPoint x: 882, endPoint y: 214, distance: 68.0
click at [950, 216] on select "Carl Johnstone ✔ John Rook ✔ Karl Nicol ✔ Raymond George ✔" at bounding box center [1030, 217] width 315 height 22
click at [839, 212] on select "734 735 736 737 738 739 851 853 854 855 856 858 861 862 865 867-9032 868 869 87…" at bounding box center [703, 217] width 315 height 22
click at [545, 206] on select "734 735 736 737 738 739 851 853 854 855 856 858 861 862 865 867-9032 868 869 87…" at bounding box center [703, 217] width 315 height 22
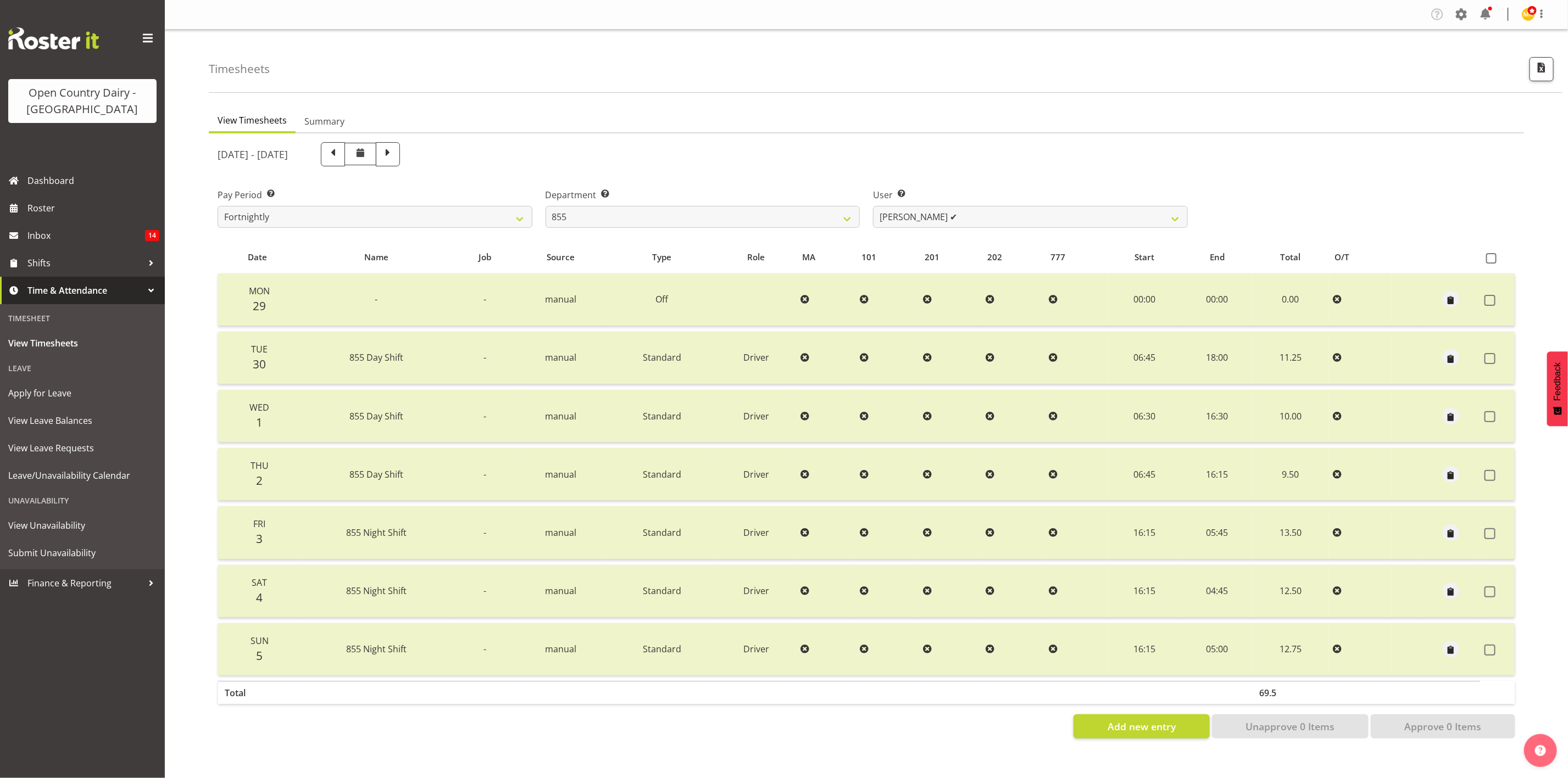
click at [970, 215] on div at bounding box center [866, 440] width 1315 height 614
click at [970, 215] on select "Leon Harrison ✔ Nathan Vincent ❌ Wayne Jukes ✔" at bounding box center [1030, 217] width 315 height 22
click at [816, 221] on select "734 735 736 737 738 739 851 853 854 855 856 858 861 862 865 867-9032 868 869 87…" at bounding box center [703, 217] width 315 height 22
click at [545, 206] on select "734 735 736 737 738 739 851 853 854 855 856 858 861 862 865 867-9032 868 869 87…" at bounding box center [703, 217] width 315 height 22
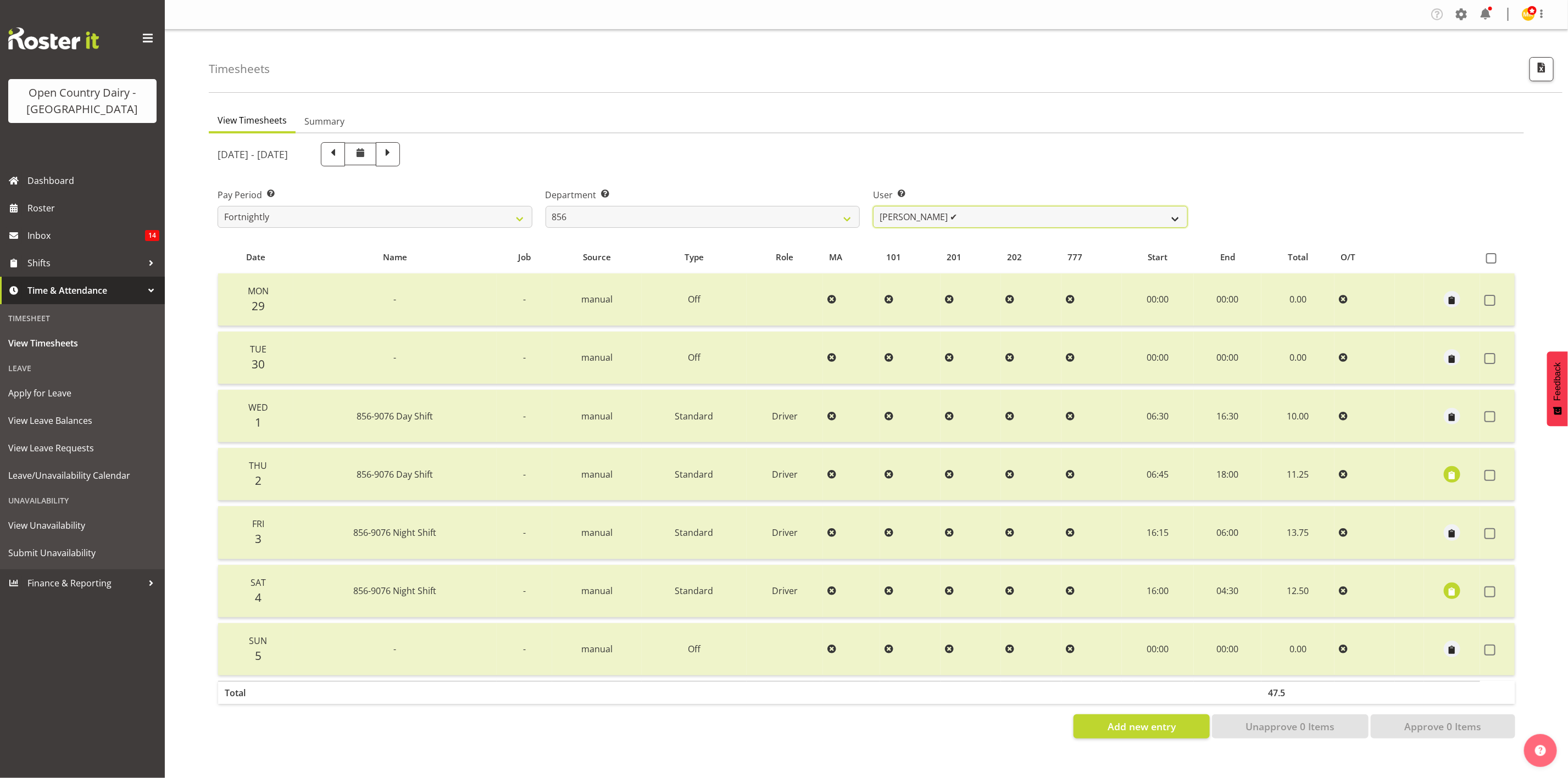
click at [960, 216] on select "Bradley Parkhill ✔ James Matheson ✔ Jason Vercoe ✔ Tony Lee ✔" at bounding box center [1030, 217] width 315 height 22
click at [795, 212] on select "734 735 736 737 738 739 851 853 854 855 856 858 861 862 865 867-9032 868 869 87…" at bounding box center [703, 217] width 315 height 22
click at [545, 206] on select "734 735 736 737 738 739 851 853 854 855 856 858 861 862 865 867-9032 868 869 87…" at bounding box center [703, 217] width 315 height 22
click at [825, 222] on select "734 735 736 737 738 739 851 853 854 855 856 858 861 862 865 867-9032 868 869 87…" at bounding box center [703, 217] width 315 height 22
select select "783"
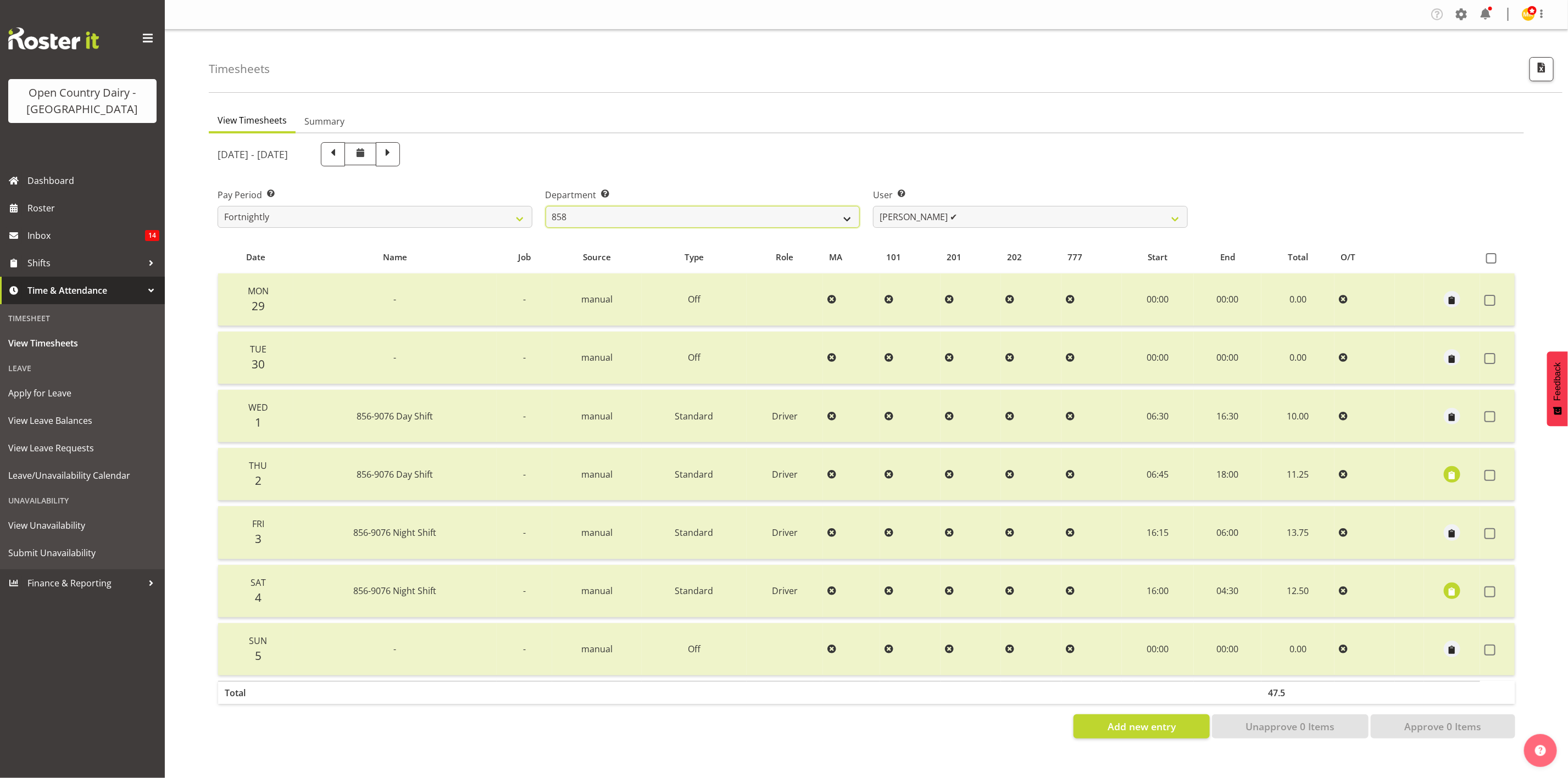
click at [545, 206] on select "734 735 736 737 738 739 851 853 854 855 856 858 861 862 865 867-9032 868 869 87…" at bounding box center [703, 217] width 315 height 22
drag, startPoint x: 950, startPoint y: 221, endPoint x: 876, endPoint y: 217, distance: 74.1
click at [950, 221] on select "Anthony Shaw ✔ Liam Bellman ✔ Neil Peters ❌" at bounding box center [1030, 217] width 315 height 22
select select "7456"
click at [873, 206] on select "Anthony Shaw ✔ Liam Bellman ✔ Neil Peters ❌" at bounding box center [1030, 217] width 315 height 22
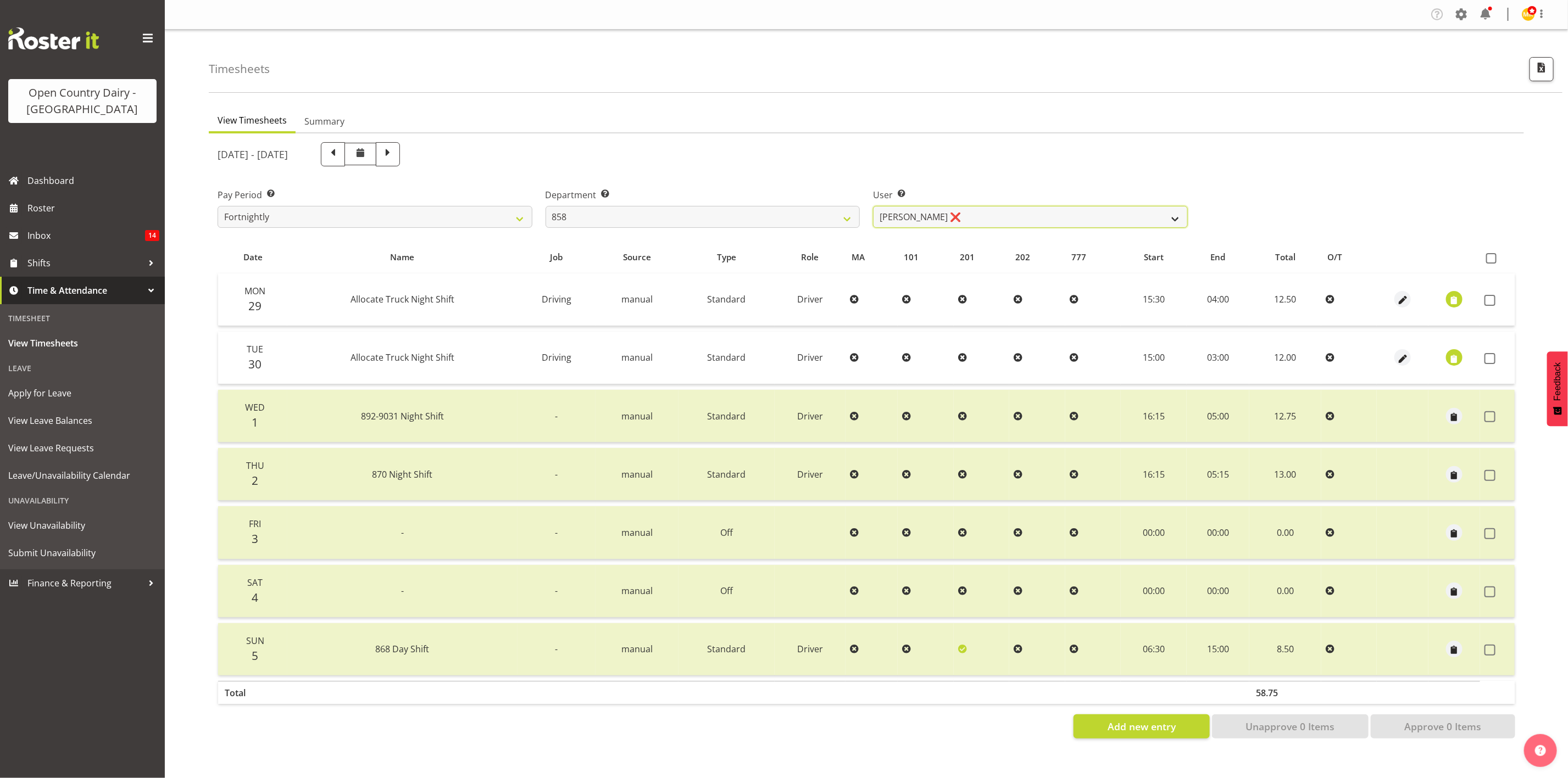
drag, startPoint x: 927, startPoint y: 223, endPoint x: 917, endPoint y: 217, distance: 11.7
click at [927, 223] on select "Anthony Shaw ✔ Liam Bellman ✔ Neil Peters ❌" at bounding box center [1030, 217] width 315 height 22
click at [803, 213] on select "734 735 736 737 738 739 851 853 854 855 856 858 861 862 865 867-9032 868 869 87…" at bounding box center [703, 217] width 315 height 22
select select "675"
click at [545, 206] on select "734 735 736 737 738 739 851 853 854 855 856 858 861 862 865 867-9032 868 869 87…" at bounding box center [703, 217] width 315 height 22
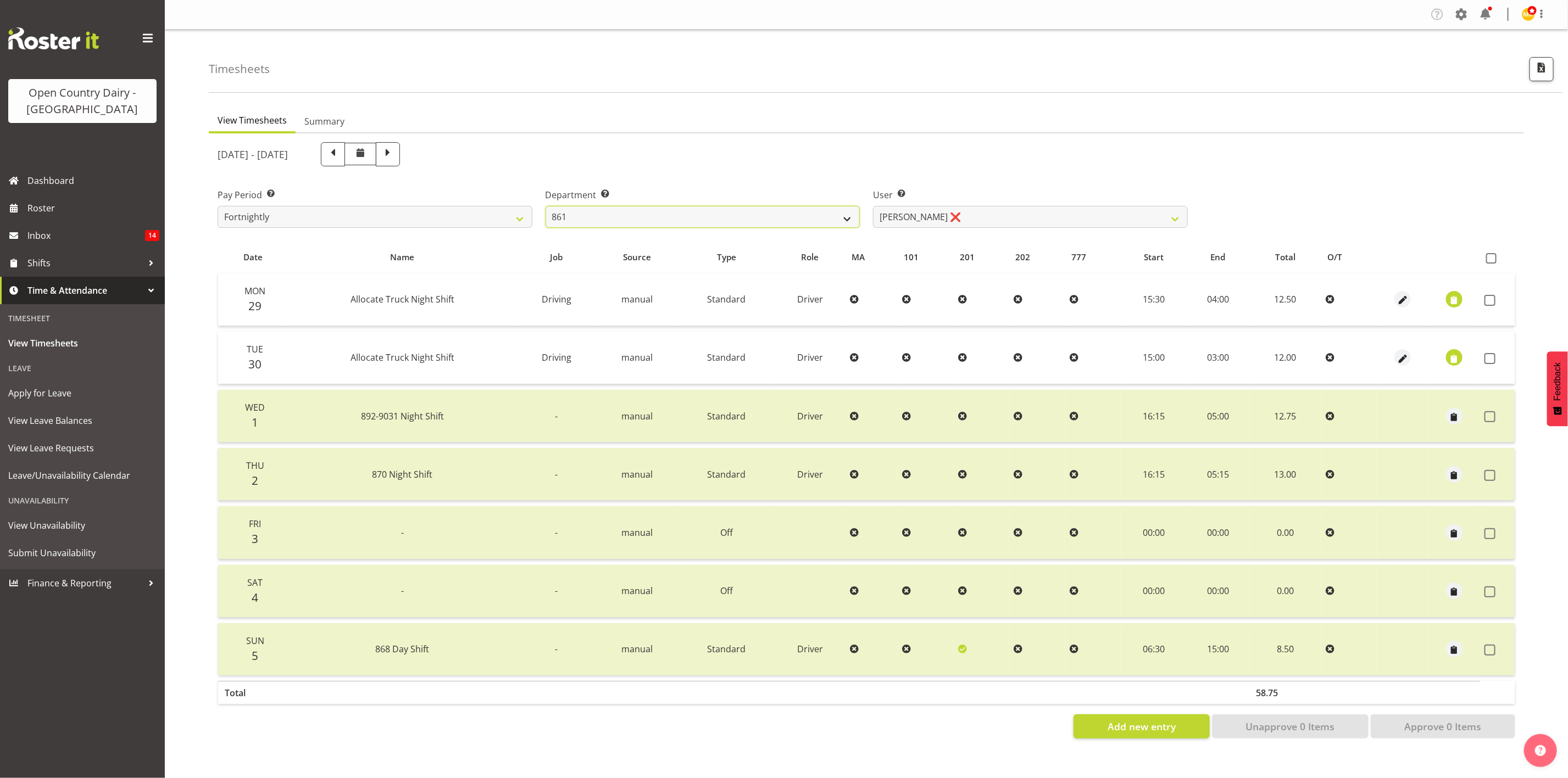
select select "7389"
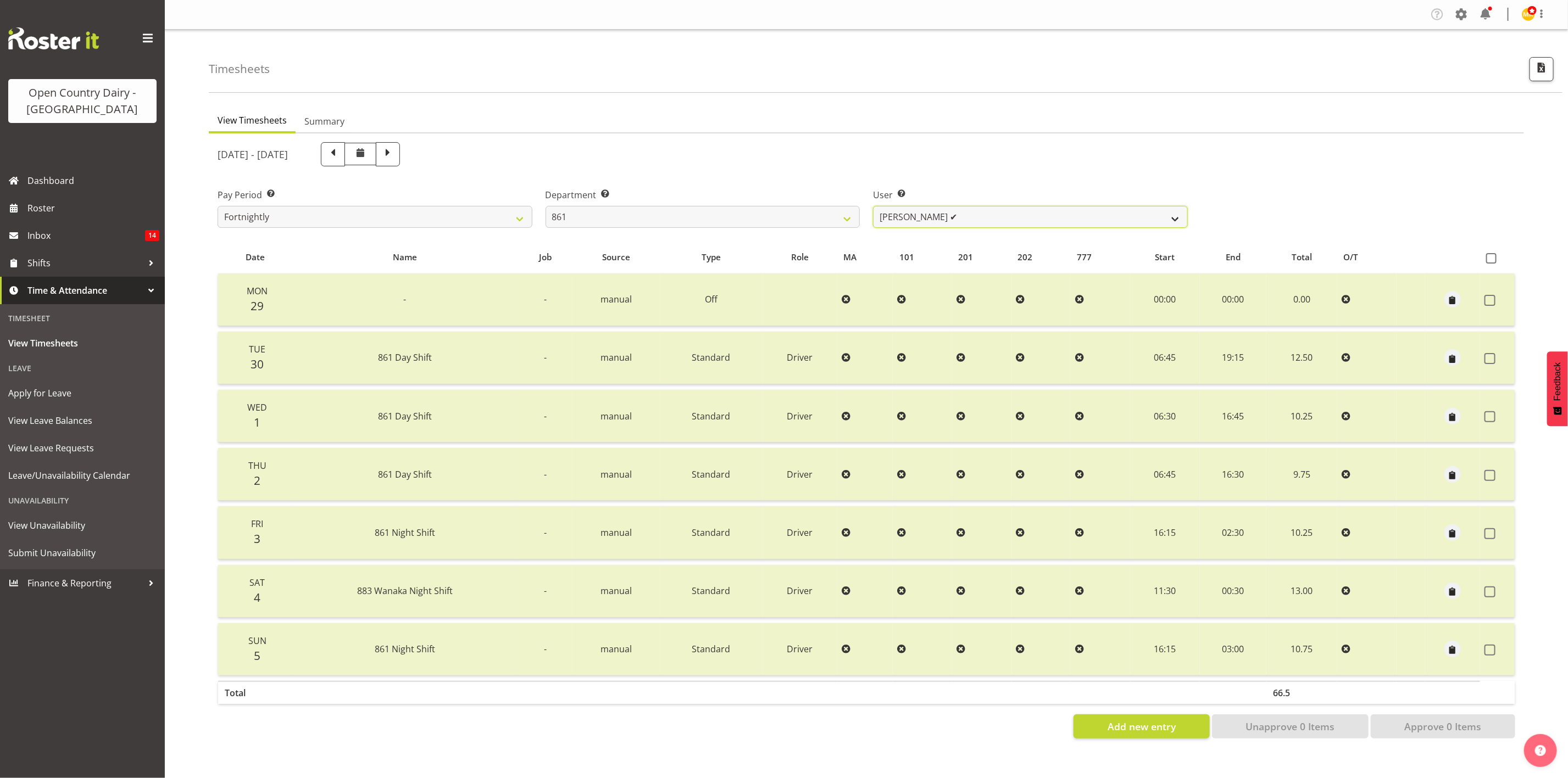
click at [907, 220] on select "Barry McIntosh ✔ Matthew Welland ✔ Philip Peek ✔" at bounding box center [1030, 217] width 315 height 22
click at [755, 221] on select "734 735 736 737 738 739 851 853 854 855 856 858 861 862 865 867-9032 868 869 87…" at bounding box center [703, 217] width 315 height 22
click at [545, 206] on select "734 735 736 737 738 739 851 853 854 855 856 858 861 862 865 867-9032 868 869 87…" at bounding box center [703, 217] width 315 height 22
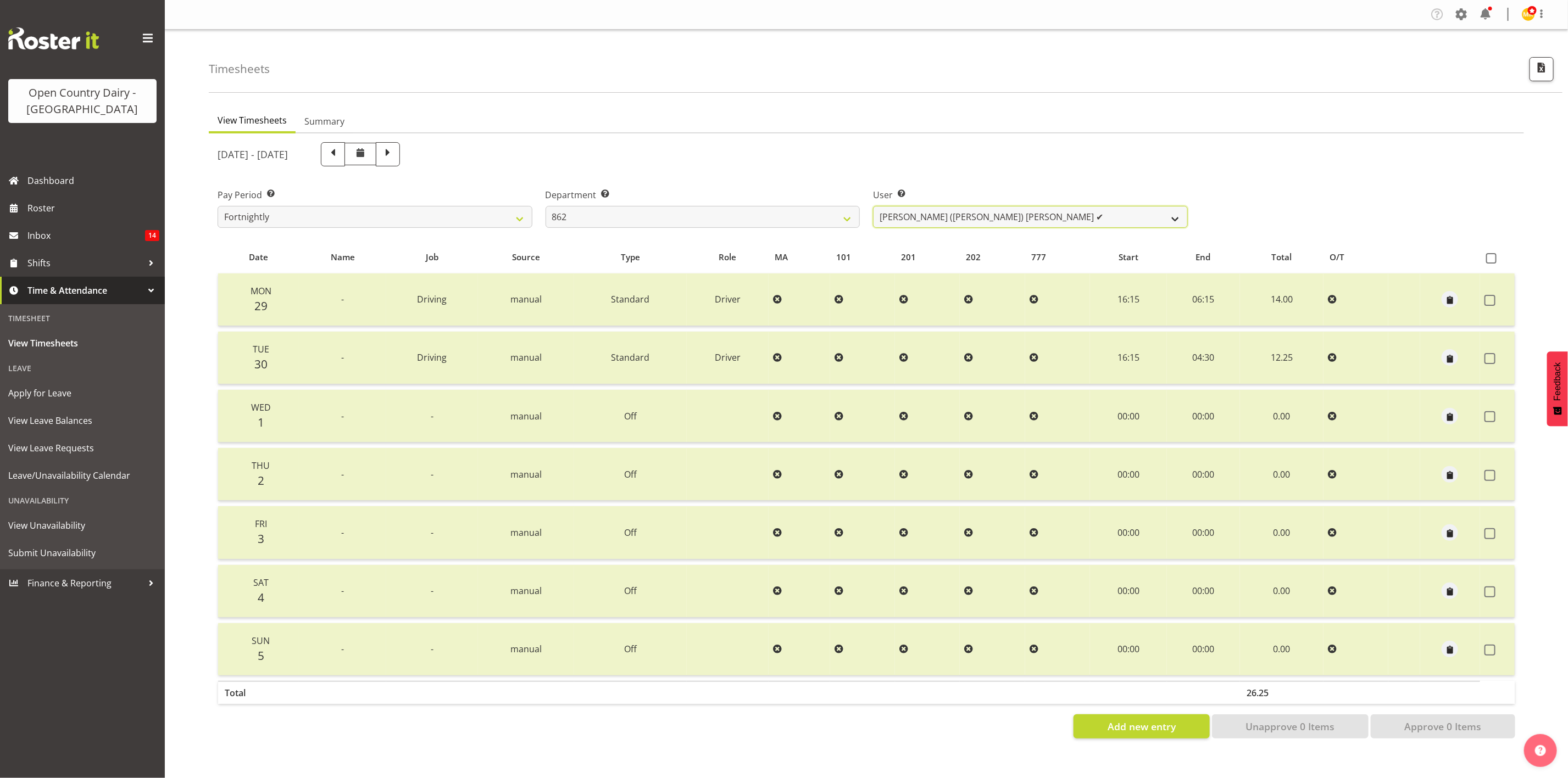
click at [936, 221] on select "Bennie (David) Smith ✔ Colin Schwarz ✔ Forbes O'Reilly ✔ Tracy Inder ✔" at bounding box center [1030, 217] width 315 height 22
click at [814, 221] on select "734 735 736 737 738 739 851 853 854 855 856 858 861 862 865 867-9032 868 869 87…" at bounding box center [703, 217] width 315 height 22
click at [545, 206] on select "734 735 736 737 738 739 851 853 854 855 856 858 861 862 865 867-9032 868 869 87…" at bounding box center [703, 217] width 315 height 22
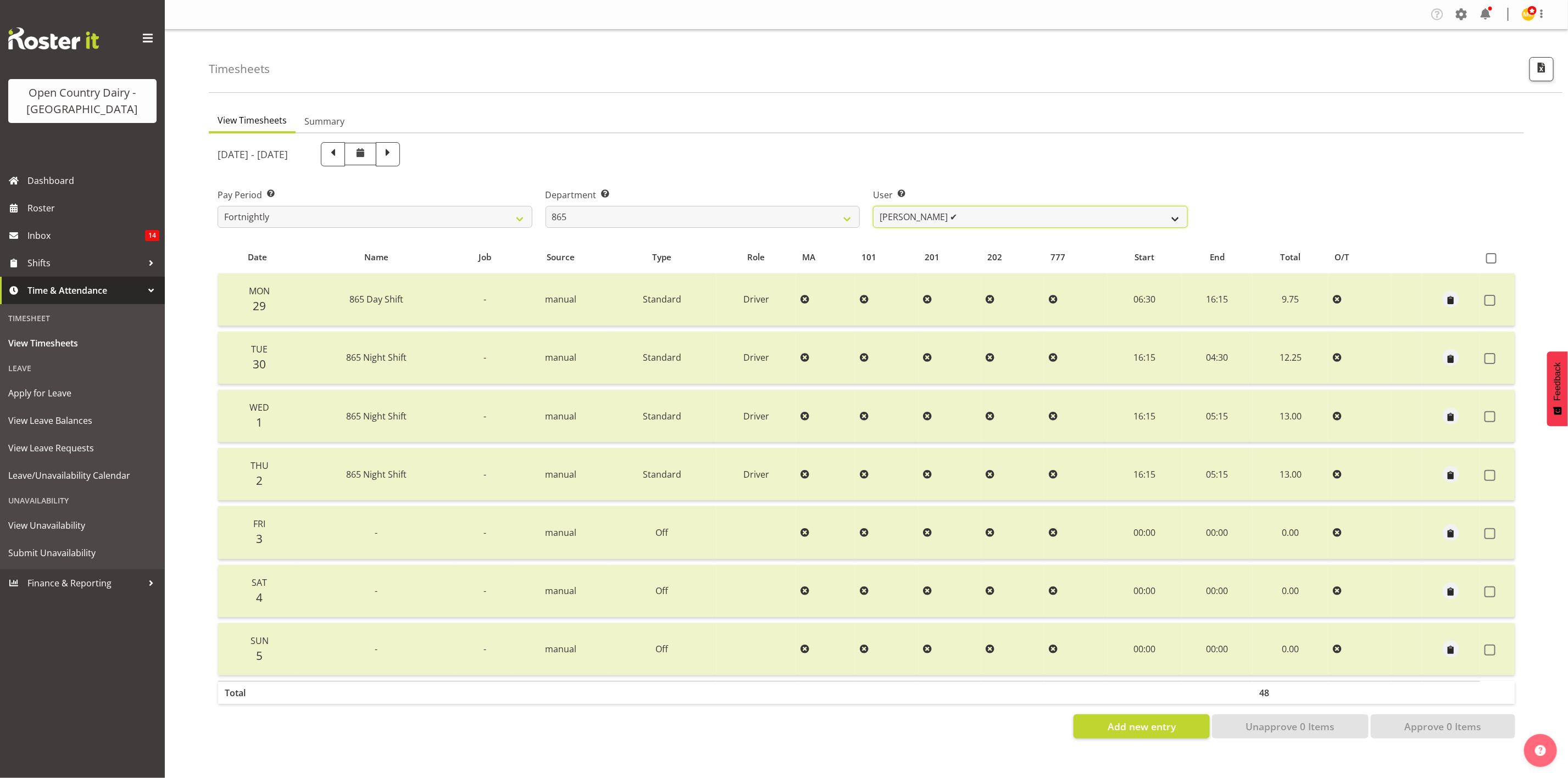
click at [920, 226] on select "Flavio Ferraz ✔ George Courtney ✔ Steffan Kennard ✔" at bounding box center [1030, 217] width 315 height 22
click at [816, 215] on select "734 735 736 737 738 739 851 853 854 855 856 858 861 862 865 867-9032 868 869 87…" at bounding box center [703, 217] width 315 height 22
click at [545, 206] on select "734 735 736 737 738 739 851 853 854 855 856 858 861 862 865 867-9032 868 869 87…" at bounding box center [703, 217] width 315 height 22
click at [921, 221] on select "Gert (Gerry) Van Der Berg ✔ Glenn Tither ✔ Jason Gough ✔ Richard Aitken ✔" at bounding box center [1030, 217] width 315 height 22
click at [801, 222] on select "734 735 736 737 738 739 851 853 854 855 856 858 861 862 865 867-9032 868 869 87…" at bounding box center [703, 217] width 315 height 22
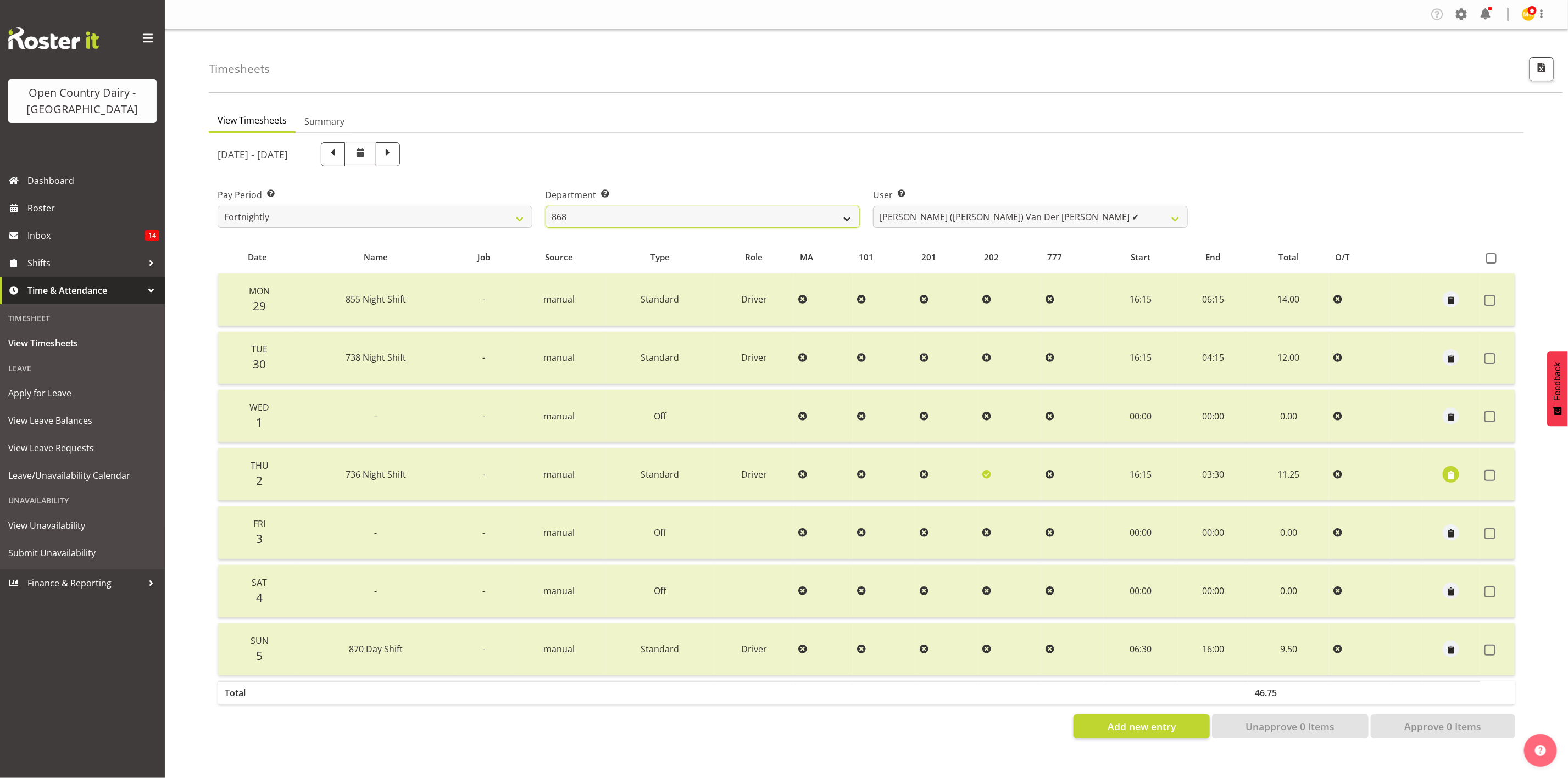
click at [545, 206] on select "734 735 736 737 738 739 851 853 854 855 856 858 861 862 865 867-9032 868 869 87…" at bounding box center [703, 217] width 315 height 22
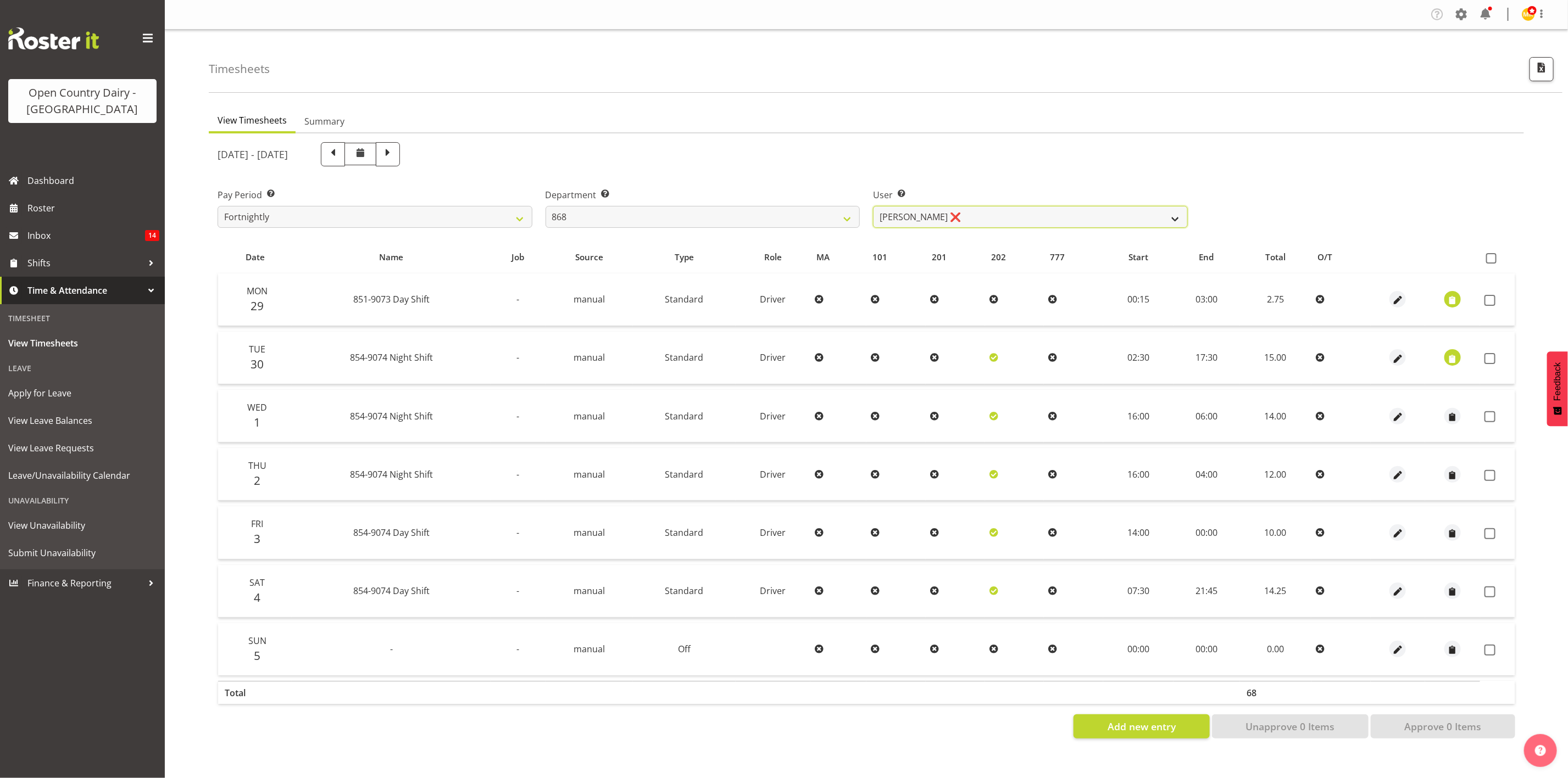
click at [961, 219] on select "Alan Rolton ❌ Cassidy Williams ✔ Christopher McIver ❌ Darin Ayling ✔" at bounding box center [1030, 217] width 315 height 22
click at [819, 223] on select "734 735 736 737 738 739 851 853 854 855 856 858 861 862 865 867-9032 868 869 87…" at bounding box center [703, 217] width 315 height 22
click at [545, 206] on select "734 735 736 737 738 739 851 853 854 855 856 858 861 862 865 867-9032 868 869 87…" at bounding box center [703, 217] width 315 height 22
click at [816, 217] on select "734 735 736 737 738 739 851 853 854 855 856 858 861 862 865 867-9032 868 869 87…" at bounding box center [703, 217] width 315 height 22
click at [545, 206] on select "734 735 736 737 738 739 851 853 854 855 856 858 861 862 865 867-9032 868 869 87…" at bounding box center [703, 217] width 315 height 22
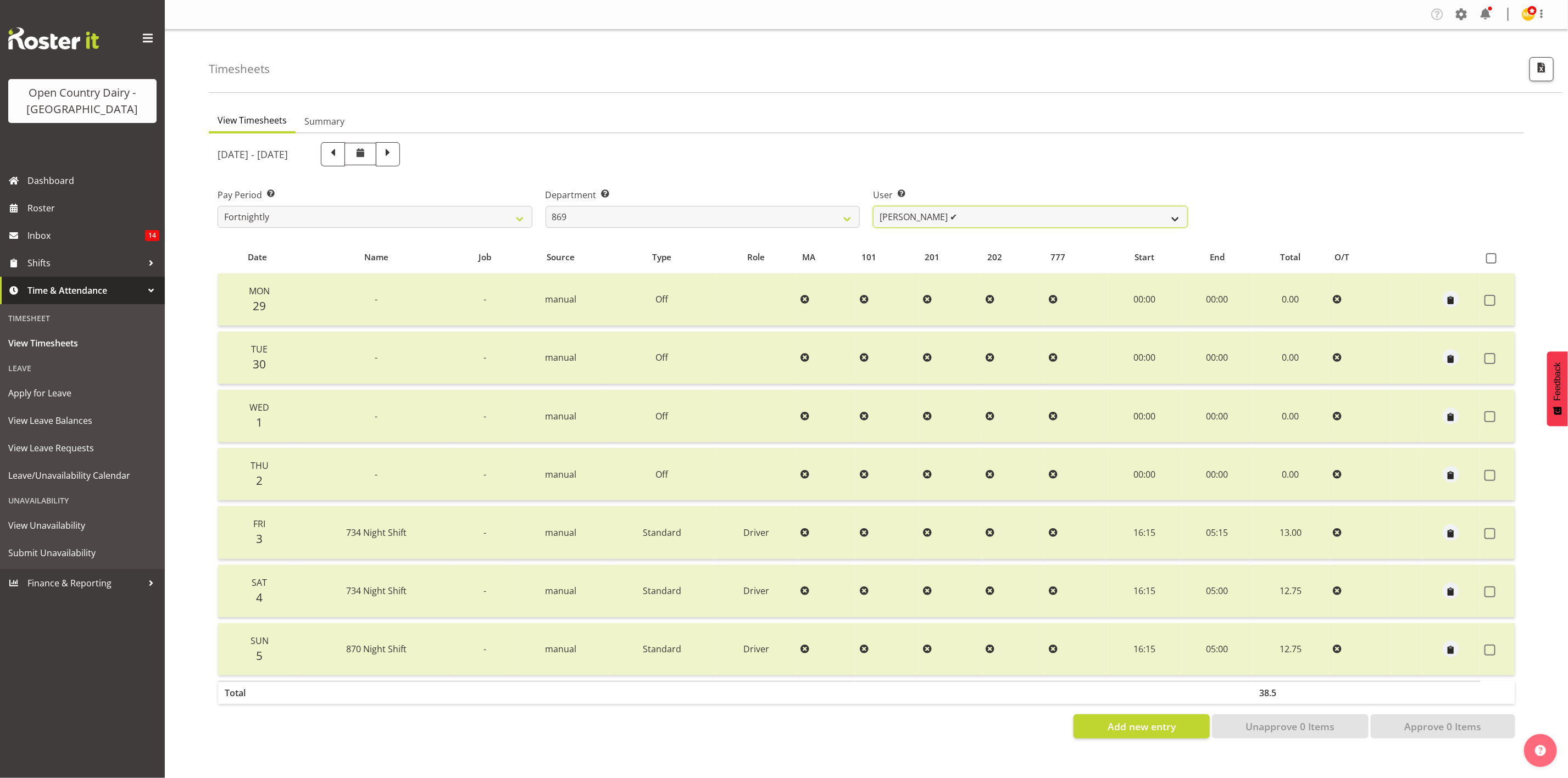
drag, startPoint x: 973, startPoint y: 216, endPoint x: 883, endPoint y: 221, distance: 90.1
click at [973, 216] on select "Barry O'Donnell ✔ Barry Johnston ✔ Jason Soper ✔ Peter Wieczorek ✔" at bounding box center [1030, 217] width 315 height 22
click at [797, 220] on select "734 735 736 737 738 739 851 853 854 855 856 858 861 862 865 867-9032 868 869 87…" at bounding box center [703, 217] width 315 height 22
select select "686"
click at [545, 206] on select "734 735 736 737 738 739 851 853 854 855 856 858 861 862 865 867-9032 868 869 87…" at bounding box center [703, 217] width 315 height 22
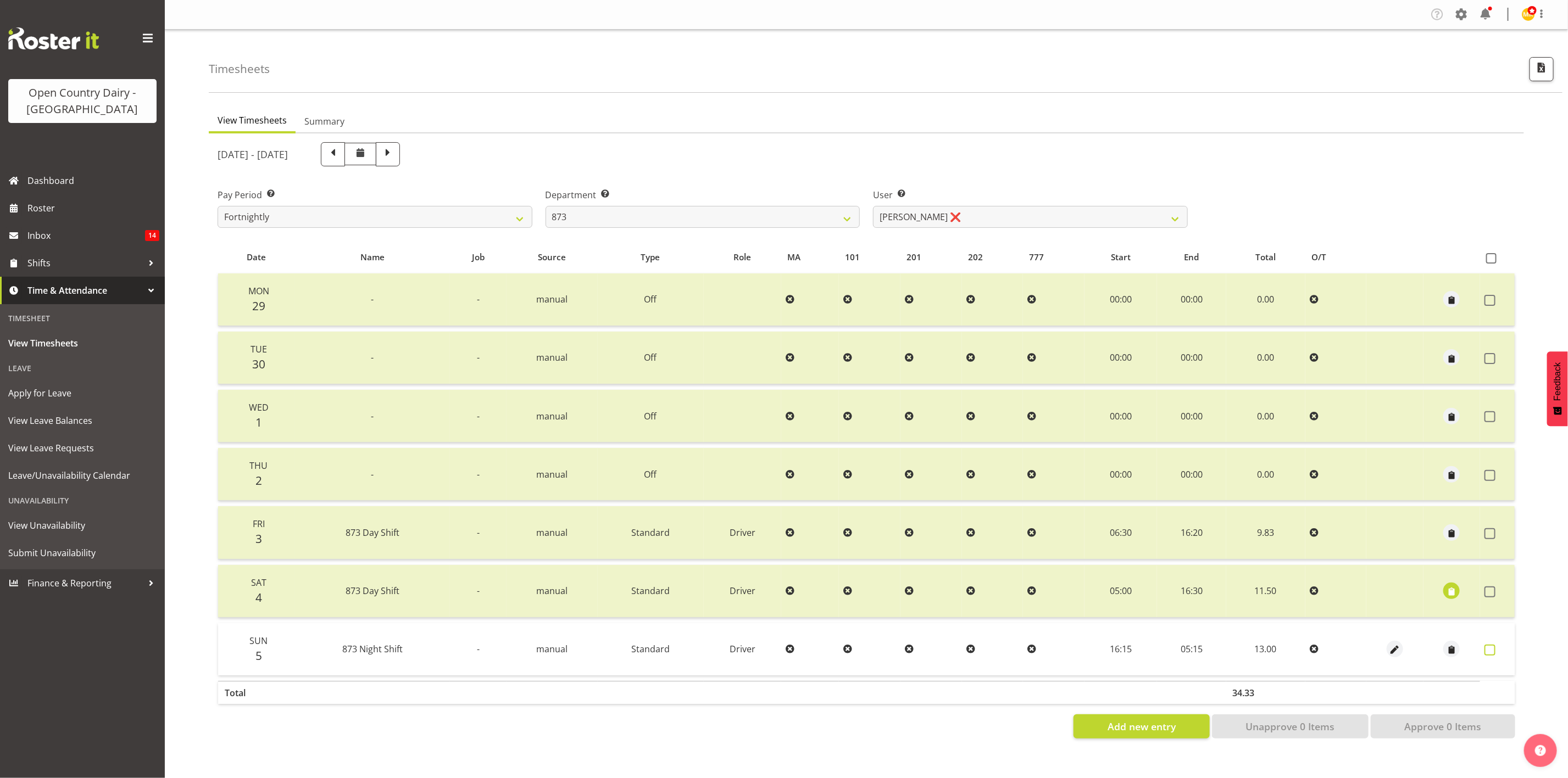
click at [1484, 645] on span at bounding box center [1490, 650] width 11 height 11
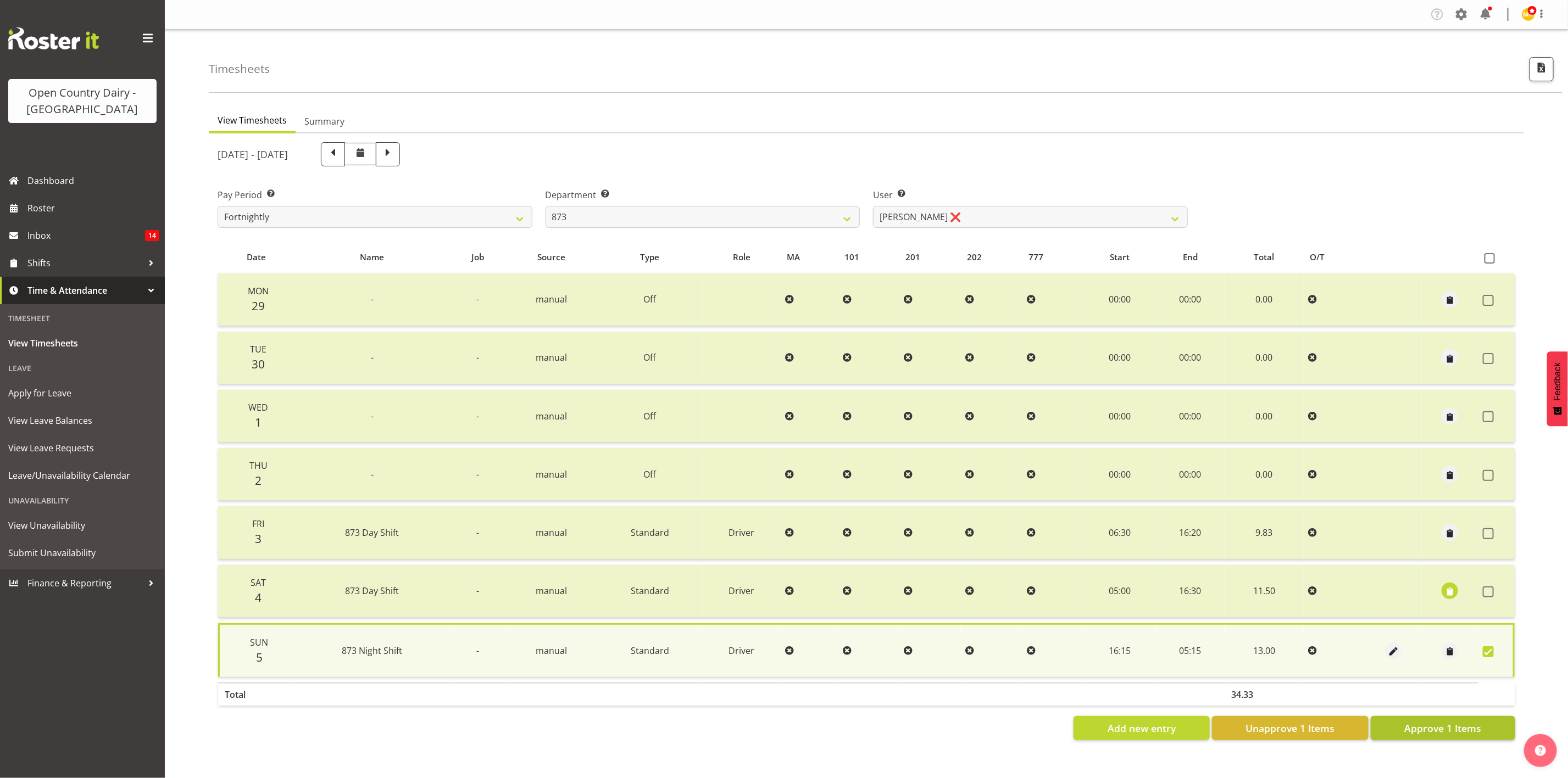
click at [1460, 736] on section "September 29th - October 5th 2025 Pay Period Select which pay period you would …" at bounding box center [866, 441] width 1315 height 616
drag, startPoint x: 1449, startPoint y: 720, endPoint x: 1439, endPoint y: 709, distance: 14.9
click at [1449, 721] on span "Approve 1 Items" at bounding box center [1442, 728] width 77 height 14
checkbox input "false"
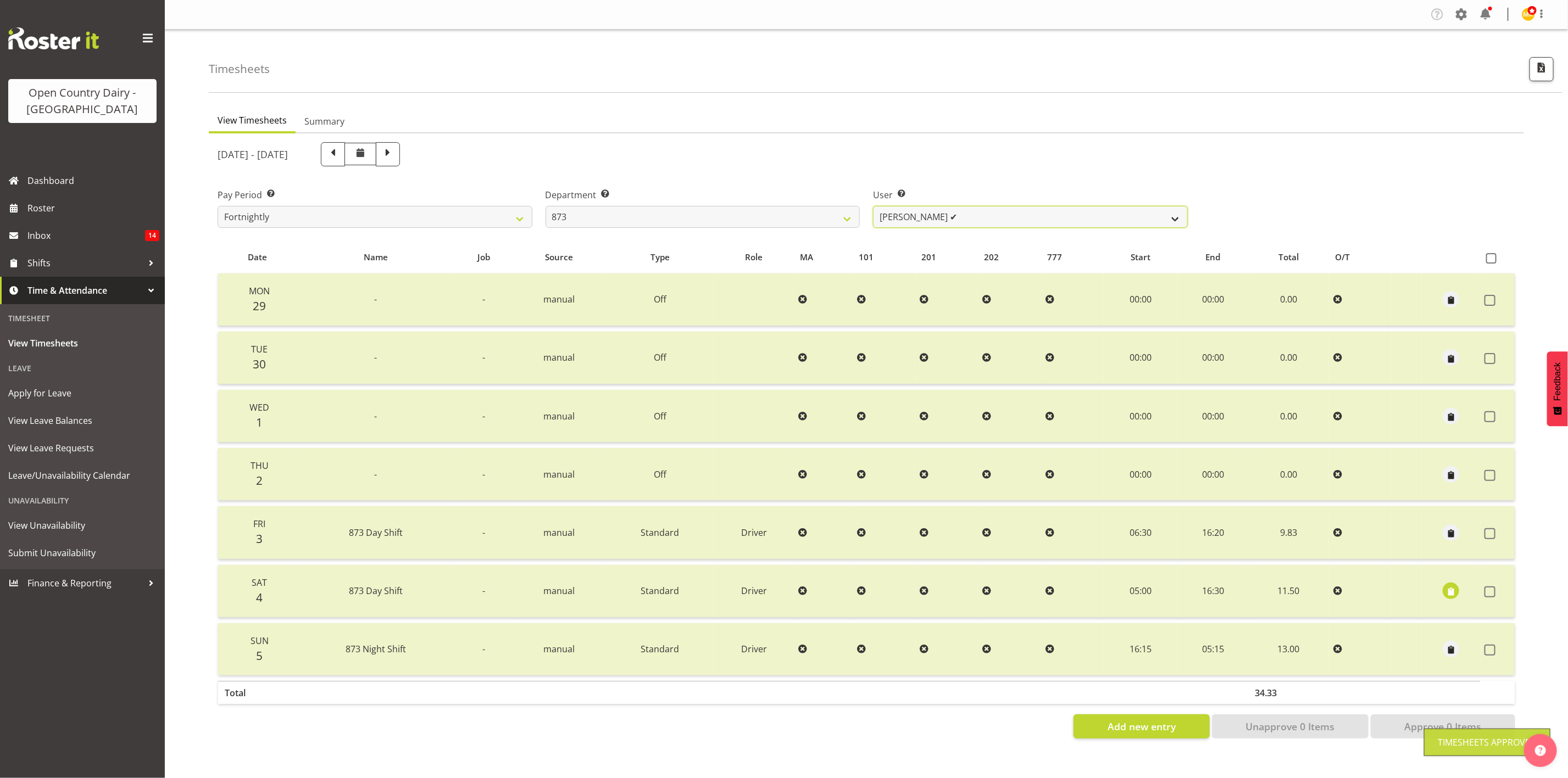
click at [991, 215] on select "Andrew Henderson ✔ Ricky Popham ✔ Stacy MacAskill ✔ Trish Nicol ✔" at bounding box center [1030, 217] width 315 height 22
click at [779, 215] on select "734 735 736 737 738 739 851 853 854 855 856 858 861 862 865 867-9032 868 869 87…" at bounding box center [703, 217] width 315 height 22
click at [545, 206] on select "734 735 736 737 738 739 851 853 854 855 856 858 861 862 865 867-9032 868 869 87…" at bounding box center [703, 217] width 315 height 22
click at [980, 220] on select "Annette Parker ✔ Christopher McRae ✔ Patrick Stenton ✔ Rachel Carpenter ✔" at bounding box center [1030, 217] width 315 height 22
click at [854, 212] on select "734 735 736 737 738 739 851 853 854 855 856 858 861 862 865 867-9032 868 869 87…" at bounding box center [703, 217] width 315 height 22
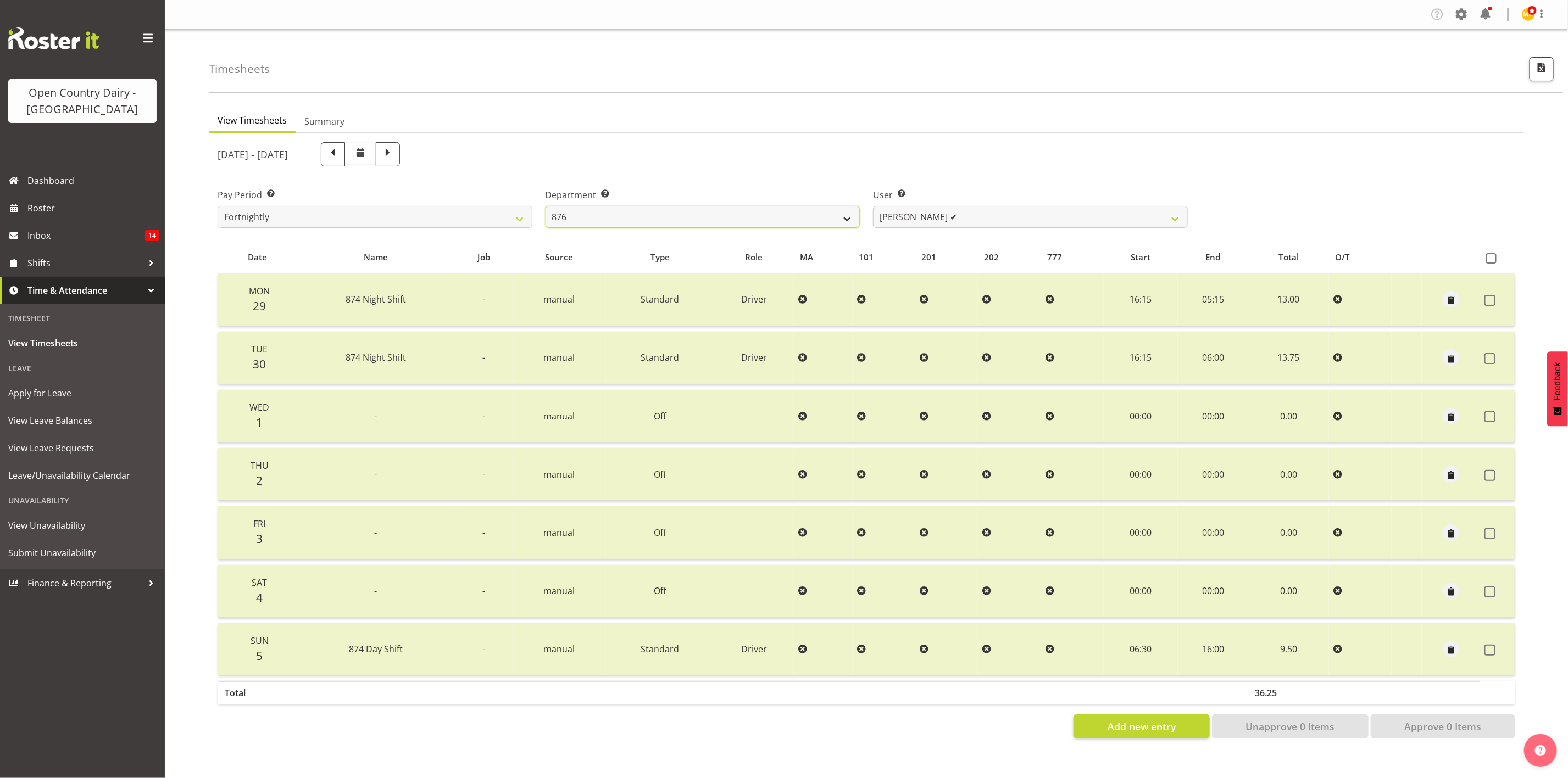
click at [545, 206] on select "734 735 736 737 738 739 851 853 854 855 856 858 861 862 865 867-9032 868 869 87…" at bounding box center [703, 217] width 315 height 22
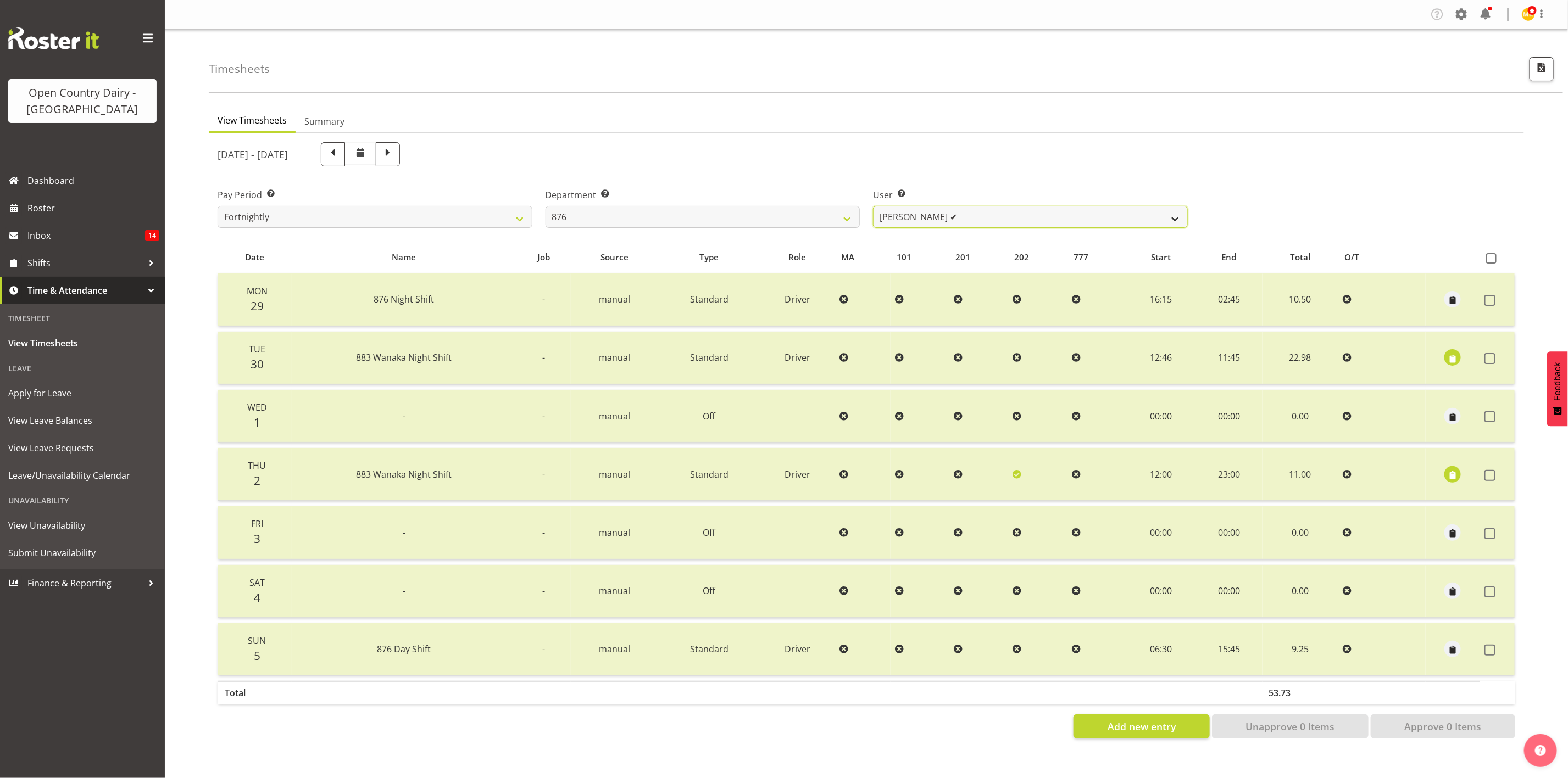
click at [913, 213] on select "Dean Henderson ✔ Ian Barbour ✔ John Graham ✔ Tom Rahl ✔" at bounding box center [1030, 217] width 315 height 22
click at [825, 219] on select "734 735 736 737 738 739 851 853 854 855 856 858 861 862 865 867-9032 868 869 87…" at bounding box center [703, 217] width 315 height 22
click at [545, 206] on select "734 735 736 737 738 739 851 853 854 855 856 858 861 862 865 867-9032 868 869 87…" at bounding box center [703, 217] width 315 height 22
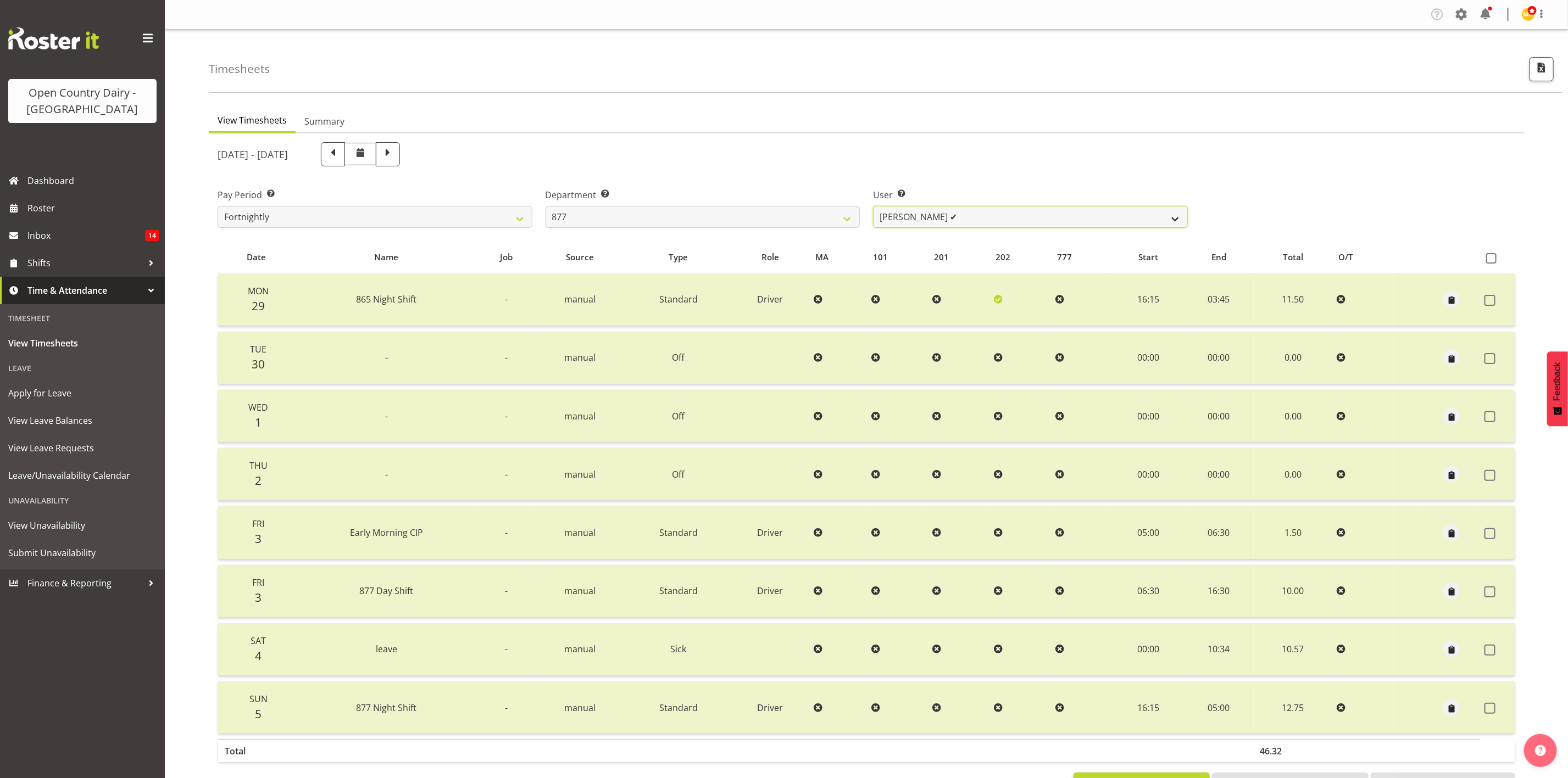
click at [1026, 206] on select "Barry Shields ✔ Callum Wells ✔ Helen Bull ✔ Jase Preston ✔" at bounding box center [1030, 217] width 315 height 22
click at [818, 225] on select "734 735 736 737 738 739 851 853 854 855 856 858 861 862 865 867-9032 868 869 87…" at bounding box center [703, 217] width 315 height 22
click at [545, 206] on select "734 735 736 737 738 739 851 853 854 855 856 858 861 862 865 867-9032 868 869 87…" at bounding box center [703, 217] width 315 height 22
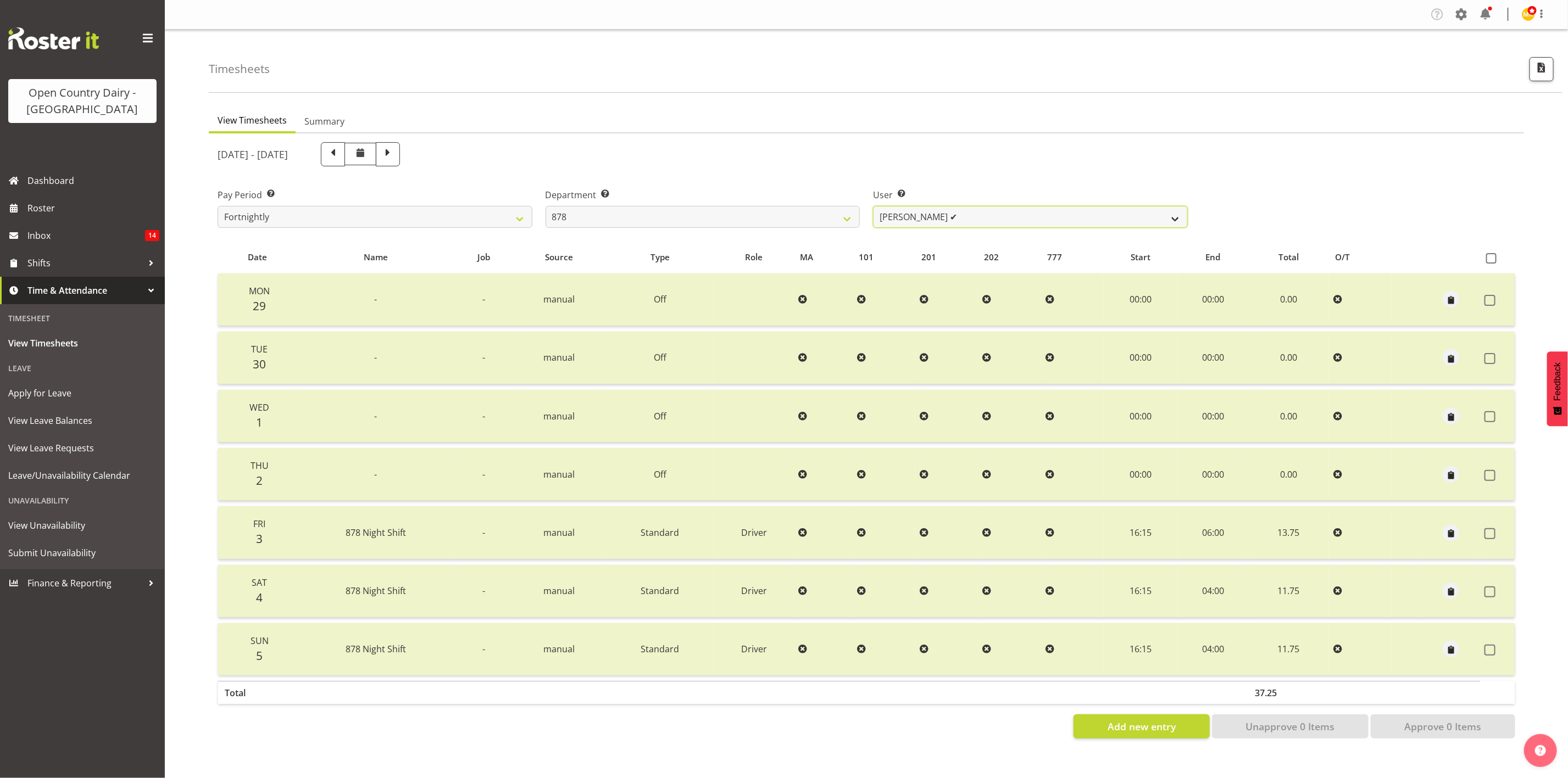
click at [994, 216] on select "Athol Warnock ✔ Dean Tither ✔ Joshua Treymane ✔ Vinkie Botha ✔" at bounding box center [1030, 217] width 315 height 22
click at [821, 221] on select "734 735 736 737 738 739 851 853 854 855 856 858 861 862 865 867-9032 868 869 87…" at bounding box center [703, 217] width 315 height 22
click at [545, 206] on select "734 735 736 737 738 739 851 853 854 855 856 858 861 862 865 867-9032 868 869 87…" at bounding box center [703, 217] width 315 height 22
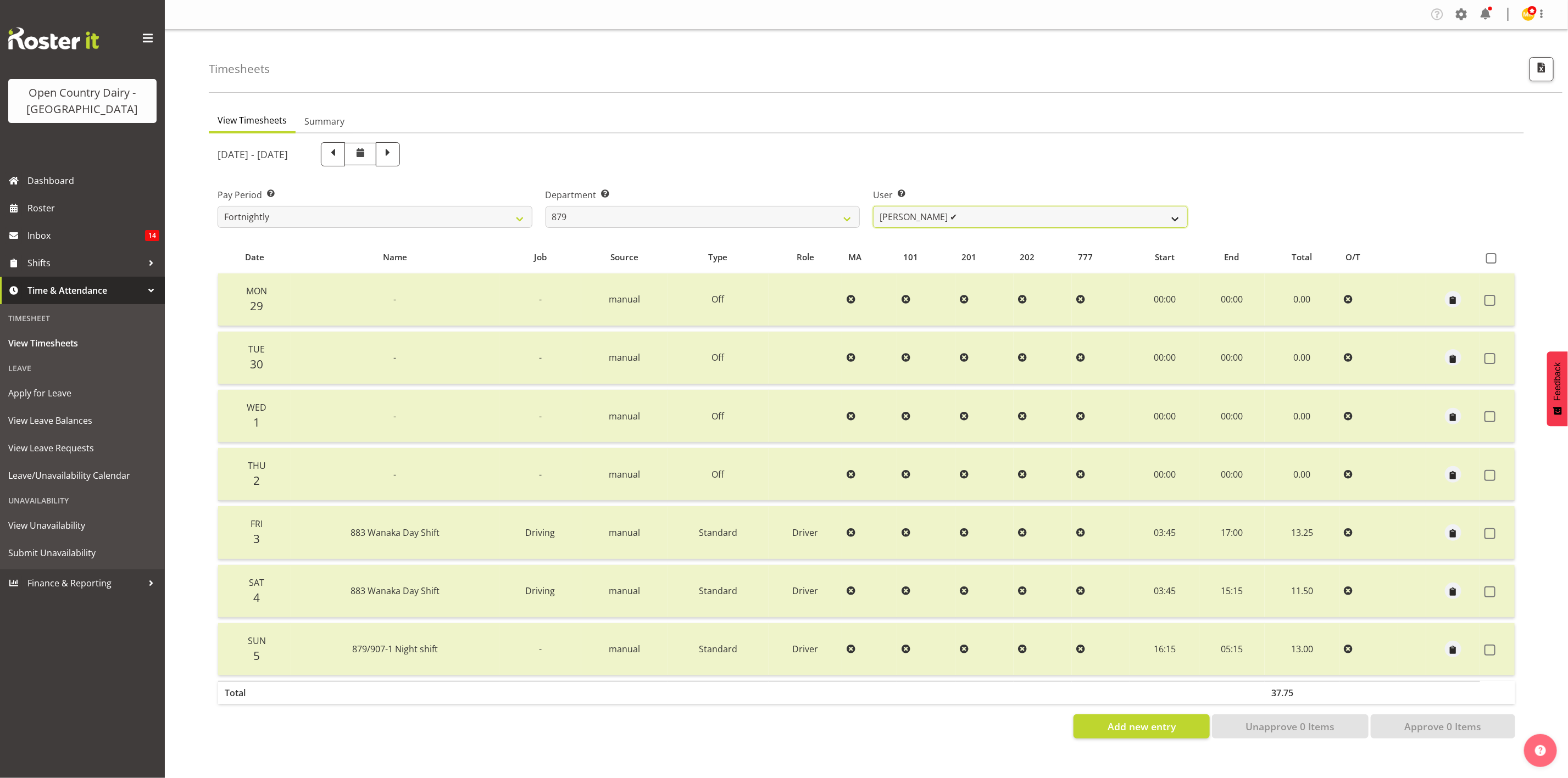
click at [1018, 215] on select "Bryan Windle ✔ John Dalton ✔ Rodney Hamilton ✔ Tony Corr ✔" at bounding box center [1030, 217] width 315 height 22
click at [739, 223] on select "734 735 736 737 738 739 851 853 854 855 856 858 861 862 865 867-9032 868 869 87…" at bounding box center [703, 217] width 315 height 22
click at [545, 206] on select "734 735 736 737 738 739 851 853 854 855 856 858 861 862 865 867-9032 868 869 87…" at bounding box center [703, 217] width 315 height 22
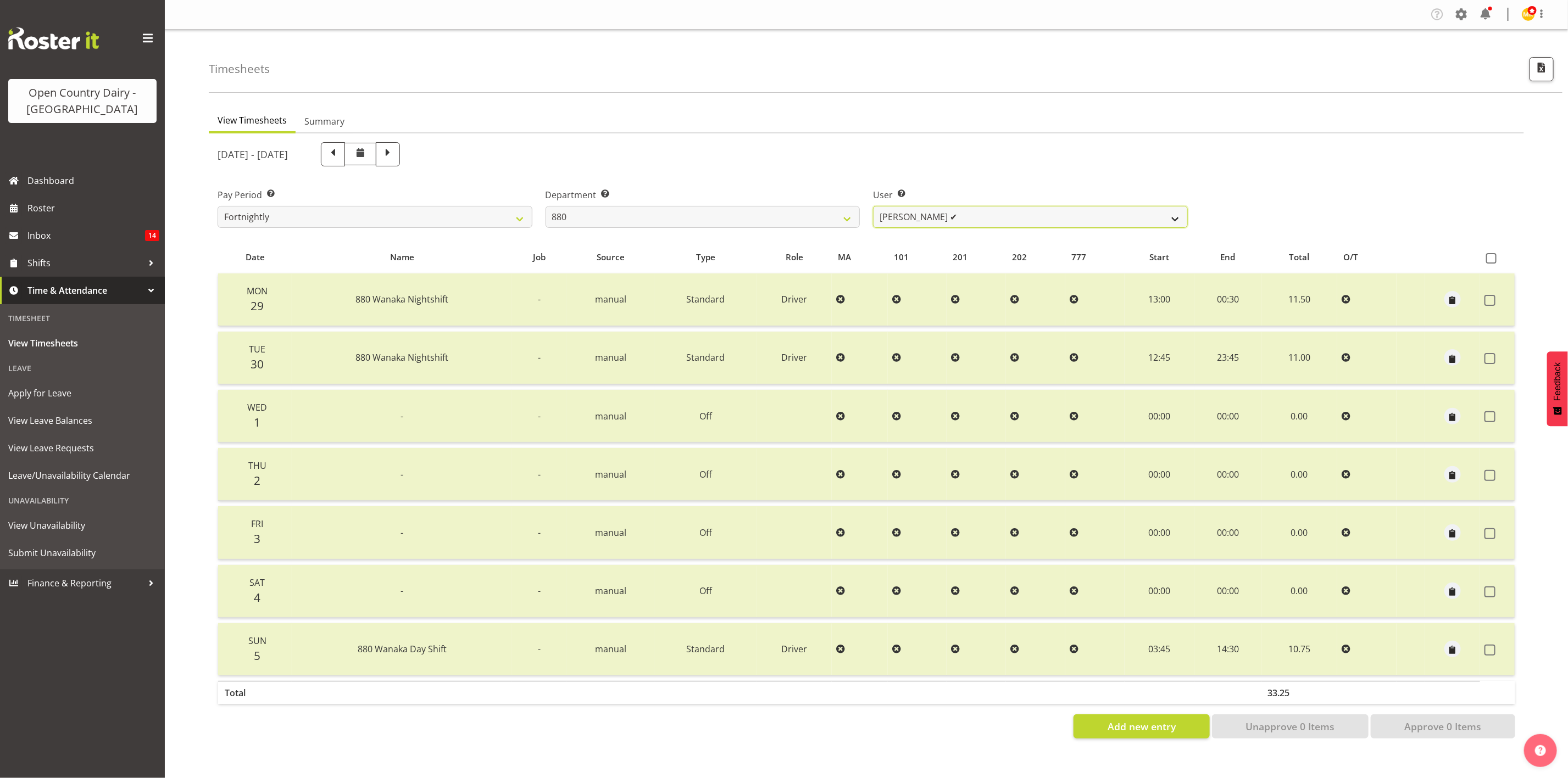
click at [932, 222] on select "Andrew Poole ✔ Philip Shanks ✔ Shaun McNaught ✔ Tania Unahi ✔" at bounding box center [1030, 217] width 315 height 22
click at [818, 224] on select "734 735 736 737 738 739 851 853 854 855 856 858 861 862 865 867-9032 868 869 87…" at bounding box center [703, 217] width 315 height 22
select select "908"
click at [545, 206] on select "734 735 736 737 738 739 851 853 854 855 856 858 861 862 865 867-9032 868 869 87…" at bounding box center [703, 217] width 315 height 22
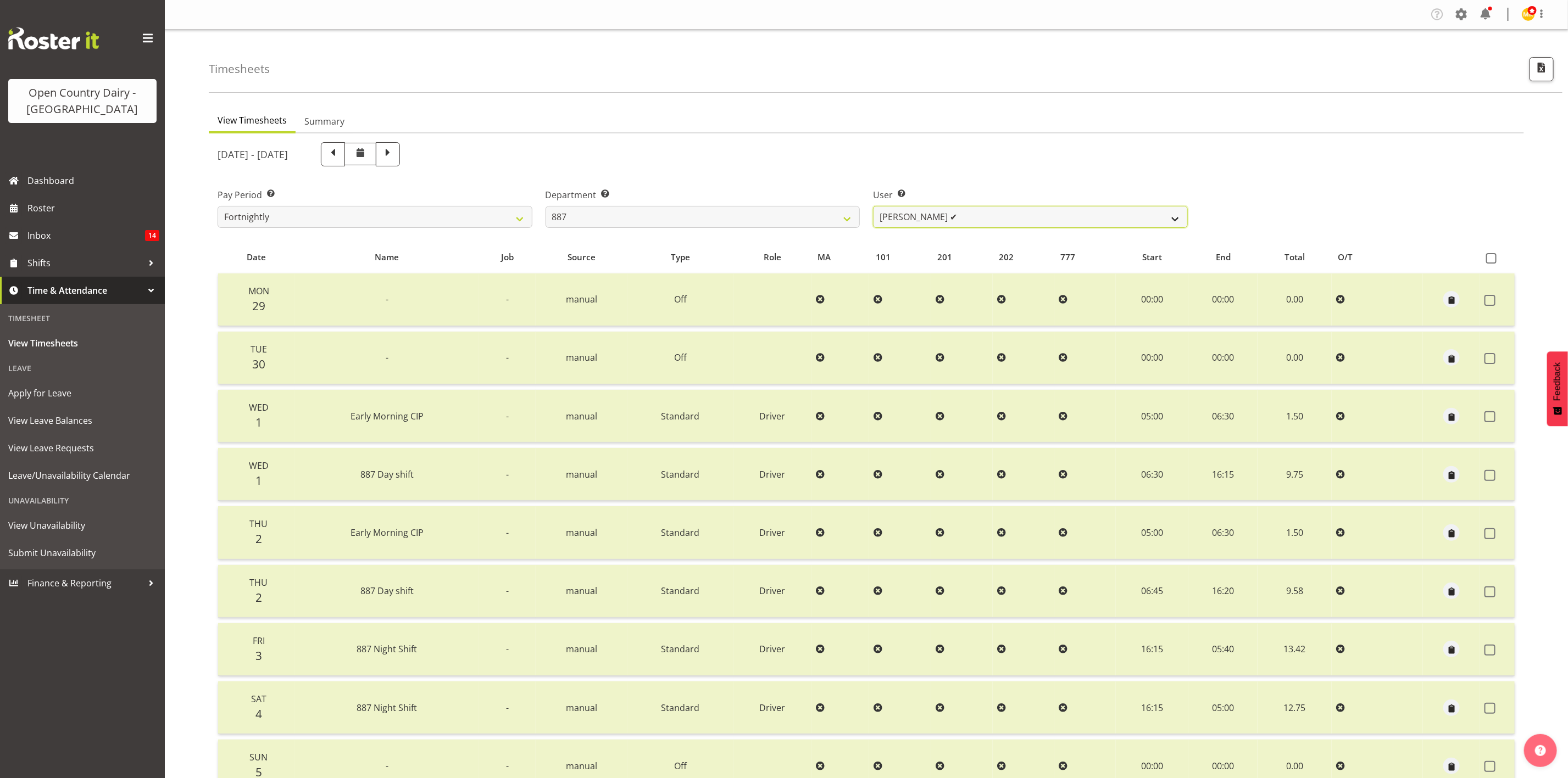
click at [935, 216] on select "Andrew Muir ✔ Bruce Spencer ✔ Neville Hoatten ✔ Warren Tempelman ✔" at bounding box center [1030, 217] width 315 height 22
click at [596, 206] on select "734 735 736 737 738 739 851 853 854 855 856 858 861 862 865 867-9032 868 869 87…" at bounding box center [703, 217] width 315 height 22
click at [878, 145] on div "September 29th - October 5th 2025" at bounding box center [703, 154] width 970 height 24
click at [60, 211] on span "Roster" at bounding box center [93, 208] width 132 height 17
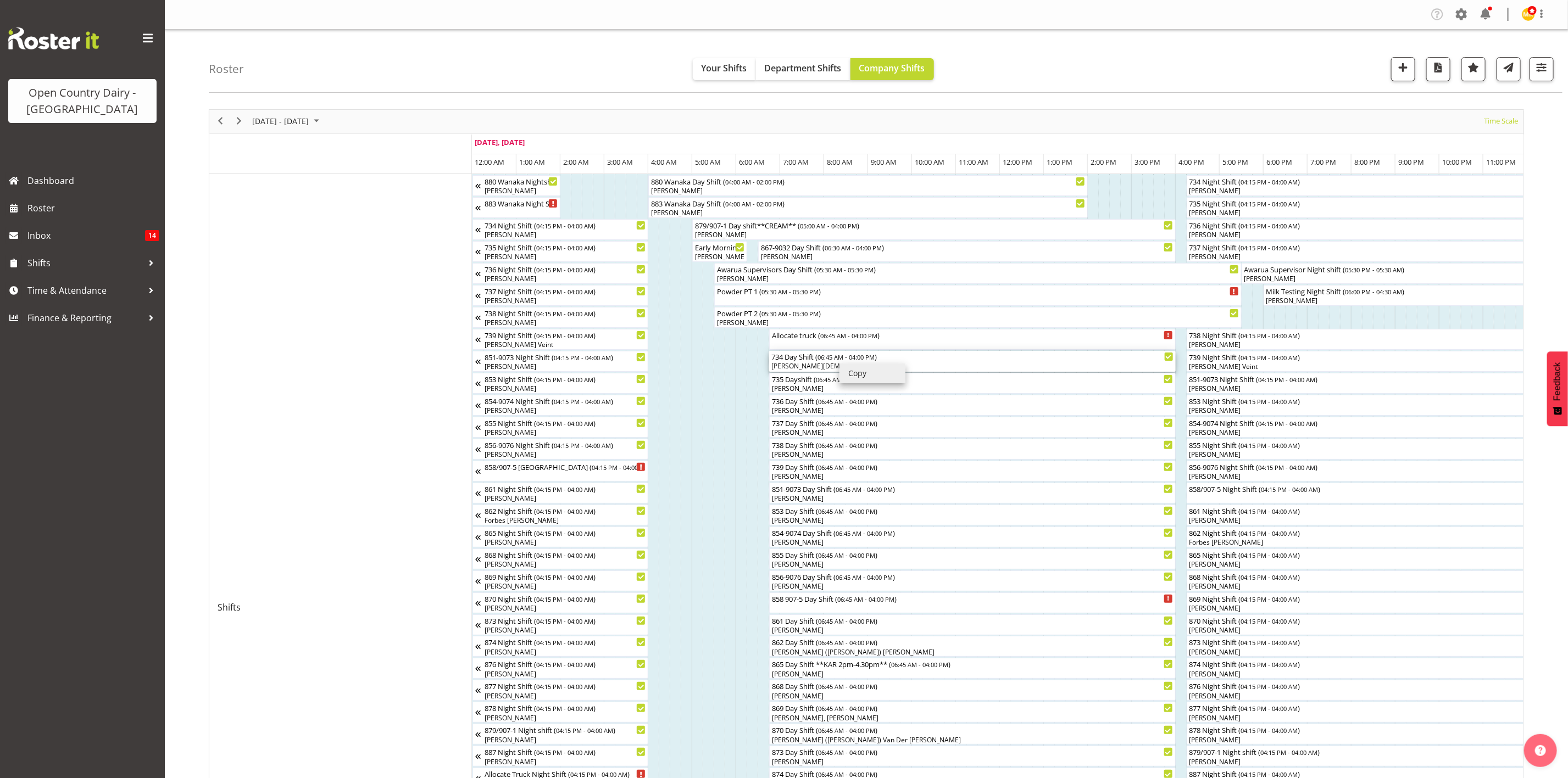
click at [808, 361] on div "734 Day Shift ( 06:45 AM - 04:00 PM )" at bounding box center [972, 357] width 402 height 11
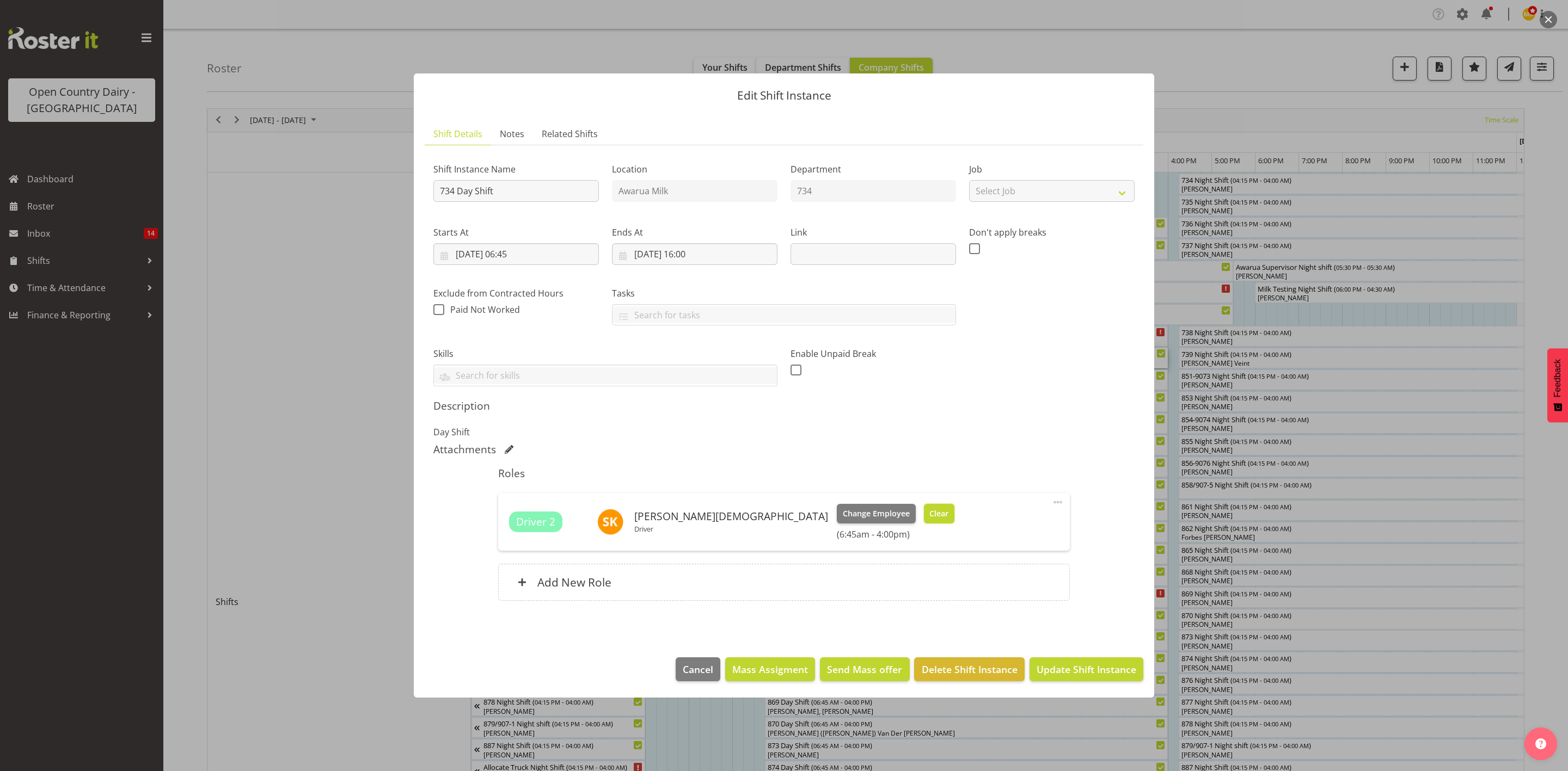
click at [929, 518] on span "Clear" at bounding box center [939, 514] width 19 height 12
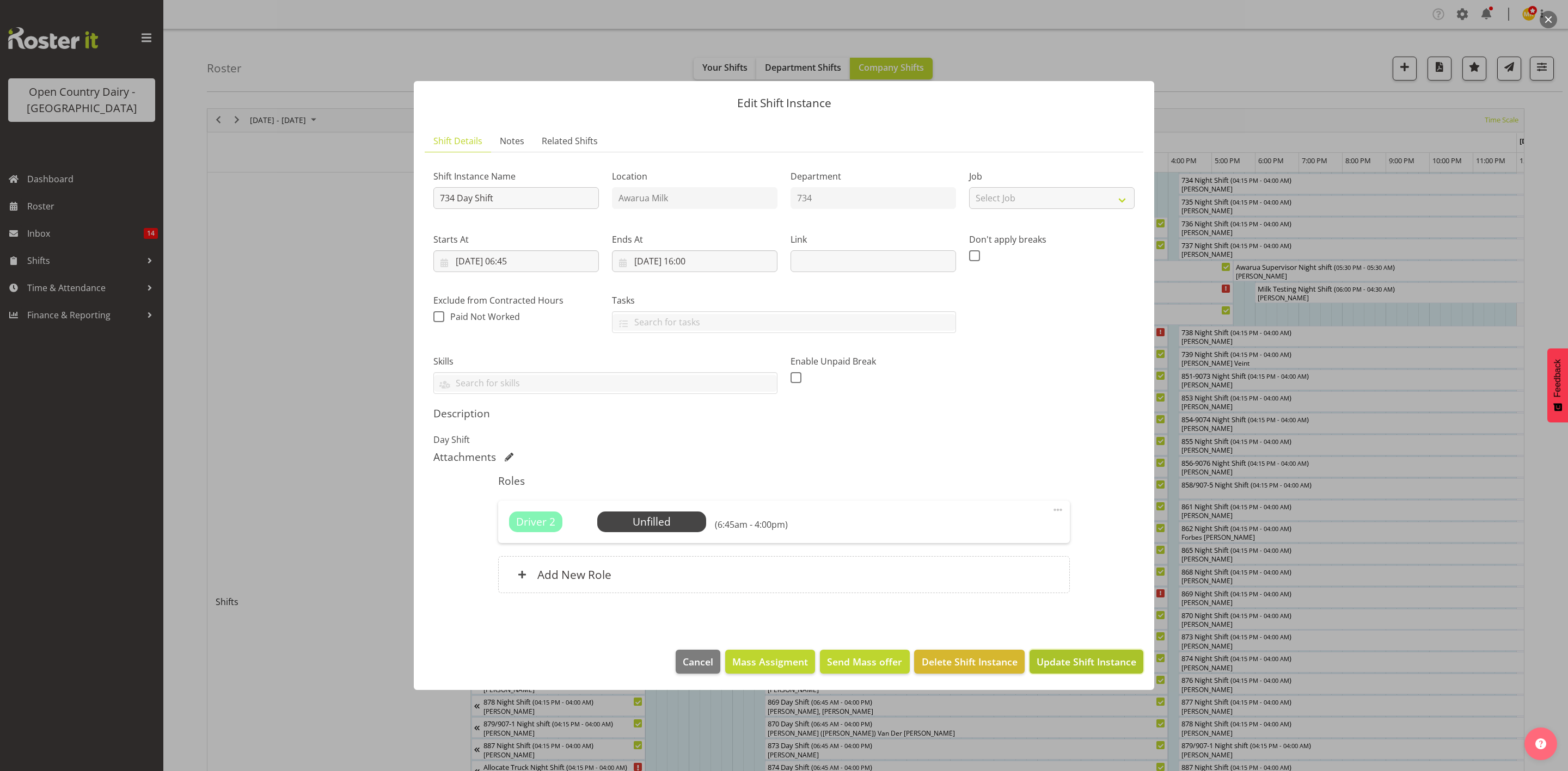
click at [1045, 660] on span "Update Shift Instance" at bounding box center [1087, 661] width 100 height 14
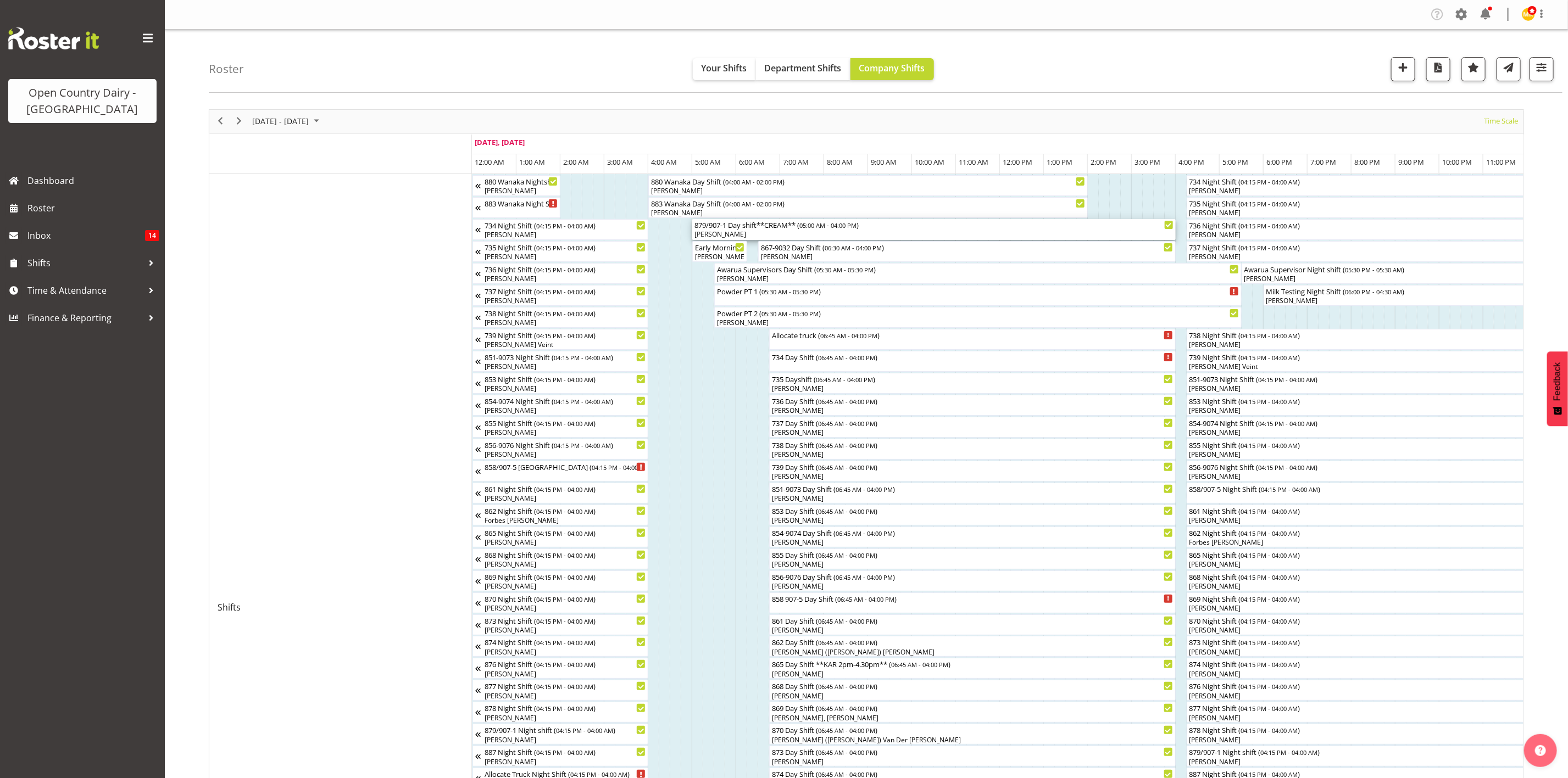
click at [830, 229] on span "05:00 AM - 04:00 PM" at bounding box center [827, 225] width 57 height 9
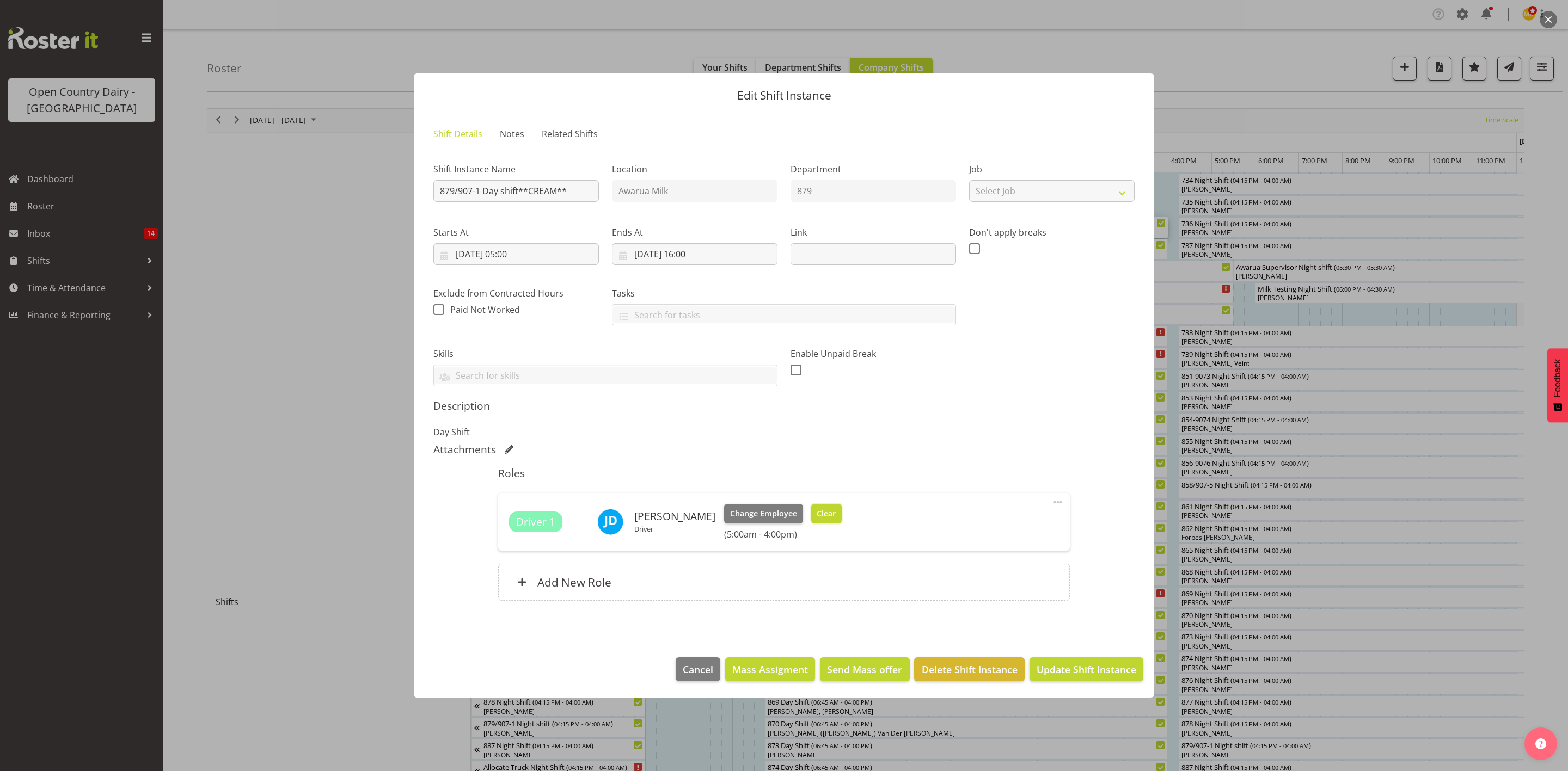
click at [818, 515] on span "Clear" at bounding box center [826, 514] width 19 height 12
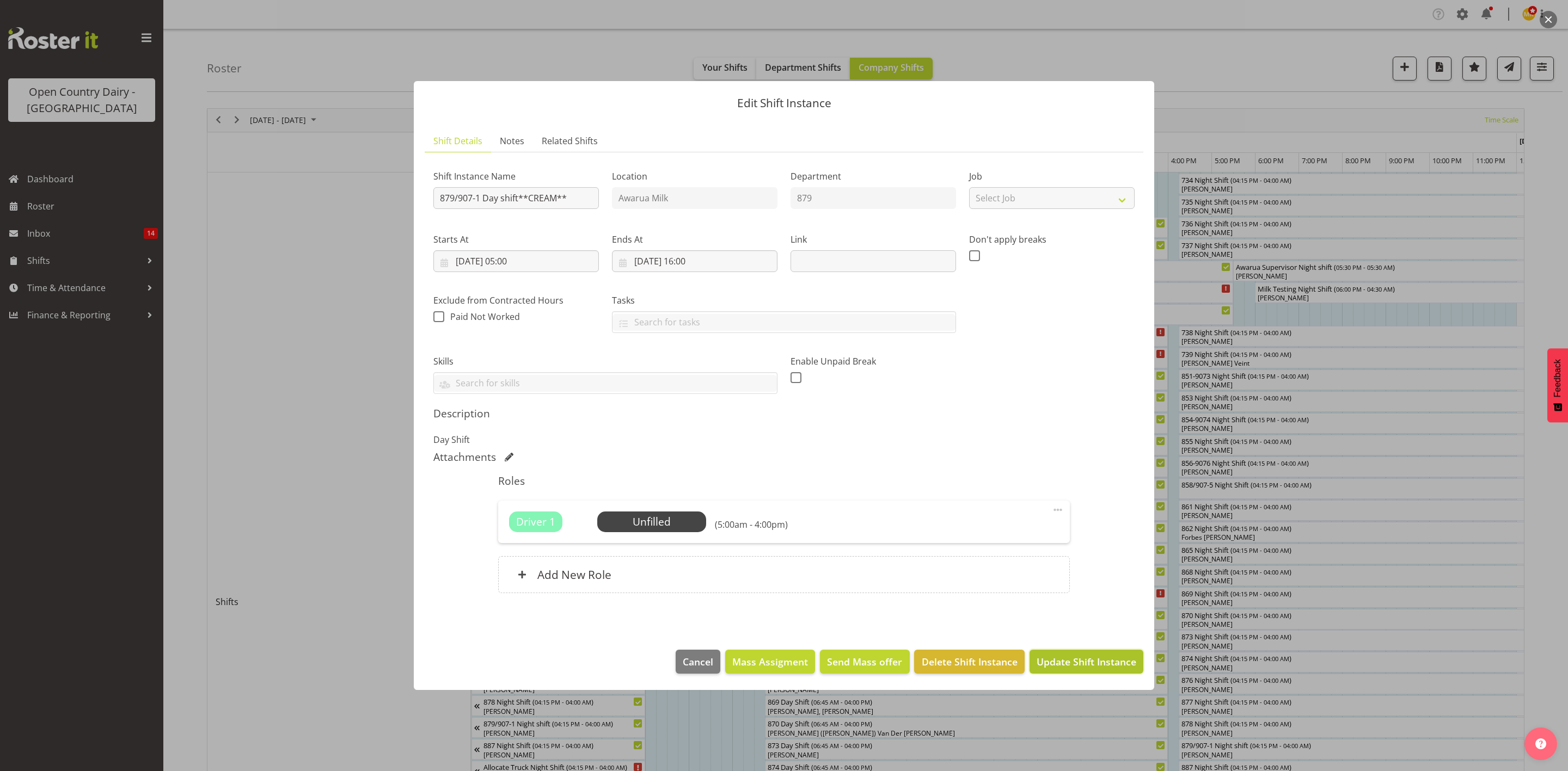
click at [1107, 667] on span "Update Shift Instance" at bounding box center [1087, 661] width 100 height 14
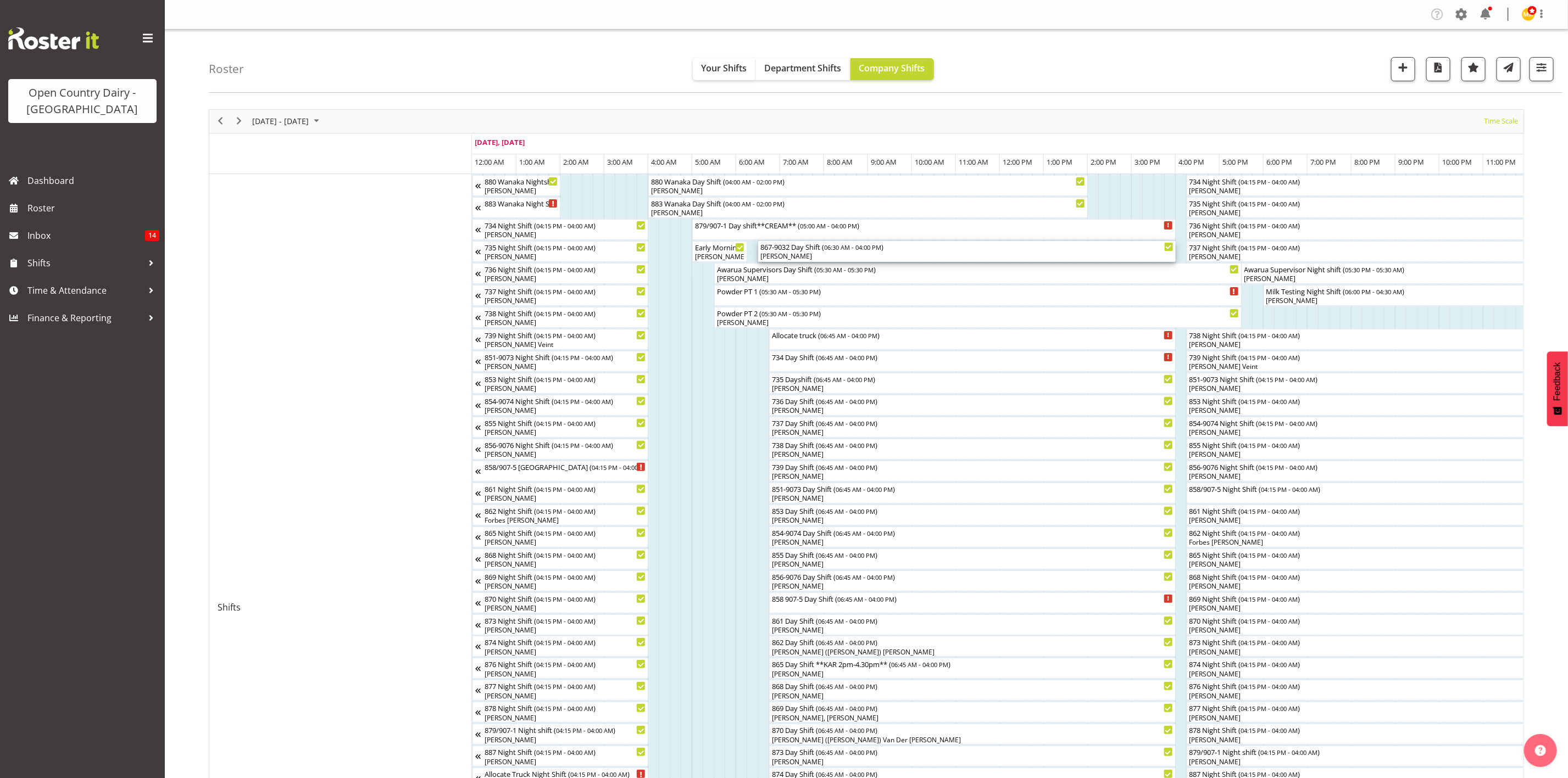
click at [888, 251] on div "867-9032 Day Shift ( 06:30 AM - 04:00 PM )" at bounding box center [967, 247] width 413 height 11
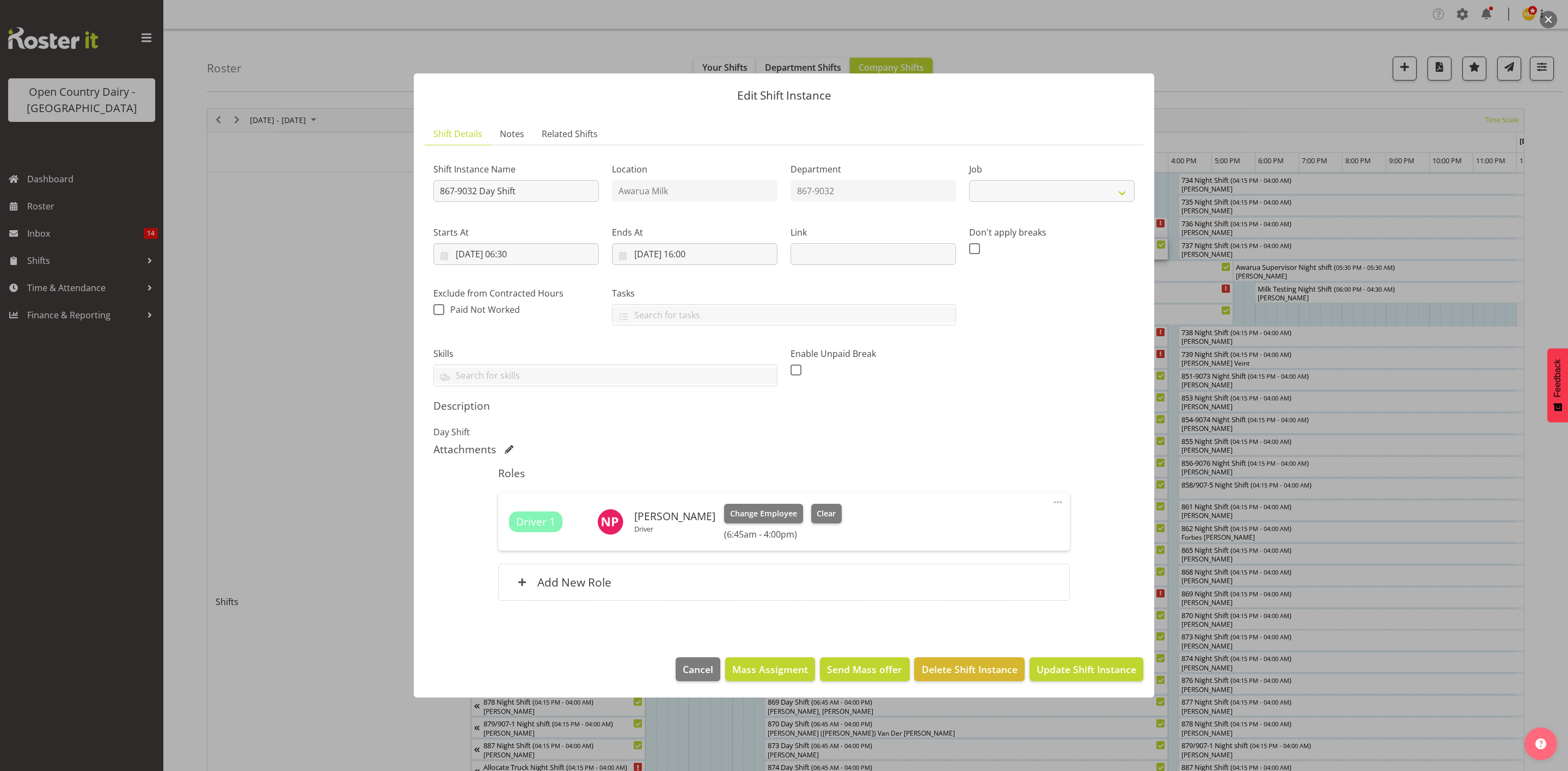
select select "10670"
click at [821, 512] on span "Clear" at bounding box center [826, 514] width 19 height 12
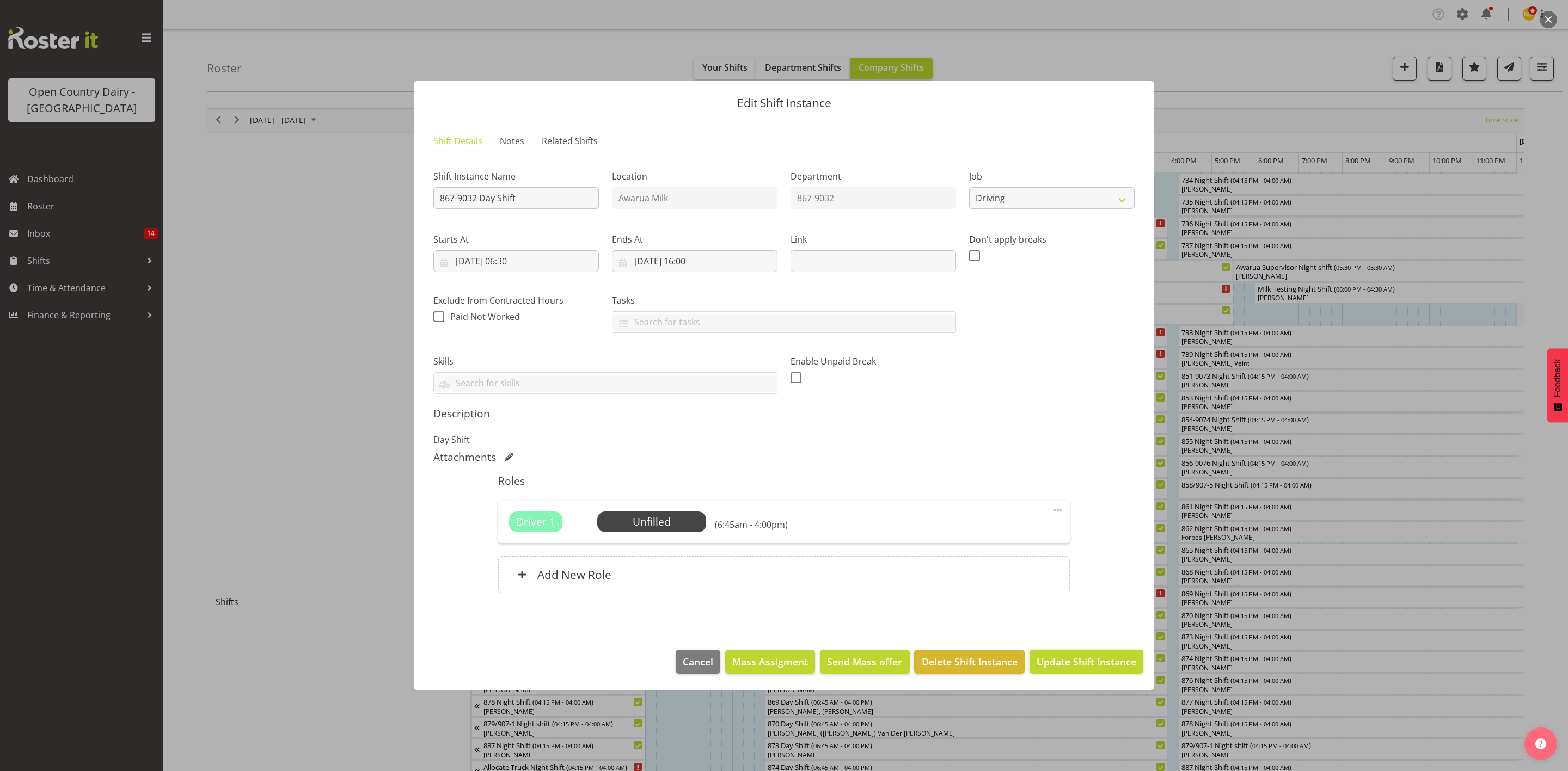
click at [1082, 661] on span "Update Shift Instance" at bounding box center [1087, 661] width 100 height 14
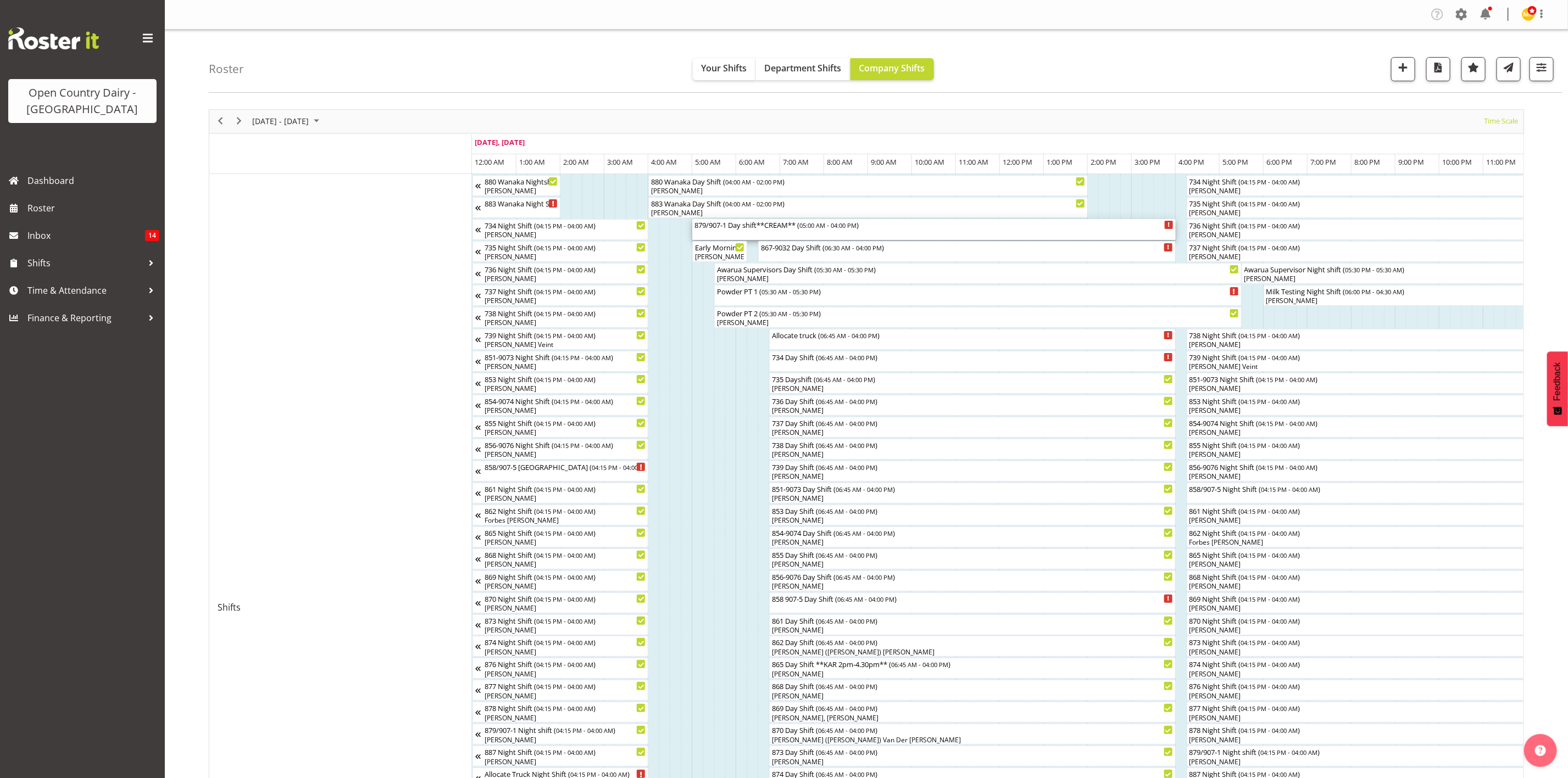
click at [819, 231] on div "879/907-1 Day shift**CREAM** ( 05:00 AM - 04:00 PM )" at bounding box center [934, 230] width 479 height 21
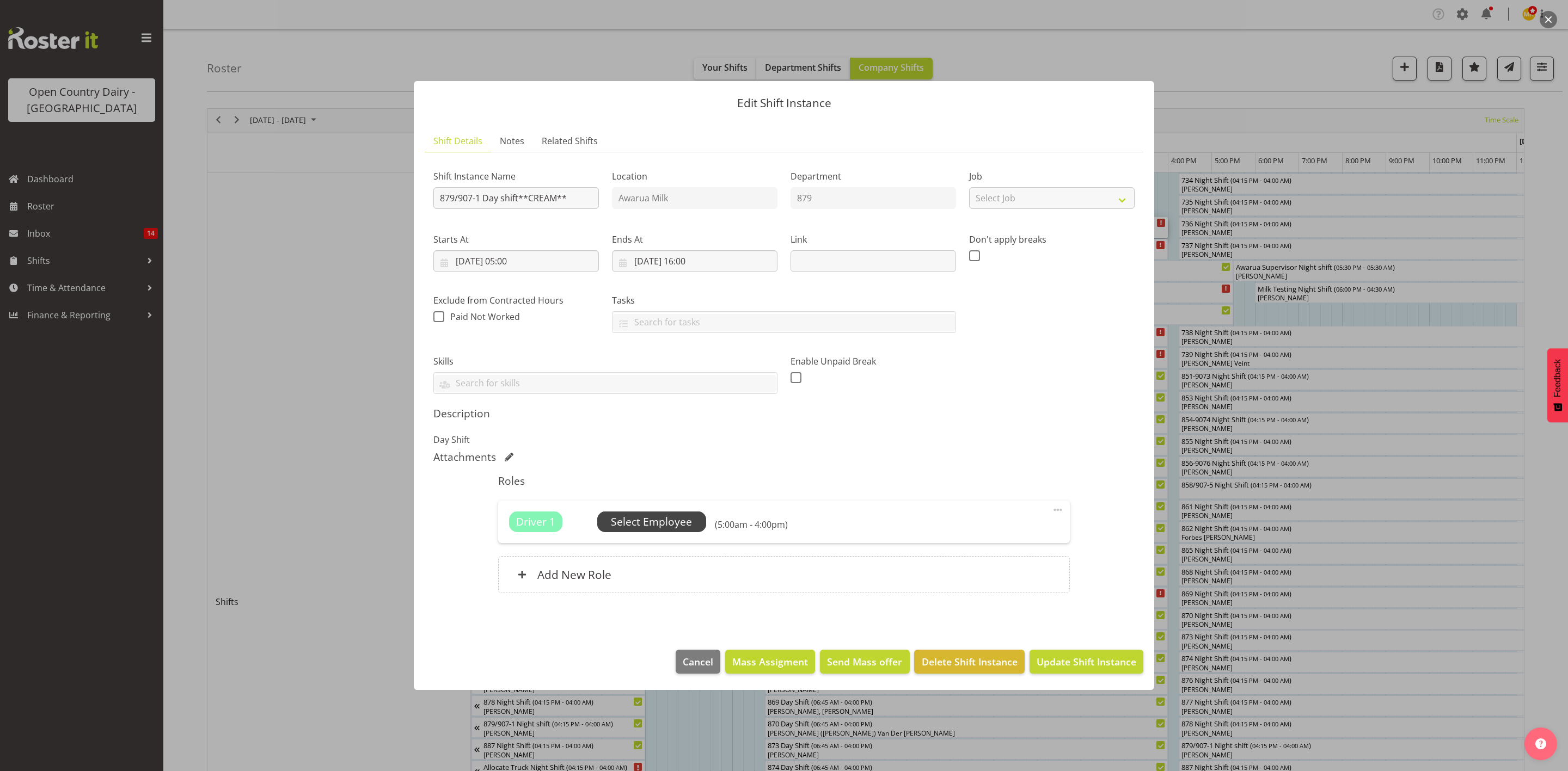
click at [644, 521] on span "Select Employee" at bounding box center [651, 522] width 81 height 16
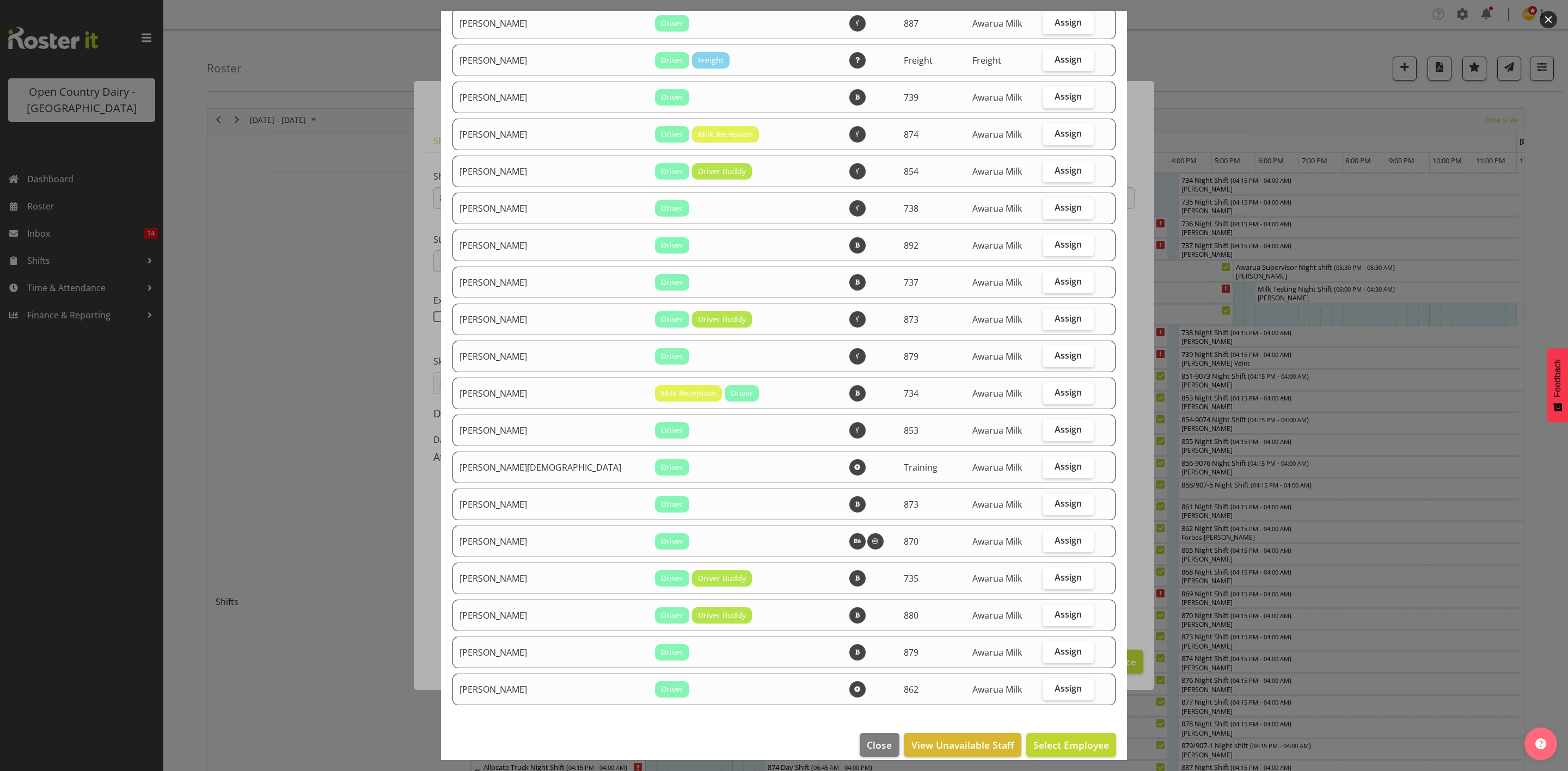
scroll to position [1061, 0]
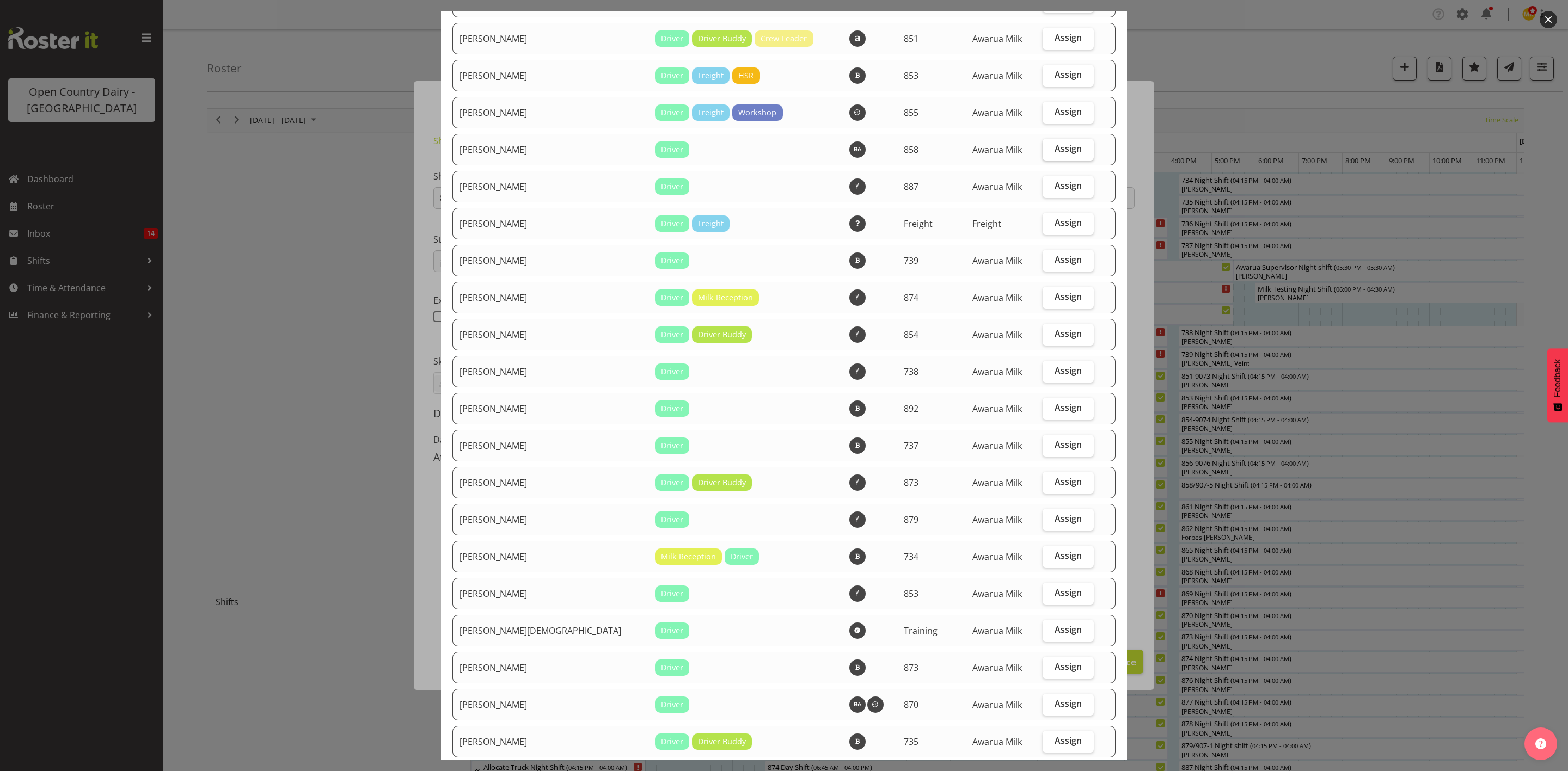
click at [1062, 144] on label "Assign" at bounding box center [1068, 150] width 51 height 22
click at [1049, 145] on input "Assign" at bounding box center [1046, 149] width 7 height 7
checkbox input "true"
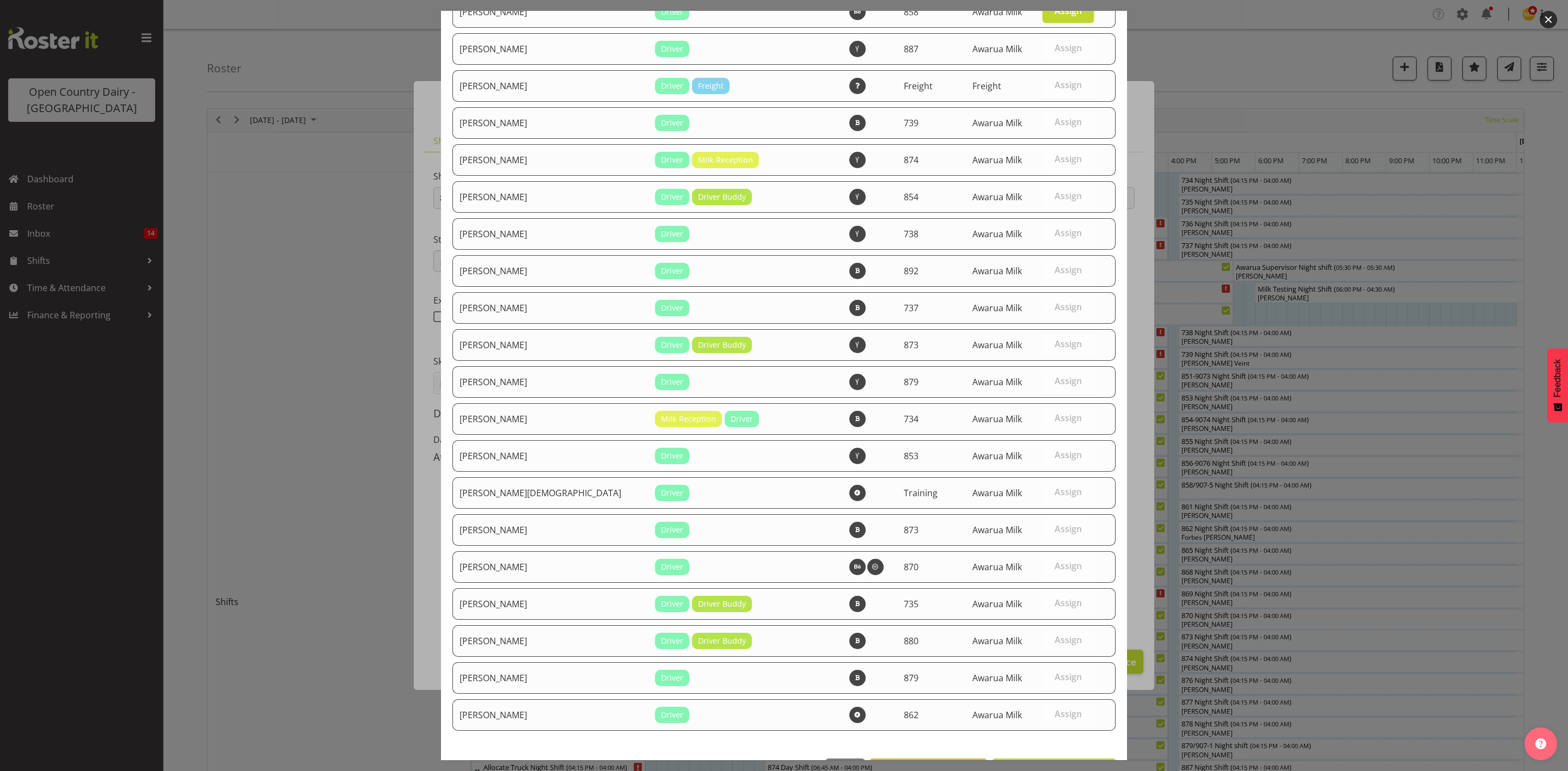
scroll to position [1235, 0]
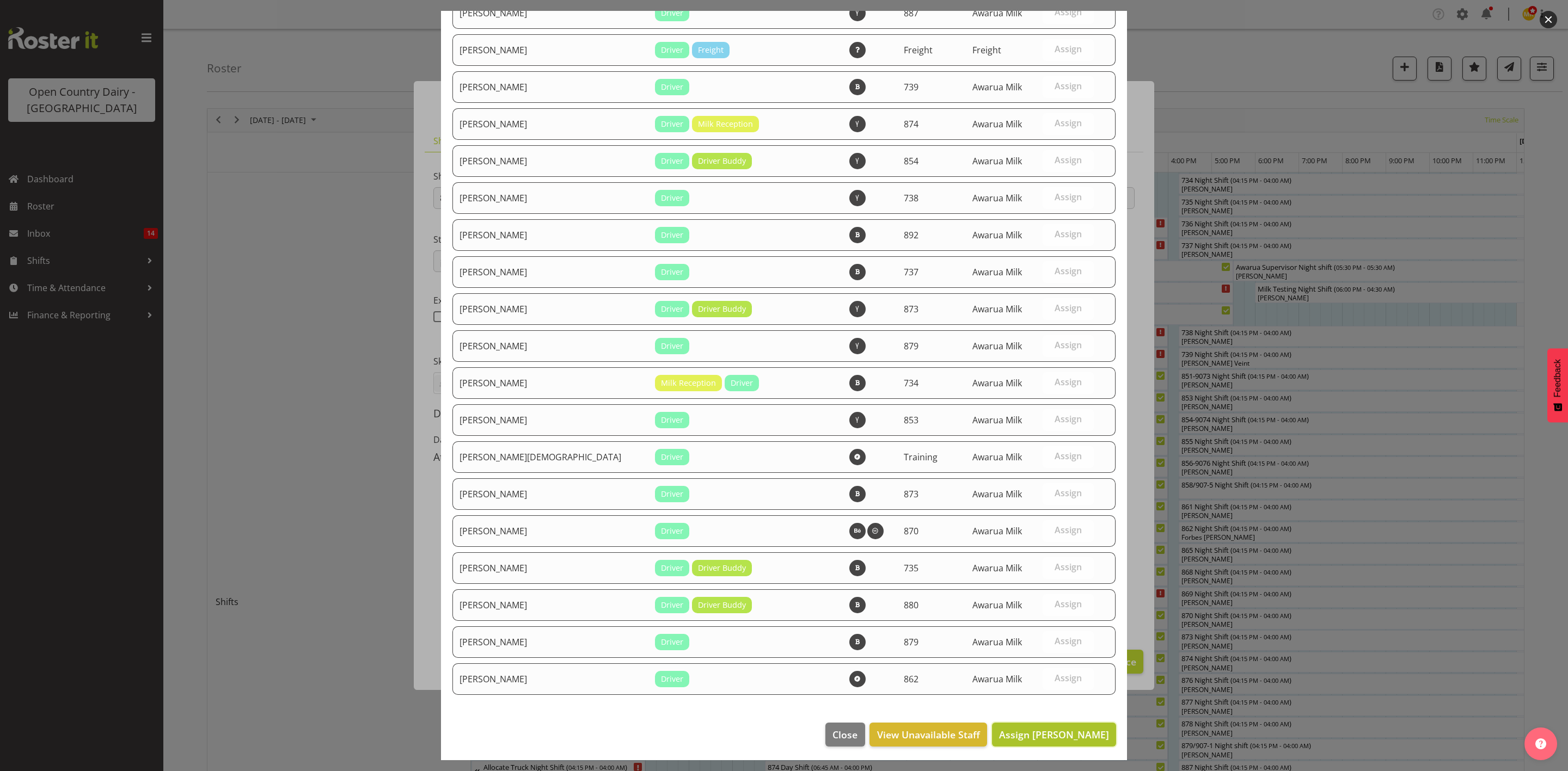
click at [1034, 735] on span "Assign Neil Peters" at bounding box center [1054, 734] width 110 height 13
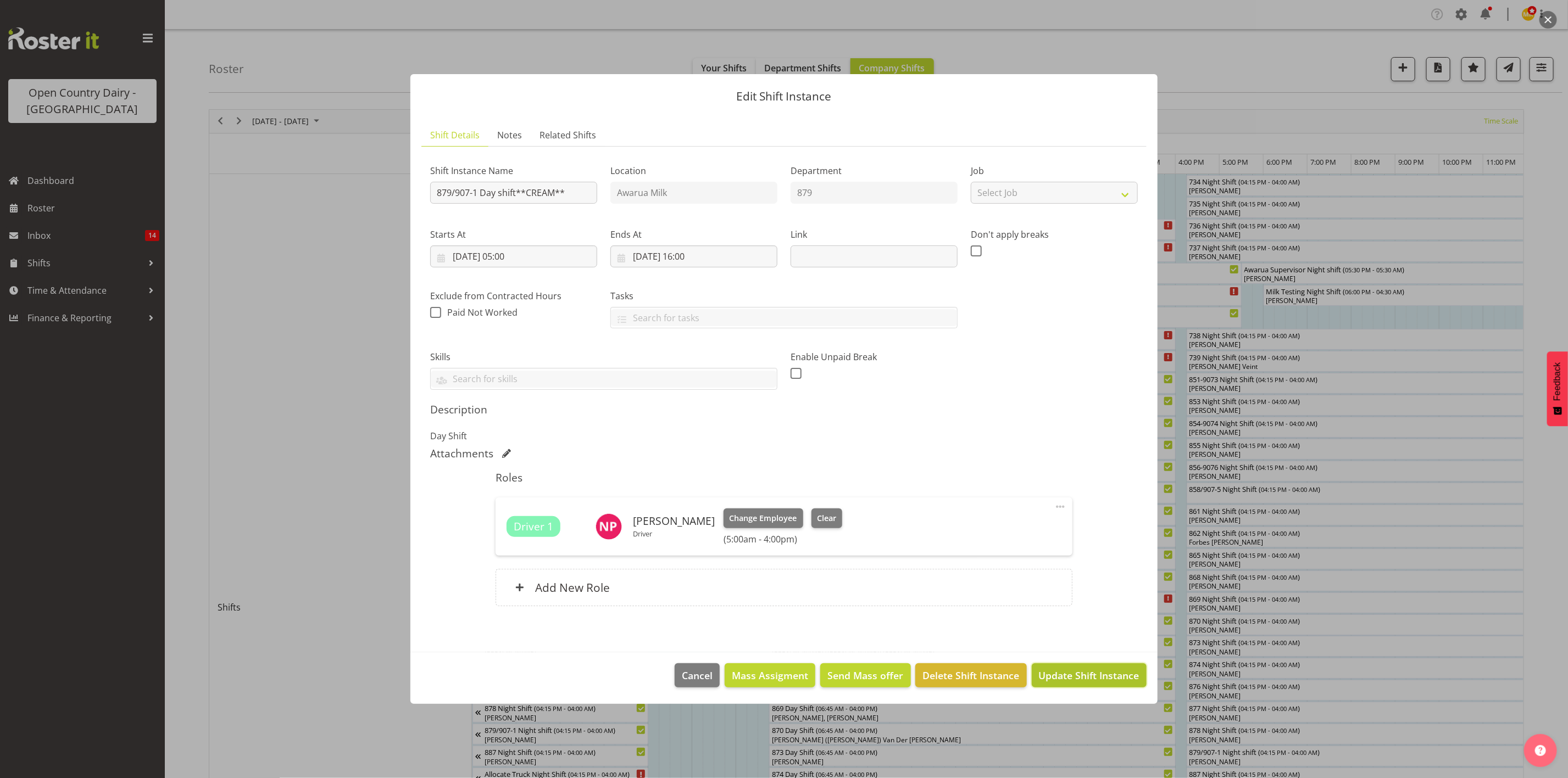
click at [1053, 678] on span "Update Shift Instance" at bounding box center [1089, 675] width 101 height 14
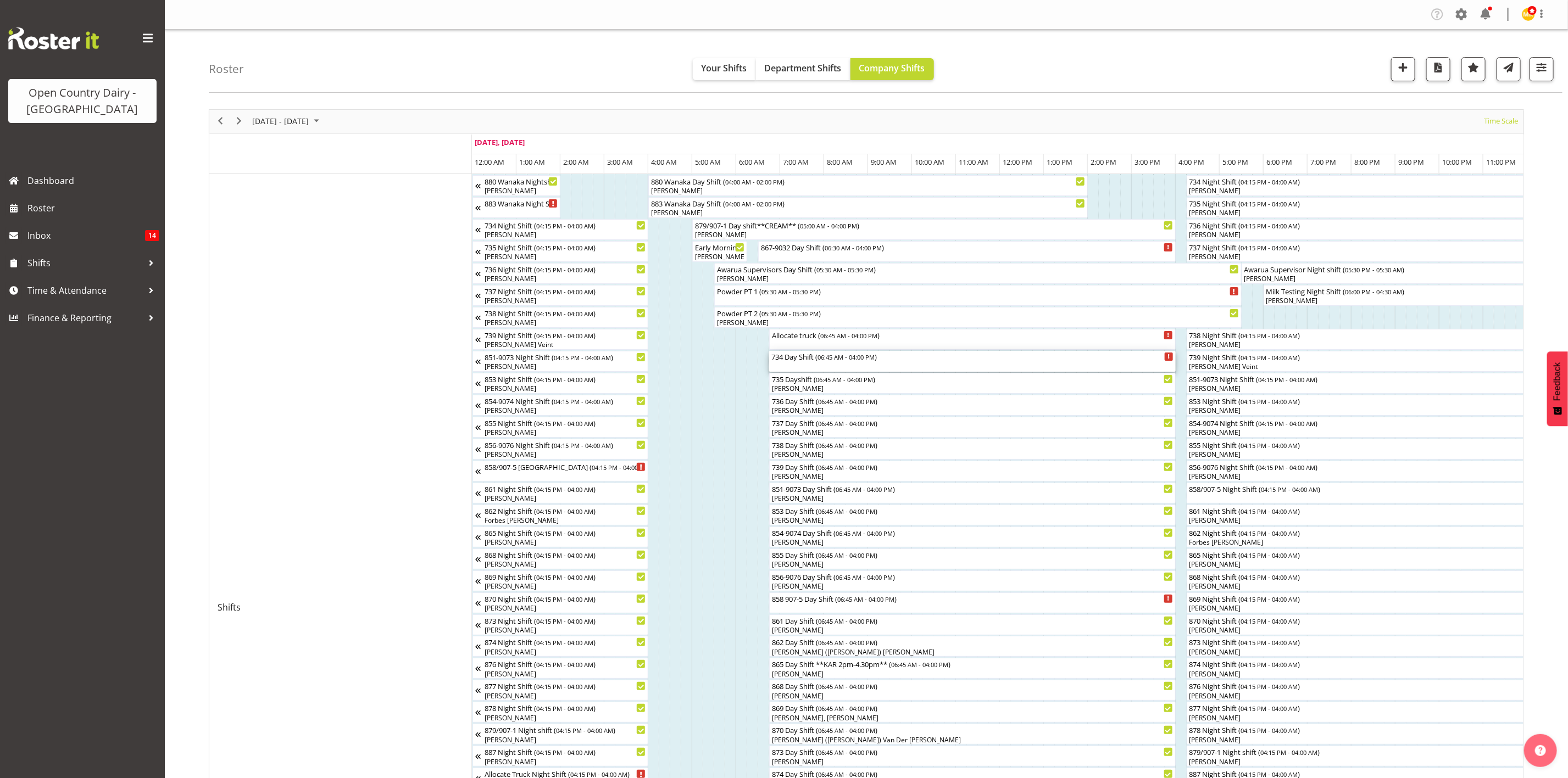
click at [839, 362] on div "734 Day Shift ( 06:45 AM - 04:00 PM )" at bounding box center [972, 362] width 402 height 21
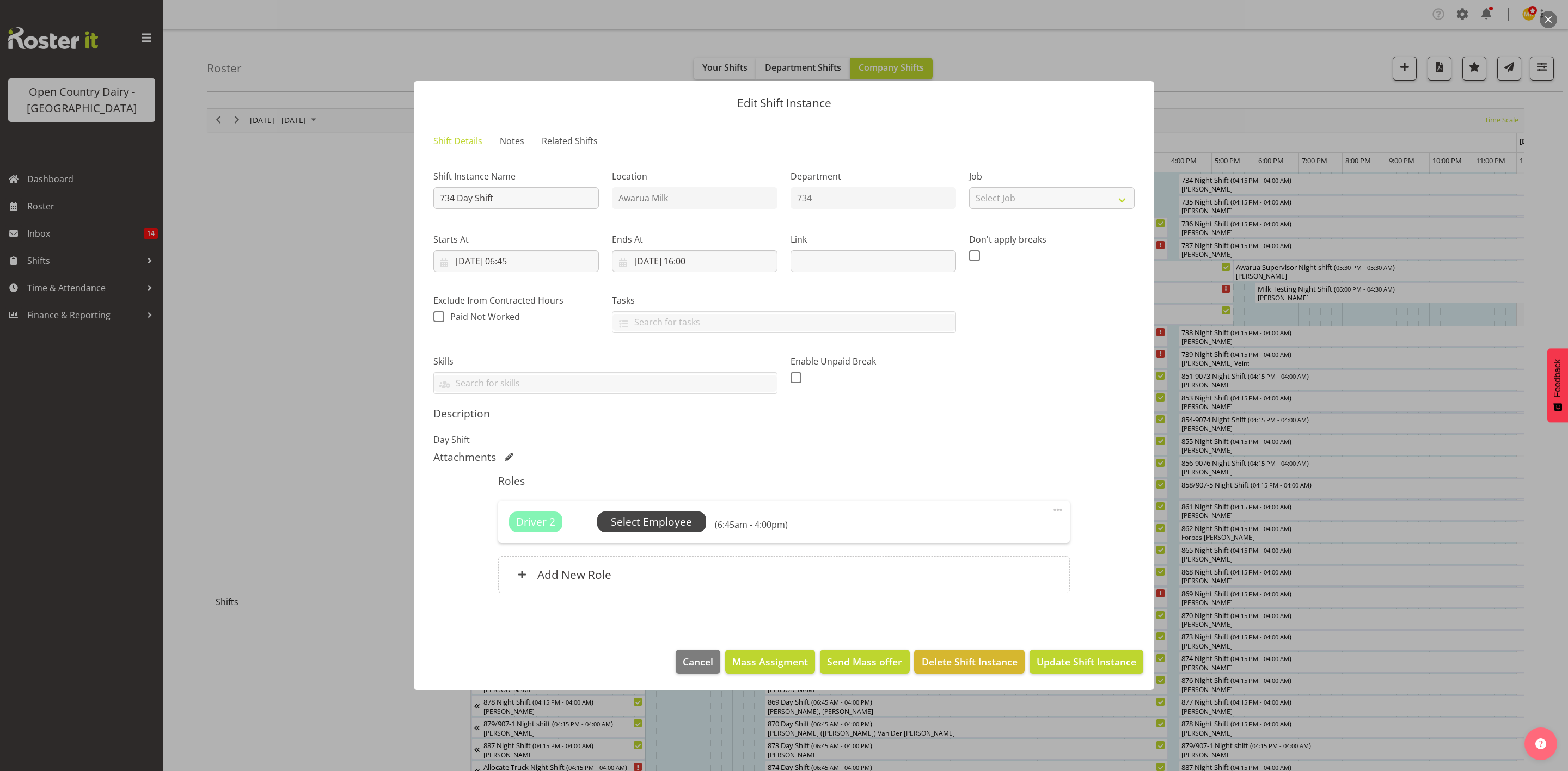
click at [663, 523] on span "Select Employee" at bounding box center [651, 522] width 81 height 16
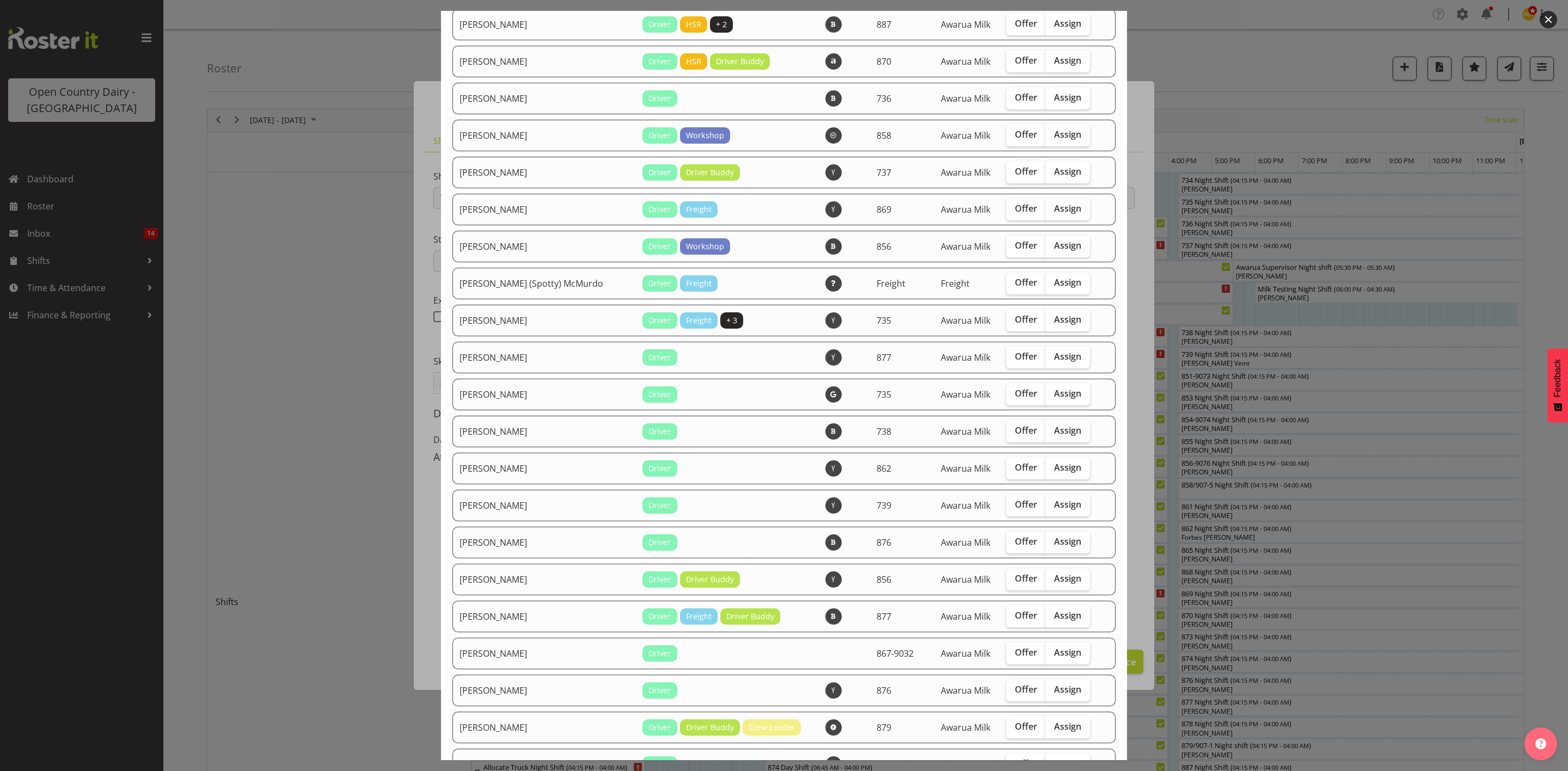
scroll to position [245, 0]
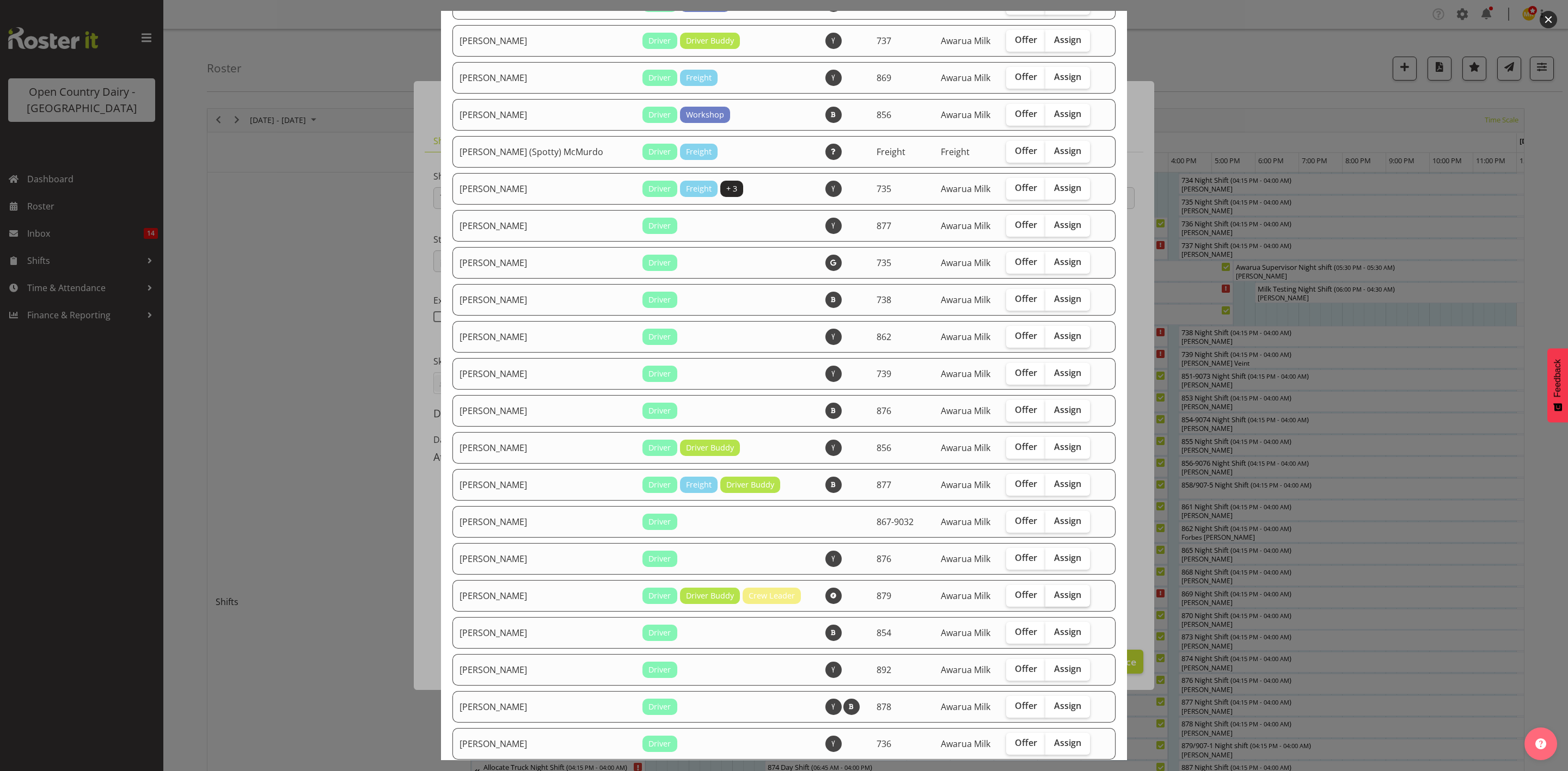
click at [1054, 595] on span "Assign" at bounding box center [1068, 595] width 27 height 11
click at [1045, 595] on input "Assign" at bounding box center [1049, 595] width 7 height 7
checkbox input "true"
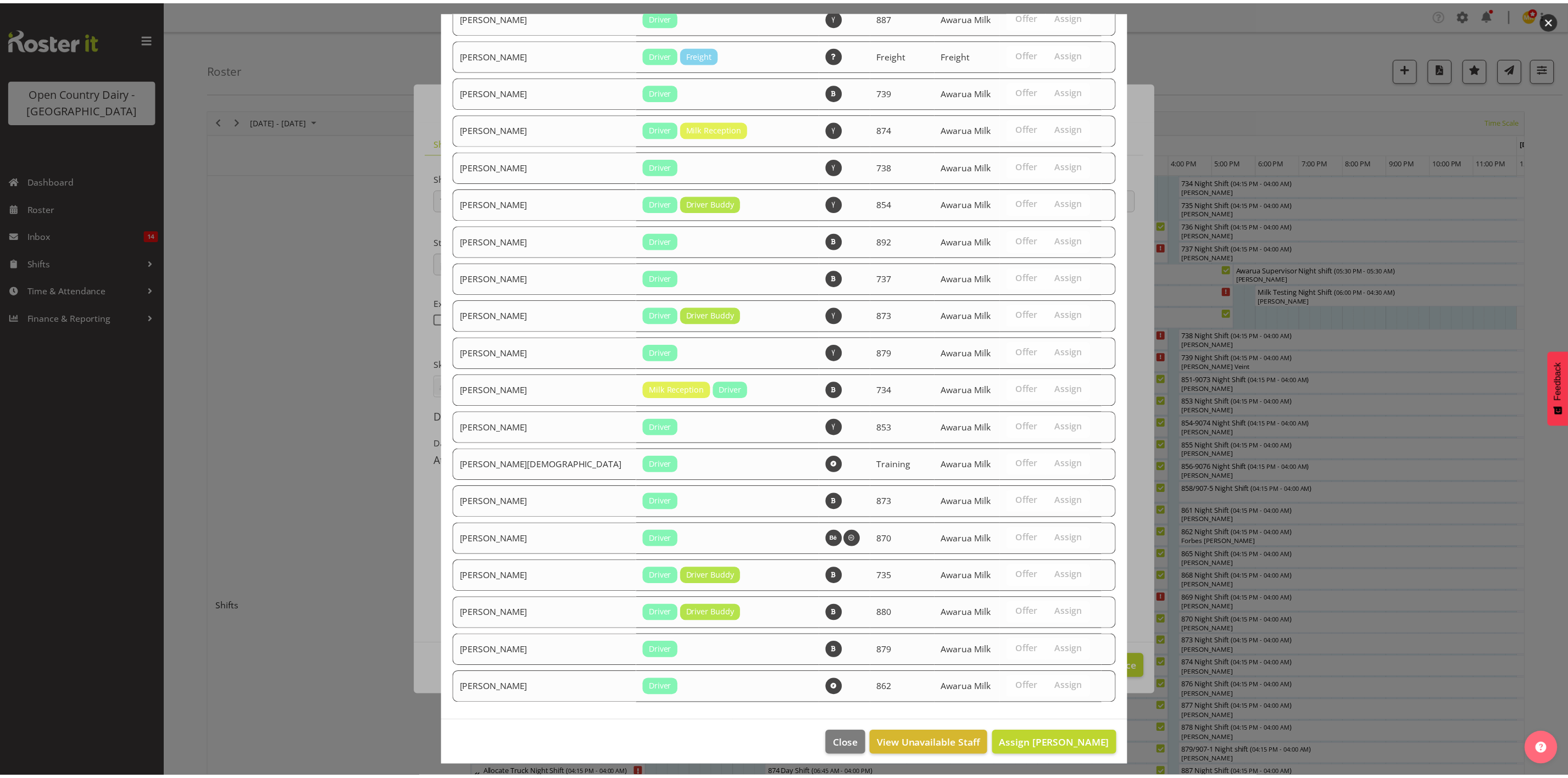
scroll to position [1135, 0]
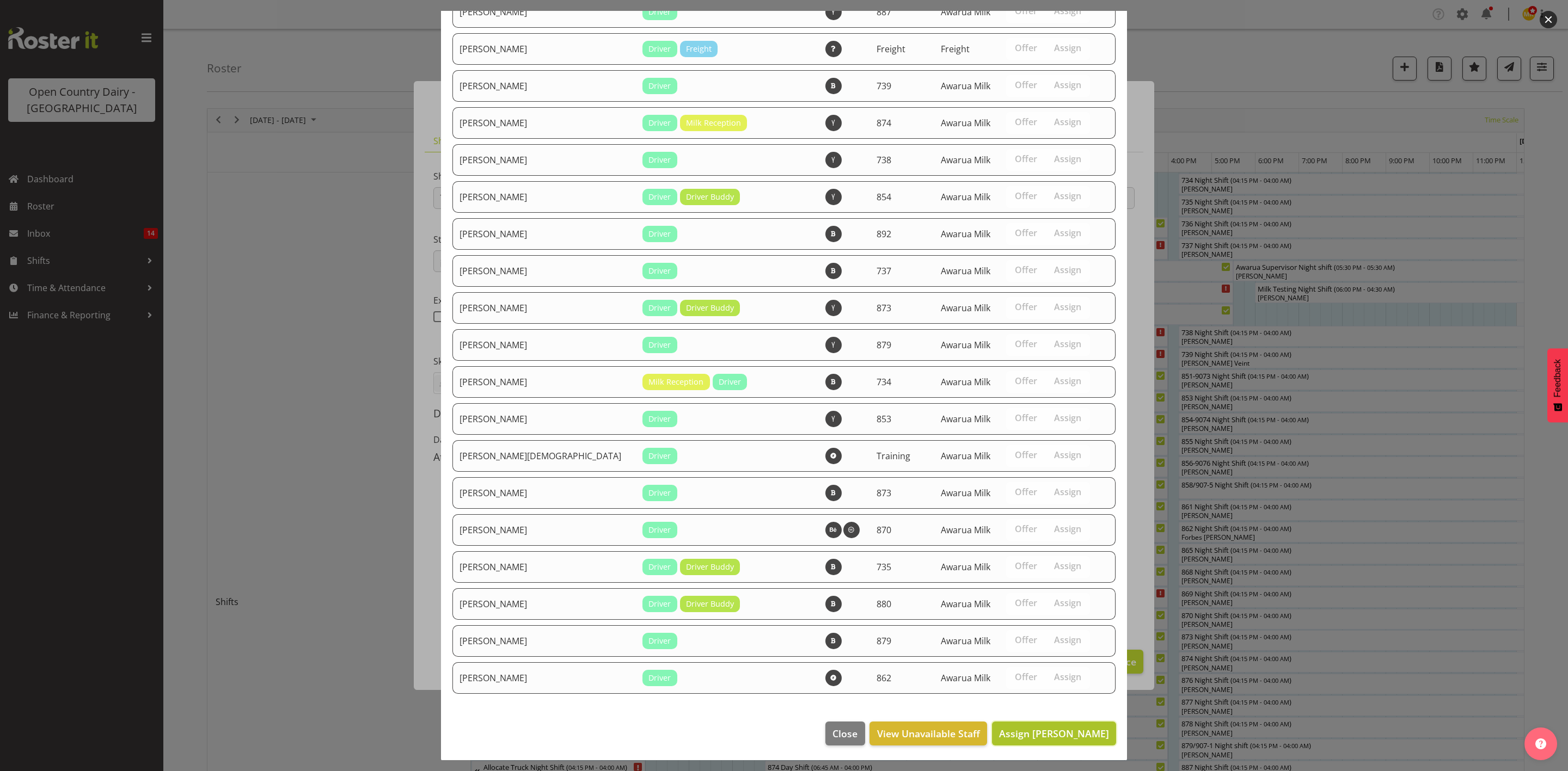
click at [1041, 735] on span "Assign John Dalton" at bounding box center [1054, 733] width 110 height 13
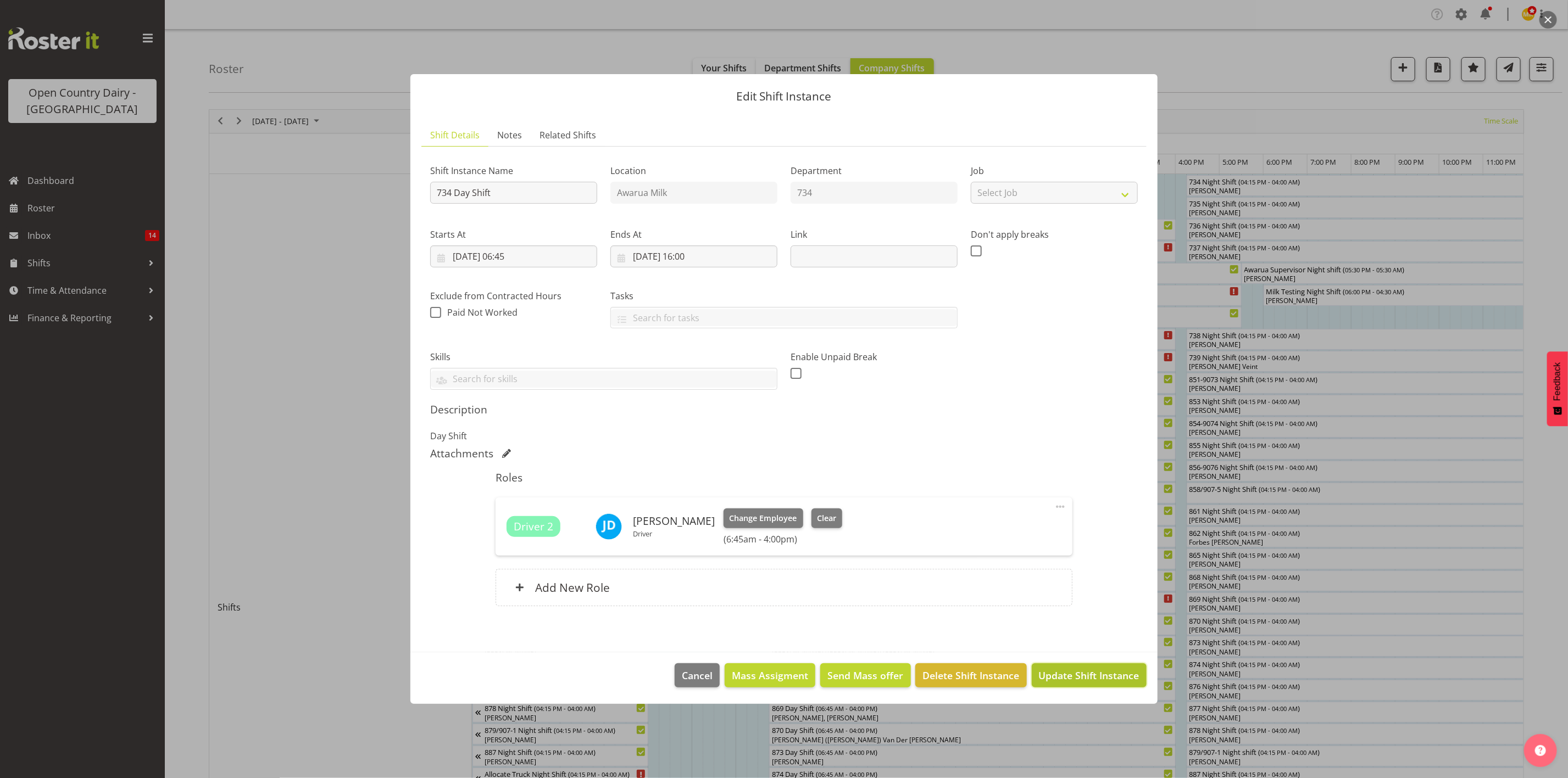
click at [1106, 676] on span "Update Shift Instance" at bounding box center [1089, 675] width 101 height 14
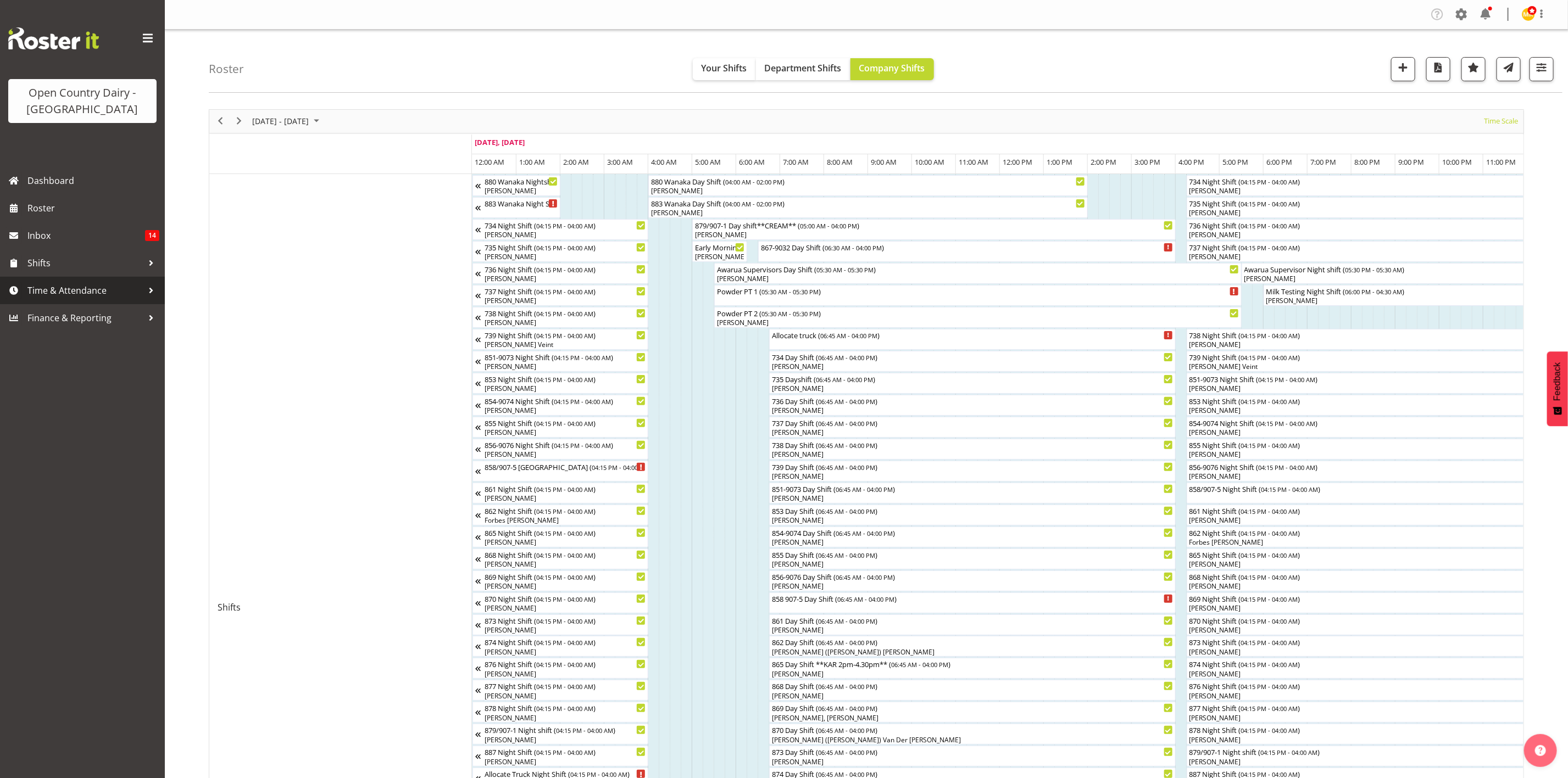
click at [83, 284] on span "Time & Attendance" at bounding box center [85, 290] width 115 height 17
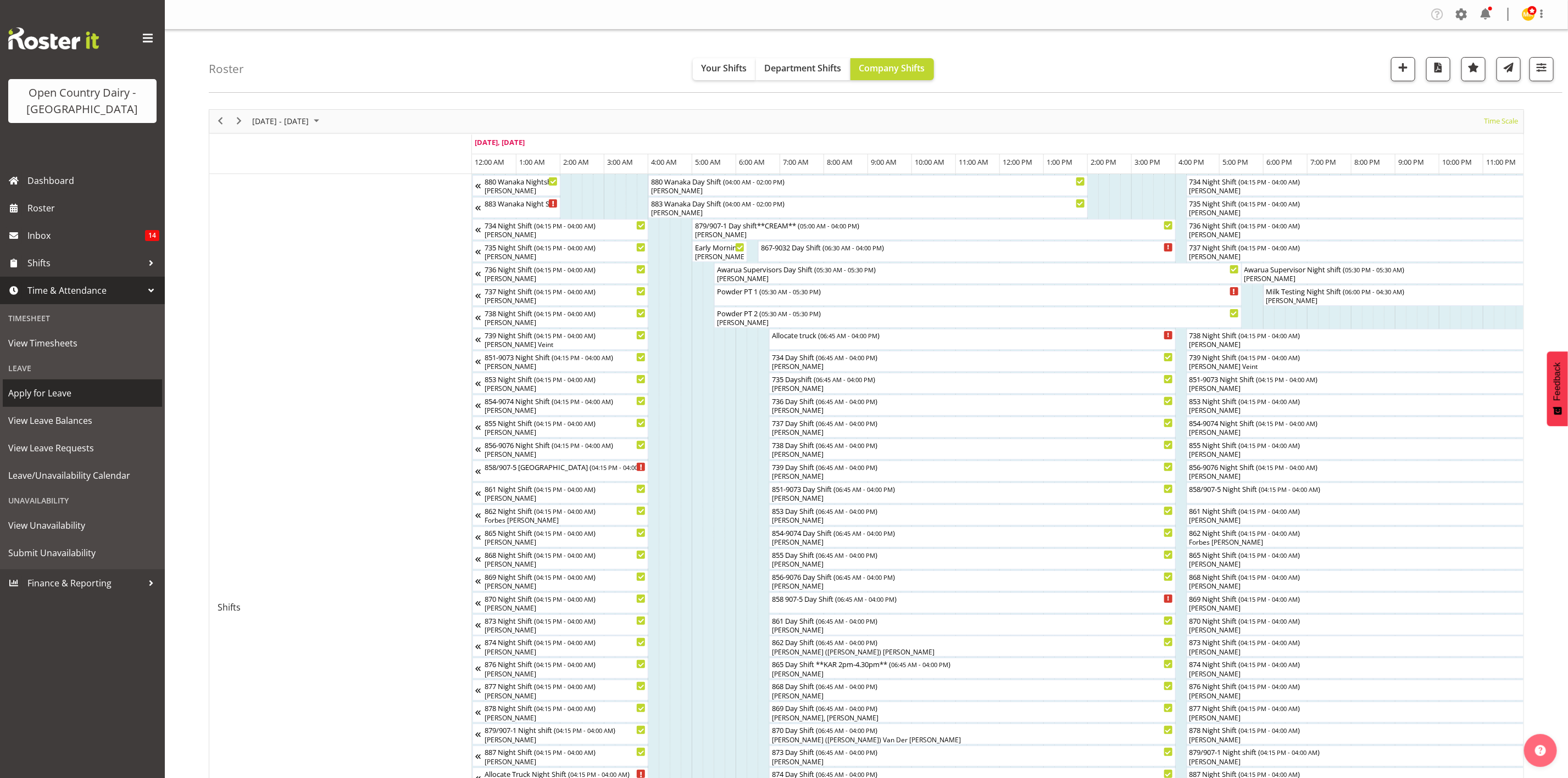
click at [74, 399] on span "Apply for Leave" at bounding box center [82, 393] width 149 height 17
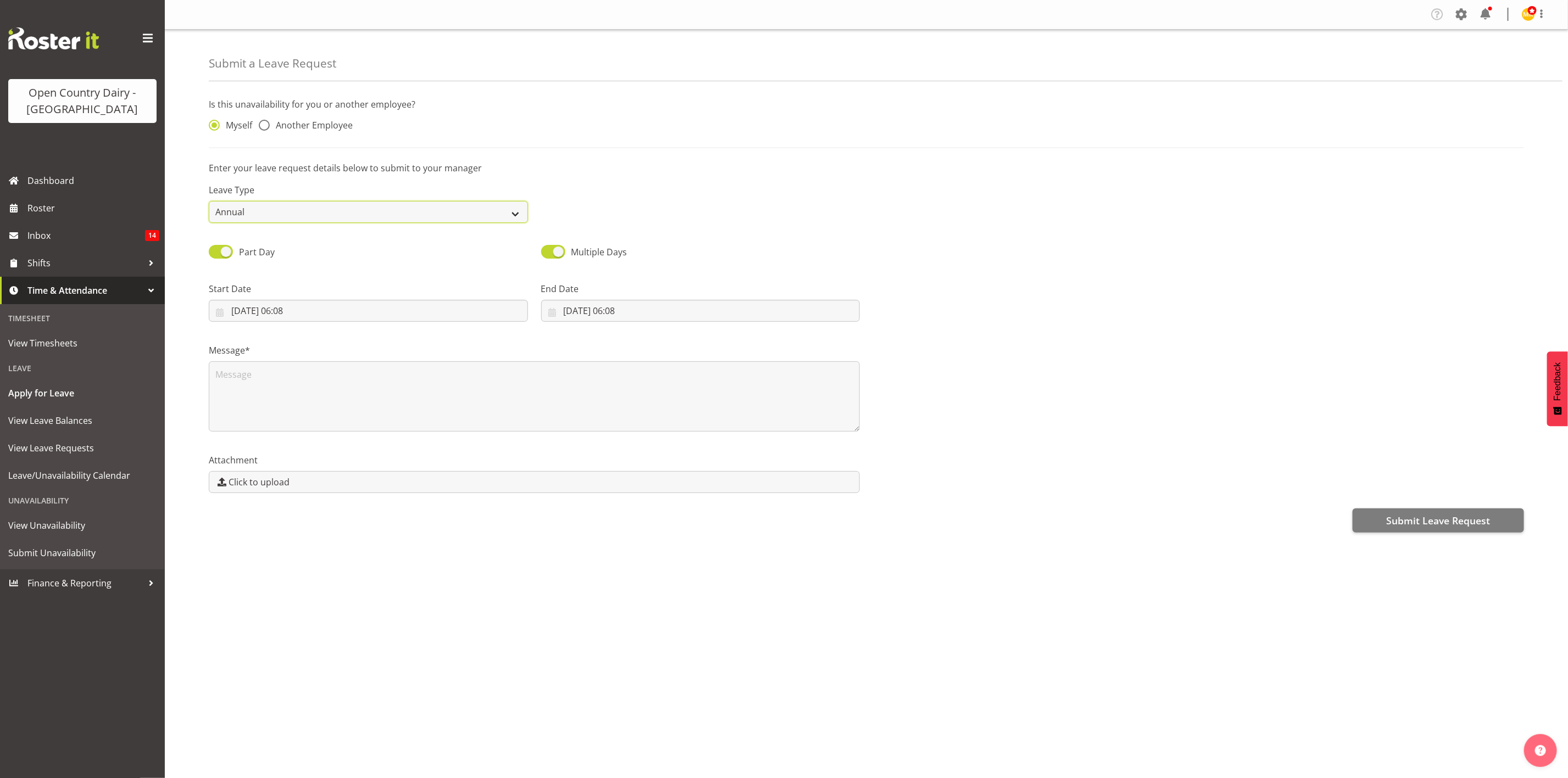
click at [427, 208] on select "Annual Sick Leave Without Pay Bereavement Domestic Violence Parental Jury Servi…" at bounding box center [369, 212] width 319 height 22
select select "Sick"
click at [209, 201] on select "Annual Sick Leave Without Pay Bereavement Domestic Violence Parental Jury Servi…" at bounding box center [369, 212] width 319 height 22
click at [274, 122] on span "Another Employee" at bounding box center [311, 125] width 83 height 11
click at [266, 122] on input "Another Employee" at bounding box center [262, 126] width 7 height 7
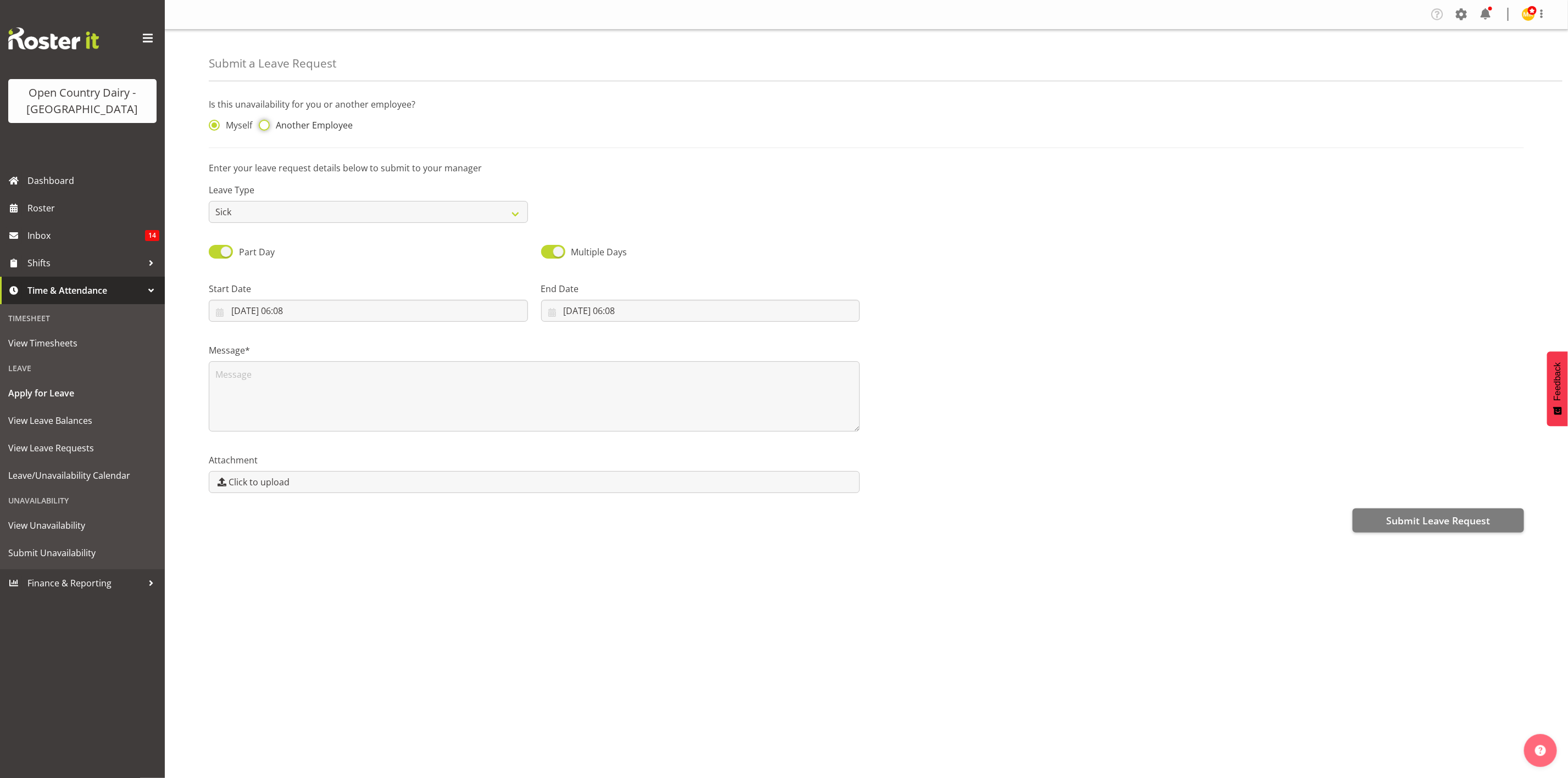
radio input "true"
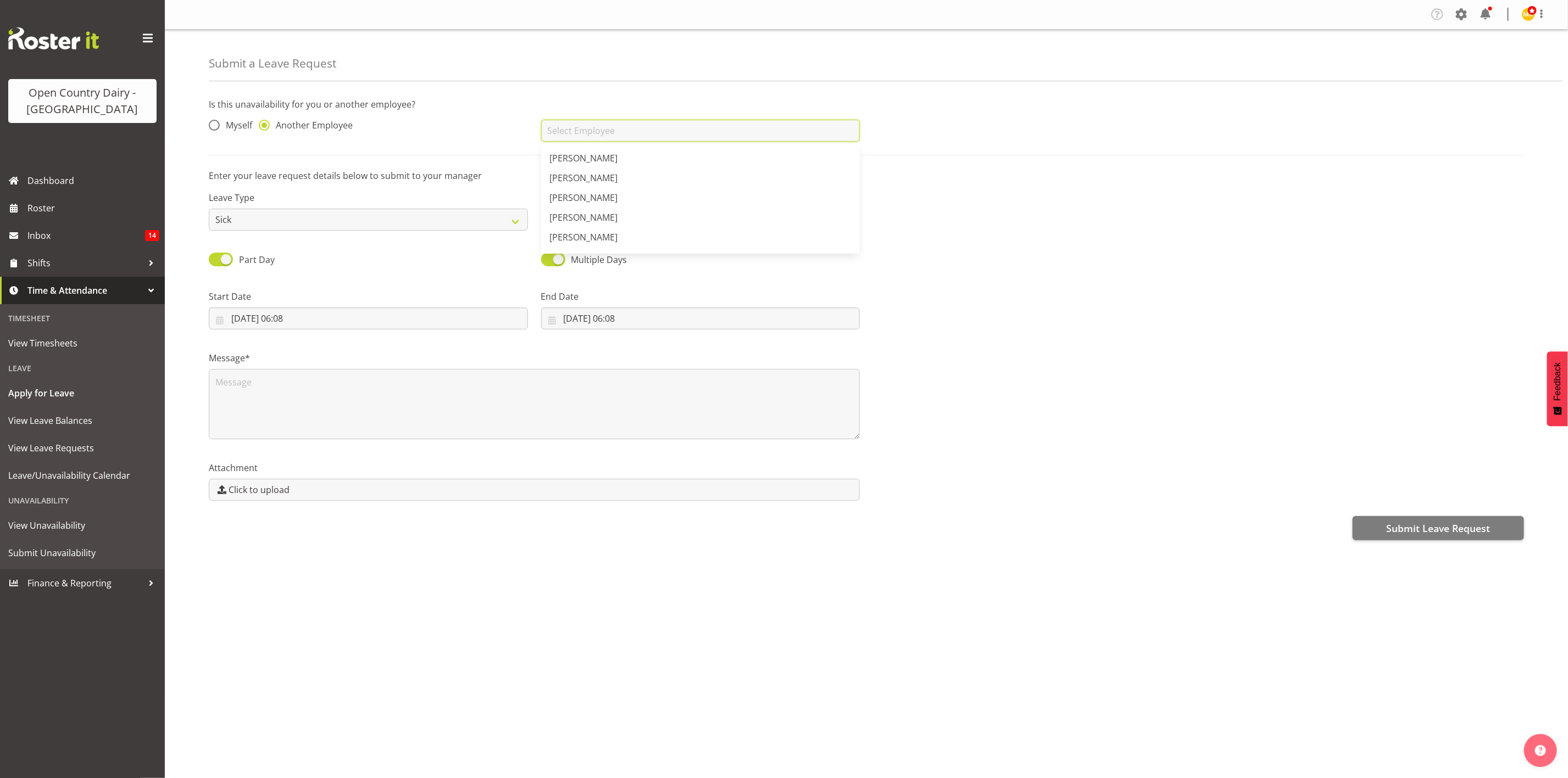
click at [625, 139] on input "text" at bounding box center [701, 131] width 319 height 22
click at [580, 157] on span "[PERSON_NAME][DEMOGRAPHIC_DATA]" at bounding box center [631, 158] width 163 height 12
type input "[PERSON_NAME][DEMOGRAPHIC_DATA]"
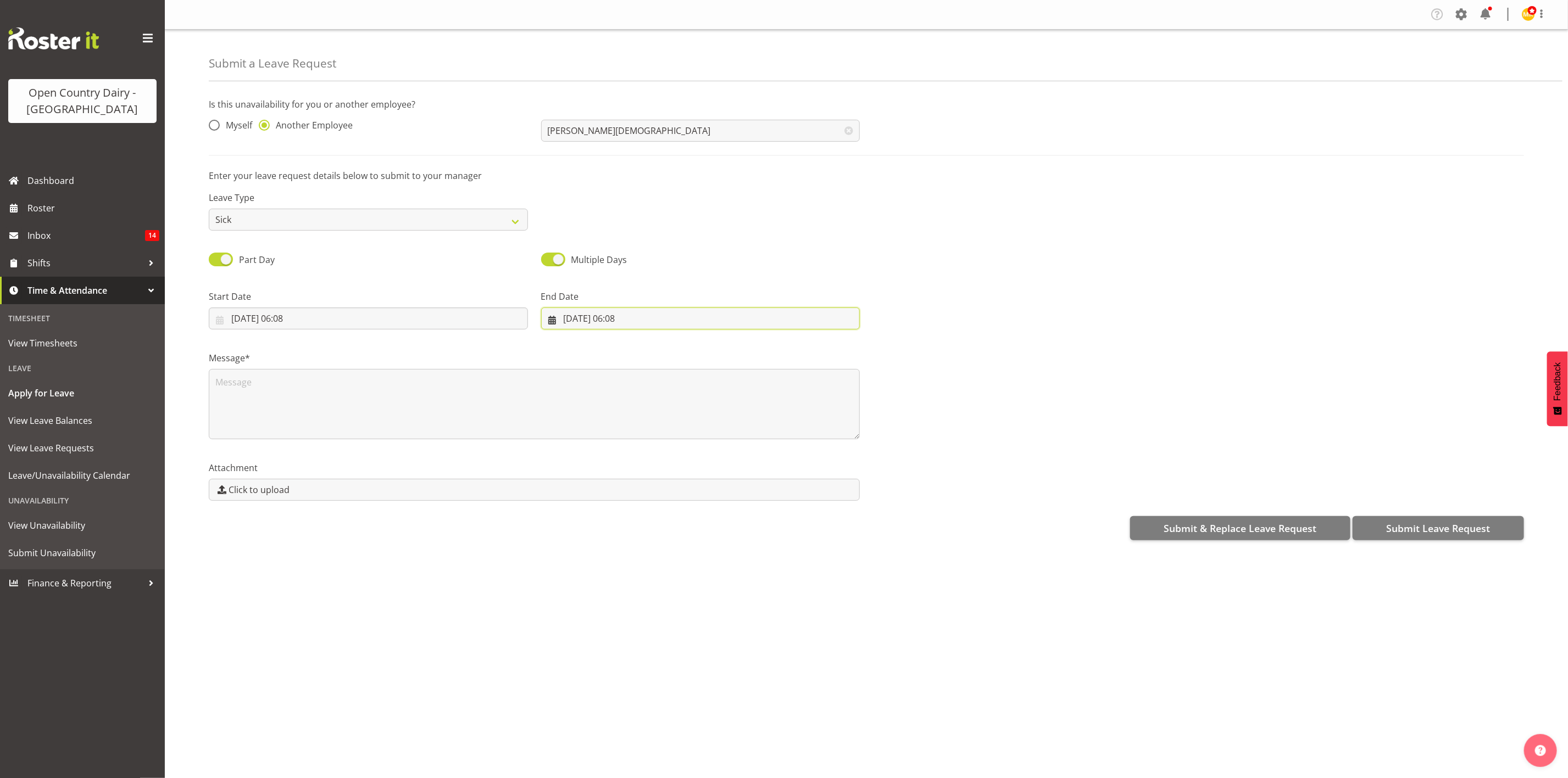
click at [652, 321] on input "[DATE] 06:08" at bounding box center [701, 319] width 319 height 22
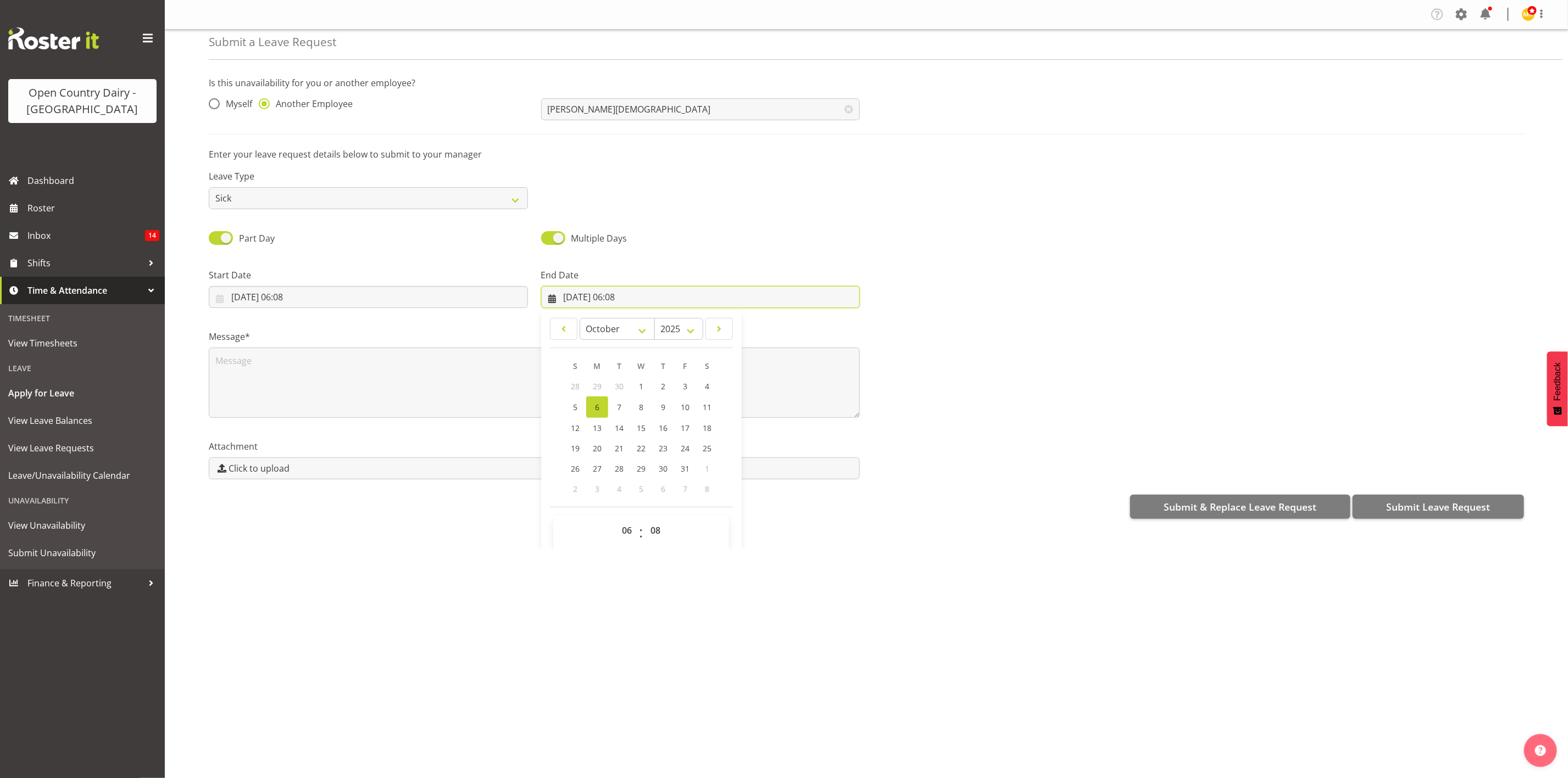
scroll to position [33, 0]
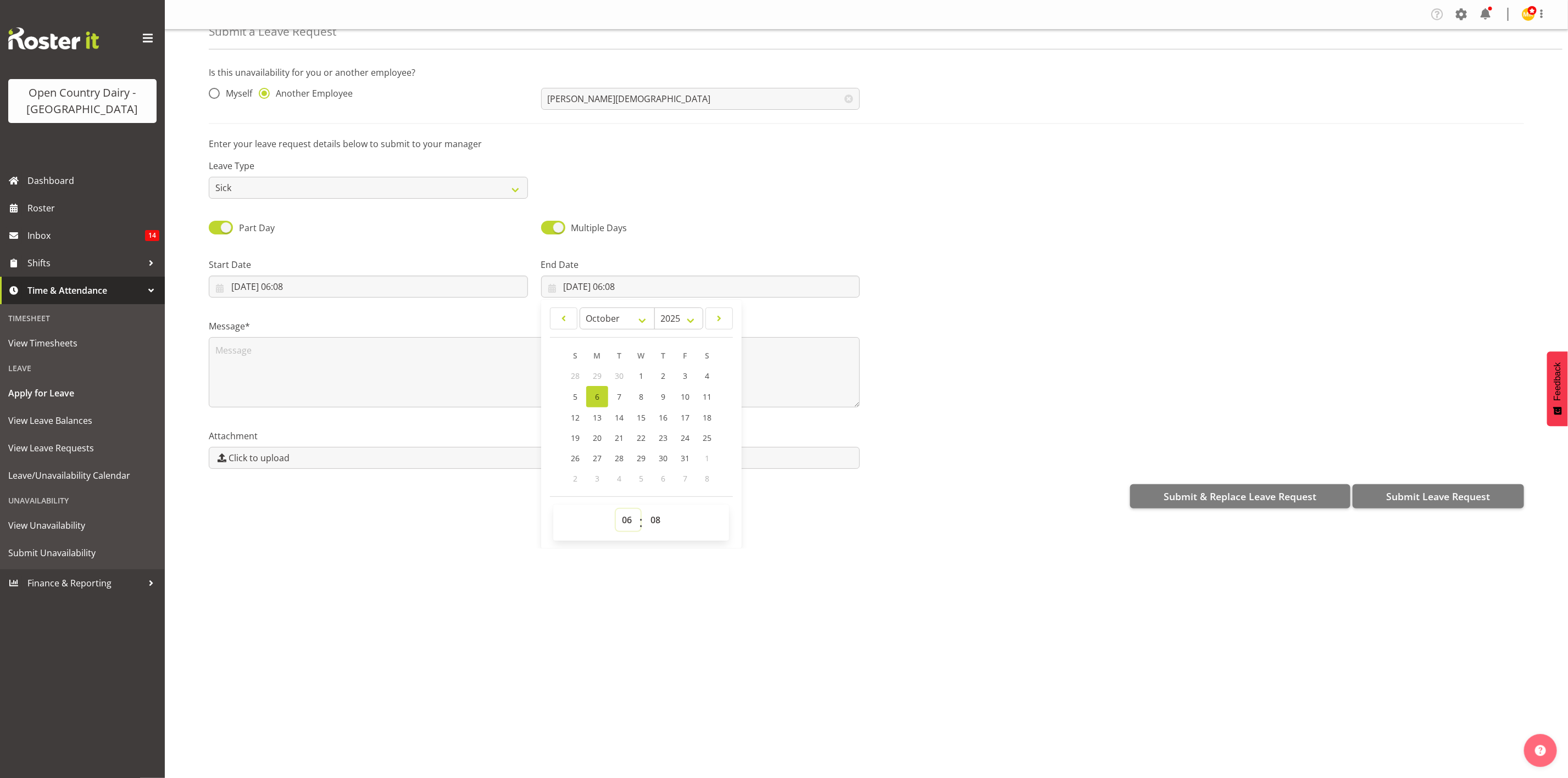
click at [632, 519] on select "00 01 02 03 04 05 06 07 08 09 10 11 12 13 14 15 16 17 18 19 20 21 22 23" at bounding box center [628, 520] width 25 height 22
select select "16"
click at [616, 509] on select "00 01 02 03 04 05 06 07 08 09 10 11 12 13 14 15 16 17 18 19 20 21 22 23" at bounding box center [628, 520] width 25 height 22
type input "06/10/2025, 16:08"
click at [1045, 512] on div "Is this unavailability for you or another employee? Myself Another Employee Shi…" at bounding box center [888, 287] width 1359 height 459
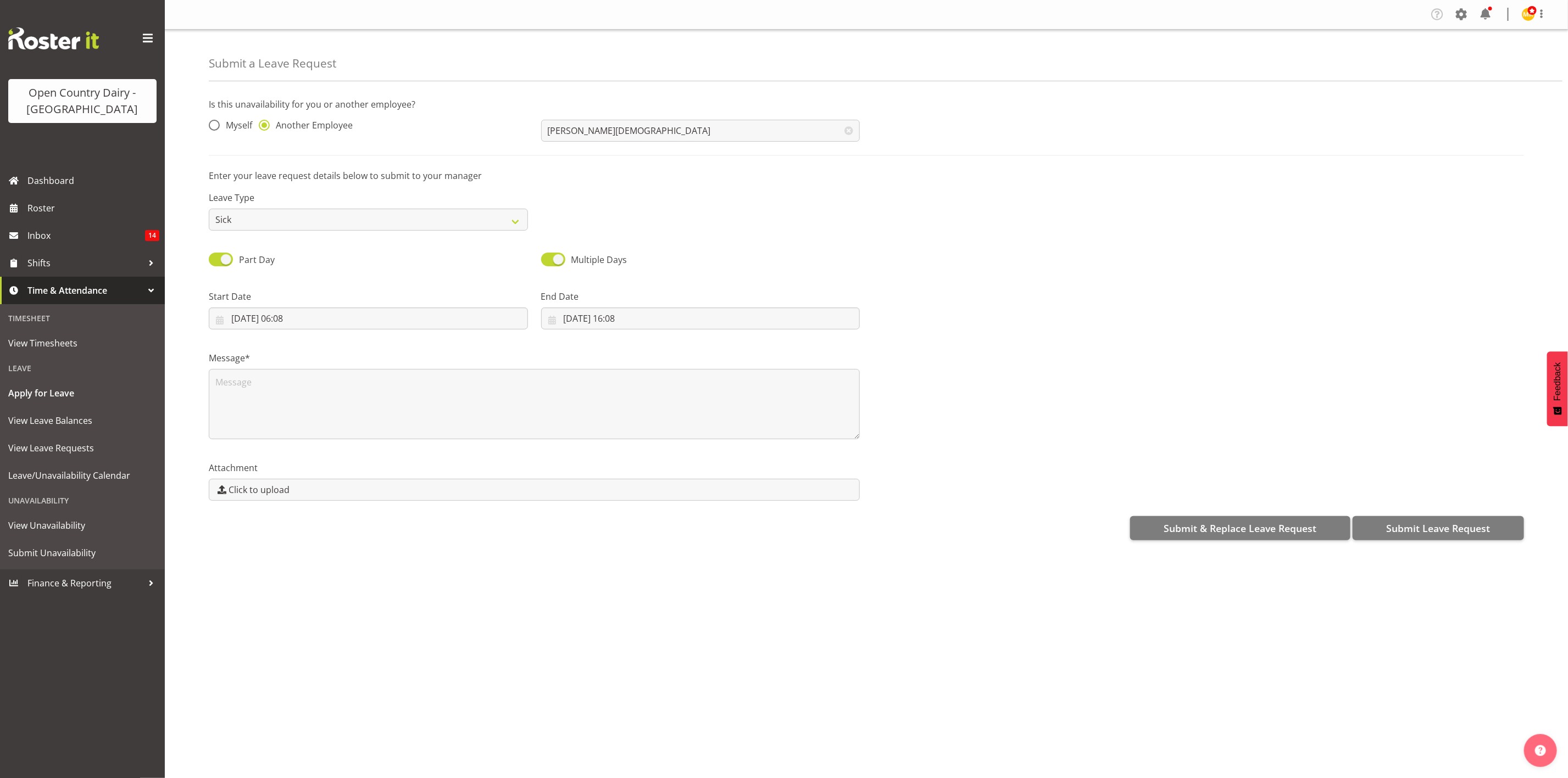
scroll to position [0, 0]
click at [1408, 535] on span "Submit Leave Request" at bounding box center [1438, 528] width 104 height 14
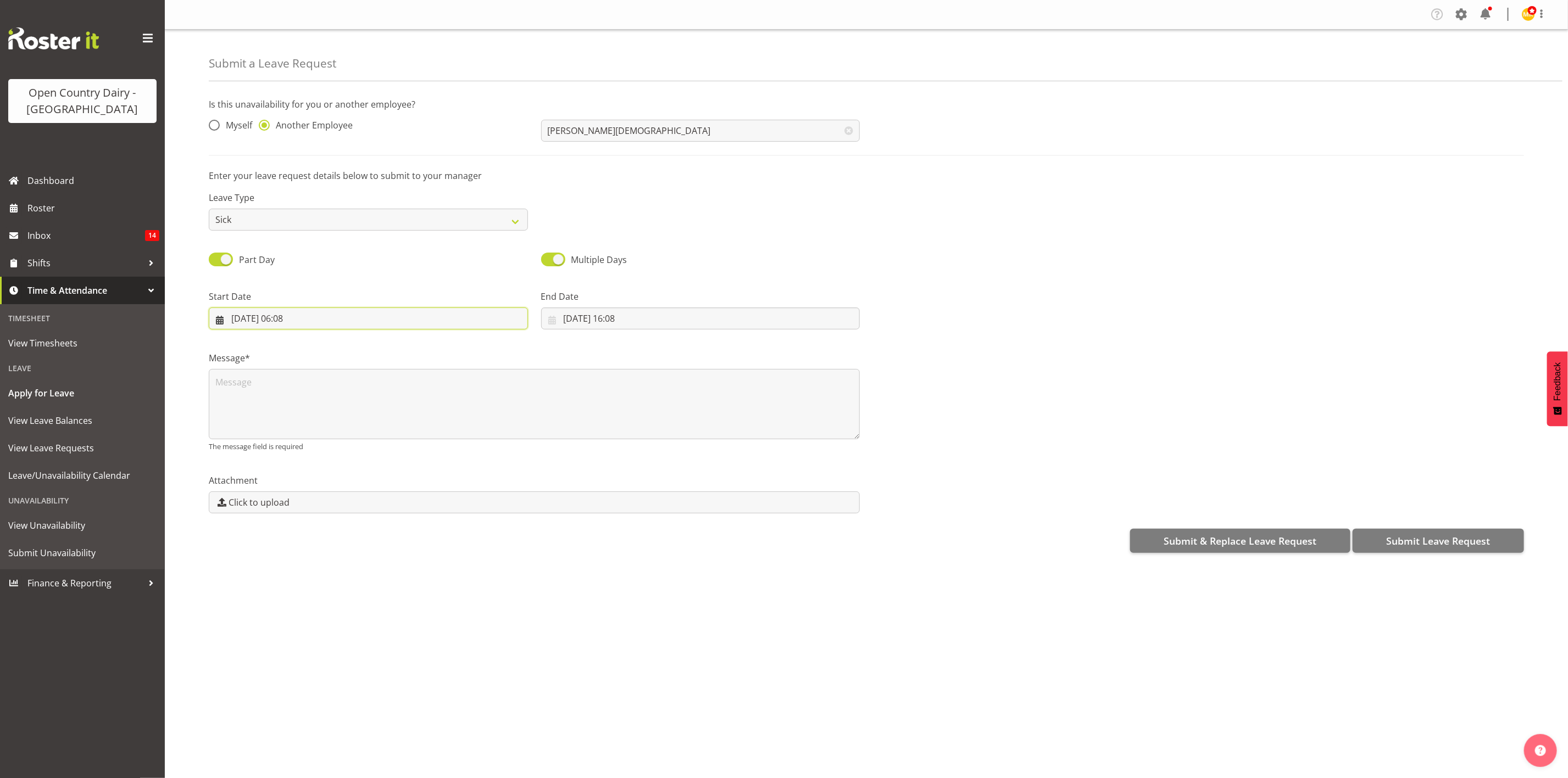
click at [354, 320] on input "06/10/2025, 06:08" at bounding box center [369, 319] width 319 height 22
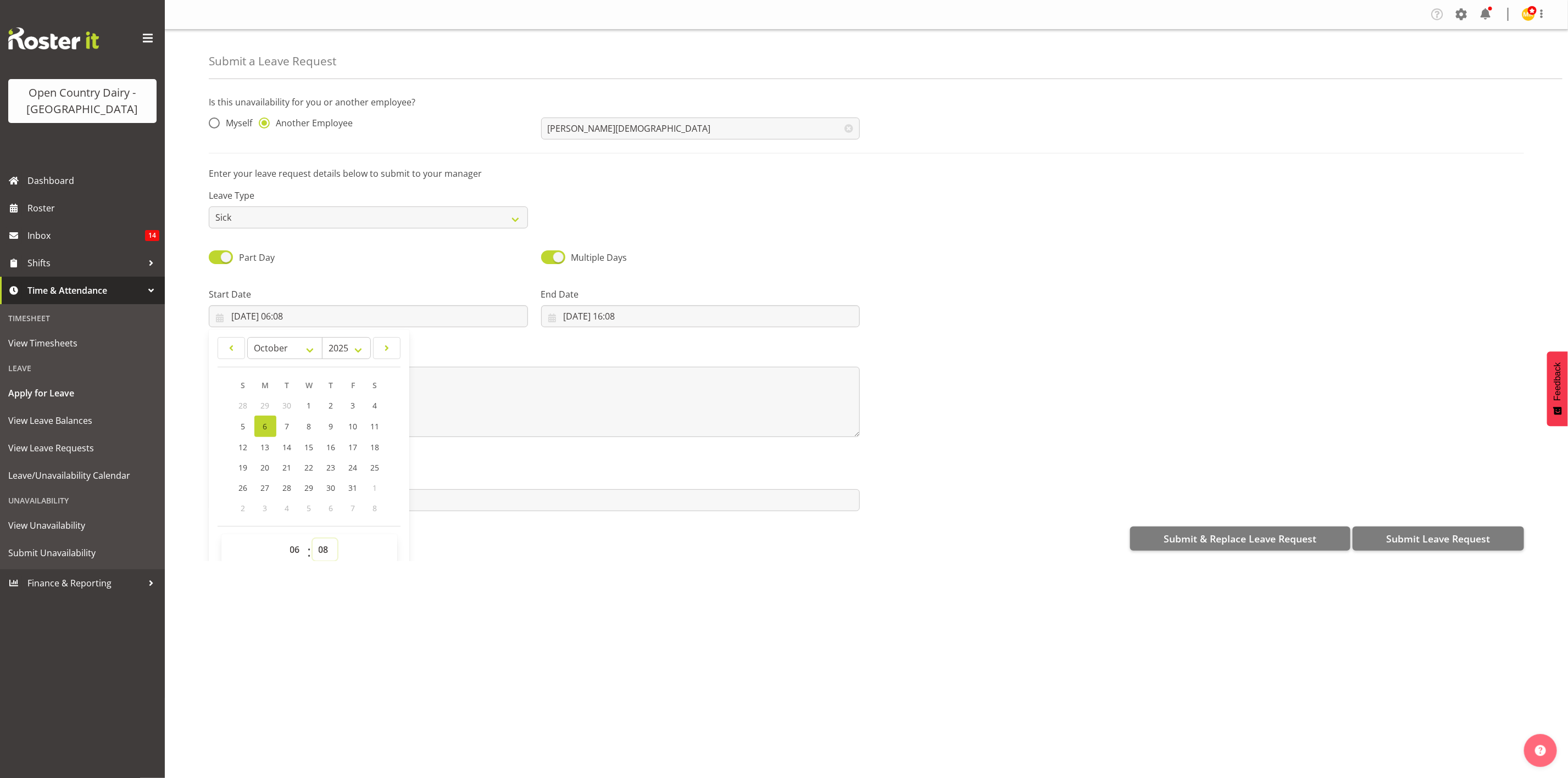
click at [326, 551] on select "00 01 02 03 04 05 06 07 08 09 10 11 12 13 14 15 16 17 18 19 20 21 22 23 24 25 2…" at bounding box center [325, 550] width 25 height 22
select select "7"
click at [313, 539] on select "00 01 02 03 04 05 06 07 08 09 10 11 12 13 14 15 16 17 18 19 20 21 22 23 24 25 2…" at bounding box center [325, 550] width 25 height 22
type input "06/10/2025, 06:07"
click at [882, 379] on div "Message* The message field is required" at bounding box center [866, 395] width 1328 height 122
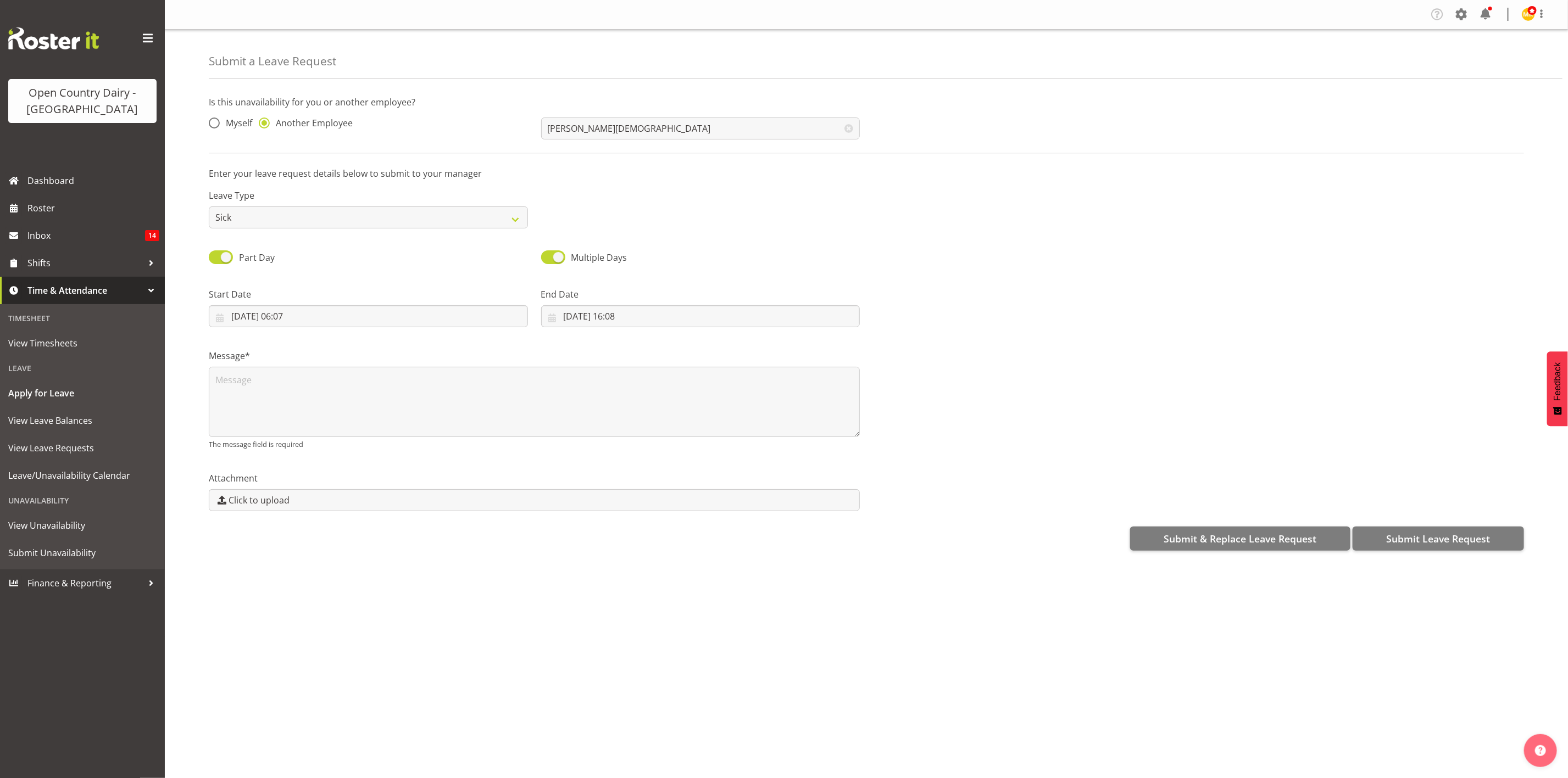
scroll to position [0, 0]
click at [343, 327] on input "06/10/2025, 06:07" at bounding box center [369, 319] width 319 height 22
click at [297, 554] on select "00 01 02 03 04 05 06 07 08 09 10 11 12 13 14 15 16 17 18 19 20 21 22 23" at bounding box center [296, 550] width 25 height 22
select select "7"
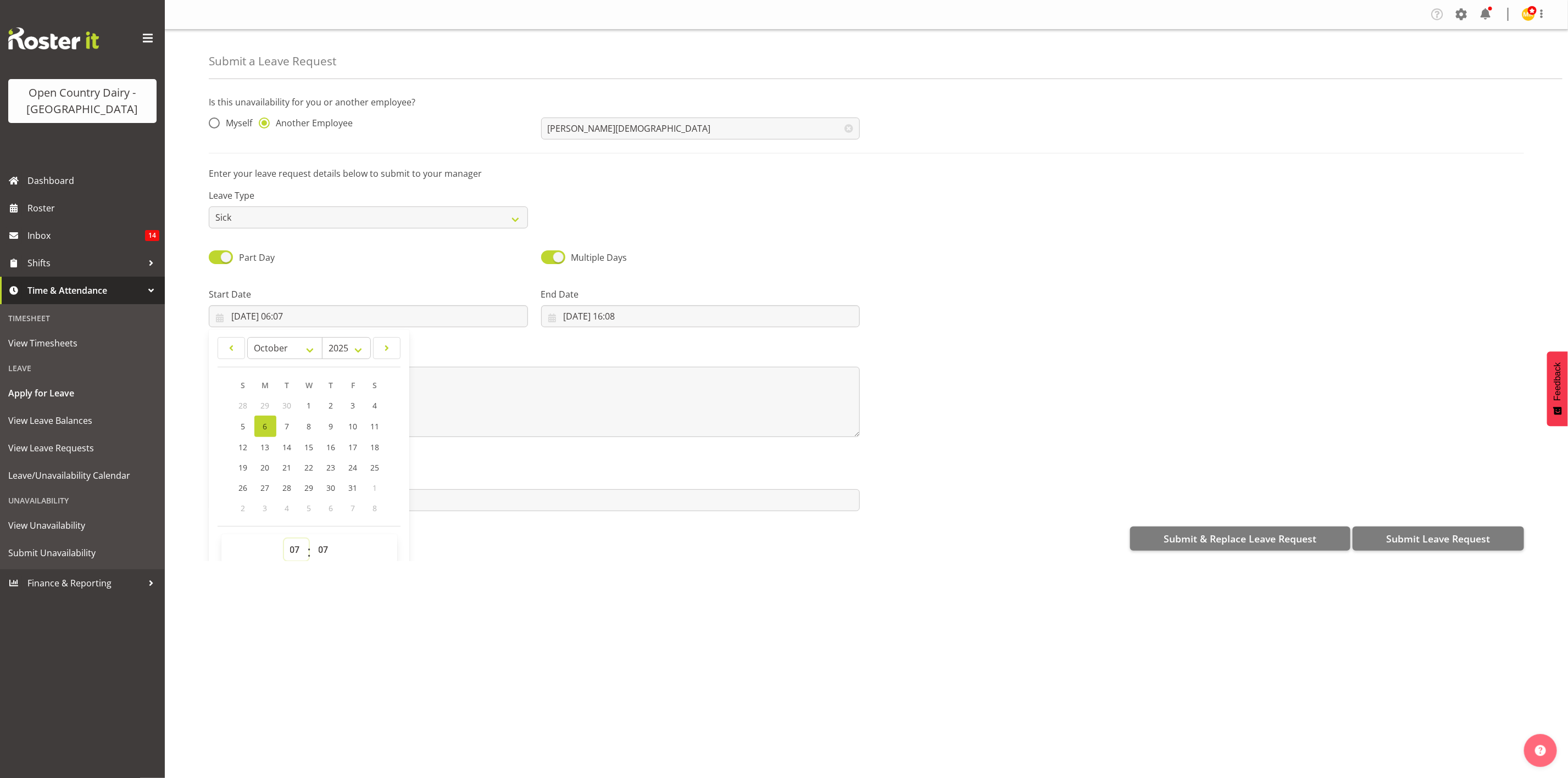
click at [284, 539] on select "00 01 02 03 04 05 06 07 08 09 10 11 12 13 14 15 16 17 18 19 20 21 22 23" at bounding box center [296, 550] width 25 height 22
type input "06/10/2025, 07:07"
click at [548, 583] on div "Company Settings Roles & Skills Tasks Jobs Employees Locations & Departments Ac…" at bounding box center [866, 389] width 1403 height 778
click at [363, 368] on div "Message* The message field is required" at bounding box center [534, 402] width 651 height 101
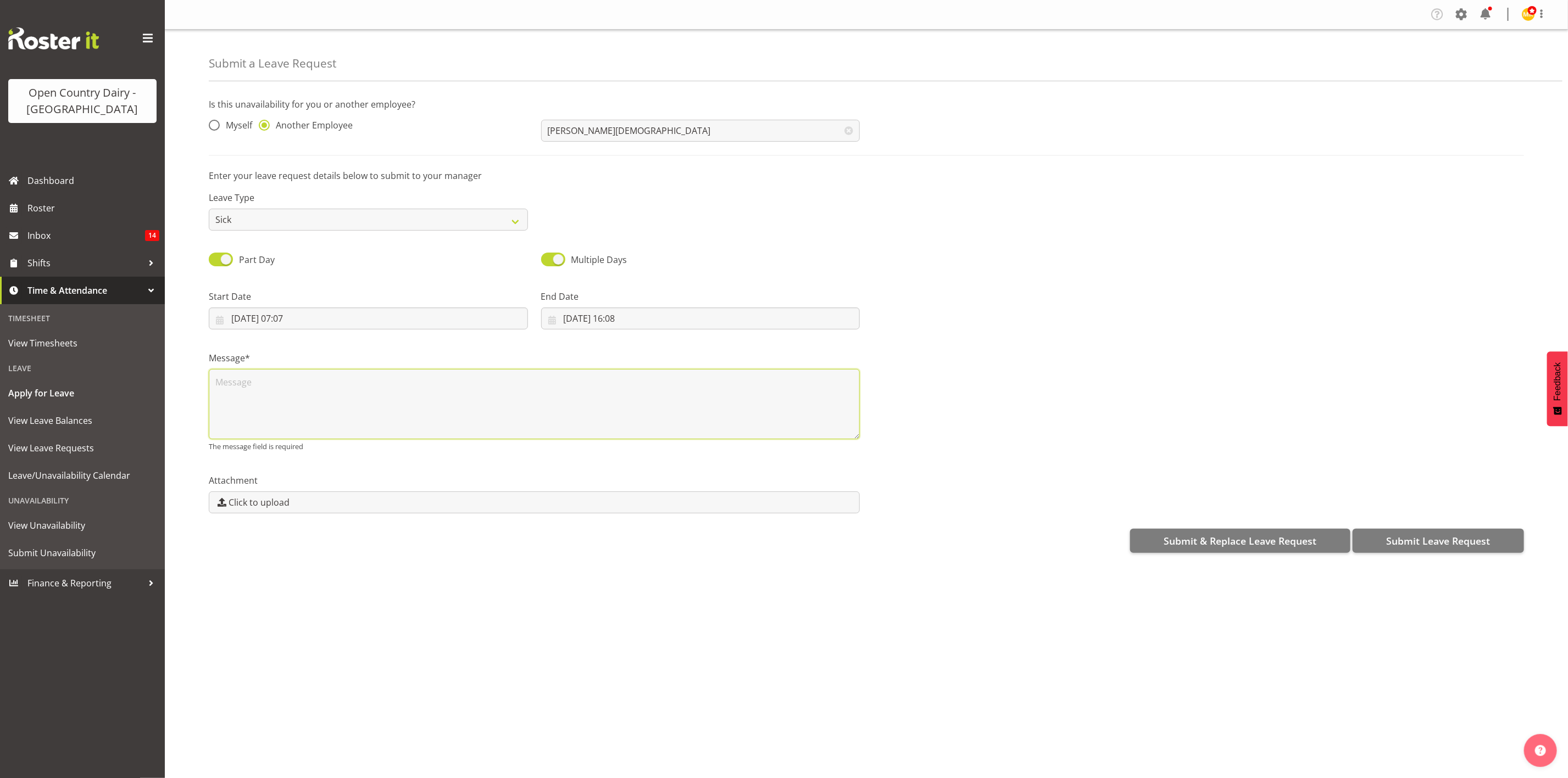
click at [364, 381] on textarea at bounding box center [534, 404] width 651 height 70
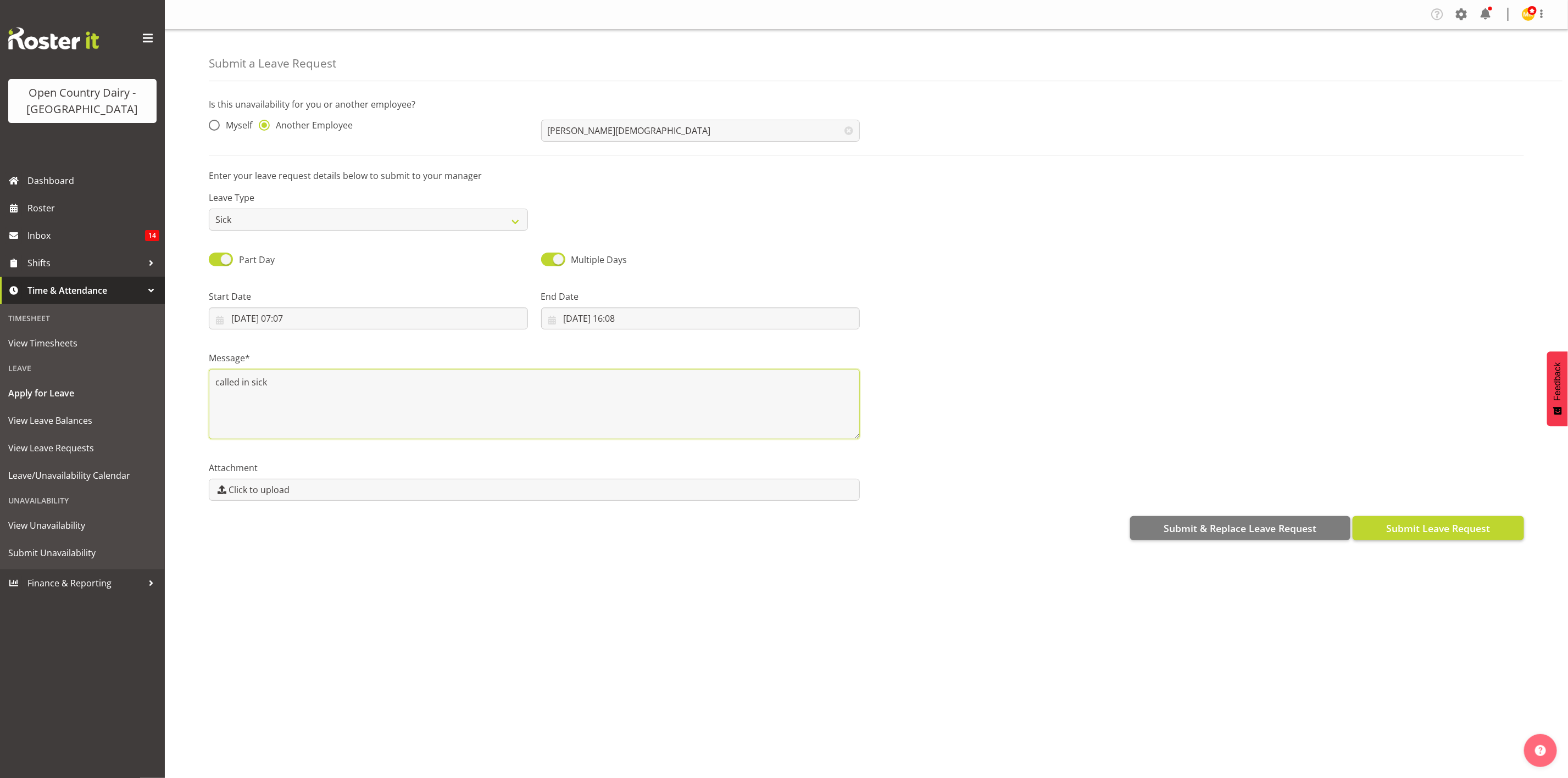
type textarea "called in sick"
click at [1422, 531] on span "Submit Leave Request" at bounding box center [1438, 528] width 104 height 14
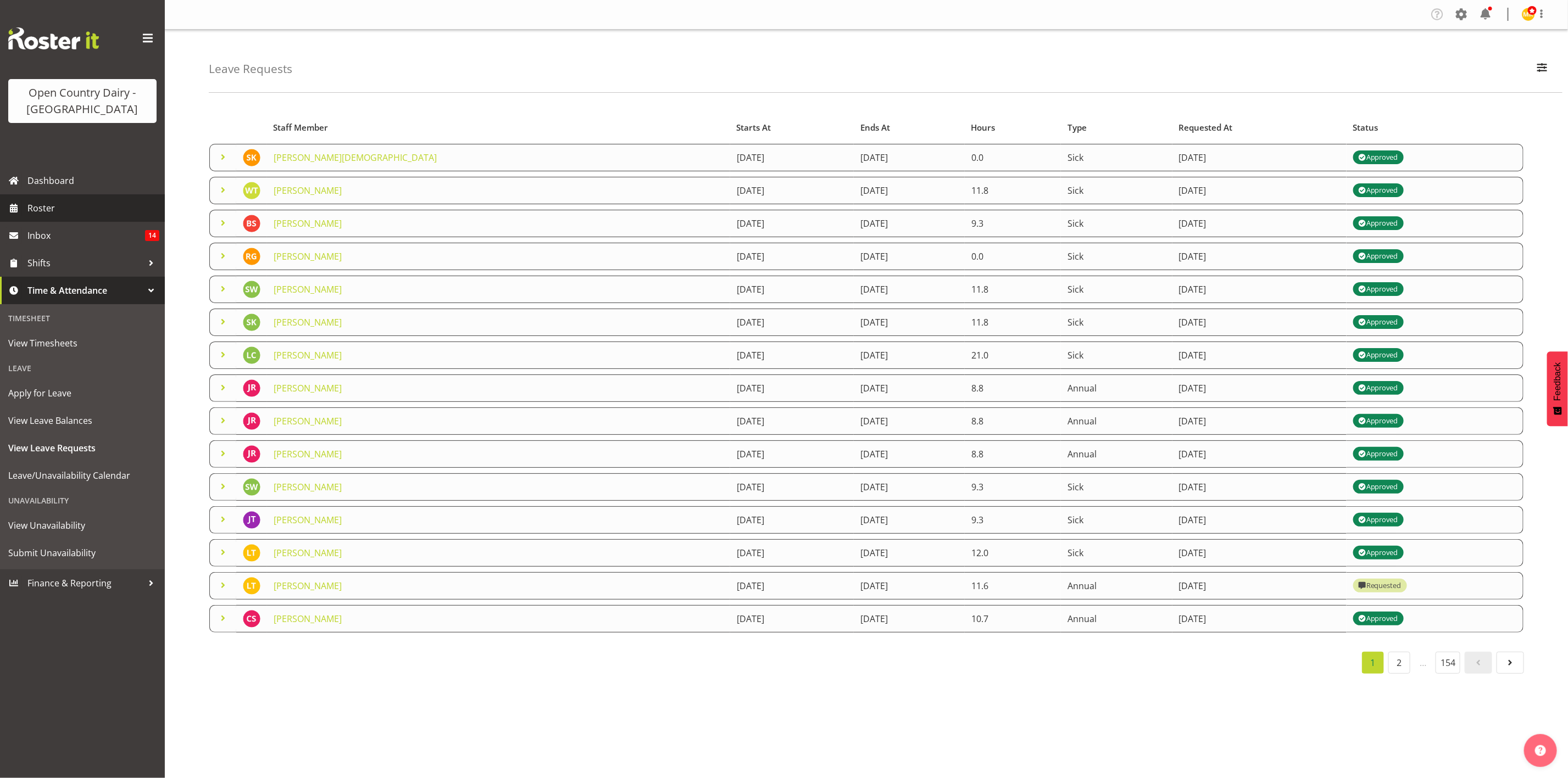
click at [73, 211] on span "Roster" at bounding box center [93, 208] width 132 height 17
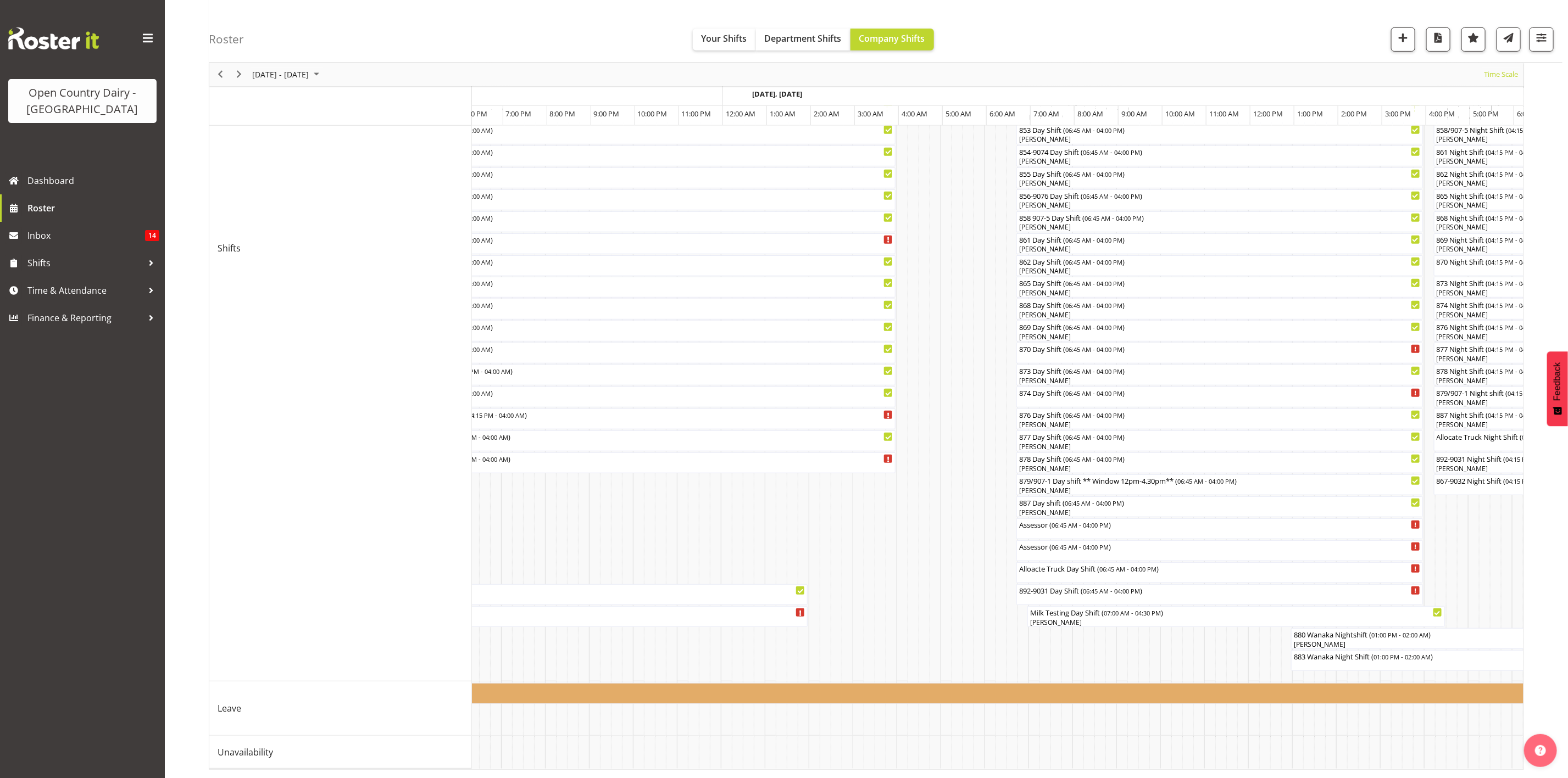
scroll to position [0, 4730]
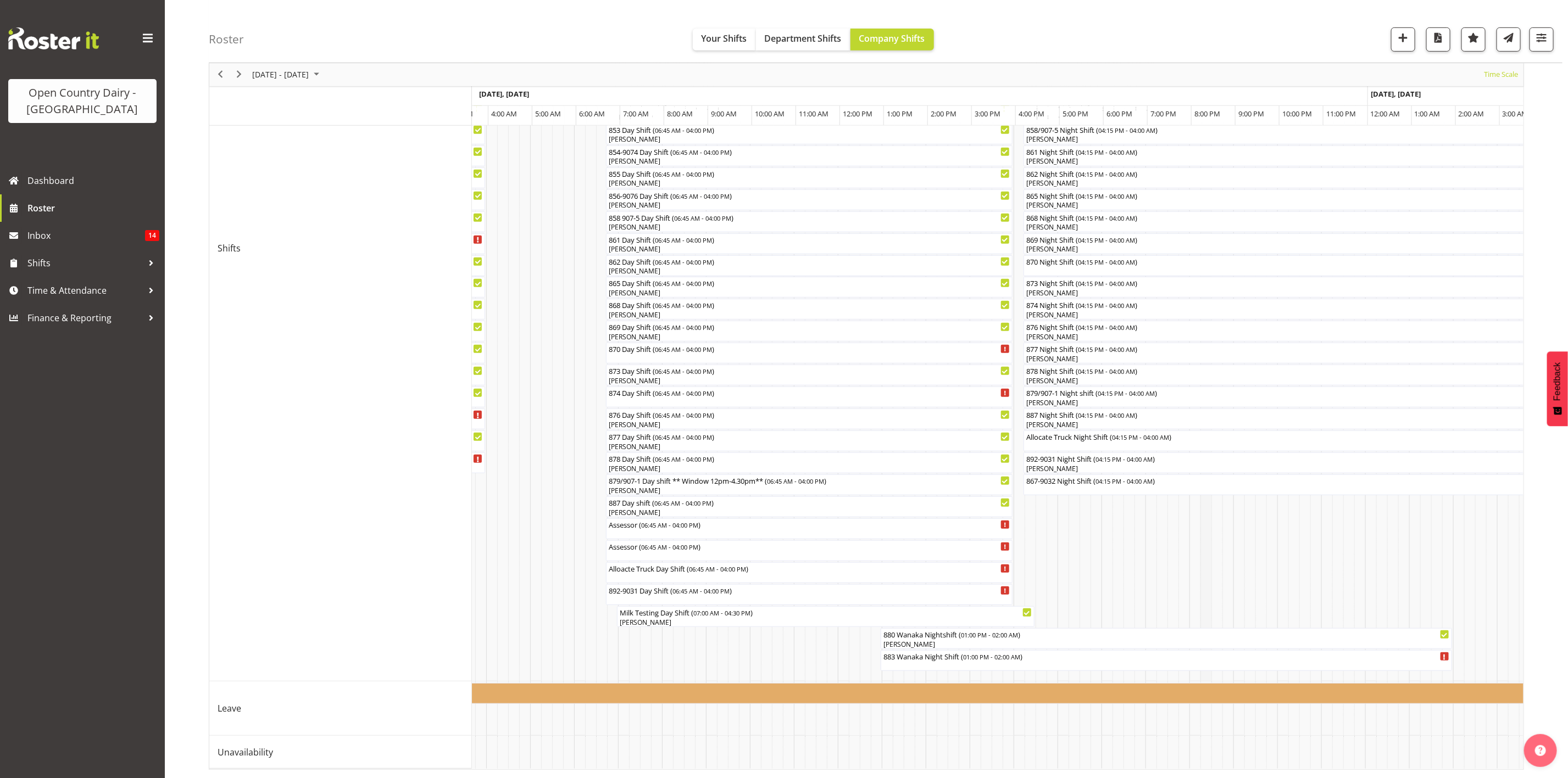
click at [1205, 559] on td "Timeline Week of October 6, 2025" at bounding box center [1206, 249] width 11 height 867
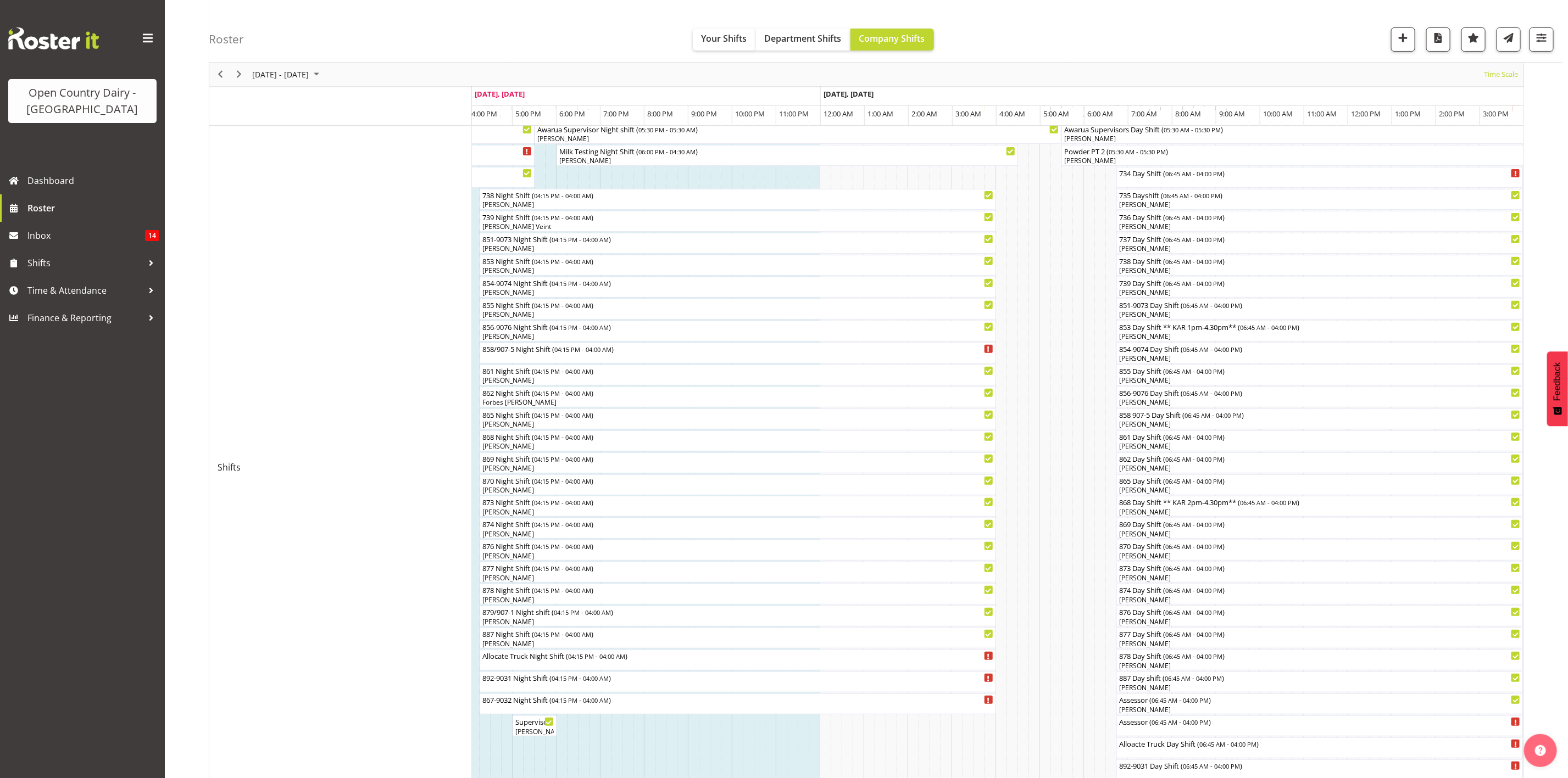
scroll to position [165, 0]
